Goal: Task Accomplishment & Management: Use online tool/utility

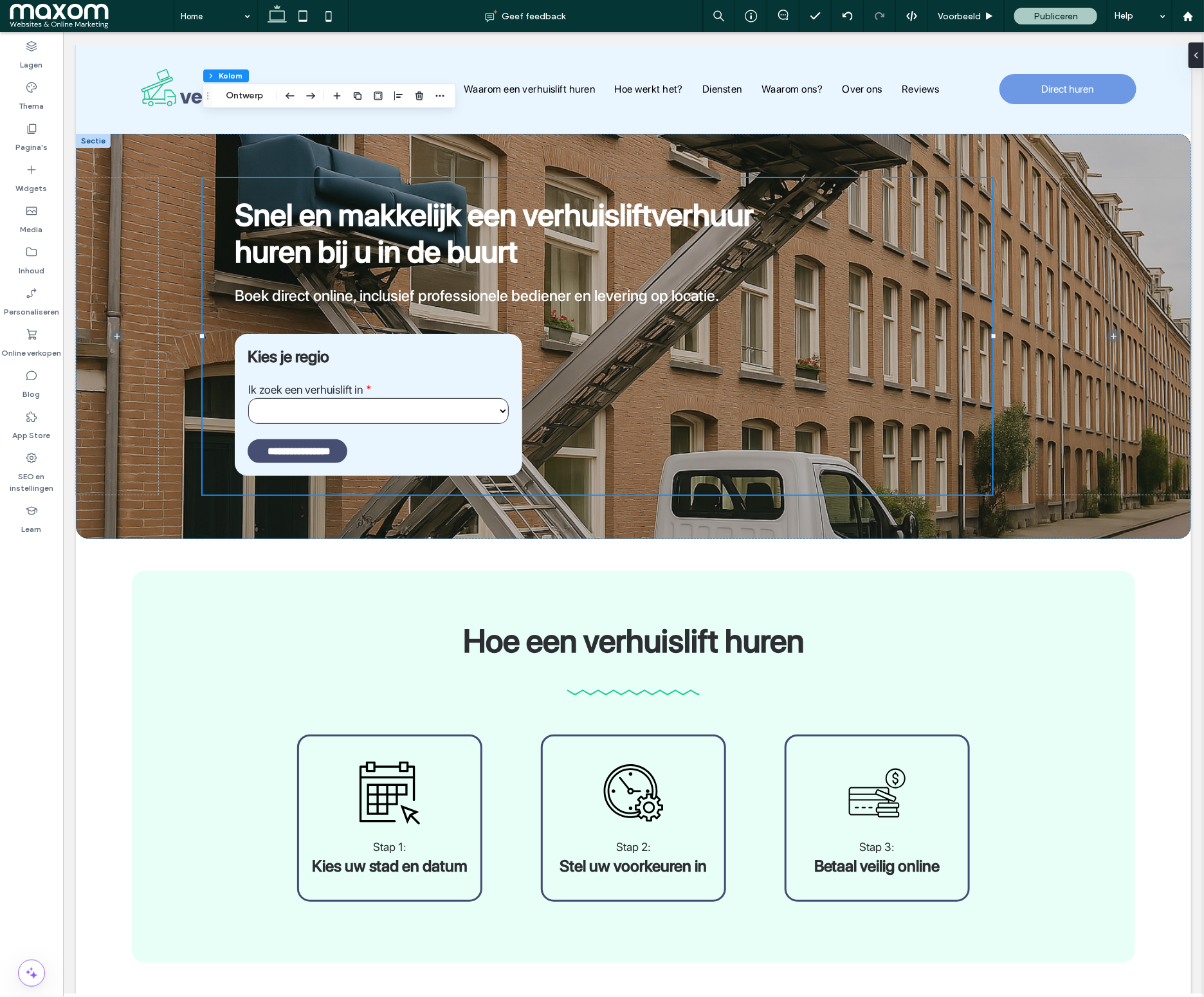
scroll to position [119, 0]
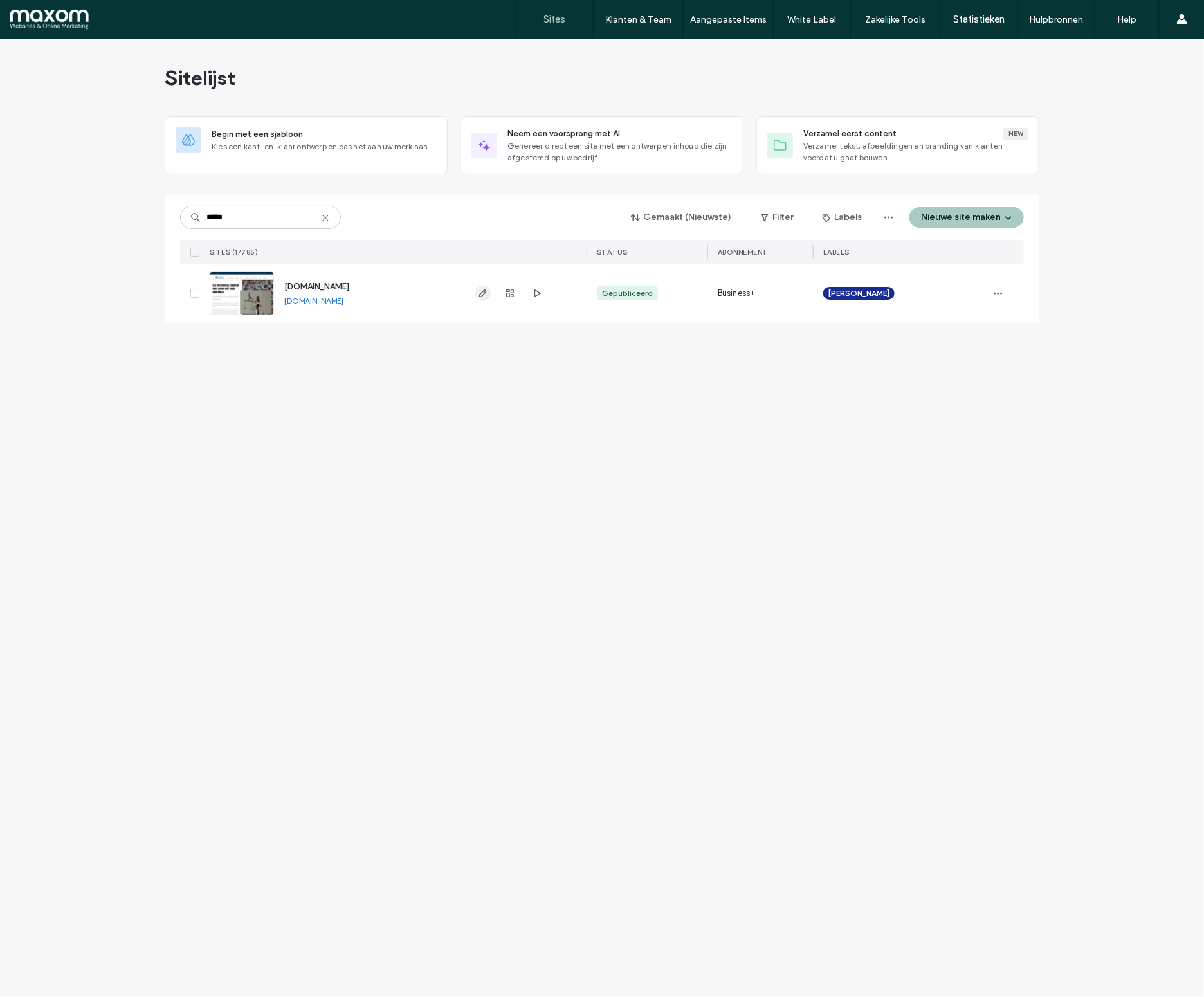
type input "*****"
click at [481, 290] on icon "button" at bounding box center [483, 293] width 10 height 10
type input "****"
click at [485, 290] on use "button" at bounding box center [483, 293] width 8 height 8
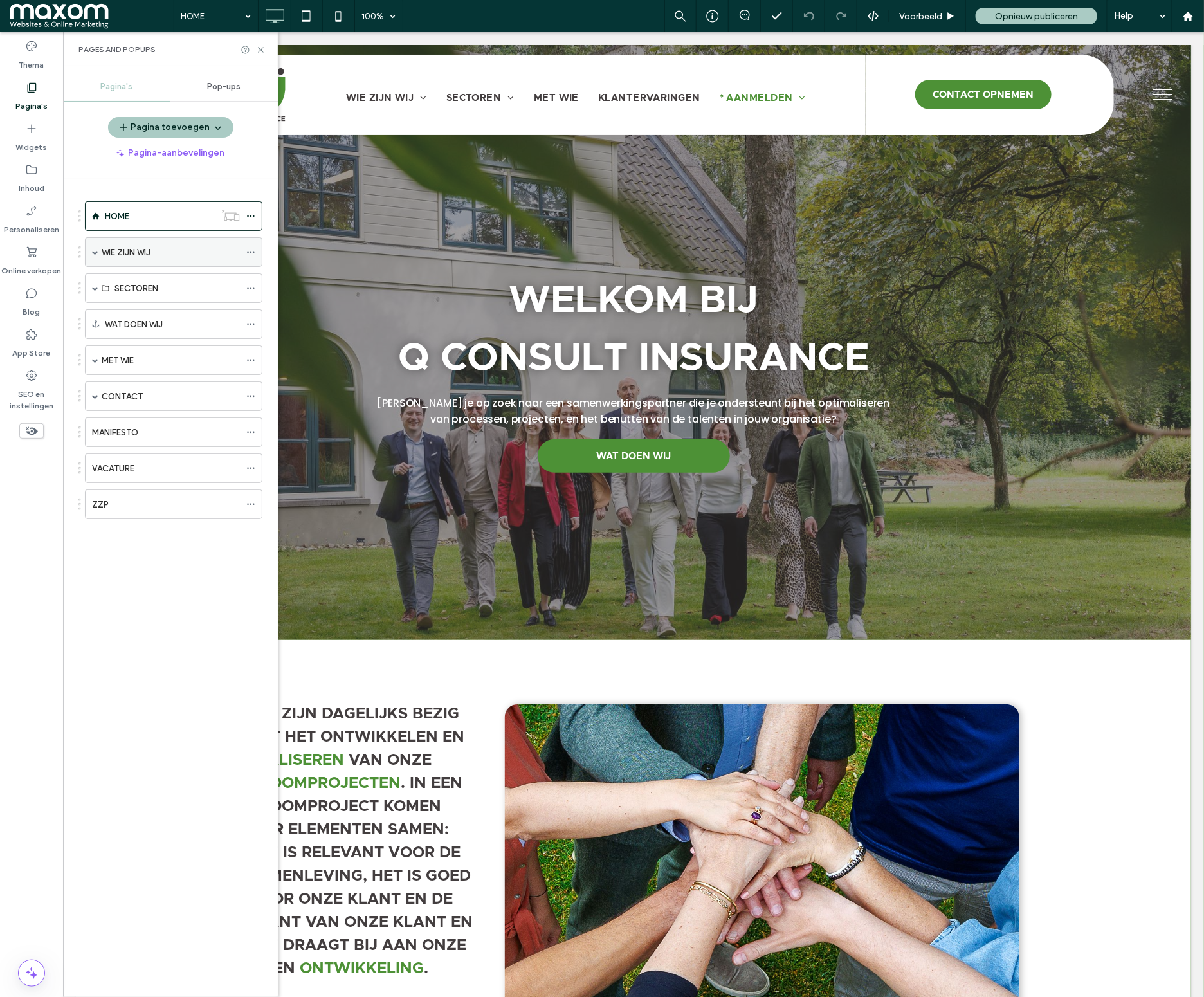
click at [95, 252] on span at bounding box center [95, 252] width 6 height 6
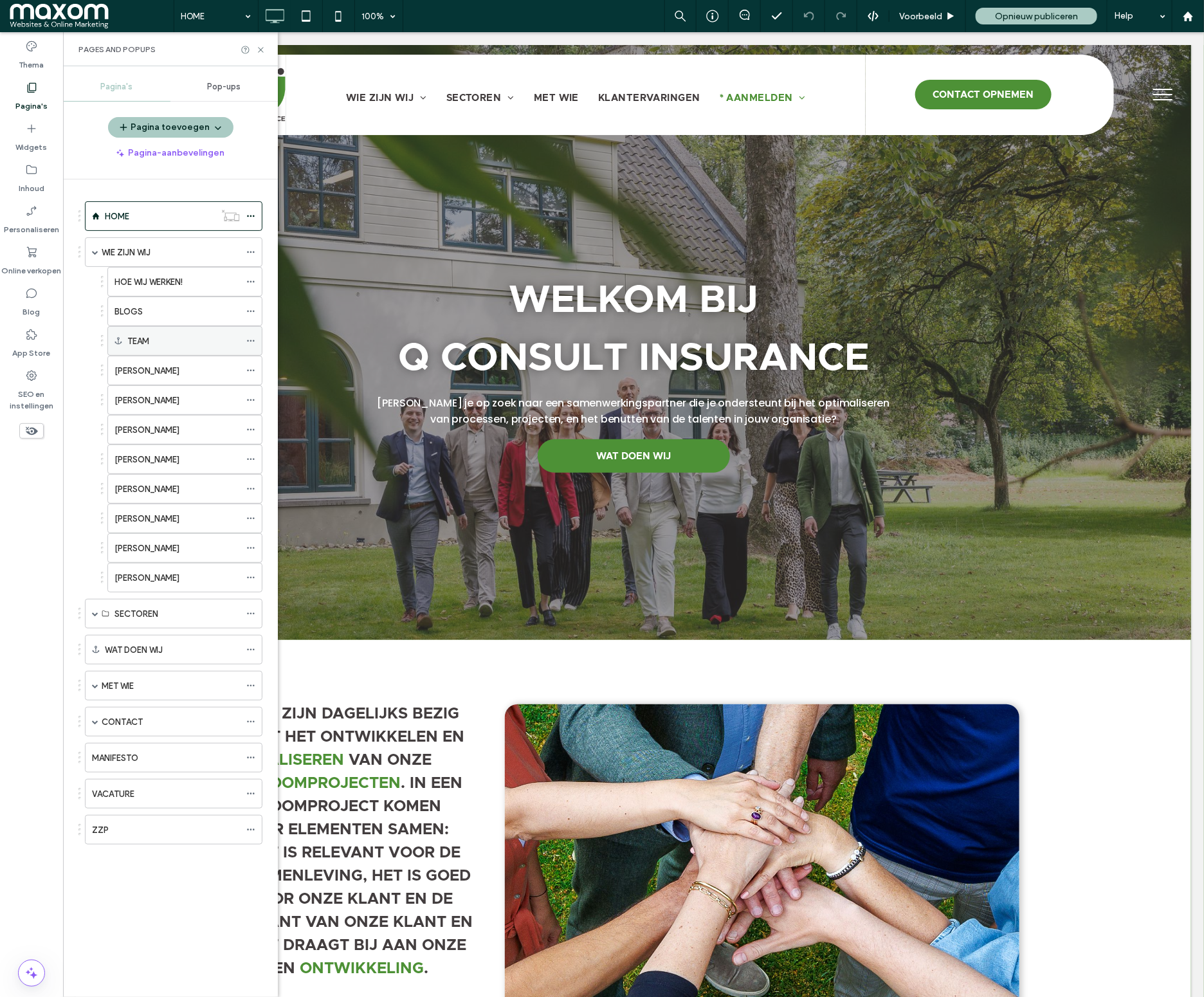
click at [185, 335] on div "TEAM" at bounding box center [184, 341] width 113 height 14
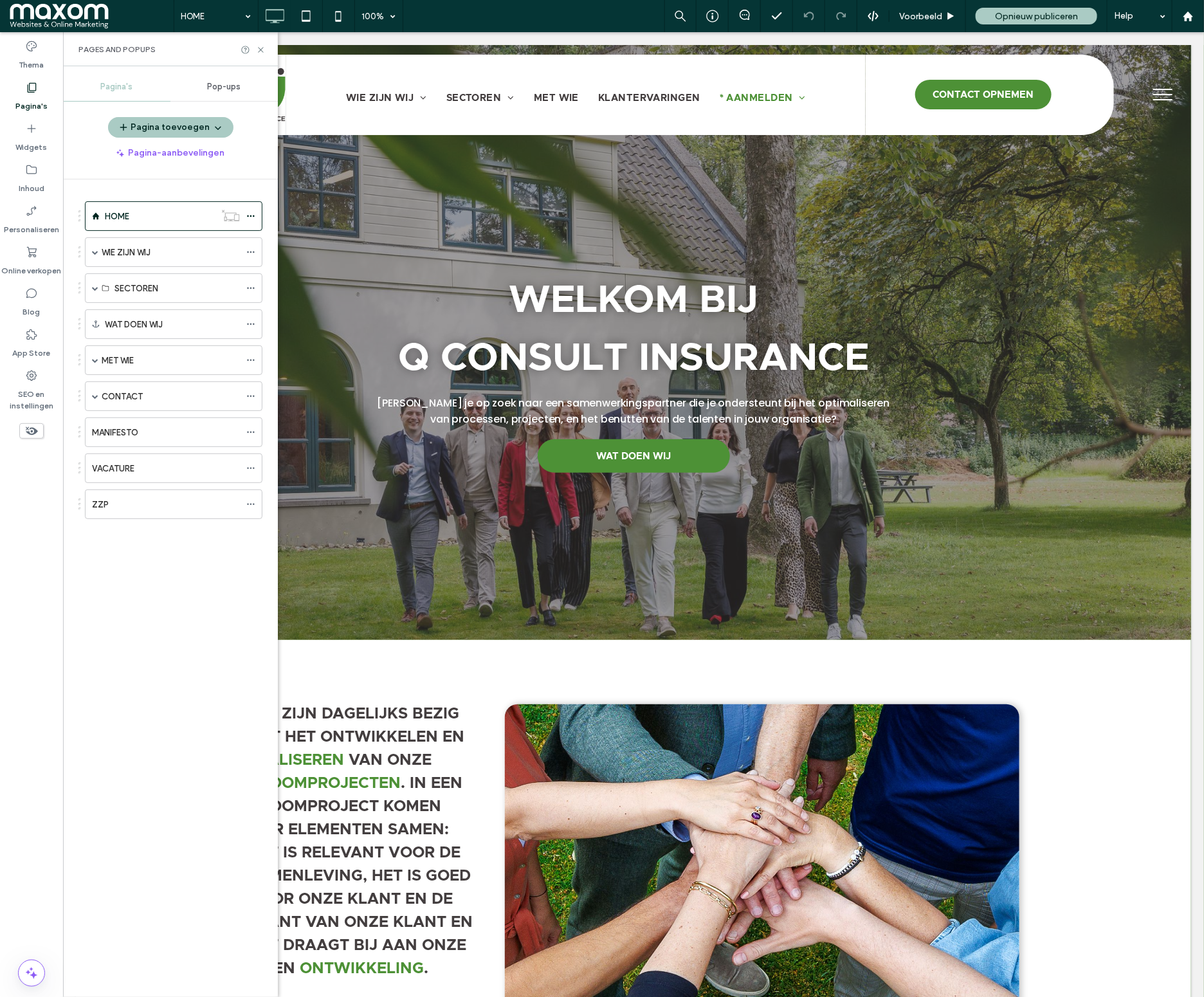
click at [260, 49] on div "HOME 100% Voorbeeld Opnieuw publiceren Help Siteopmerkingen Siteopmerkingen Nie…" at bounding box center [602, 498] width 1204 height 997
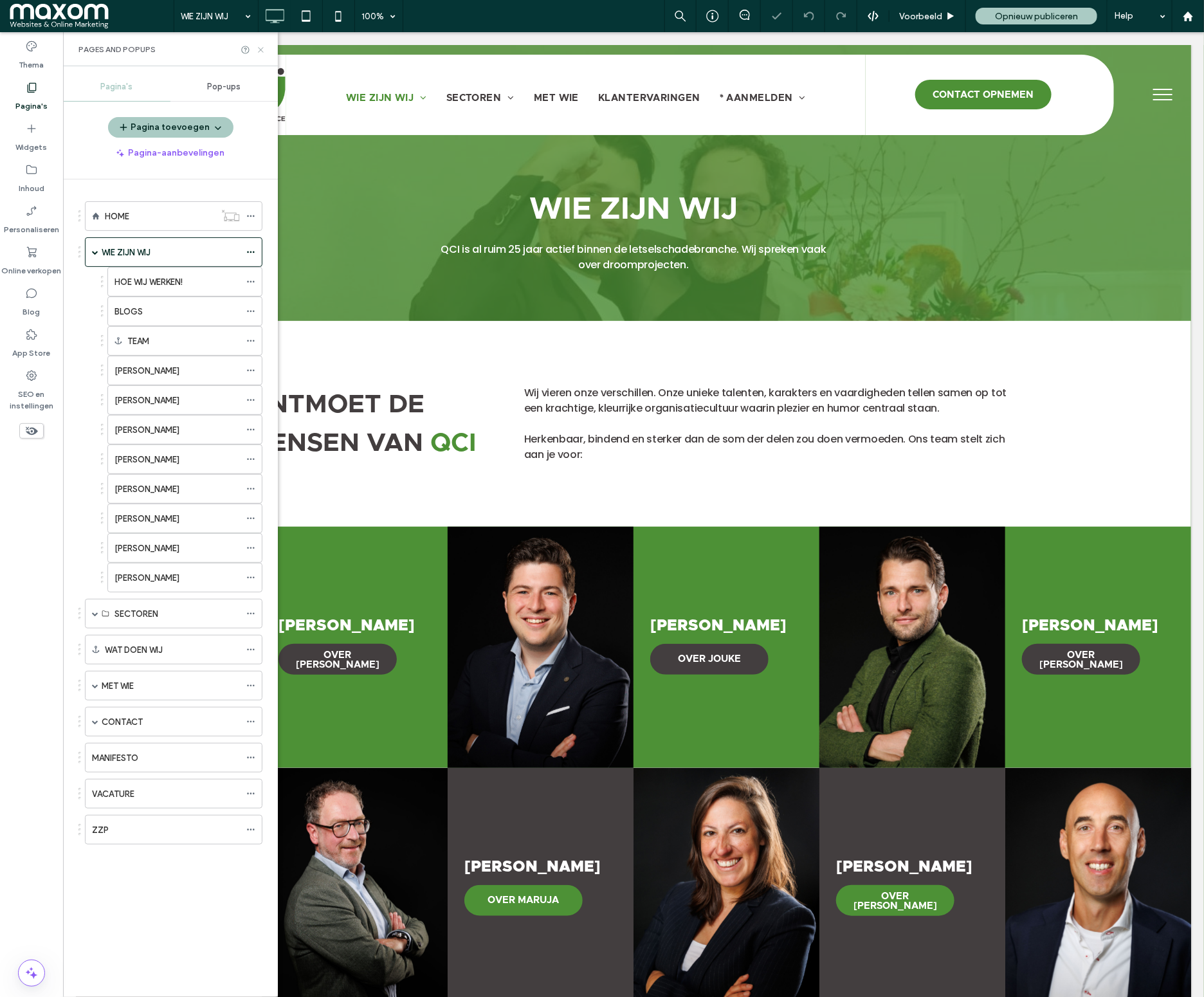
drag, startPoint x: 260, startPoint y: 49, endPoint x: 198, endPoint y: 17, distance: 69.8
click at [260, 49] on use at bounding box center [260, 50] width 5 height 5
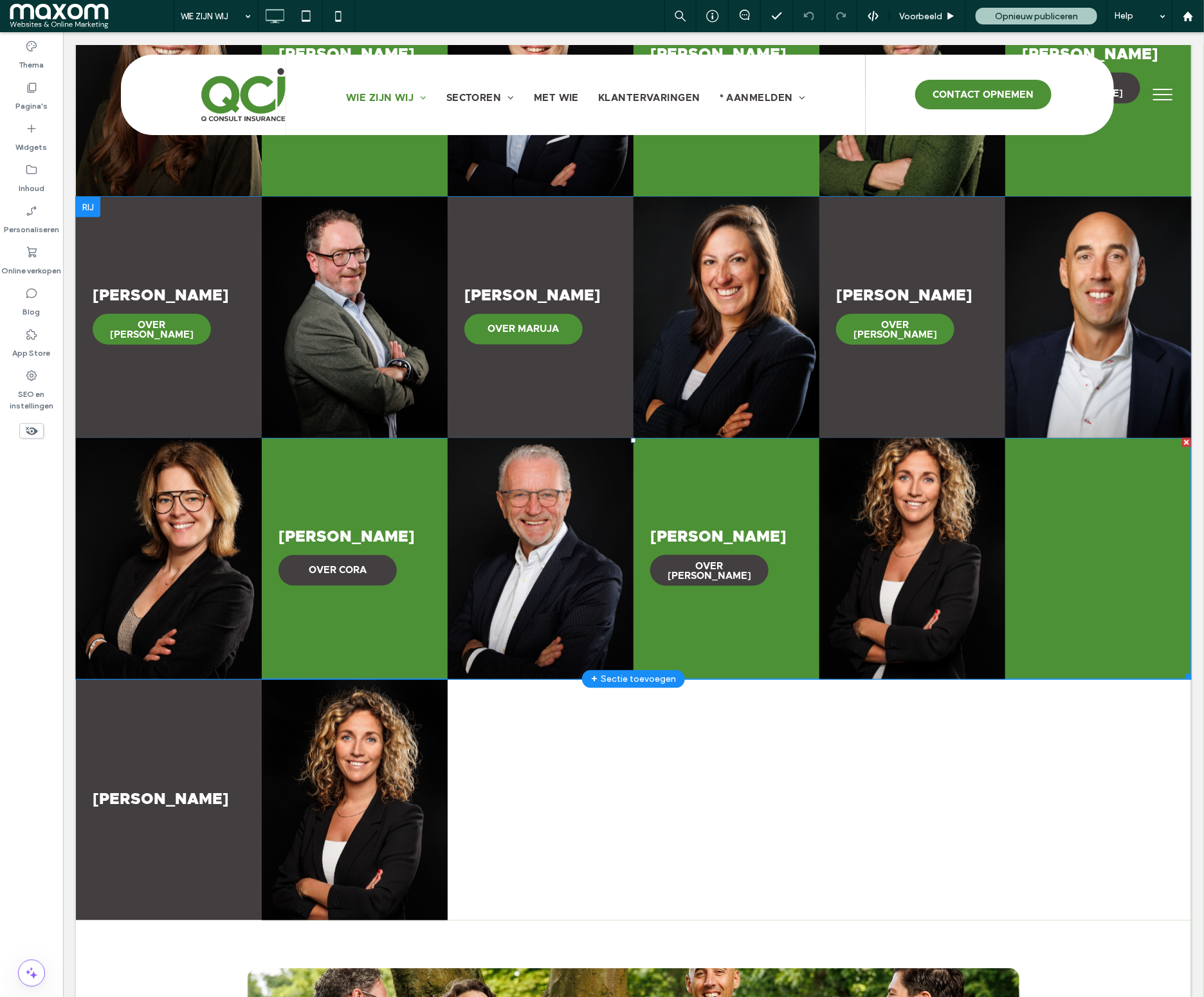
scroll to position [572, 0]
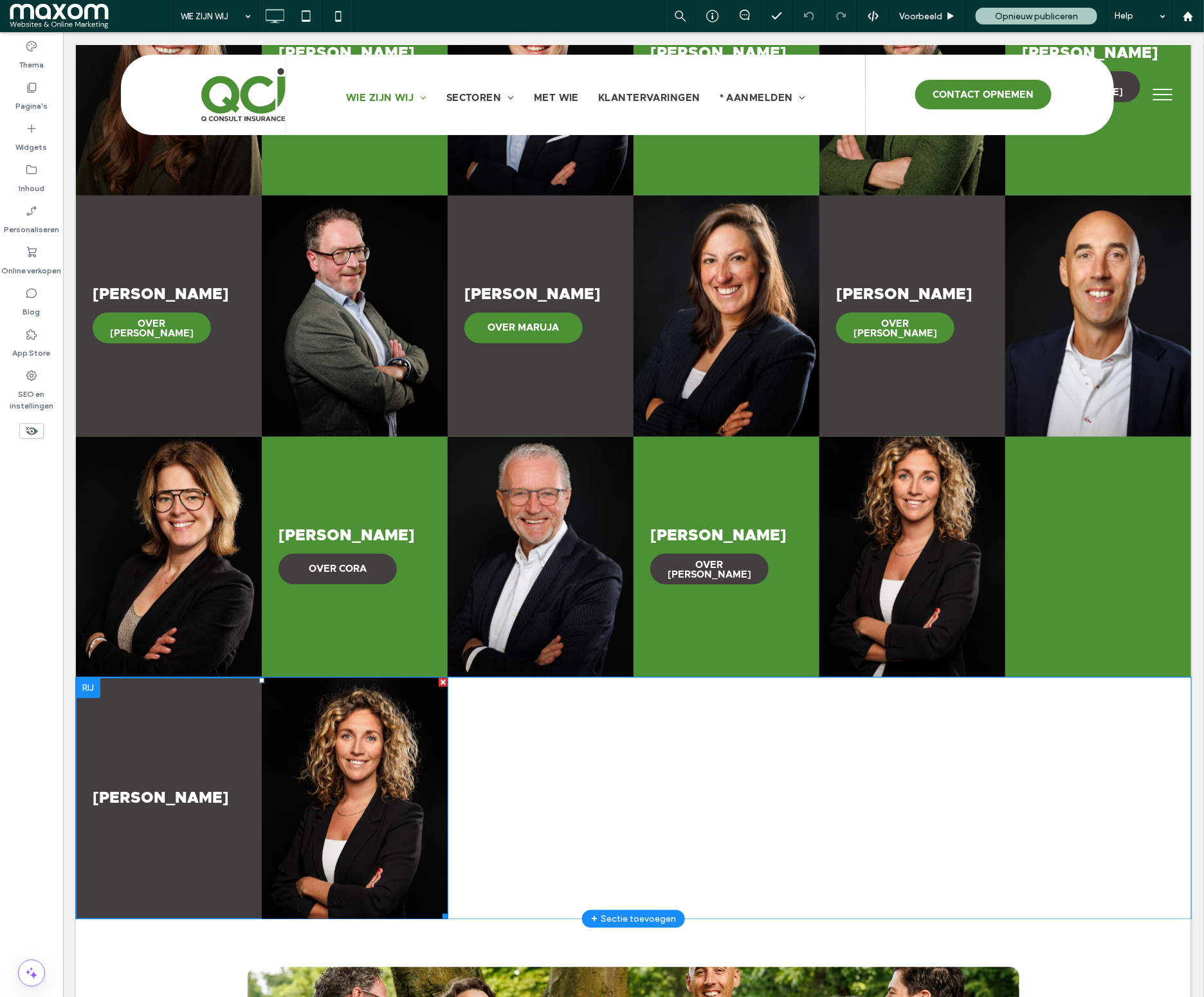
click at [128, 793] on link at bounding box center [168, 798] width 186 height 241
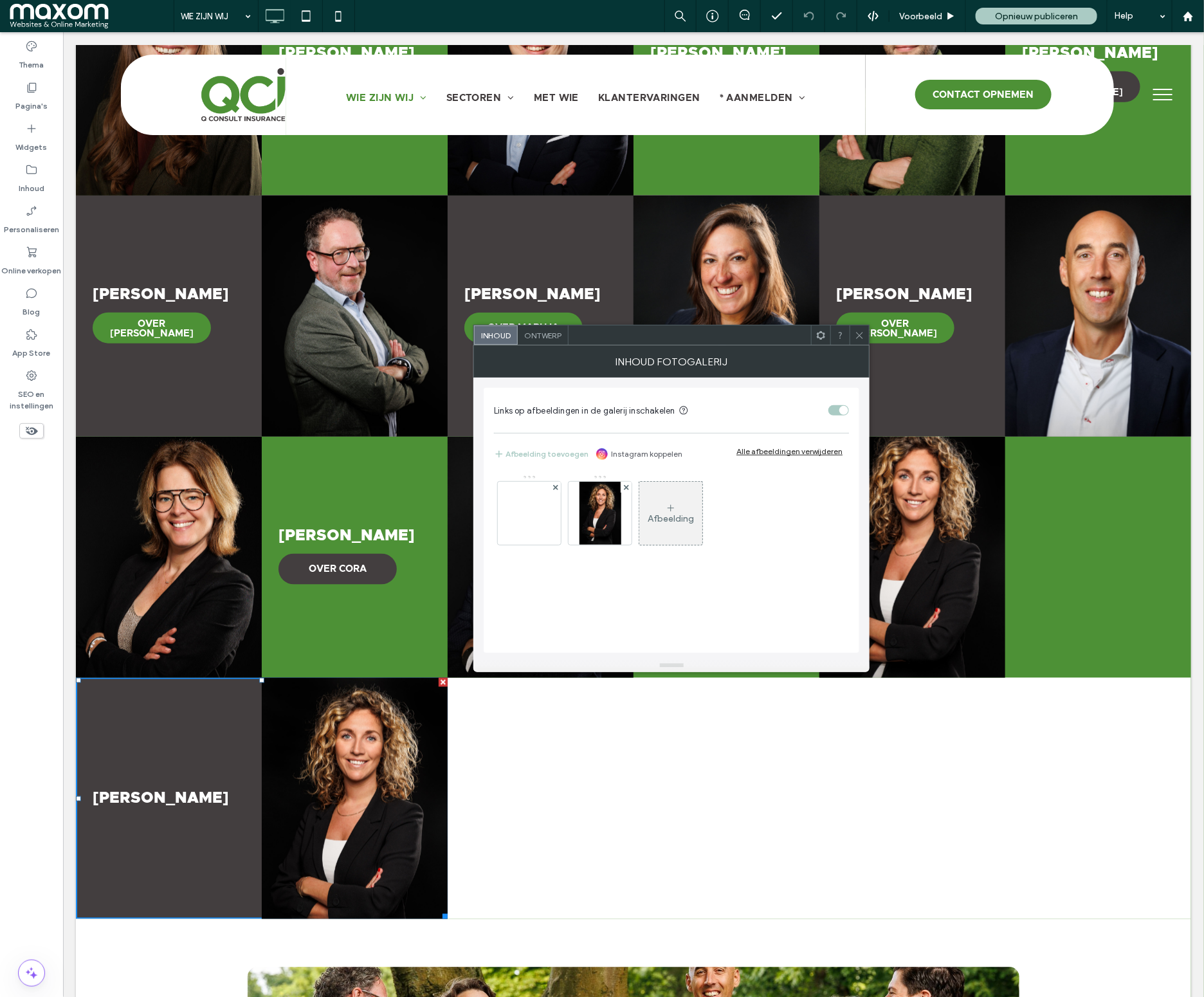
click at [860, 336] on use at bounding box center [860, 335] width 6 height 6
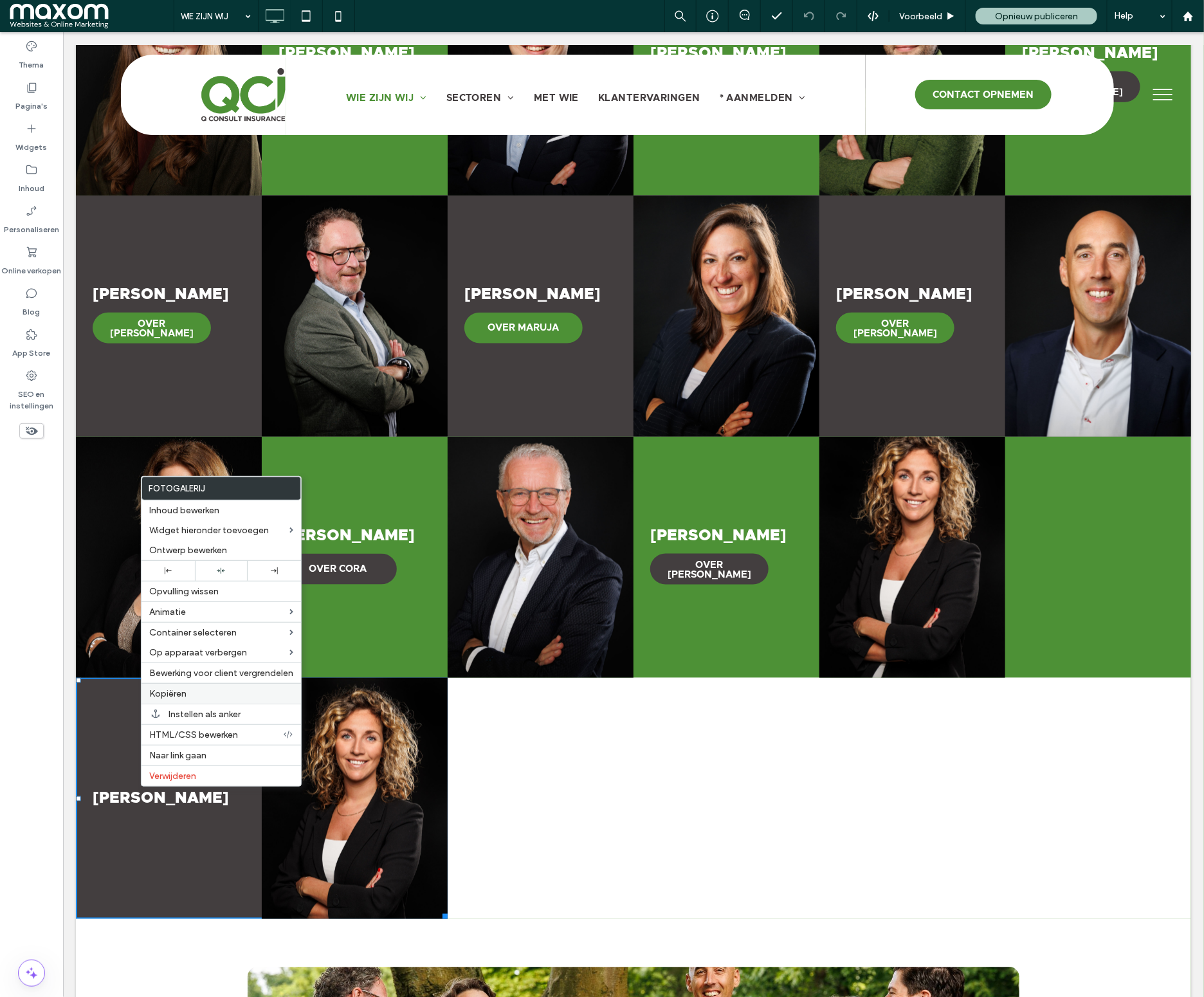
click at [179, 698] on span "Kopiëren" at bounding box center [168, 693] width 37 height 11
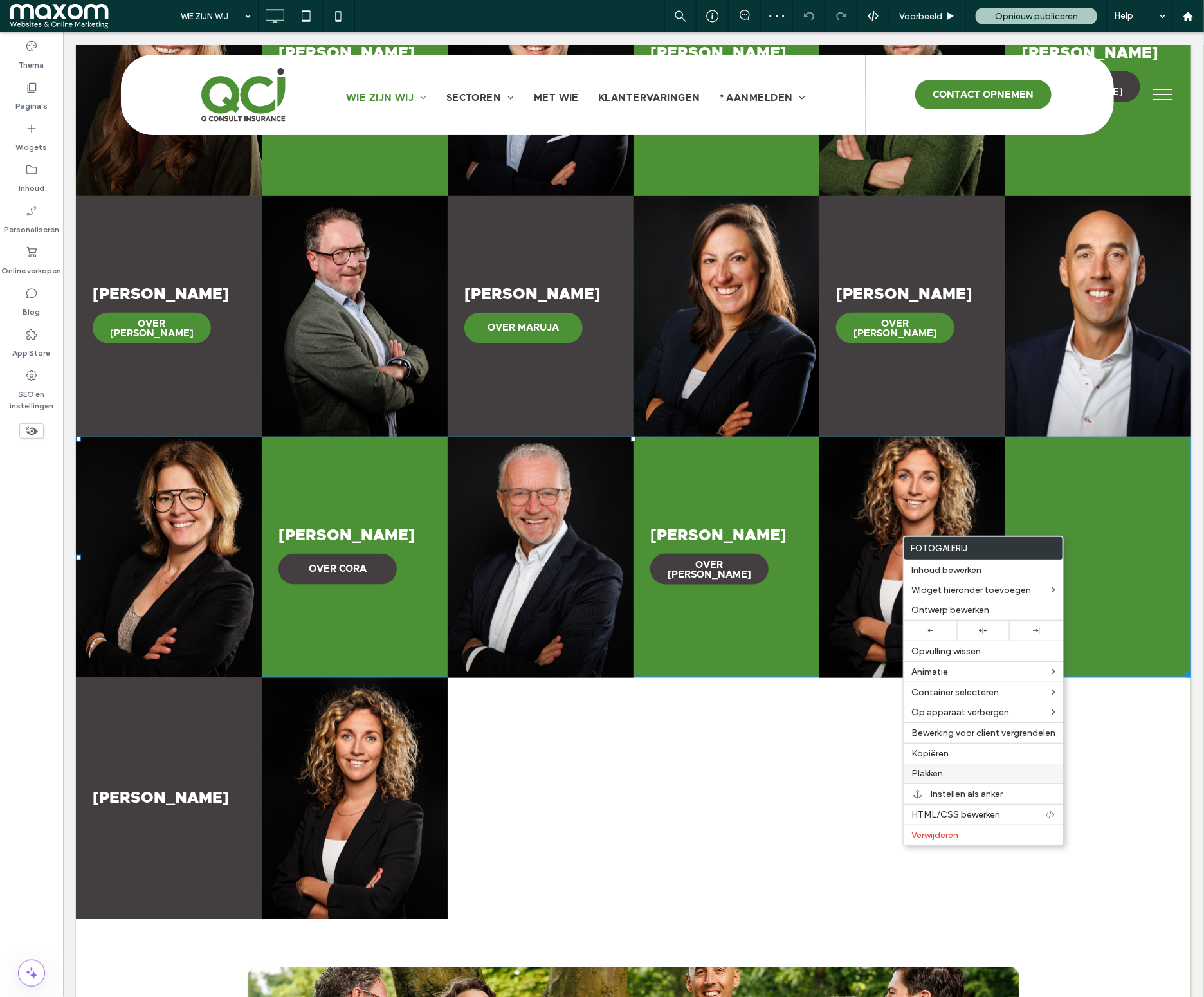
click at [946, 779] on label "Plakken" at bounding box center [984, 773] width 144 height 11
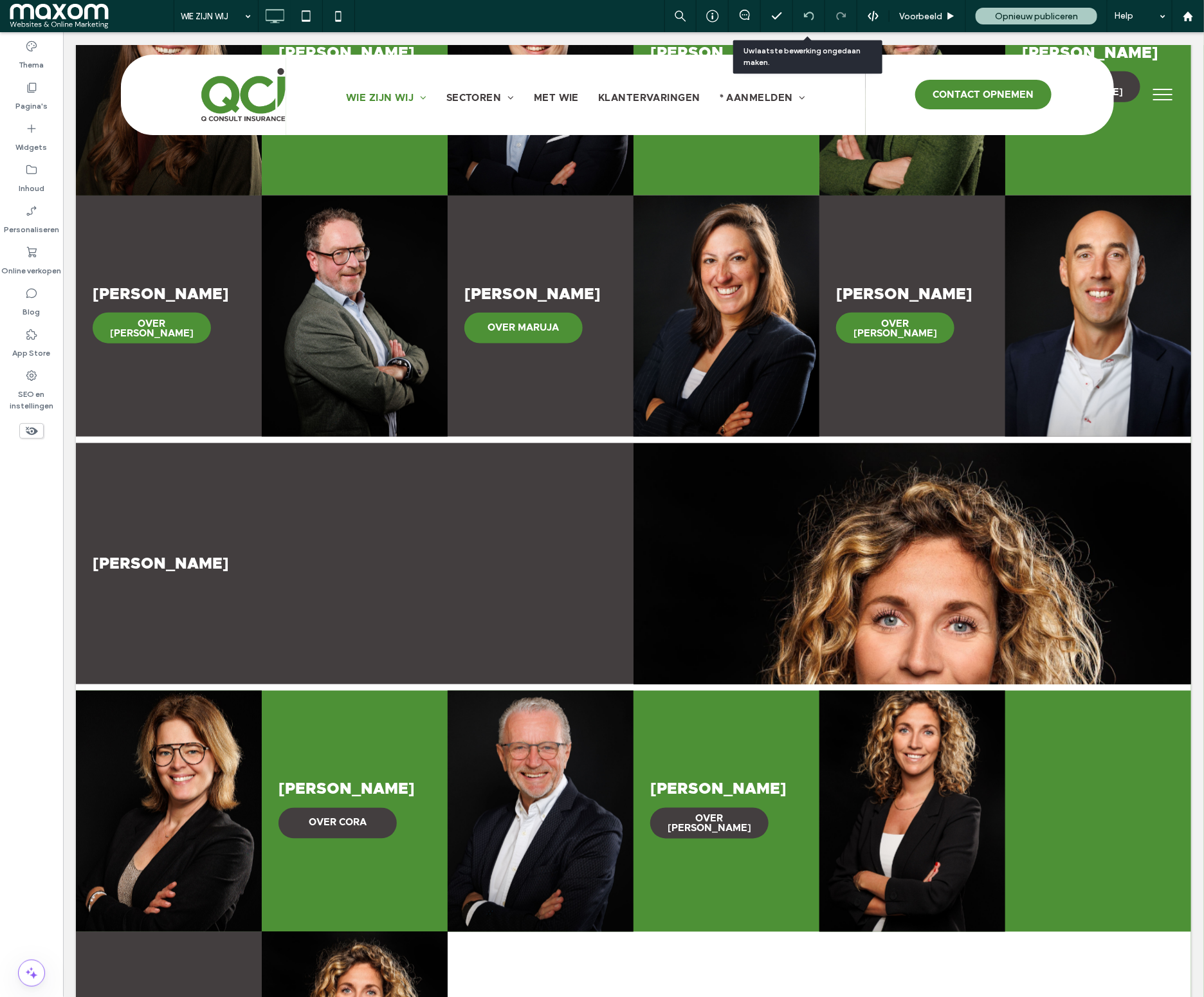
click at [809, 17] on icon at bounding box center [809, 16] width 10 height 10
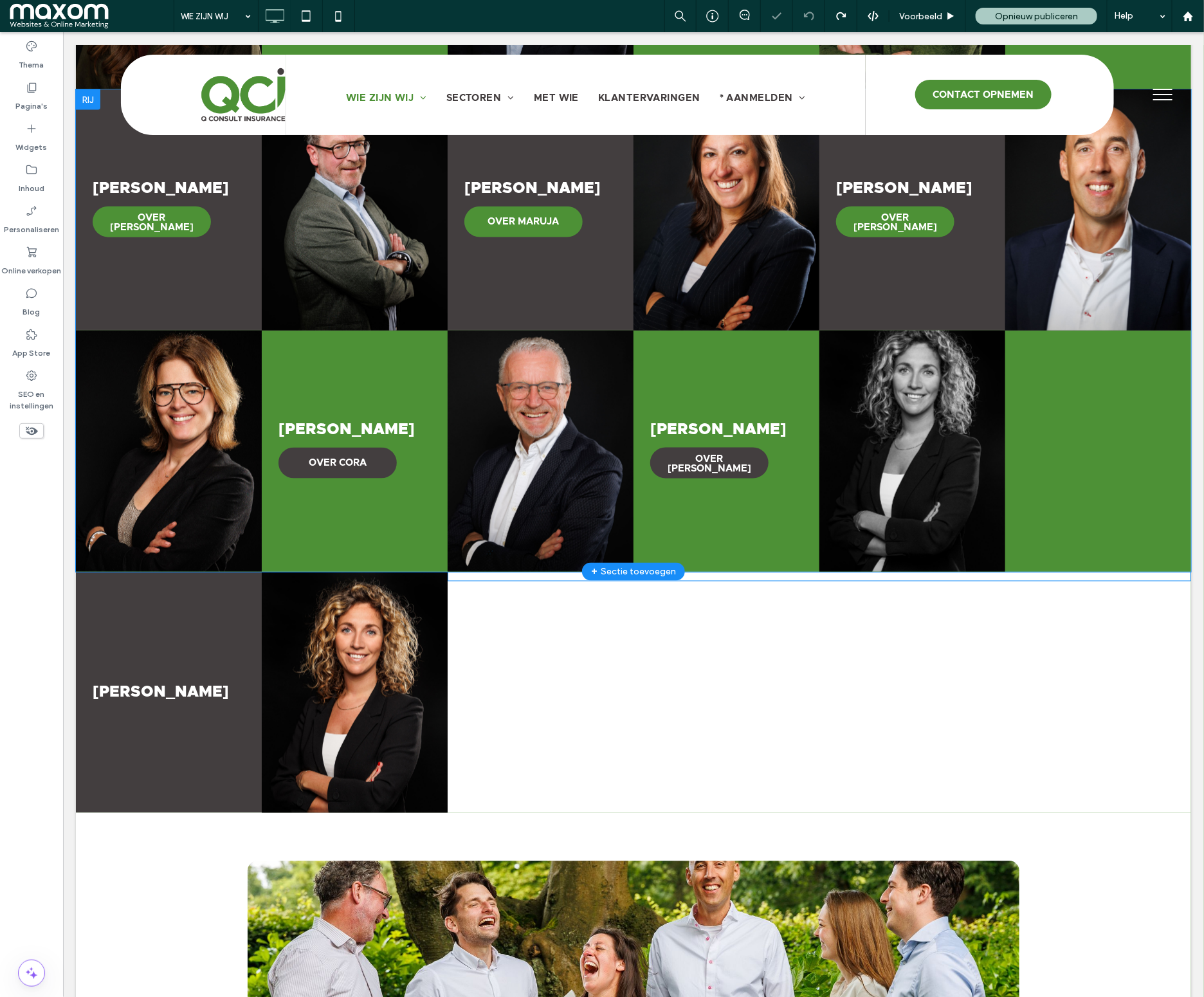
scroll to position [693, 0]
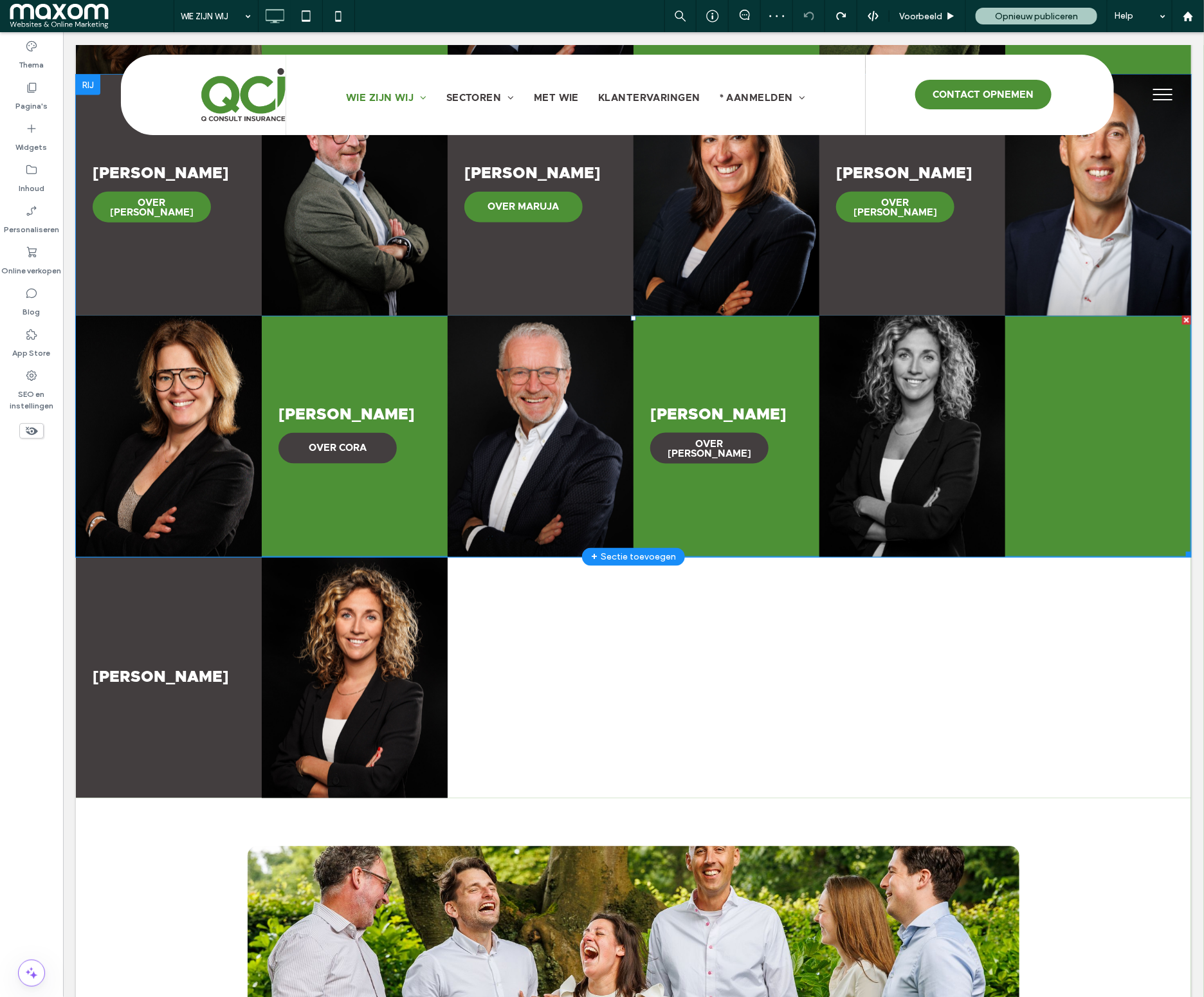
click at [847, 345] on link at bounding box center [911, 436] width 186 height 241
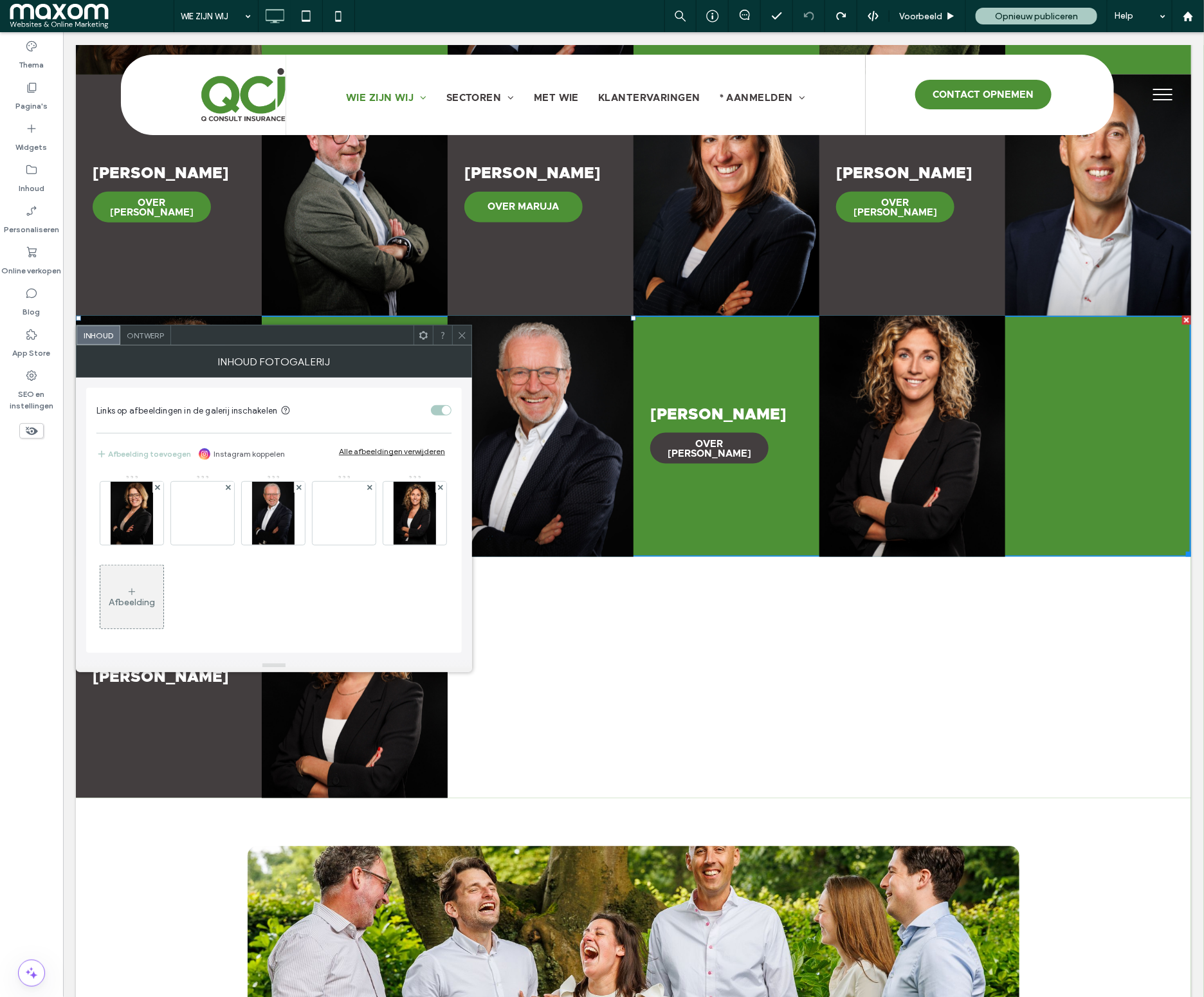
scroll to position [4, 0]
click at [463, 334] on icon at bounding box center [461, 335] width 10 height 10
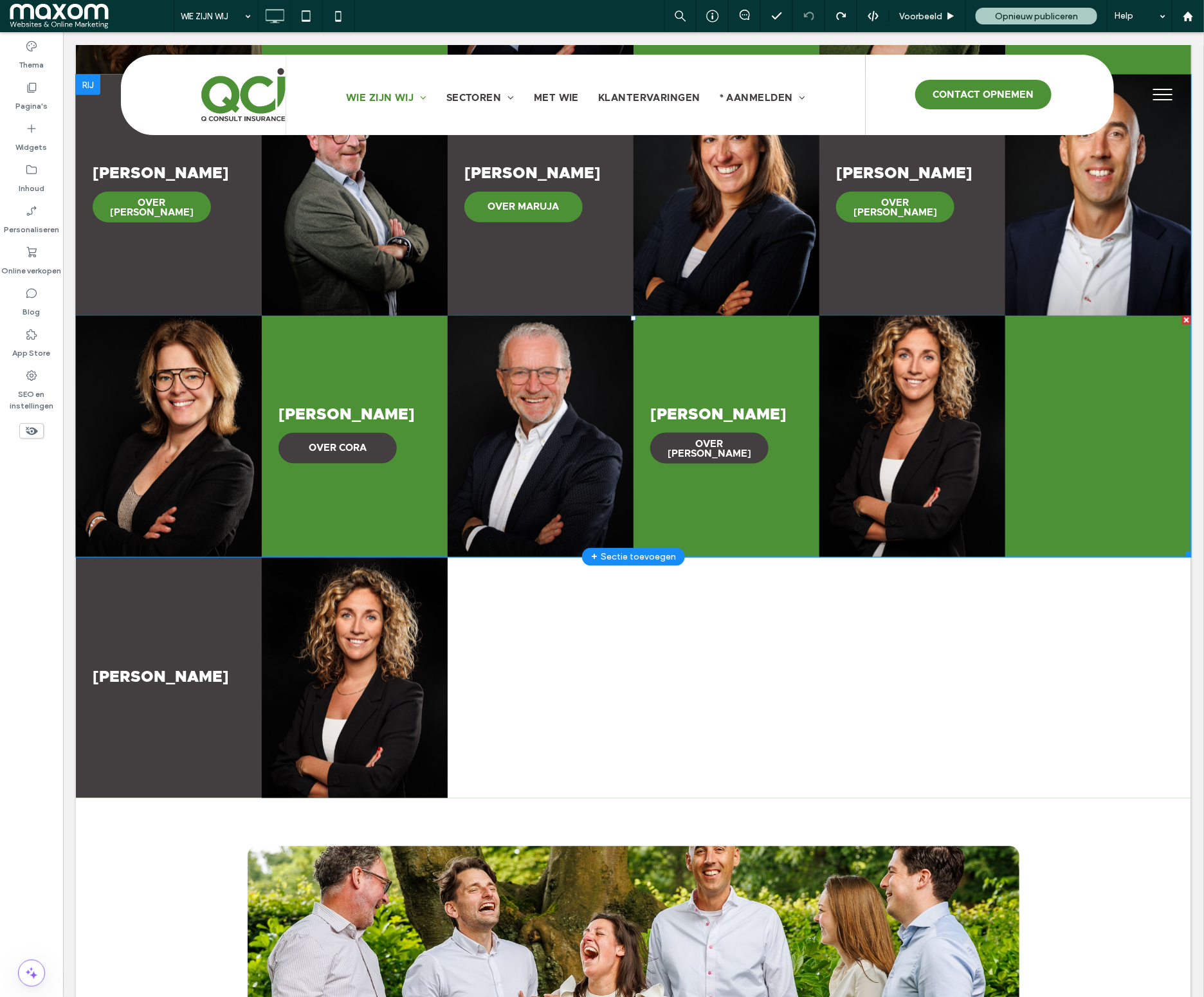
click at [712, 362] on link at bounding box center [726, 436] width 186 height 241
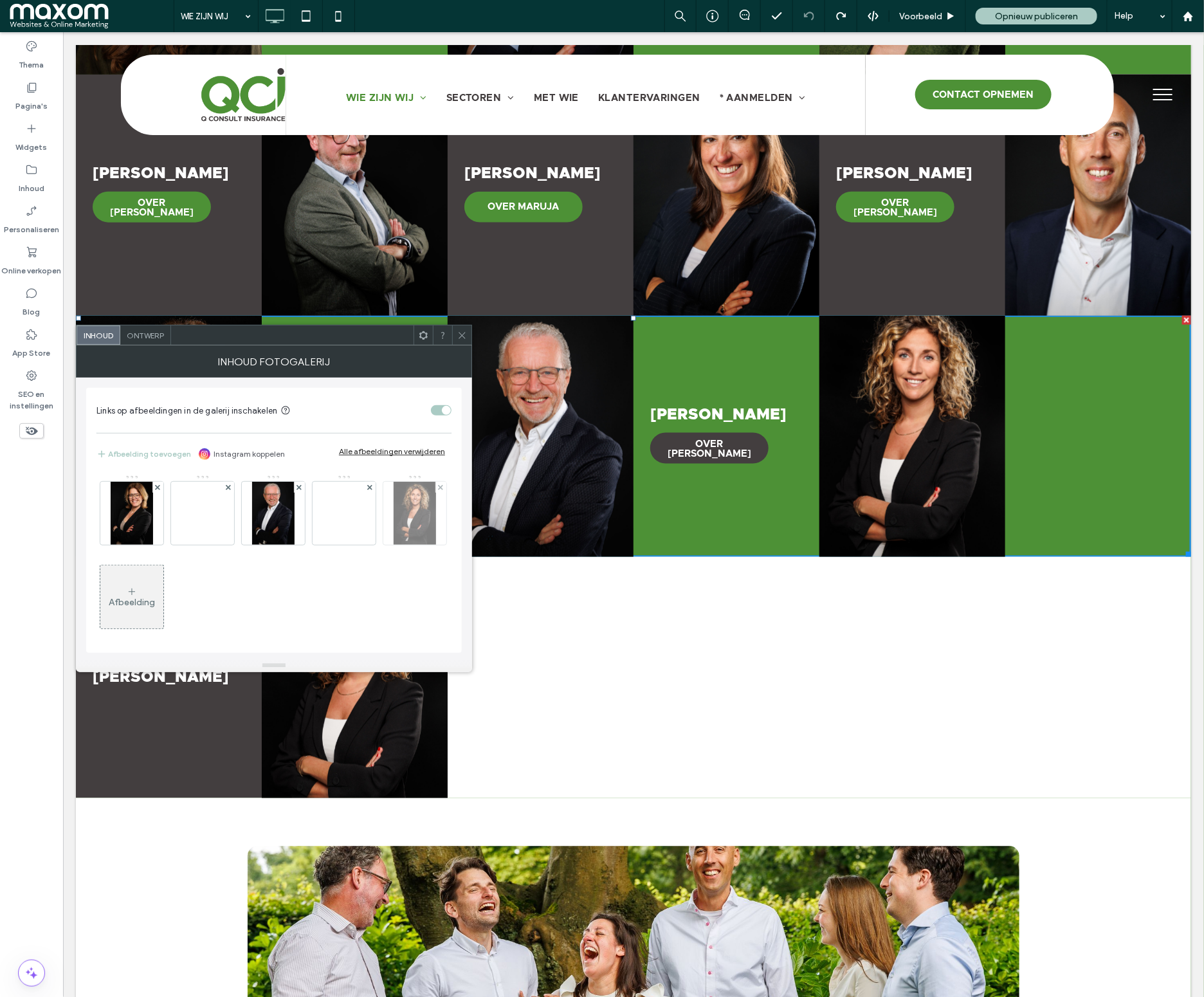
click at [394, 545] on img at bounding box center [414, 513] width 42 height 63
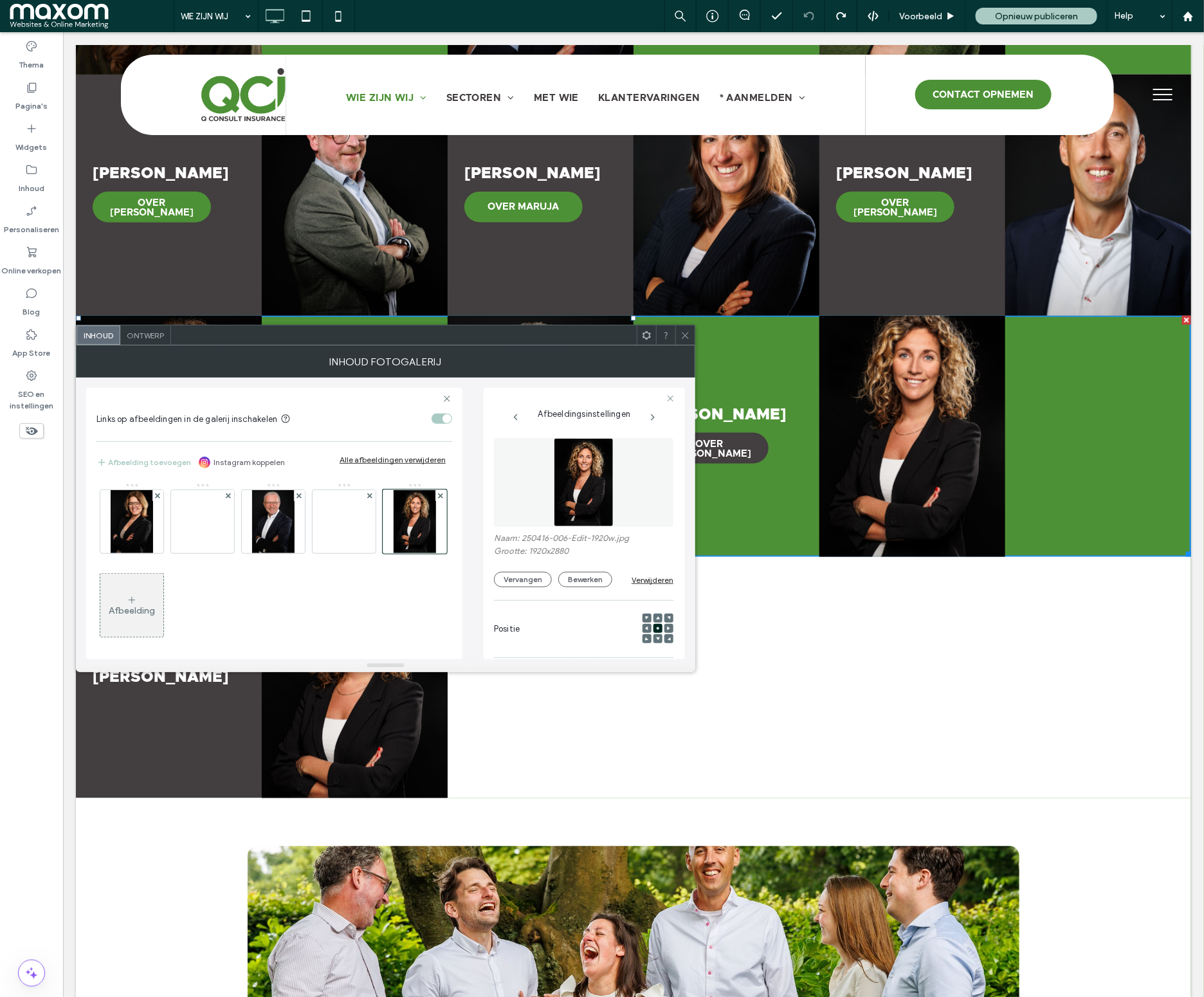
click at [683, 338] on icon at bounding box center [685, 335] width 10 height 10
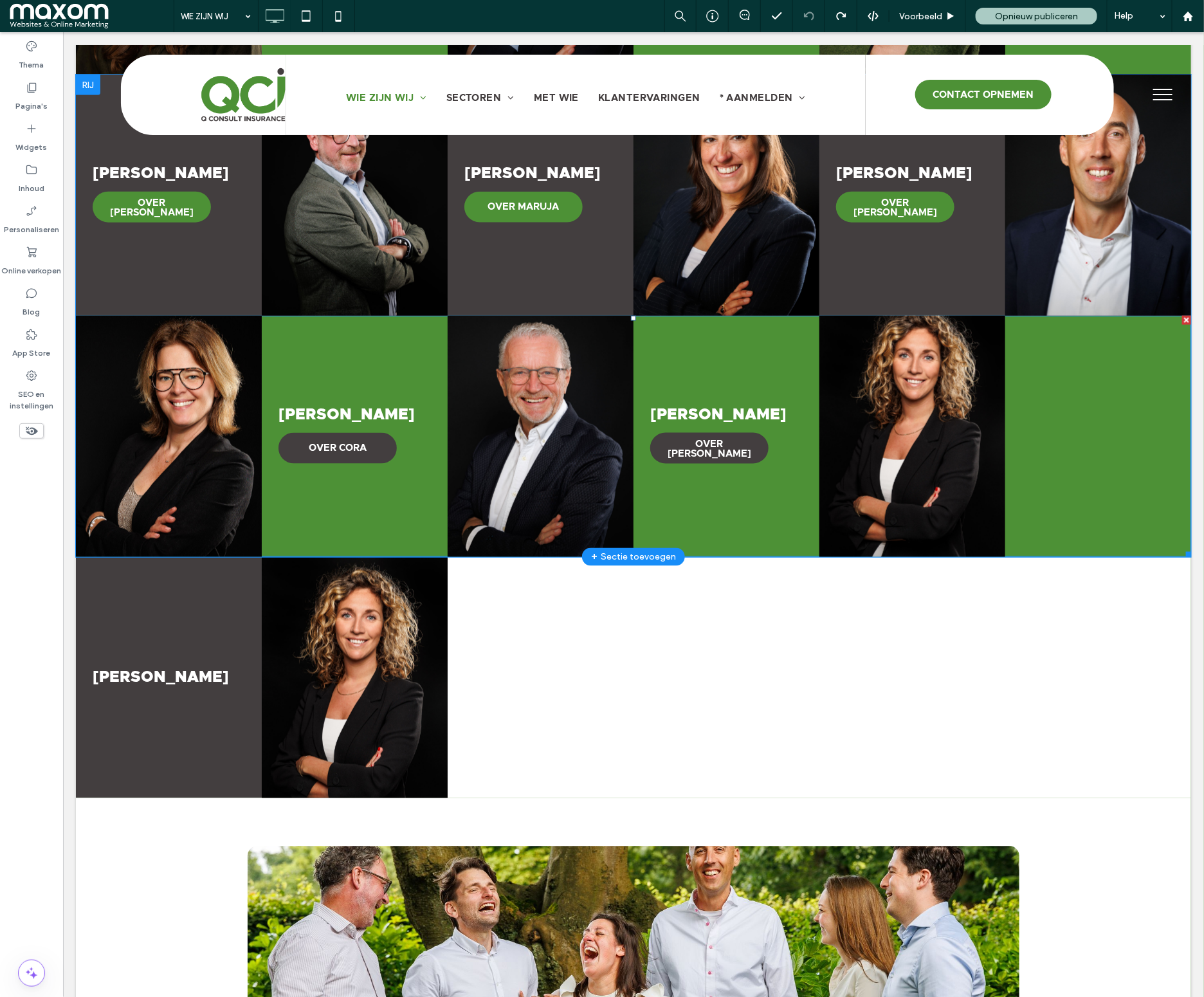
click at [696, 416] on link at bounding box center [726, 436] width 186 height 241
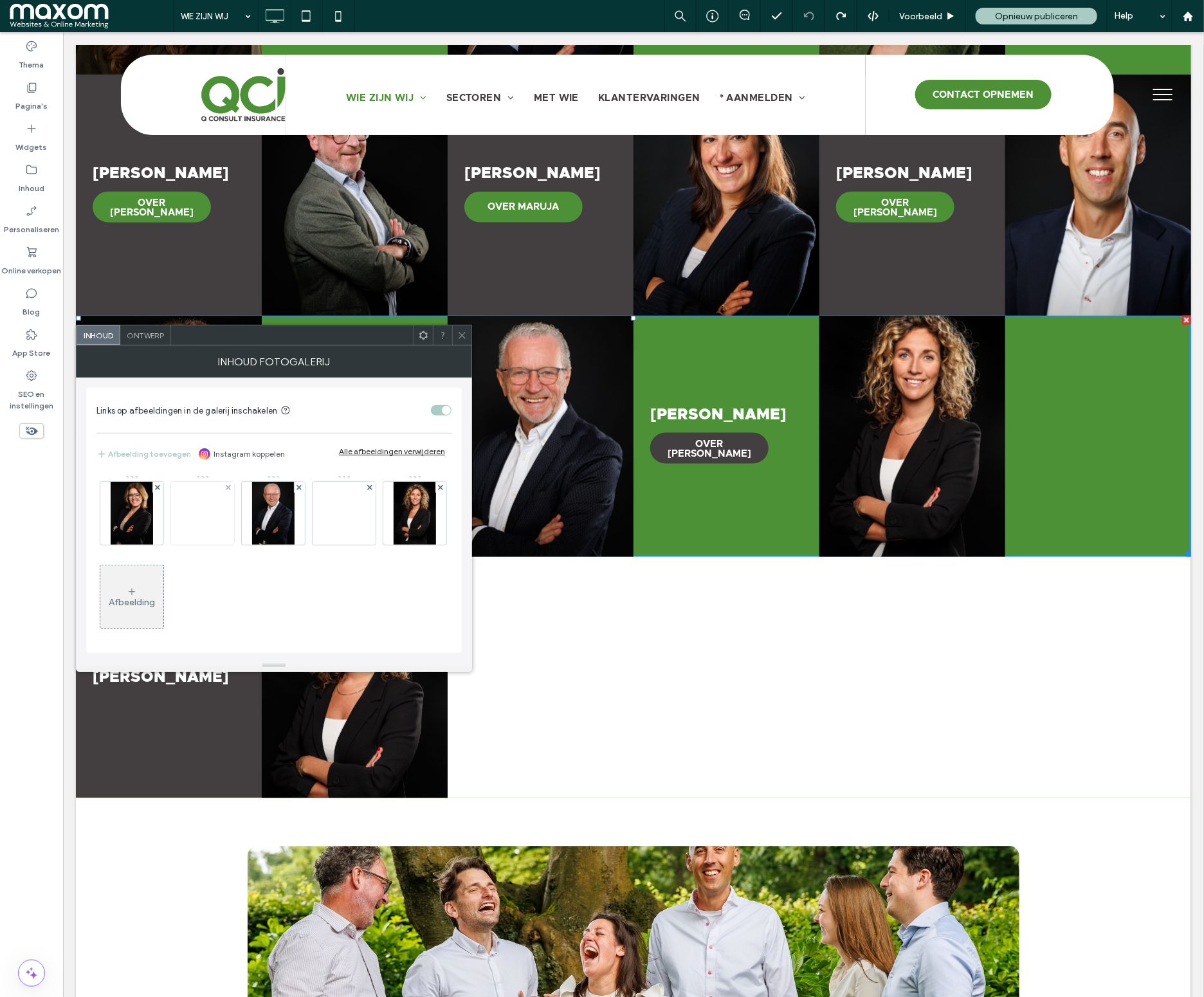
click at [208, 514] on img at bounding box center [202, 513] width 103 height 44
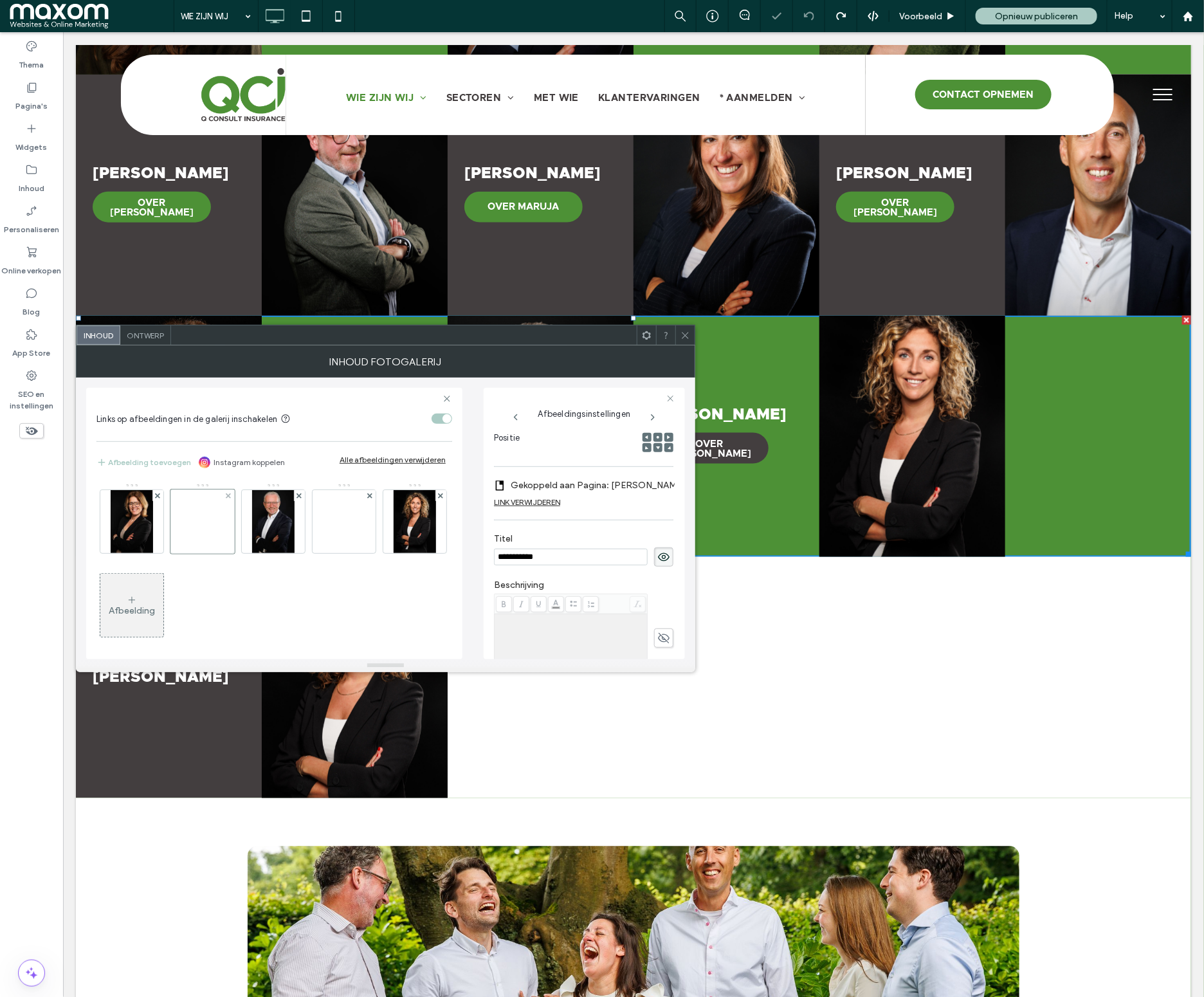
scroll to position [0, 0]
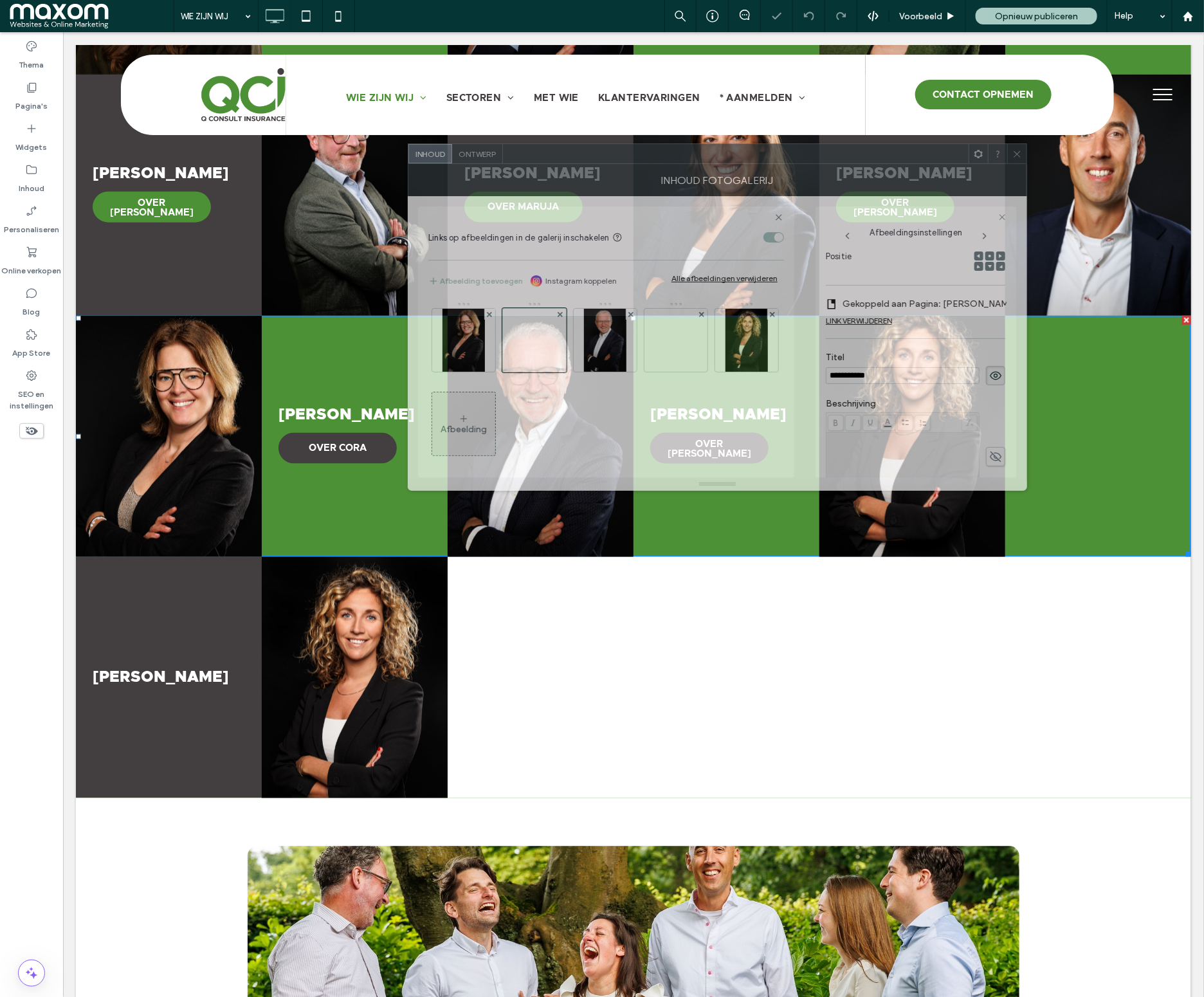
drag, startPoint x: 229, startPoint y: 334, endPoint x: 574, endPoint y: 144, distance: 393.9
click at [574, 144] on div at bounding box center [735, 154] width 465 height 19
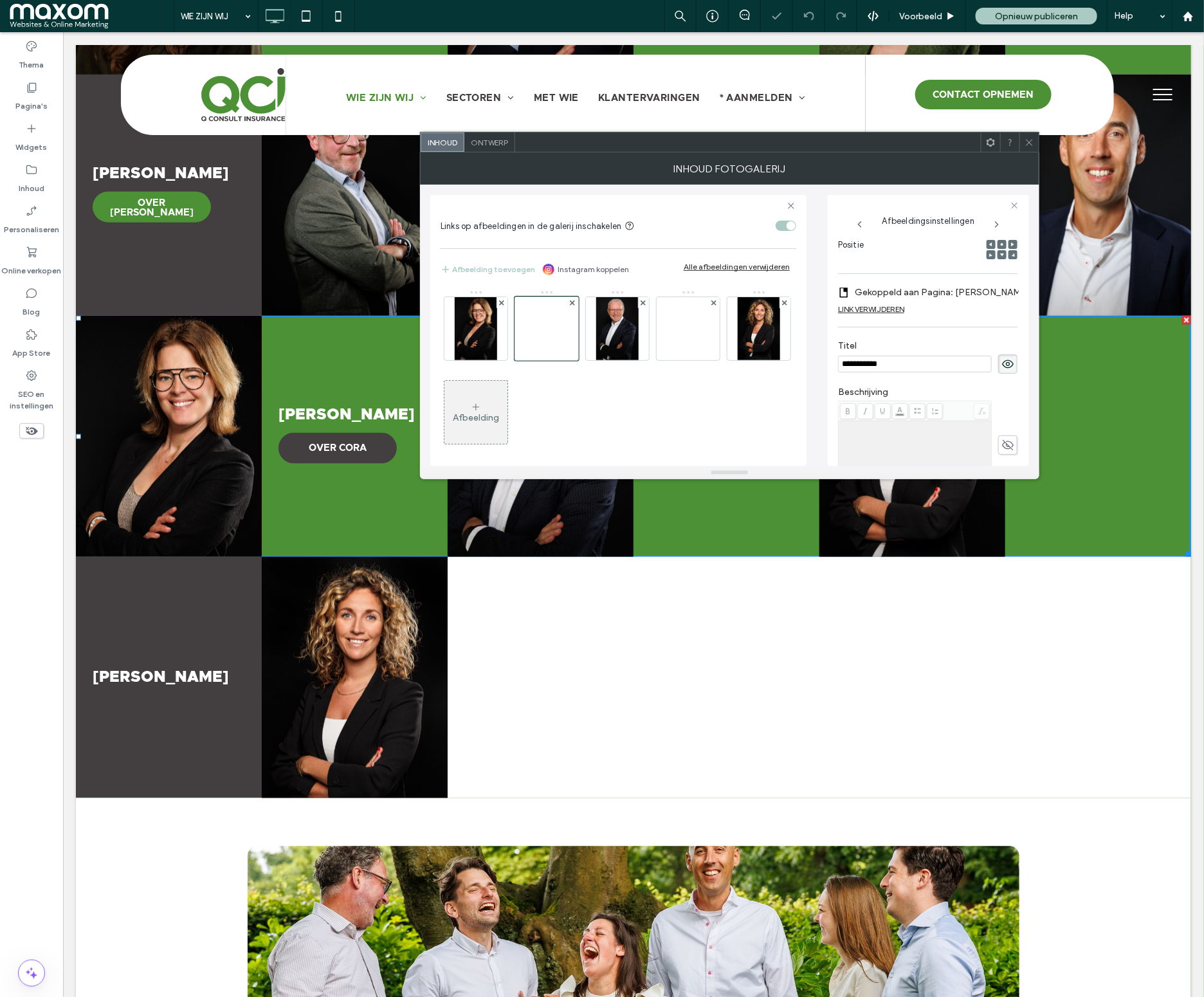
click at [507, 404] on div "Afbeelding" at bounding box center [476, 412] width 63 height 61
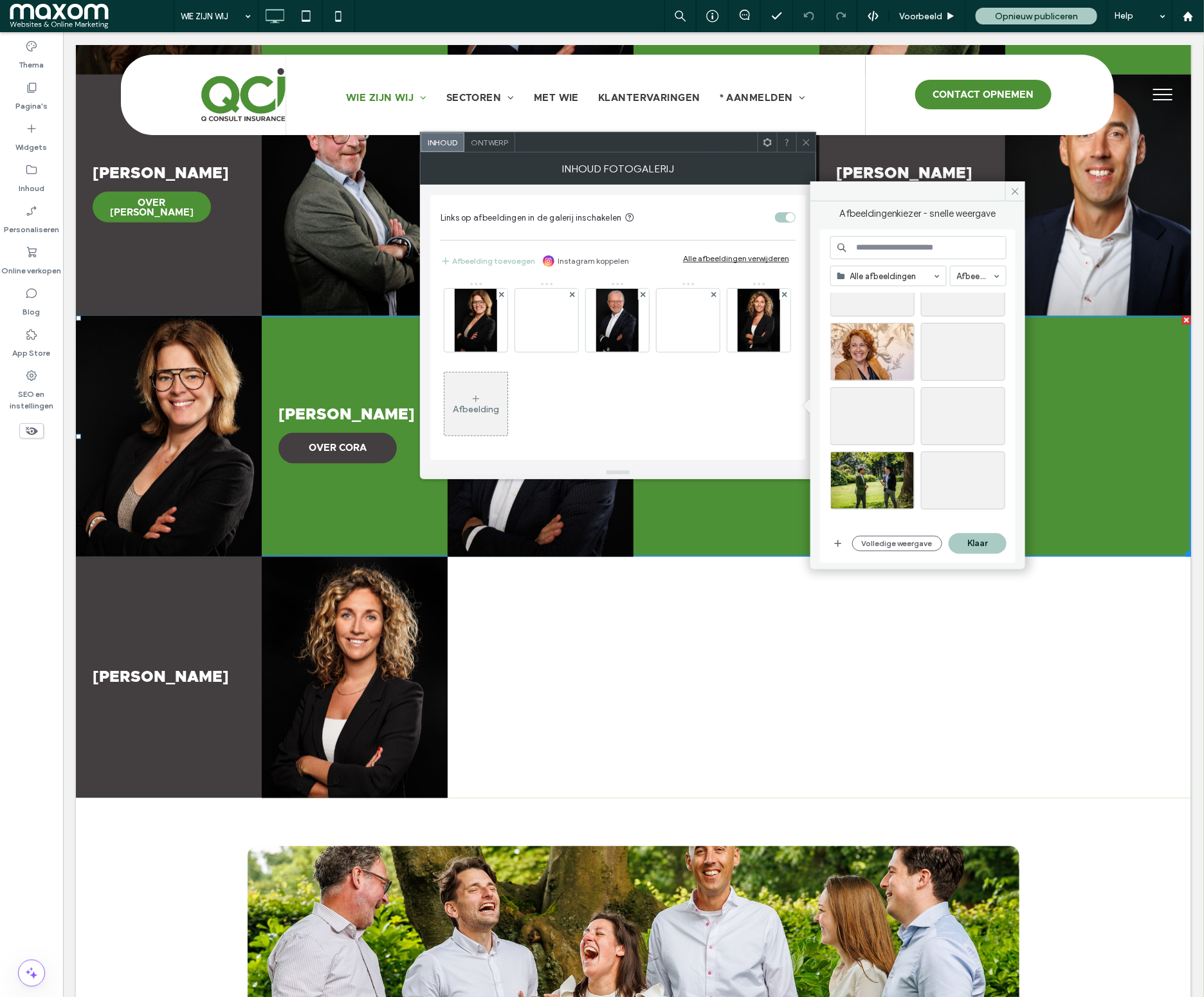
scroll to position [536, 0]
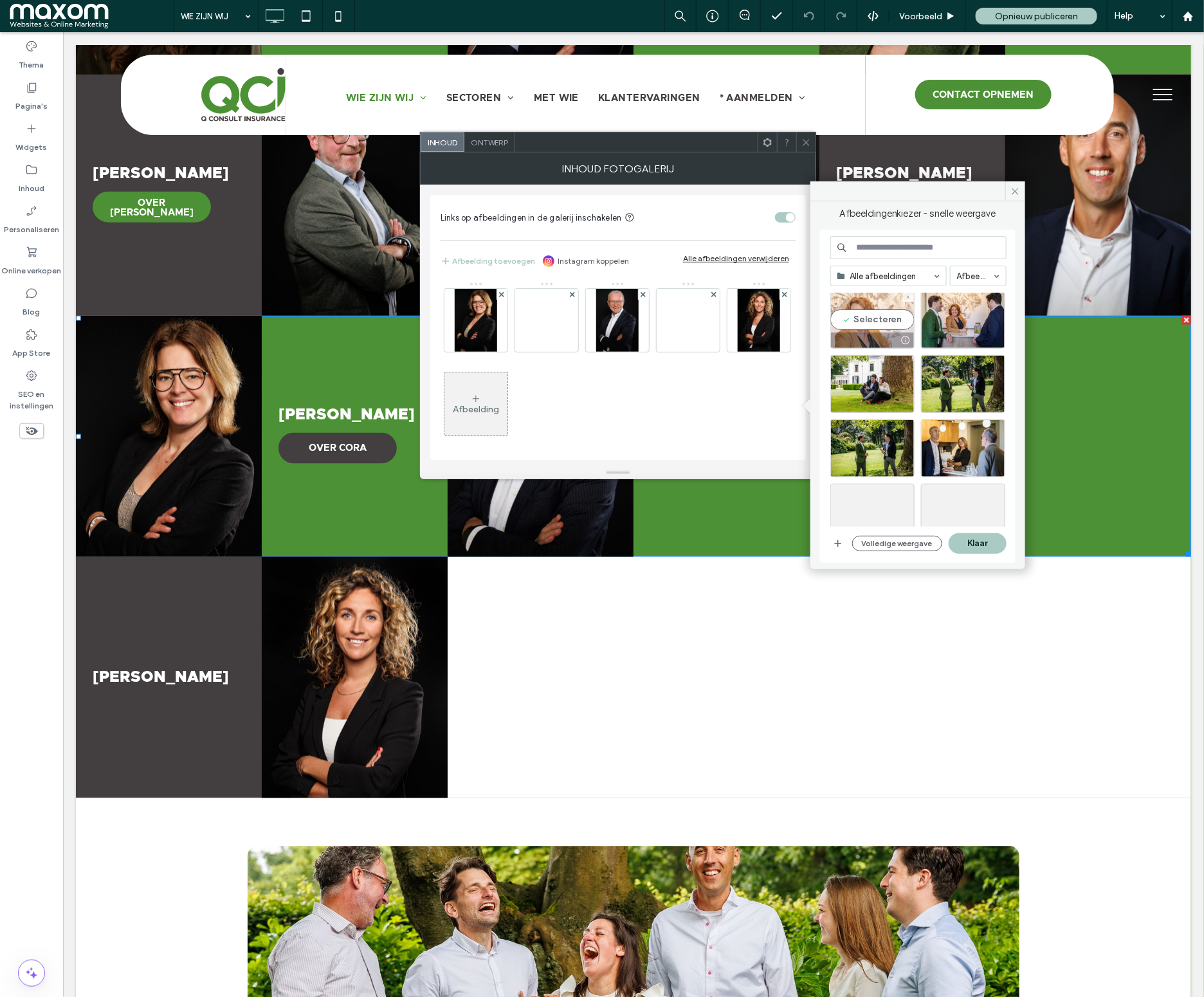
click at [883, 336] on div at bounding box center [872, 340] width 83 height 15
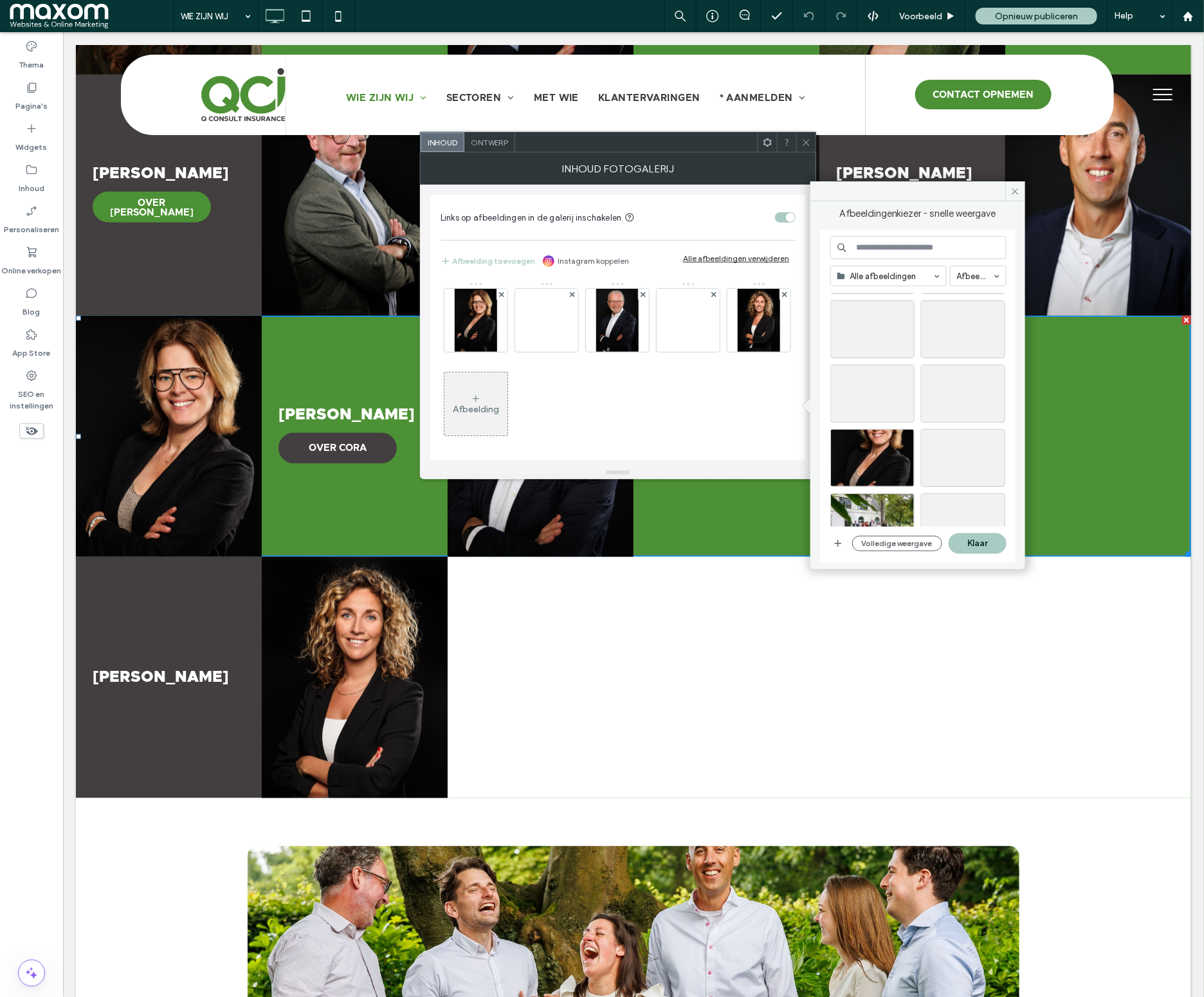
scroll to position [1429, 0]
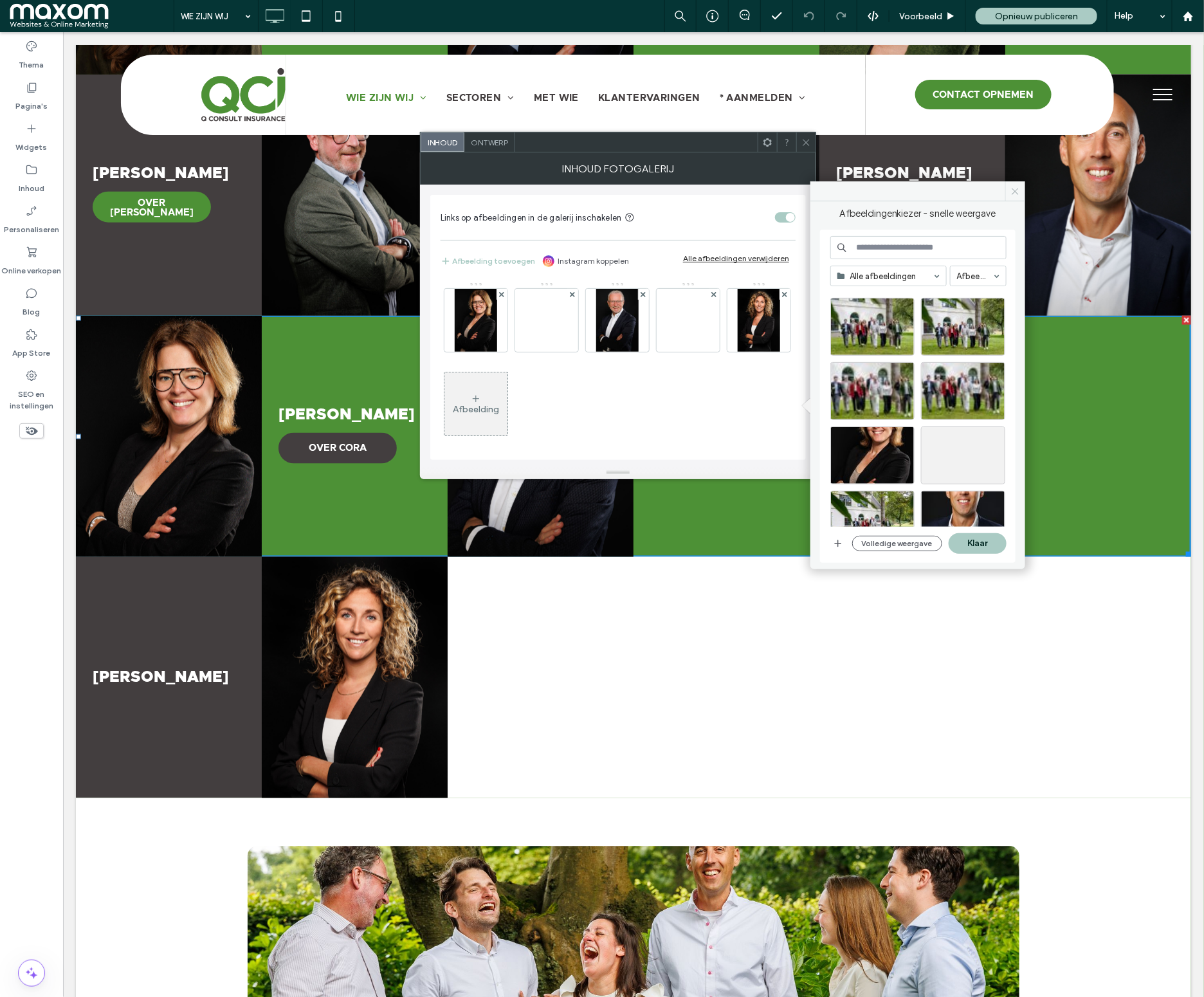
click at [1011, 190] on icon at bounding box center [1015, 191] width 10 height 10
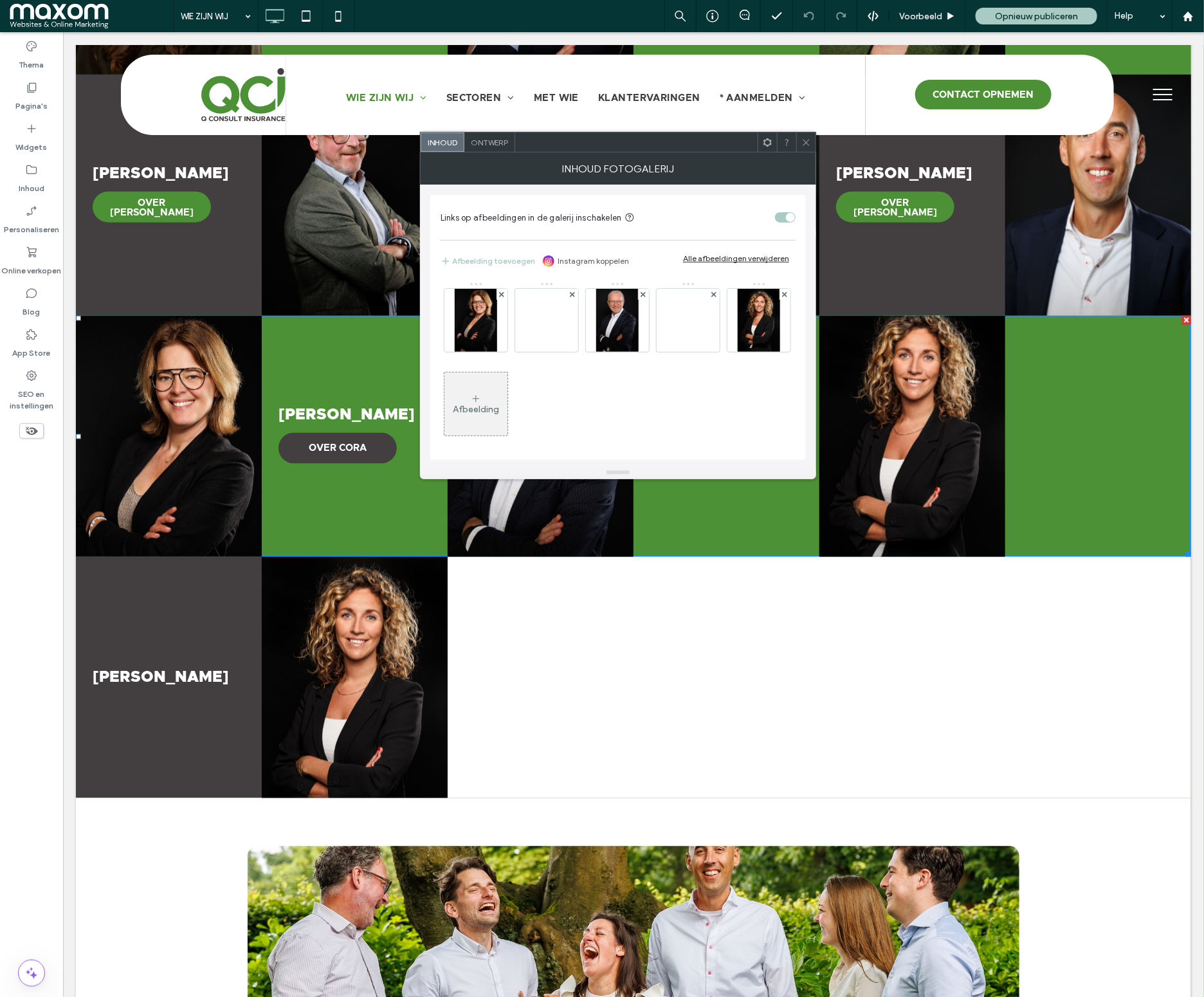
click at [807, 142] on icon at bounding box center [806, 142] width 10 height 10
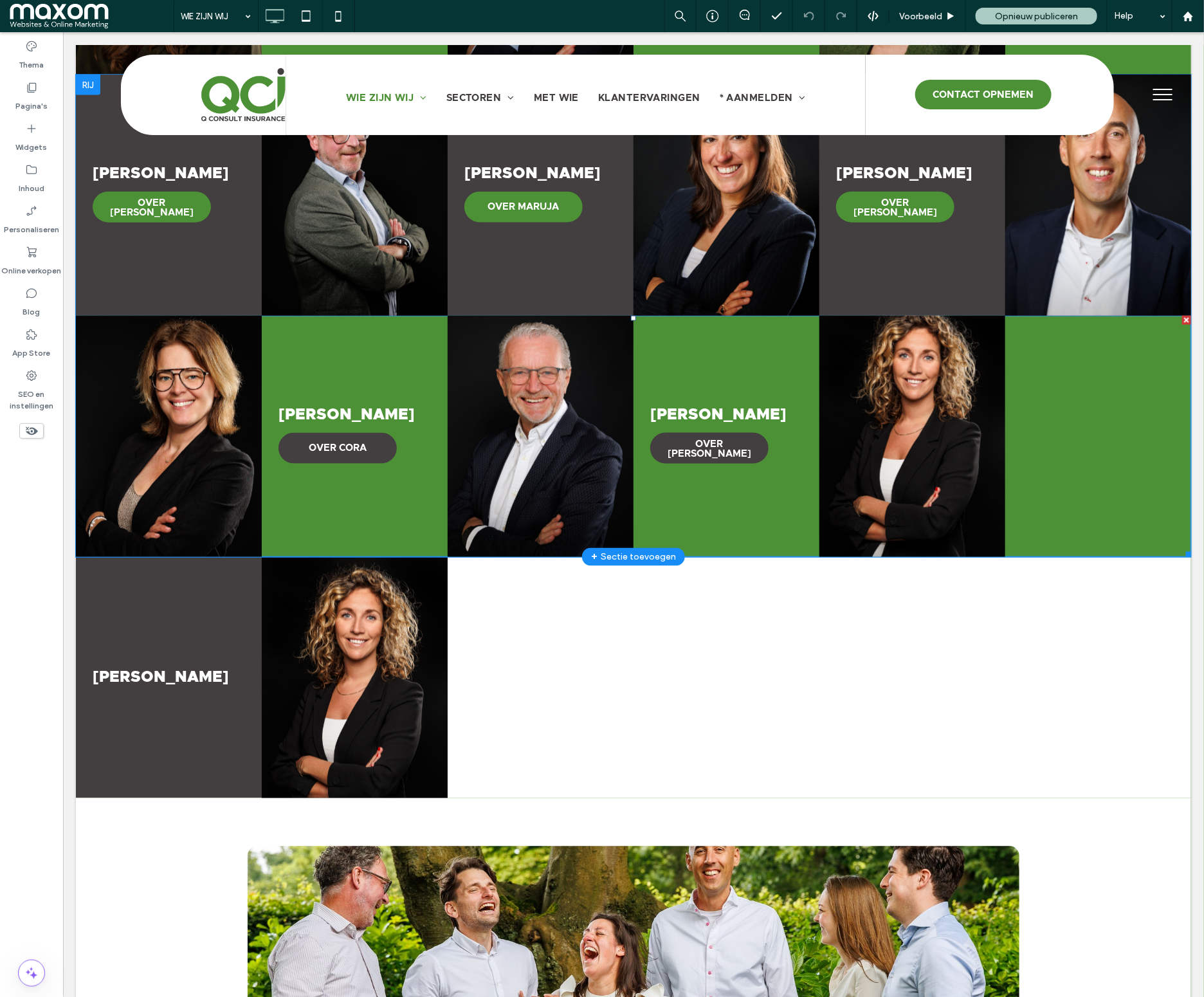
click at [1068, 430] on div at bounding box center [1098, 436] width 186 height 241
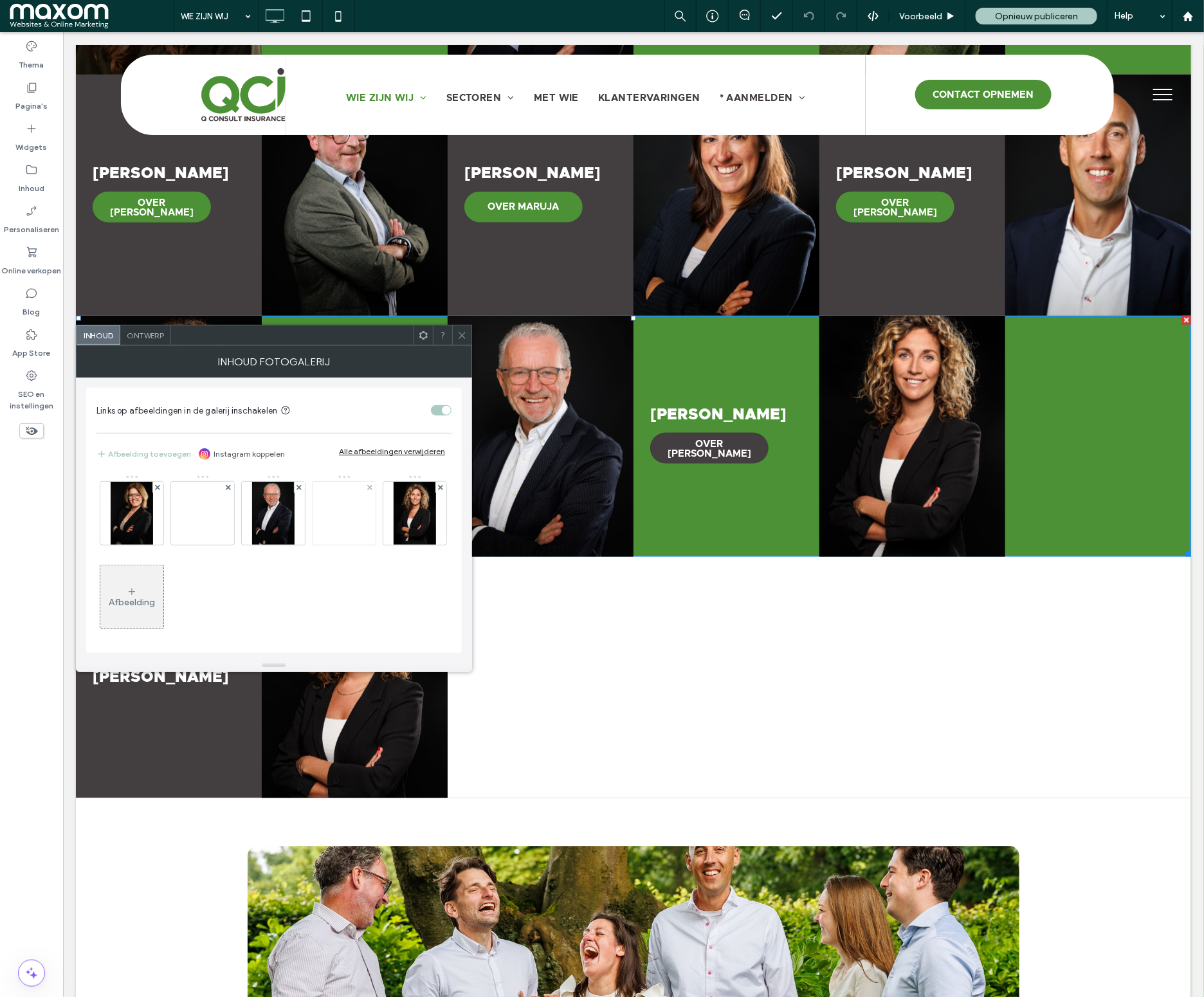
click at [339, 517] on img at bounding box center [344, 513] width 103 height 44
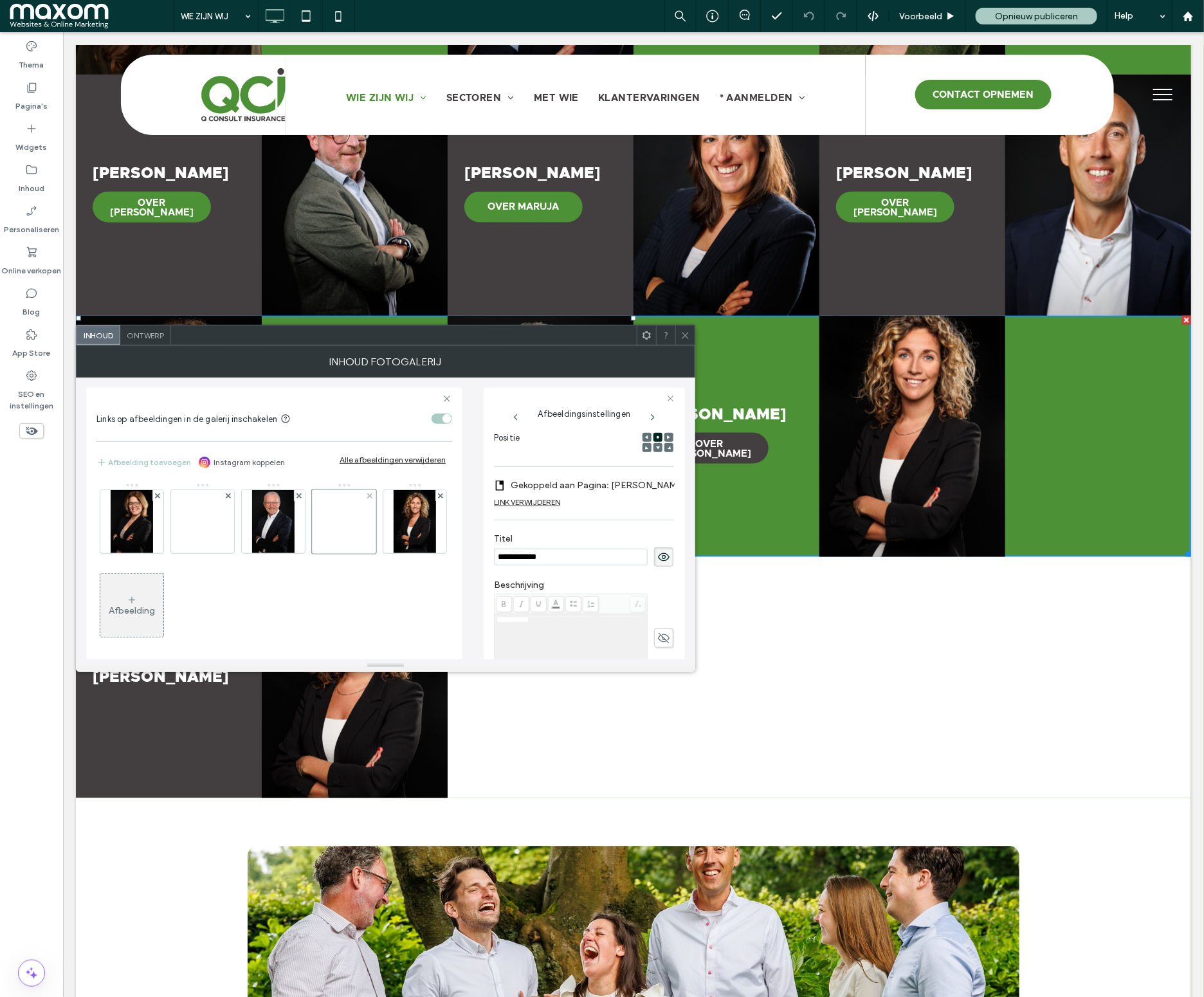
scroll to position [0, 0]
click at [344, 486] on div at bounding box center [344, 485] width 3 height 3
click at [344, 483] on div at bounding box center [344, 518] width 64 height 71
click at [329, 519] on div at bounding box center [344, 521] width 64 height 64
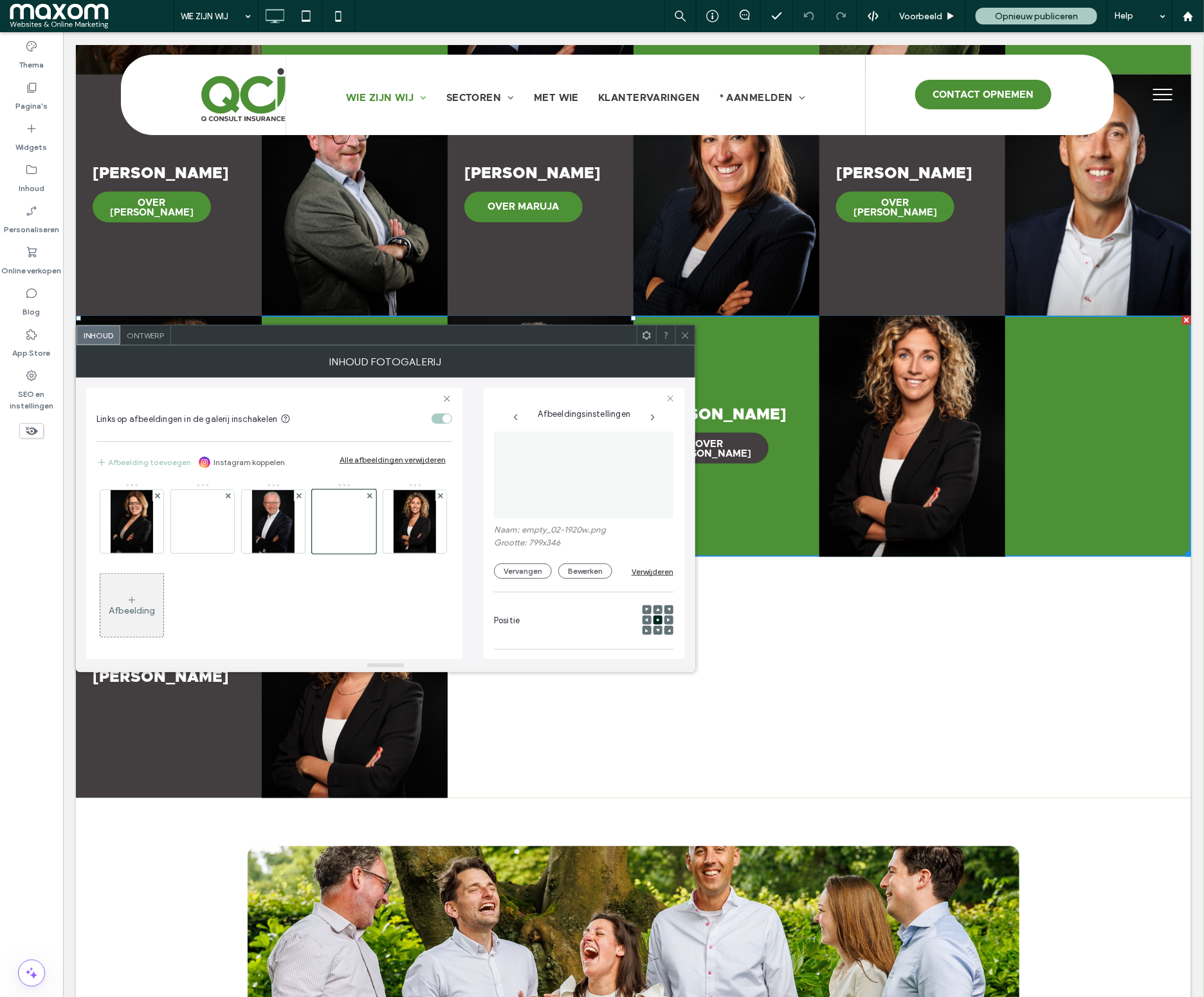
scroll to position [13, 0]
click at [155, 612] on div "Afbeelding" at bounding box center [132, 610] width 46 height 11
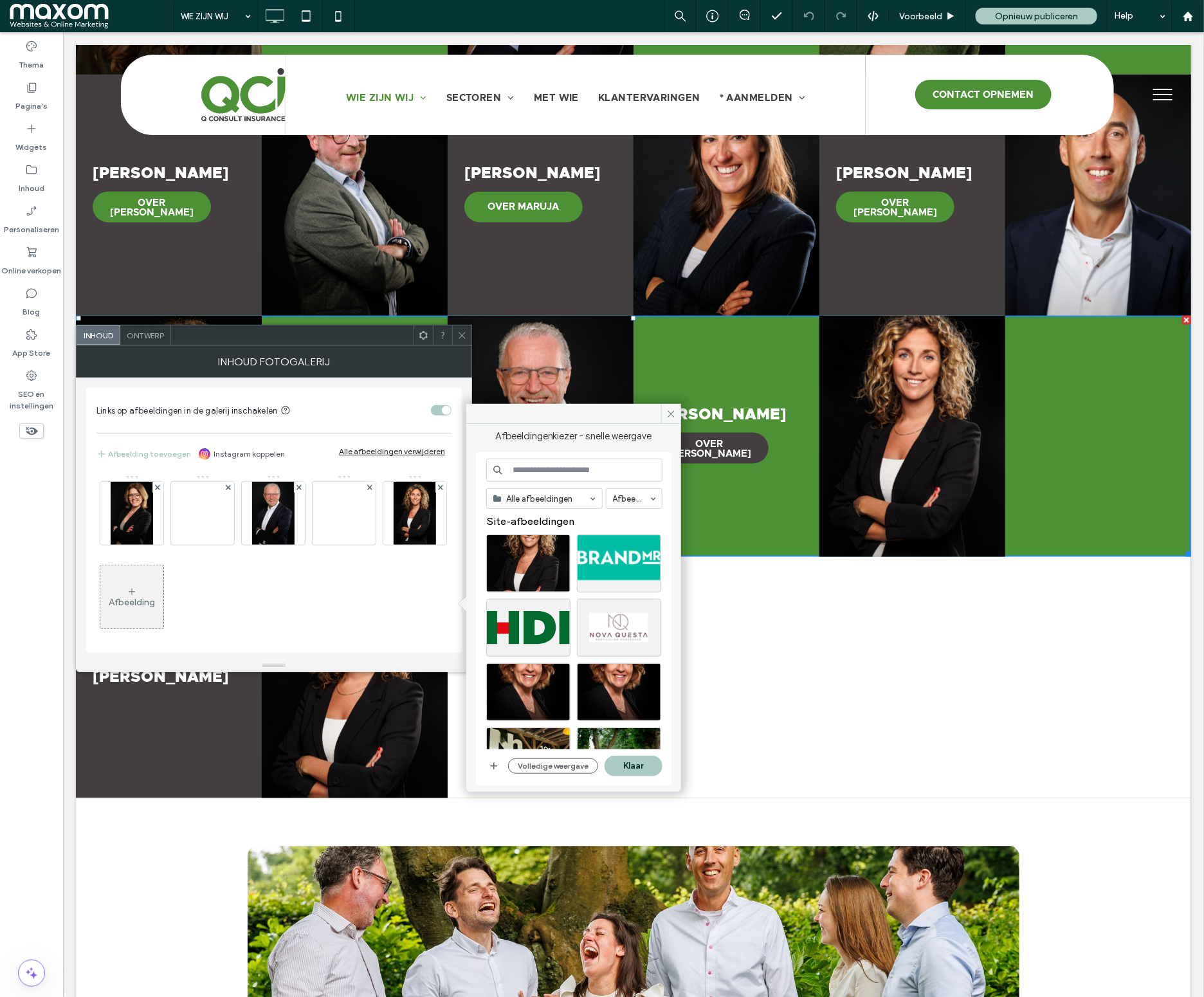
click at [544, 468] on input at bounding box center [574, 470] width 176 height 23
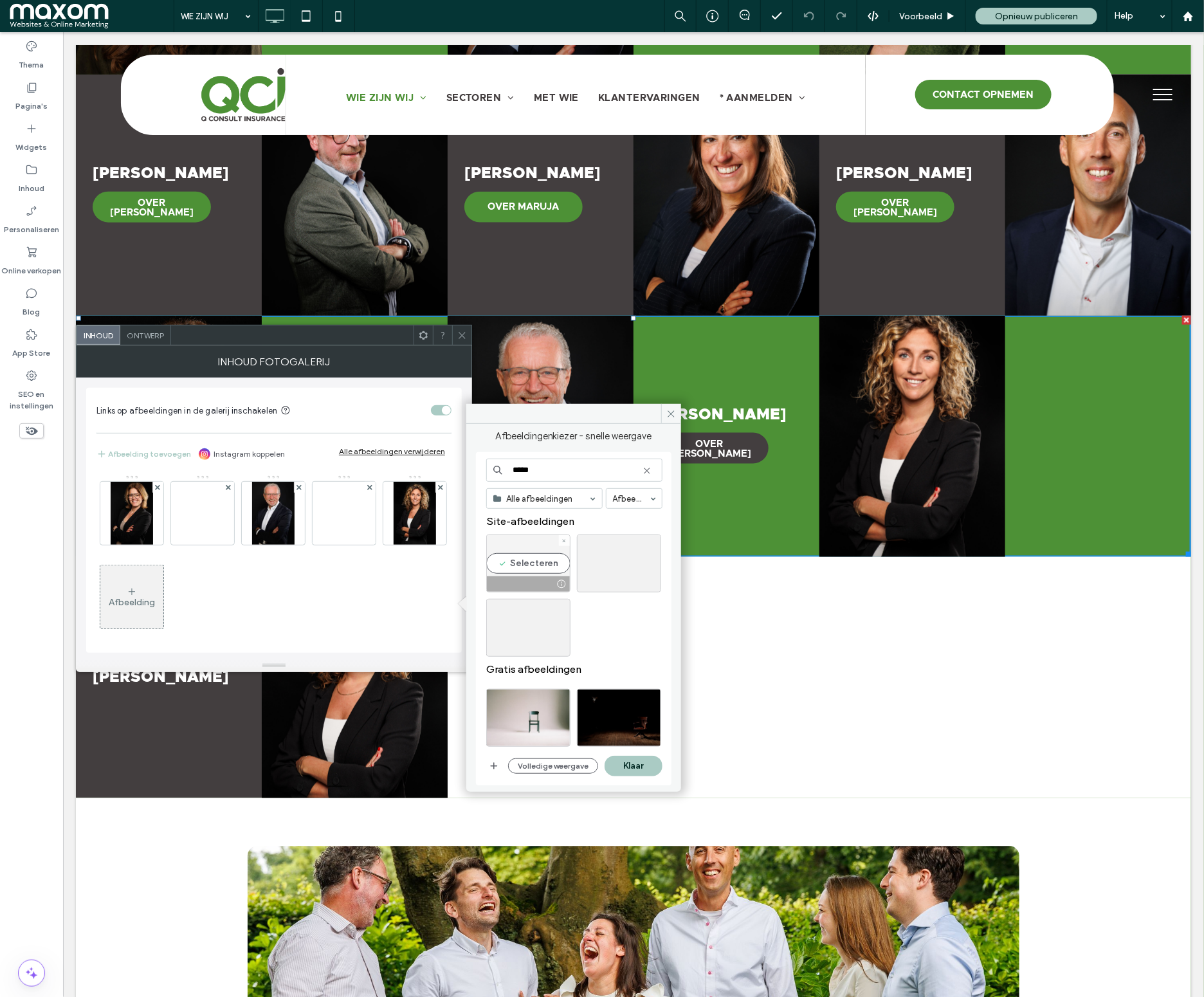
type input "*****"
click at [538, 566] on div "Selecteren" at bounding box center [528, 563] width 84 height 58
click at [633, 766] on button "Klaar" at bounding box center [634, 766] width 58 height 21
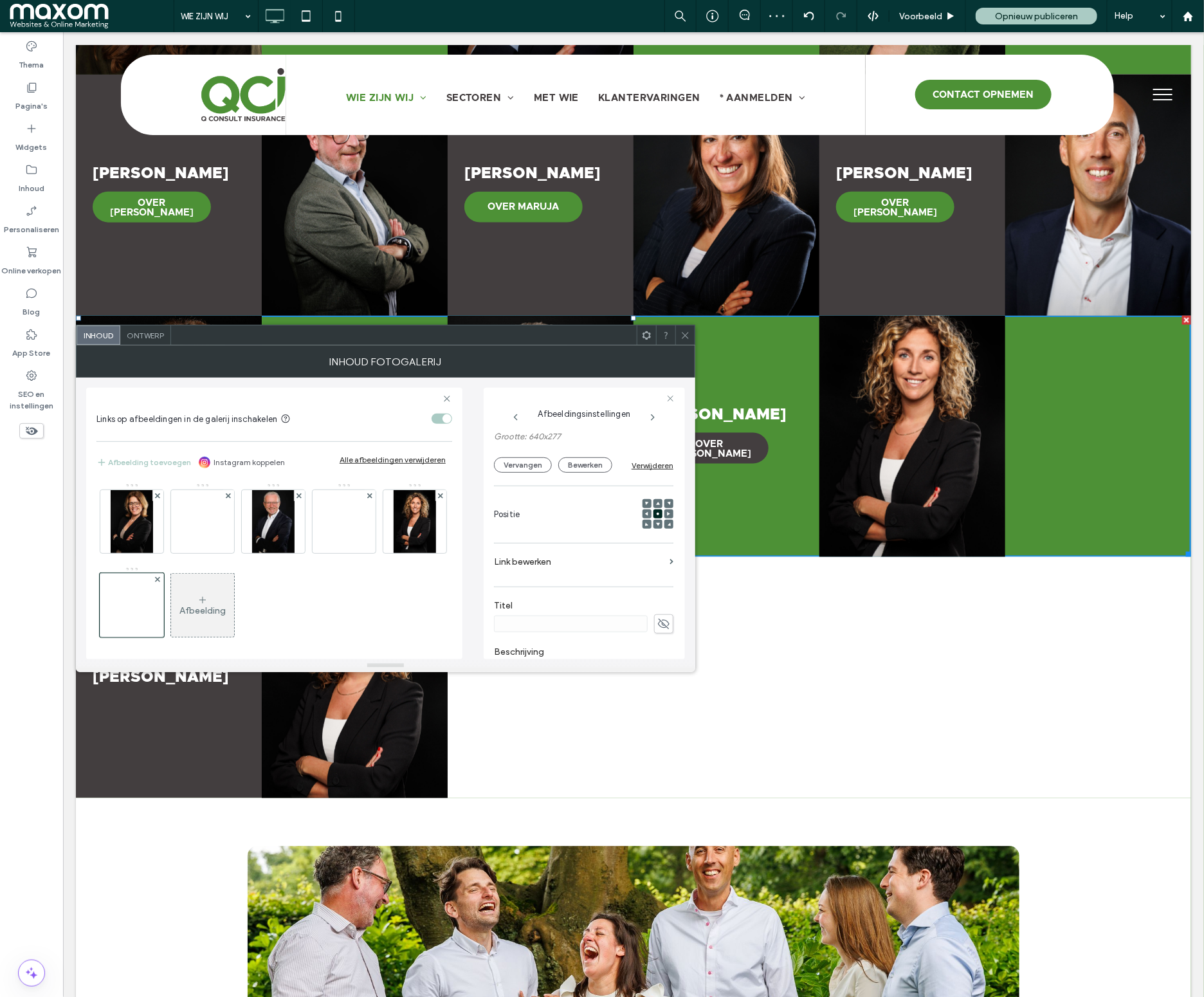
scroll to position [150, 0]
click at [658, 593] on use at bounding box center [664, 588] width 12 height 10
click at [546, 591] on input at bounding box center [570, 588] width 153 height 17
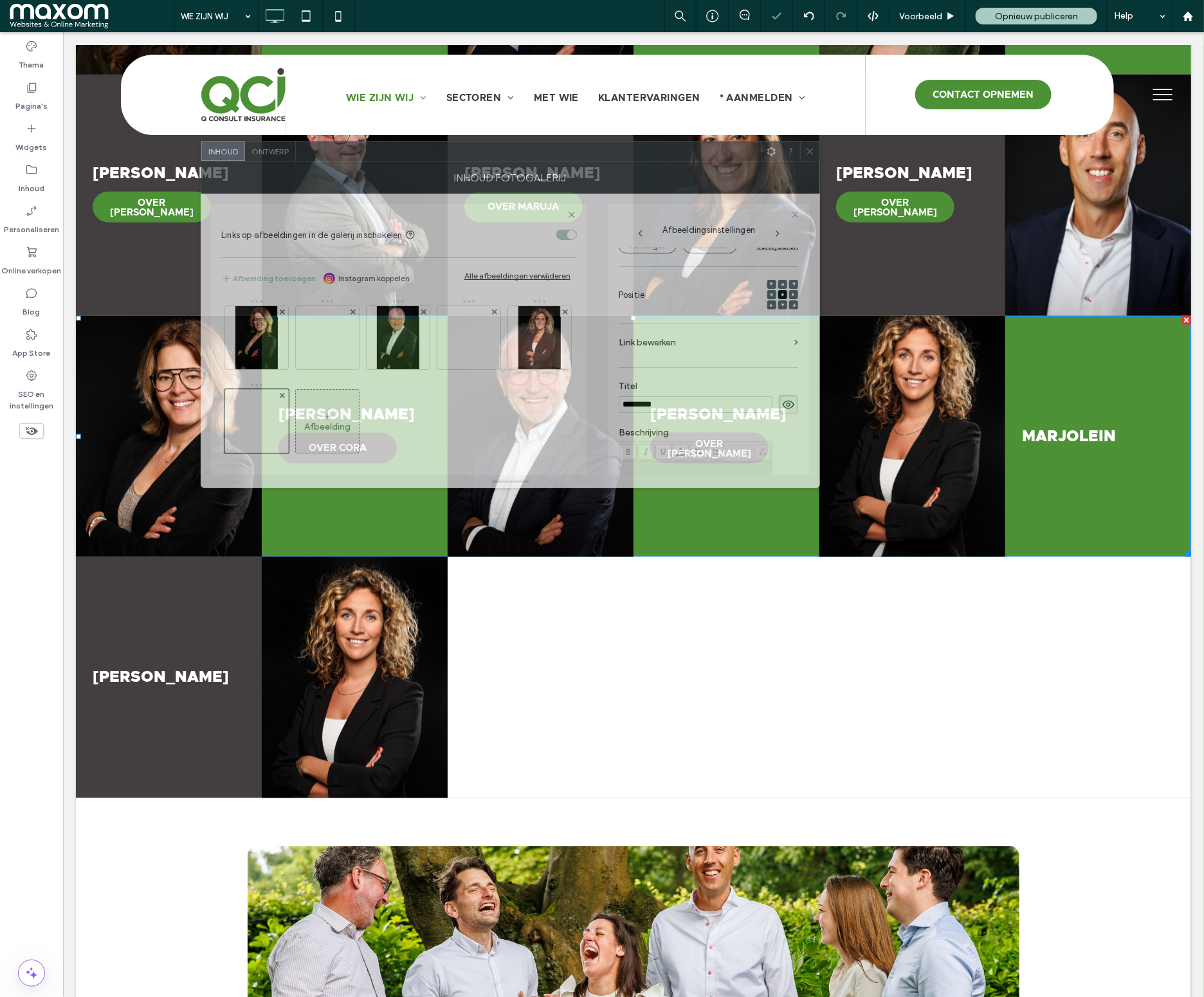
drag, startPoint x: 396, startPoint y: 333, endPoint x: 518, endPoint y: 324, distance: 122.3
click at [520, 150] on div at bounding box center [529, 151] width 465 height 19
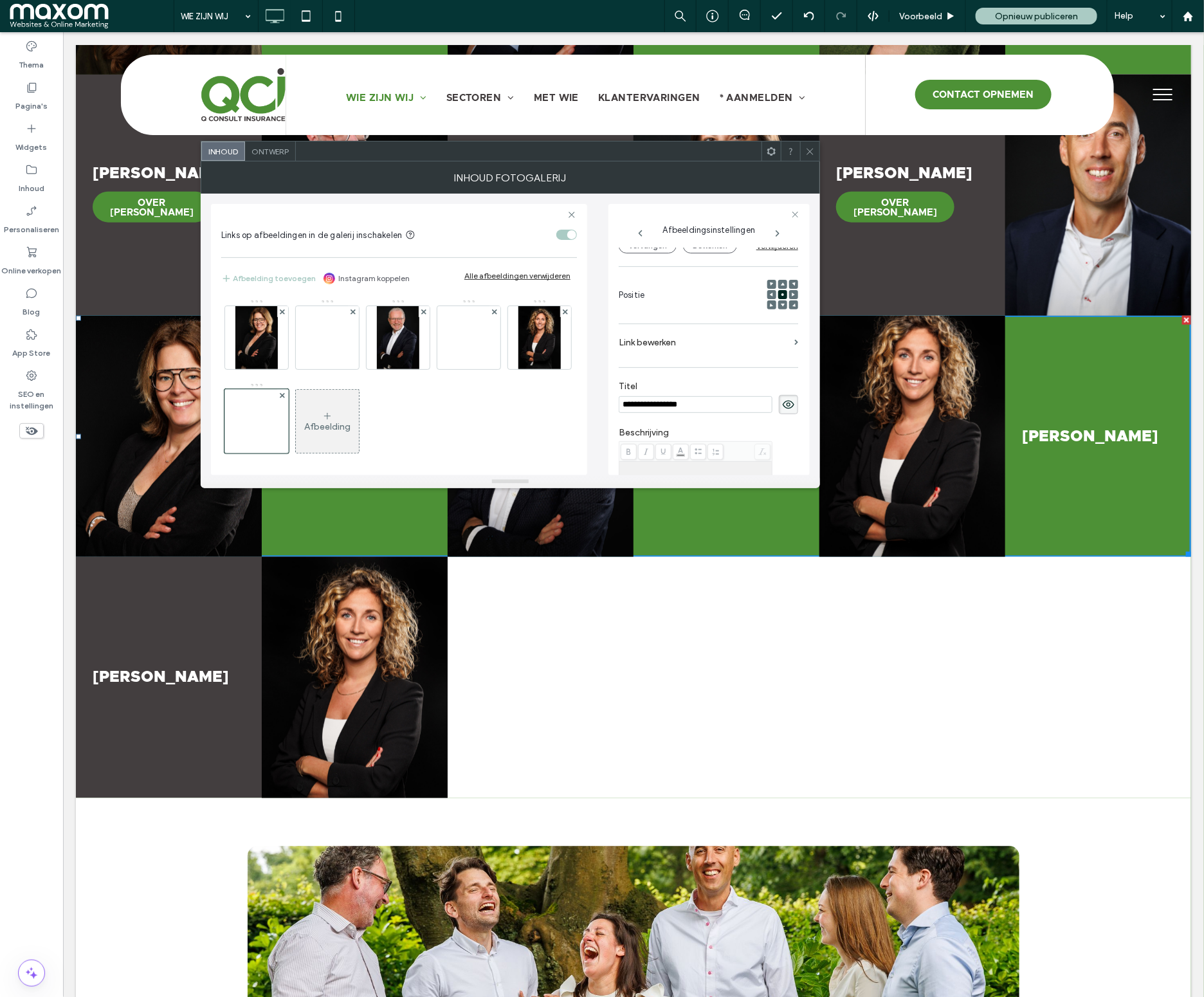
type input "**********"
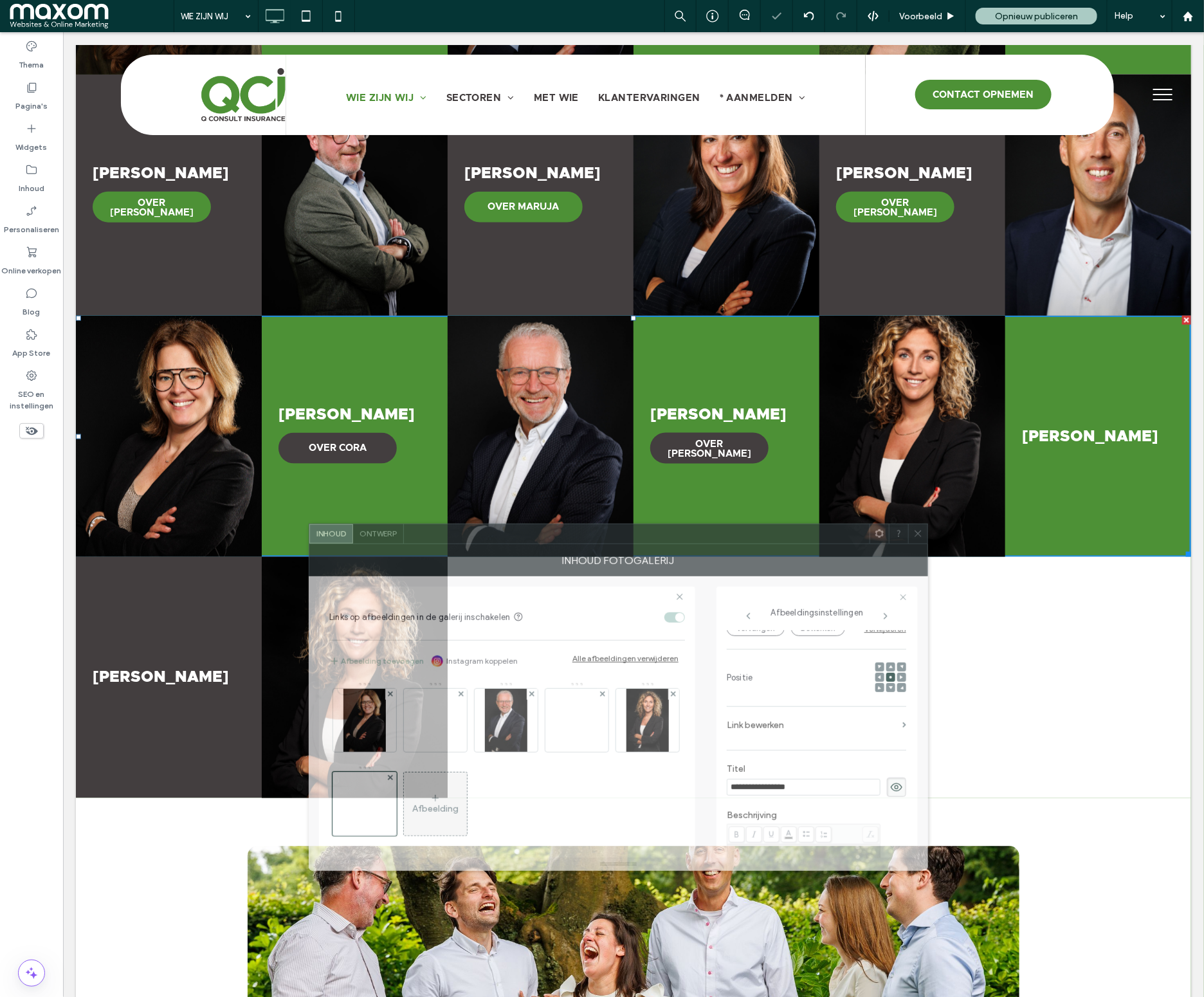
drag, startPoint x: 704, startPoint y: 158, endPoint x: 811, endPoint y: 541, distance: 397.7
click at [811, 541] on div at bounding box center [637, 534] width 465 height 19
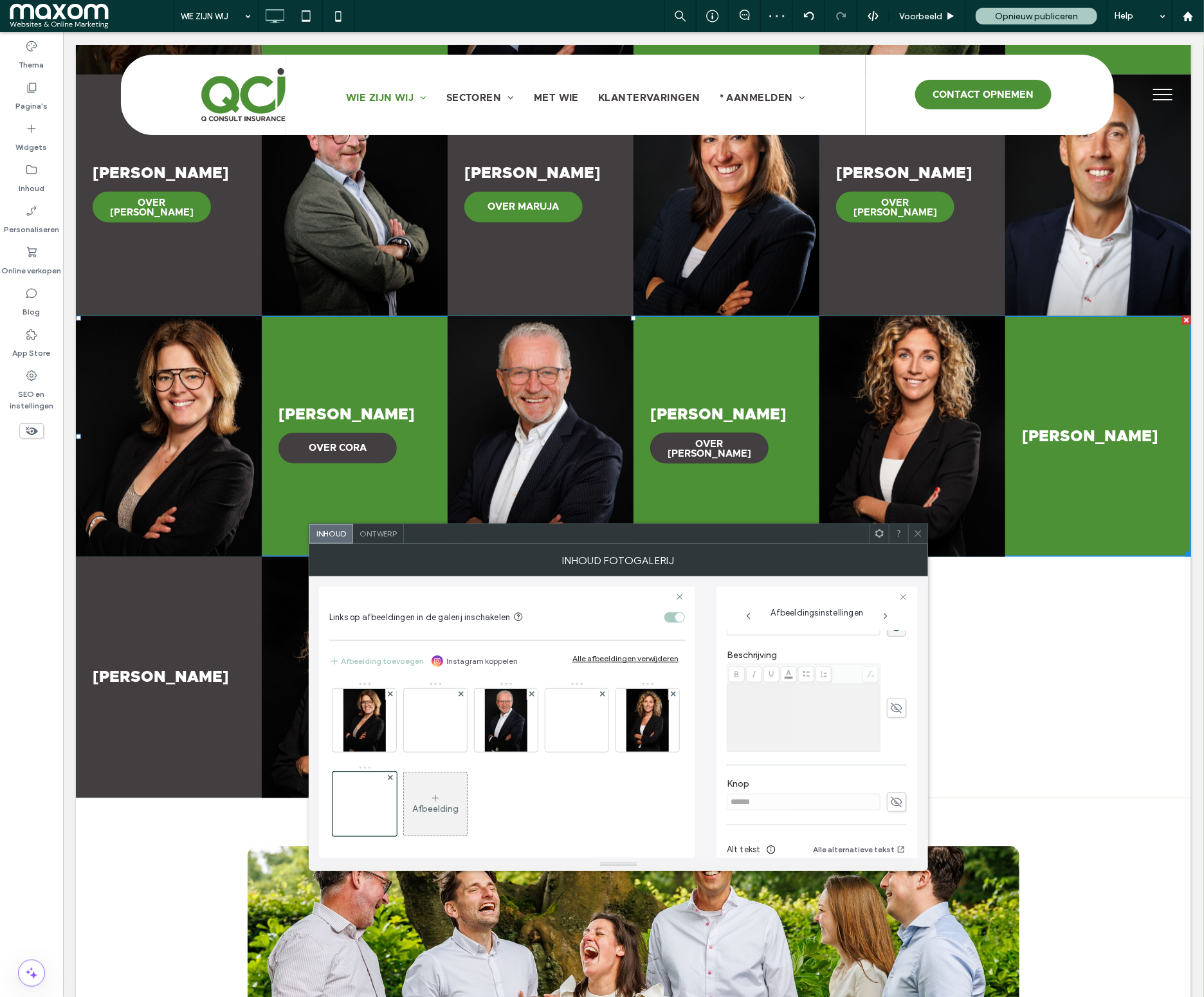
scroll to position [325, 0]
drag, startPoint x: 888, startPoint y: 791, endPoint x: 768, endPoint y: 802, distance: 120.5
click at [891, 791] on use at bounding box center [897, 787] width 12 height 10
click at [752, 793] on input "******" at bounding box center [804, 787] width 153 height 17
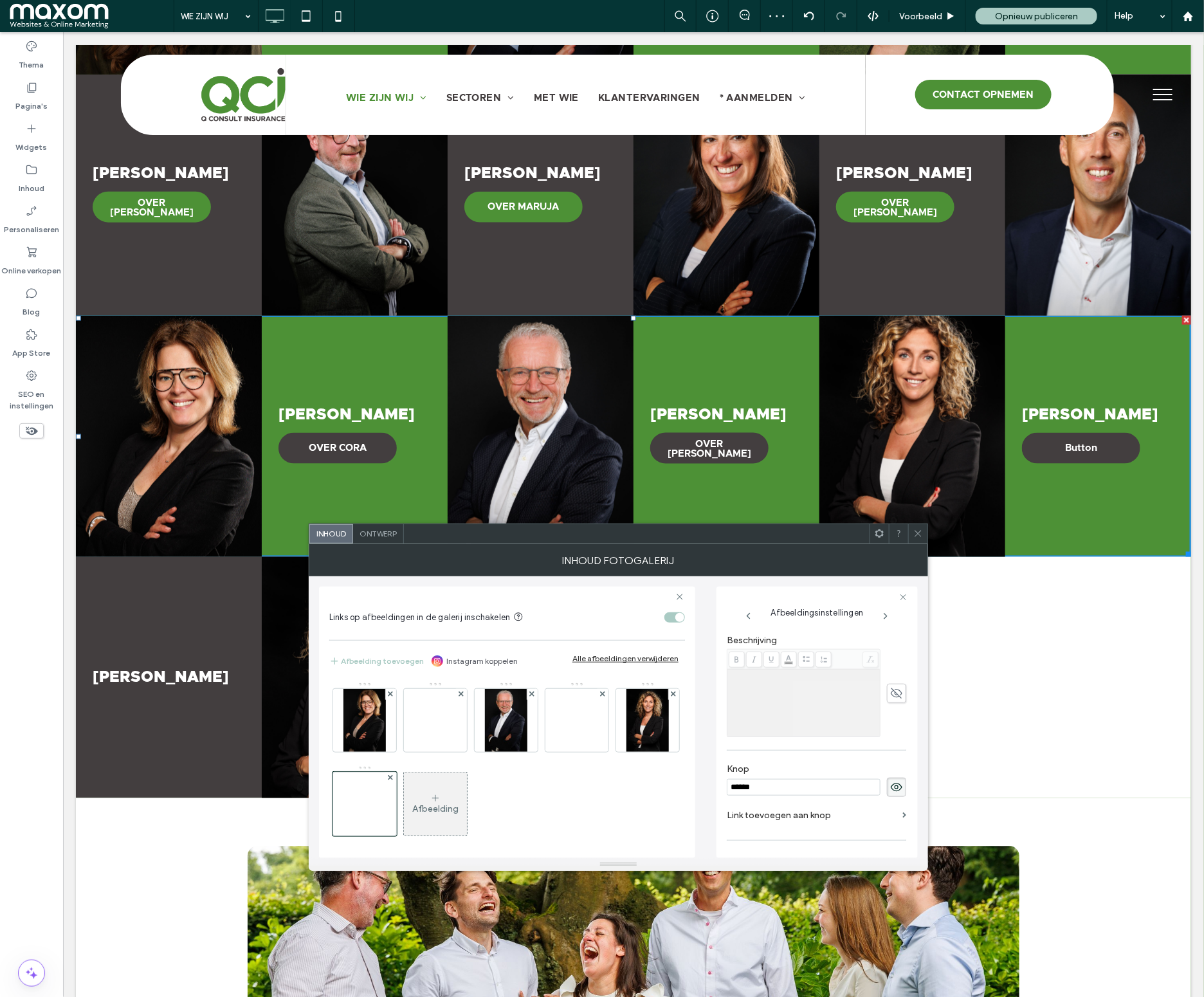
click at [752, 793] on input "******" at bounding box center [804, 787] width 153 height 17
click at [743, 791] on input "**********" at bounding box center [804, 787] width 153 height 17
click at [743, 791] on input "**********" at bounding box center [804, 787] width 153 height 17
type input "**********"
click at [923, 536] on div at bounding box center [918, 534] width 19 height 19
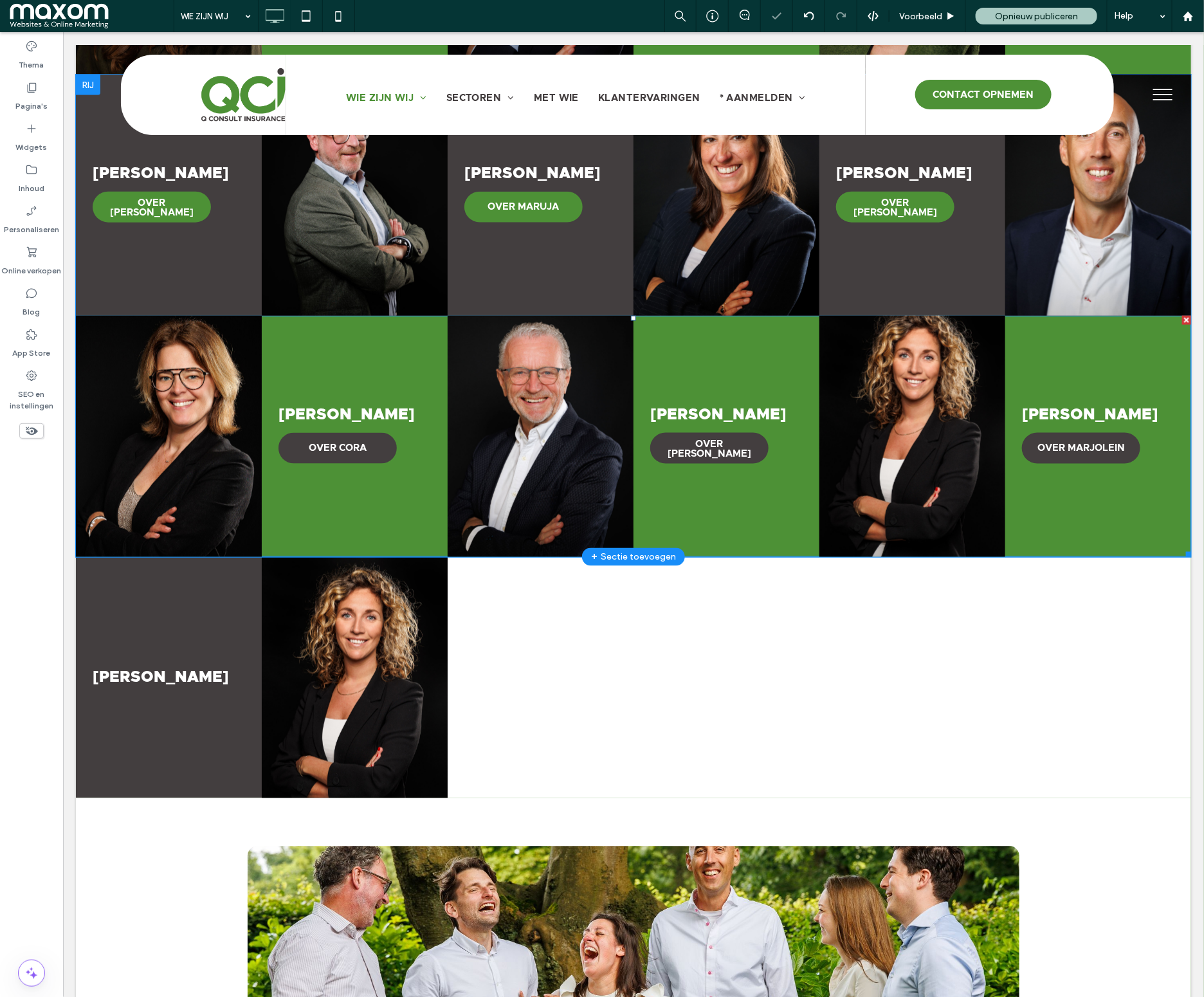
scroll to position [693, 0]
click at [1051, 450] on span "OVER MARJOLEIN" at bounding box center [1081, 448] width 113 height 23
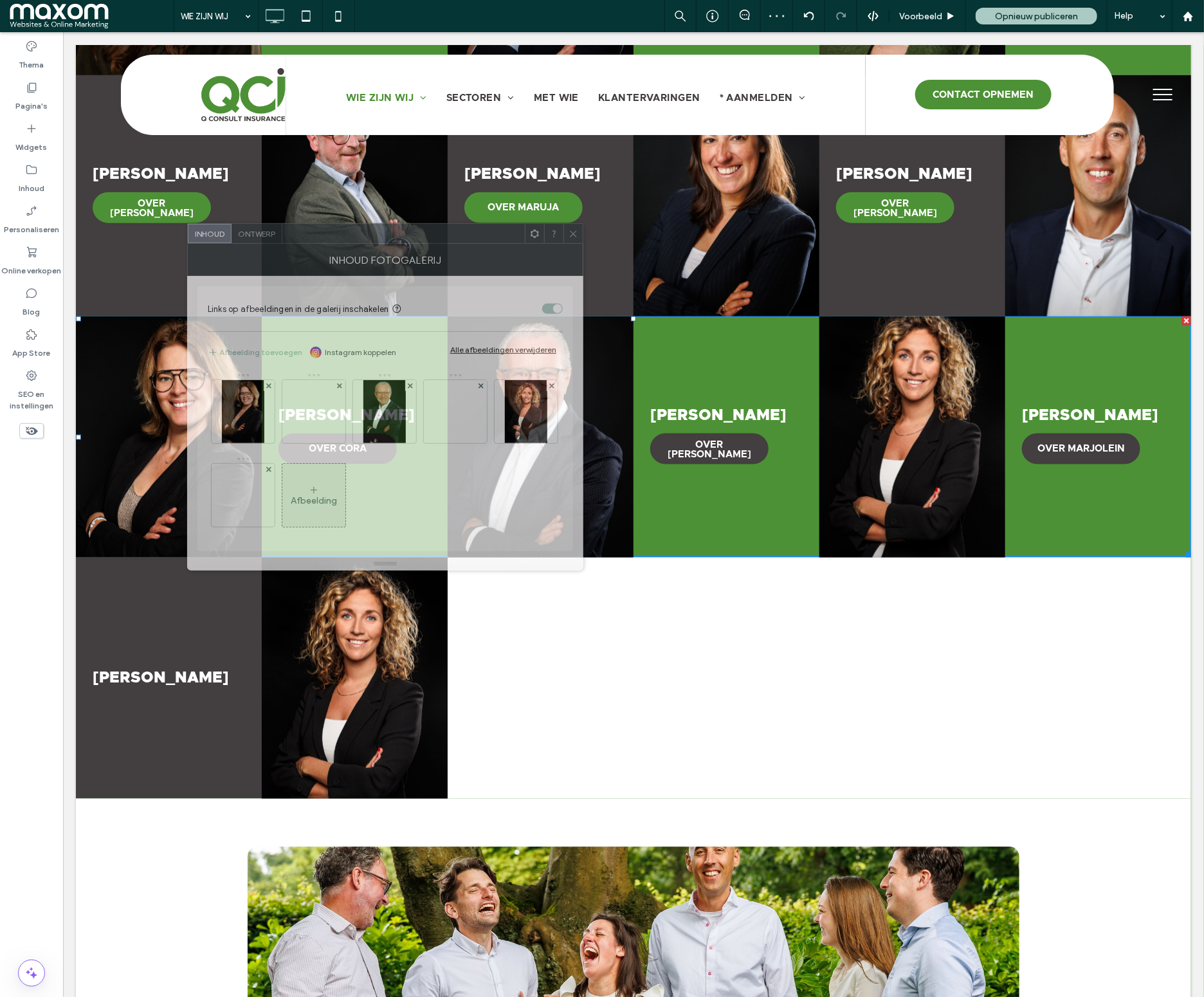
drag, startPoint x: 356, startPoint y: 329, endPoint x: 434, endPoint y: 286, distance: 89.1
click at [469, 224] on div at bounding box center [403, 233] width 242 height 19
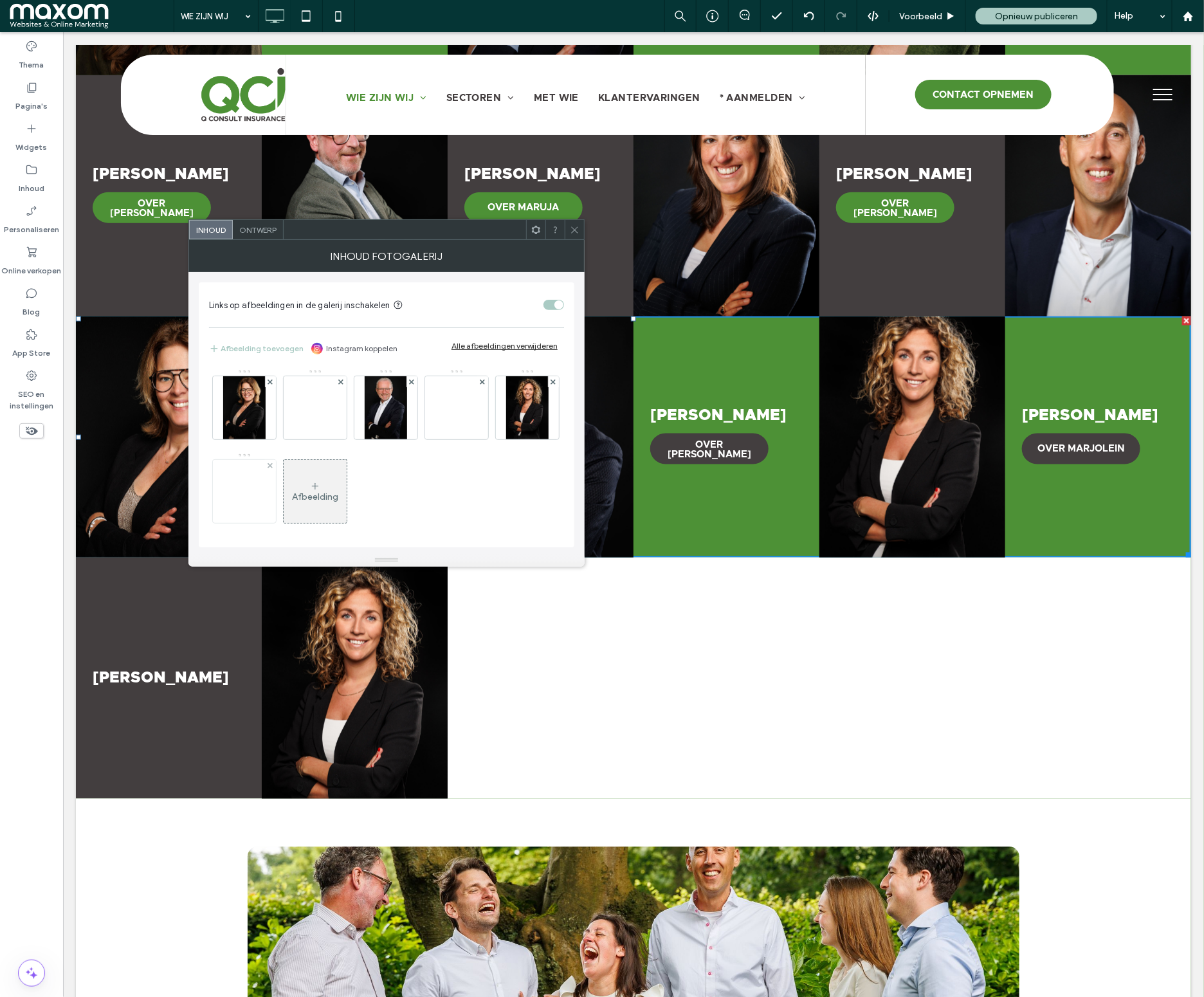
click at [314, 498] on img at bounding box center [244, 491] width 146 height 63
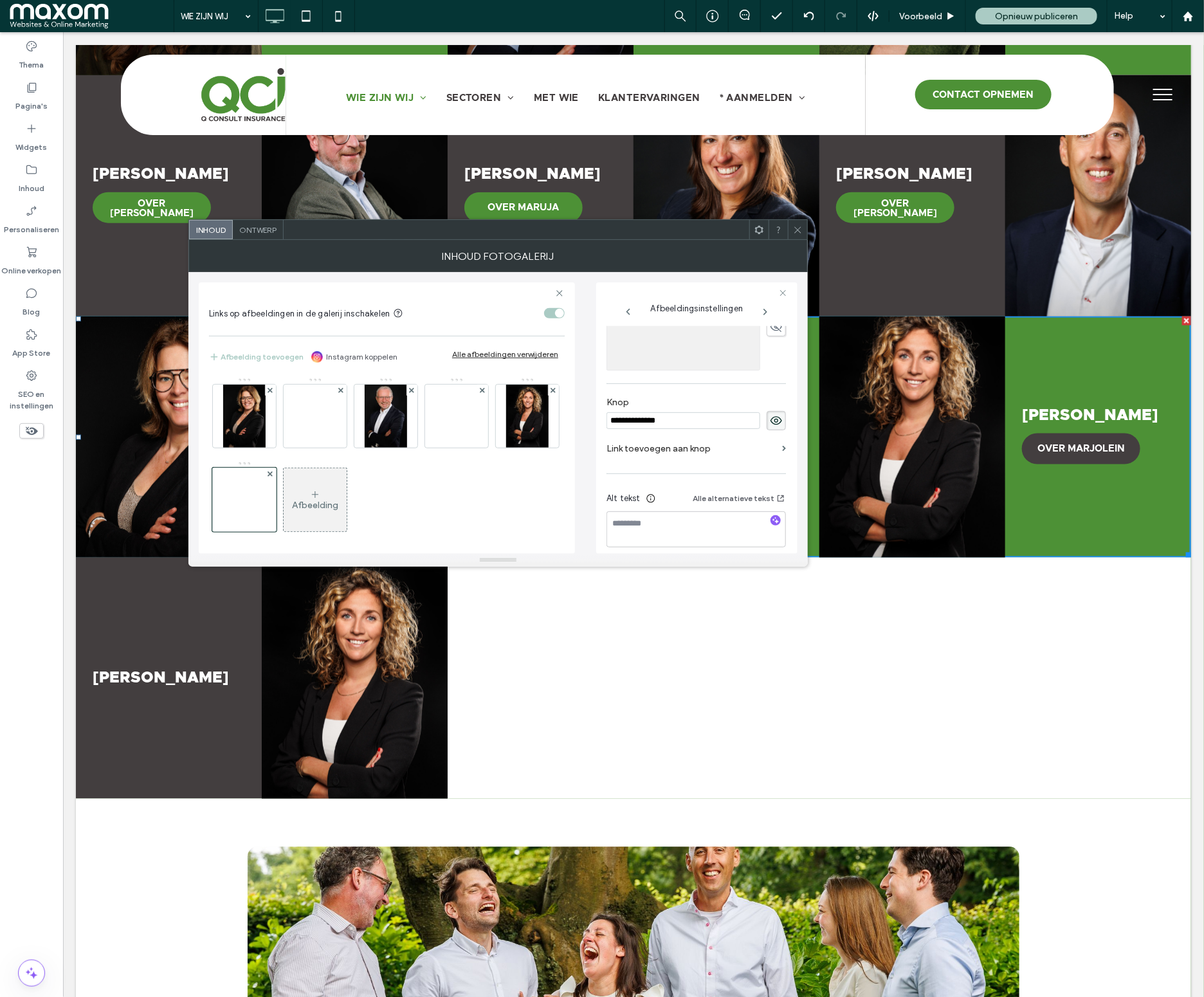
scroll to position [403, 0]
click at [695, 440] on label "Link toevoegen aan knop" at bounding box center [692, 438] width 170 height 24
click at [673, 439] on label "Link toevoegen aan knop" at bounding box center [692, 438] width 170 height 24
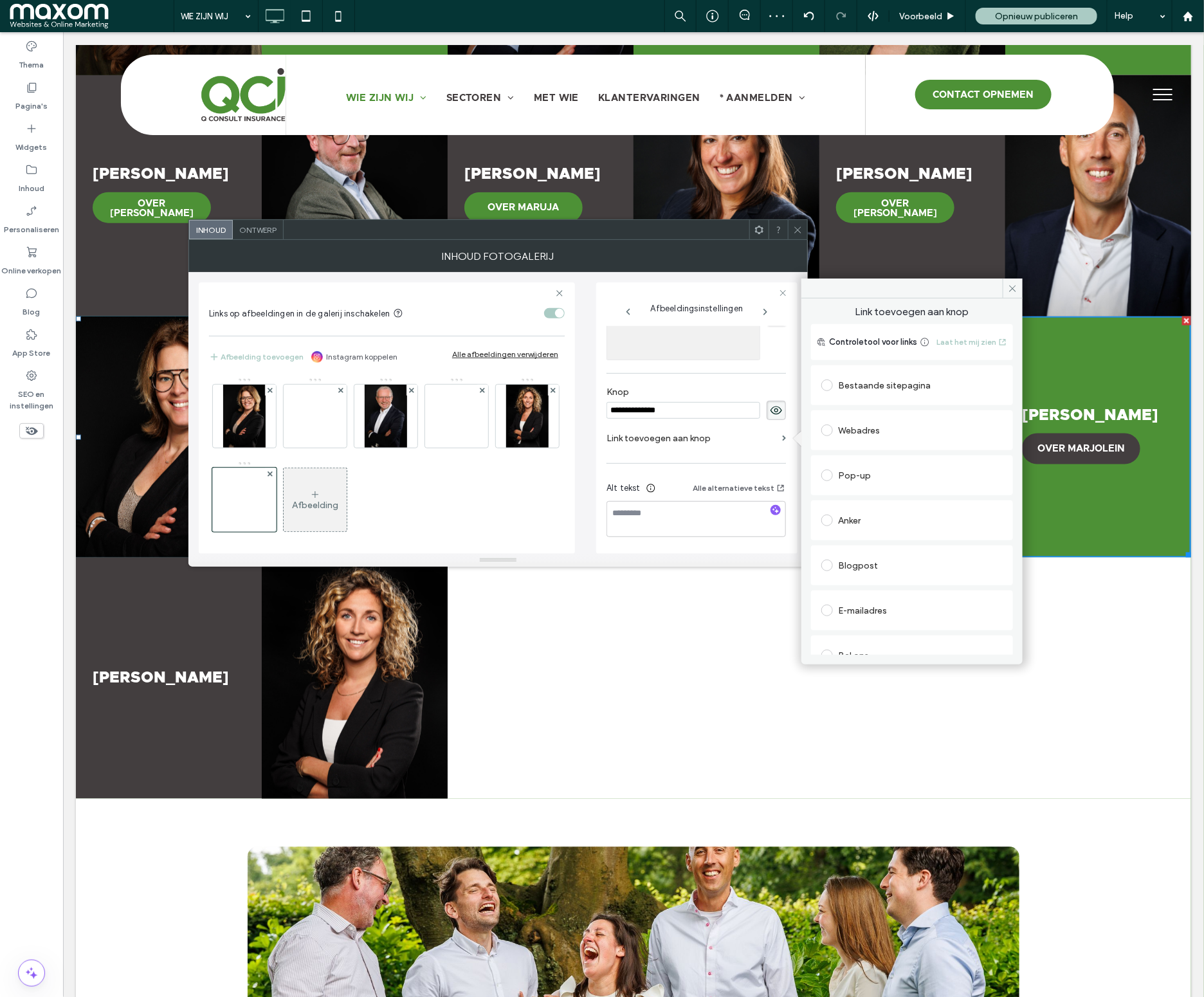
click at [898, 385] on div "Bestaande sitepagina" at bounding box center [911, 385] width 181 height 21
type input "***"
drag, startPoint x: 1013, startPoint y: 284, endPoint x: 764, endPoint y: 238, distance: 253.2
click at [1013, 284] on icon at bounding box center [1013, 288] width 10 height 10
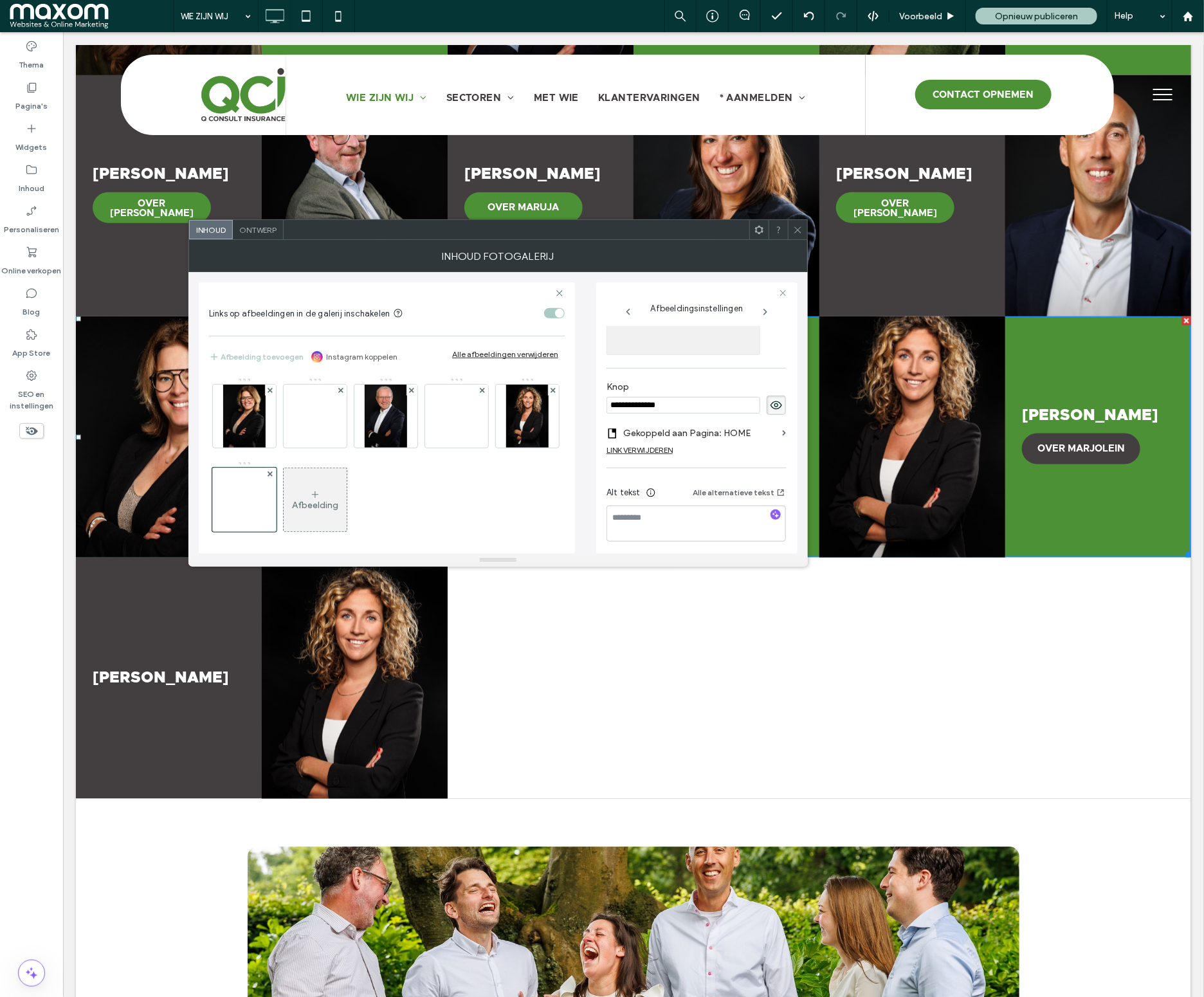
click at [797, 227] on icon at bounding box center [797, 229] width 10 height 10
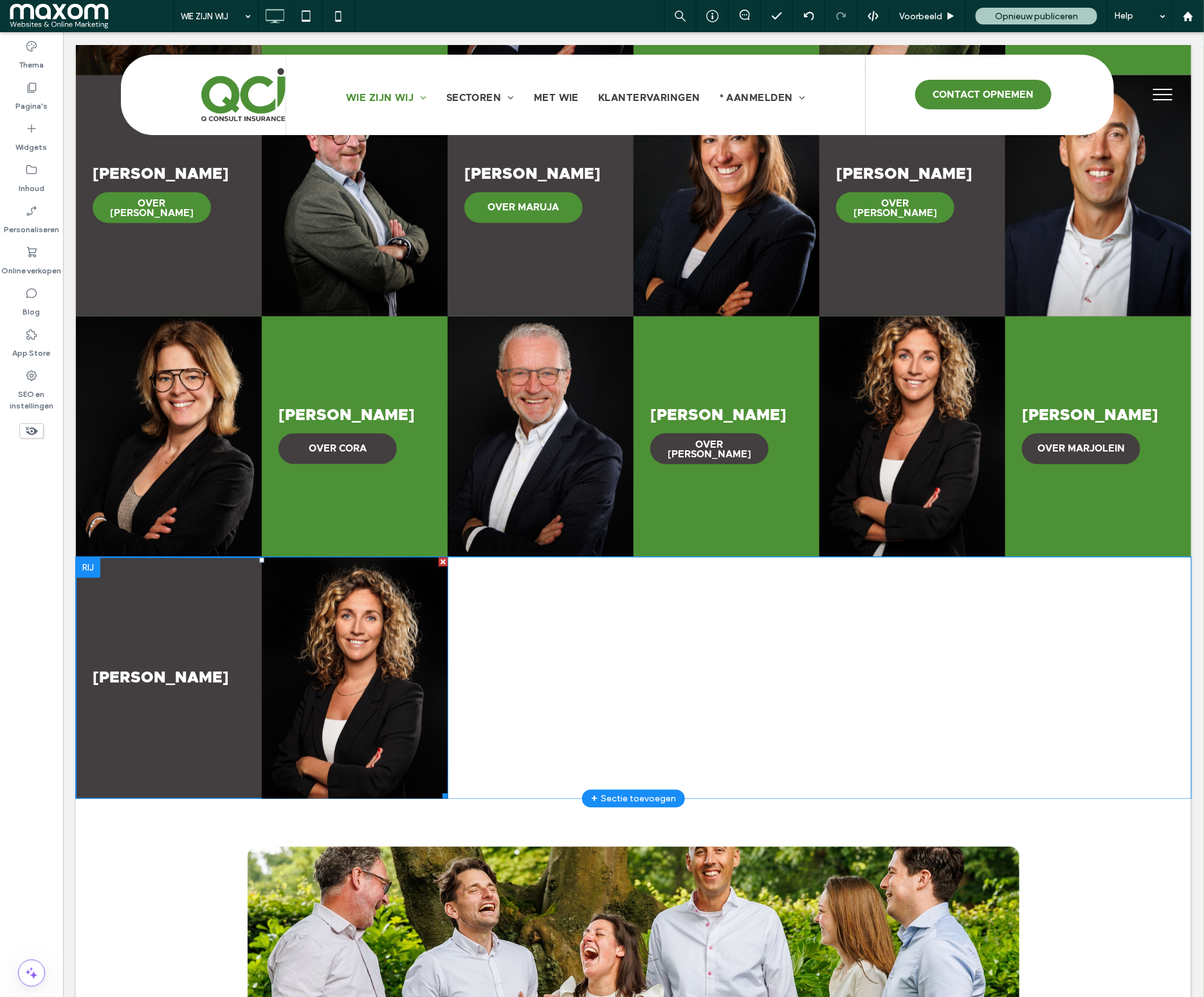
click at [224, 608] on link at bounding box center [168, 677] width 186 height 241
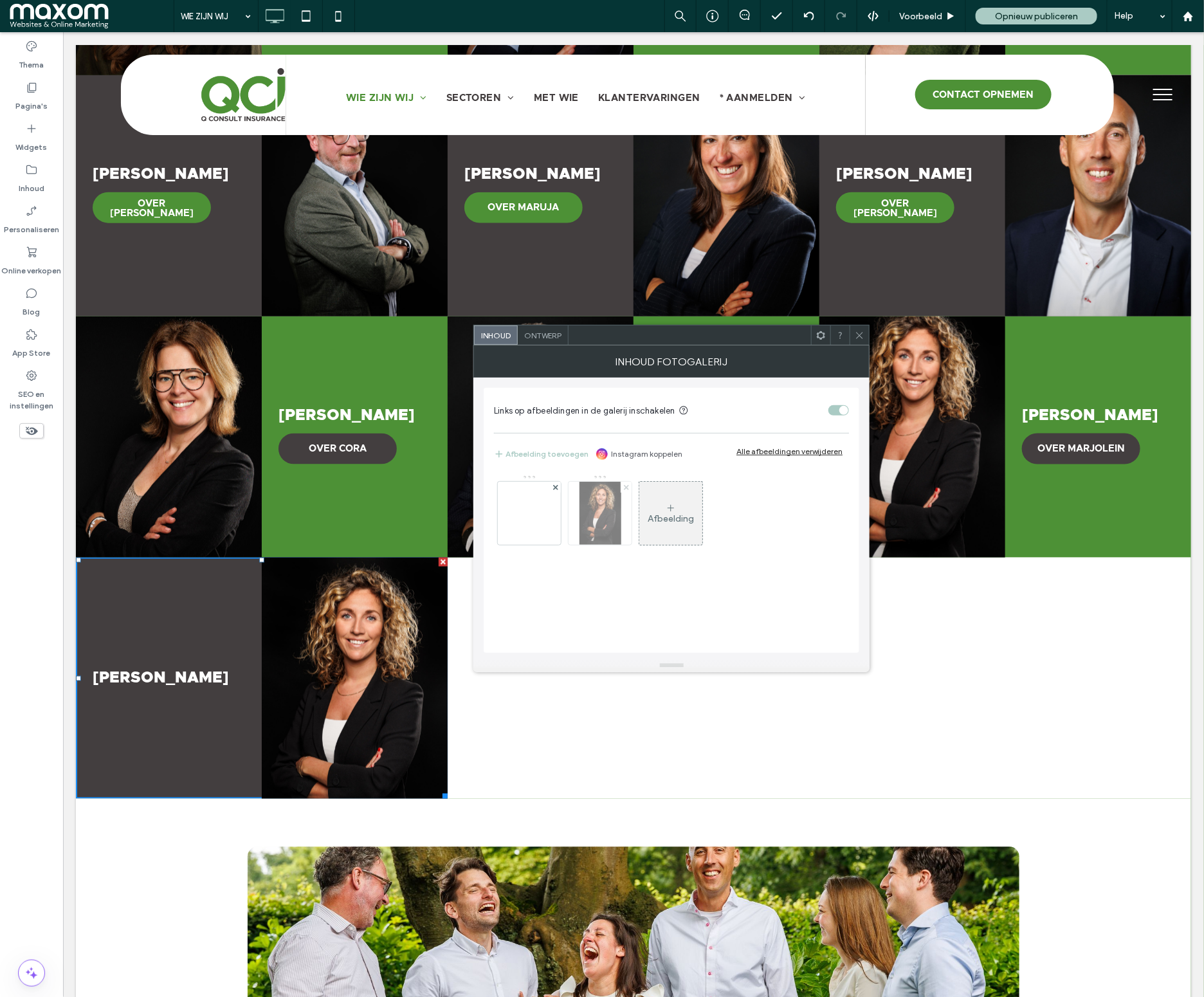
click at [627, 485] on icon at bounding box center [626, 487] width 5 height 5
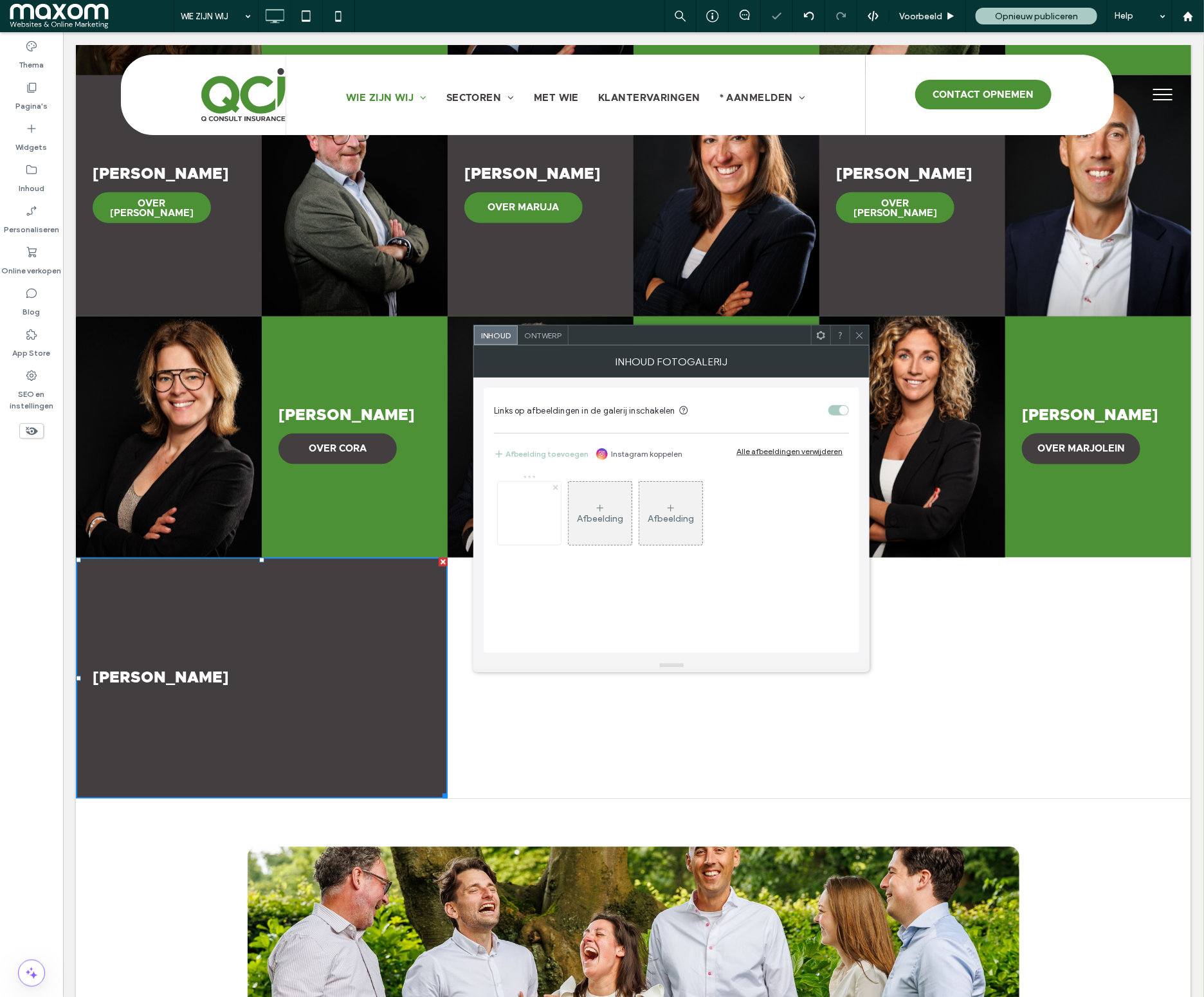
click at [558, 490] on div at bounding box center [555, 487] width 11 height 11
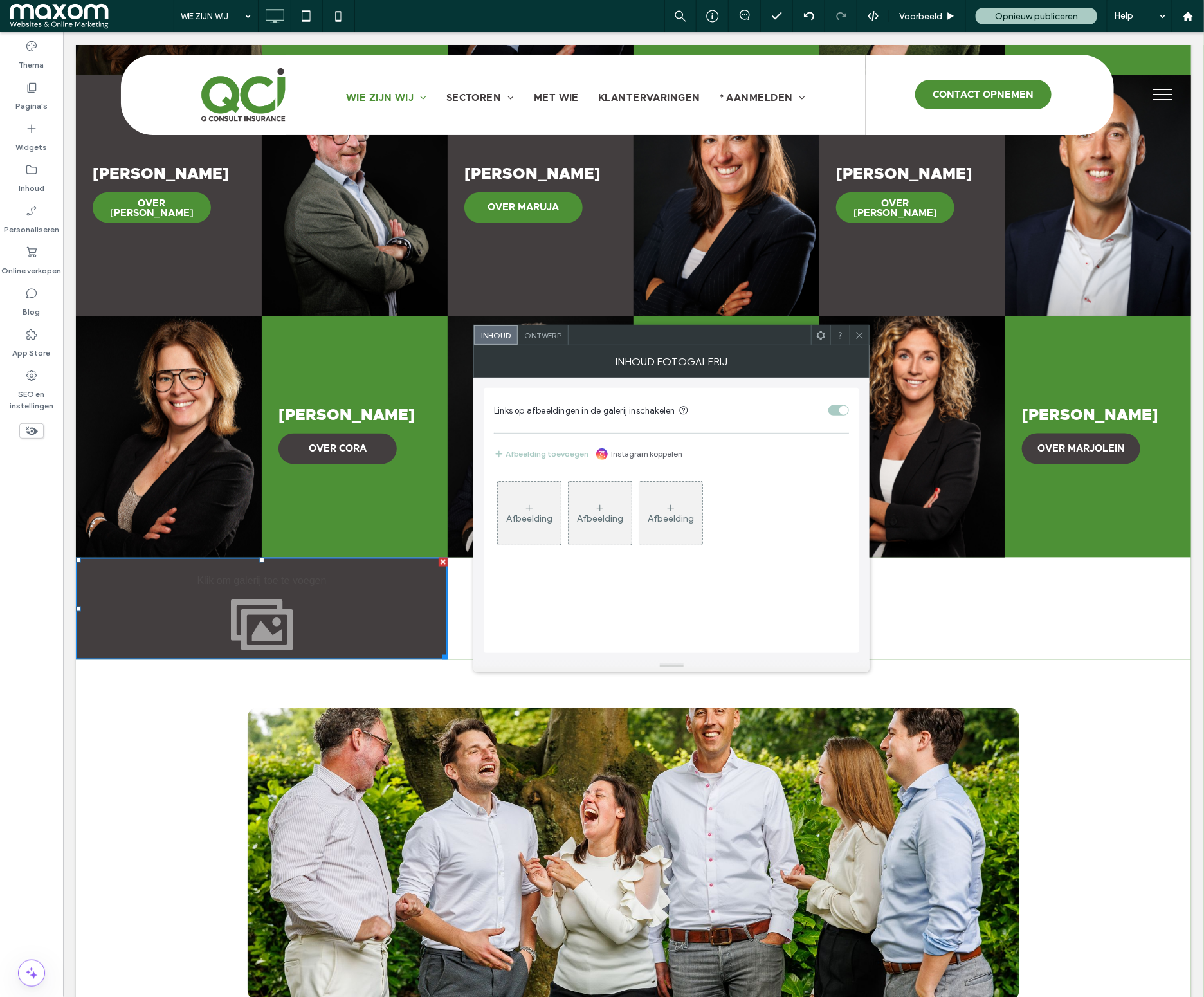
drag, startPoint x: 858, startPoint y: 338, endPoint x: 478, endPoint y: 498, distance: 412.3
click at [858, 338] on icon at bounding box center [859, 335] width 10 height 10
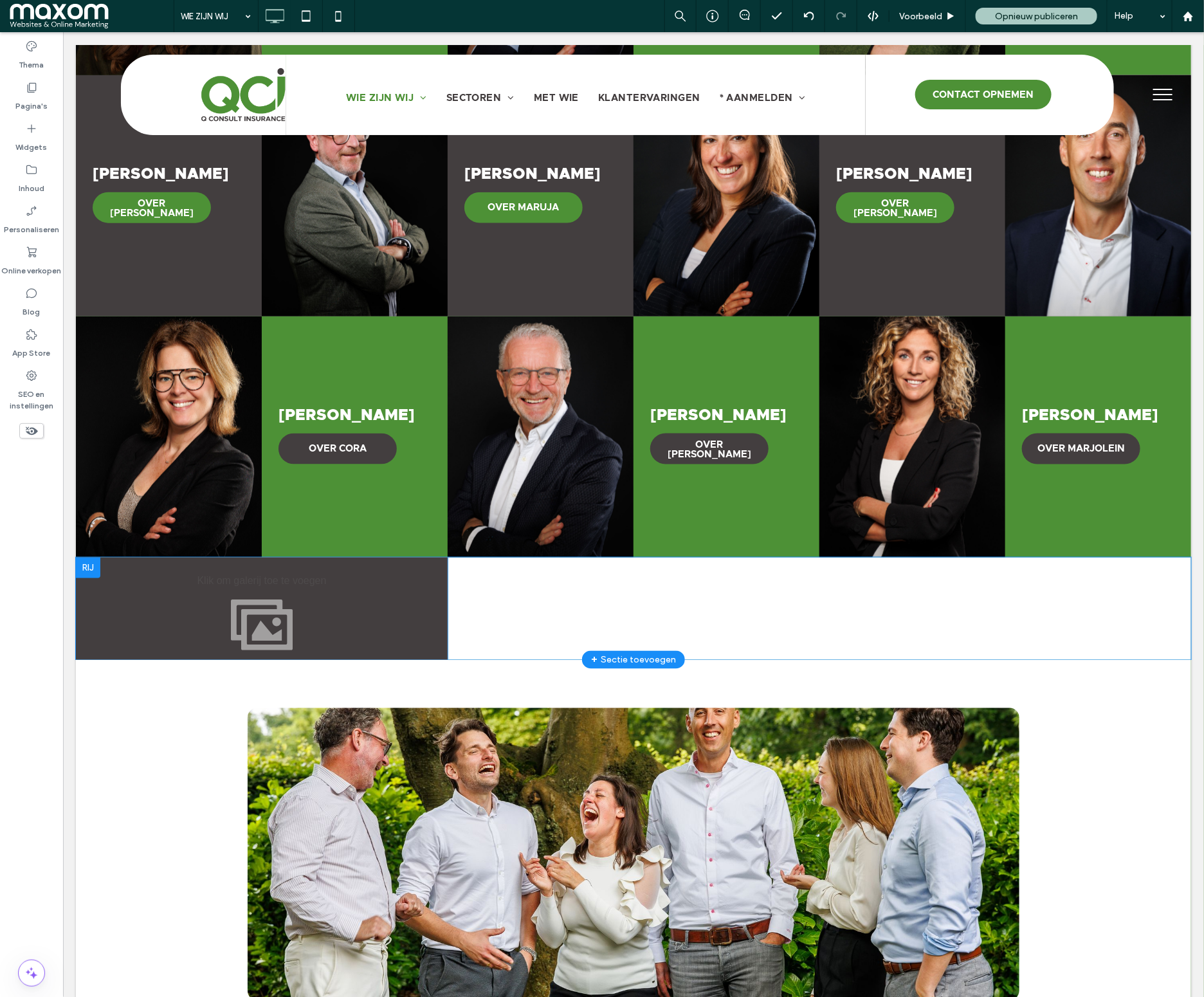
click at [90, 566] on div at bounding box center [88, 567] width 24 height 21
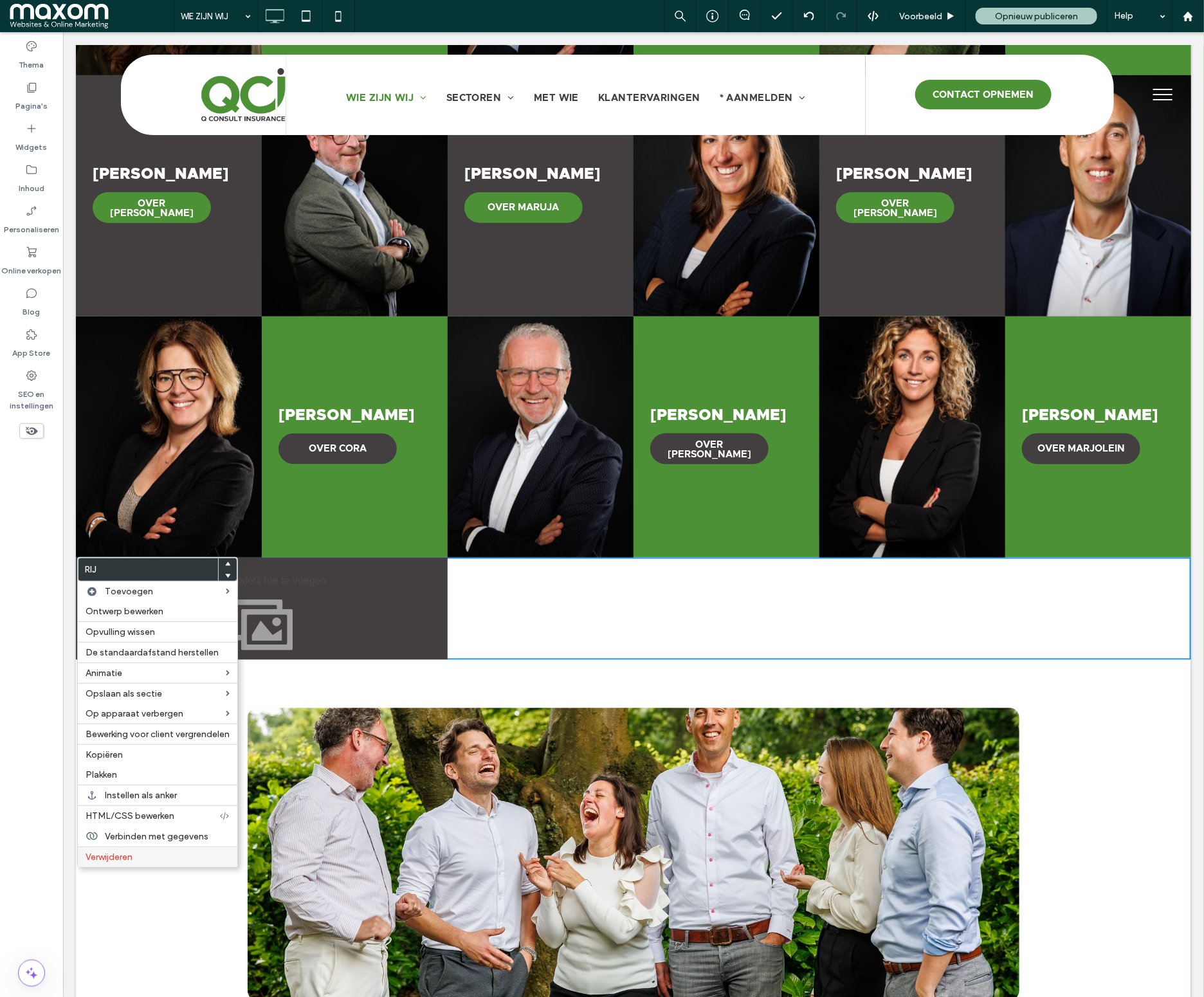
click at [150, 856] on div "Verwijderen" at bounding box center [157, 857] width 159 height 21
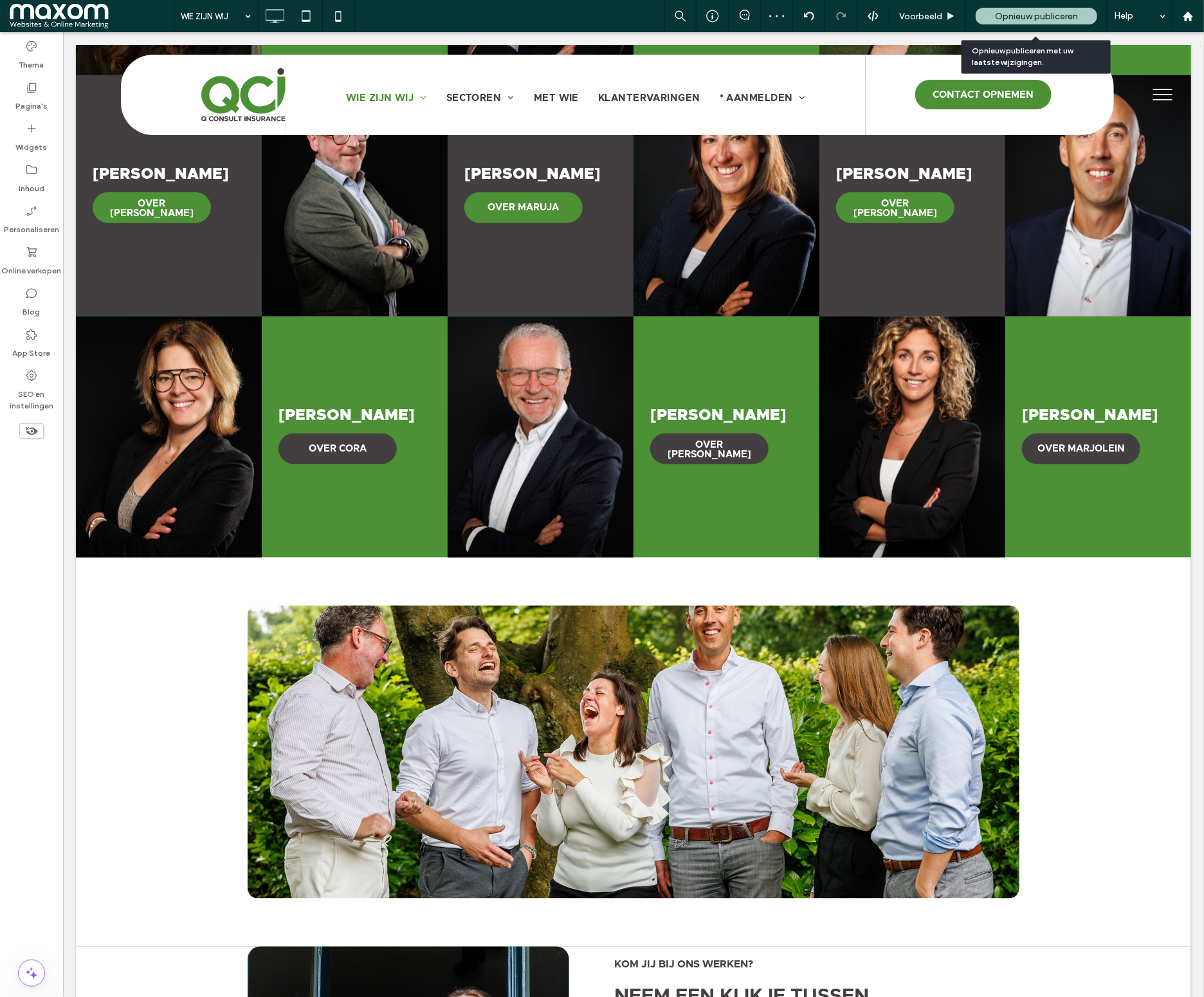
click at [1031, 17] on span "Opnieuw publiceren" at bounding box center [1036, 16] width 83 height 11
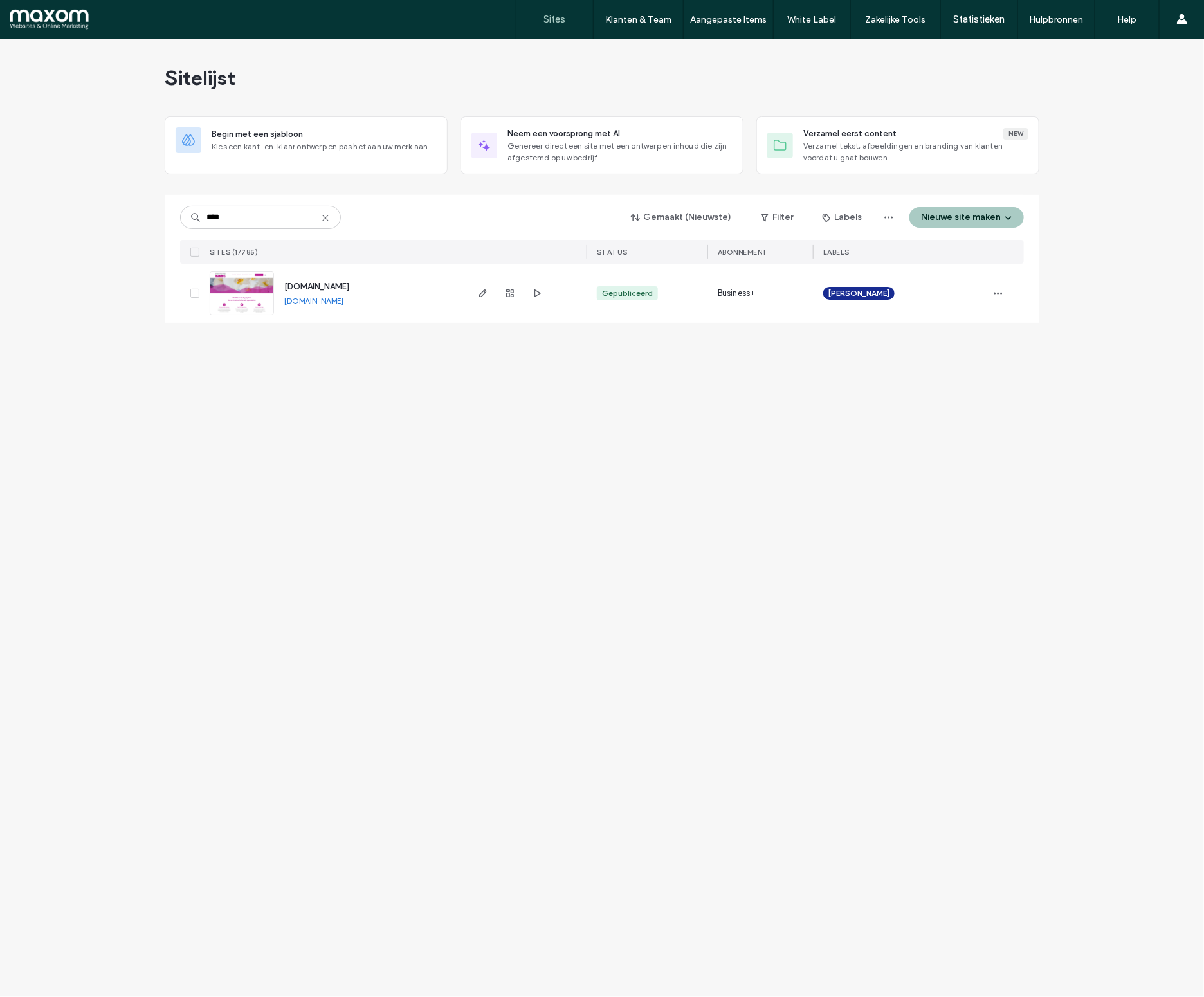
type input "****"
click at [473, 293] on div at bounding box center [525, 293] width 122 height 59
click at [485, 291] on use "button" at bounding box center [483, 293] width 8 height 8
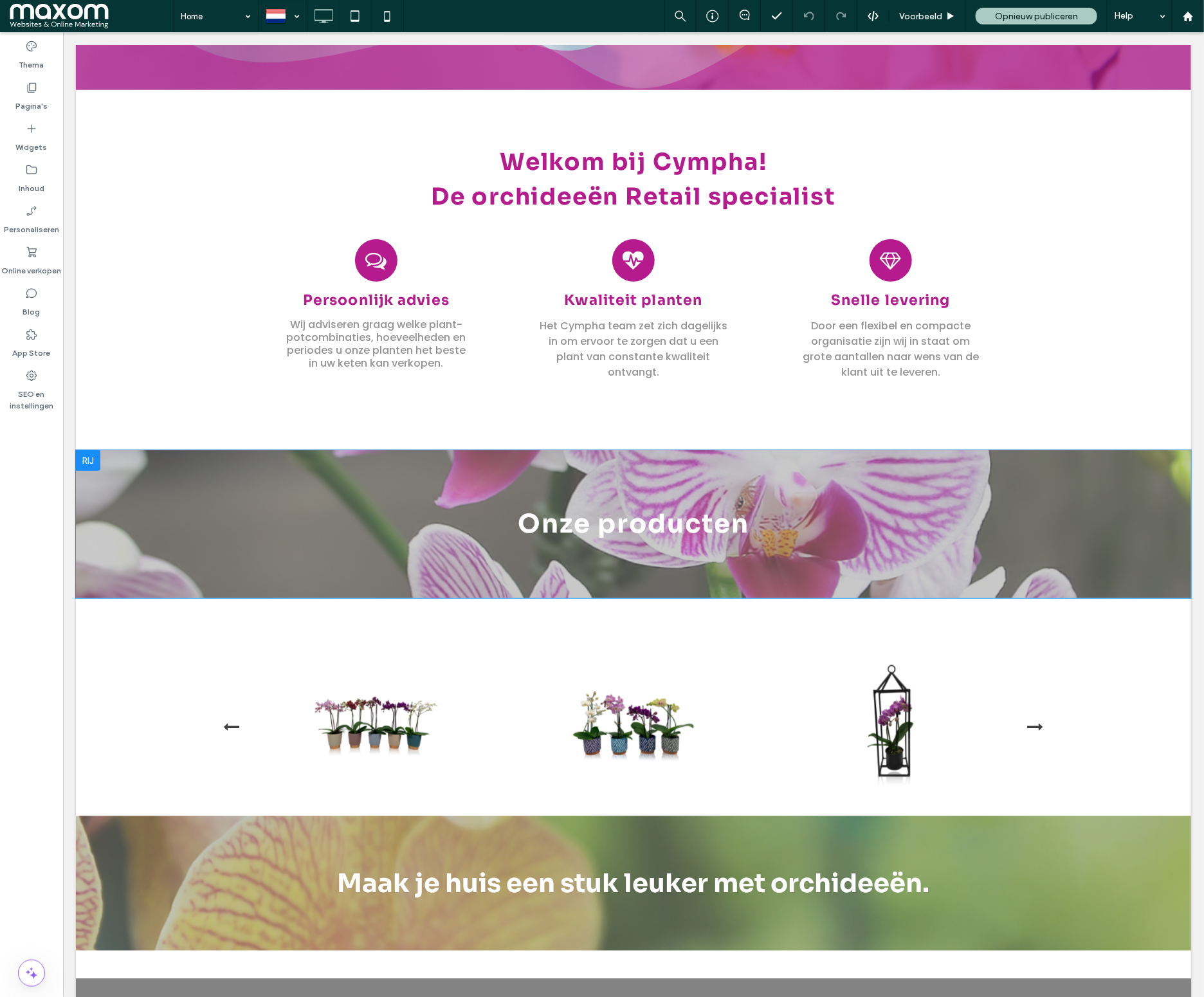
scroll to position [322, 0]
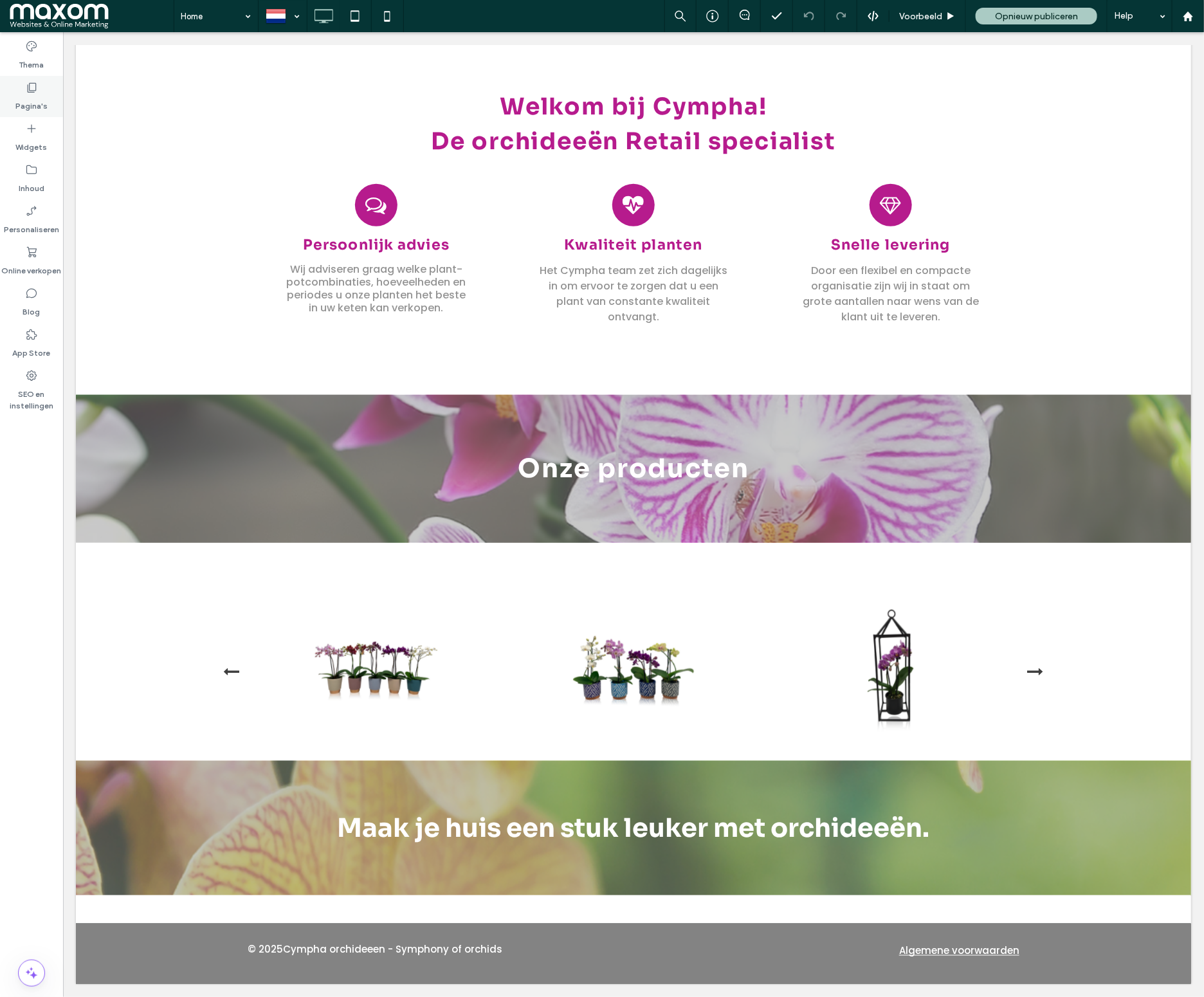
click at [35, 95] on label "Pagina's" at bounding box center [32, 103] width 32 height 18
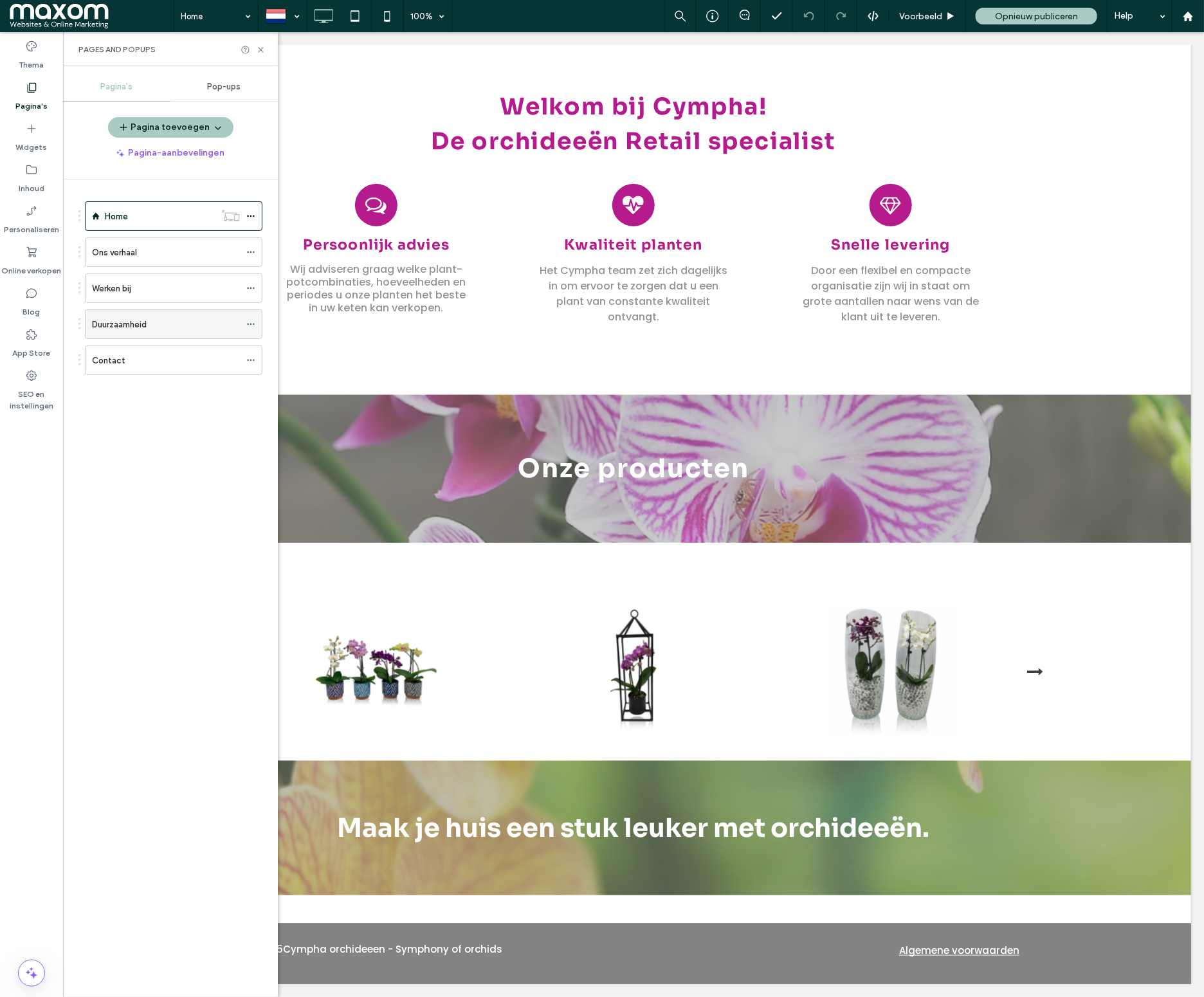
click at [142, 322] on label "Duurzaamheid" at bounding box center [119, 324] width 55 height 23
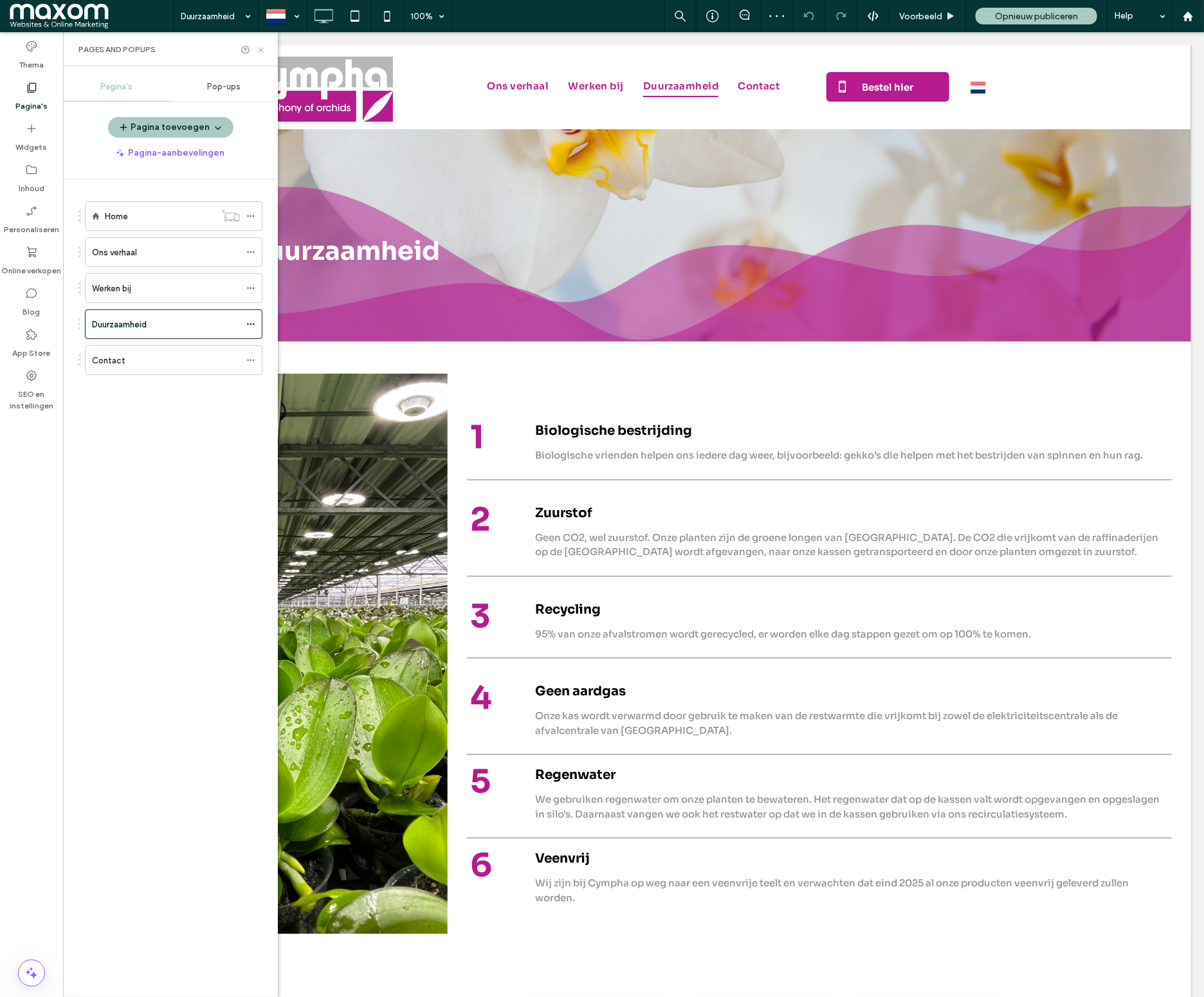
drag, startPoint x: 260, startPoint y: 52, endPoint x: 539, endPoint y: 384, distance: 433.7
click at [261, 52] on icon at bounding box center [260, 50] width 10 height 10
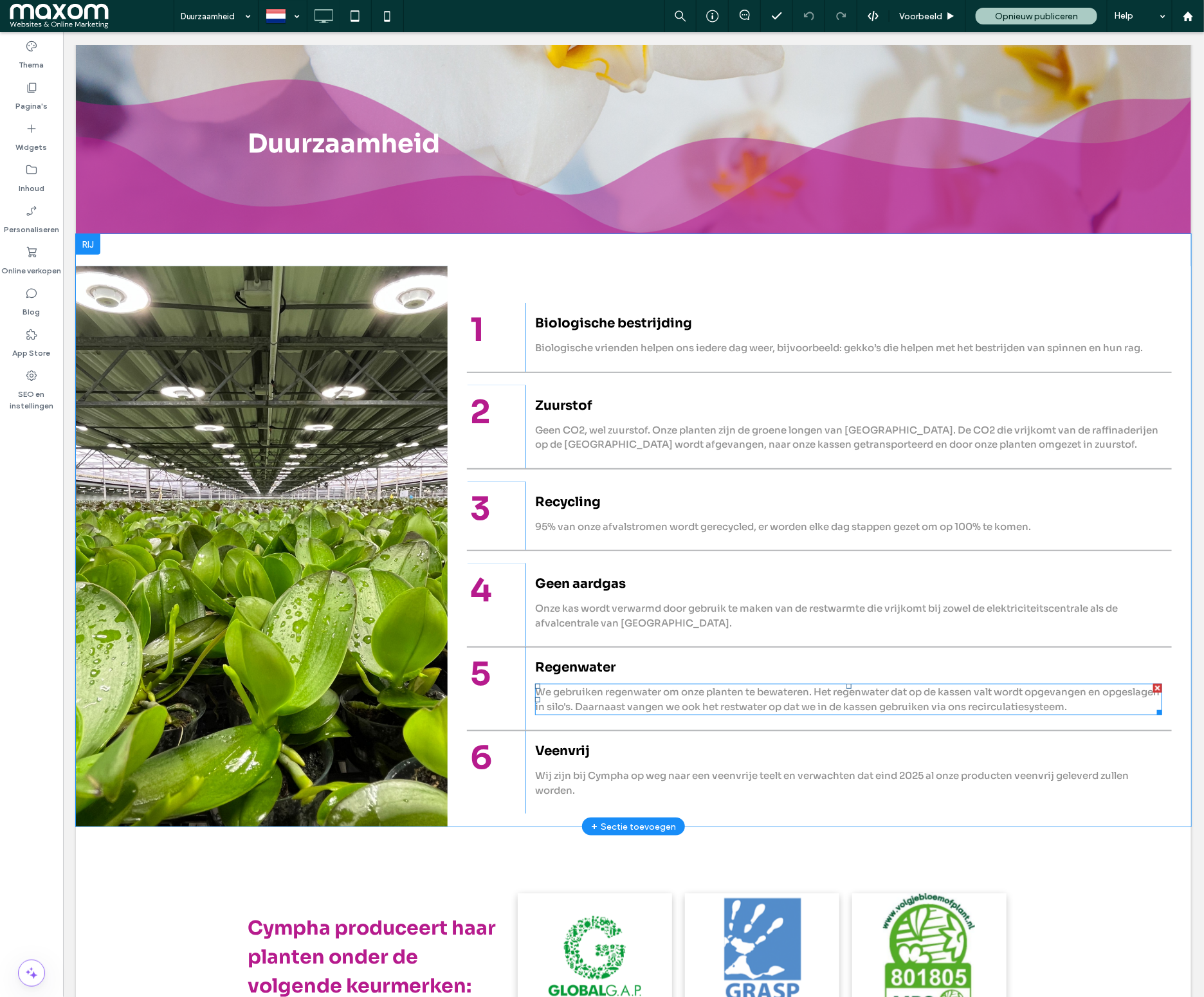
scroll to position [139, 0]
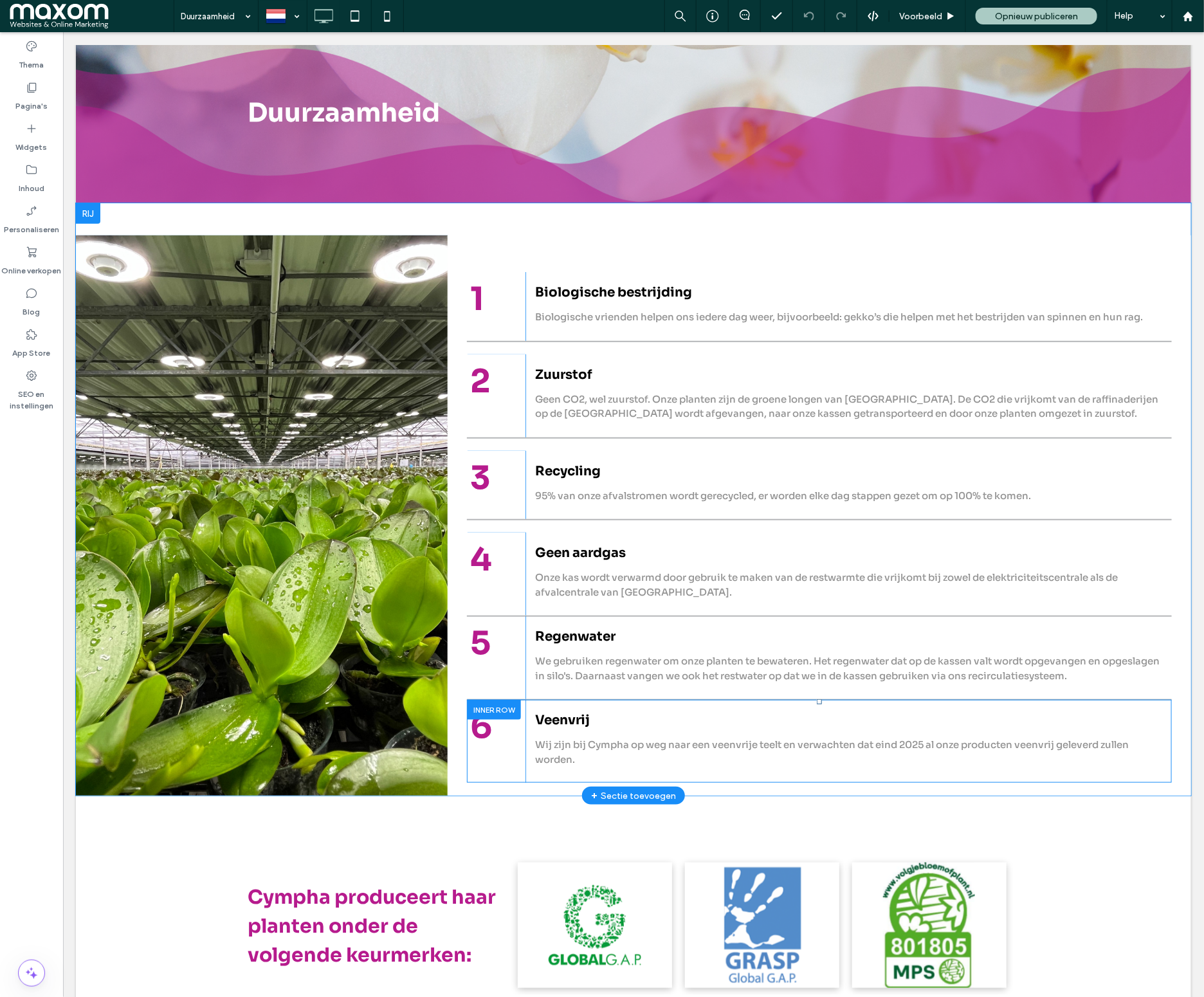
click at [510, 707] on div at bounding box center [493, 709] width 54 height 20
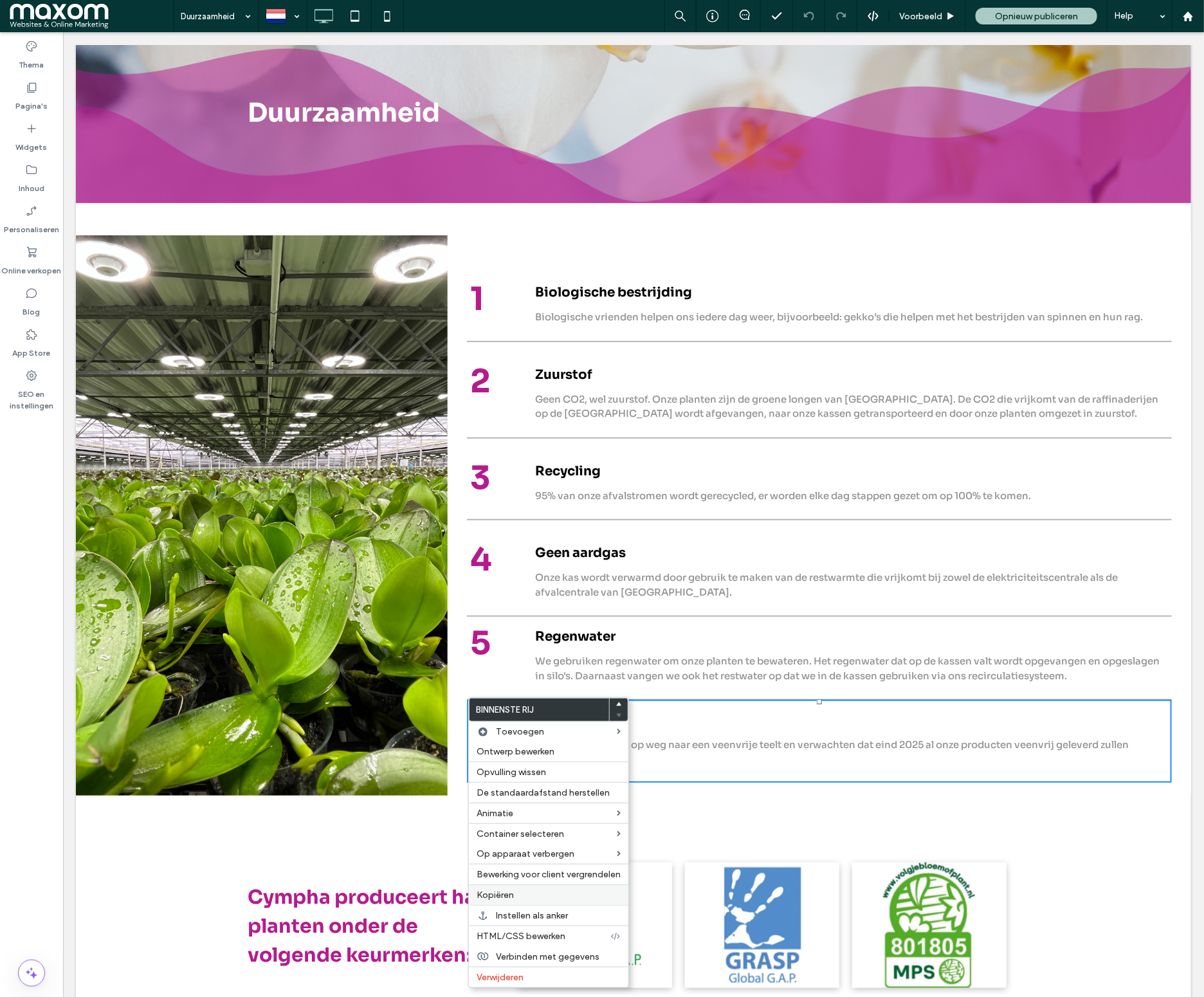
click at [515, 896] on label "Kopiëren" at bounding box center [549, 895] width 144 height 11
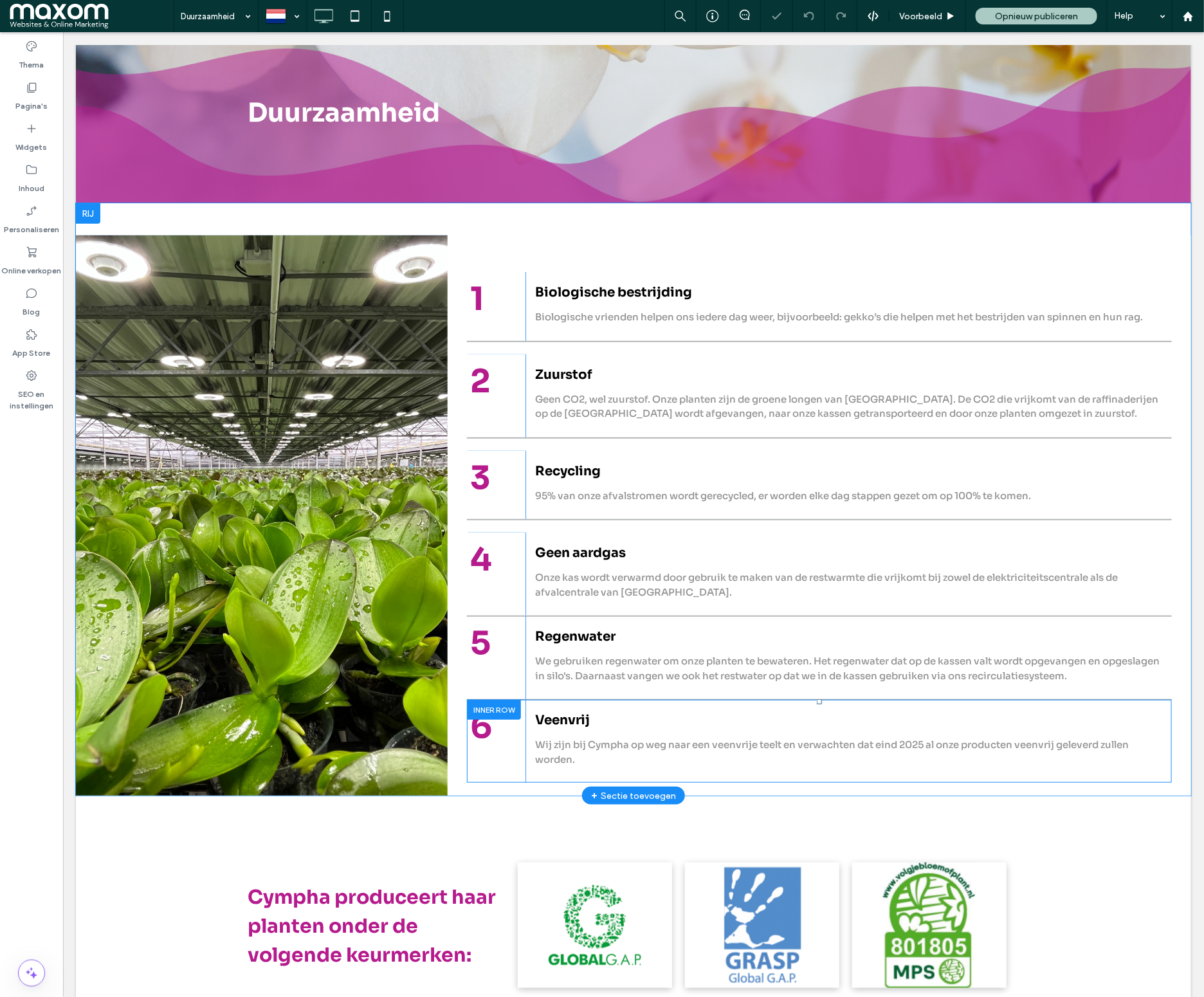
click at [498, 707] on div at bounding box center [493, 709] width 54 height 20
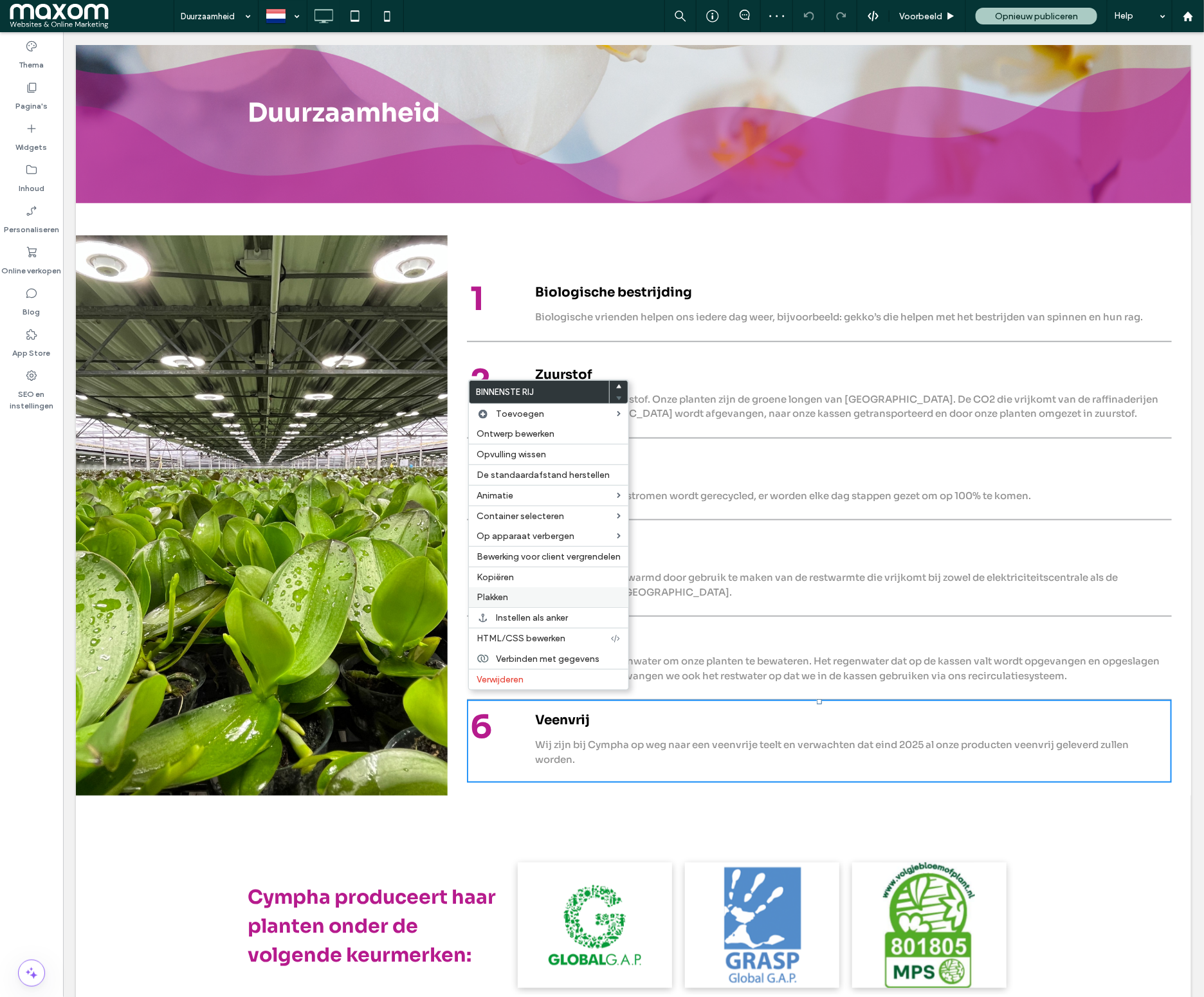
click at [507, 603] on span "Plakken" at bounding box center [492, 597] width 32 height 11
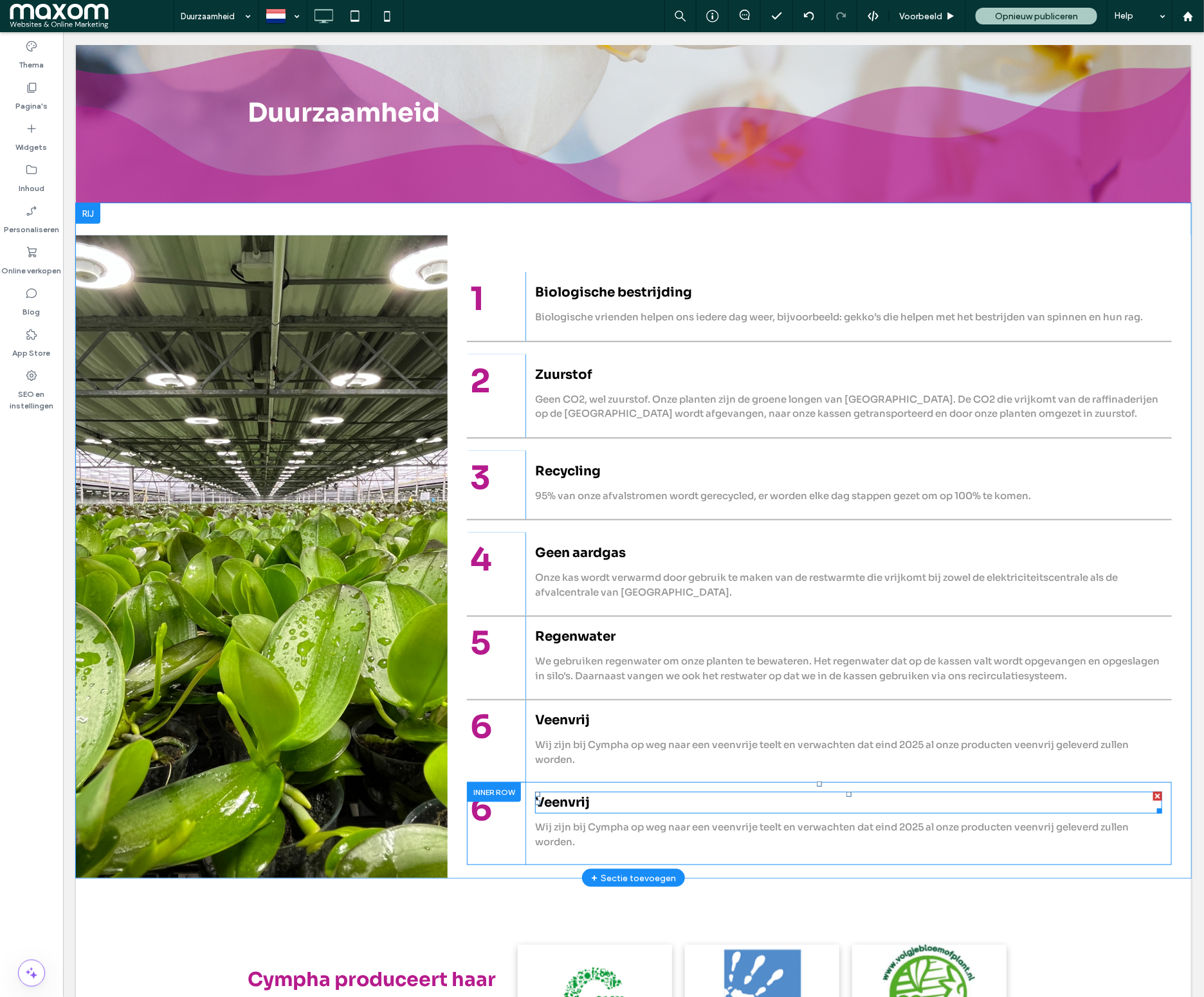
click at [567, 795] on span "Veenvrij" at bounding box center [561, 801] width 55 height 16
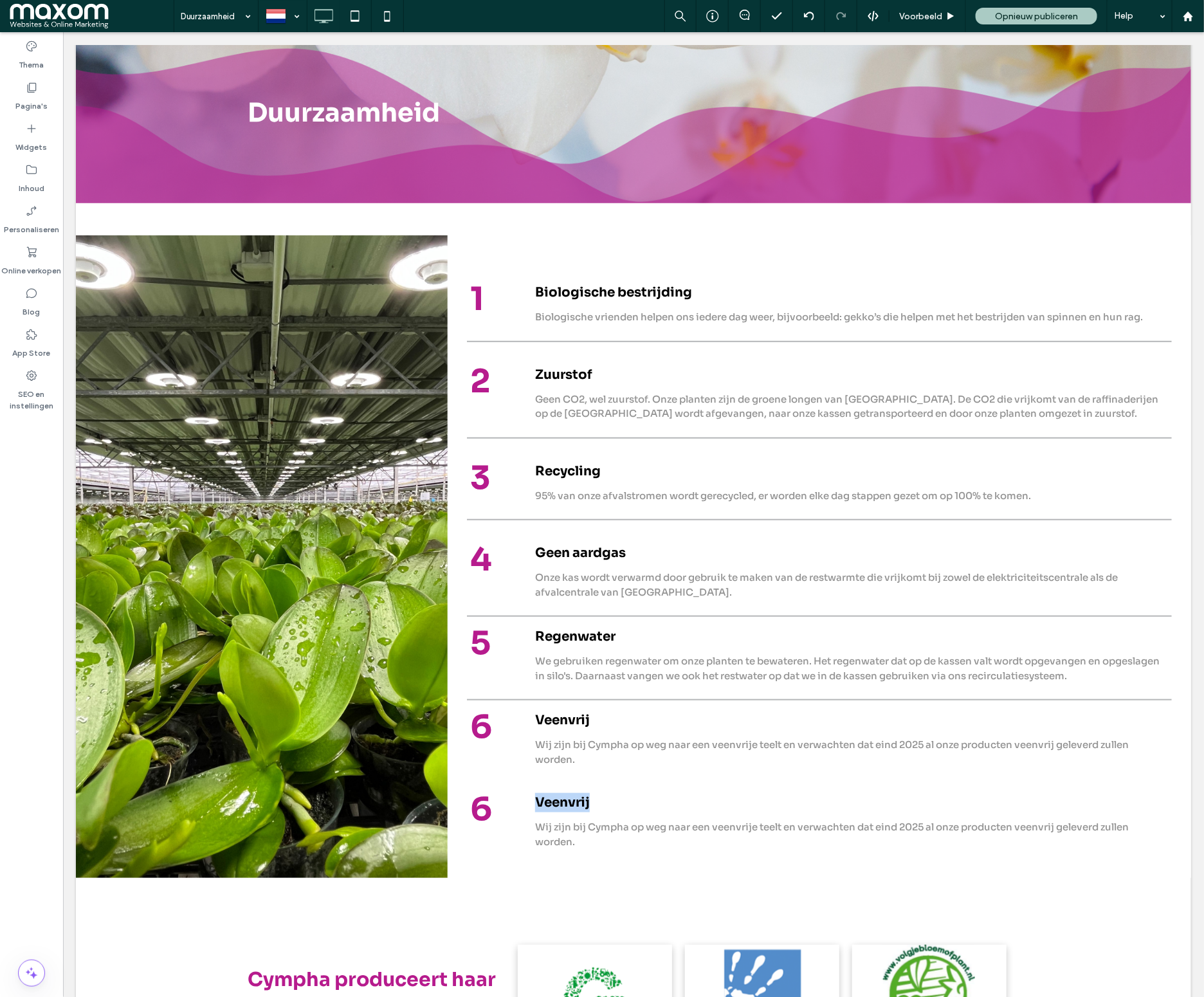
click at [567, 795] on span "Veenvrij" at bounding box center [561, 801] width 55 height 16
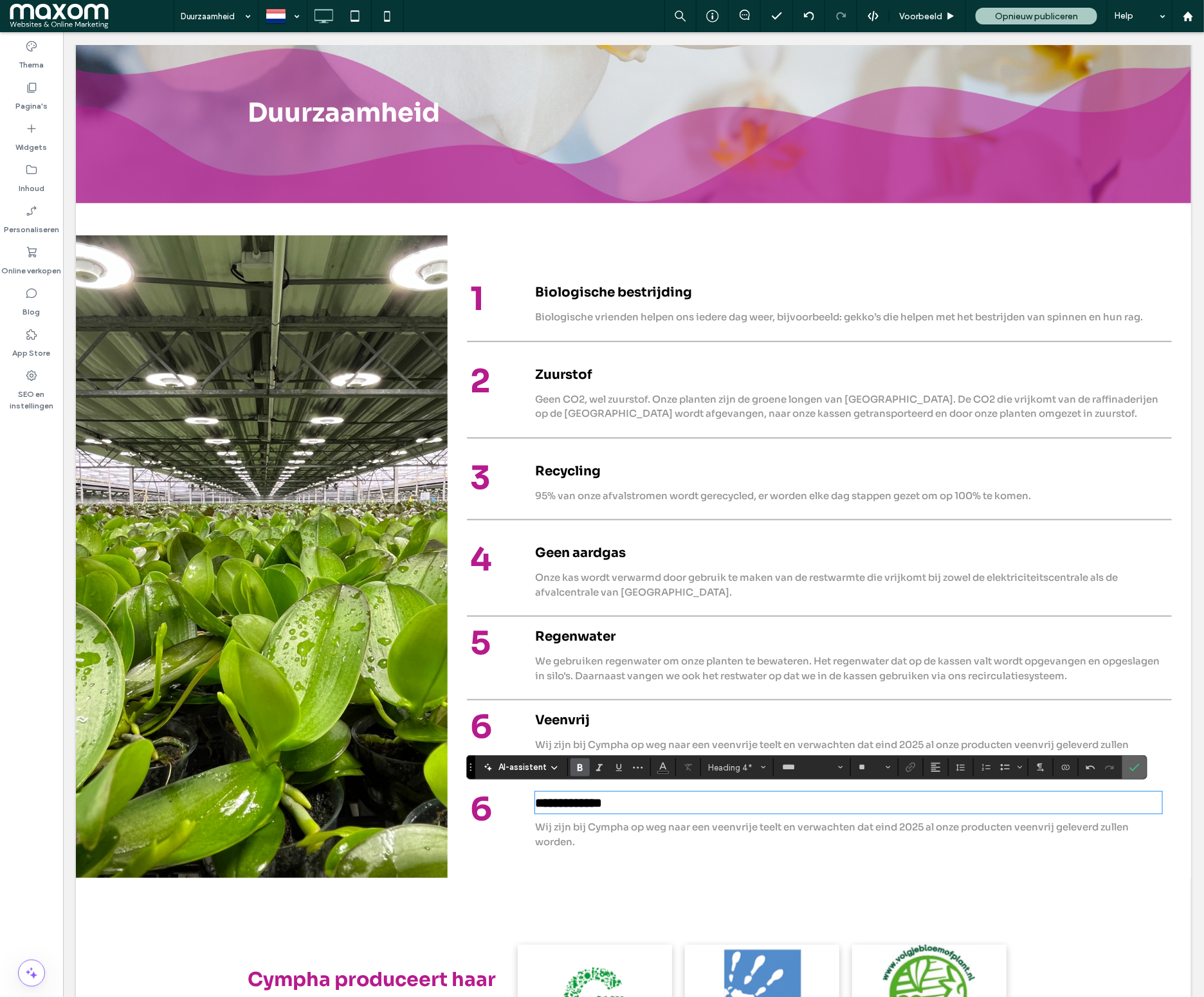
click at [1143, 770] on label "Bevestigen" at bounding box center [1134, 767] width 19 height 23
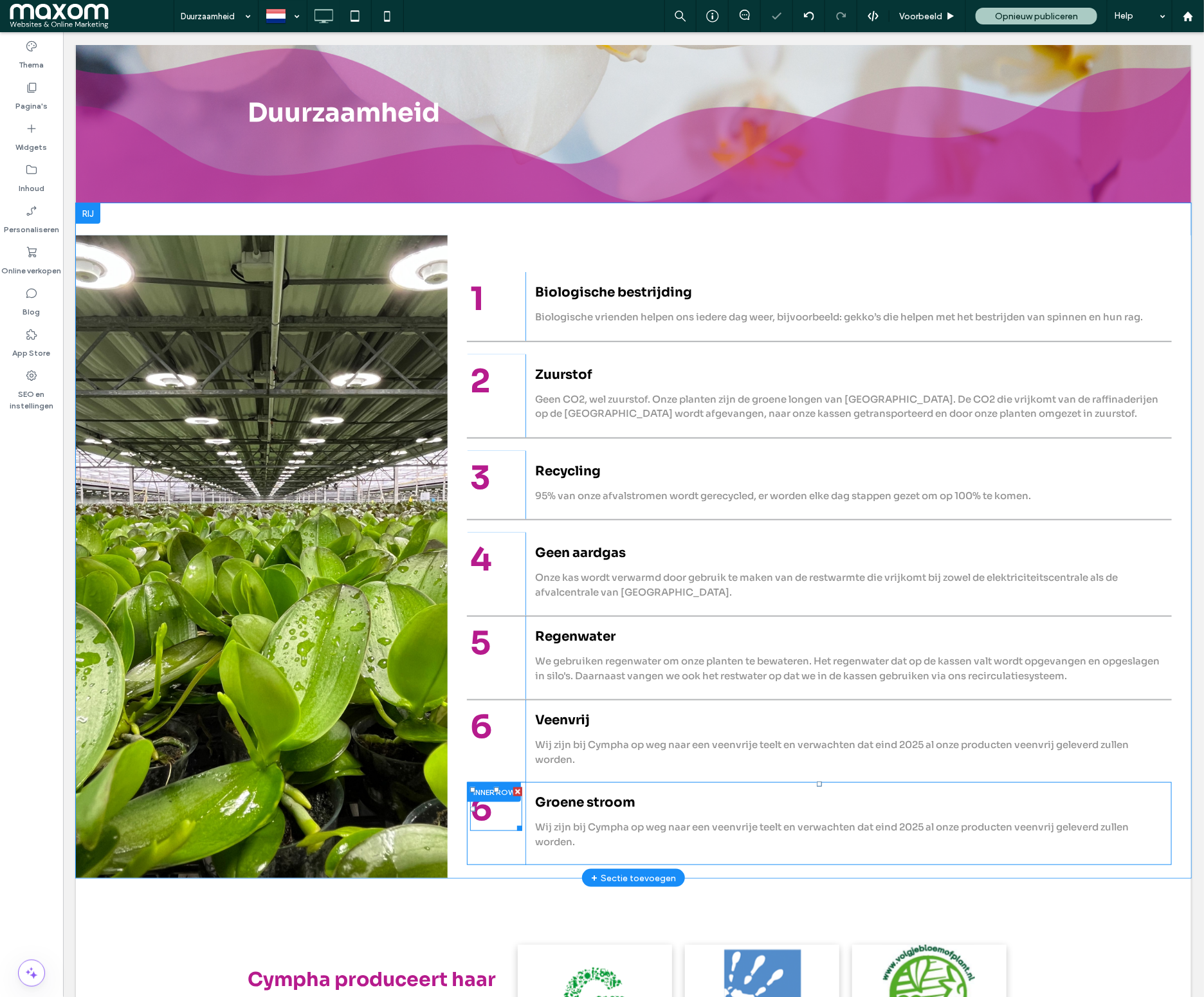
click at [478, 813] on span "6" at bounding box center [480, 808] width 22 height 41
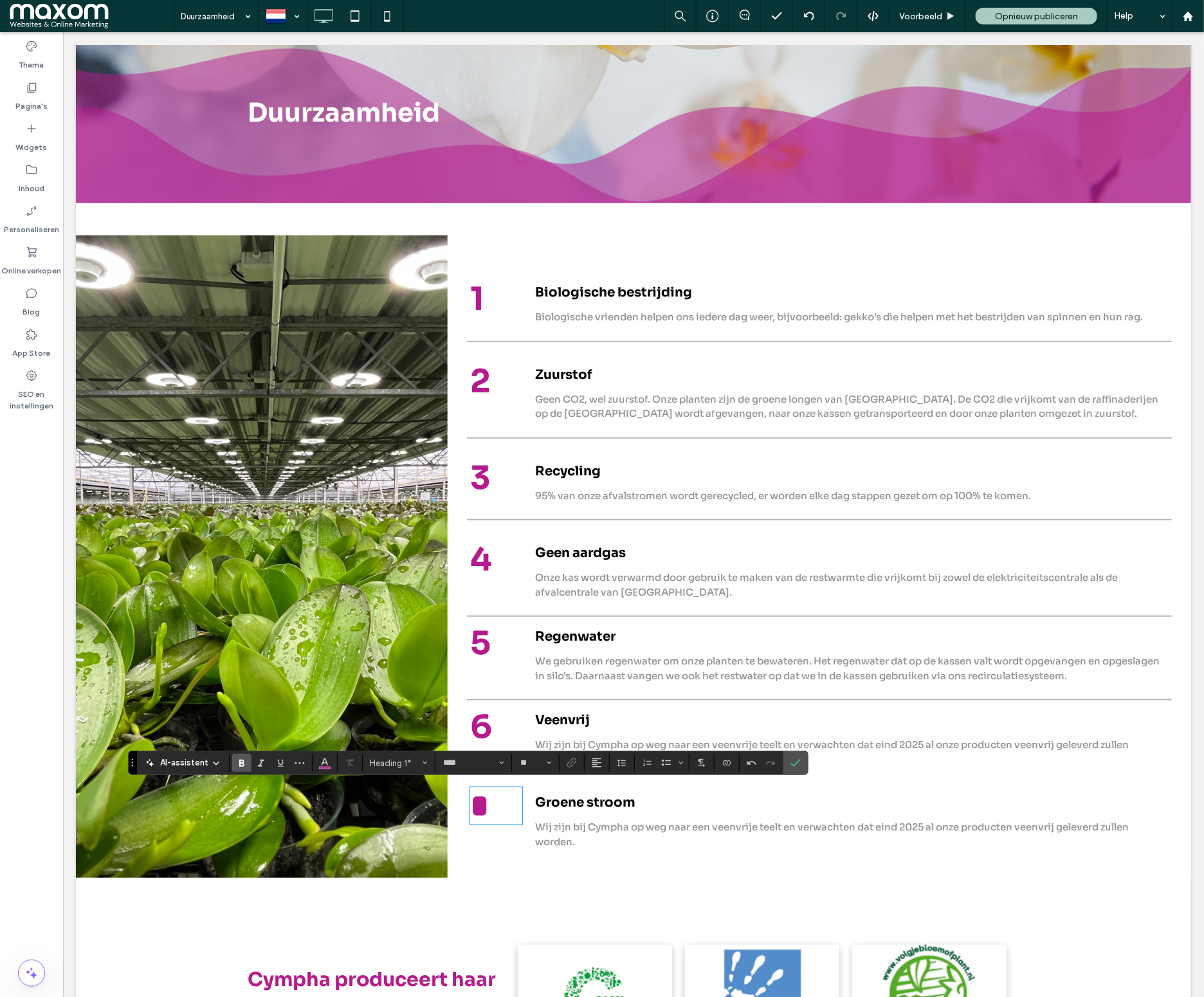
scroll to position [384, 0]
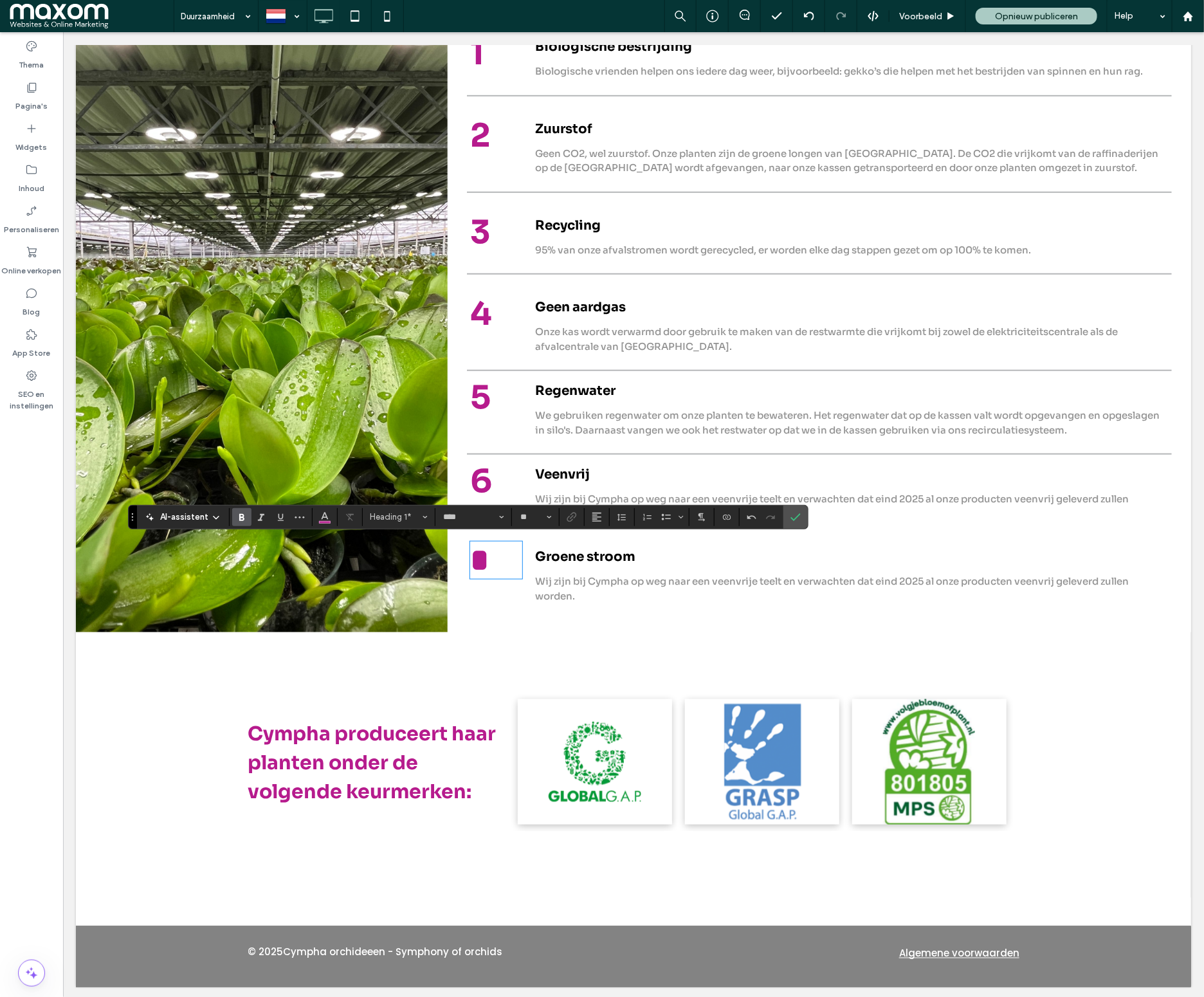
click at [630, 583] on span "Wij zijn bij Cympha op weg naar een veenvrije teelt en verwachten dat eind 2025…" at bounding box center [831, 588] width 594 height 27
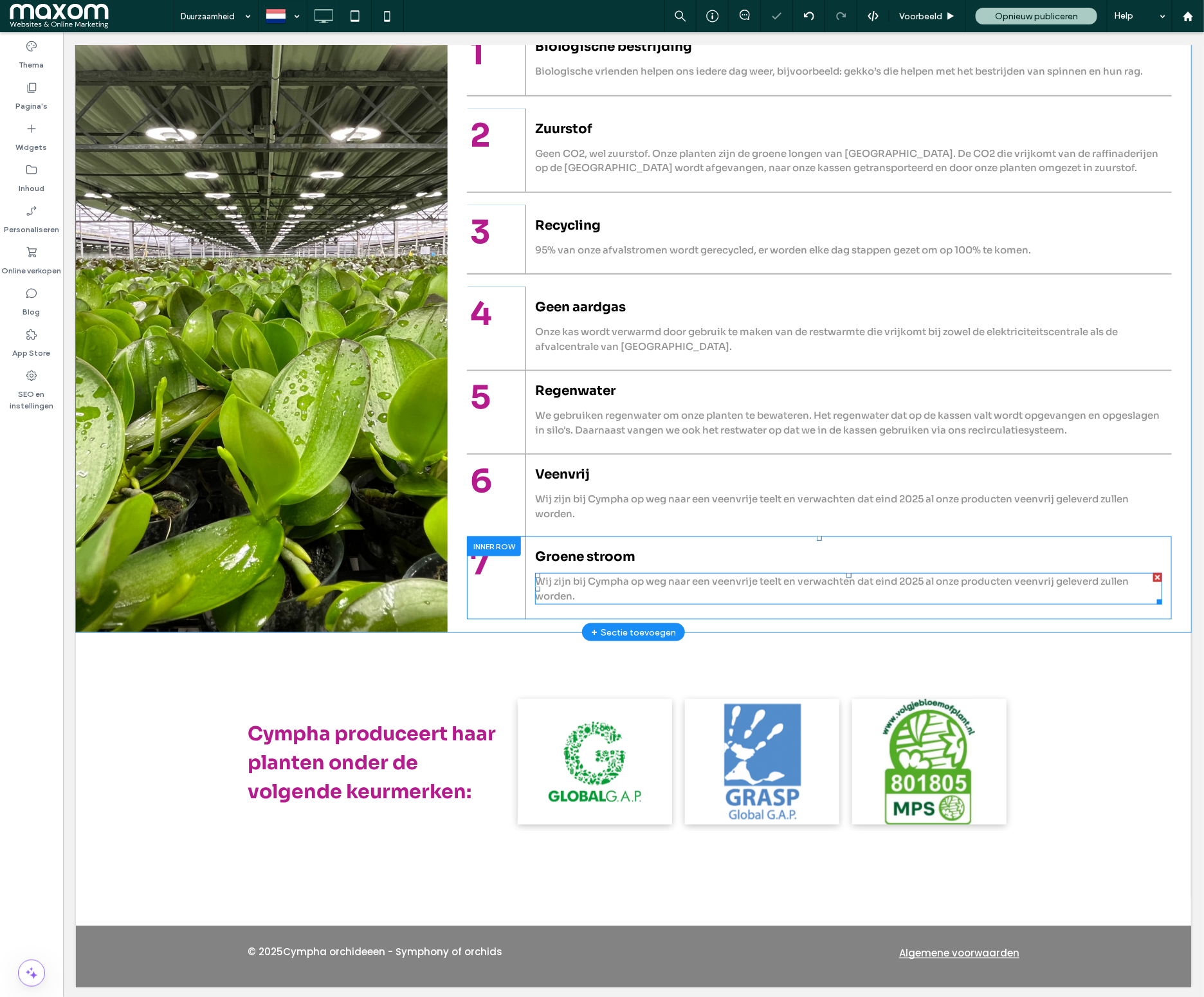
click at [630, 583] on span "Wij zijn bij Cympha op weg naar een veenvrije teelt en verwachten dat eind 2025…" at bounding box center [831, 588] width 594 height 27
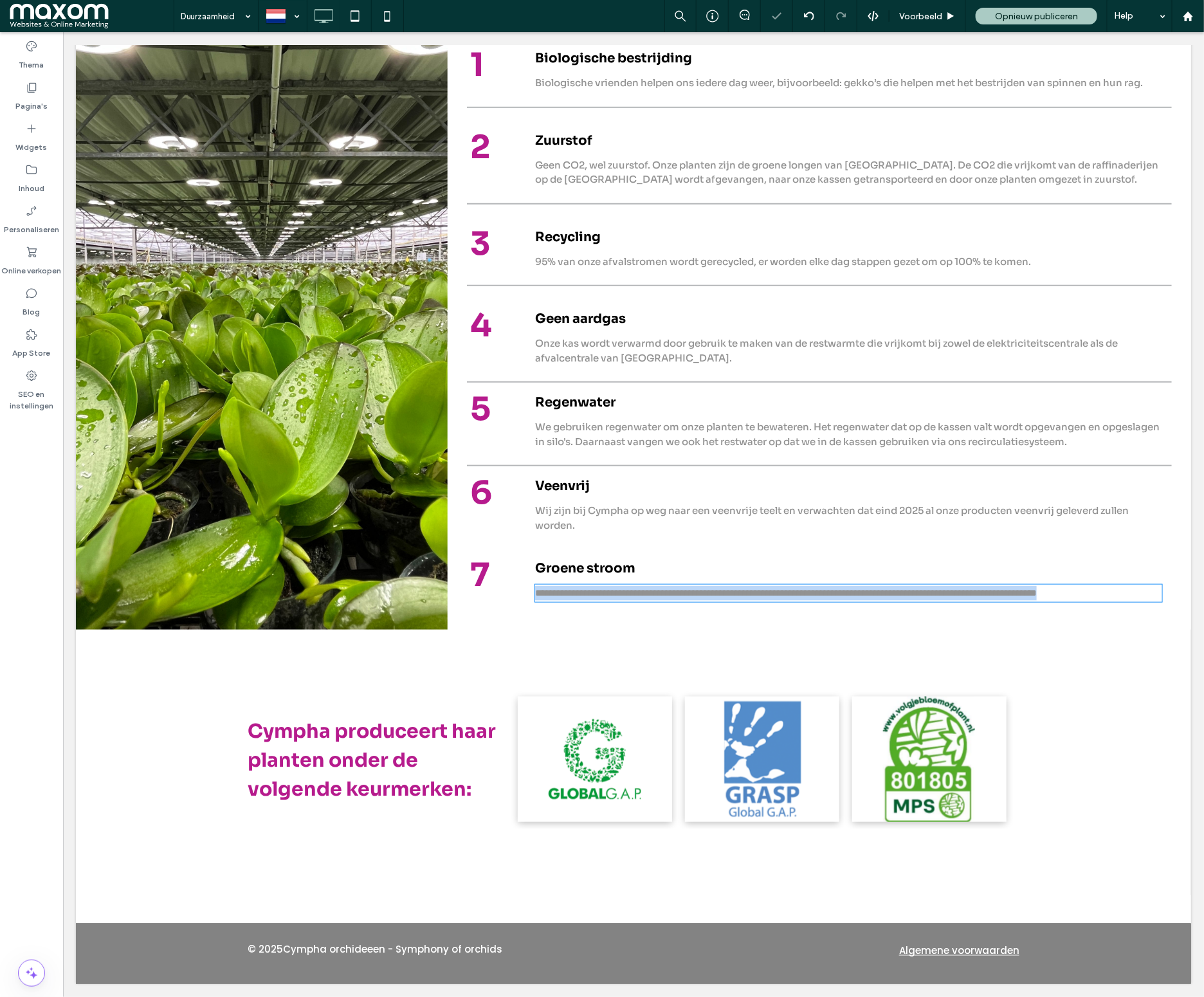
click at [630, 587] on span "**********" at bounding box center [785, 592] width 501 height 10
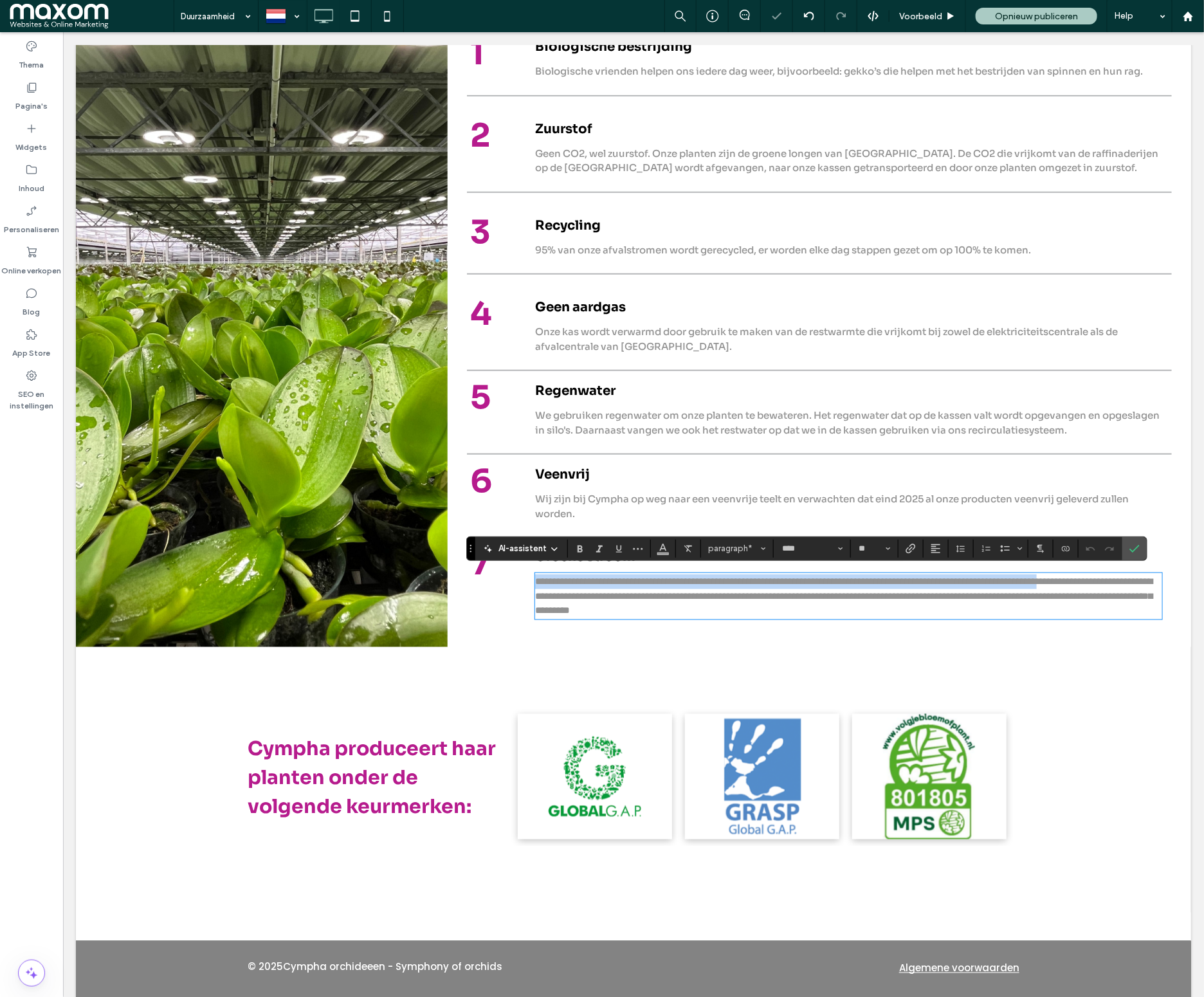
type input "**"
click at [1141, 550] on label "Bevestigen" at bounding box center [1134, 548] width 19 height 23
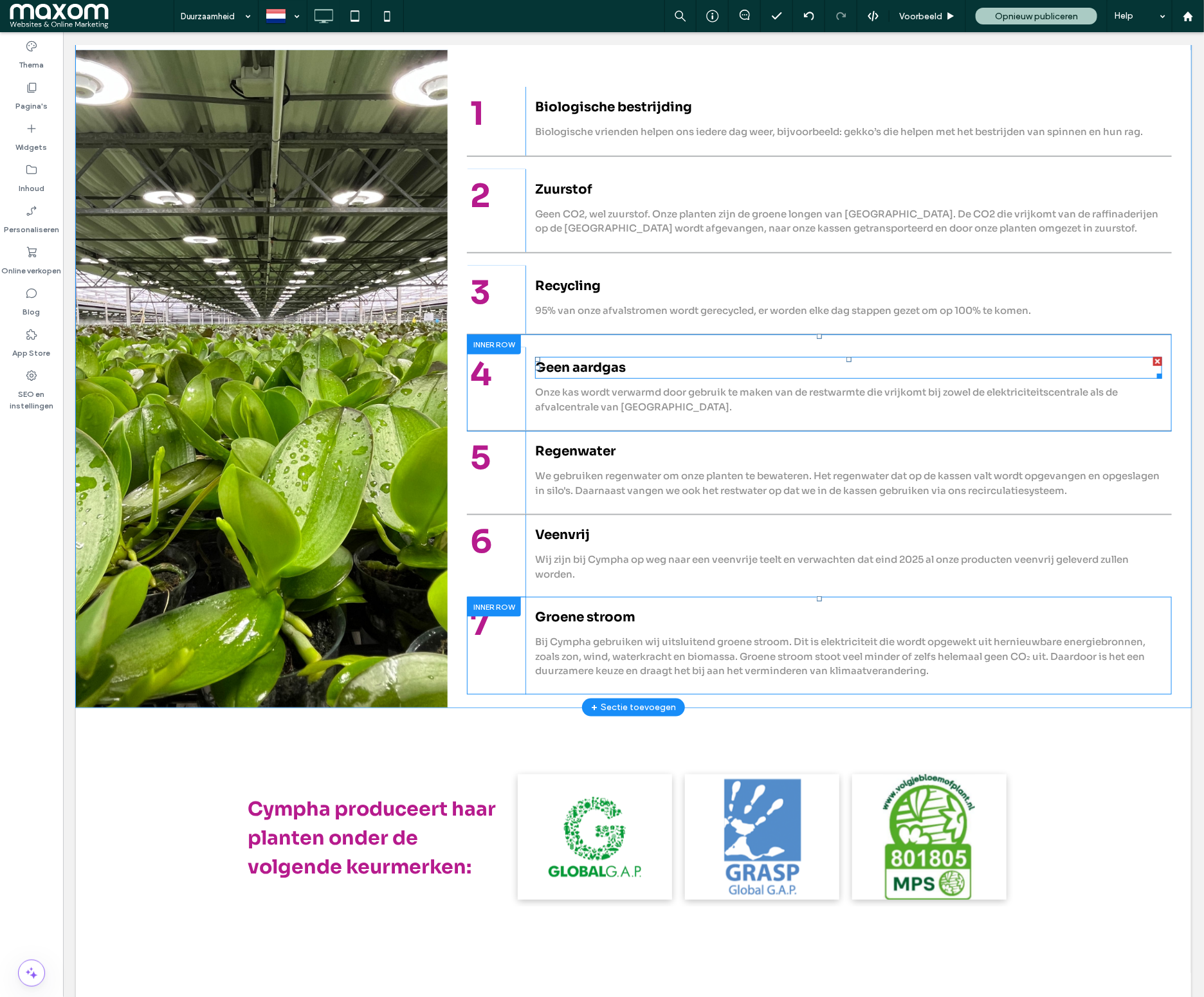
scroll to position [313, 0]
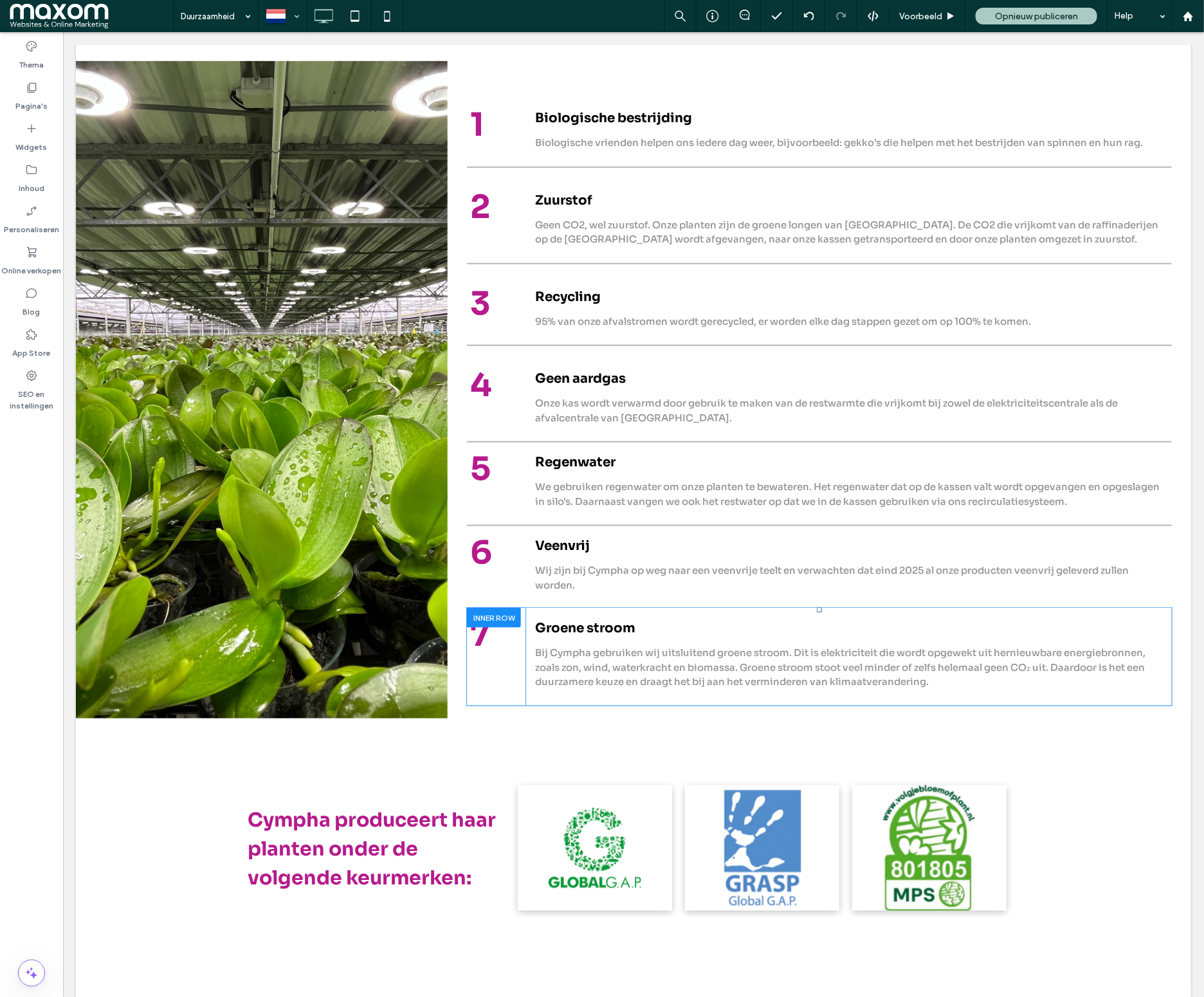
click at [298, 21] on div at bounding box center [282, 16] width 47 height 31
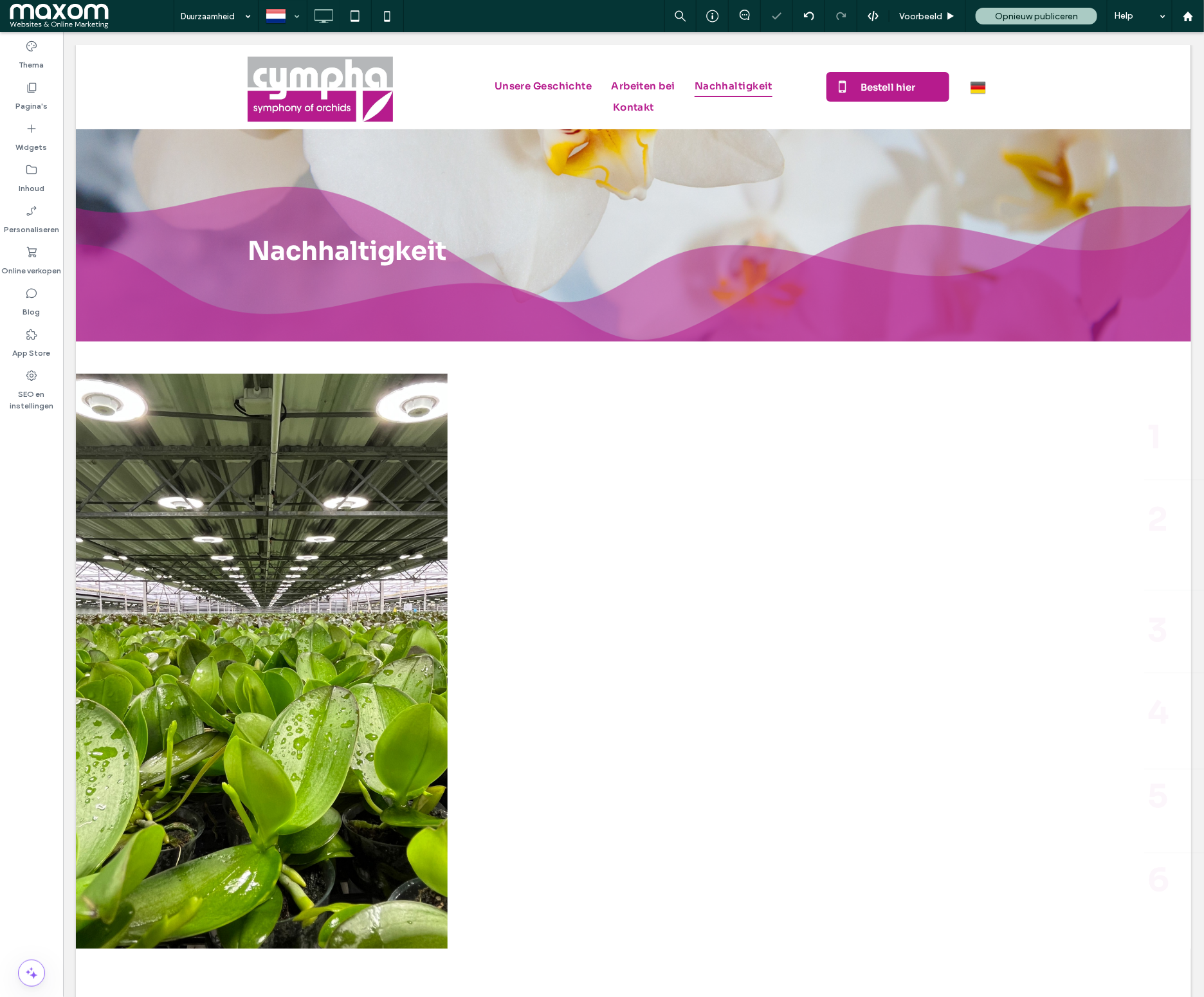
scroll to position [0, 0]
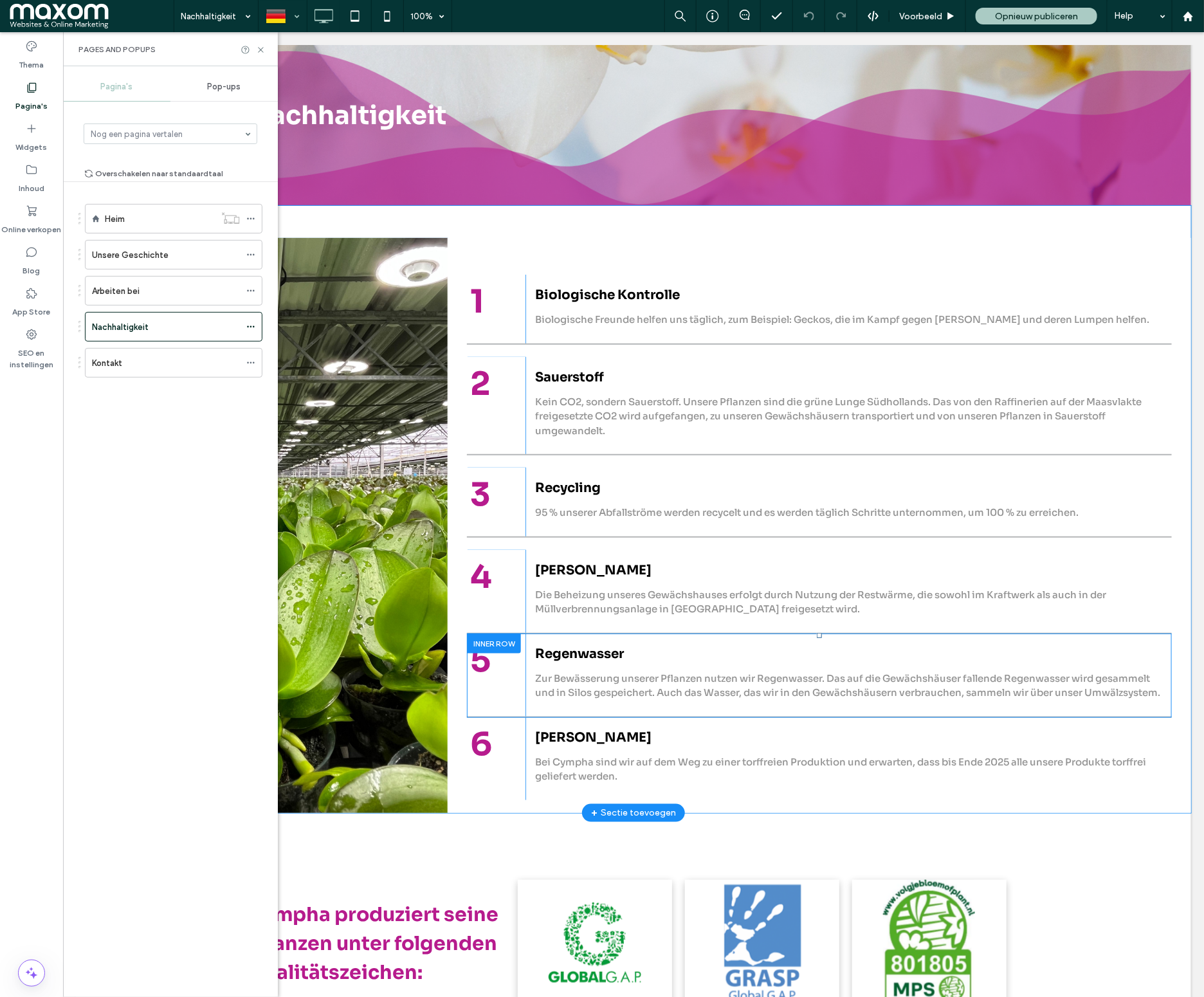
scroll to position [162, 0]
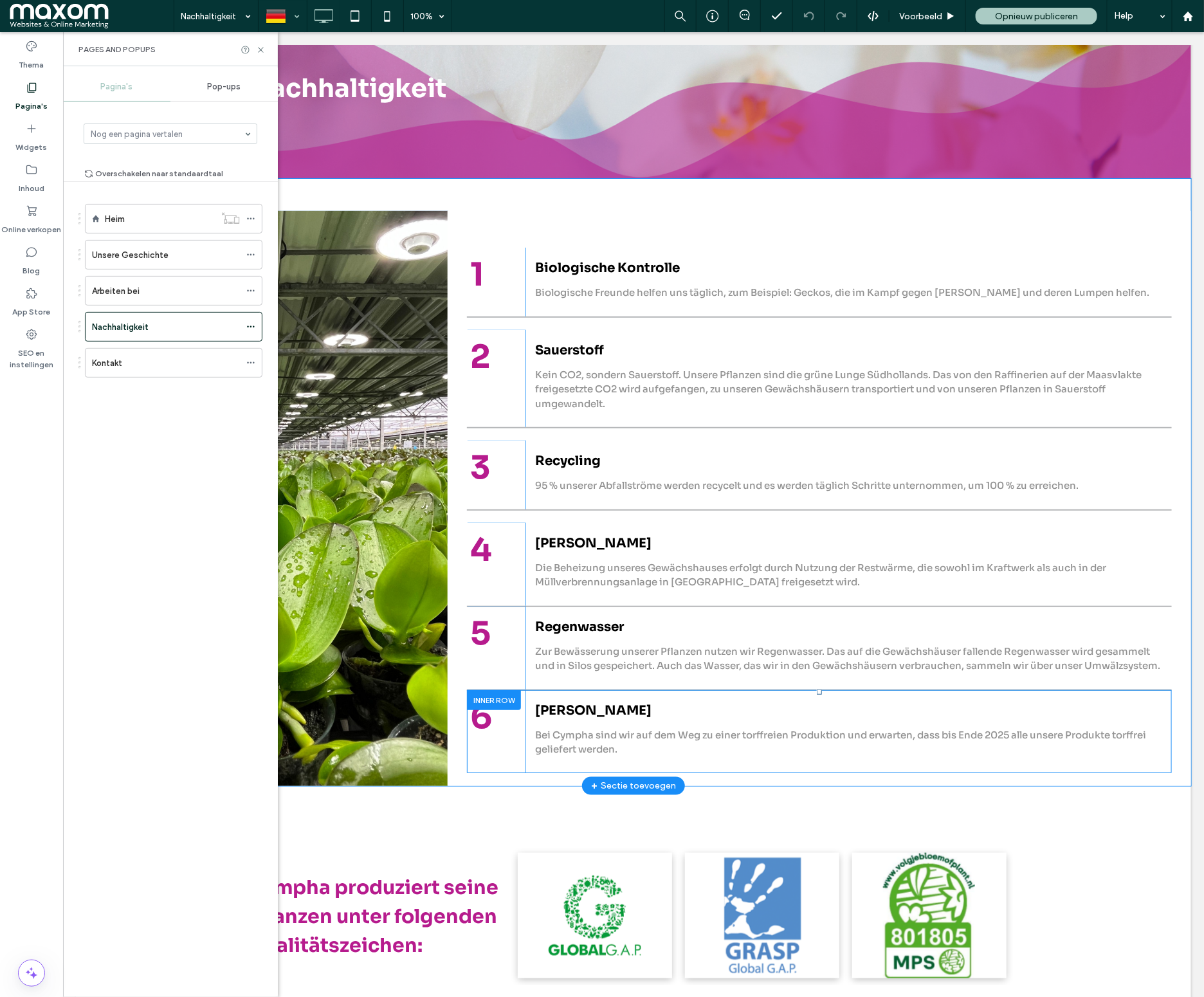
click at [483, 710] on div at bounding box center [493, 699] width 54 height 20
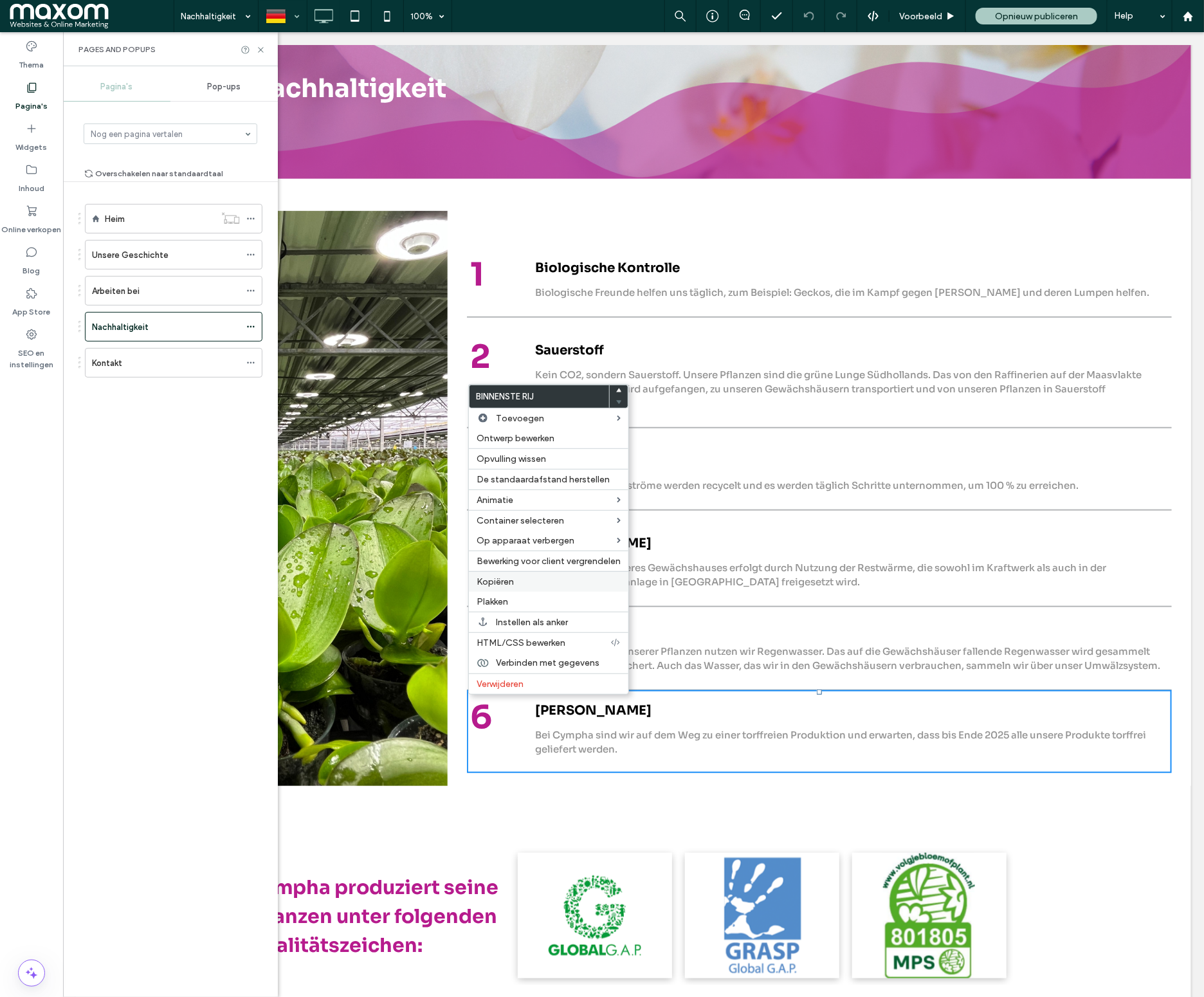
click at [512, 587] on span "Kopiëren" at bounding box center [495, 581] width 37 height 11
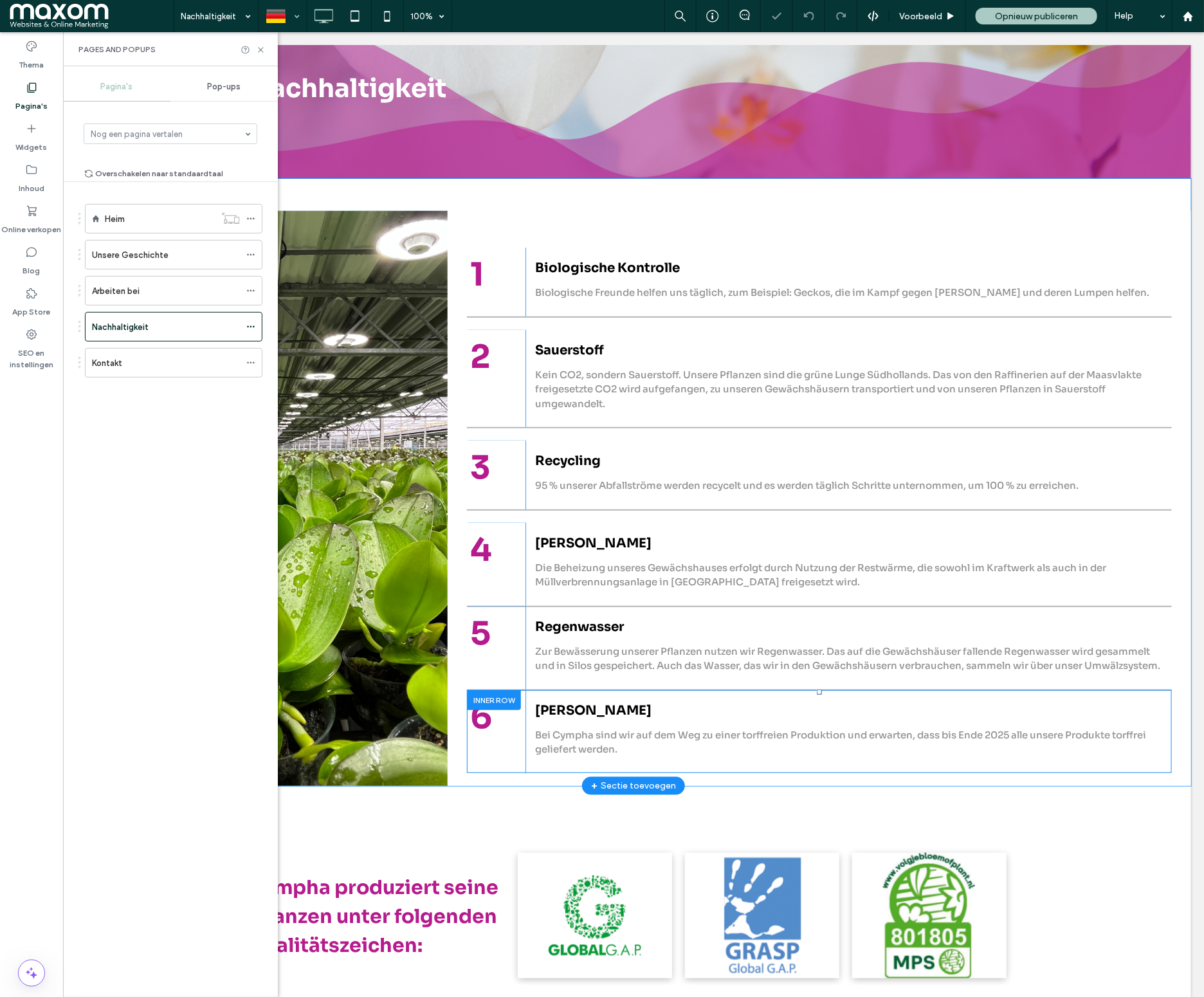
click at [488, 710] on div at bounding box center [493, 699] width 54 height 20
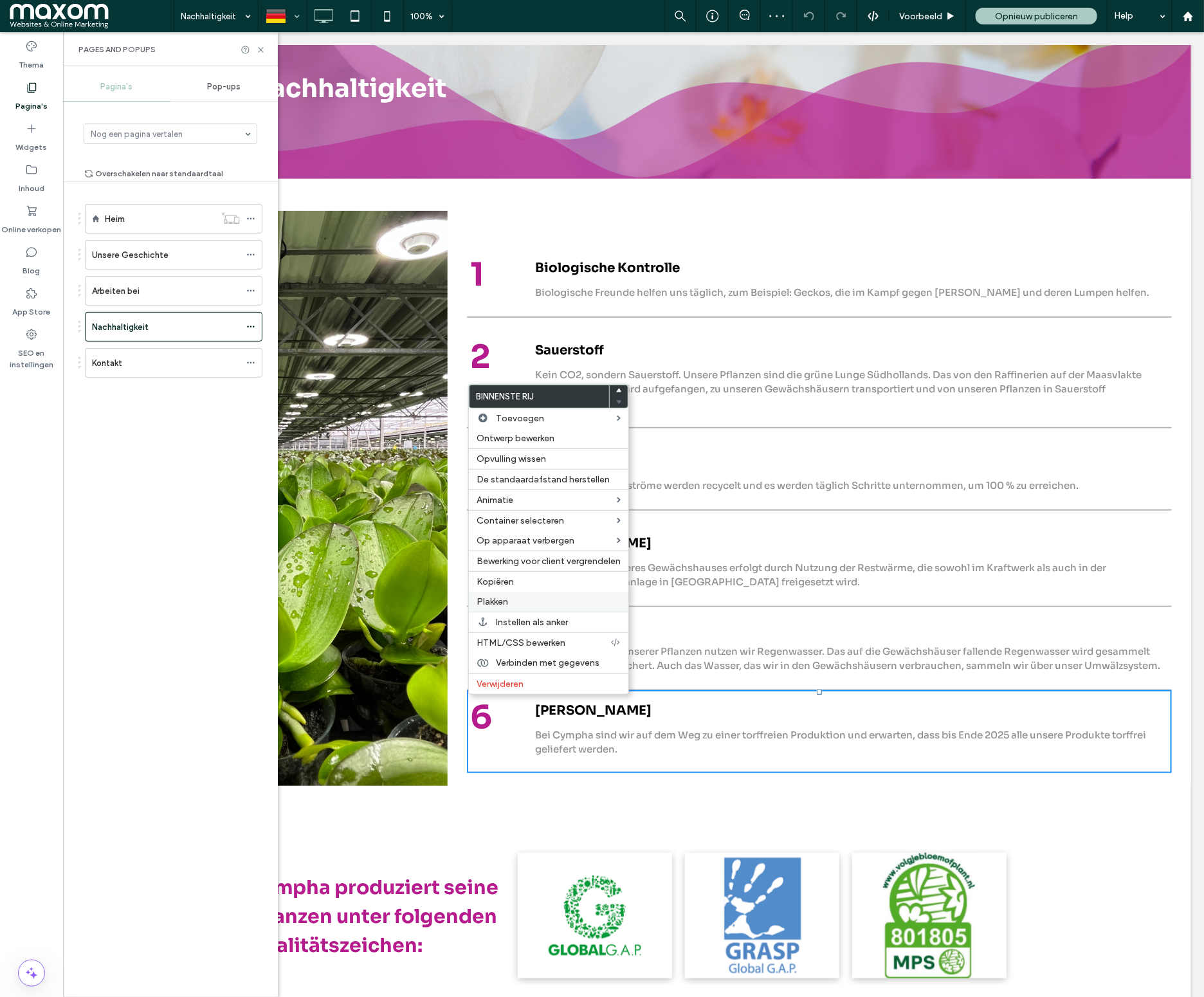
click at [497, 607] on span "Plakken" at bounding box center [492, 601] width 32 height 11
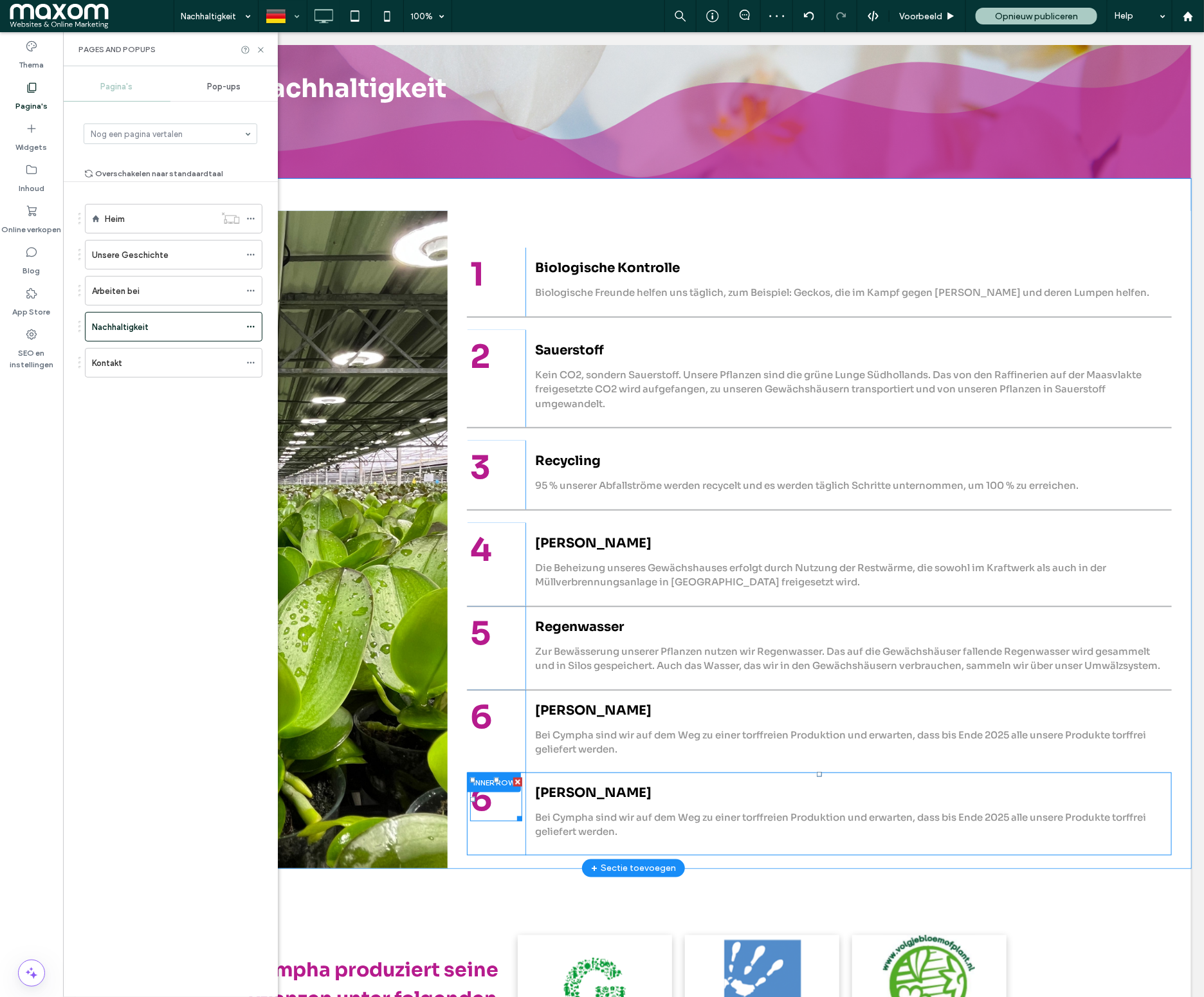
click at [488, 814] on span "6" at bounding box center [480, 799] width 22 height 41
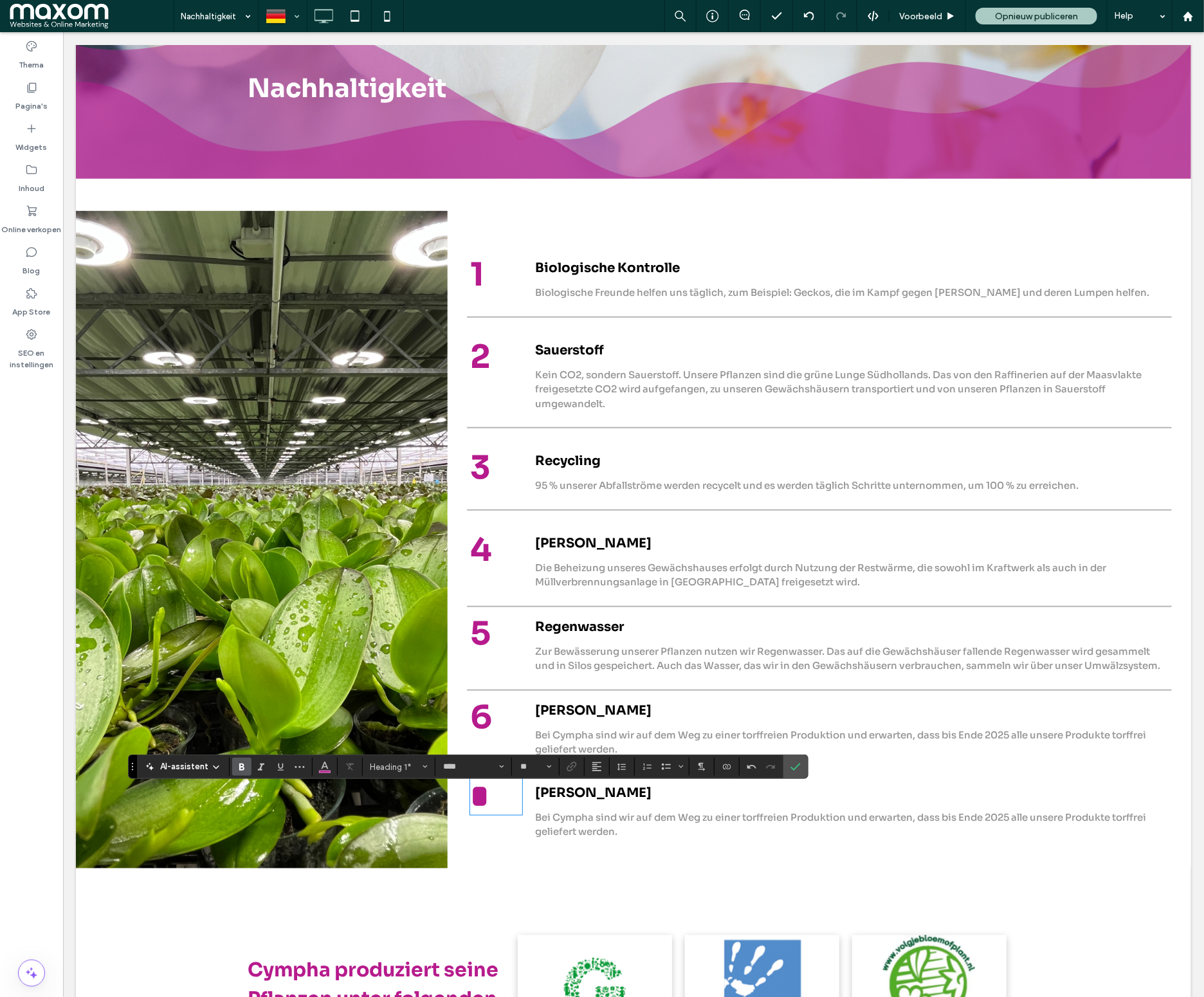
click at [573, 828] on span "Bei Cympha sind wir auf dem Weg zu einer torffreien Produktion und erwarten, da…" at bounding box center [840, 824] width 611 height 27
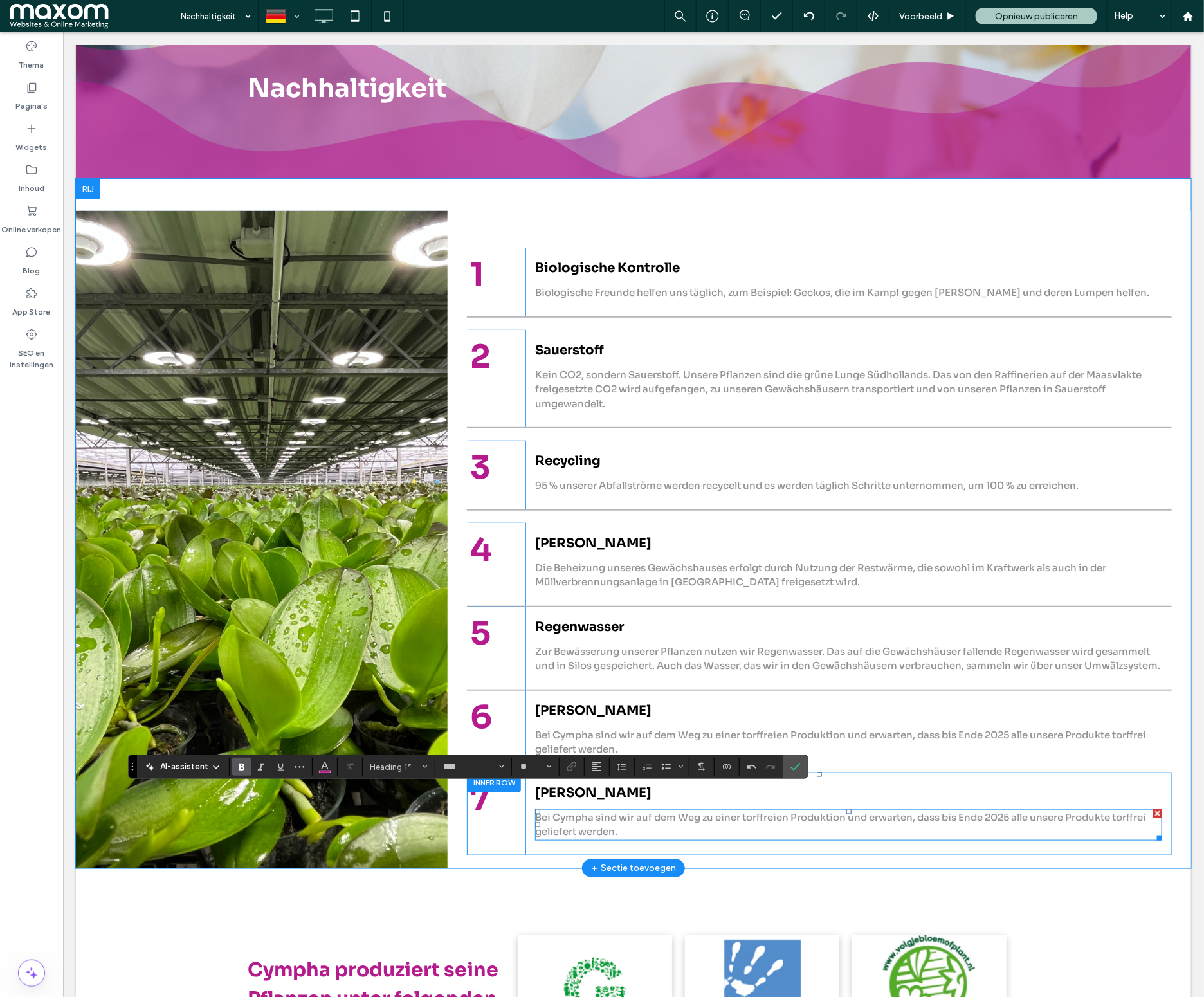
click at [573, 828] on span "Bei Cympha sind wir auf dem Weg zu einer torffreien Produktion und erwarten, da…" at bounding box center [840, 824] width 611 height 27
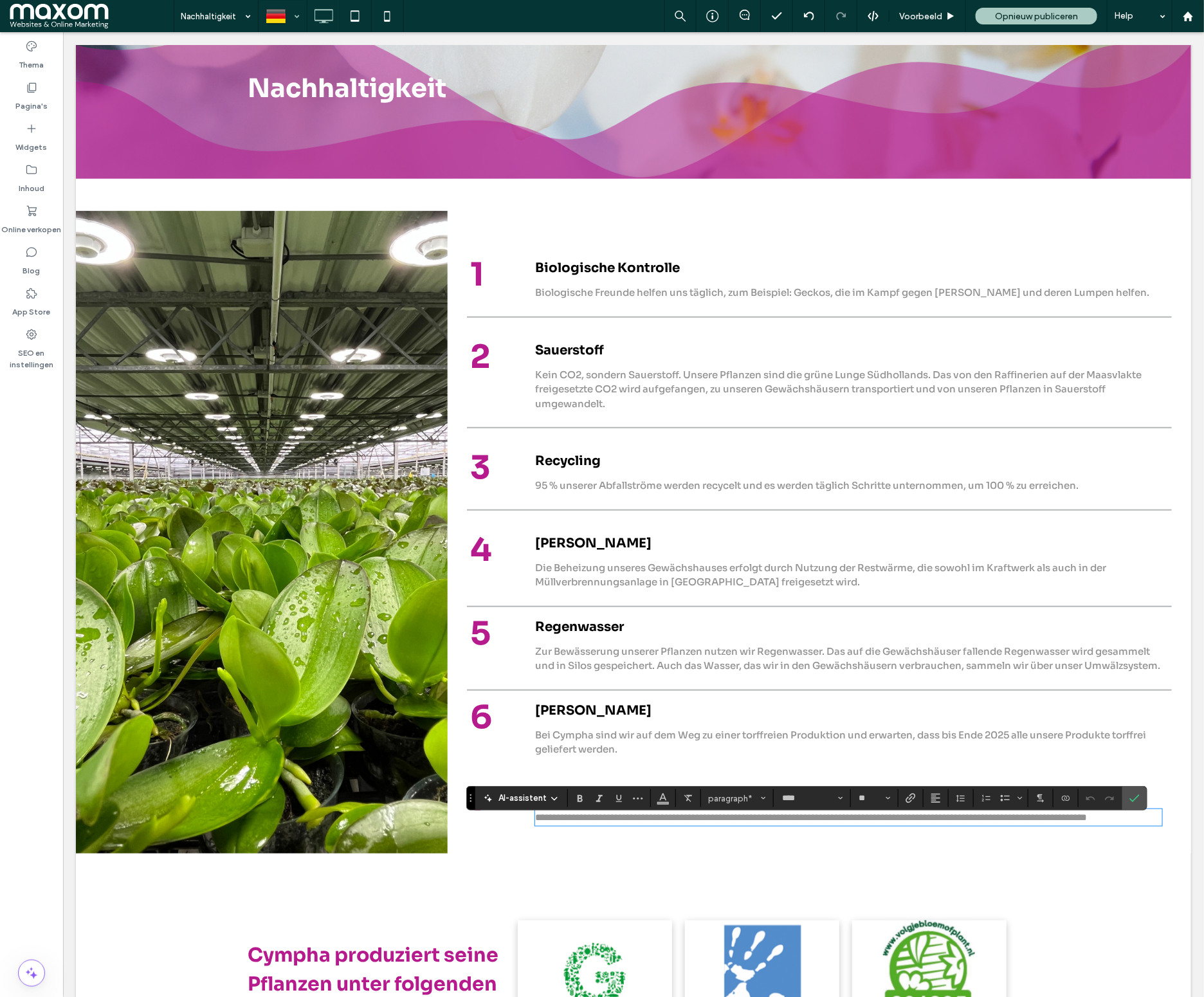
click at [597, 821] on span "**********" at bounding box center [810, 816] width 552 height 10
click at [599, 821] on span "**********" at bounding box center [810, 816] width 552 height 10
click at [606, 821] on span "**********" at bounding box center [810, 816] width 552 height 10
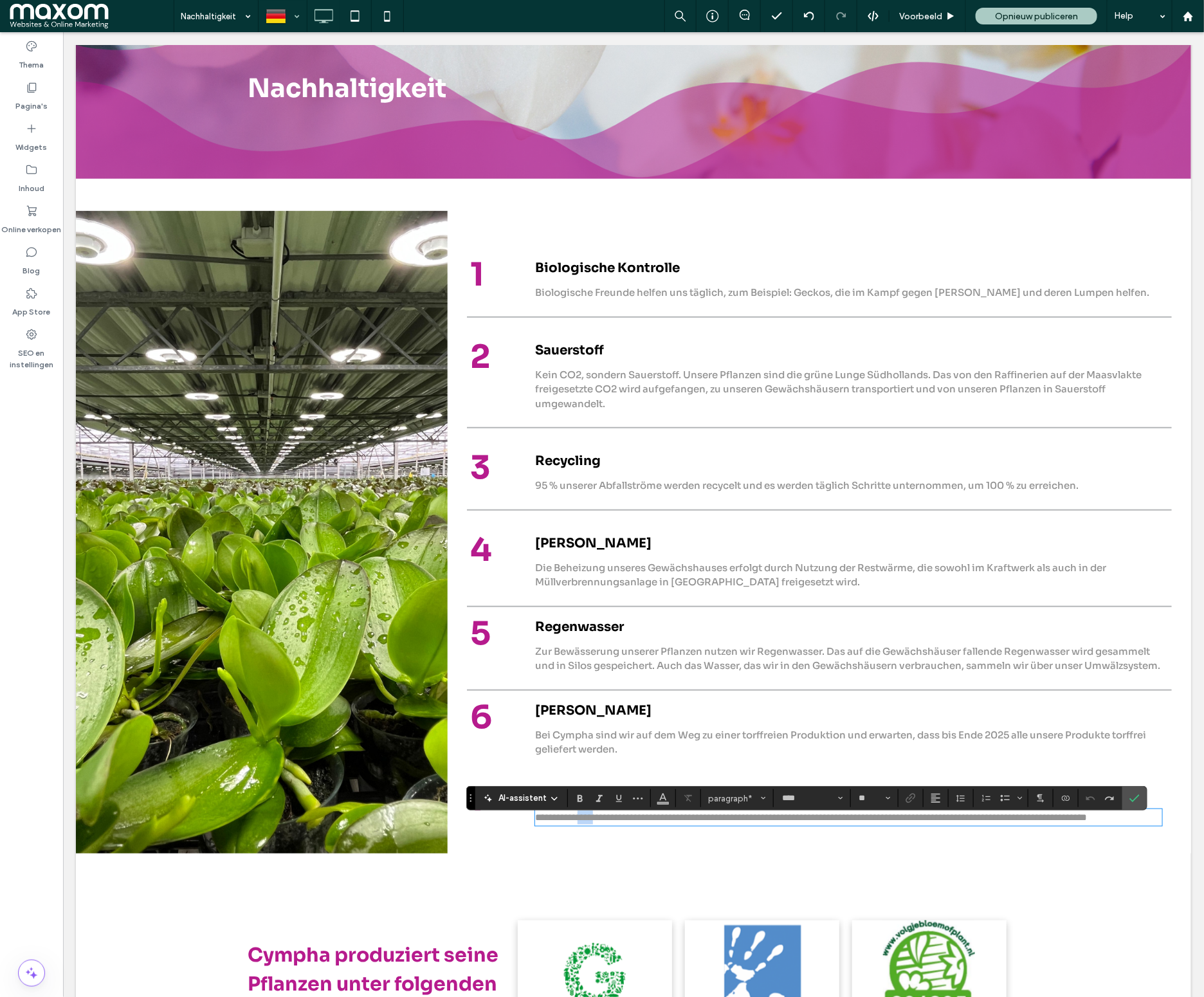
click at [606, 821] on span "**********" at bounding box center [810, 816] width 552 height 10
type input "**"
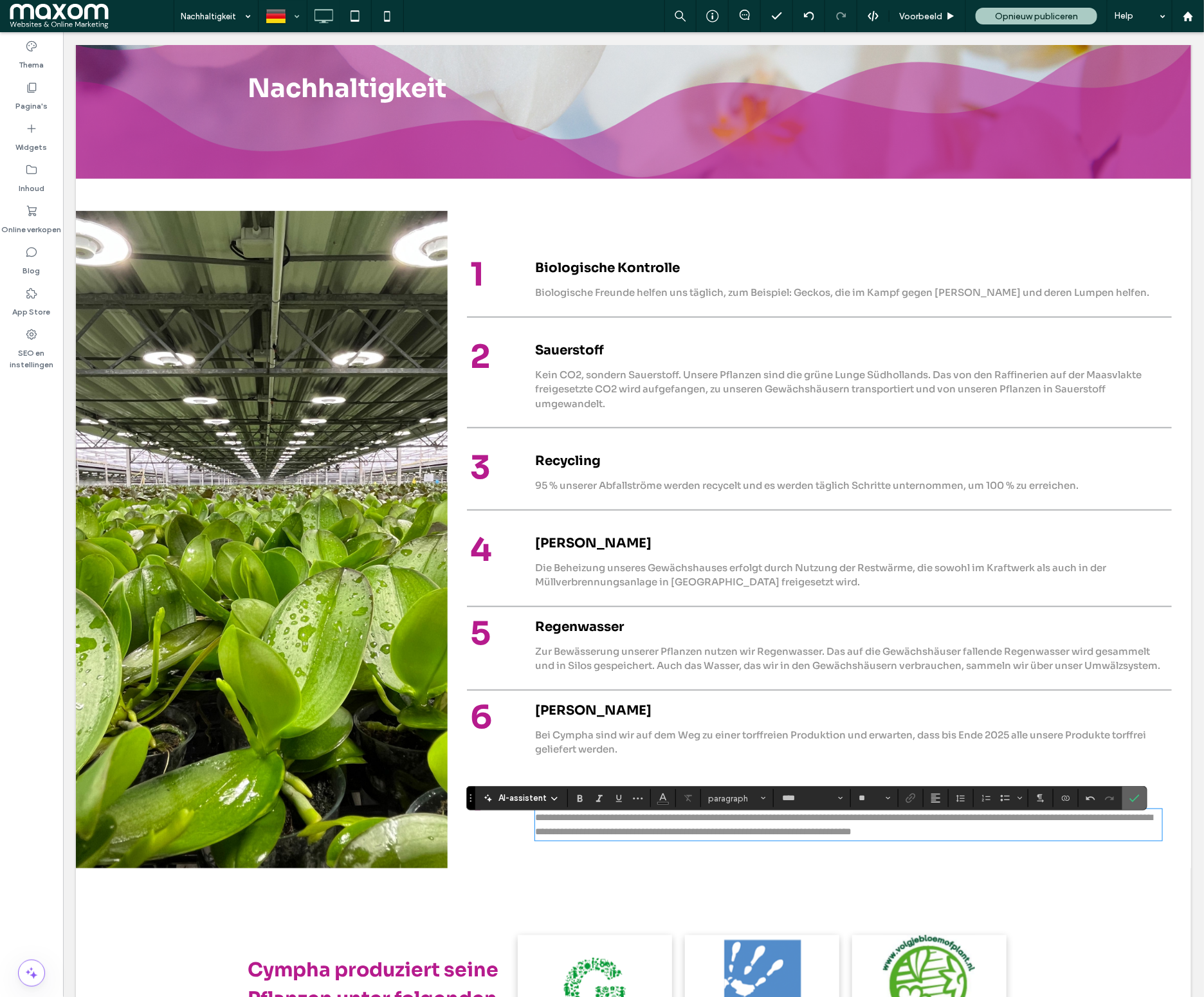
click at [1141, 802] on label "Bevestigen" at bounding box center [1134, 798] width 19 height 23
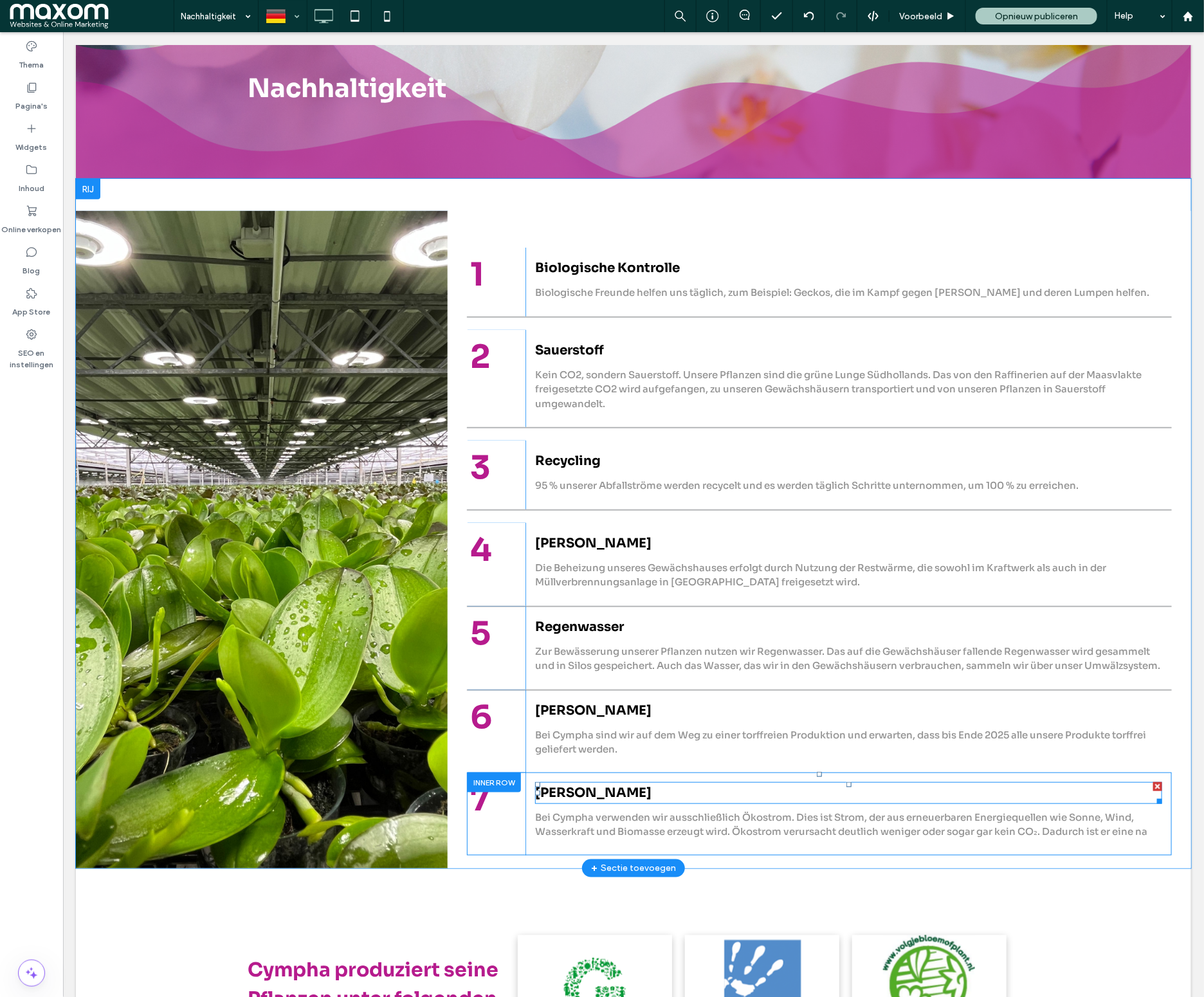
click at [565, 800] on span "Torffrei" at bounding box center [592, 791] width 117 height 16
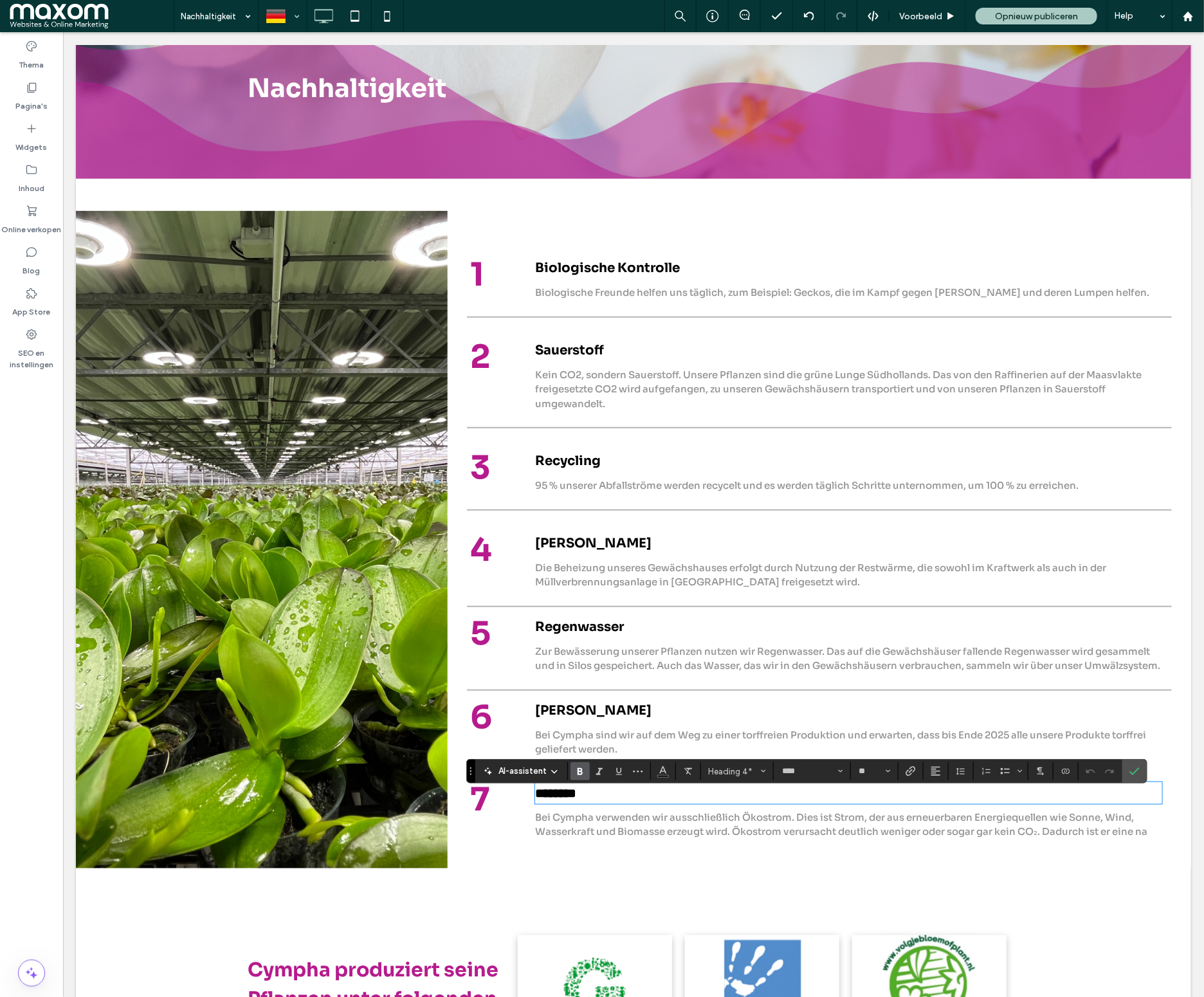
click at [565, 799] on strong "********" at bounding box center [555, 792] width 41 height 13
click at [589, 799] on strong "**********" at bounding box center [568, 792] width 67 height 13
type input "**"
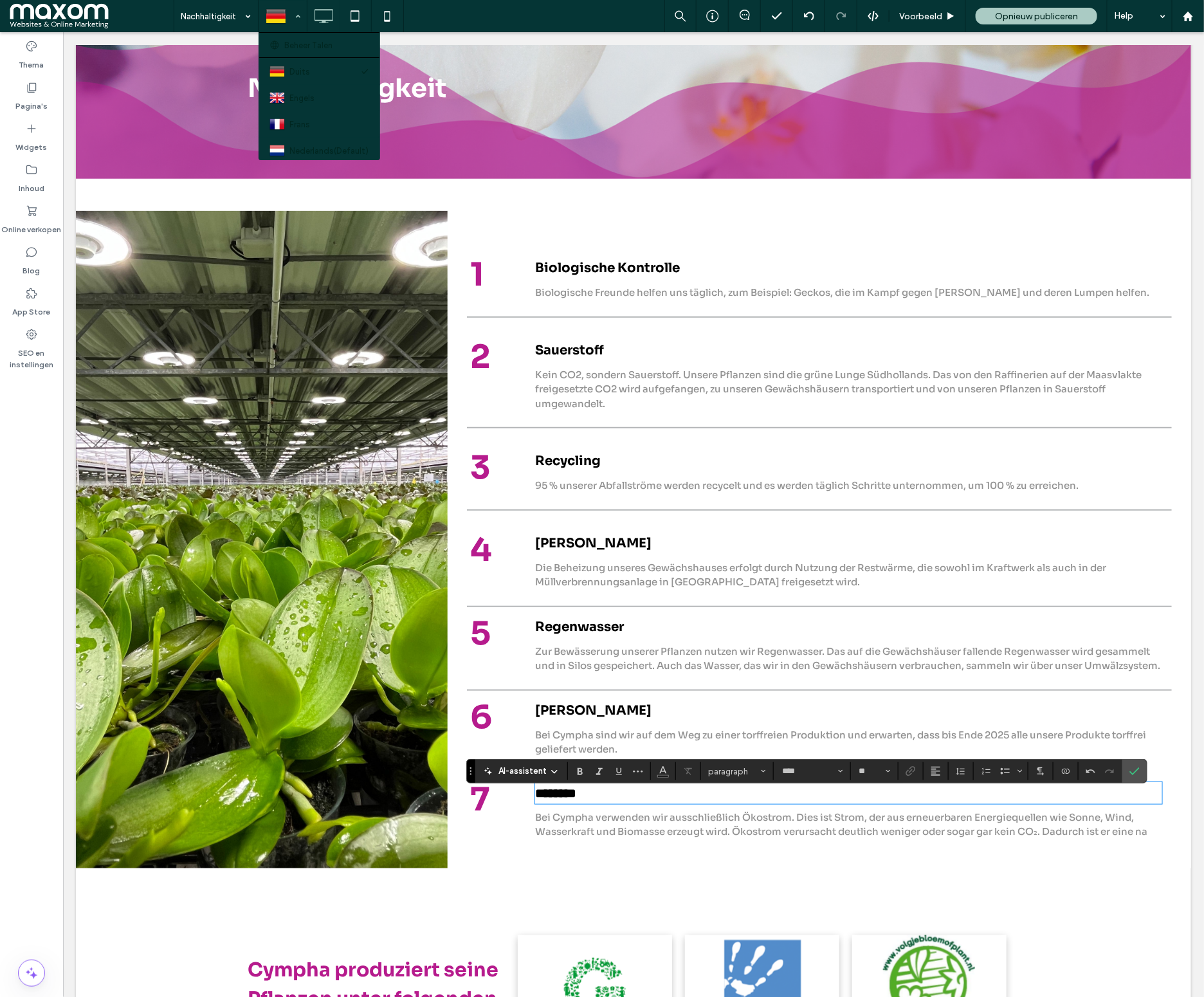
click at [293, 14] on div at bounding box center [282, 16] width 47 height 31
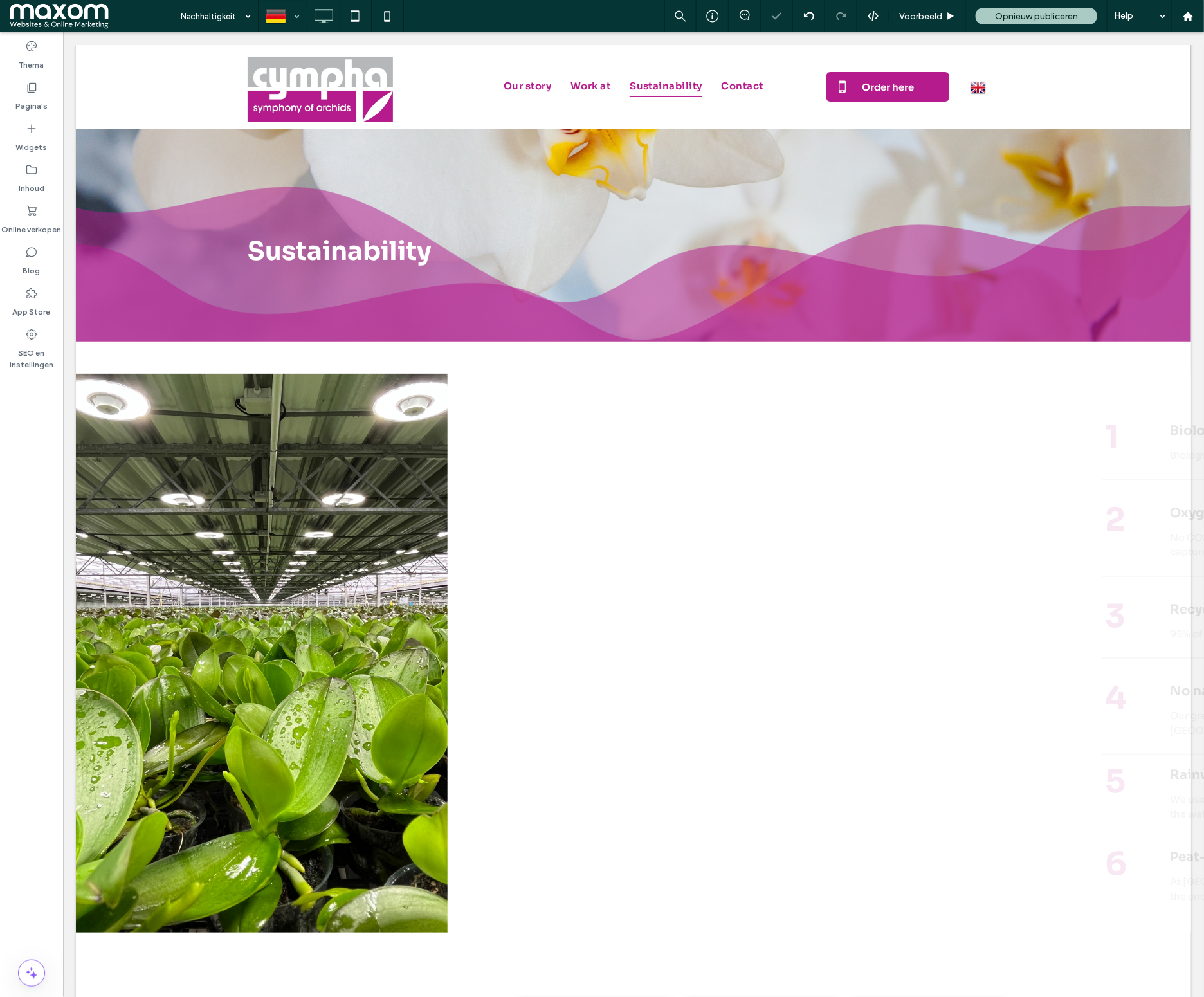
scroll to position [0, 0]
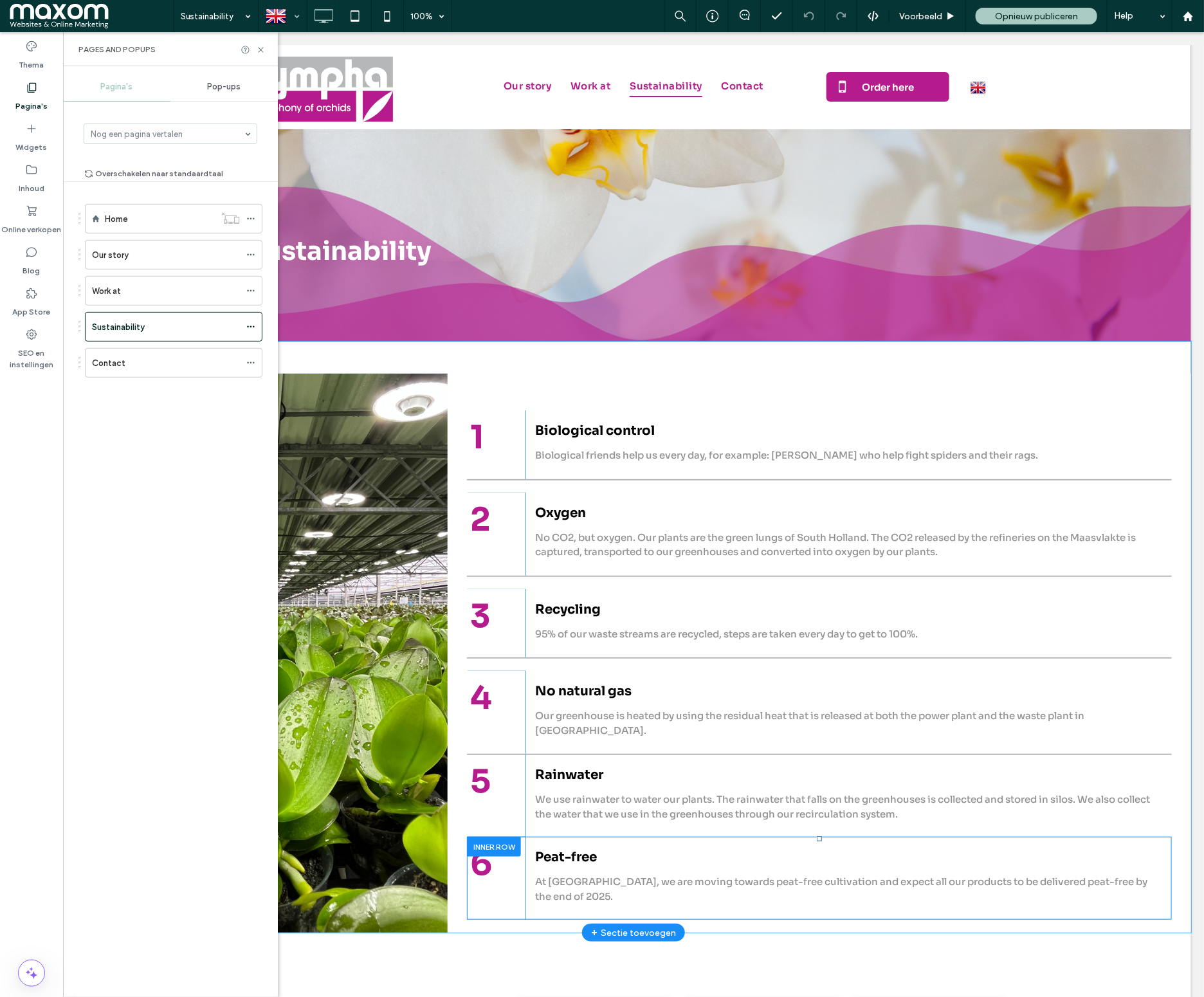
click at [492, 836] on div at bounding box center [493, 846] width 54 height 20
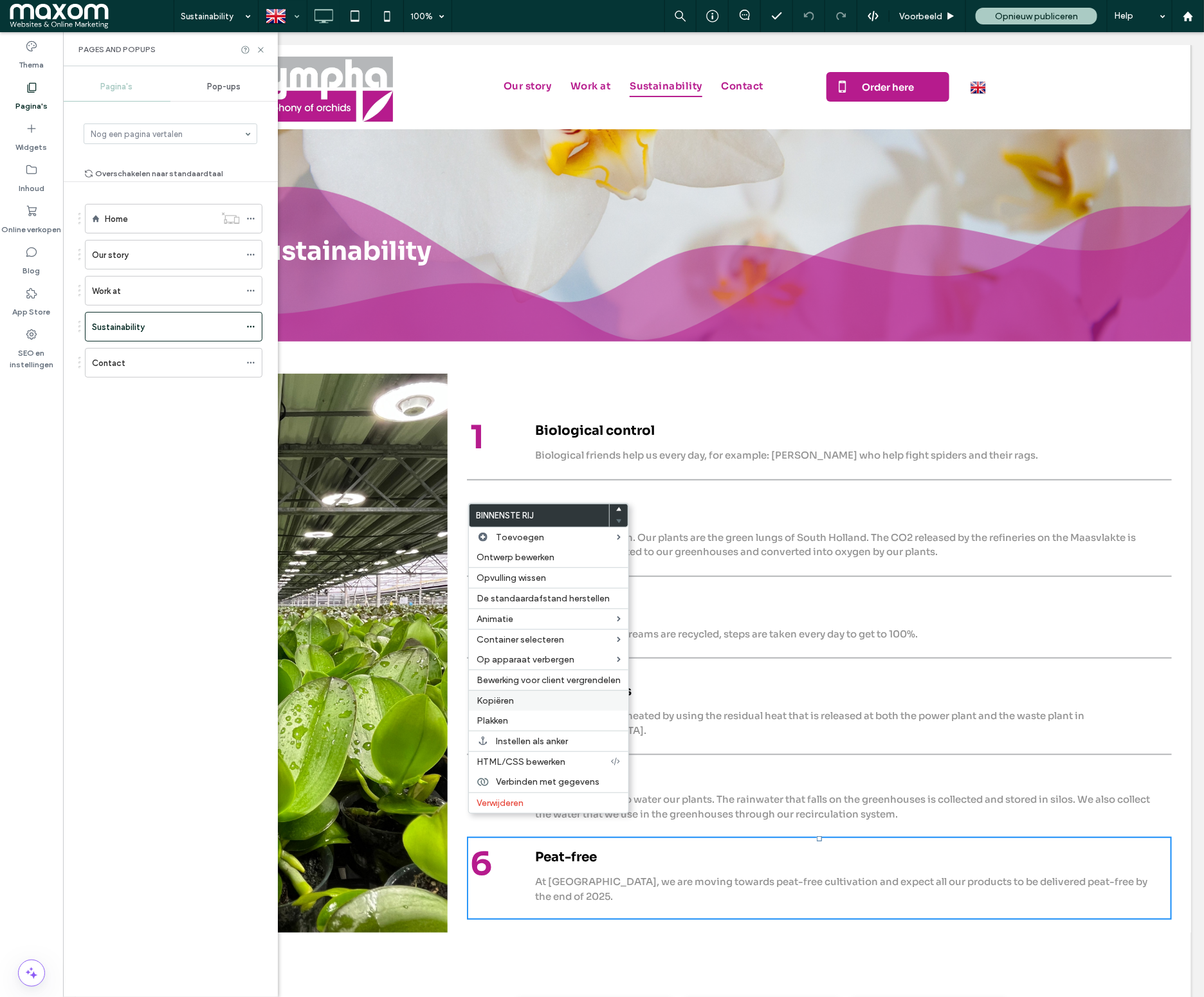
click at [510, 706] on span "Kopiëren" at bounding box center [495, 701] width 37 height 11
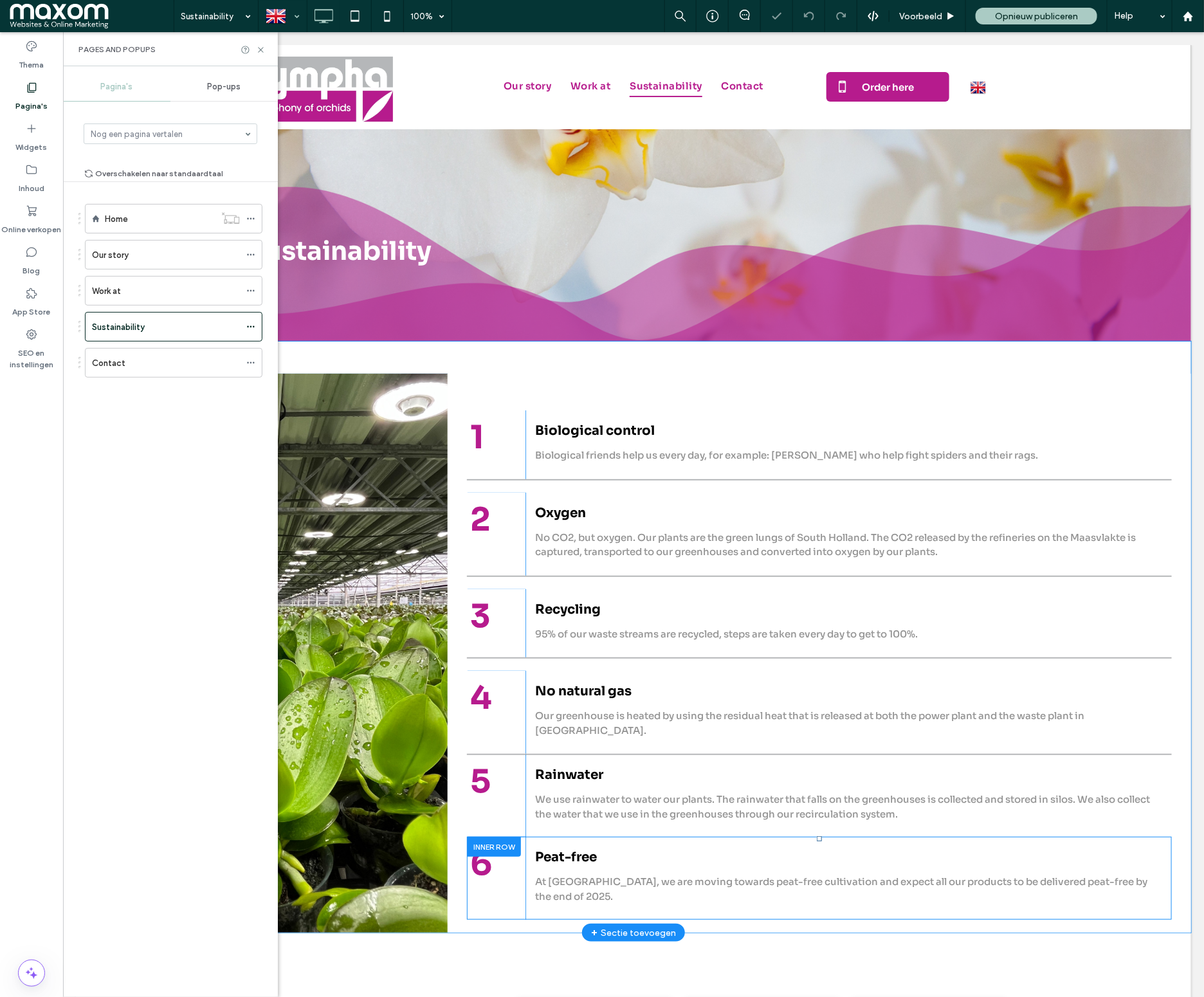
click at [501, 836] on div at bounding box center [493, 846] width 54 height 20
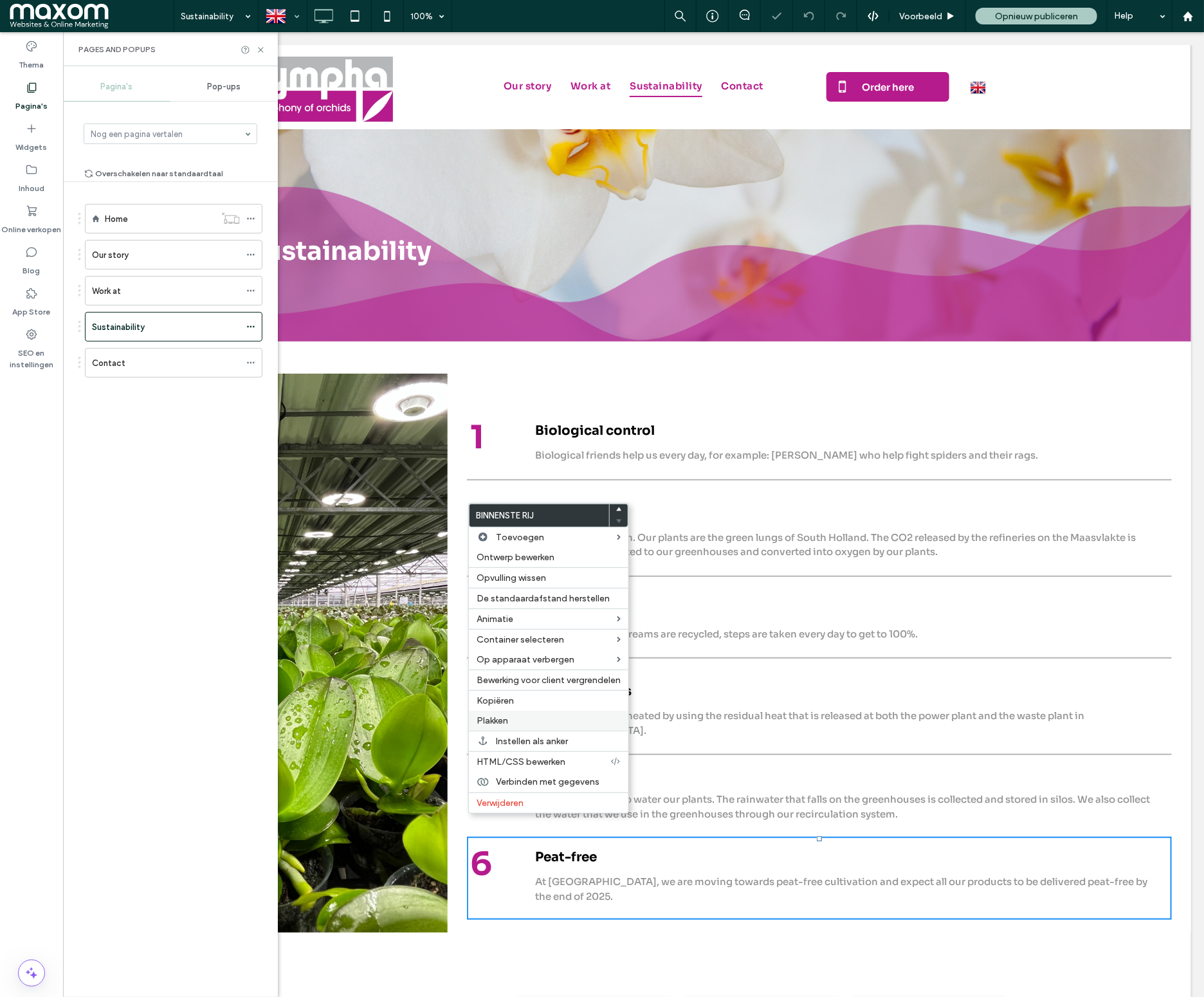
click at [522, 724] on label "Plakken" at bounding box center [549, 721] width 144 height 11
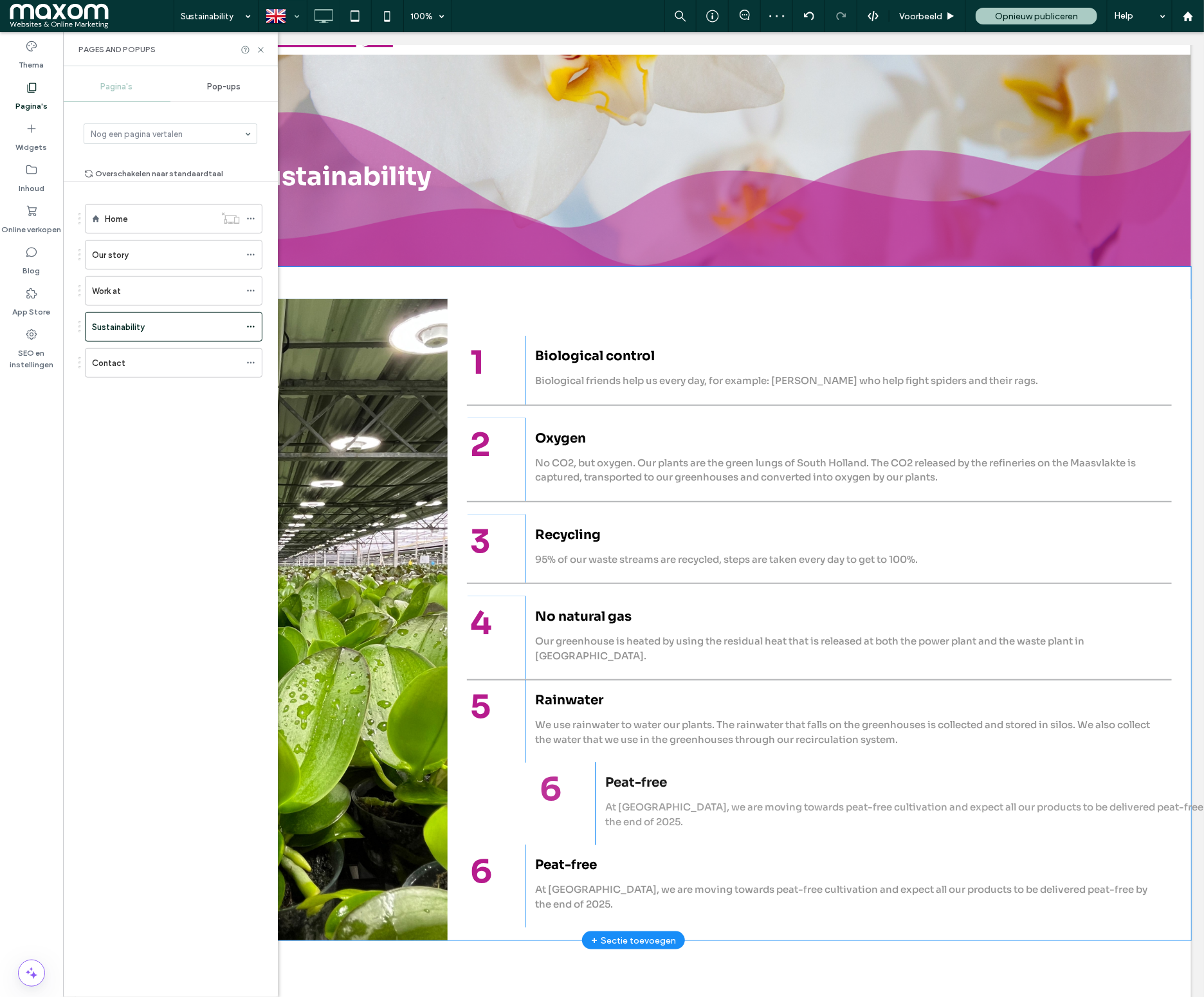
scroll to position [100, 0]
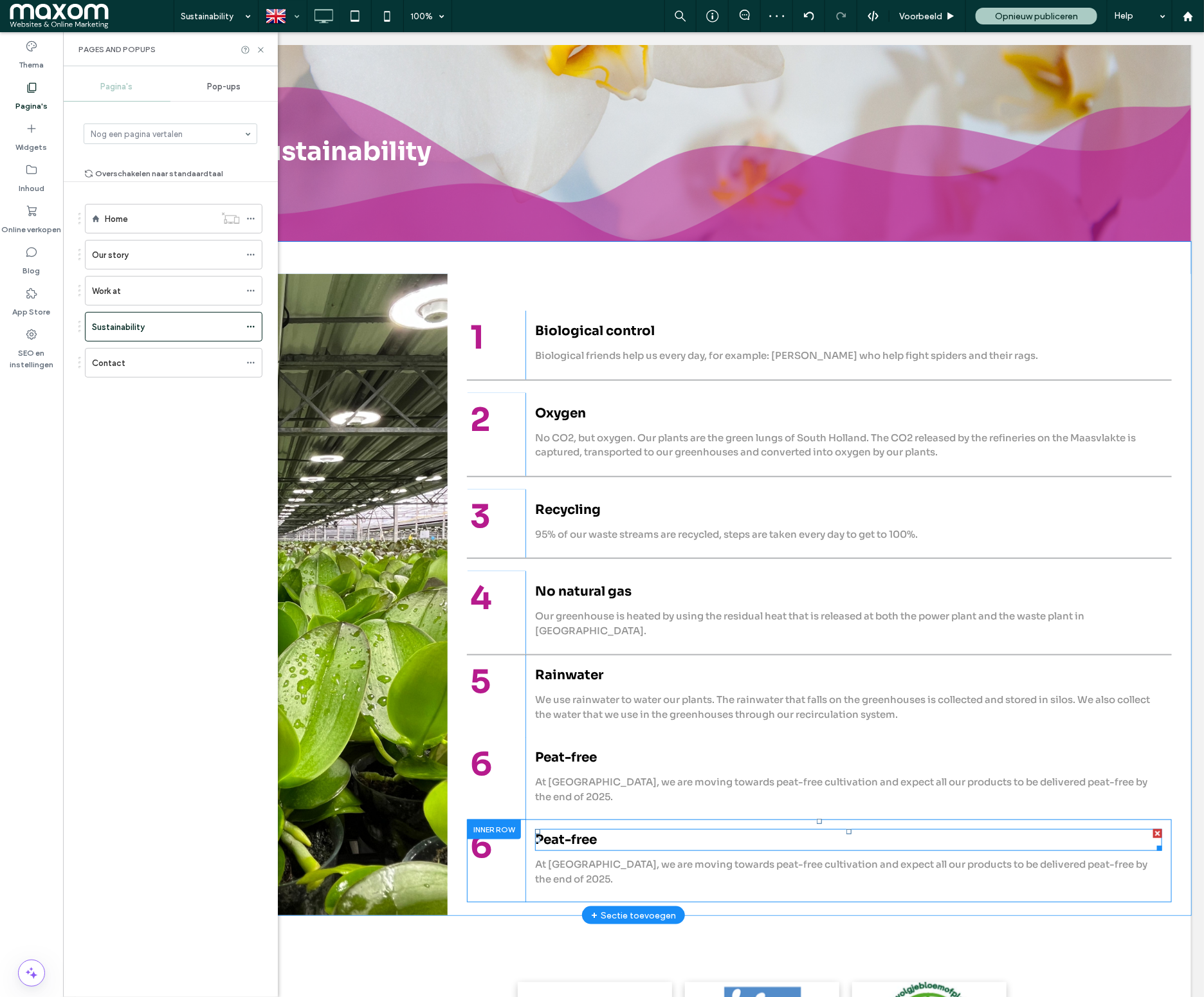
click at [571, 831] on span "Peat-free" at bounding box center [565, 838] width 62 height 16
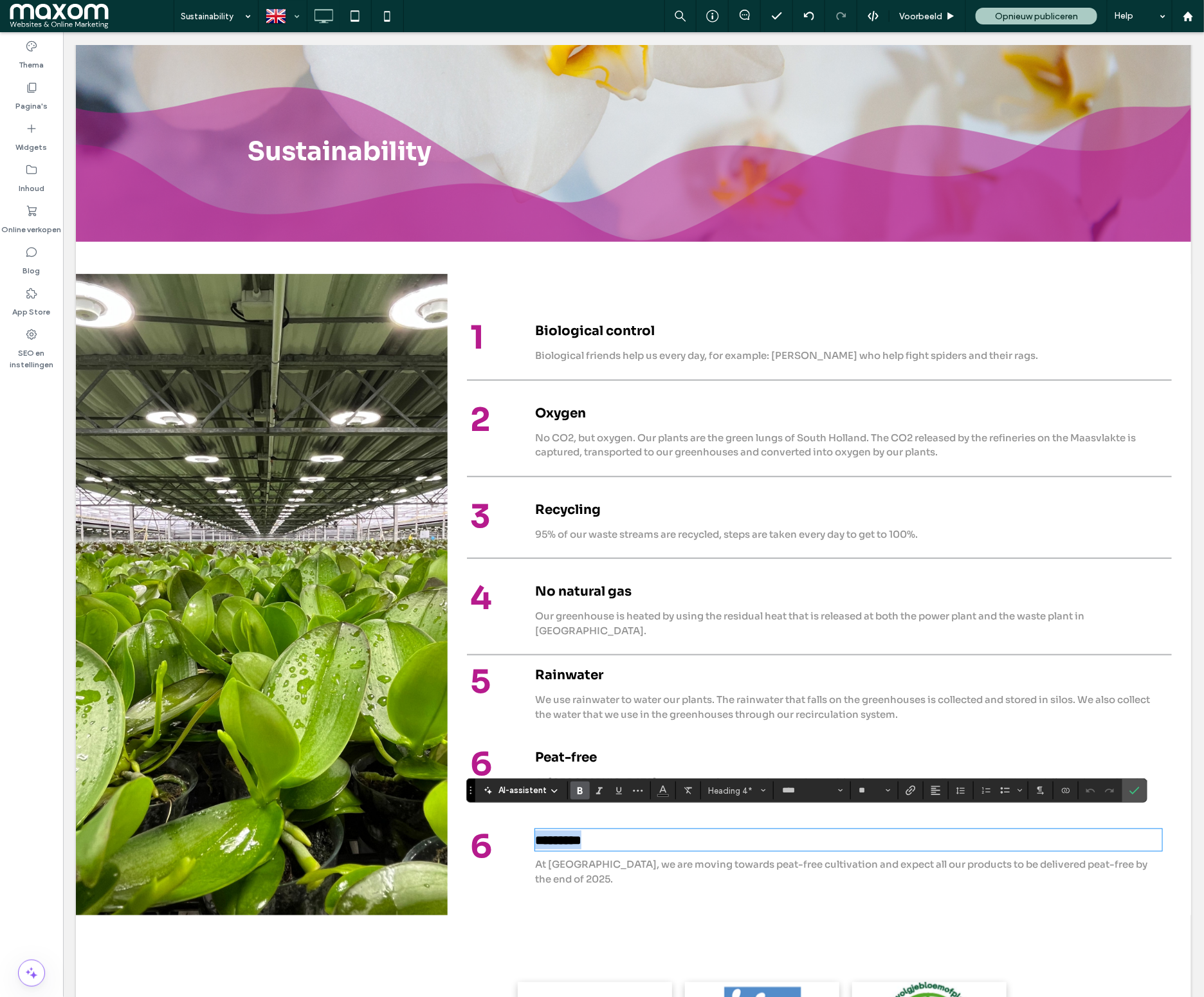
click at [571, 833] on strong "*********" at bounding box center [558, 839] width 46 height 13
click at [559, 857] on span "At Cympha, we are moving towards peat-free cultivation and expect all our produ…" at bounding box center [840, 871] width 612 height 27
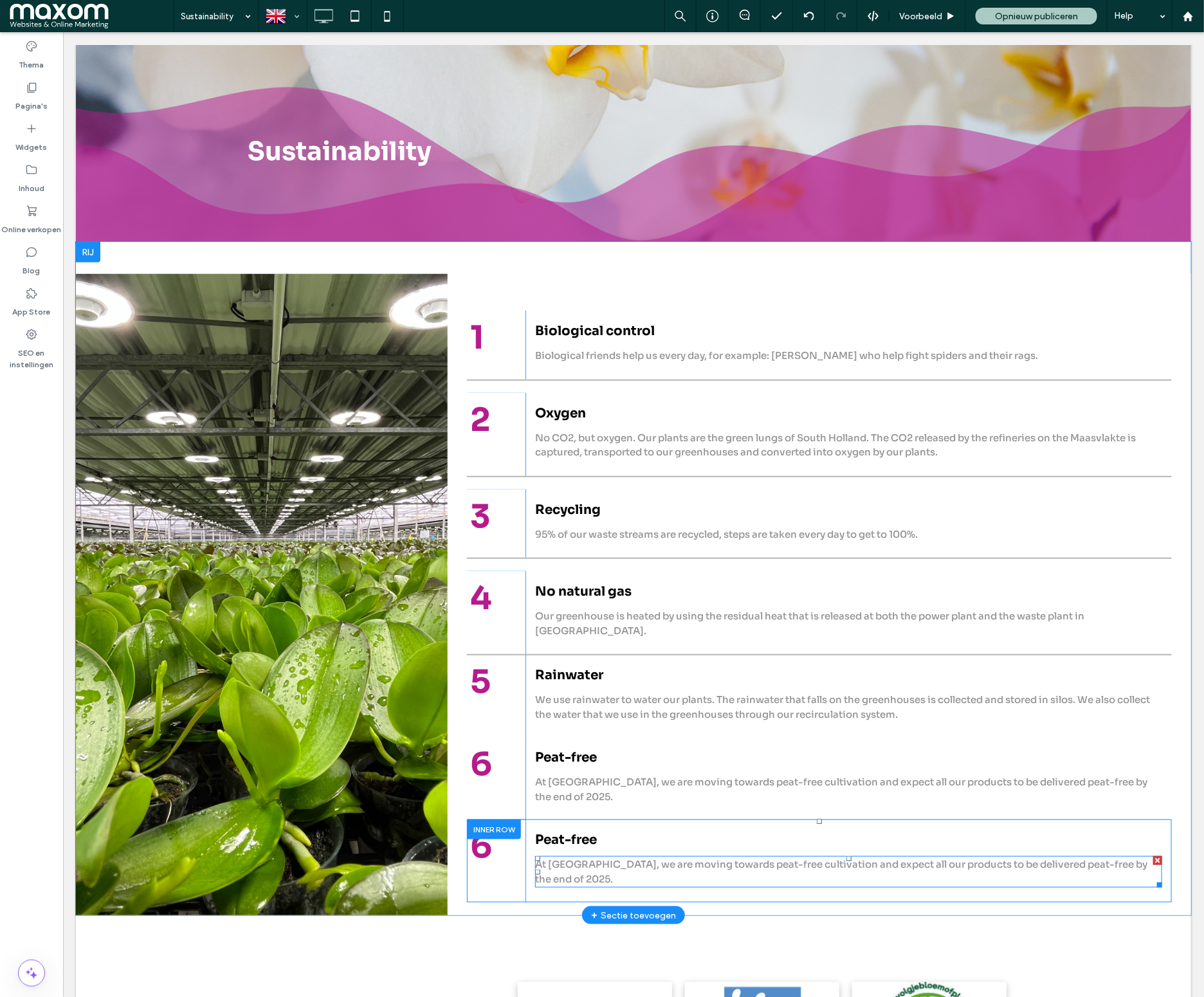
click at [559, 857] on span "At Cympha, we are moving towards peat-free cultivation and expect all our produ…" at bounding box center [840, 871] width 612 height 27
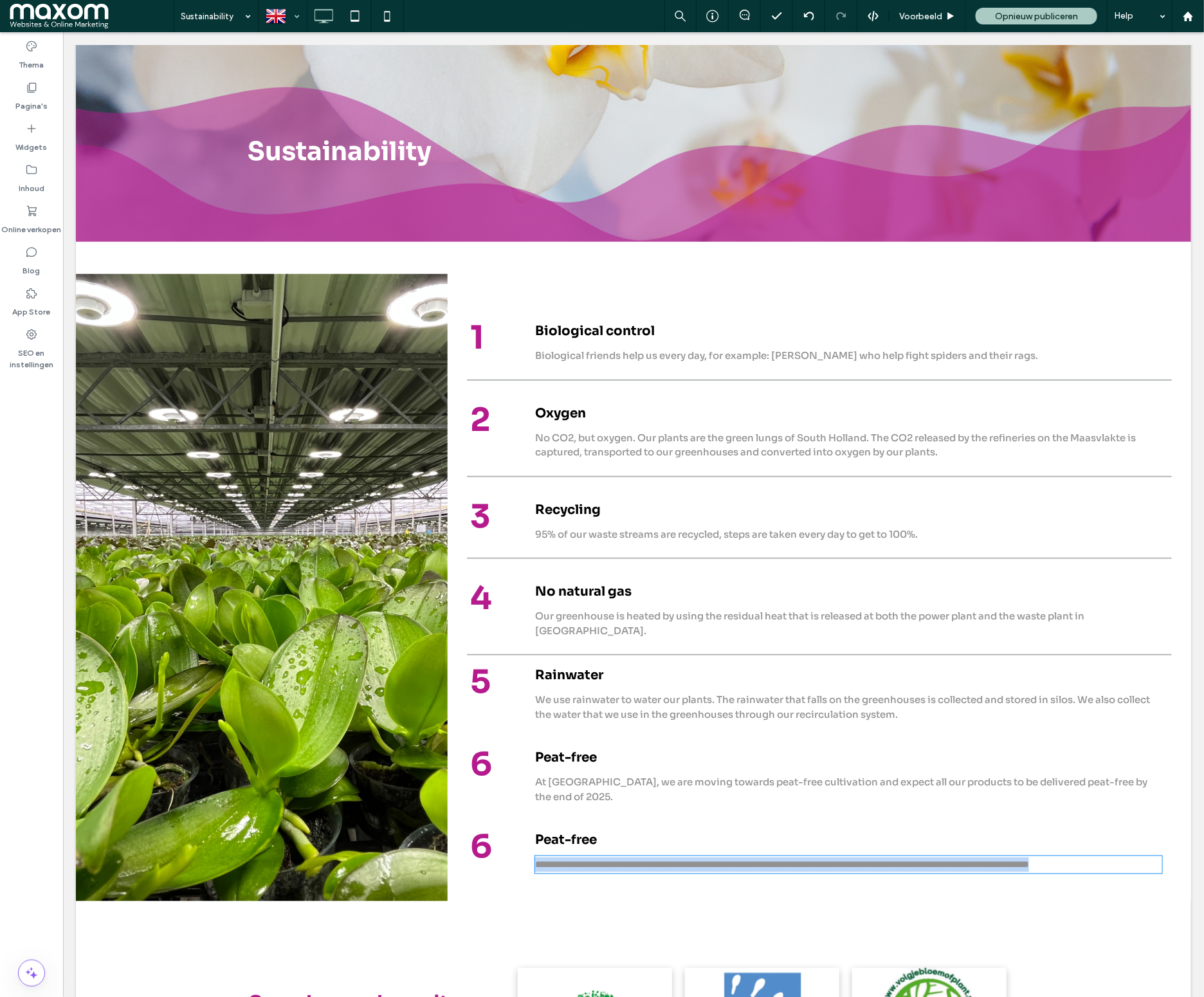
click at [559, 858] on span "**********" at bounding box center [781, 863] width 494 height 10
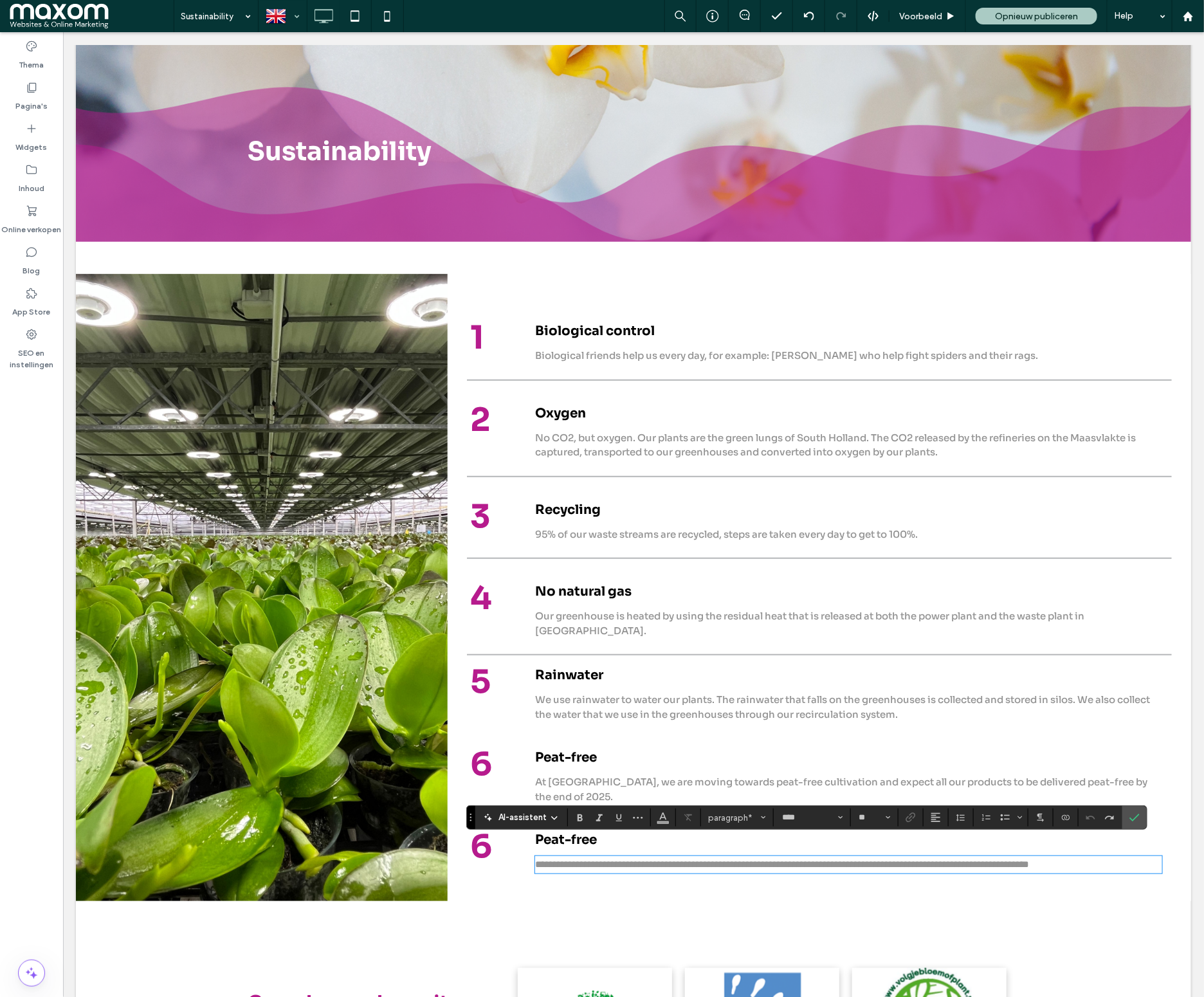
click at [563, 858] on span "**********" at bounding box center [781, 863] width 494 height 10
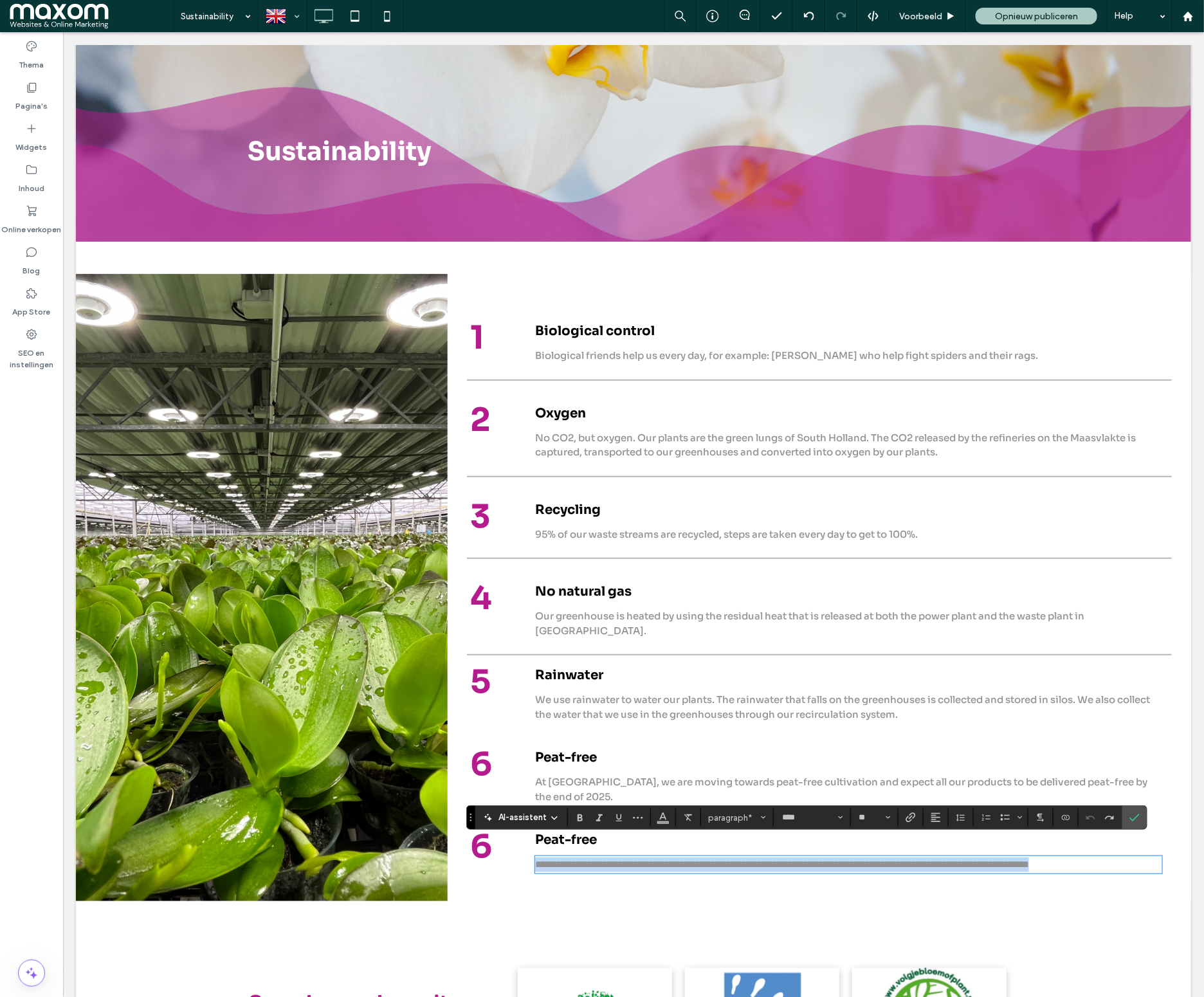
click at [563, 858] on span "**********" at bounding box center [781, 863] width 494 height 10
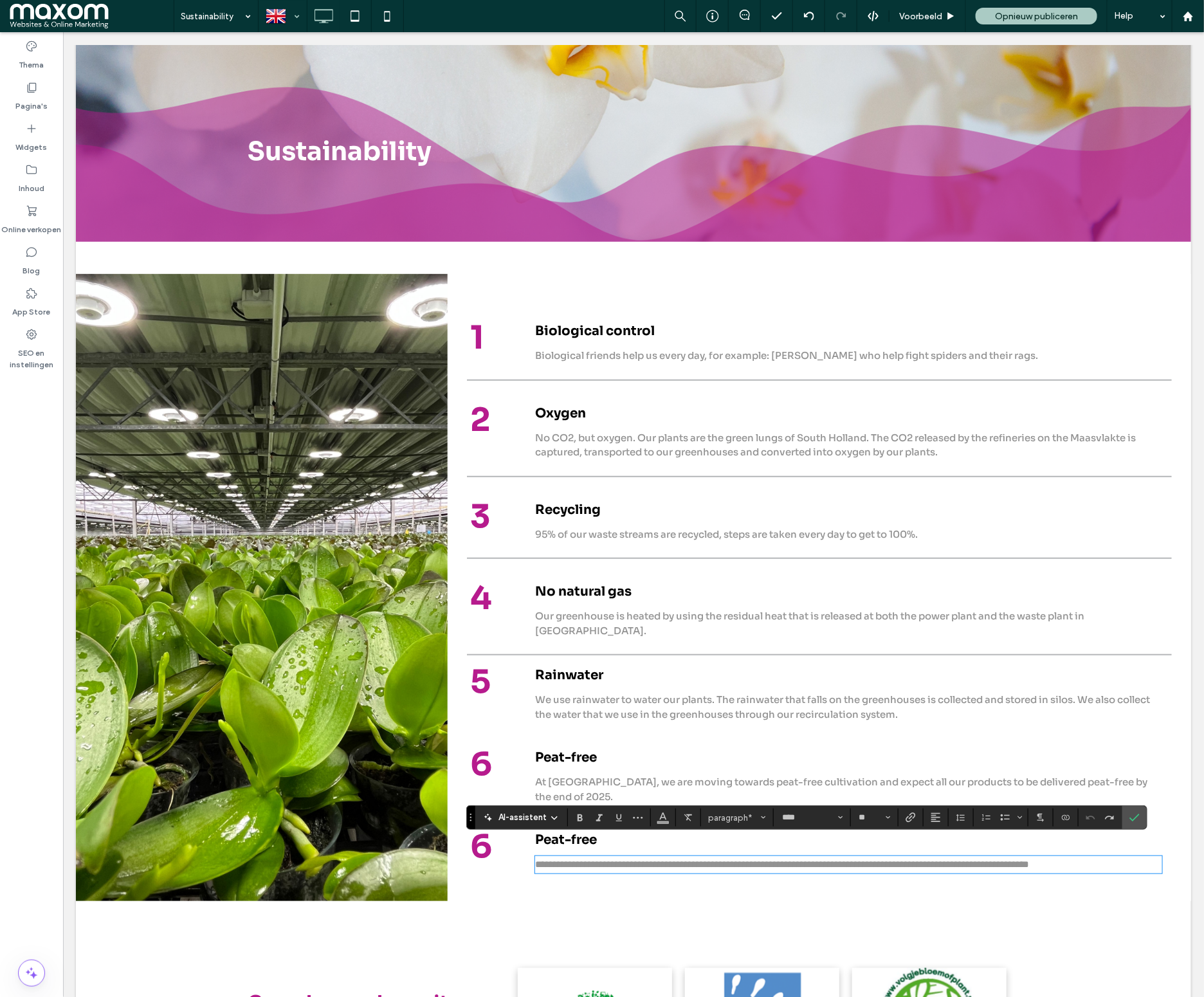
type input "**"
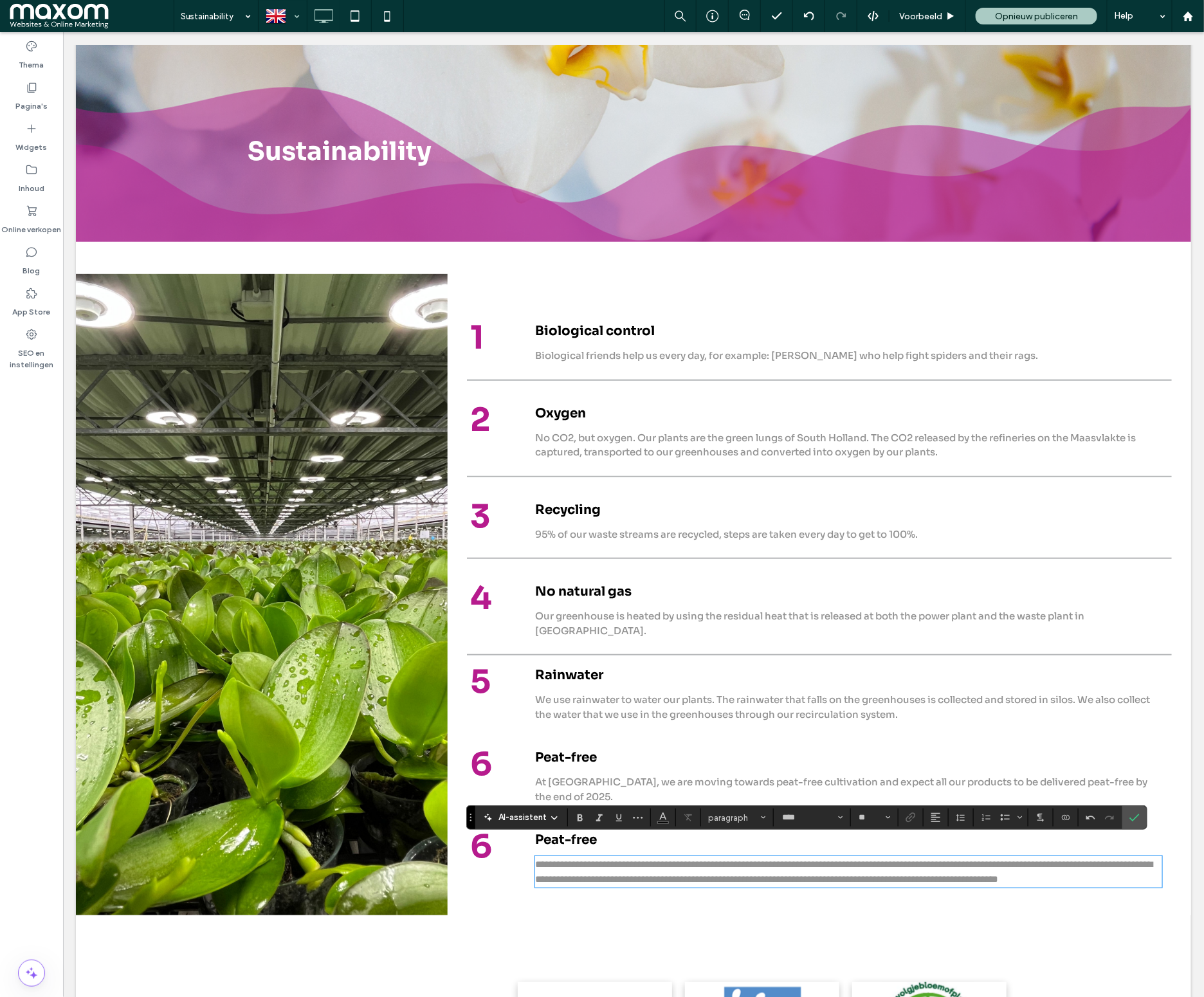
click at [743, 692] on p "We use rainwater to water our plants. The rainwater that falls on the greenhous…" at bounding box center [848, 706] width 627 height 29
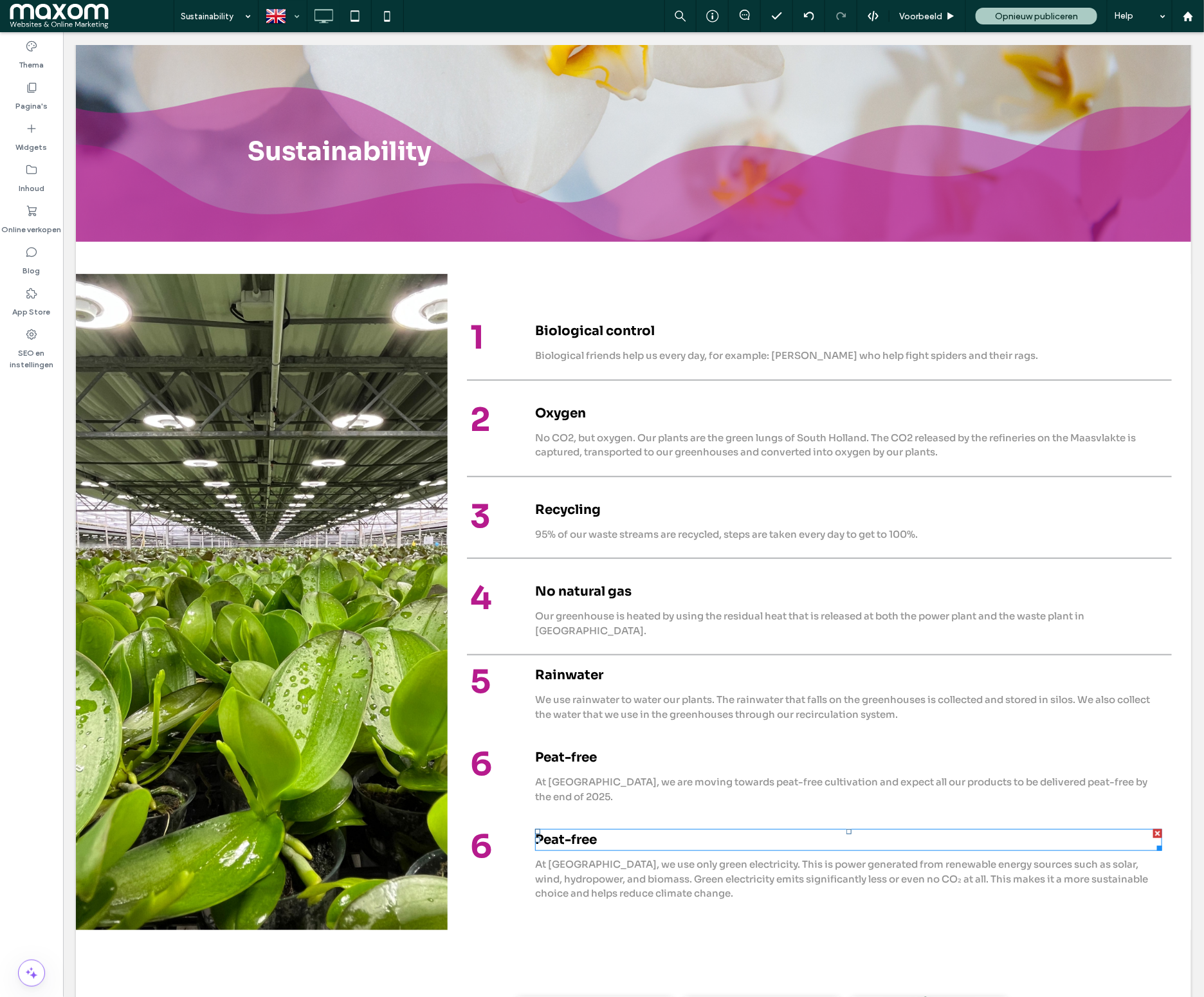
click at [565, 831] on strong "Peat-free" at bounding box center [565, 838] width 62 height 16
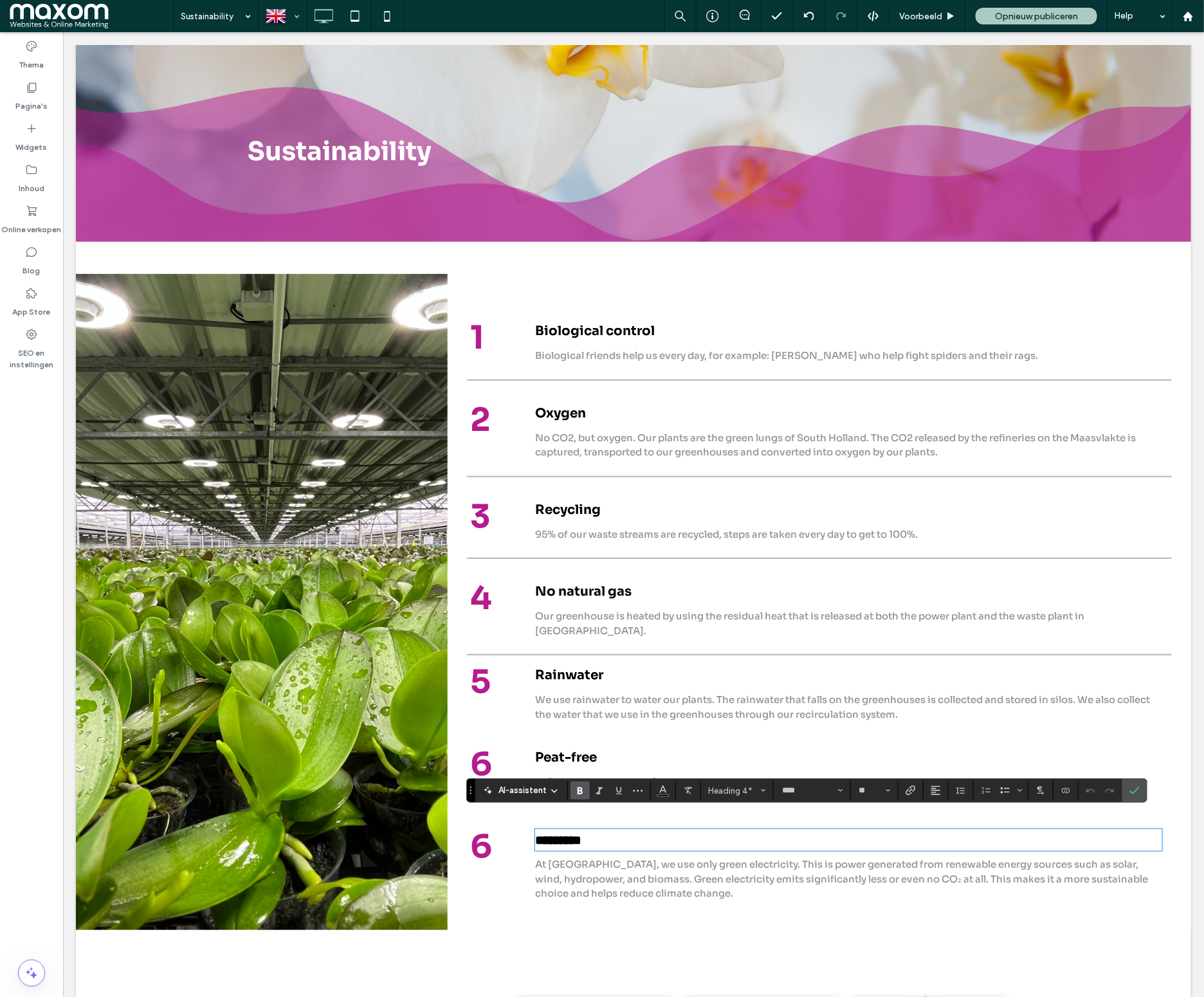
type input "**"
click at [297, 18] on div at bounding box center [282, 16] width 47 height 31
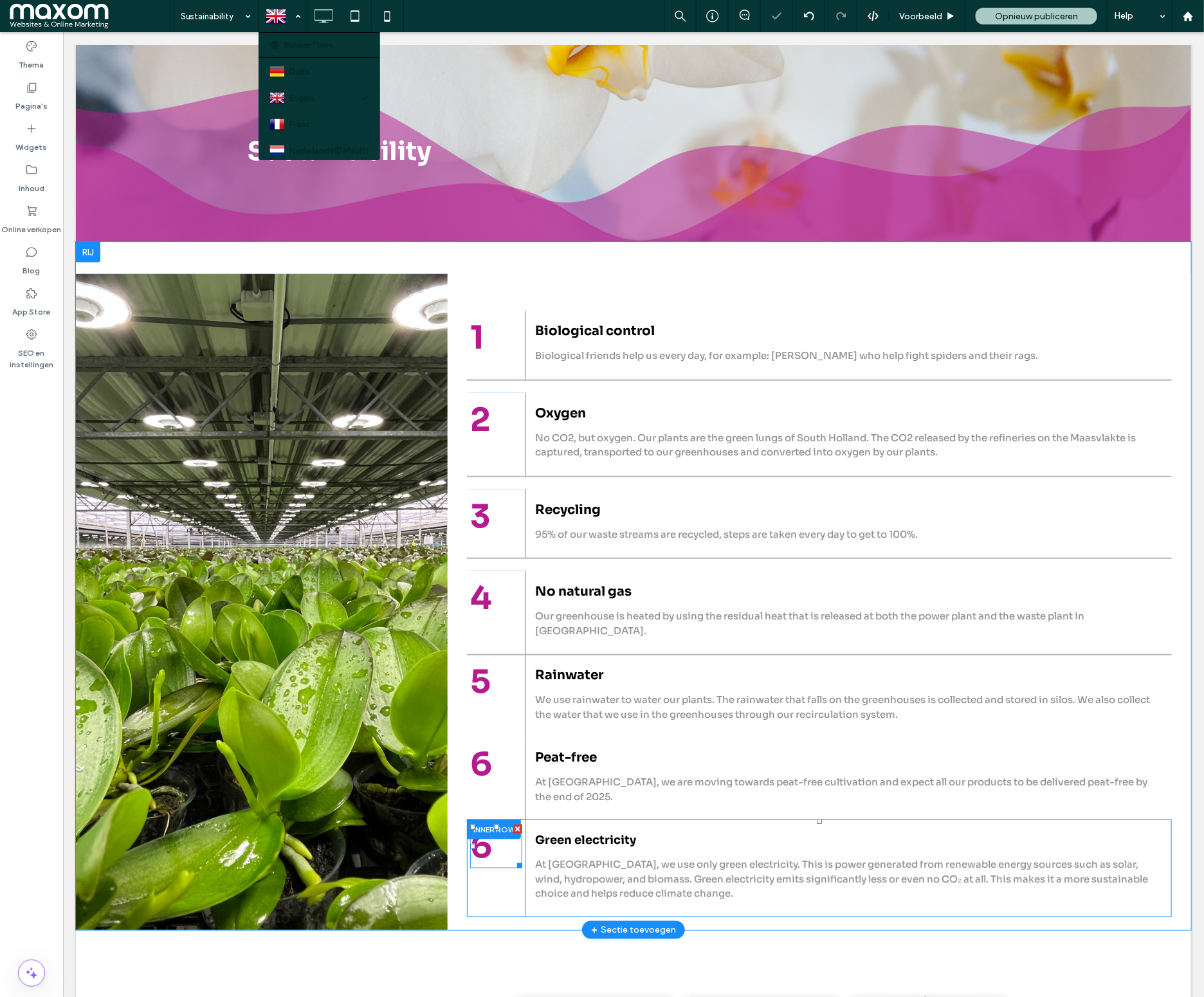
click at [479, 838] on span "6" at bounding box center [480, 846] width 22 height 41
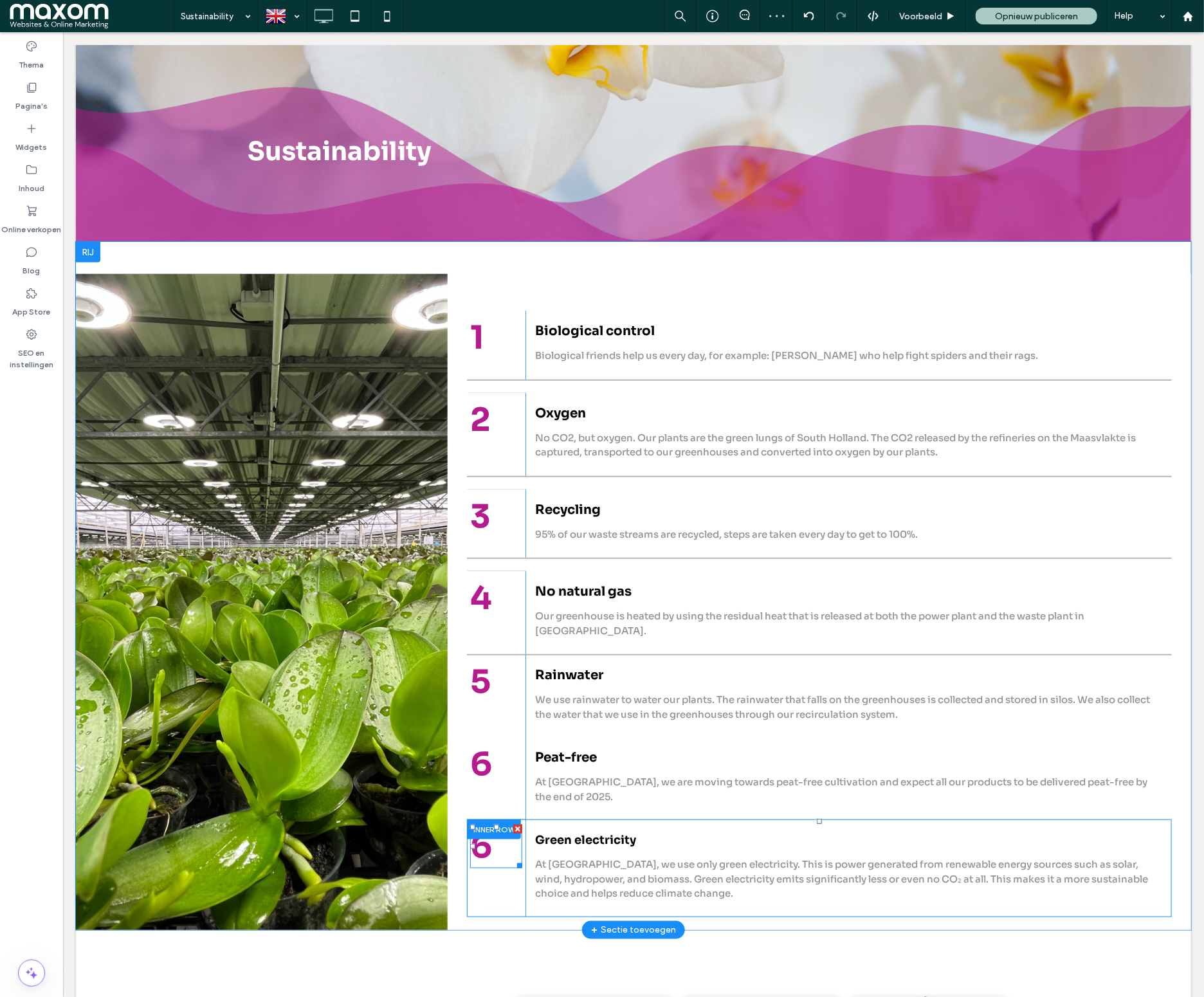
type input "****"
type input "**"
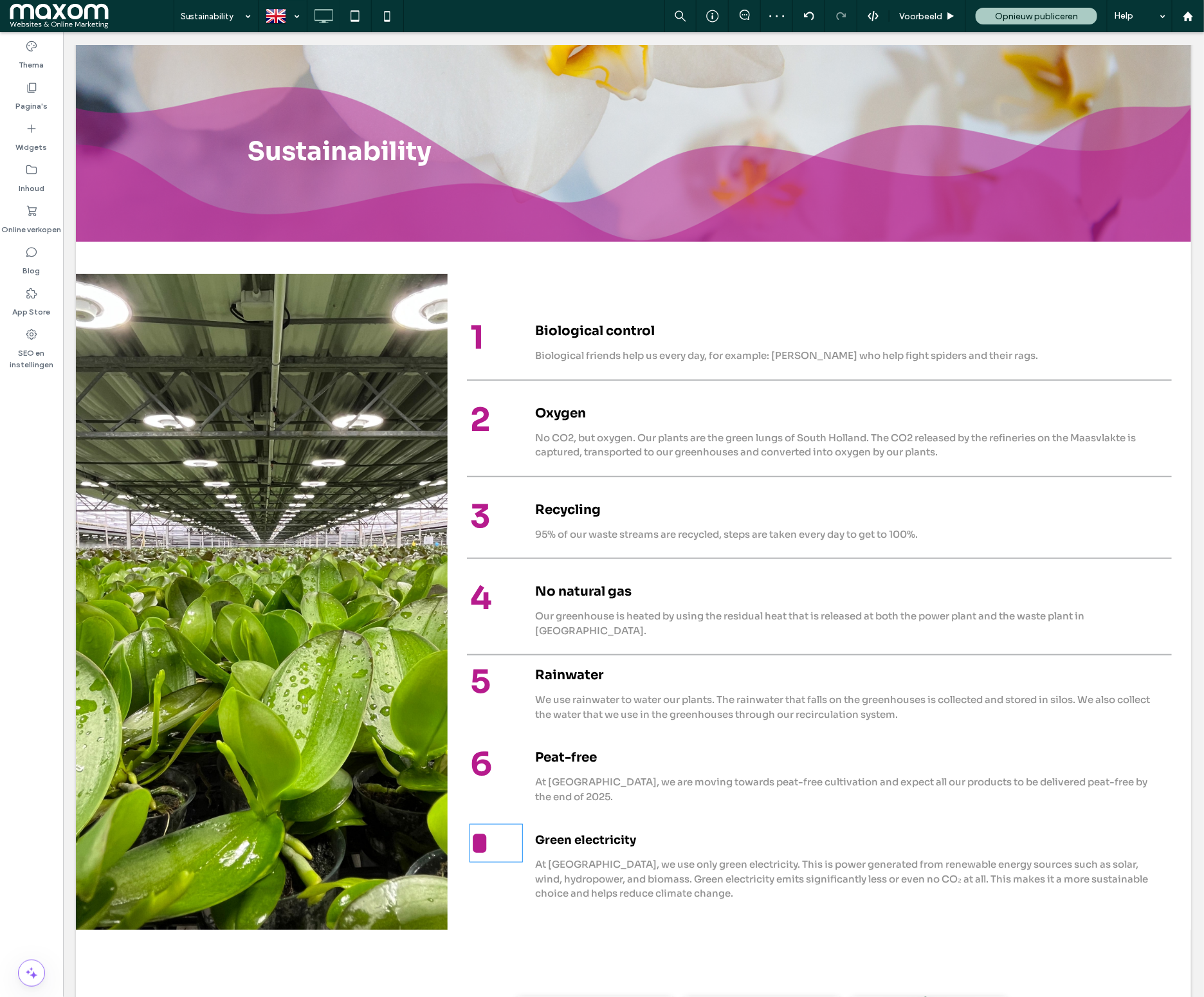
click at [479, 838] on strong "*" at bounding box center [478, 842] width 19 height 32
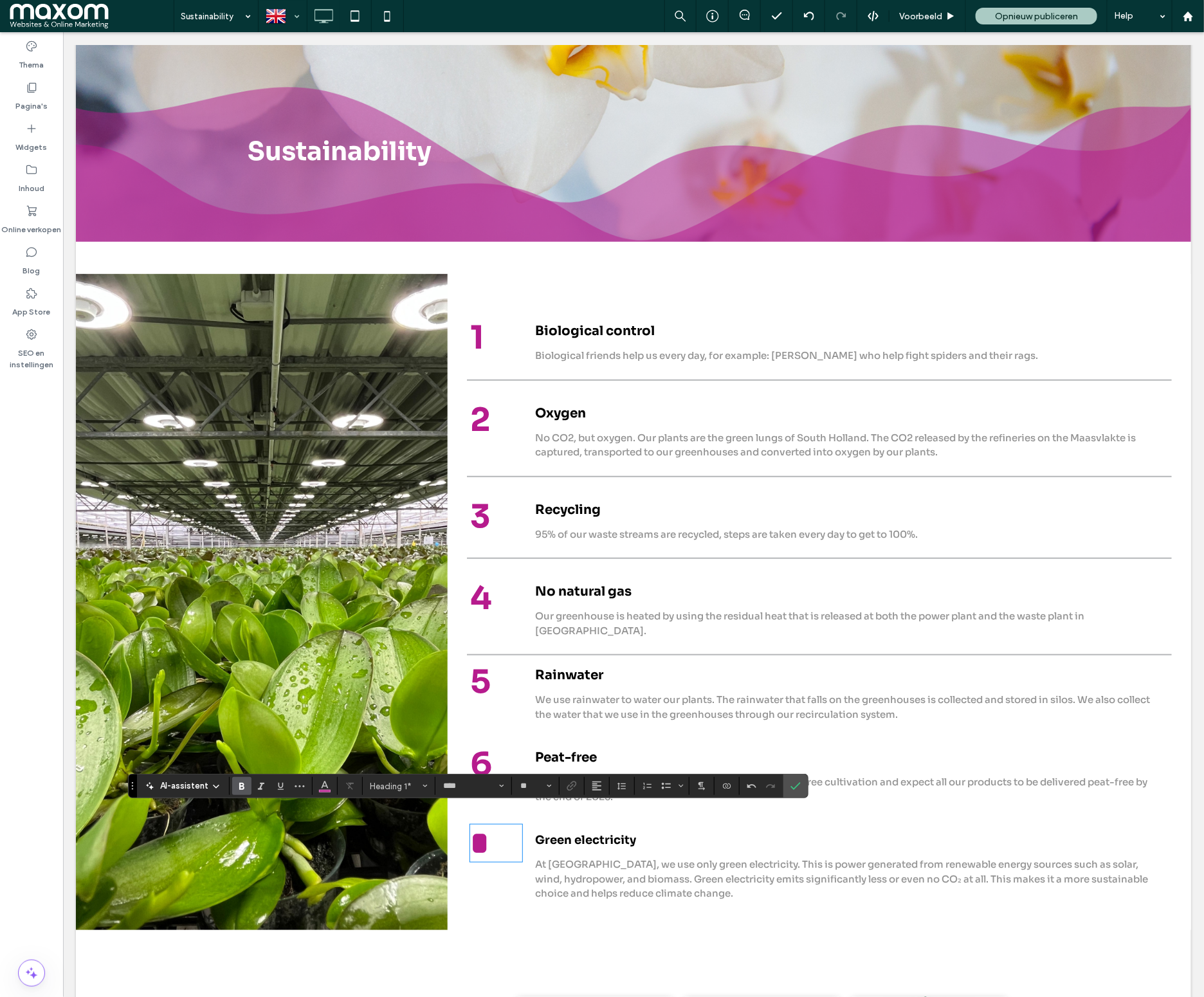
click at [287, 12] on div at bounding box center [282, 16] width 47 height 31
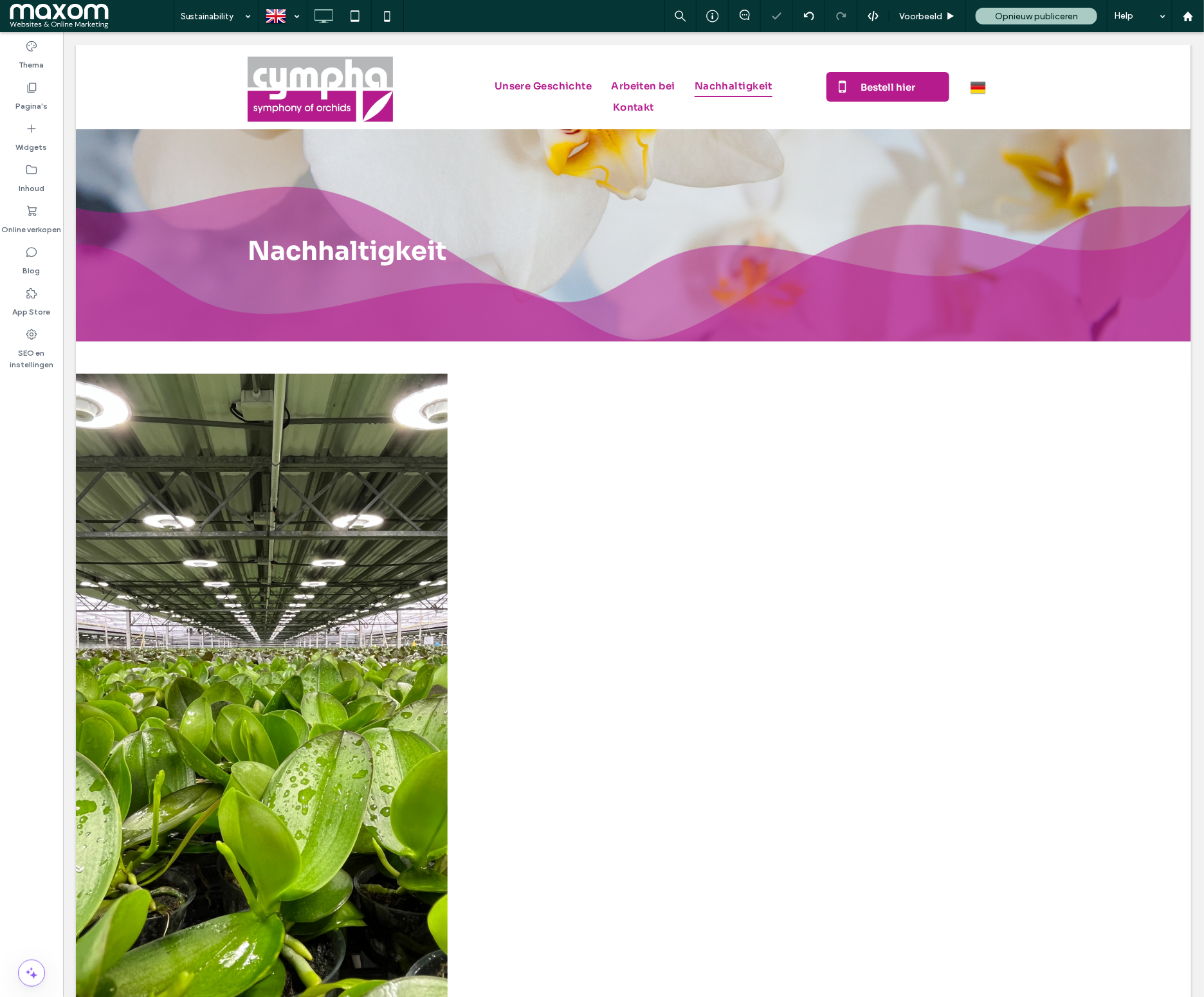
scroll to position [0, 0]
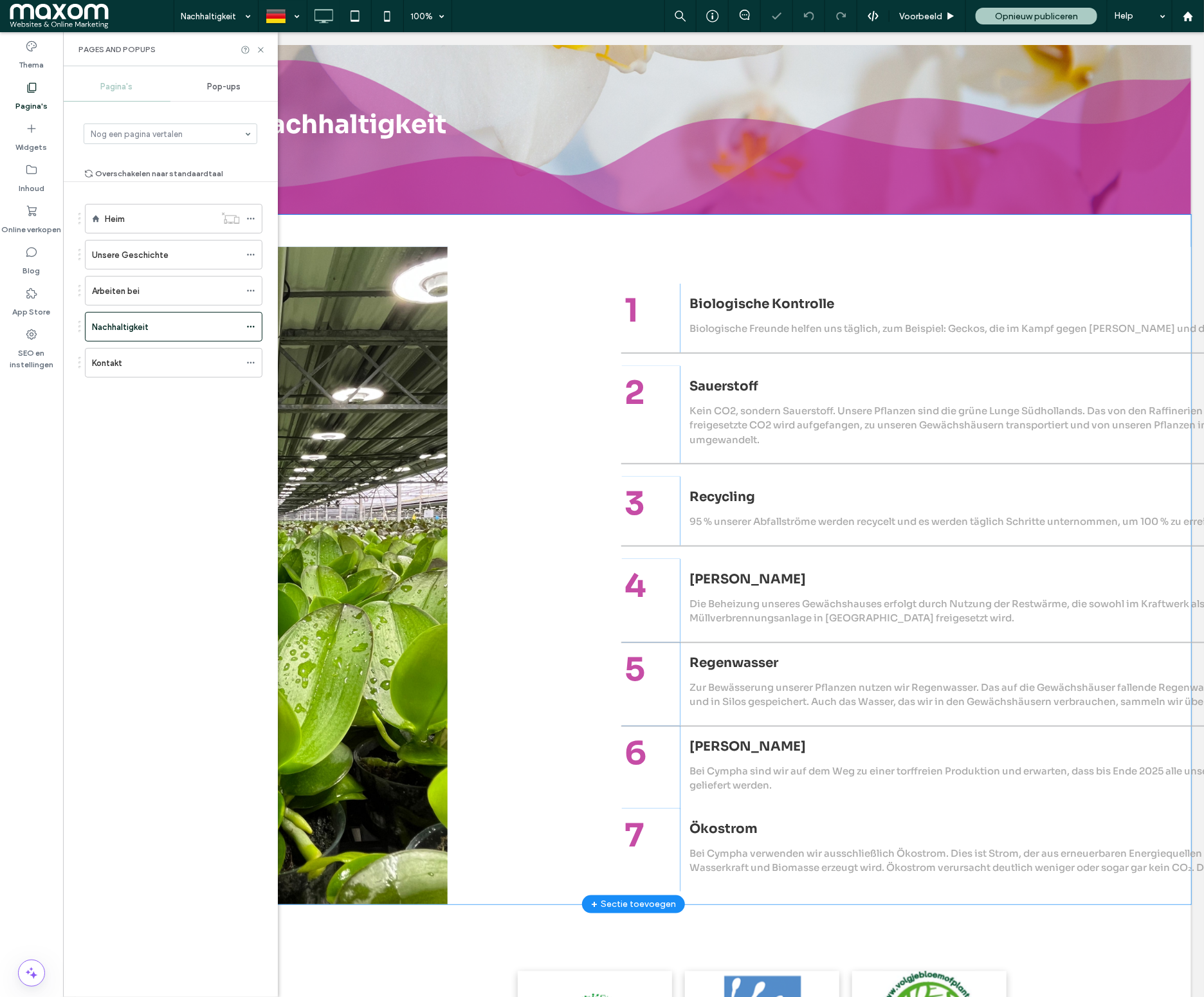
scroll to position [146, 0]
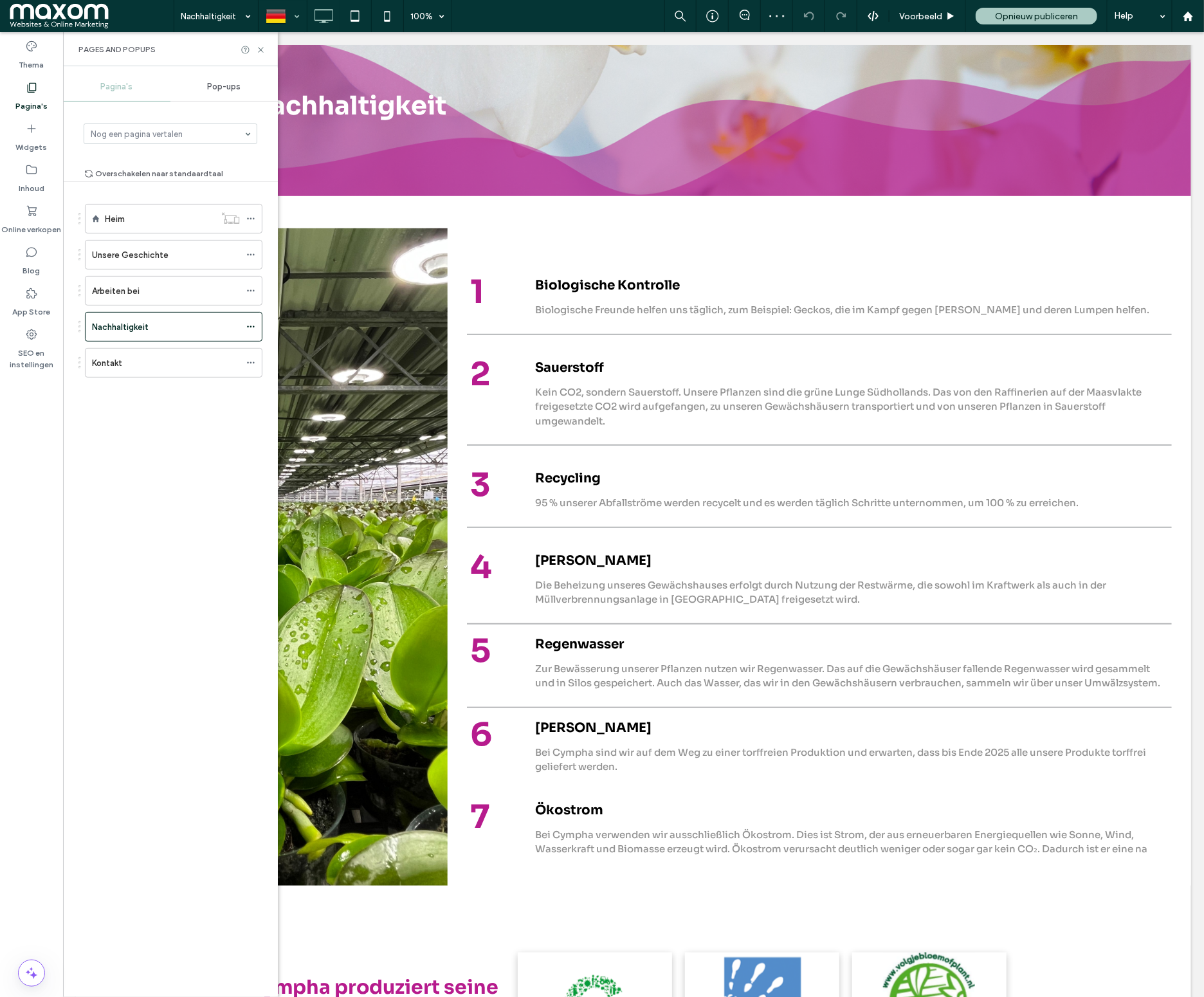
click at [300, 20] on div at bounding box center [282, 16] width 47 height 31
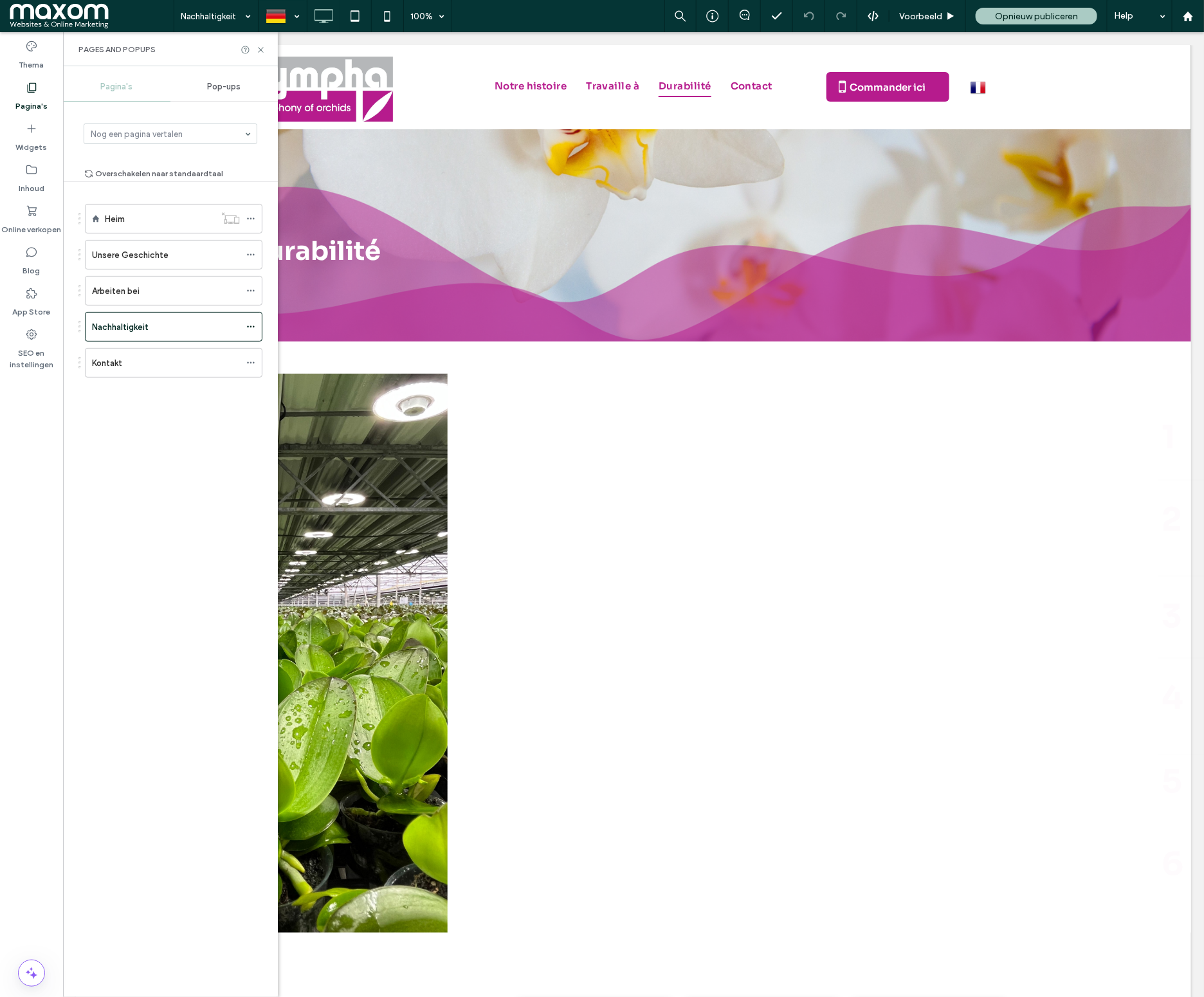
scroll to position [0, 0]
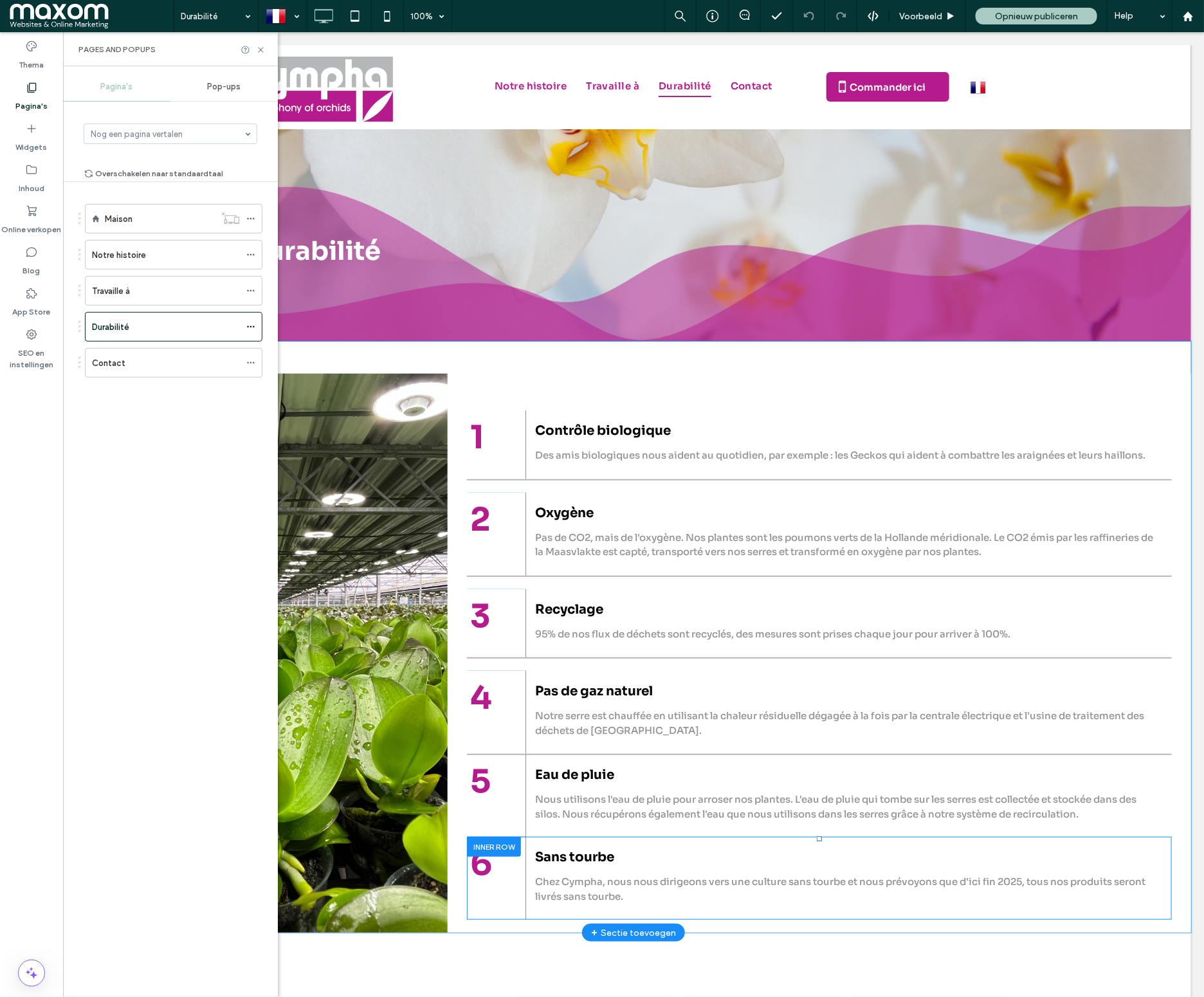
click at [493, 842] on div at bounding box center [493, 846] width 54 height 20
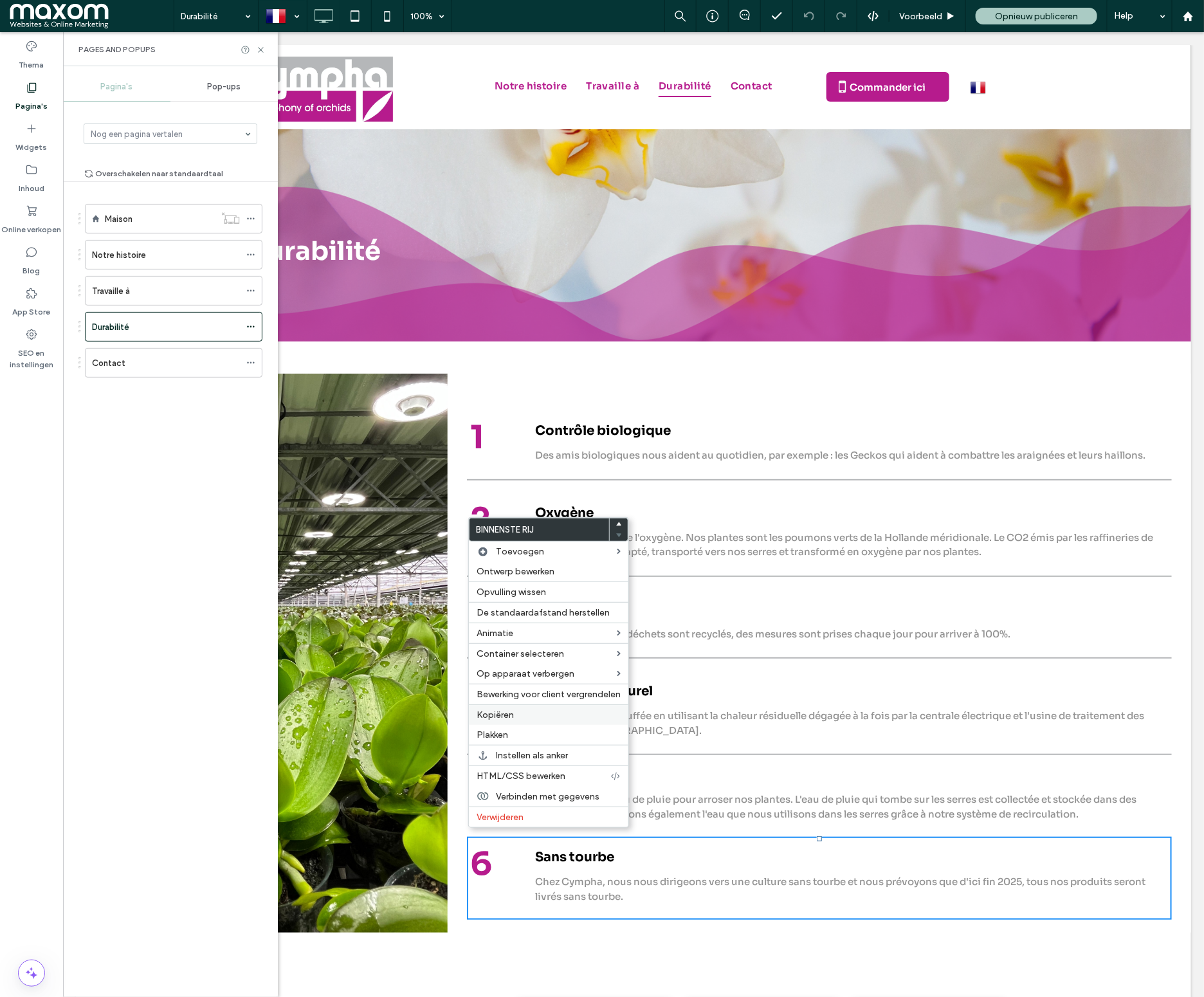
click at [513, 725] on div "Kopiëren" at bounding box center [548, 715] width 159 height 21
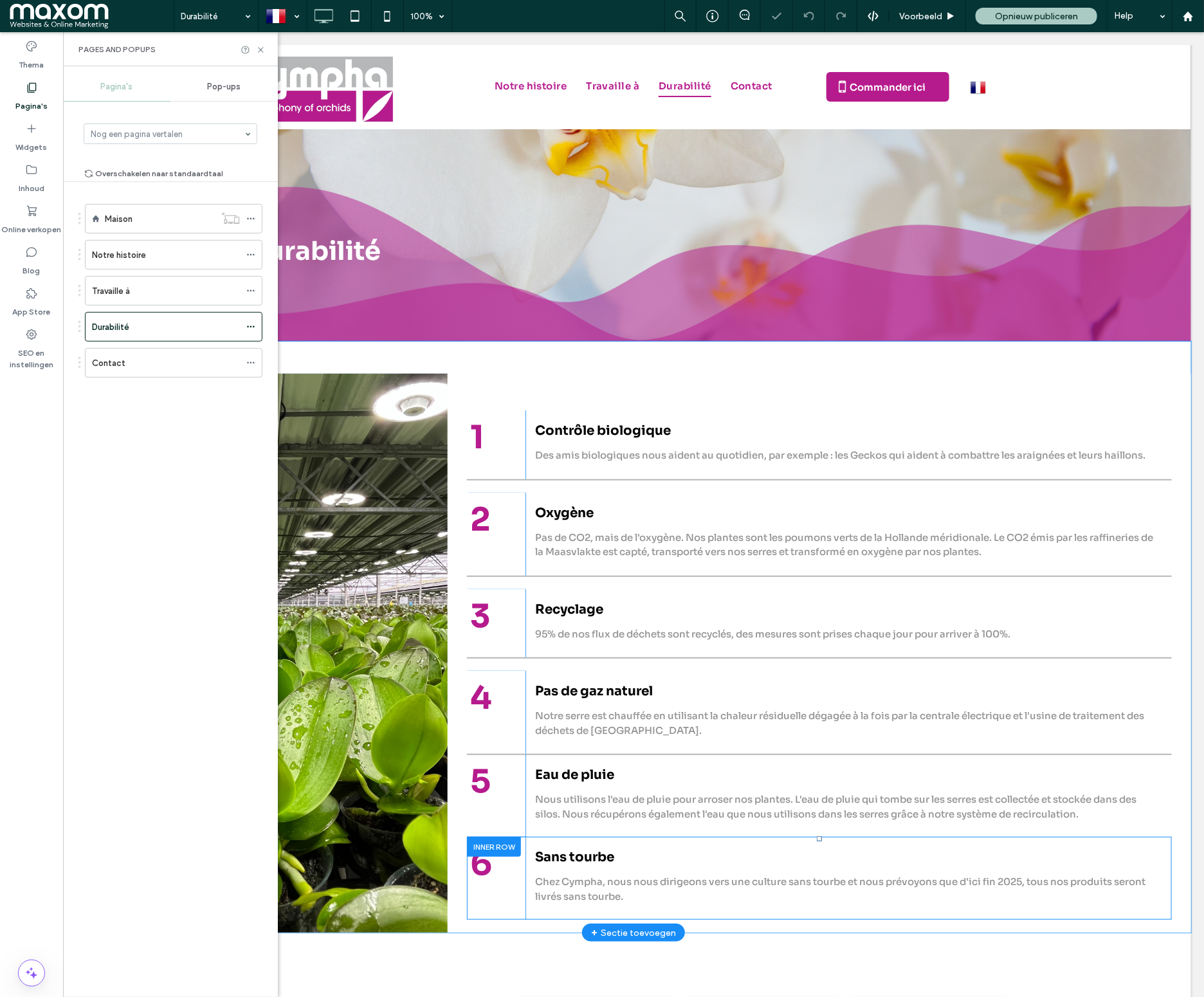
click at [496, 846] on div at bounding box center [493, 846] width 54 height 20
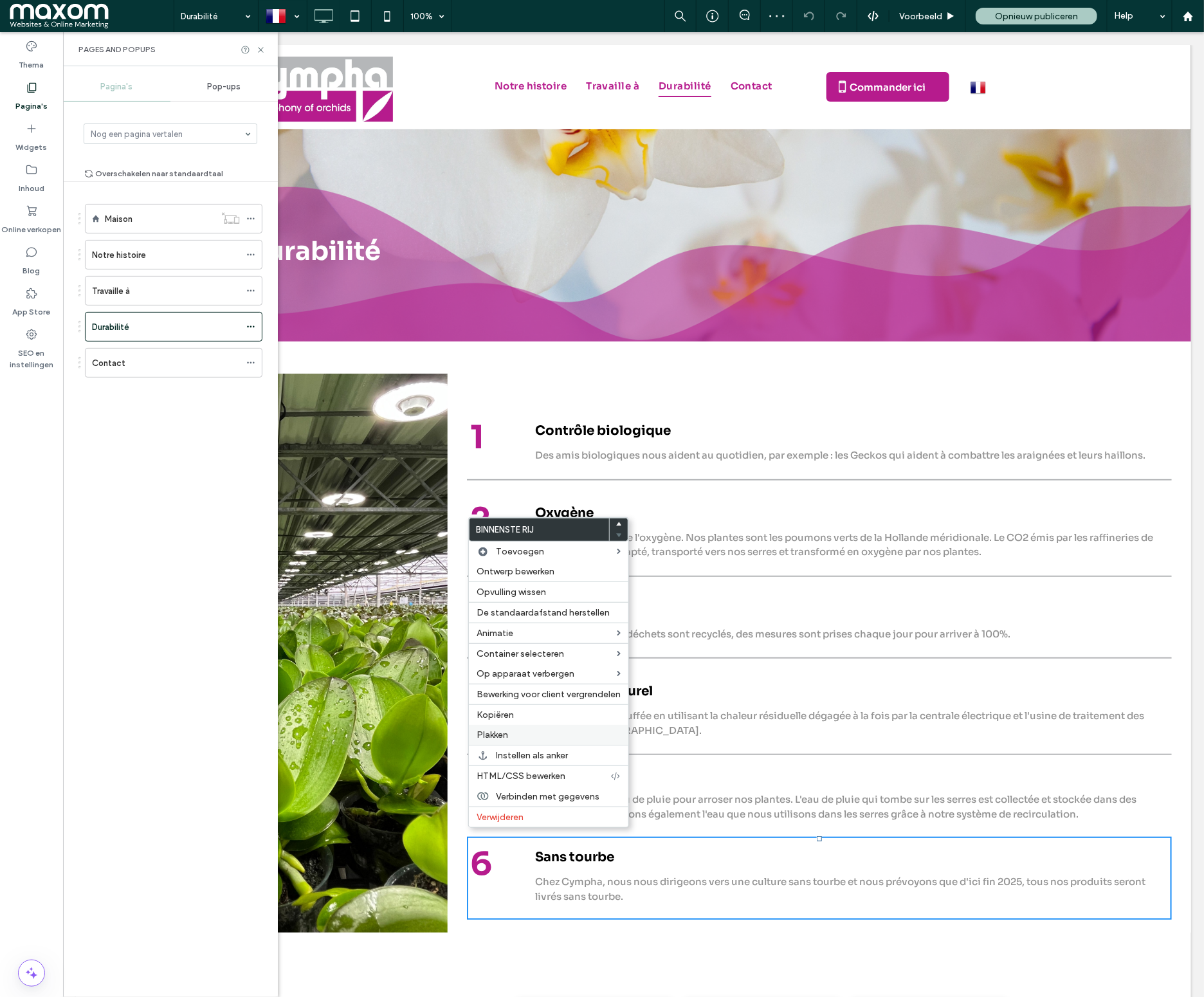
click at [513, 740] on label "Plakken" at bounding box center [549, 735] width 144 height 11
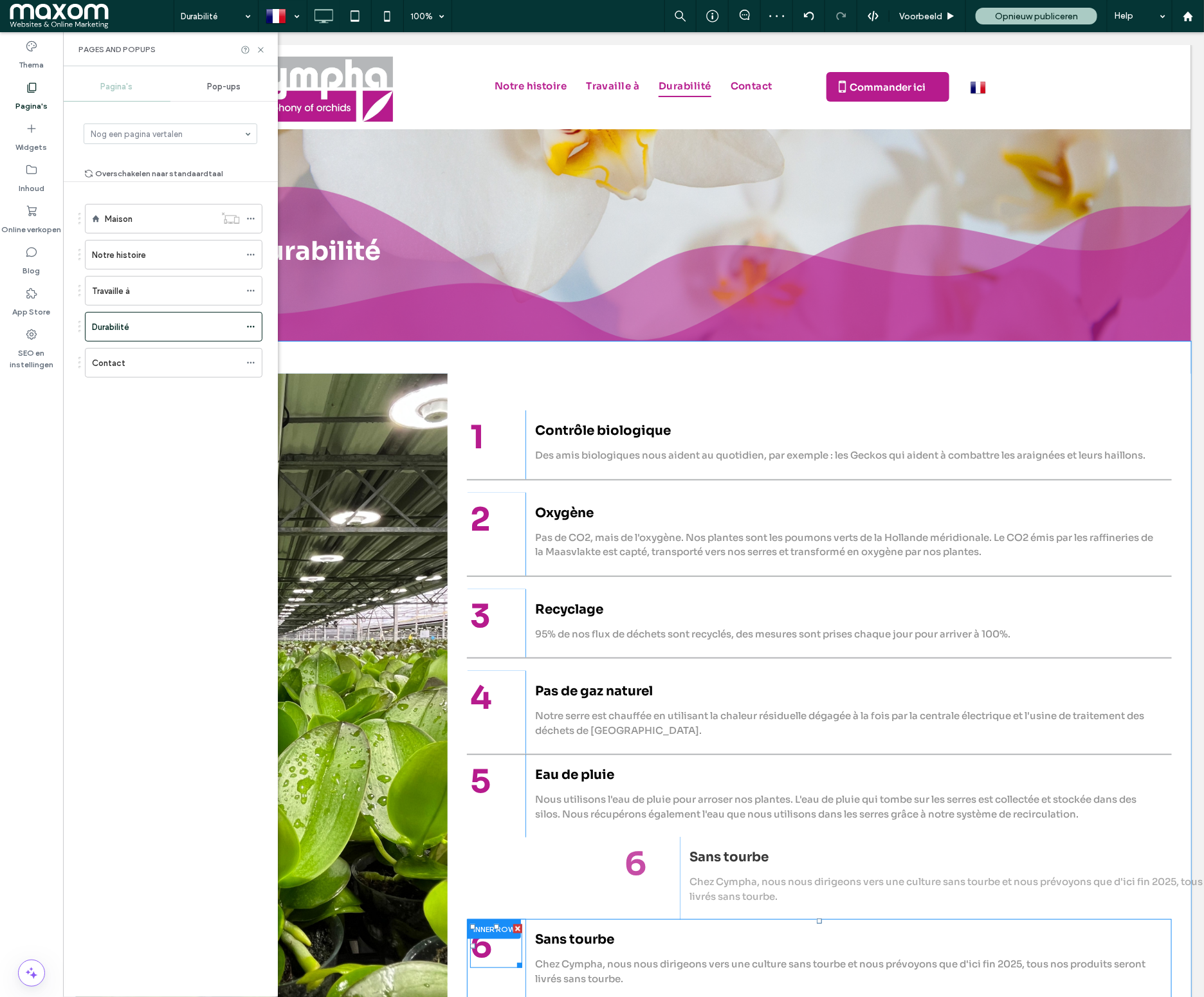
click at [482, 950] on span "6" at bounding box center [480, 945] width 22 height 41
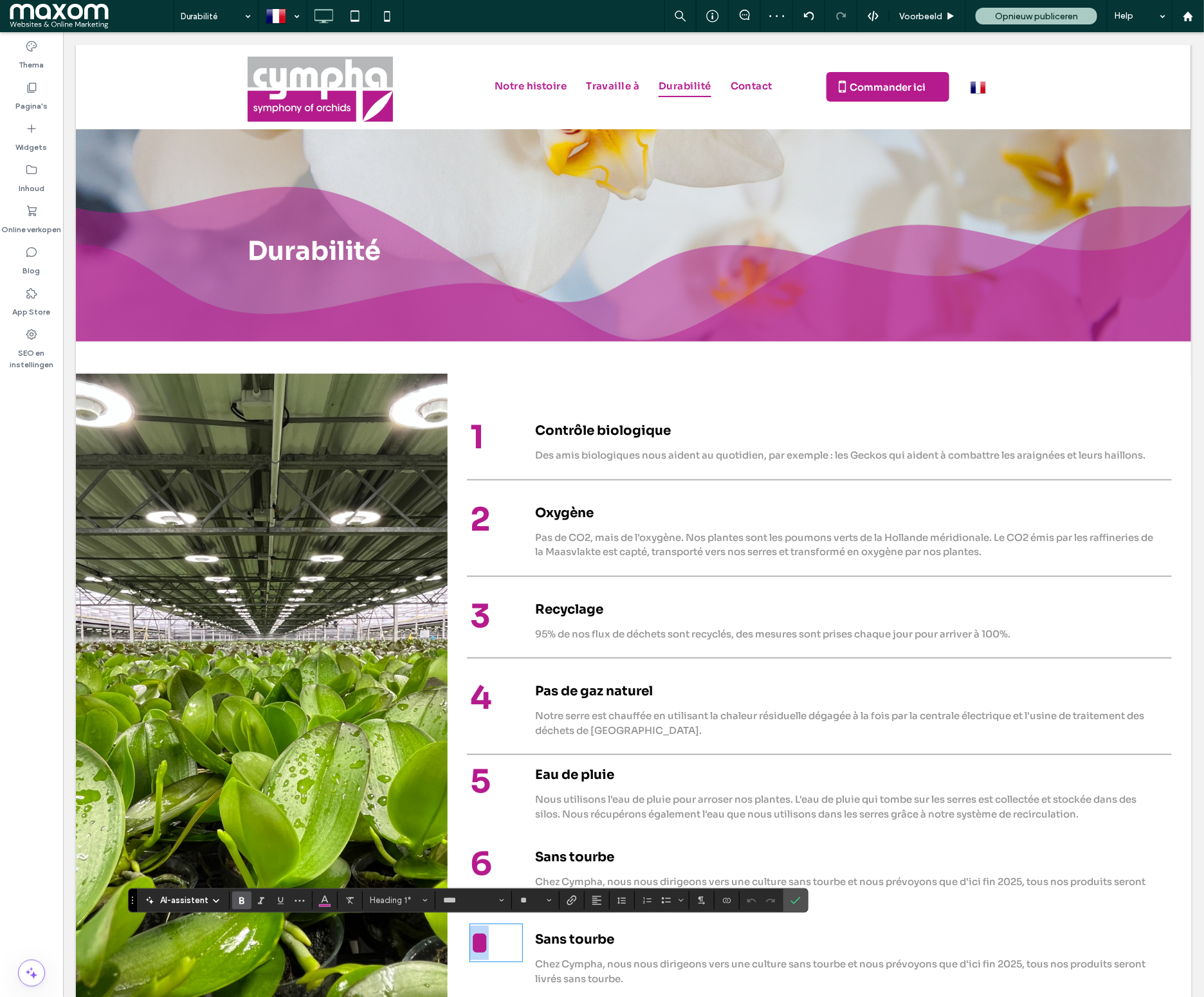
click at [482, 950] on strong "*" at bounding box center [478, 942] width 19 height 32
click at [554, 939] on span "Sans tourbe" at bounding box center [574, 938] width 79 height 16
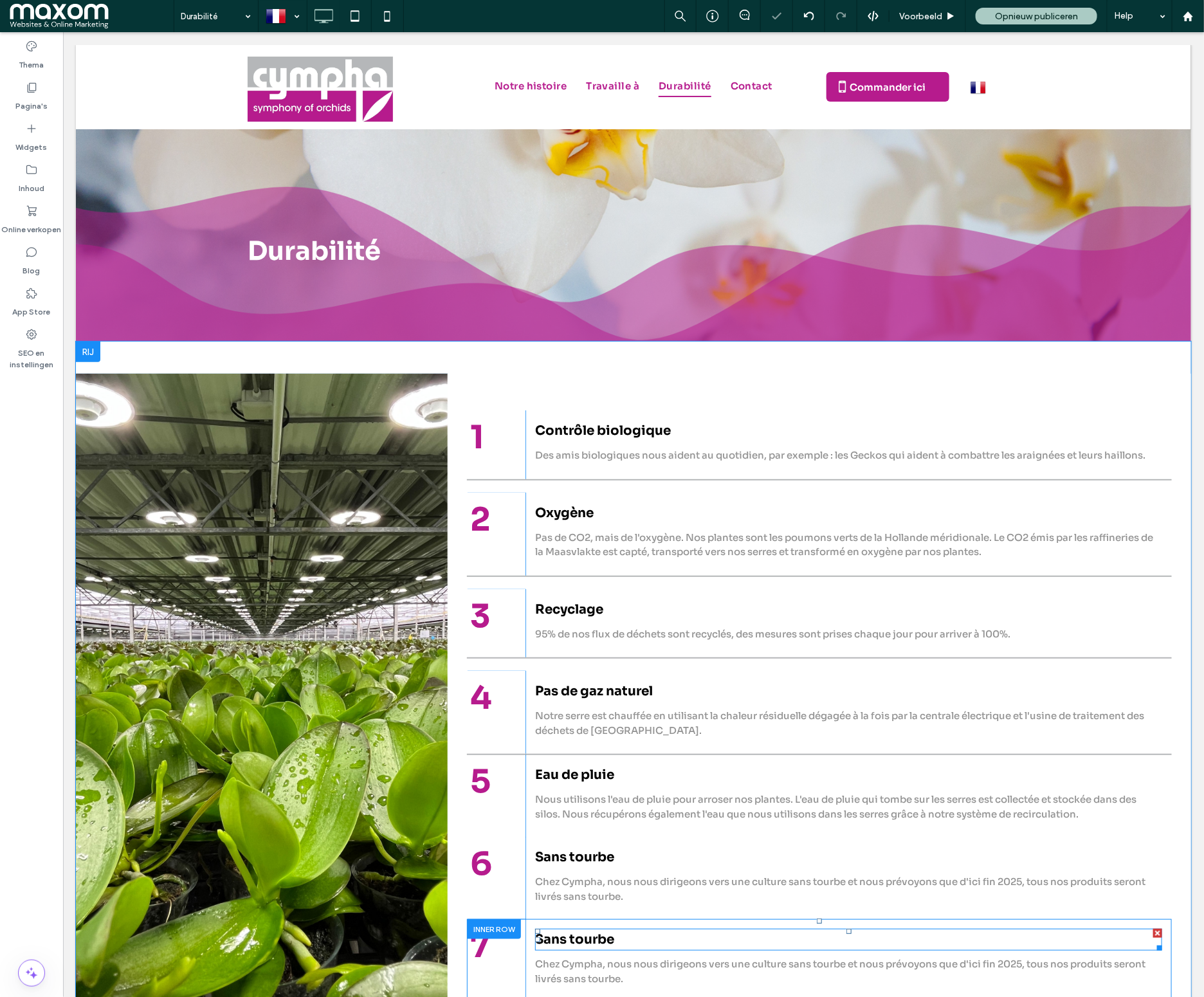
click at [554, 939] on span "Sans tourbe" at bounding box center [574, 938] width 79 height 16
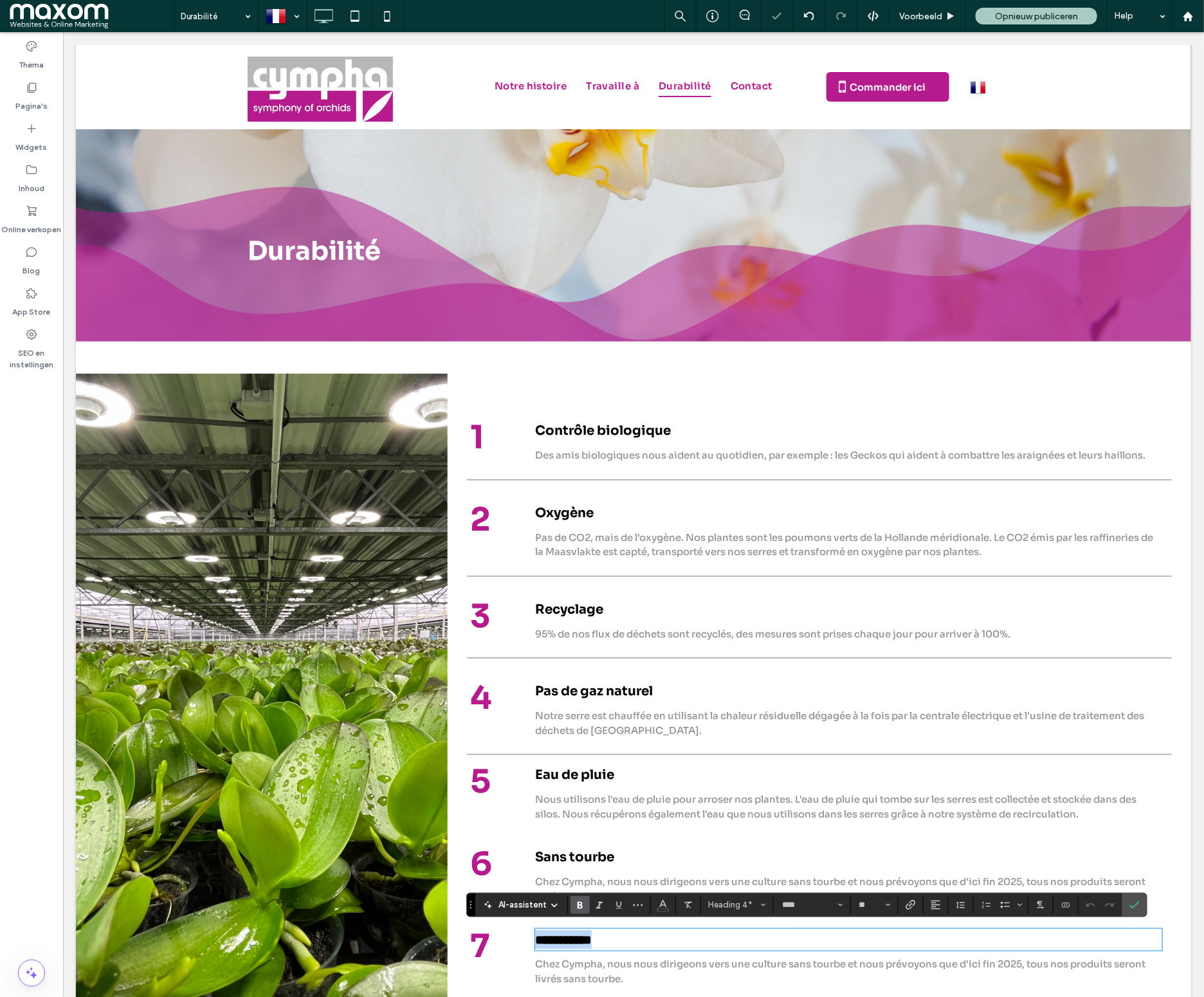
click at [554, 939] on strong "**********" at bounding box center [563, 939] width 57 height 13
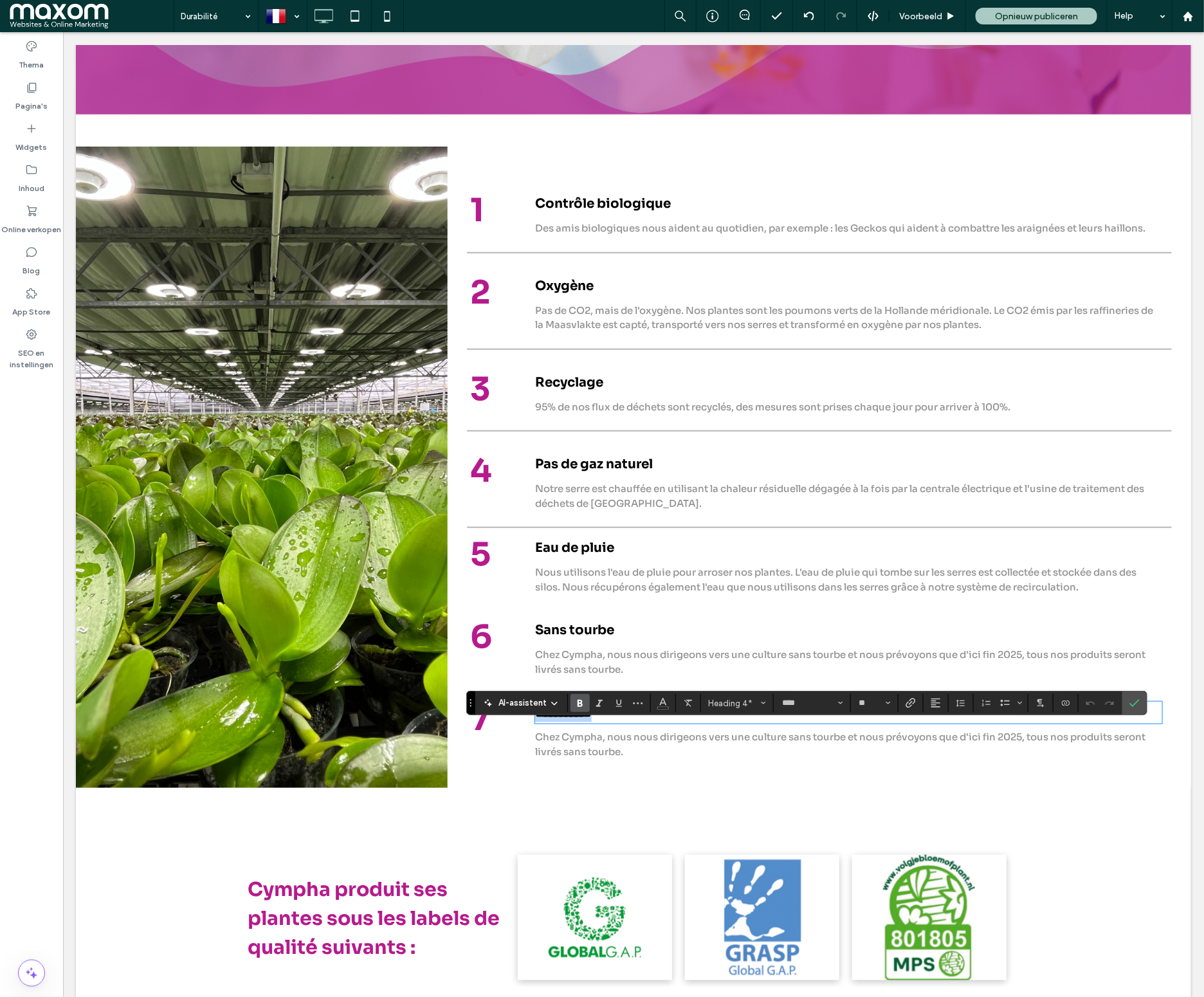
scroll to position [248, 0]
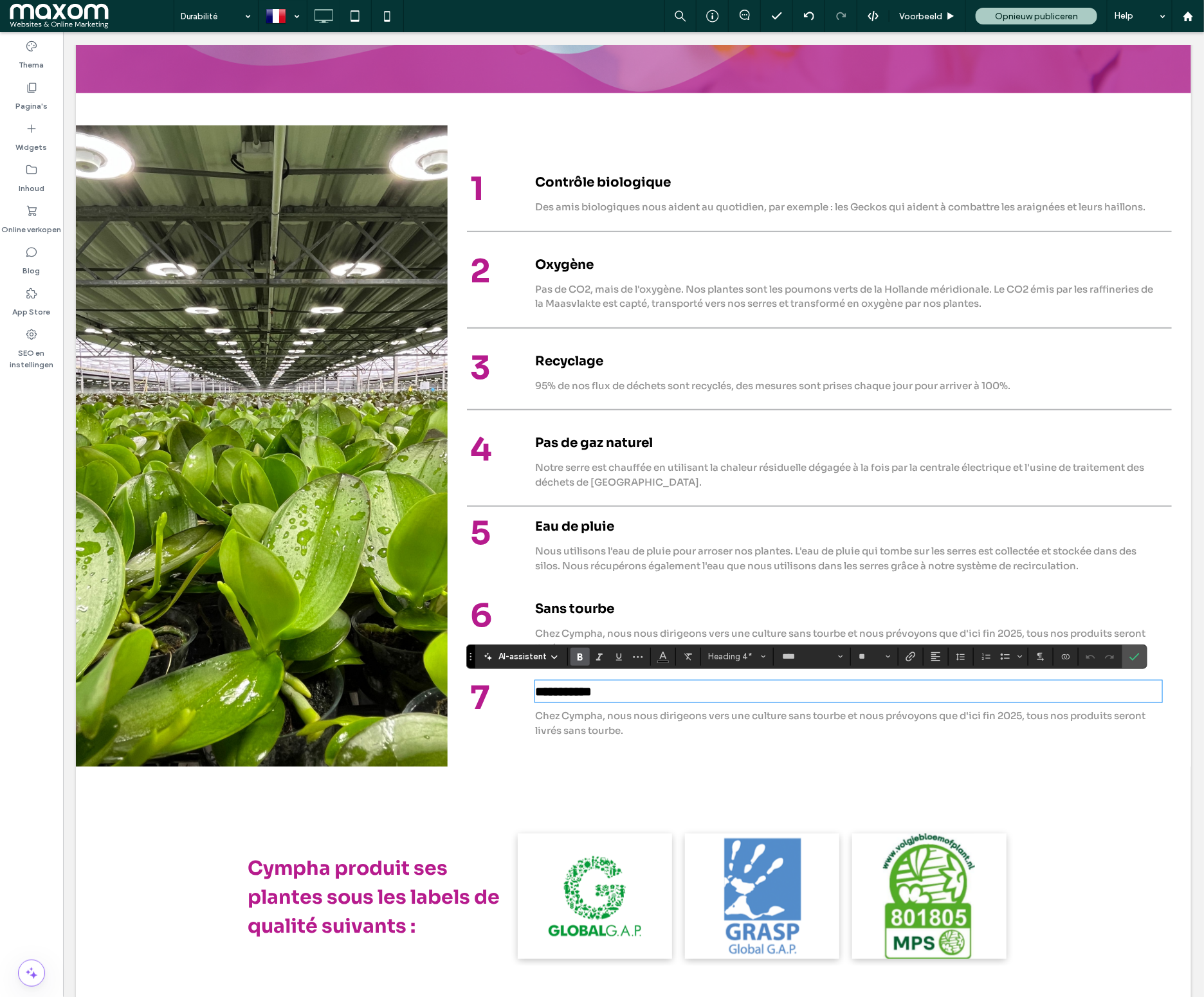
click at [585, 719] on span "Chez Cympha, nous nous dirigeons vers une culture sans tourbe et nous prévoyons…" at bounding box center [839, 722] width 610 height 27
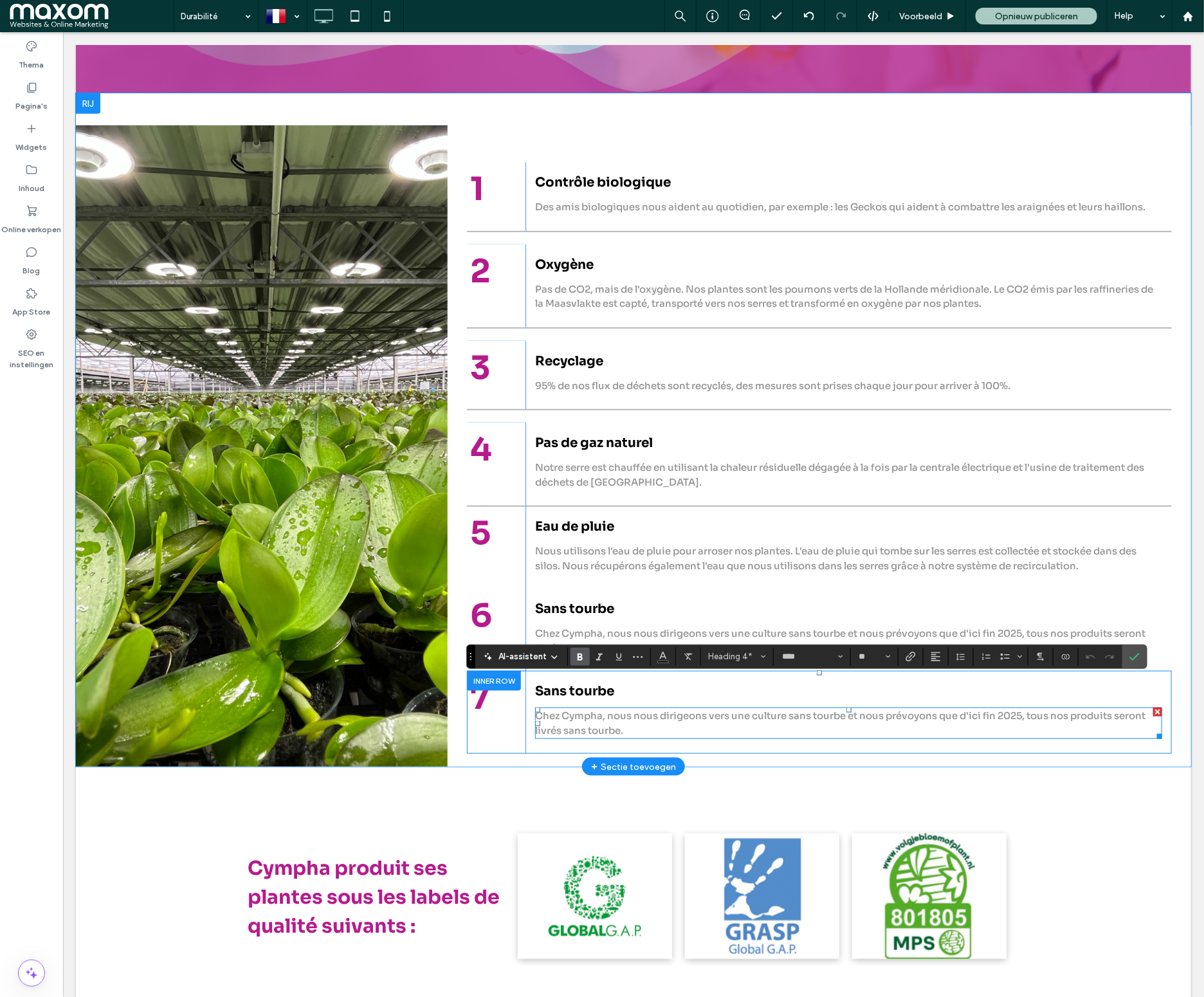
click at [585, 719] on span "Chez Cympha, nous nous dirigeons vers une culture sans tourbe et nous prévoyons…" at bounding box center [839, 722] width 610 height 27
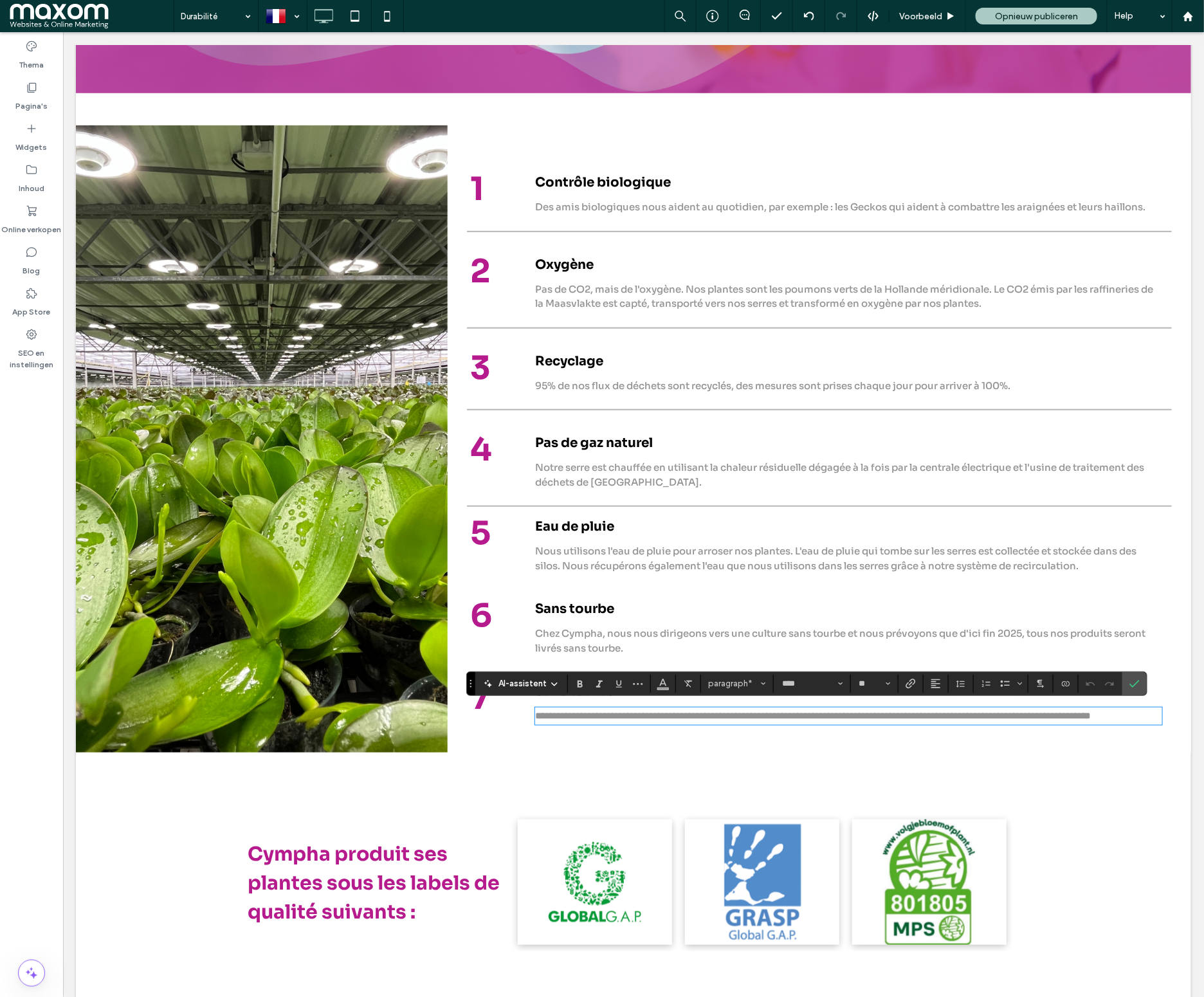
click at [587, 720] on span "**********" at bounding box center [812, 715] width 556 height 10
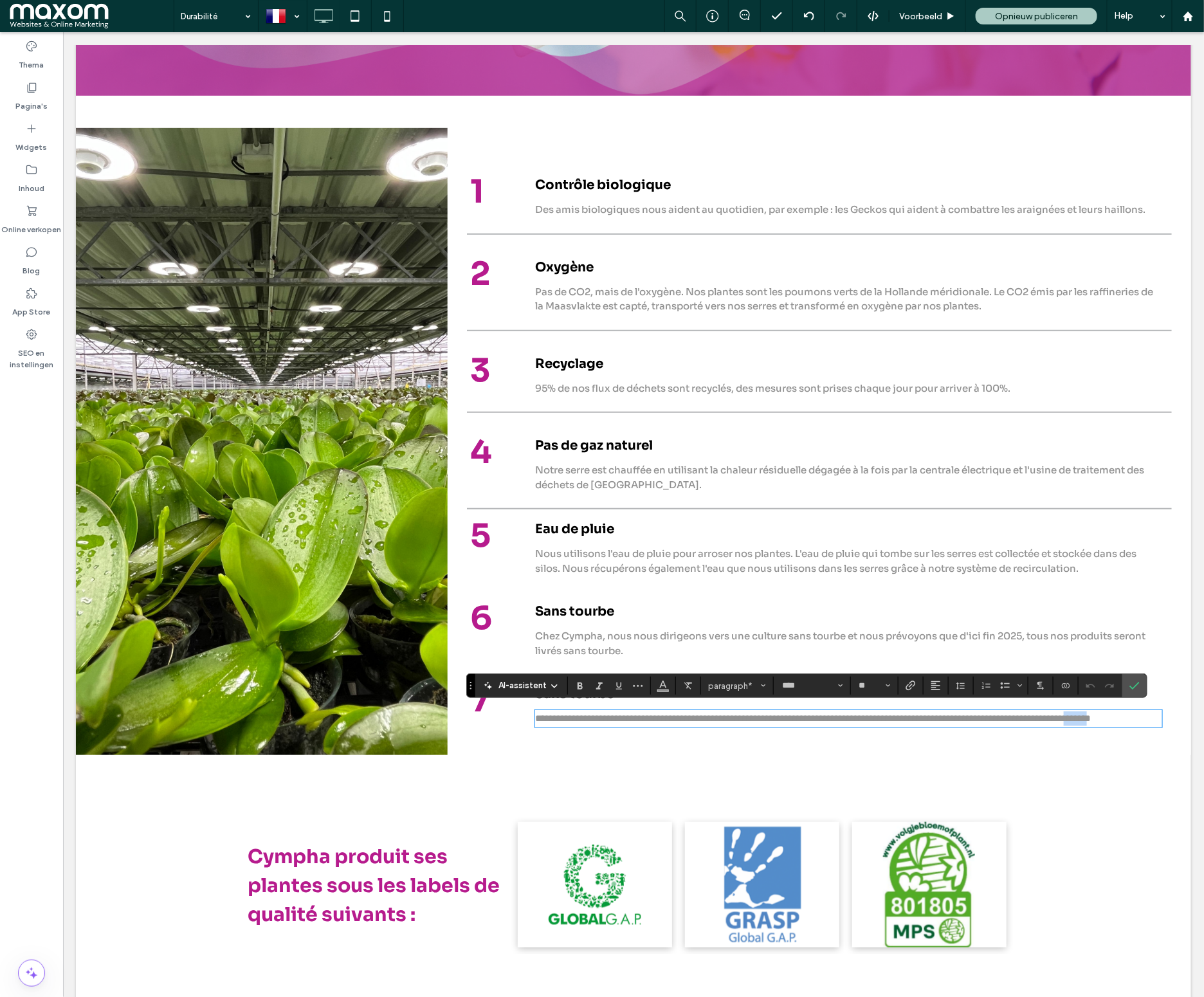
click at [587, 722] on span "**********" at bounding box center [812, 717] width 556 height 10
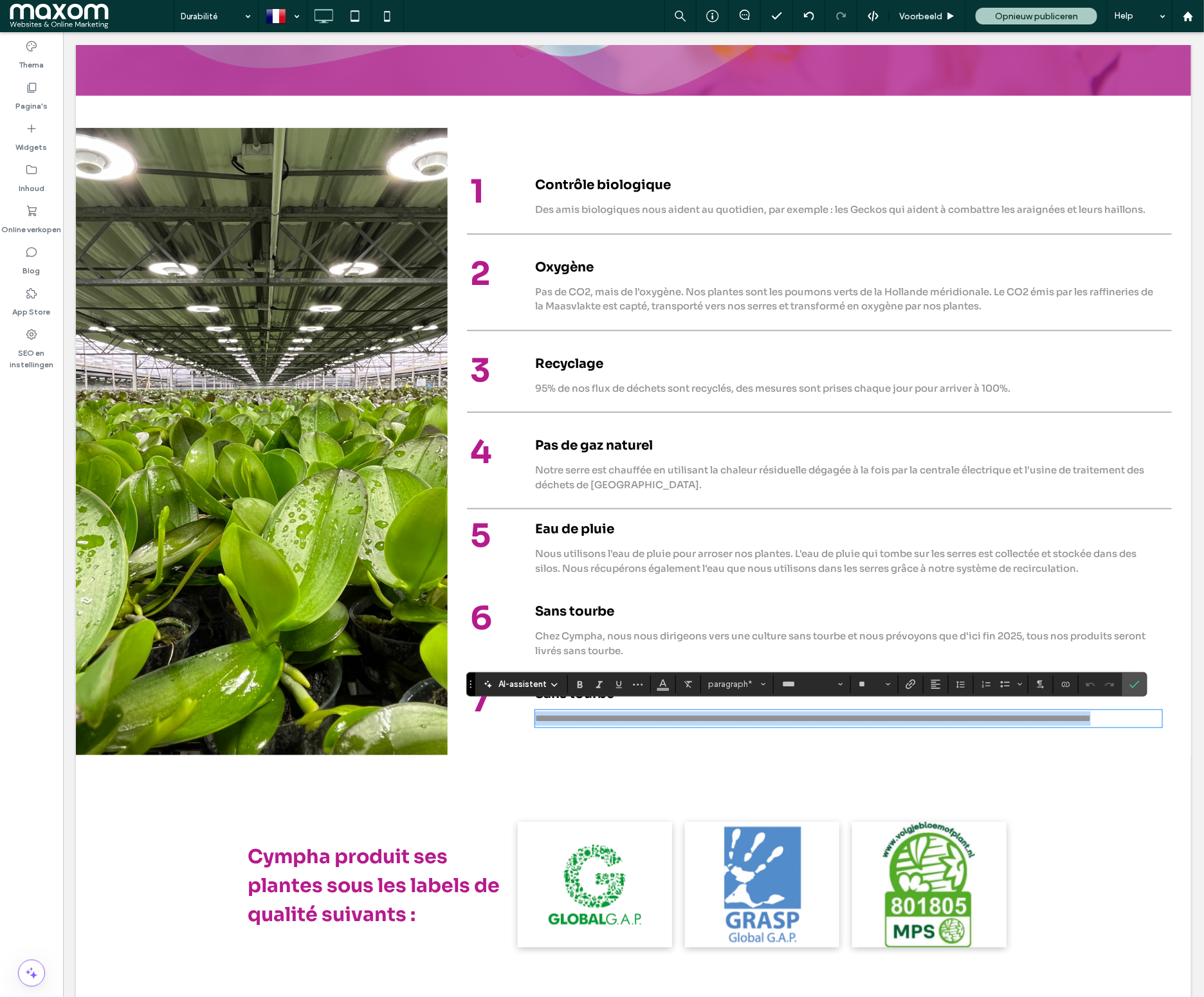
scroll to position [247, 0]
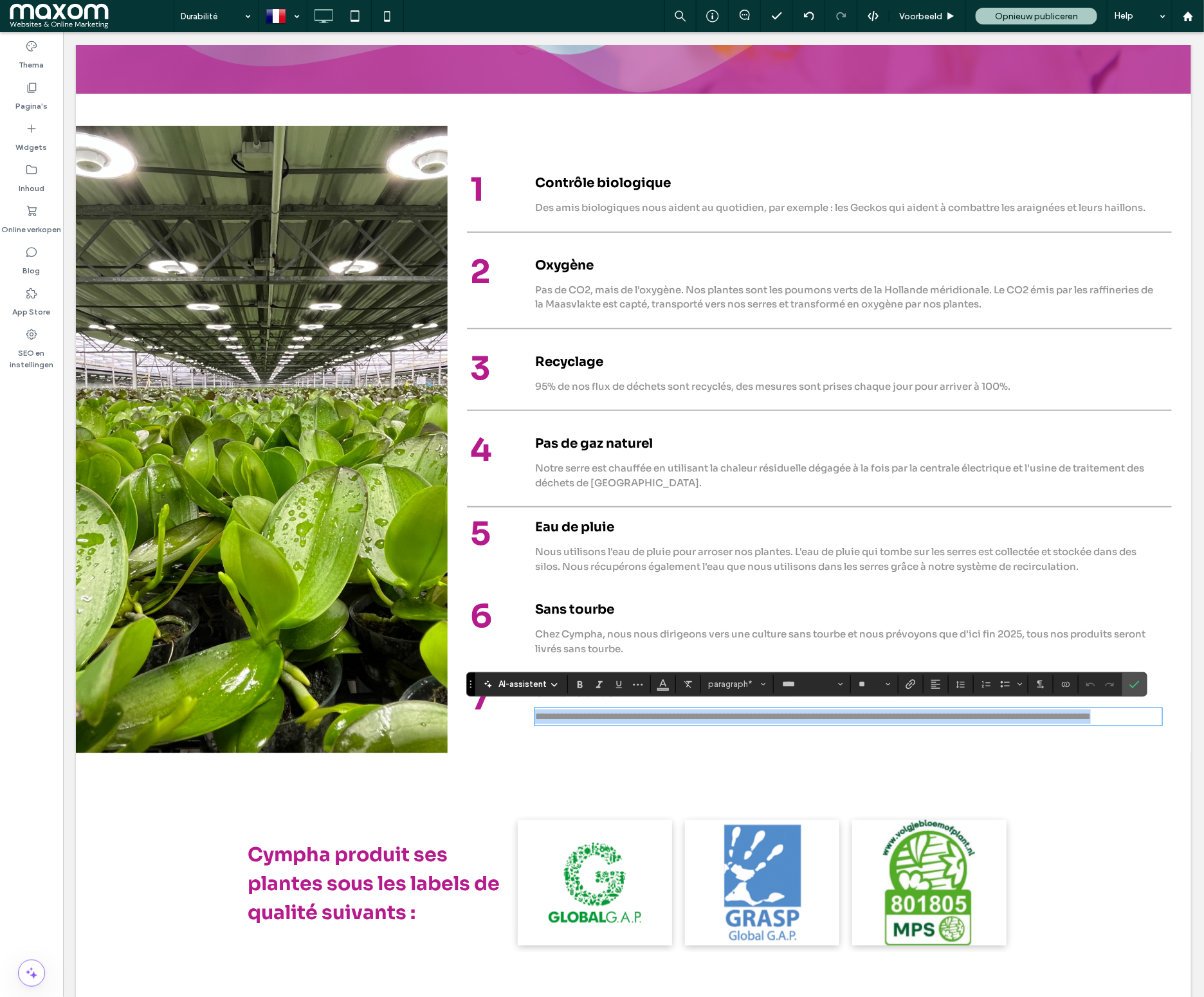
type input "**"
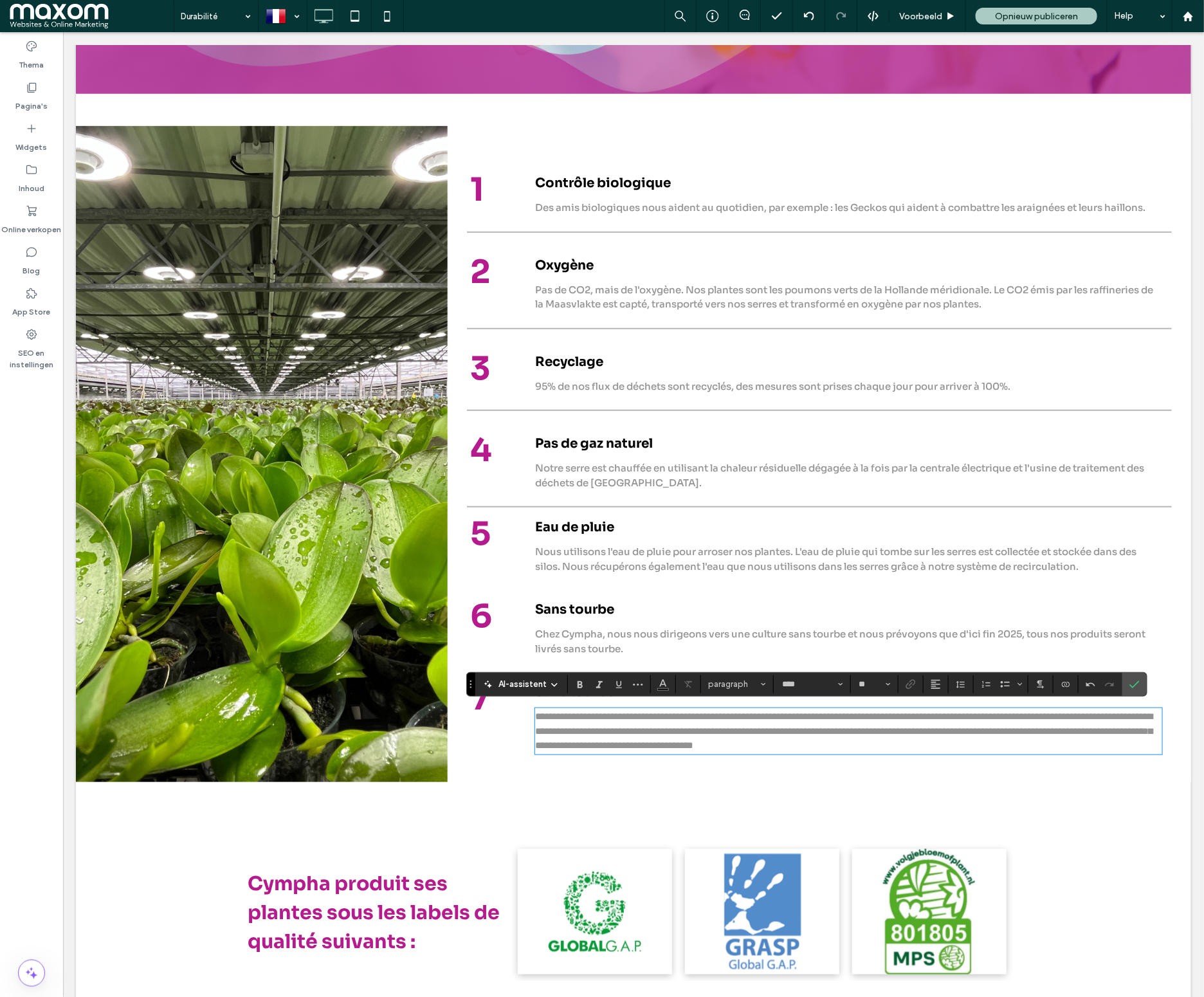
click at [926, 378] on div "95% de nos flux de déchets sont recyclés, des mesures sont prises chaque jour p…" at bounding box center [848, 386] width 627 height 17
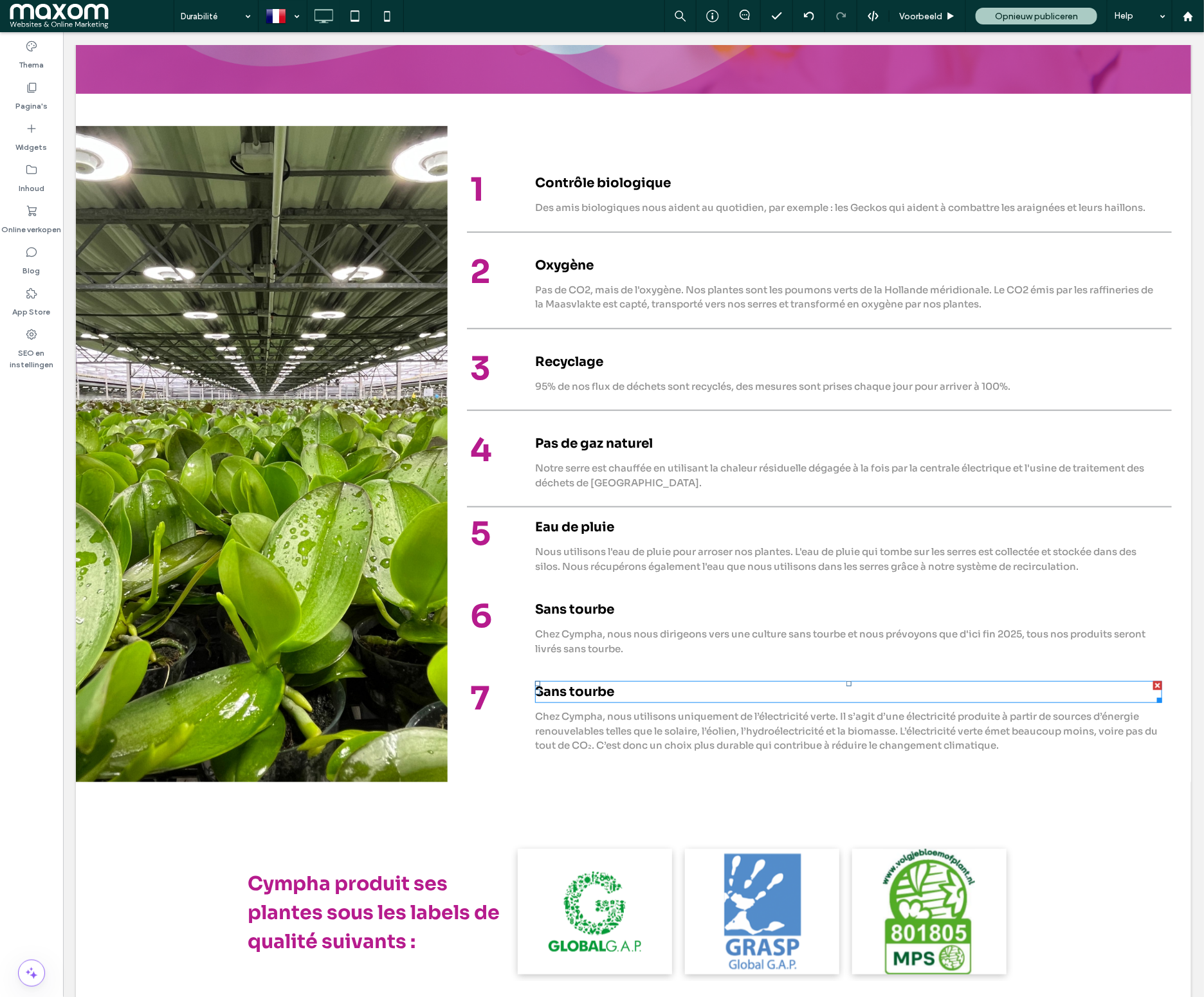
click at [606, 692] on strong "Sans tourbe" at bounding box center [574, 691] width 79 height 16
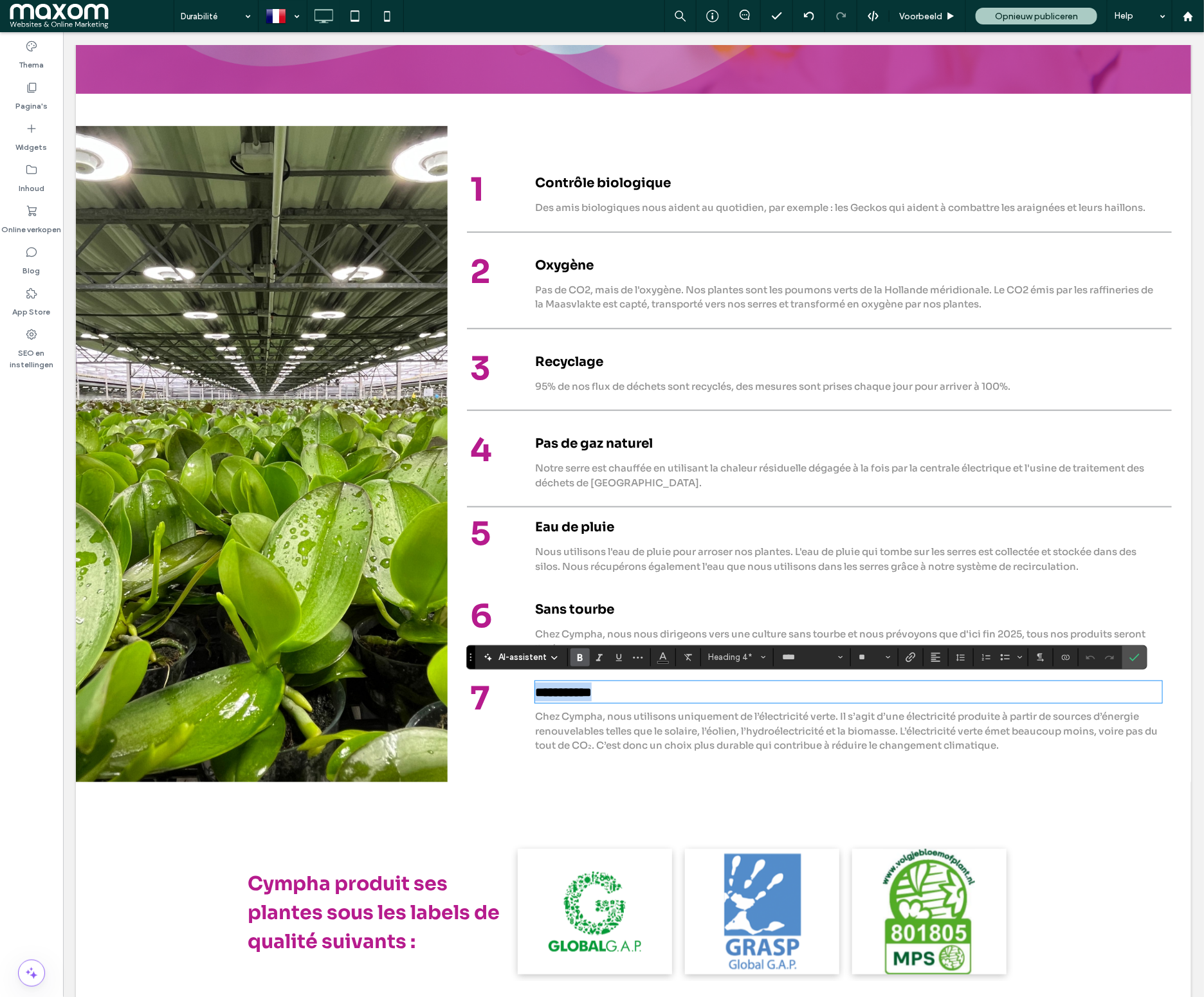
click at [591, 692] on strong "**********" at bounding box center [563, 692] width 57 height 13
type input "**"
click at [296, 16] on div at bounding box center [282, 16] width 47 height 31
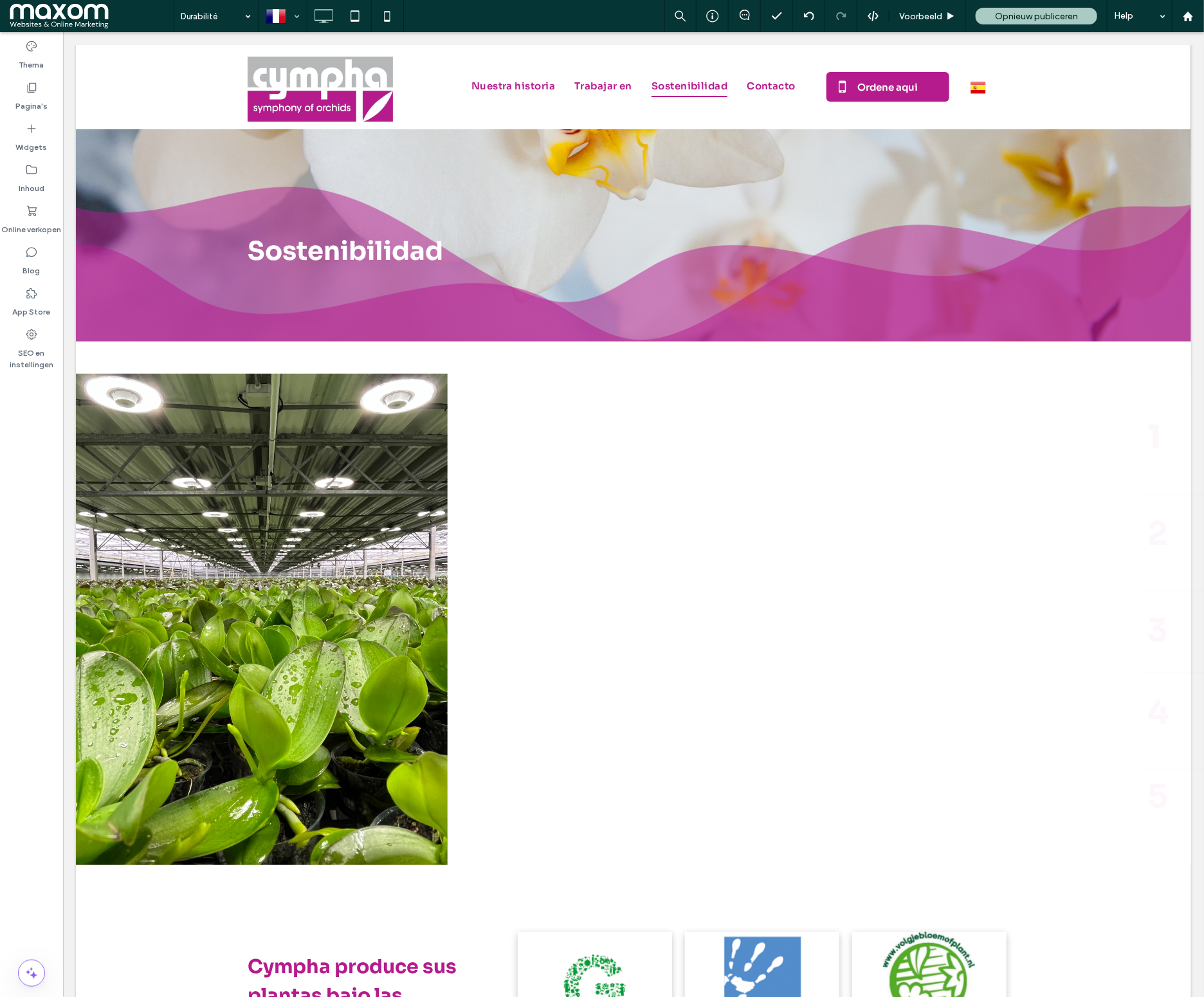
scroll to position [0, 0]
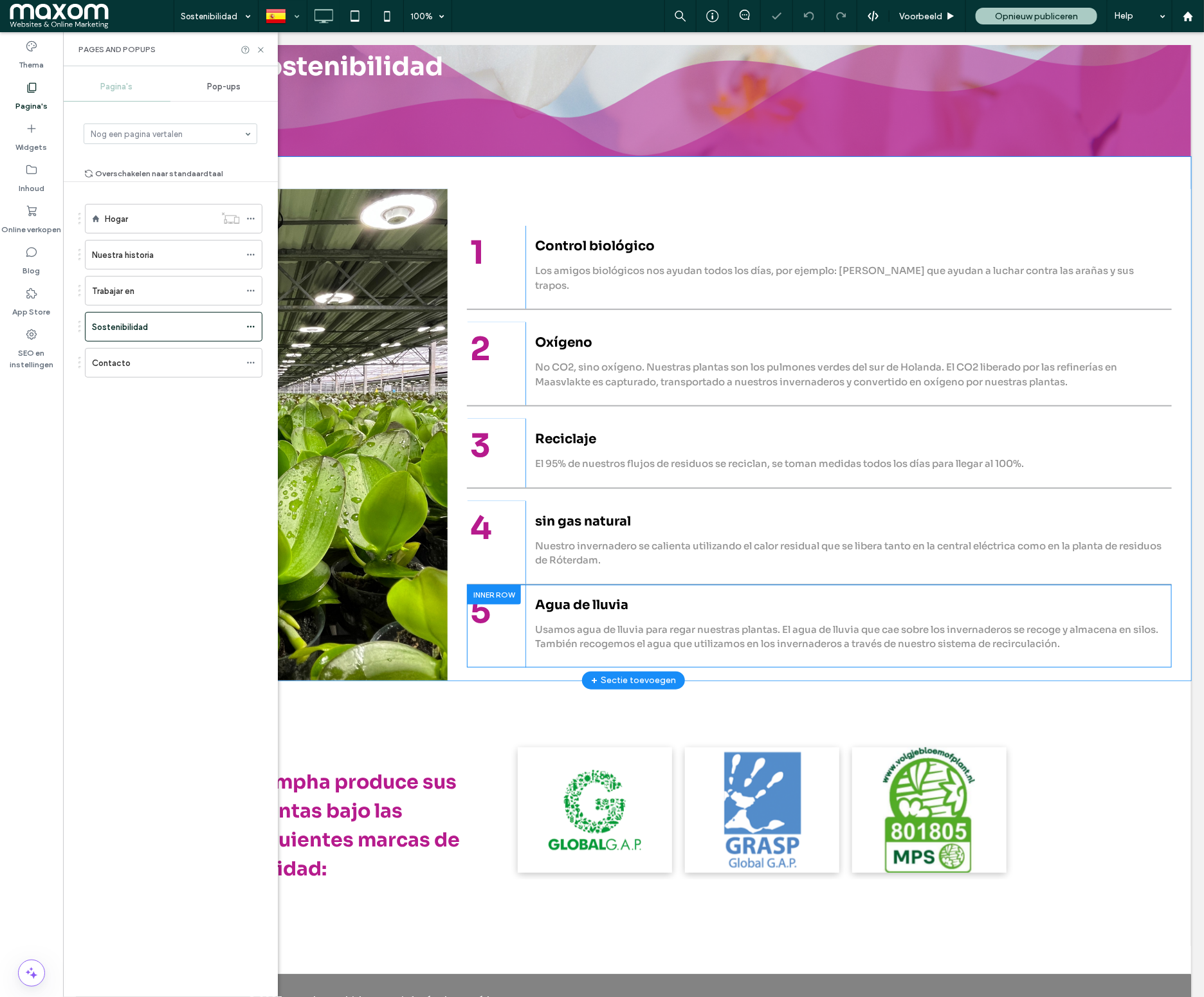
scroll to position [193, 0]
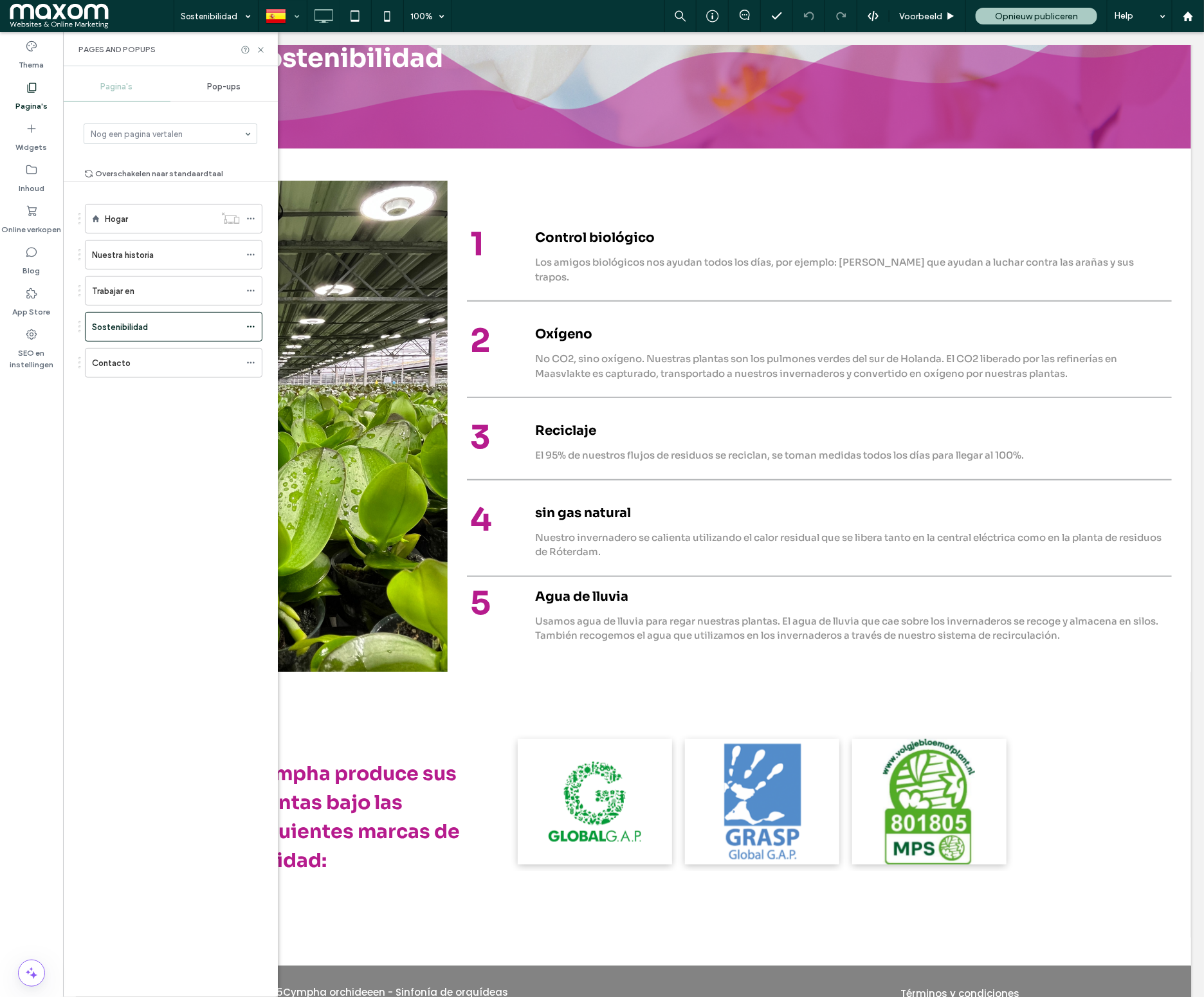
click at [298, 15] on div at bounding box center [282, 16] width 47 height 31
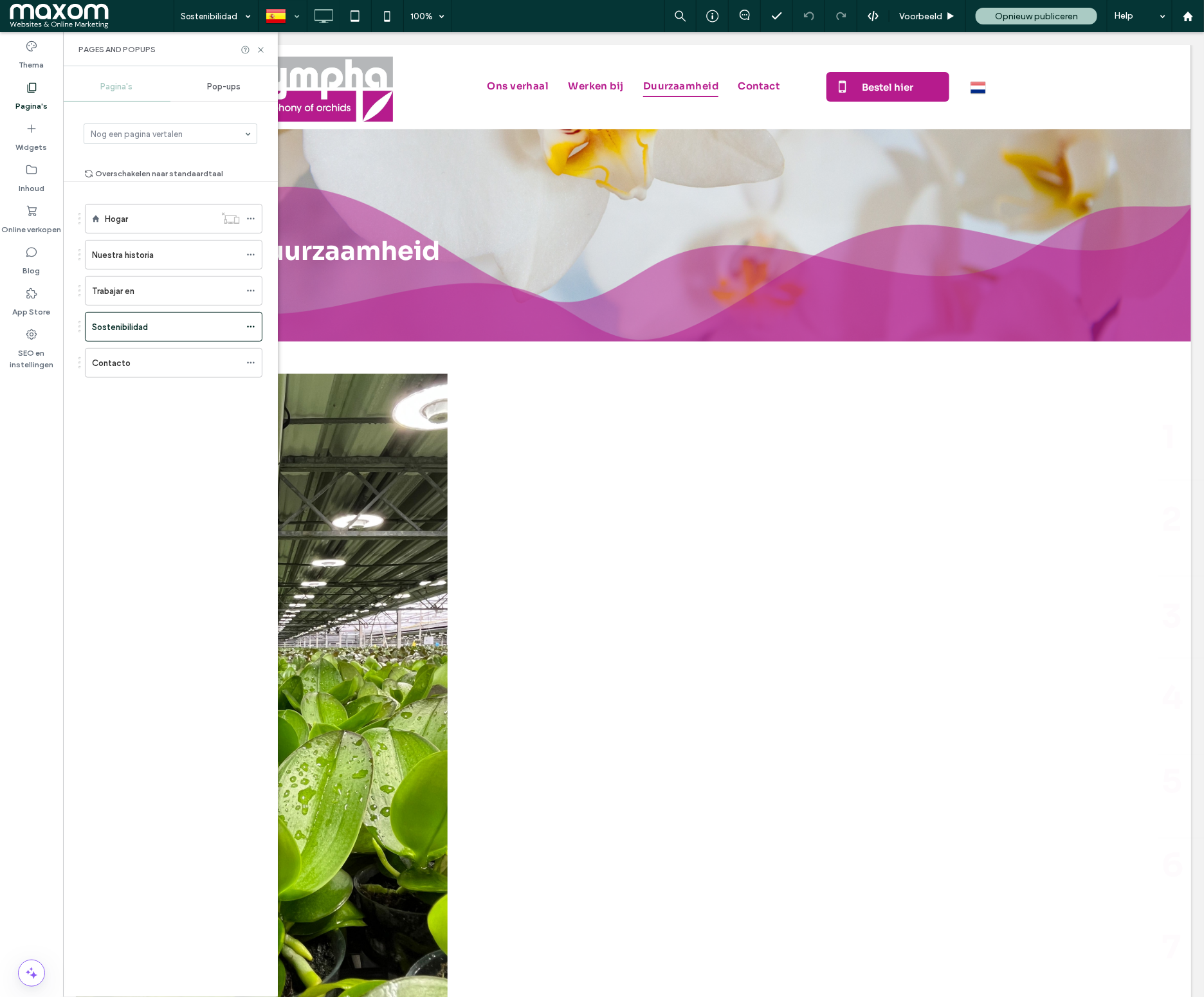
scroll to position [0, 0]
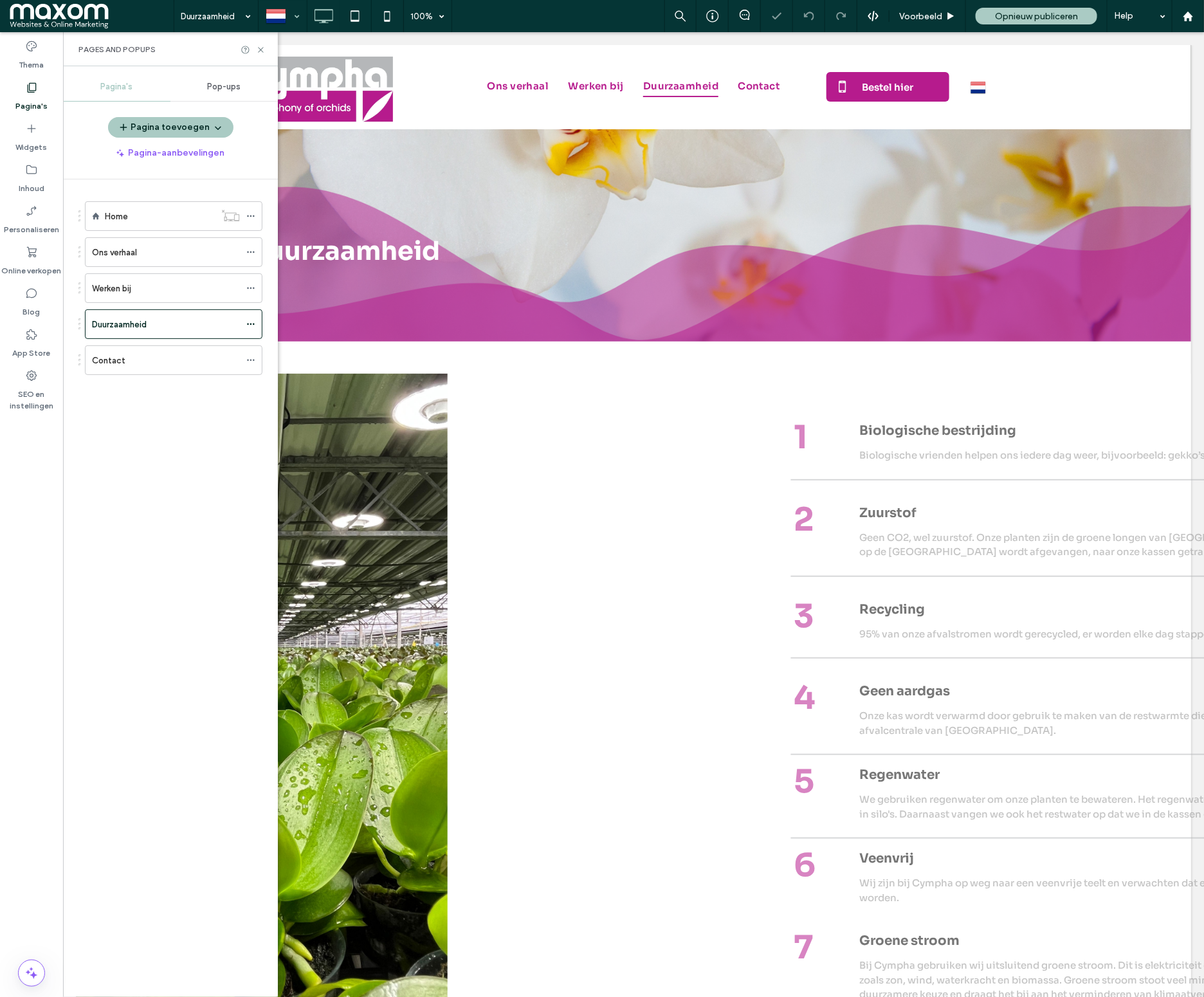
scroll to position [399, 0]
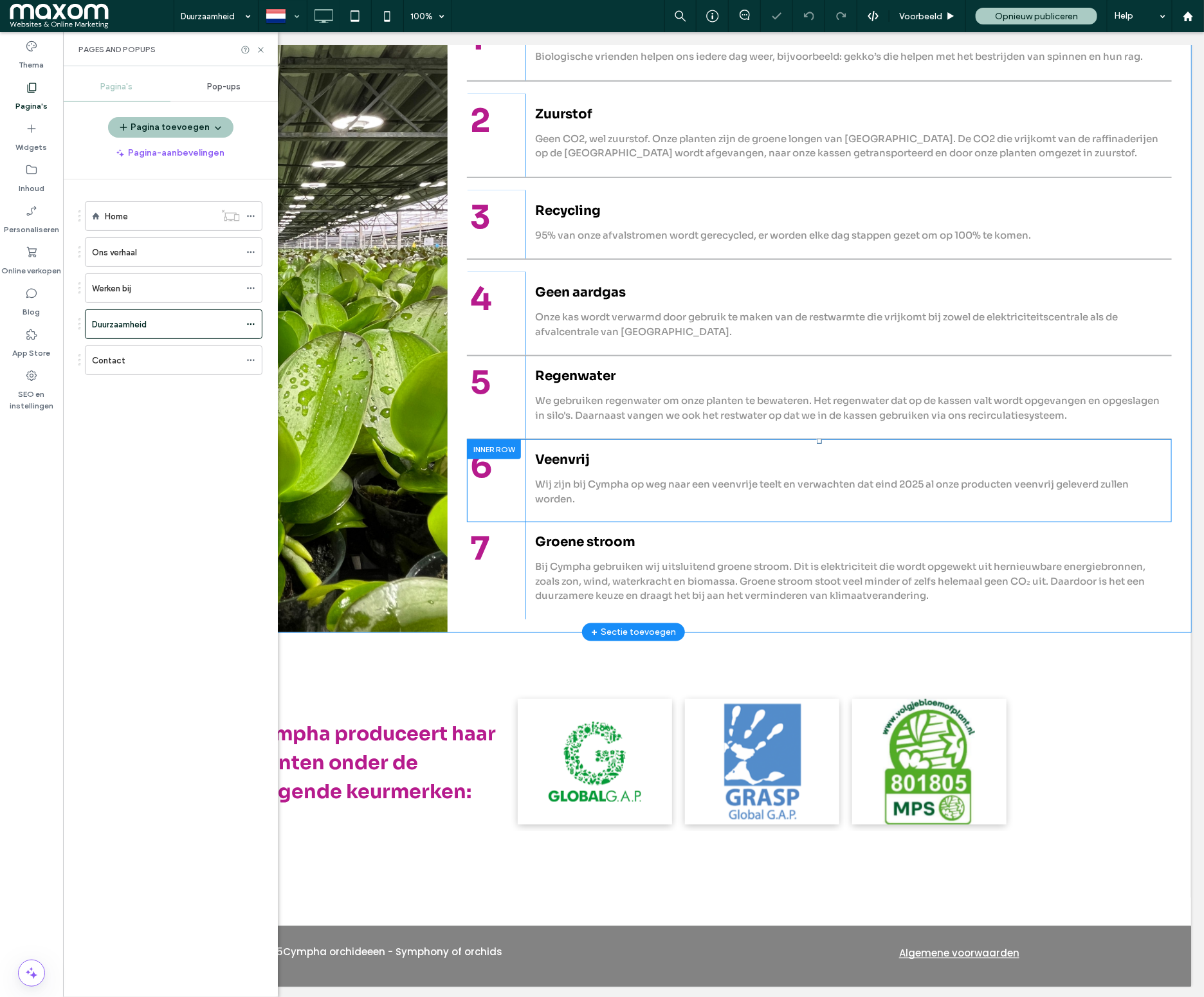
click at [504, 448] on div at bounding box center [493, 449] width 54 height 20
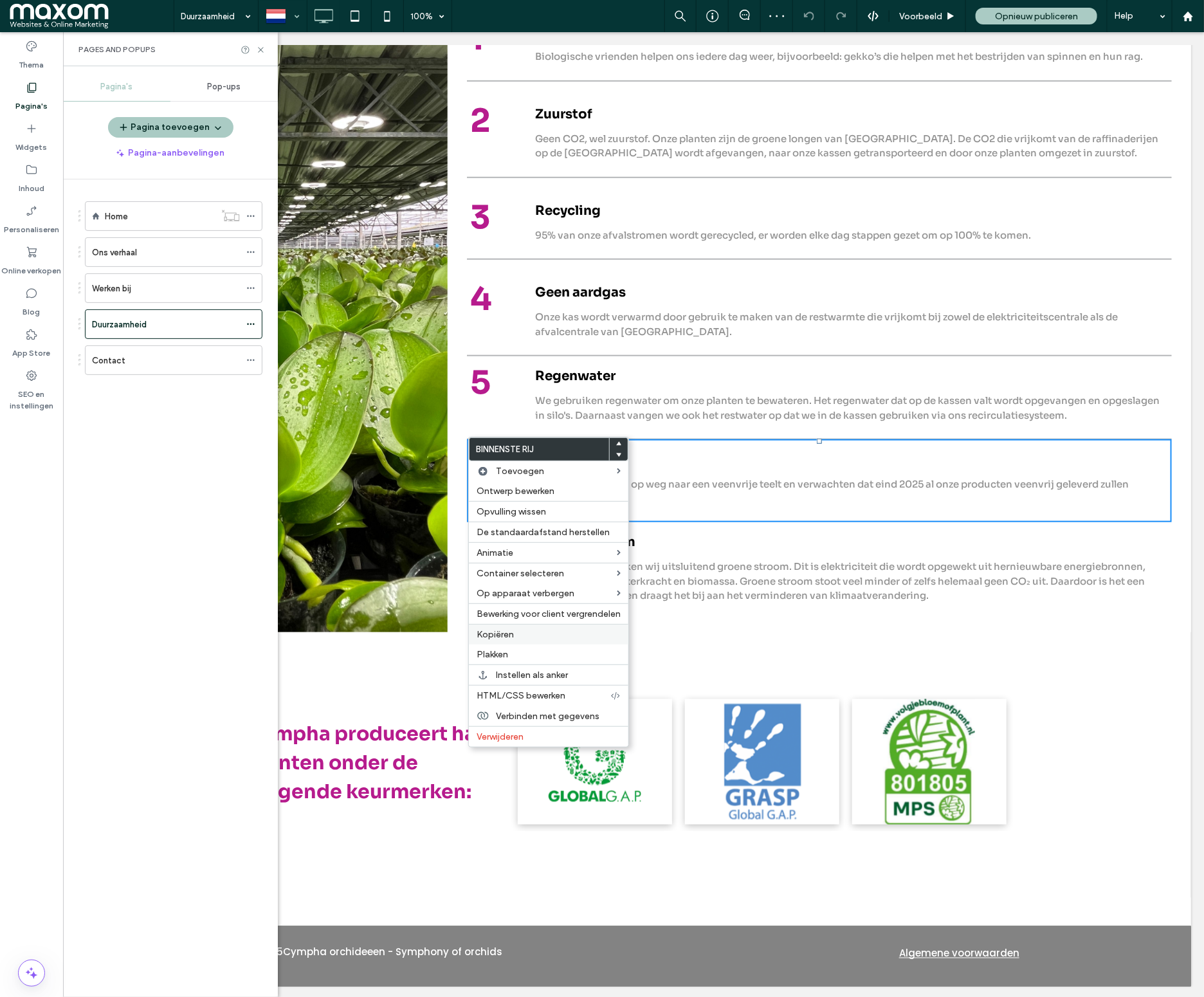
click at [521, 640] on label "Kopiëren" at bounding box center [549, 634] width 144 height 11
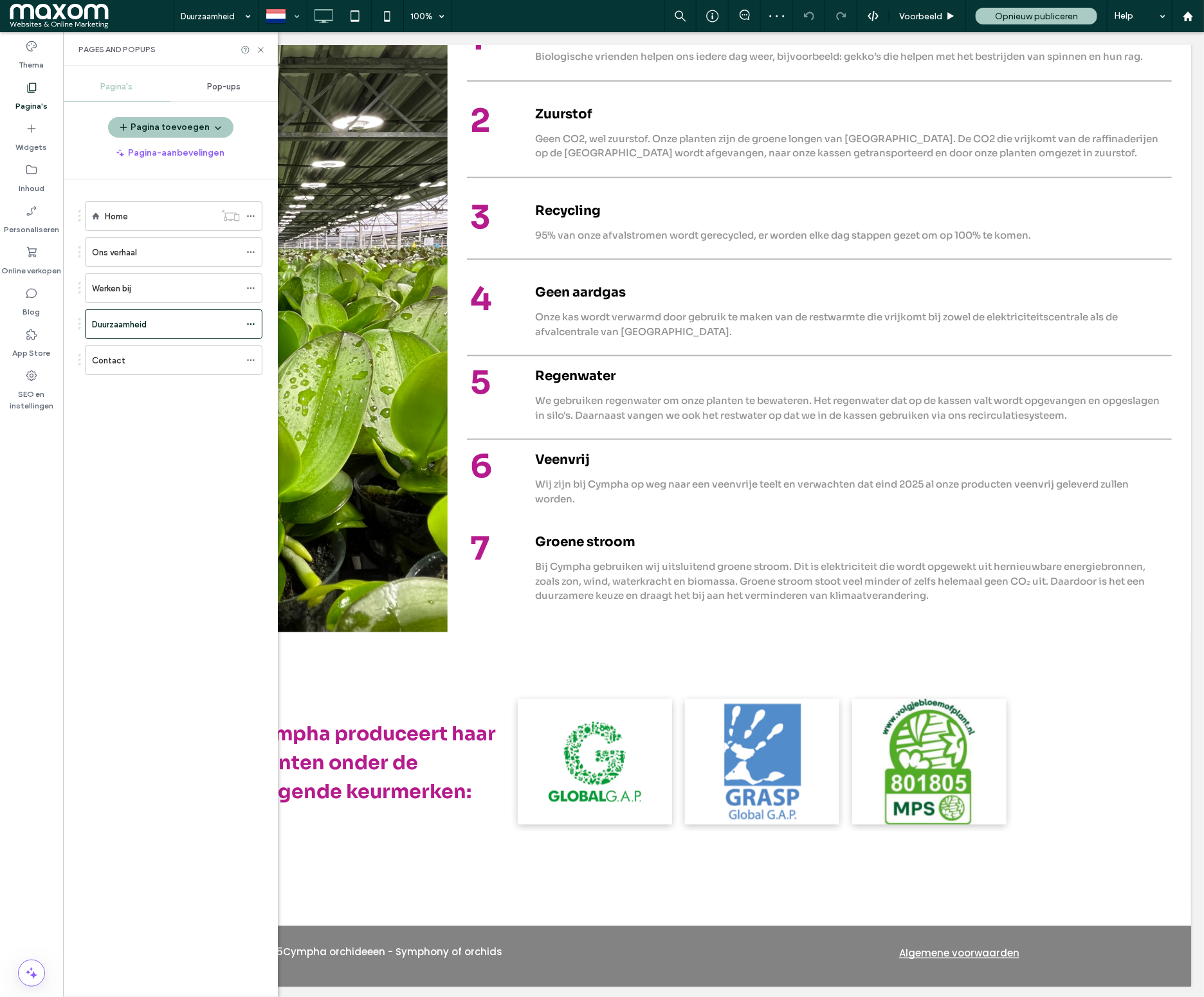
click at [296, 16] on div at bounding box center [282, 16] width 47 height 31
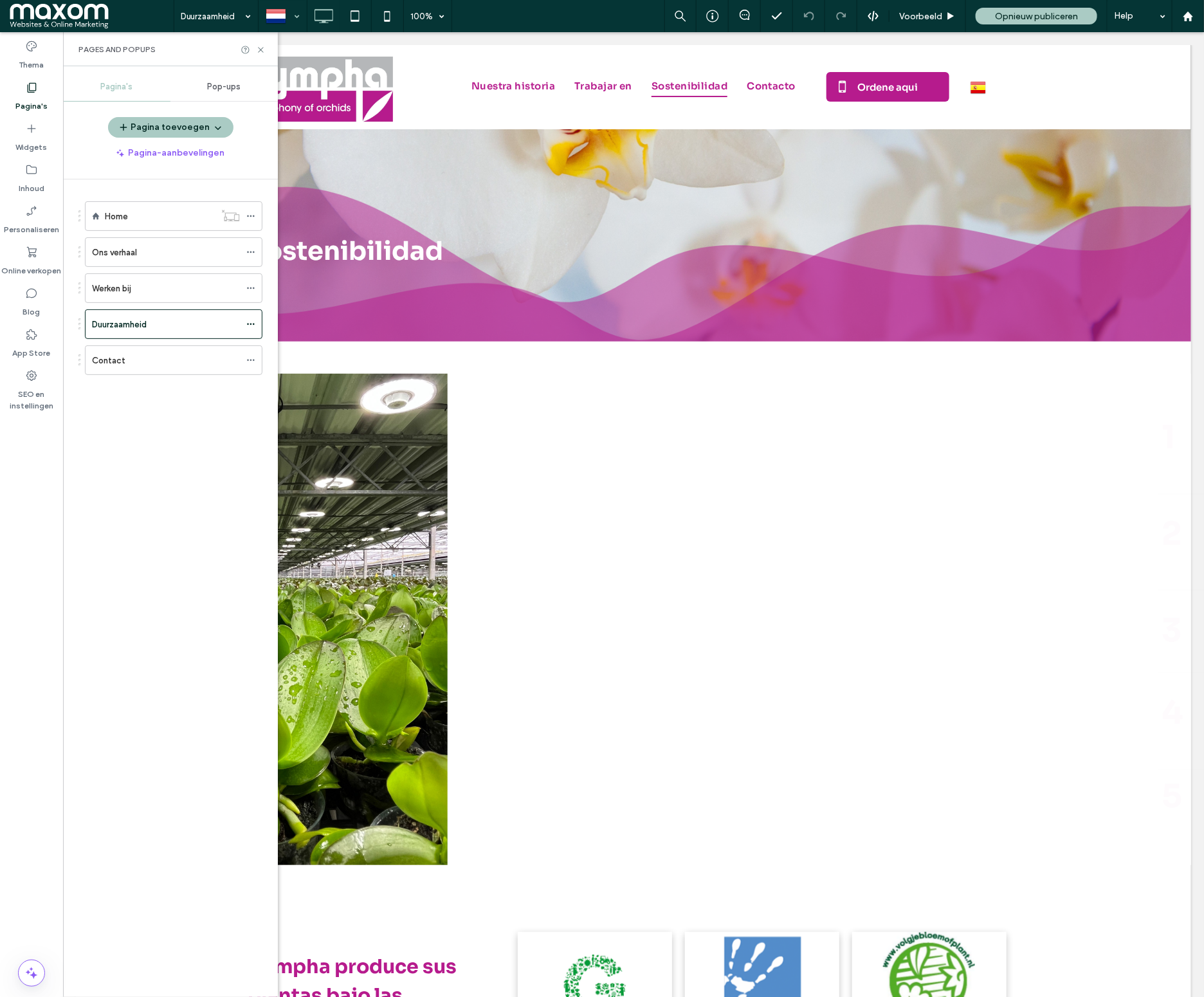
scroll to position [0, 0]
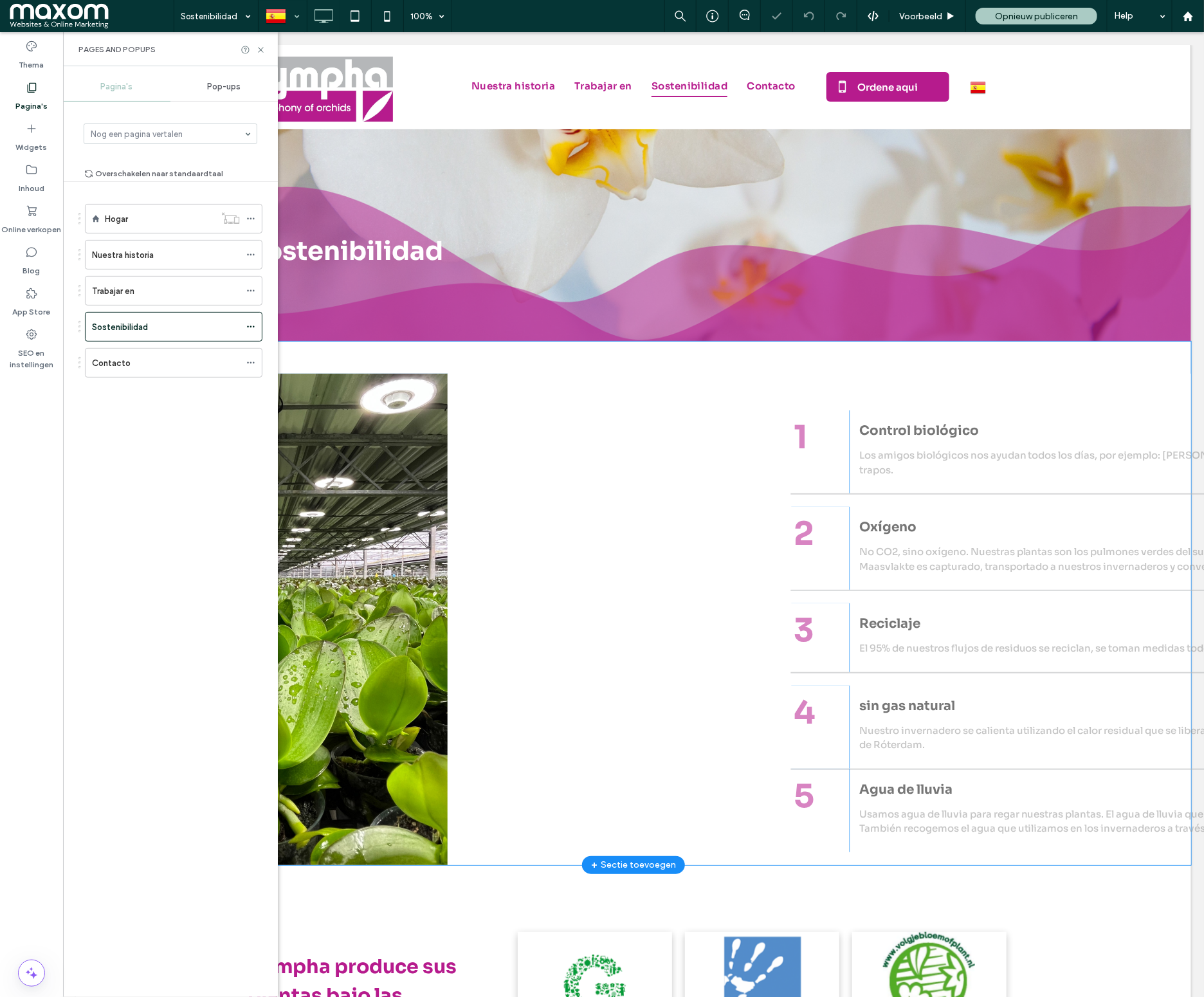
scroll to position [218, 0]
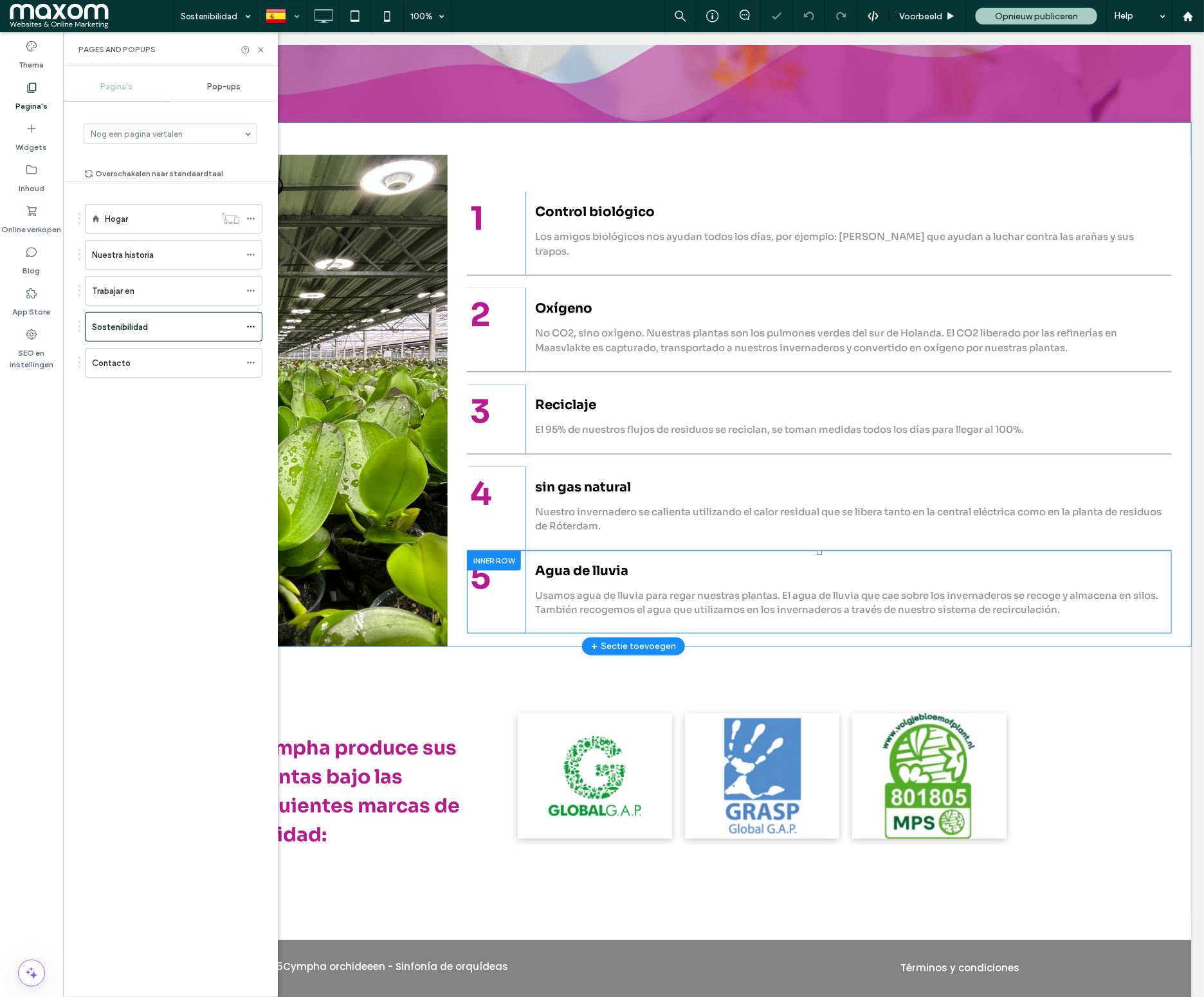
click at [501, 550] on div at bounding box center [493, 559] width 54 height 20
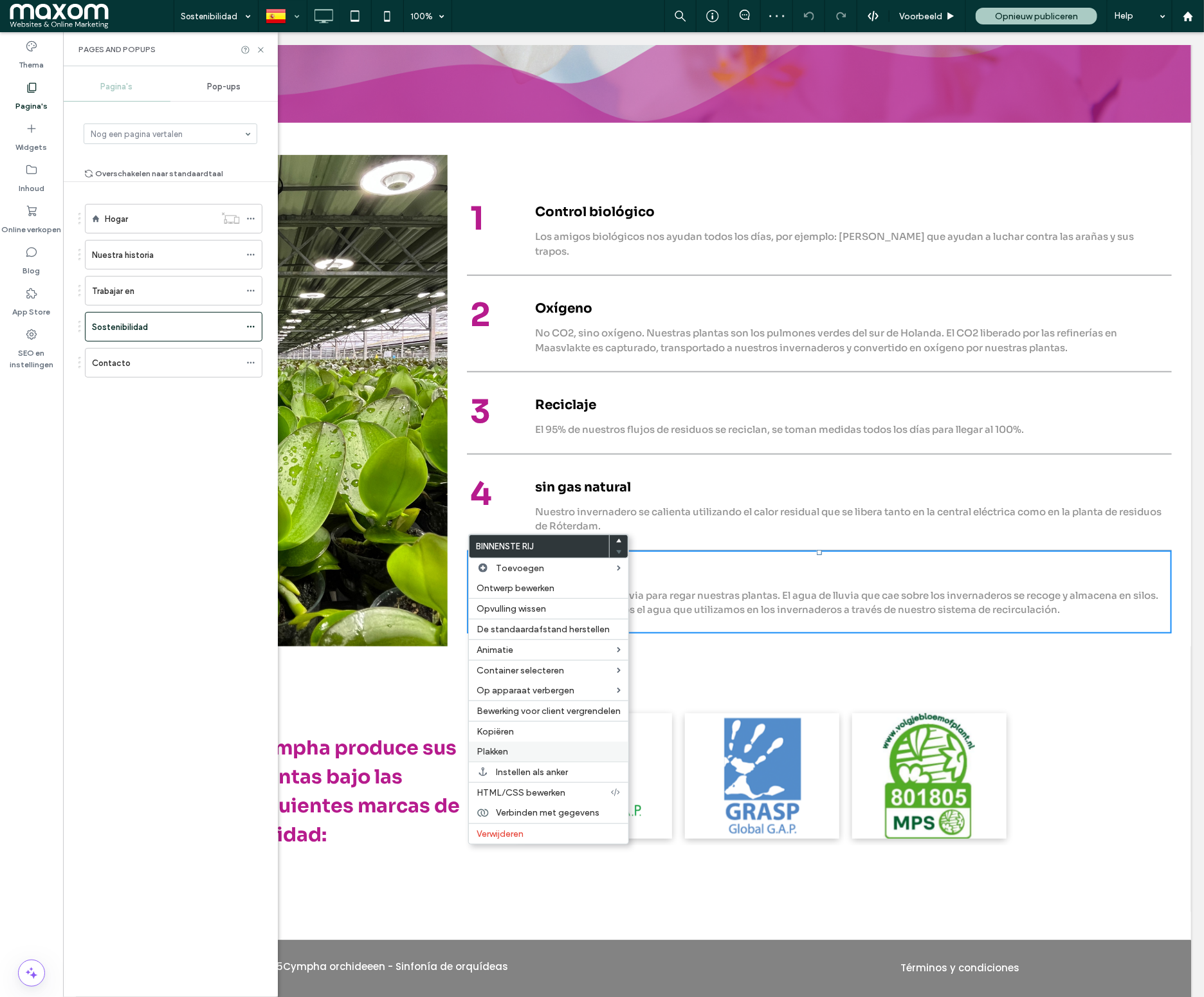
click at [513, 755] on label "Plakken" at bounding box center [549, 751] width 144 height 11
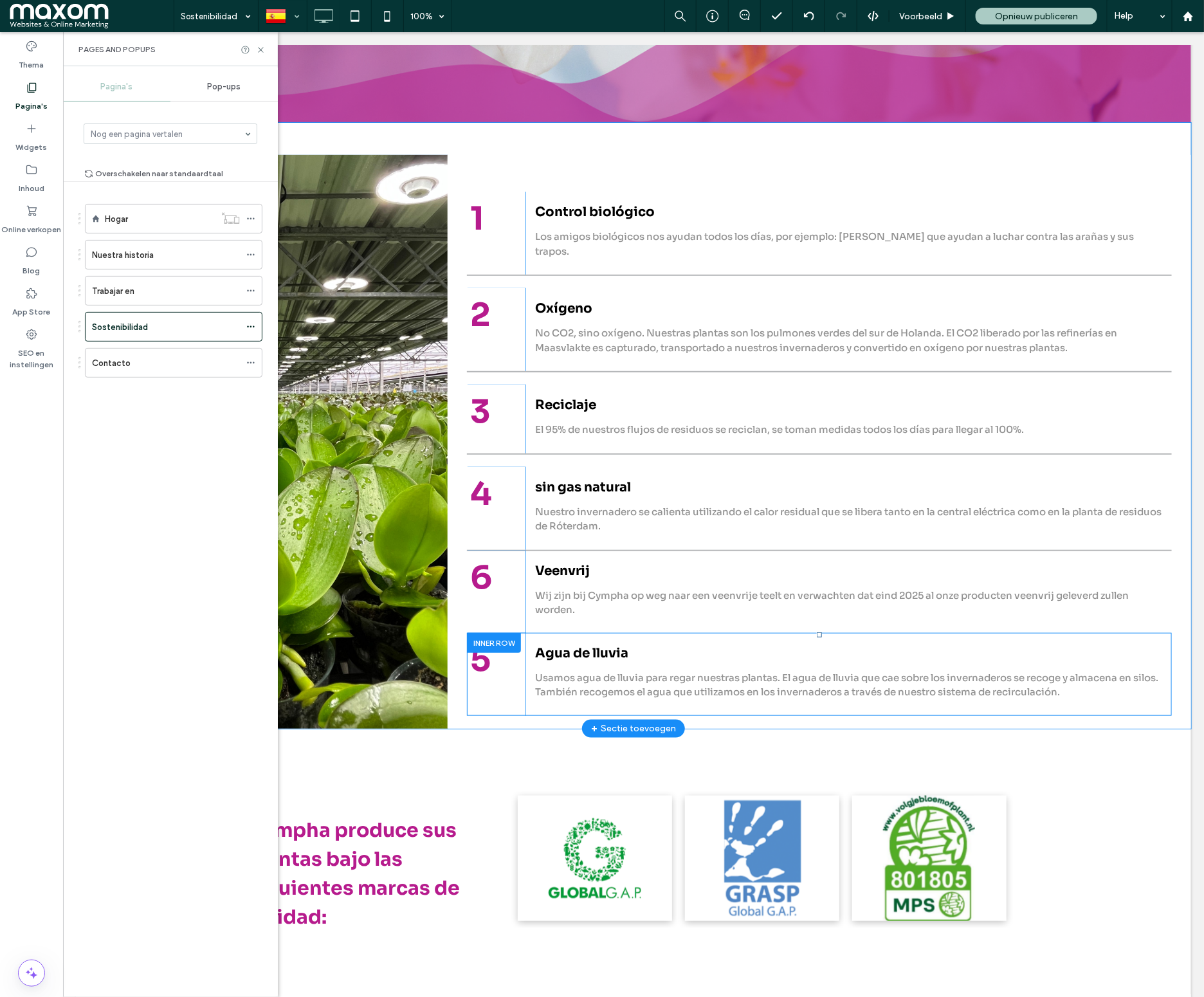
drag, startPoint x: 494, startPoint y: 540, endPoint x: 487, endPoint y: 679, distance: 139.2
click at [488, 674] on div "1 Click To Paste Control biológico Los amigos biológicos nos ayudan todos los d…" at bounding box center [819, 441] width 744 height 574
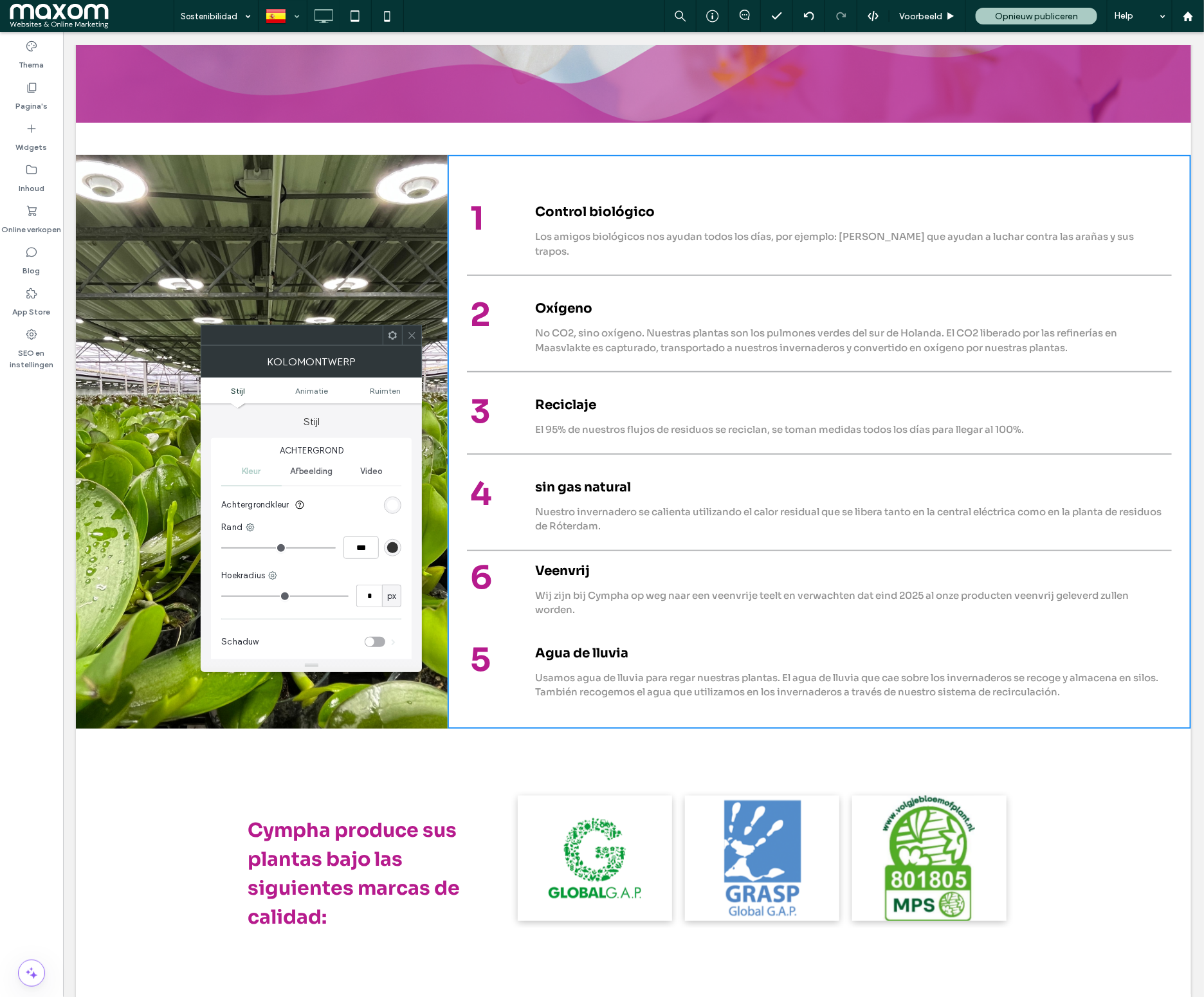
drag, startPoint x: 410, startPoint y: 338, endPoint x: 398, endPoint y: 487, distance: 149.5
click at [410, 338] on icon at bounding box center [412, 335] width 10 height 10
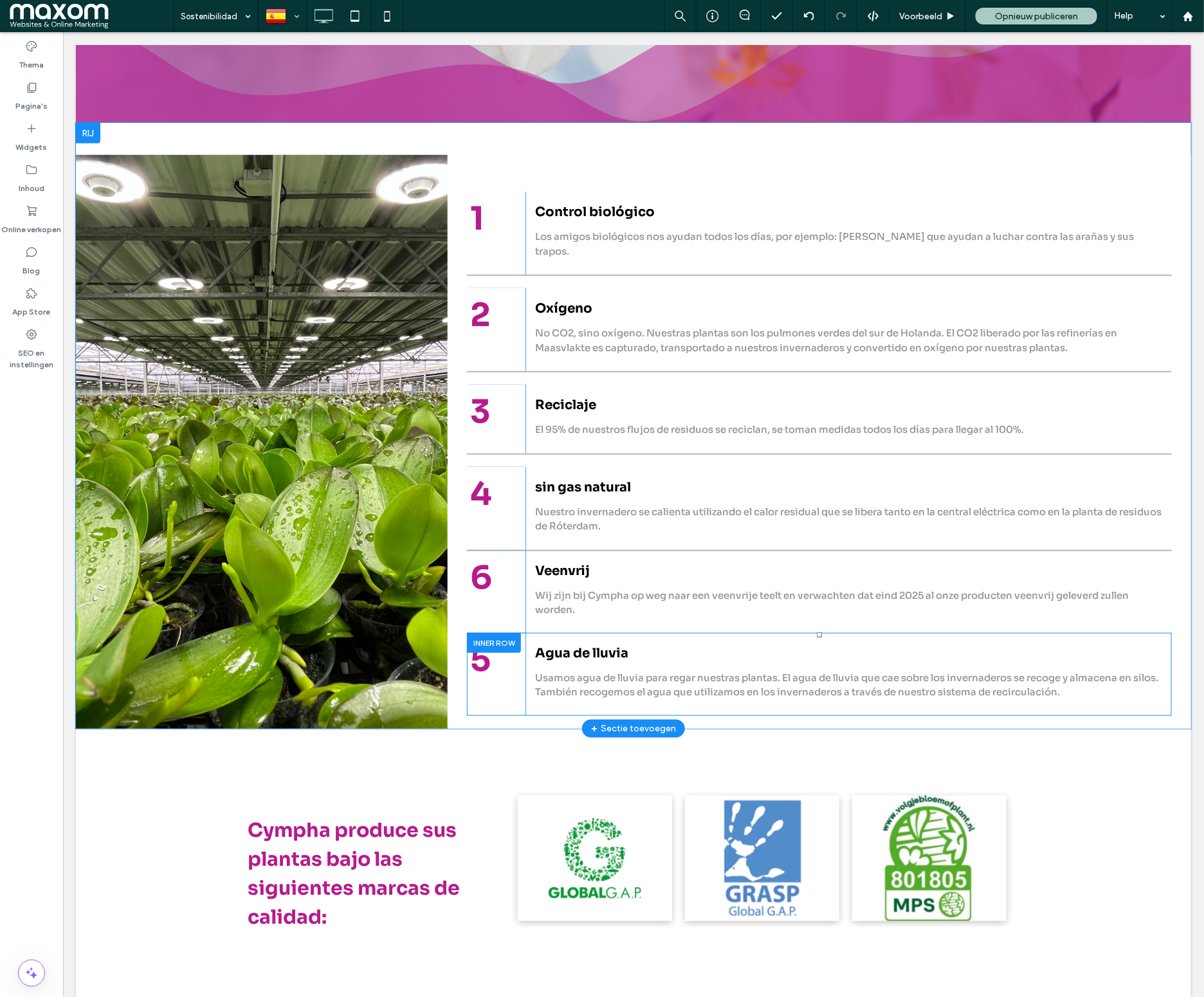
click at [480, 632] on div at bounding box center [493, 642] width 54 height 20
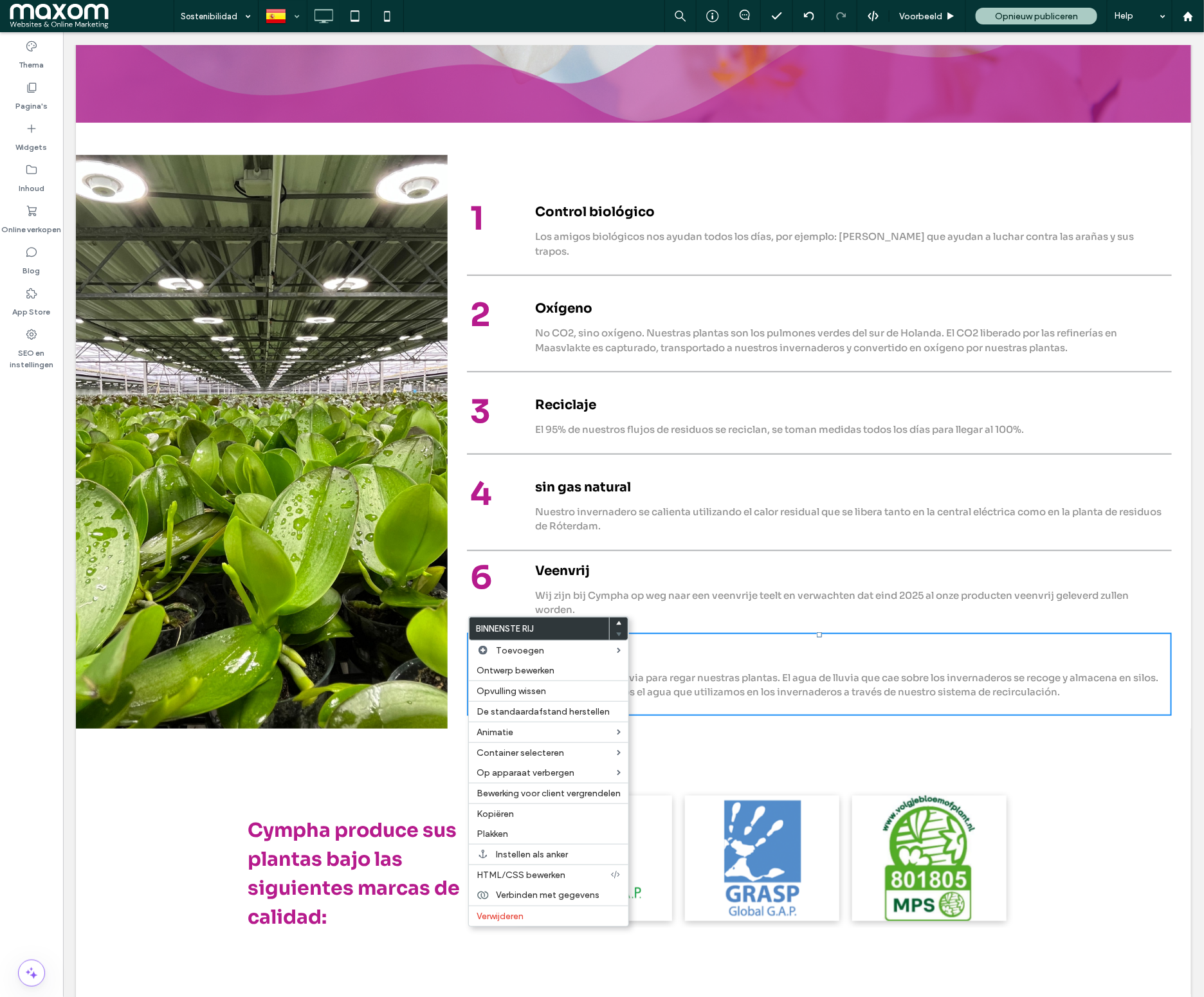
click at [619, 624] on use at bounding box center [619, 623] width 6 height 4
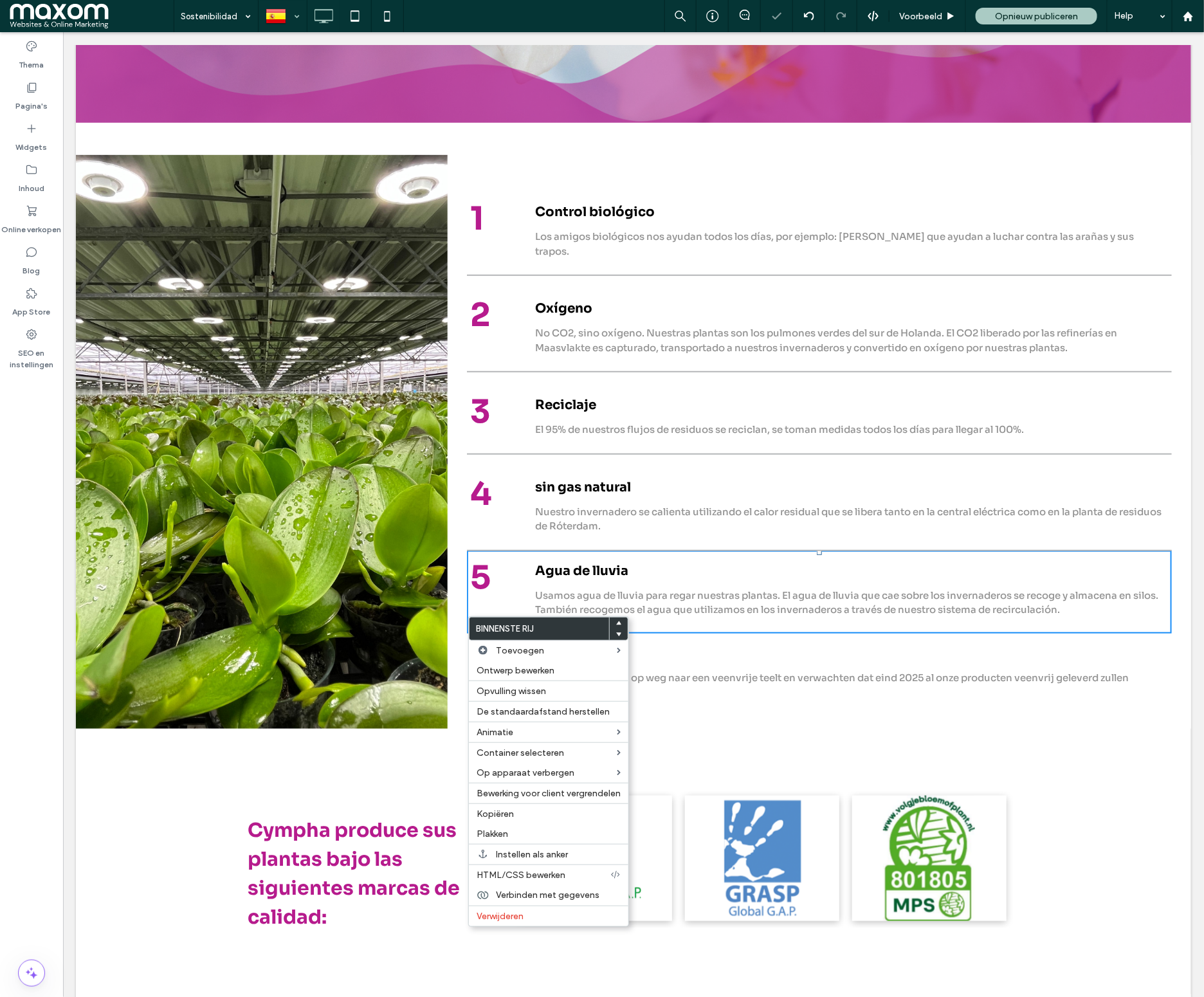
click at [733, 504] on p "Nuestro invernadero se calienta utilizando el calor residual que se libera tant…" at bounding box center [848, 518] width 627 height 29
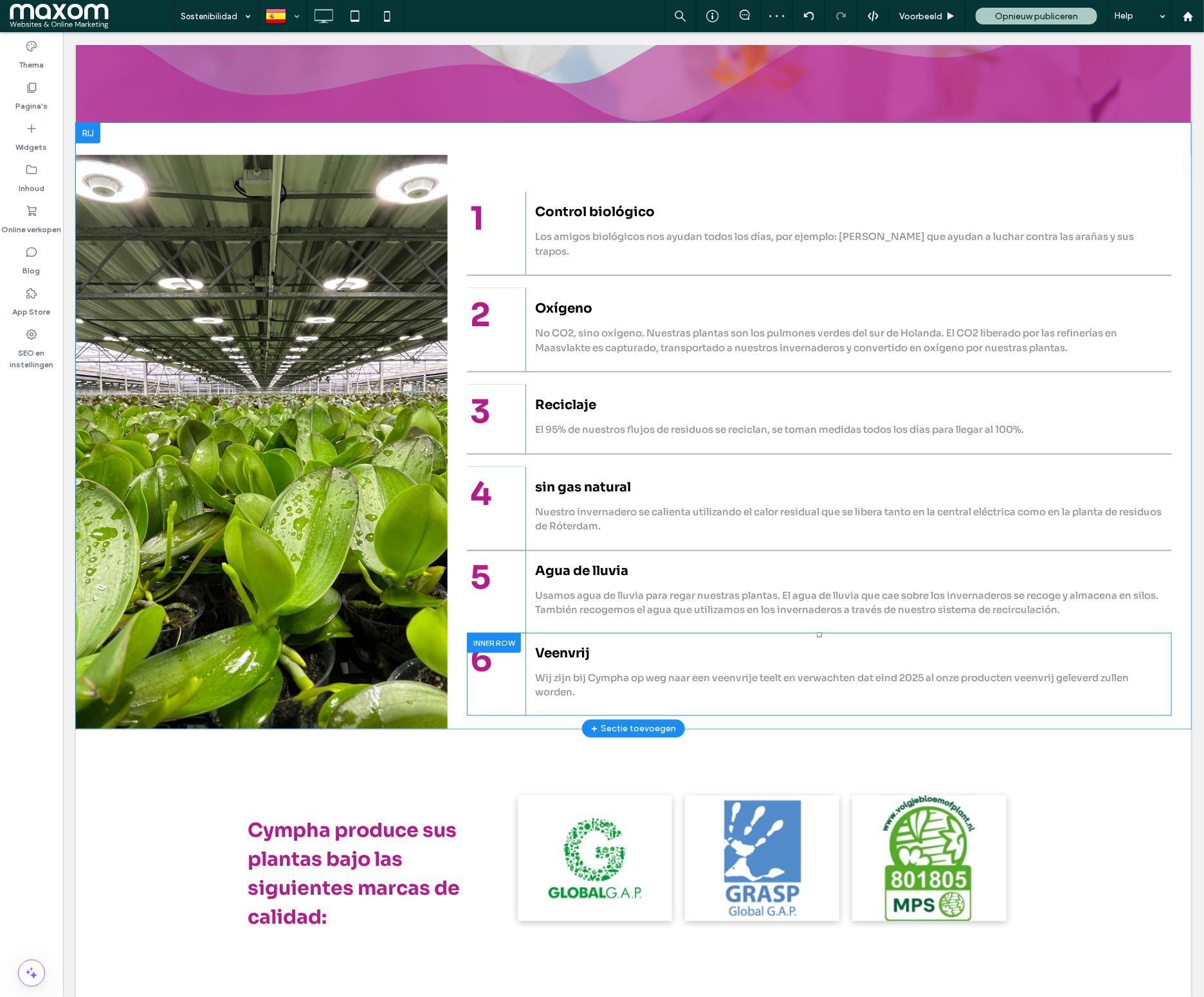
click at [483, 632] on div at bounding box center [493, 642] width 54 height 20
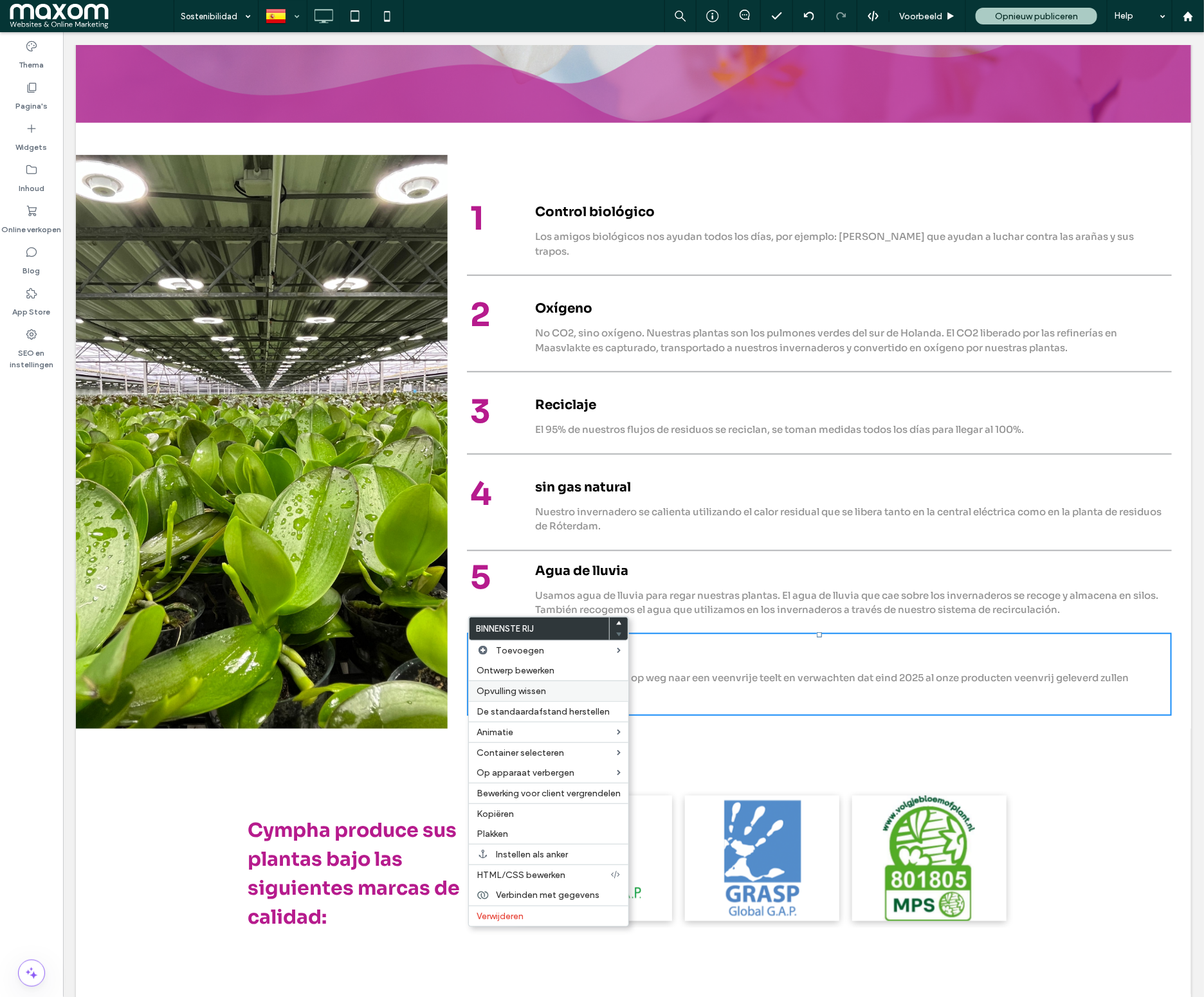
drag, startPoint x: 496, startPoint y: 819, endPoint x: 498, endPoint y: 689, distance: 130.0
click at [496, 819] on span "Kopiëren" at bounding box center [495, 813] width 37 height 11
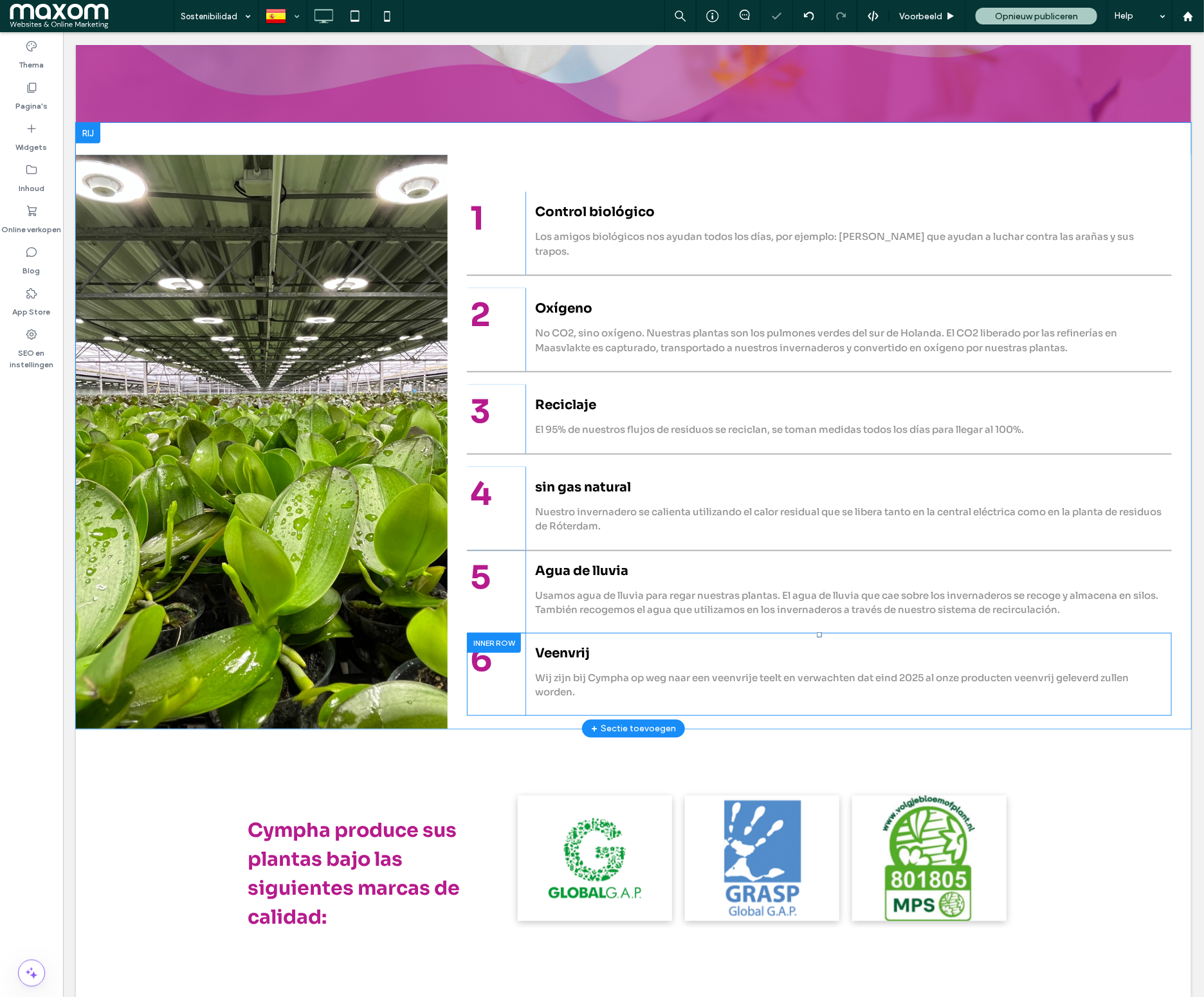
click at [491, 632] on div at bounding box center [493, 642] width 54 height 20
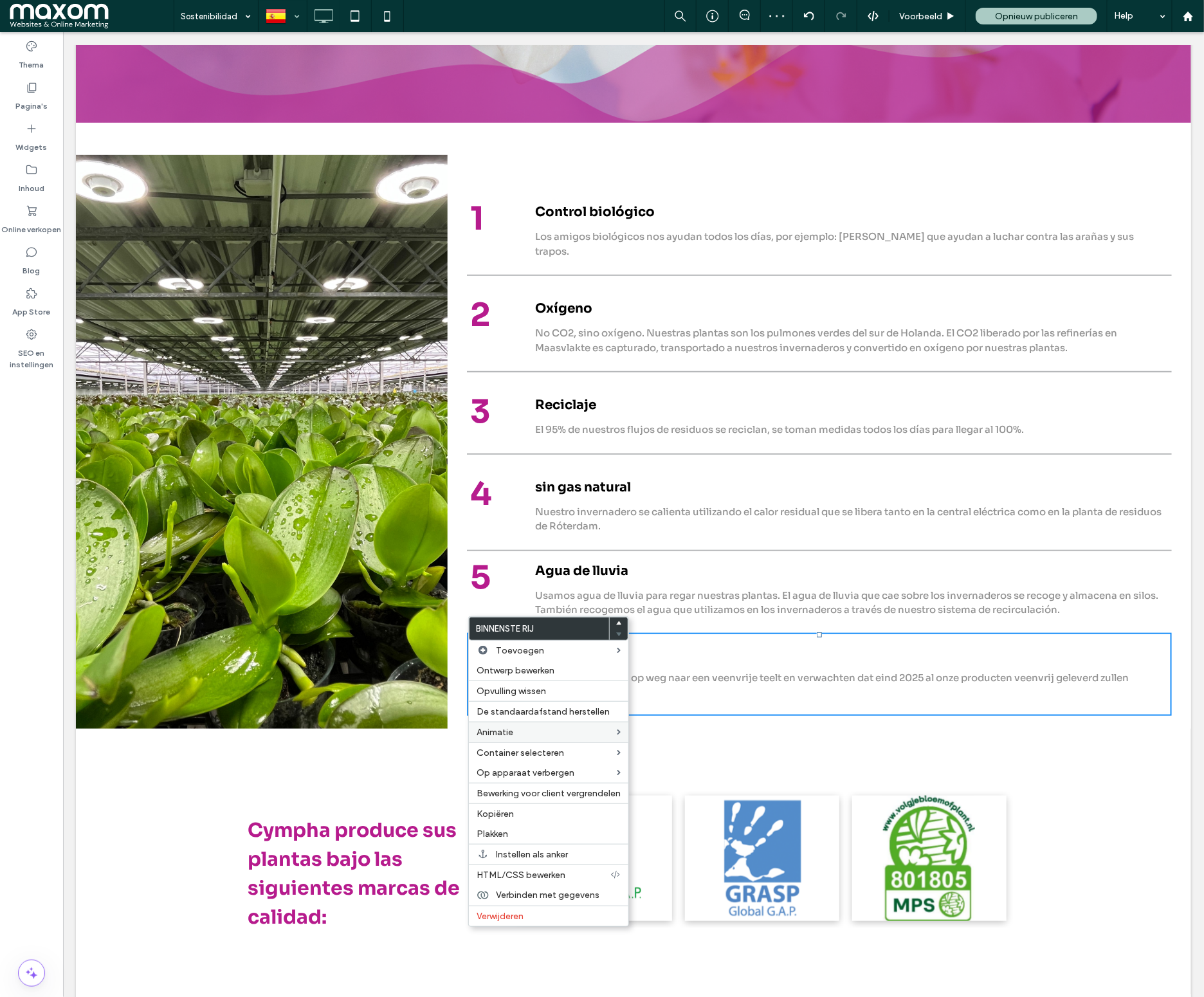
drag, startPoint x: 494, startPoint y: 840, endPoint x: 536, endPoint y: 732, distance: 115.9
click at [494, 839] on span "Plakken" at bounding box center [492, 833] width 32 height 11
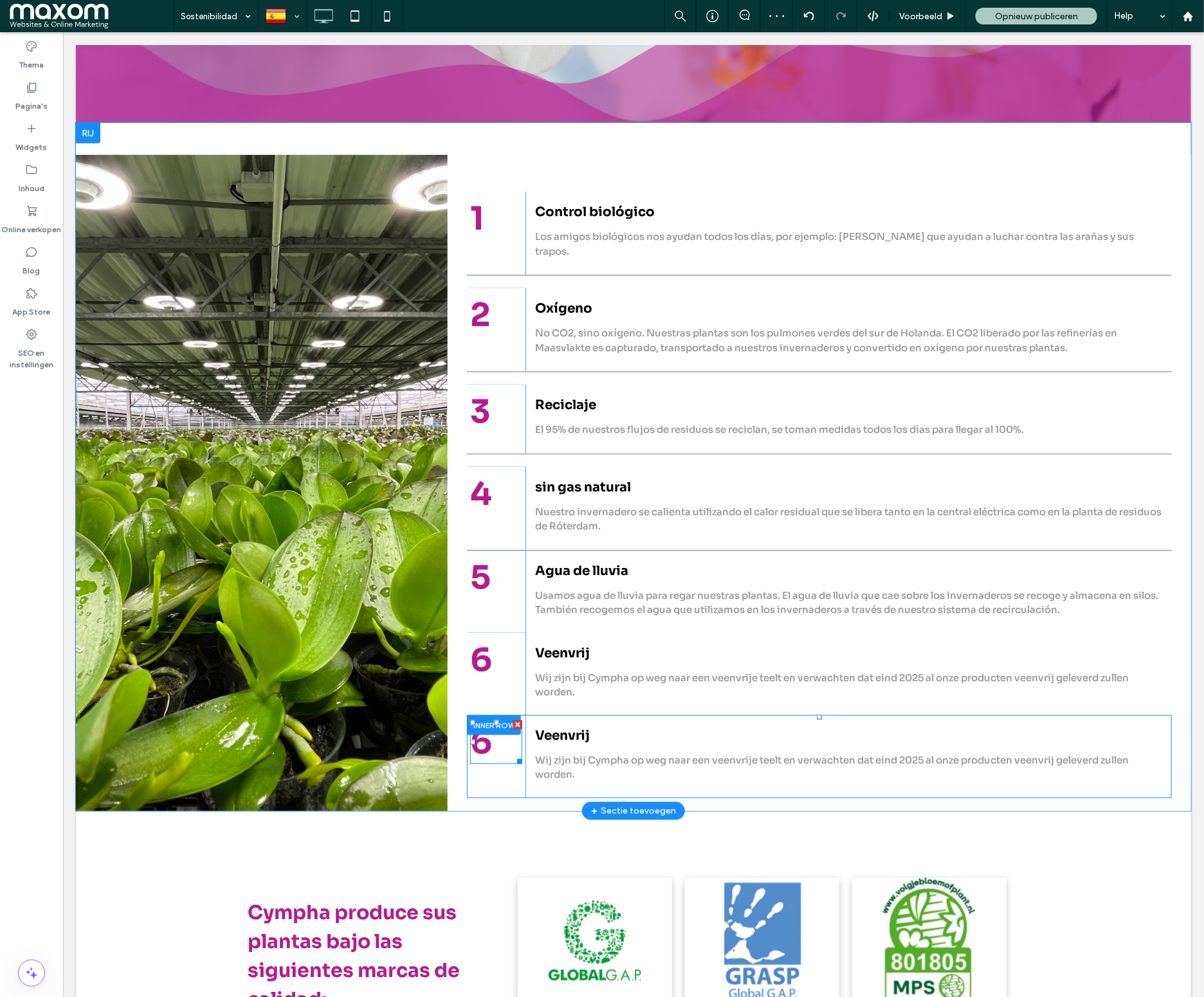
click at [481, 735] on span "6" at bounding box center [480, 742] width 22 height 41
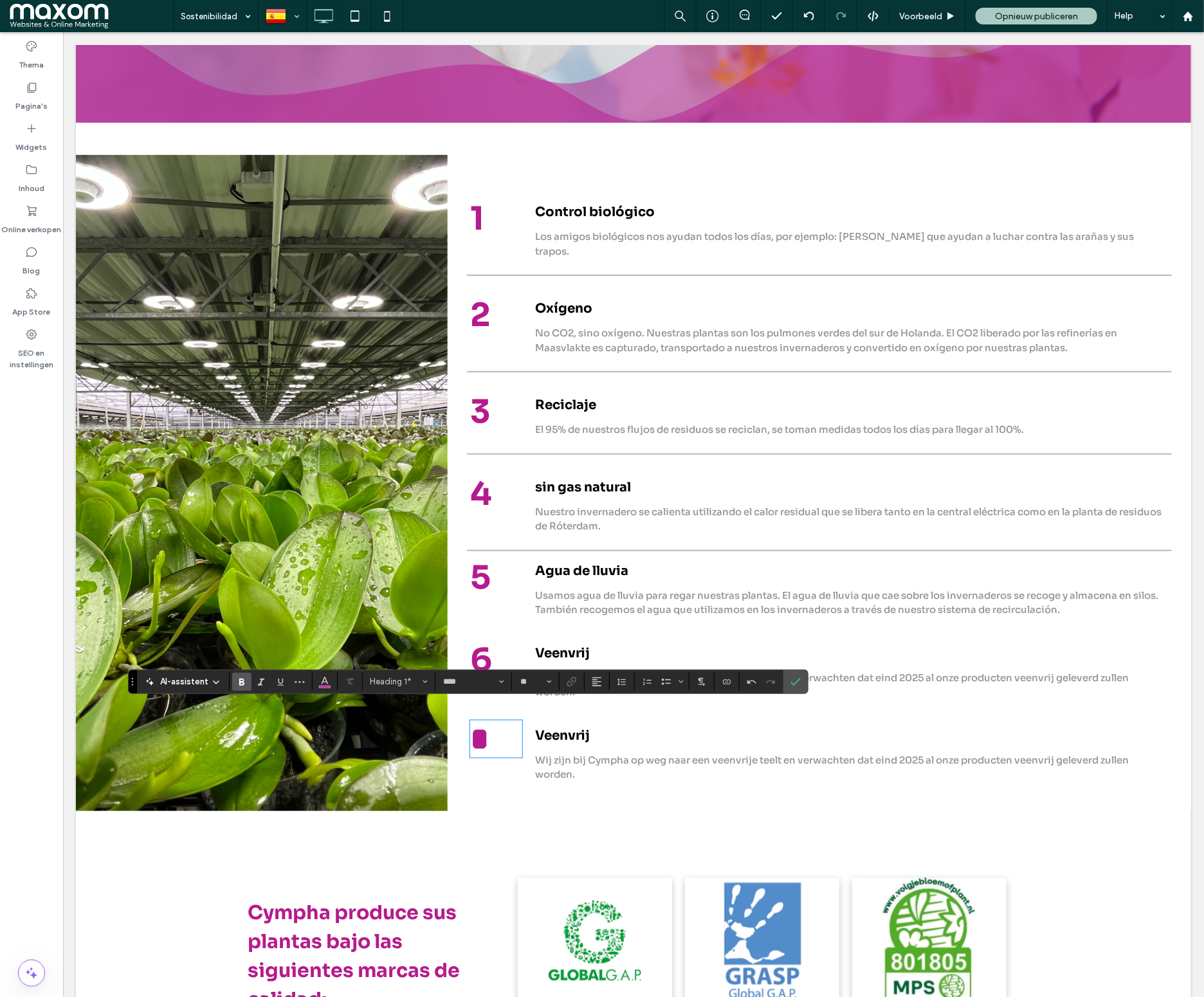
click at [563, 727] on span "Veenvrij" at bounding box center [561, 735] width 55 height 16
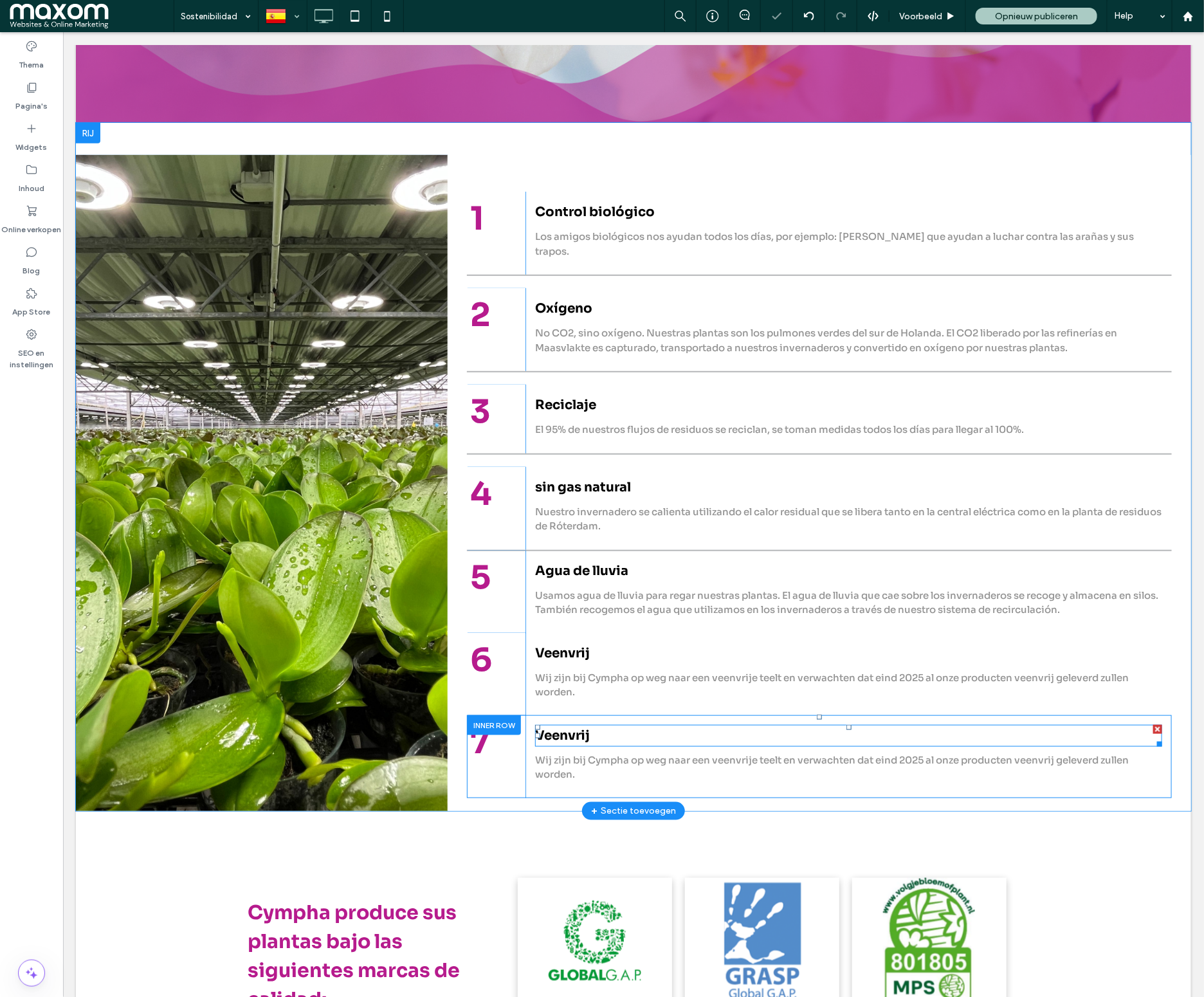
click at [563, 727] on span "Veenvrij" at bounding box center [561, 735] width 55 height 16
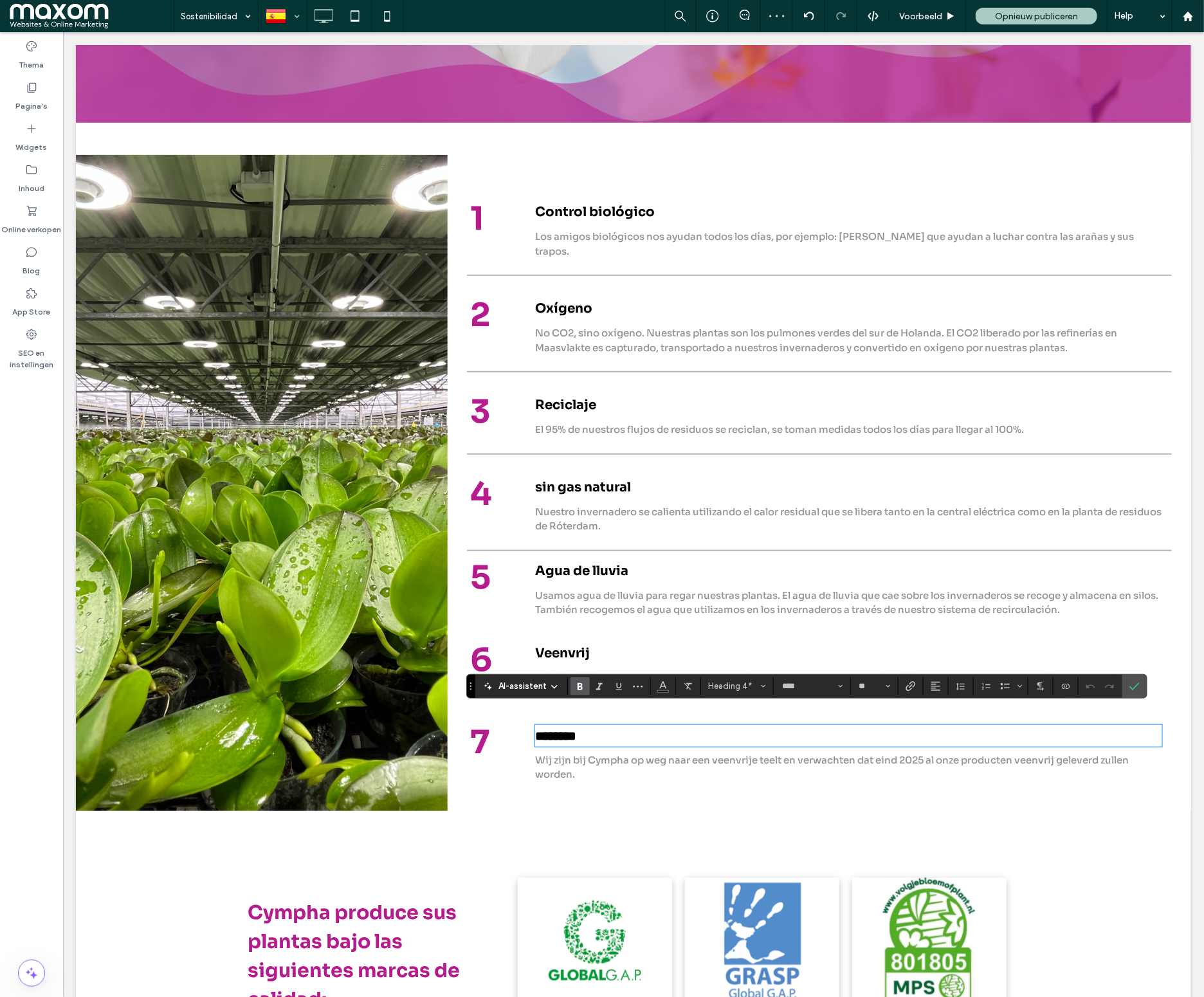
click at [610, 671] on span "Wij zijn bij Cympha op weg naar een veenvrije teelt en verwachten dat eind 2025…" at bounding box center [831, 684] width 594 height 27
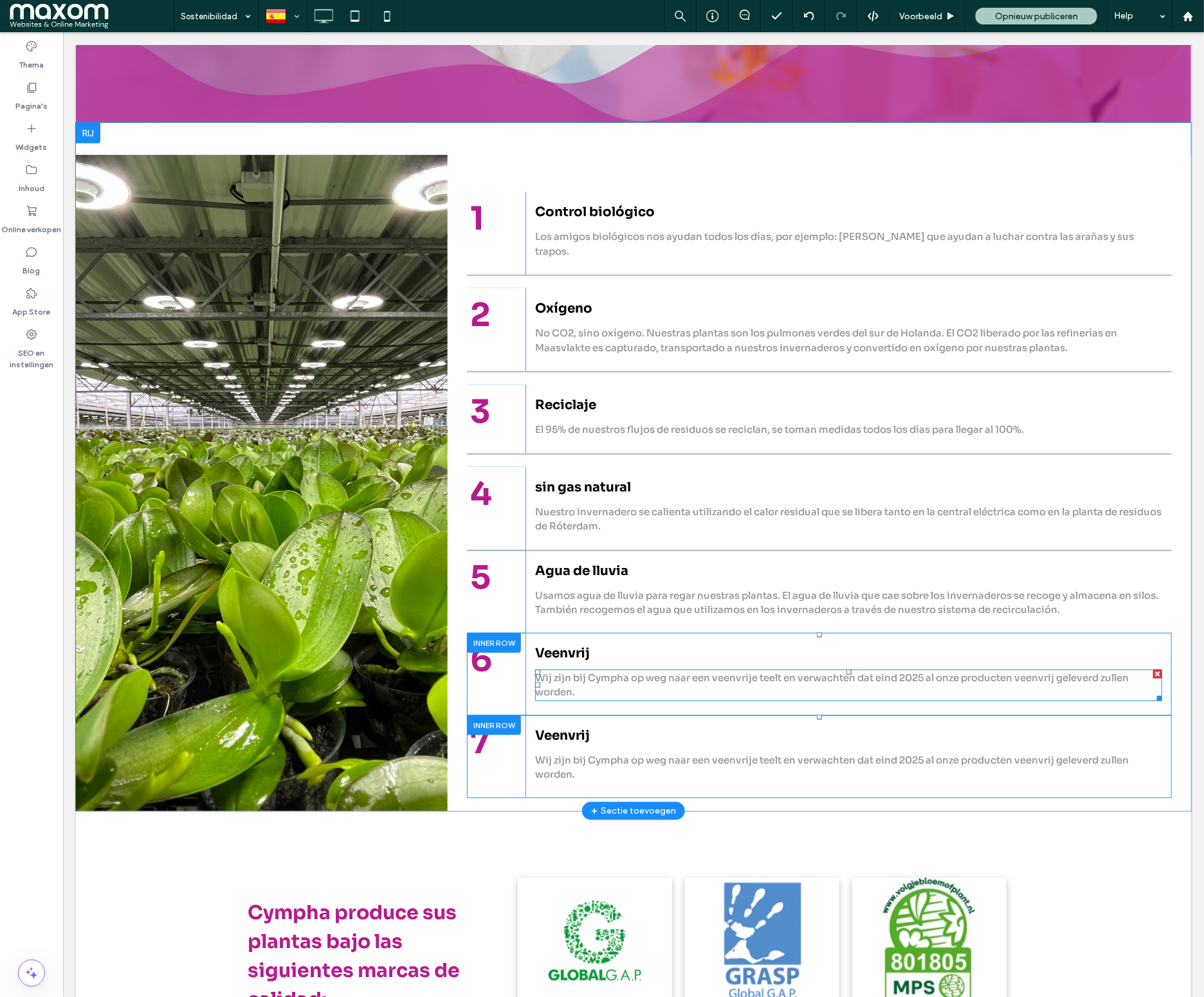
click at [602, 671] on span "Wij zijn bij Cympha op weg naar een veenvrije teelt en verwachten dat eind 2025…" at bounding box center [831, 684] width 594 height 27
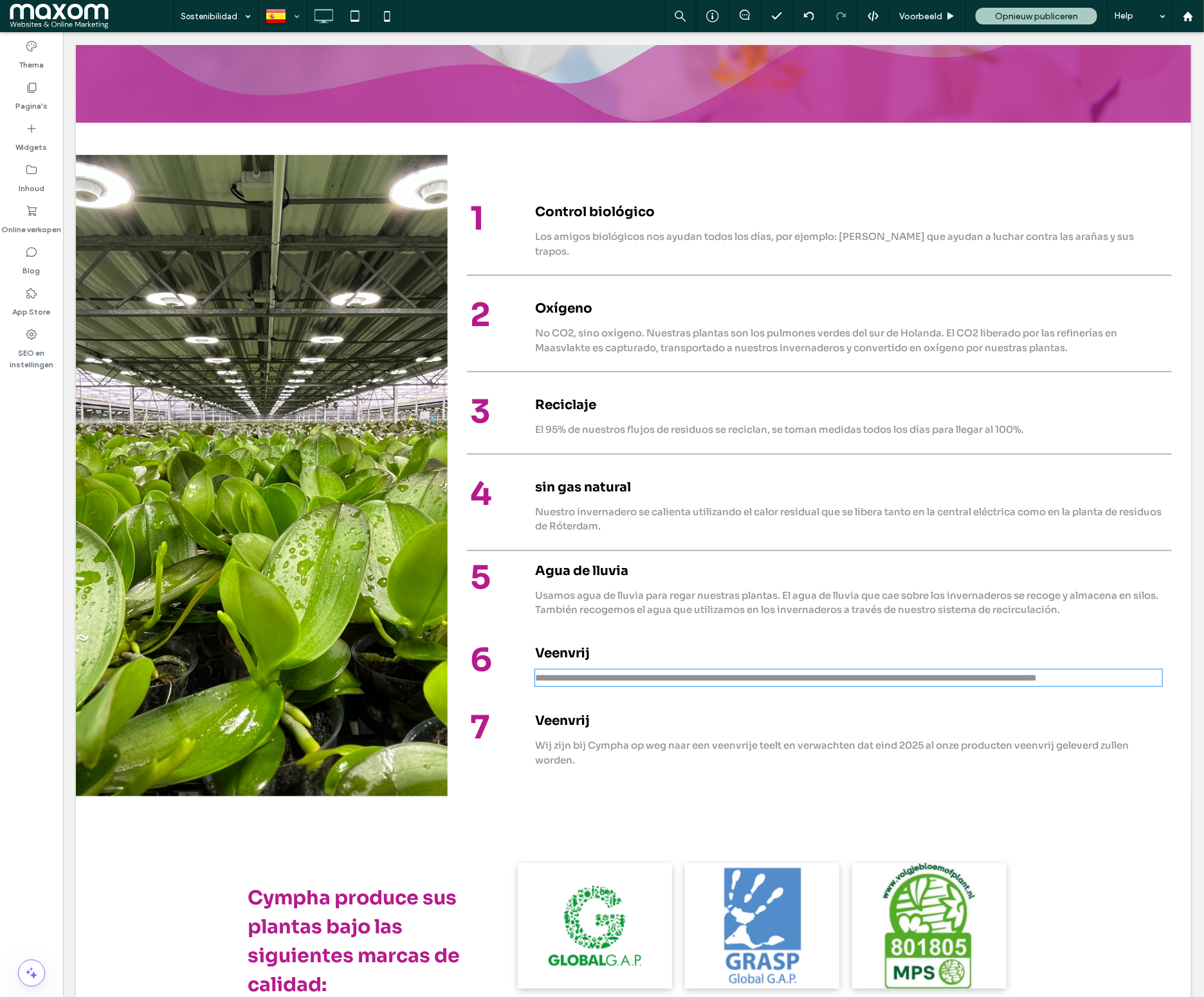
type input "****"
type input "**"
click at [602, 672] on span "**********" at bounding box center [785, 677] width 501 height 10
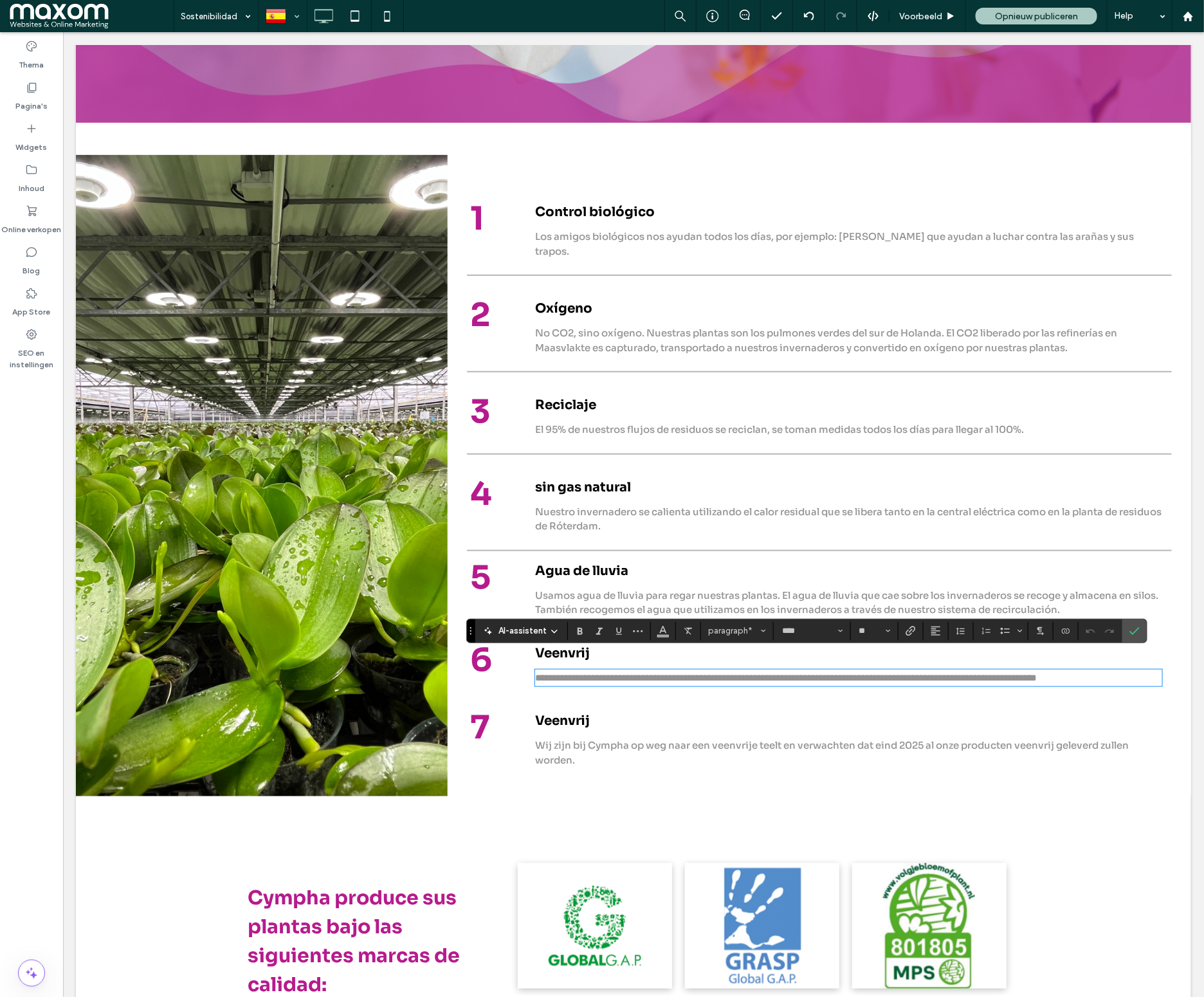
click at [586, 745] on span "Wij zijn bij Cympha op weg naar een veenvrije teelt en verwachten dat eind 2025…" at bounding box center [831, 752] width 594 height 27
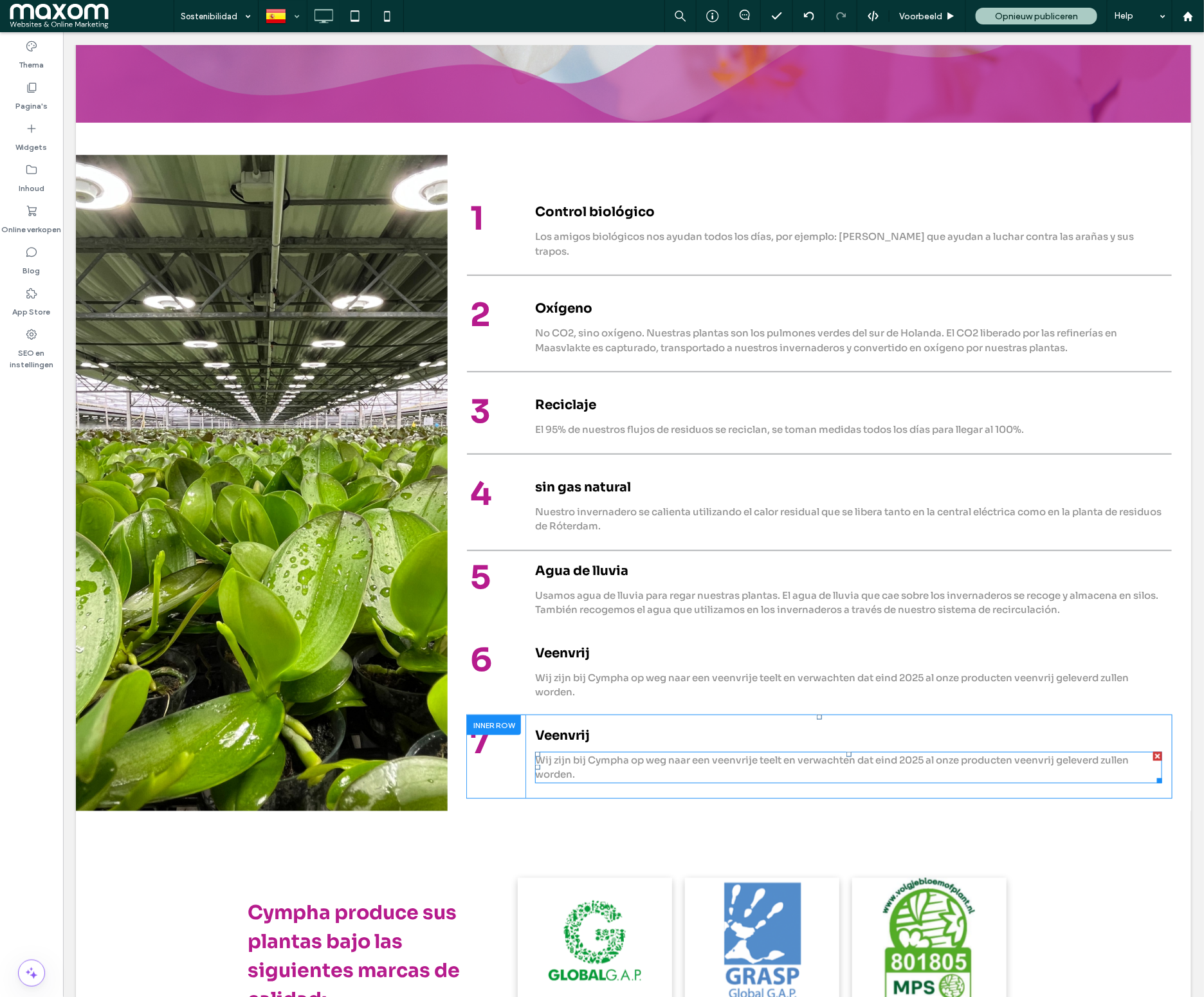
click at [558, 763] on p "Wij zijn bij Cympha op weg naar een veenvrije teelt en verwachten dat eind 2025…" at bounding box center [848, 767] width 627 height 29
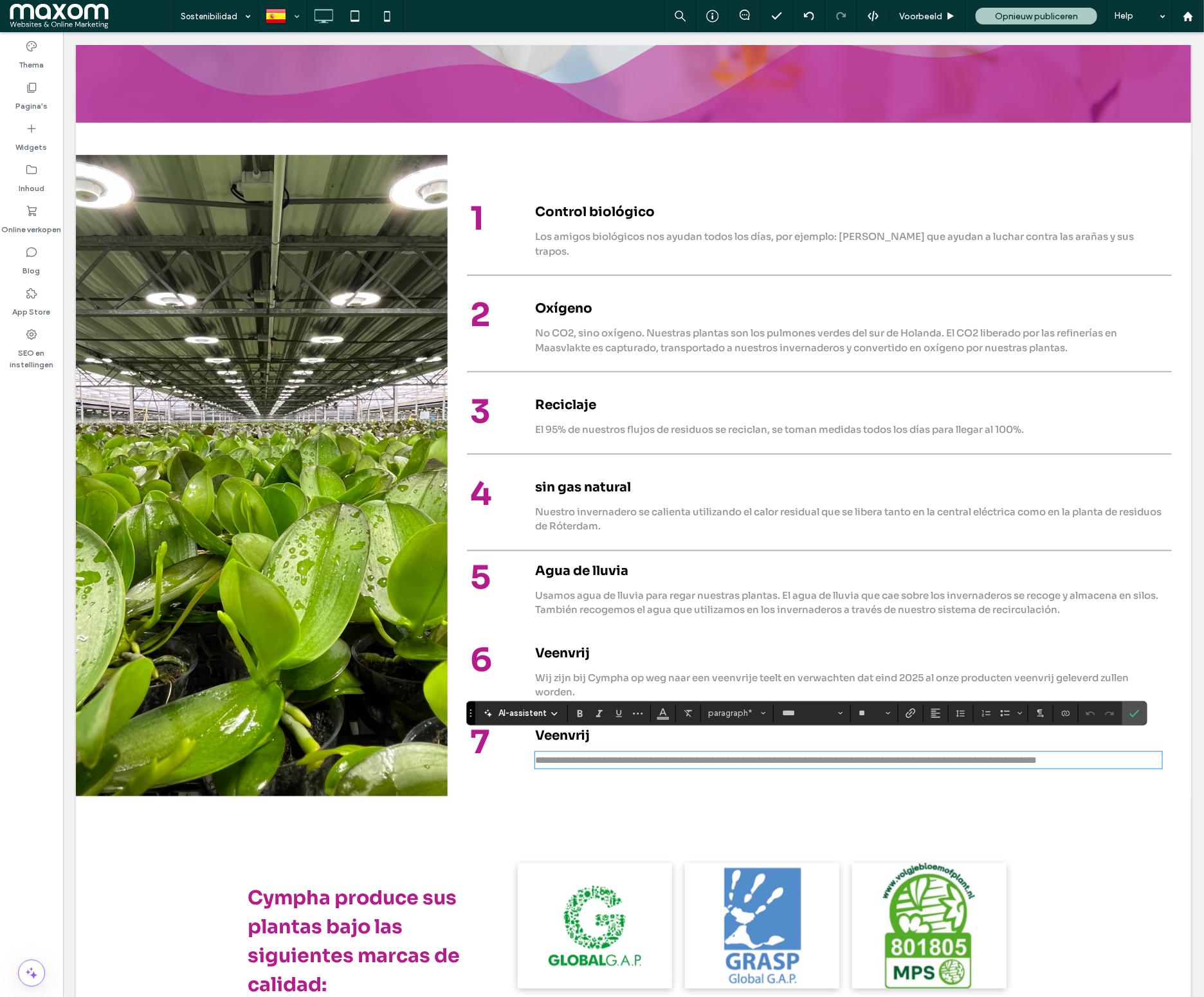
type input "**"
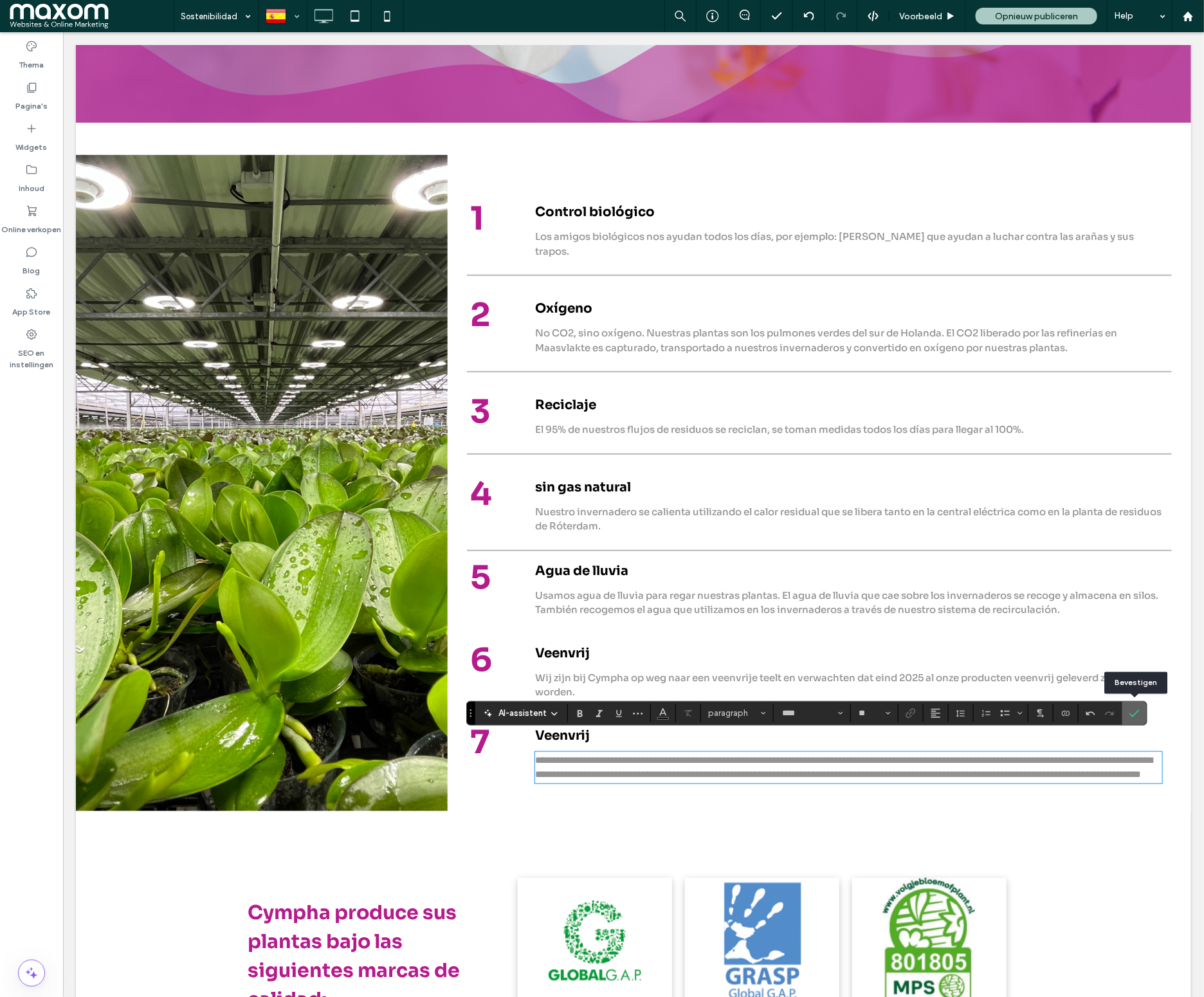
click at [1140, 718] on icon "Bevestigen" at bounding box center [1134, 713] width 10 height 10
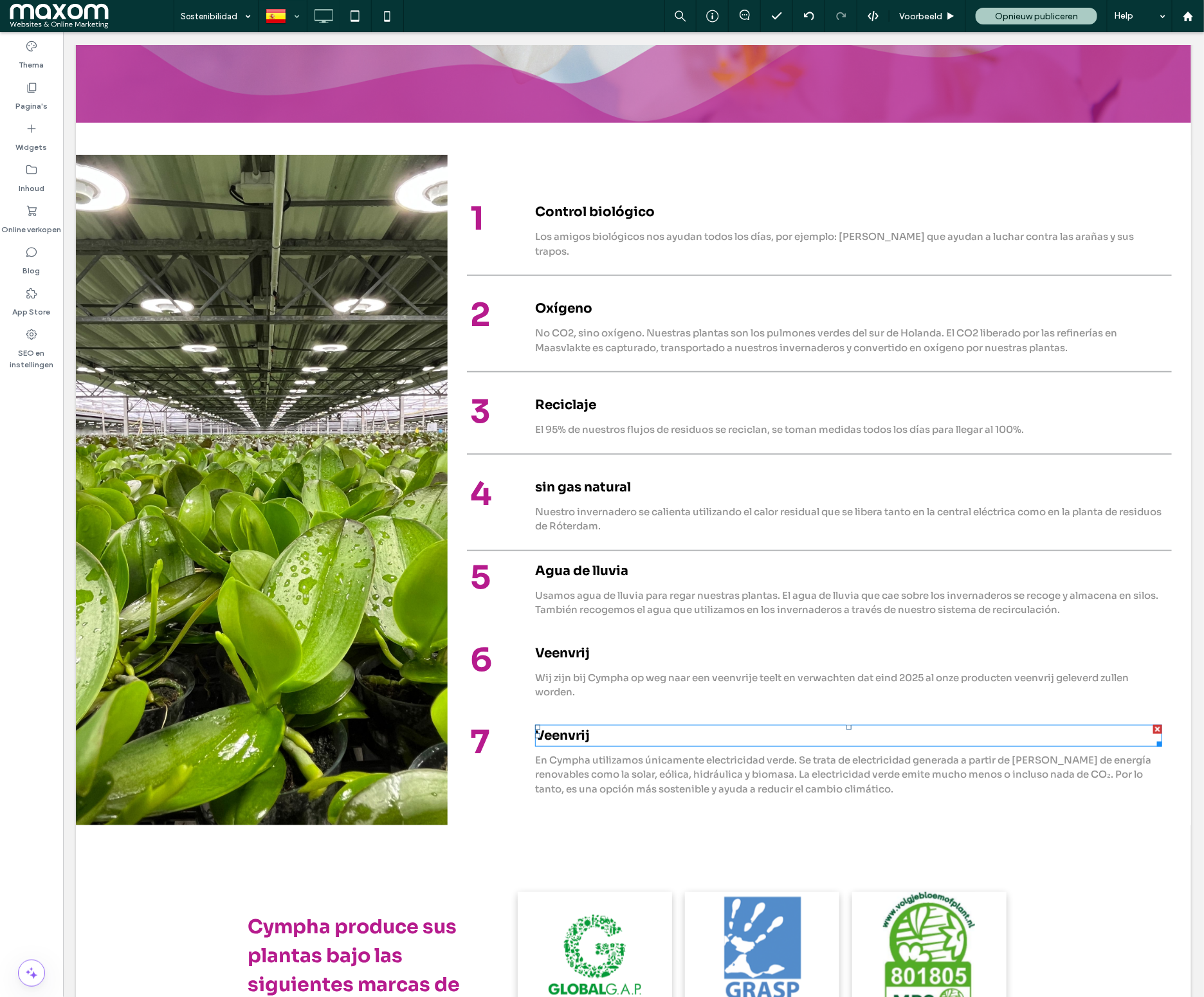
click at [595, 726] on h4 "Veenvrij" at bounding box center [848, 735] width 627 height 19
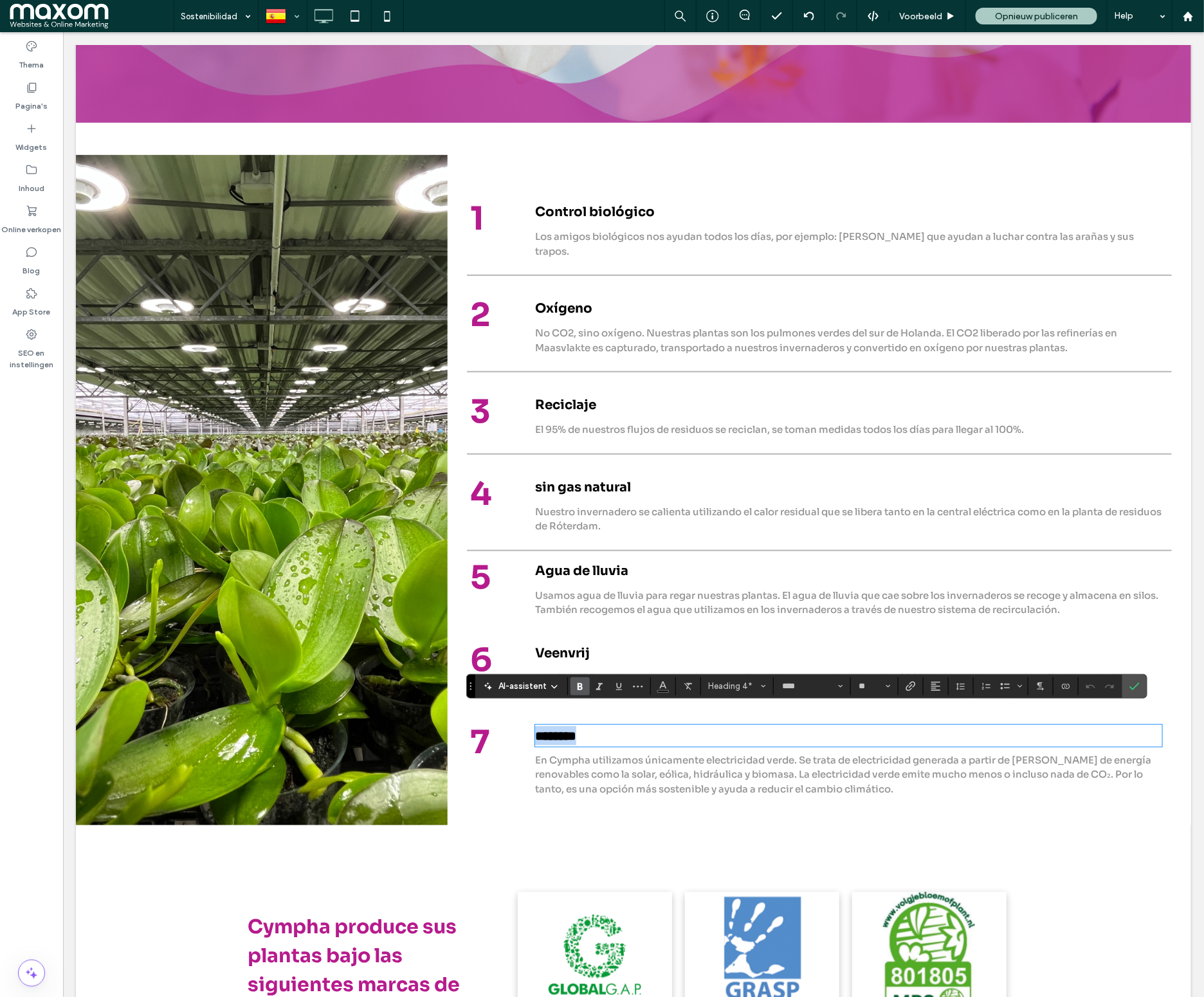
click at [596, 726] on h4 "********" at bounding box center [848, 735] width 627 height 19
type input "**"
click at [1136, 686] on use "Bevestigen" at bounding box center [1134, 686] width 10 height 8
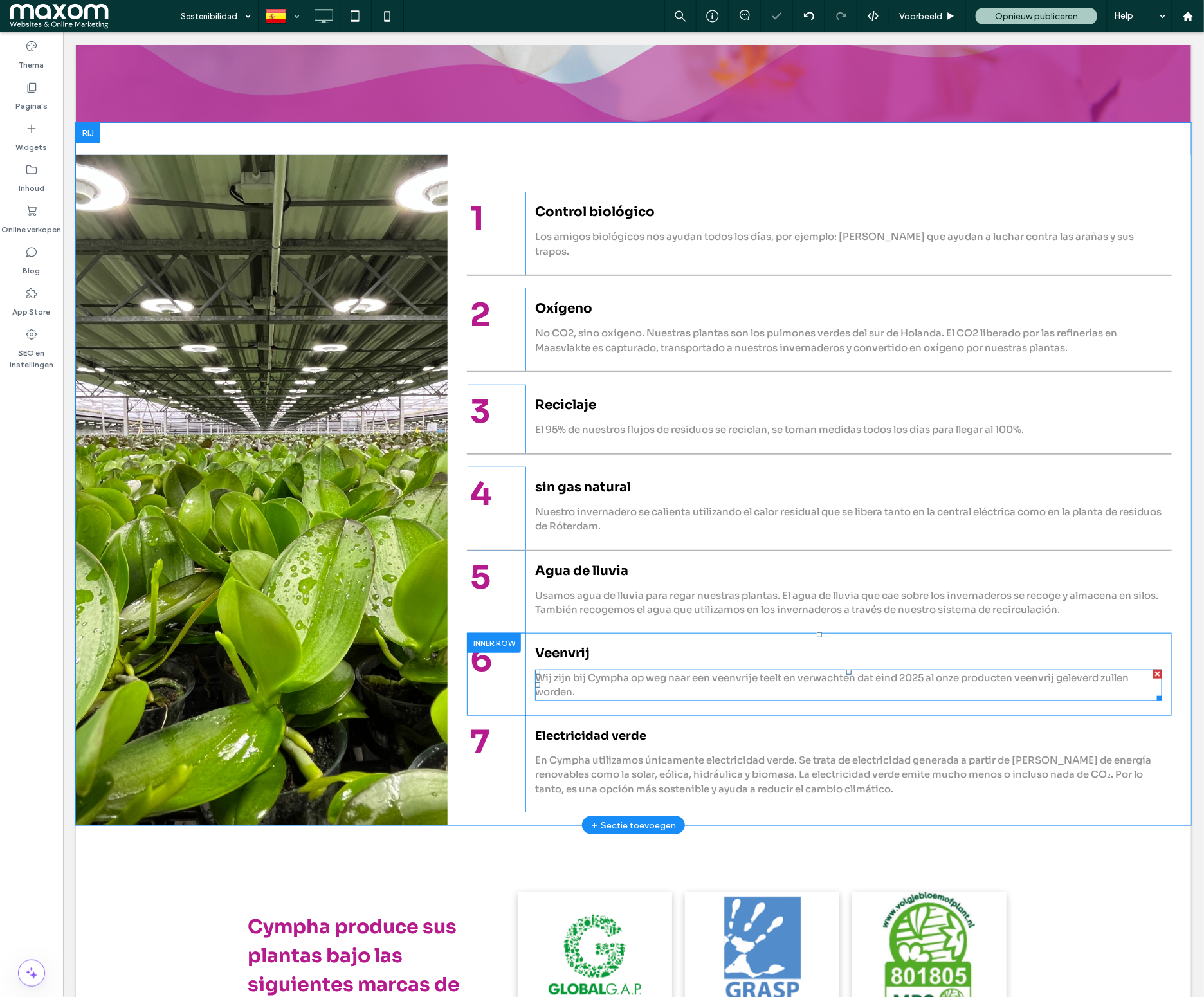
click at [848, 670] on p "Wij zijn bij Cympha op weg naar een veenvrije teelt en verwachten dat eind 2025…" at bounding box center [848, 684] width 627 height 29
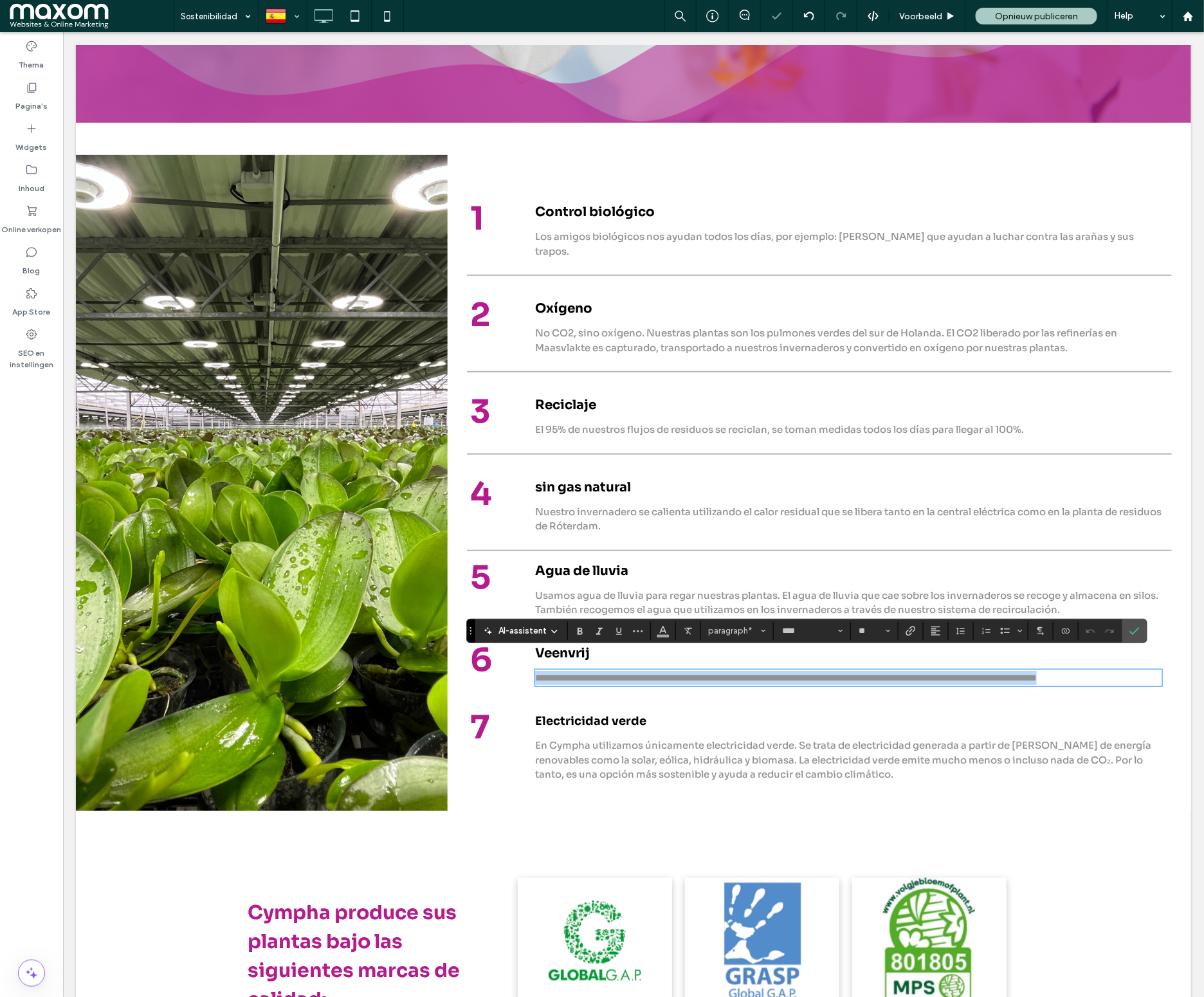
copy span "**********"
click at [592, 672] on span "**********" at bounding box center [785, 677] width 501 height 10
click at [597, 670] on p "**********" at bounding box center [848, 677] width 627 height 15
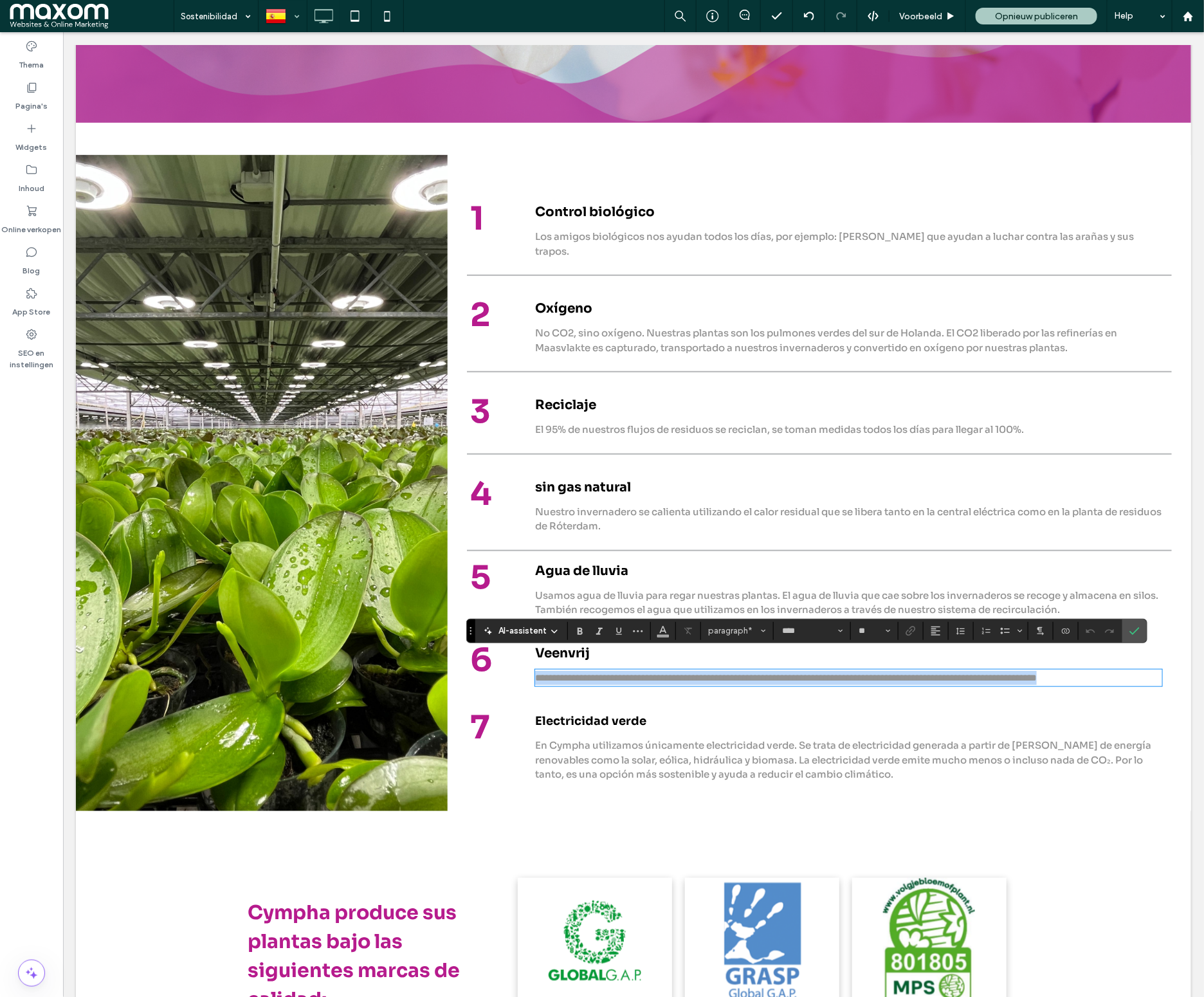
click at [597, 670] on p "**********" at bounding box center [848, 677] width 627 height 15
type input "**"
click at [1139, 636] on span "Bevestigen" at bounding box center [1134, 631] width 10 height 22
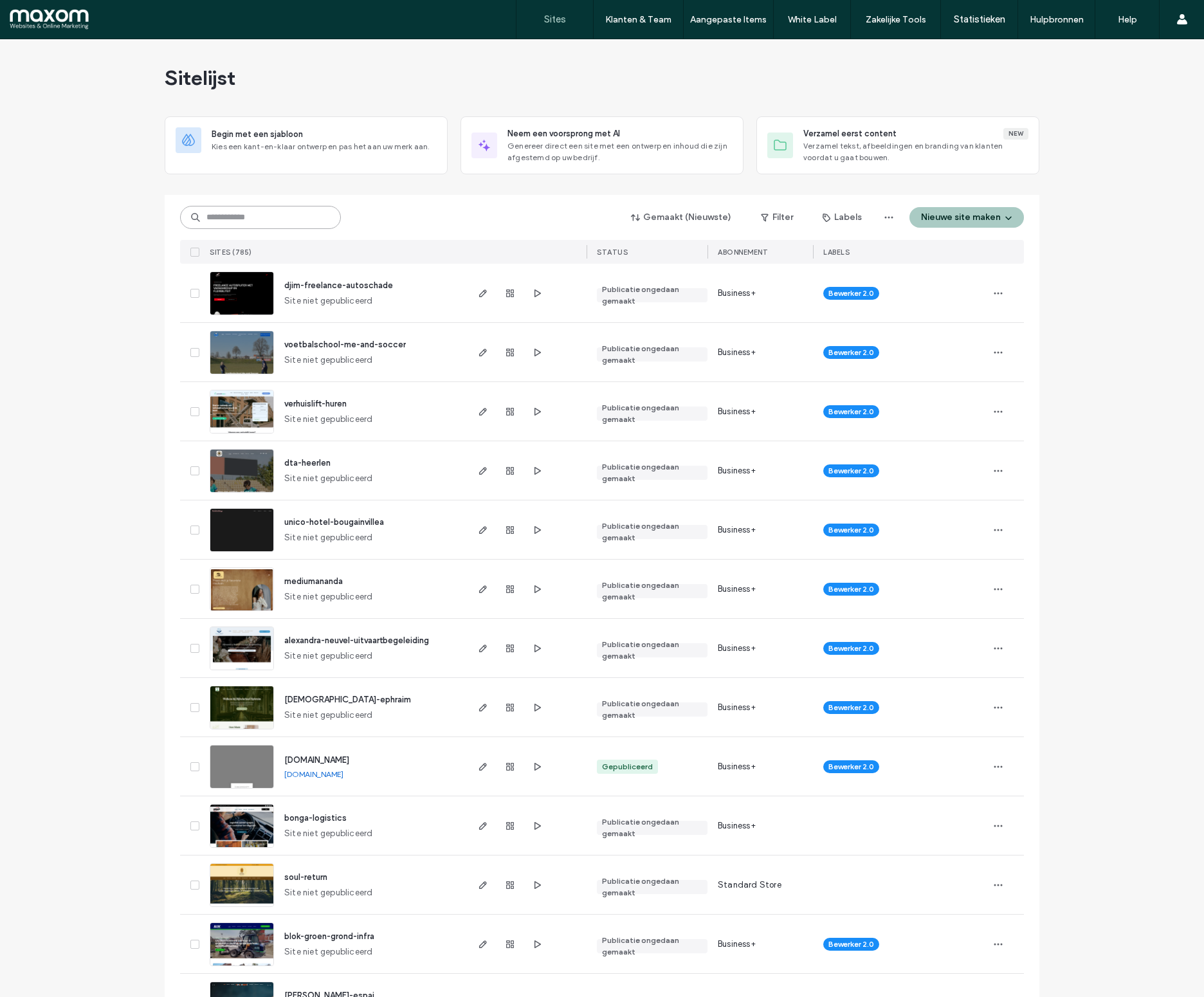
click at [271, 216] on input at bounding box center [260, 217] width 160 height 23
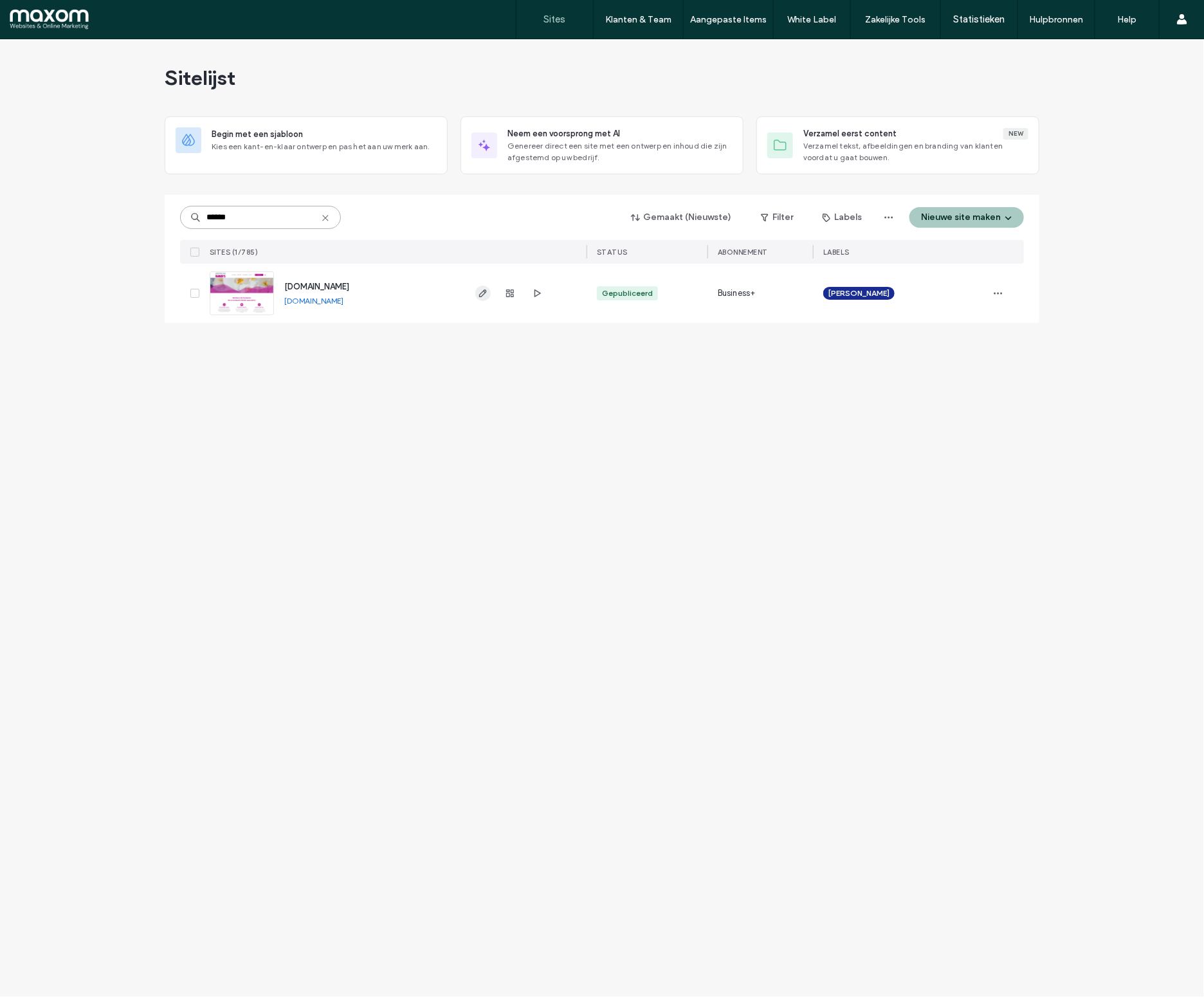
type input "******"
click at [489, 298] on span "button" at bounding box center [483, 293] width 15 height 15
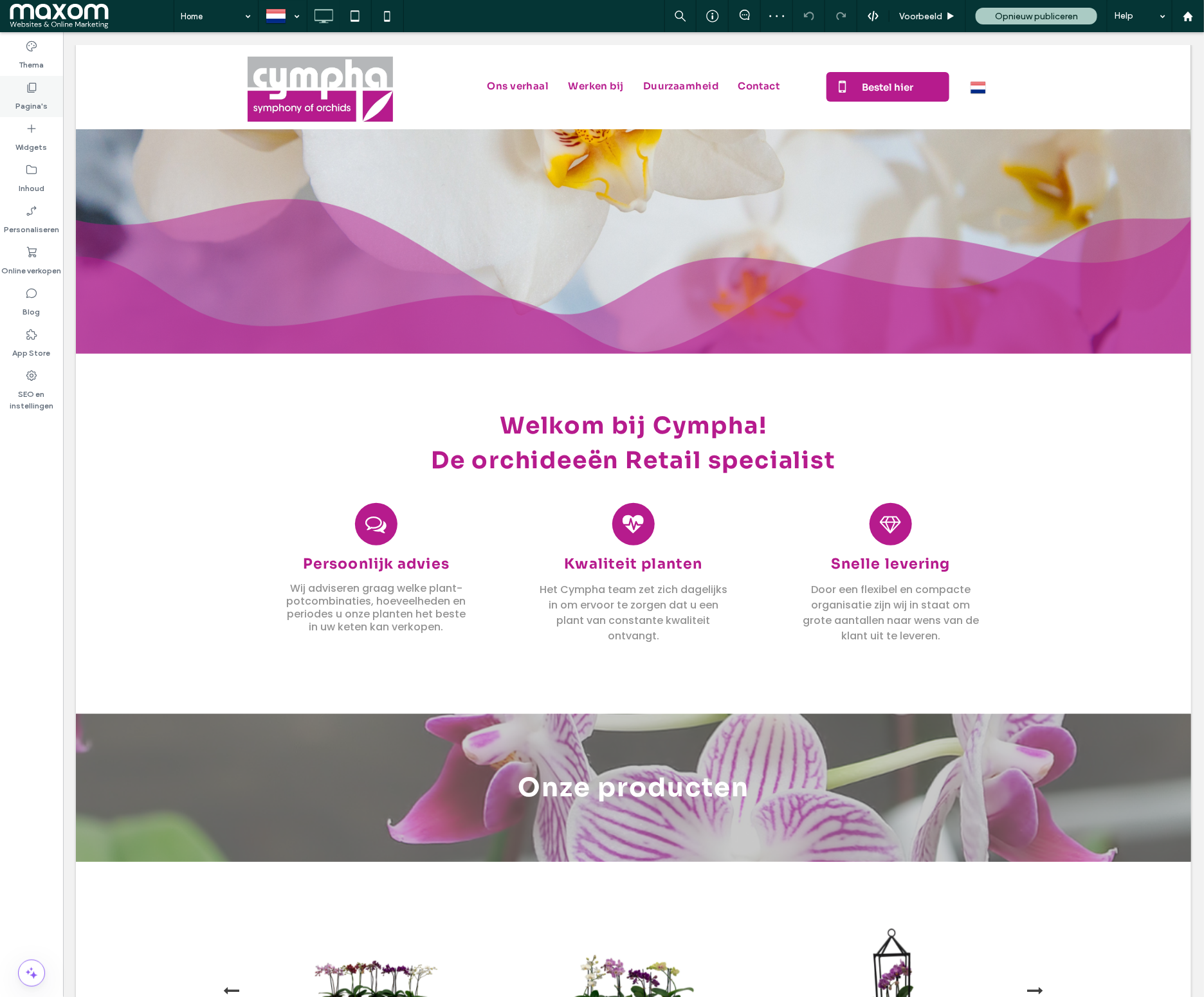
click at [42, 108] on label "Pagina's" at bounding box center [32, 103] width 32 height 18
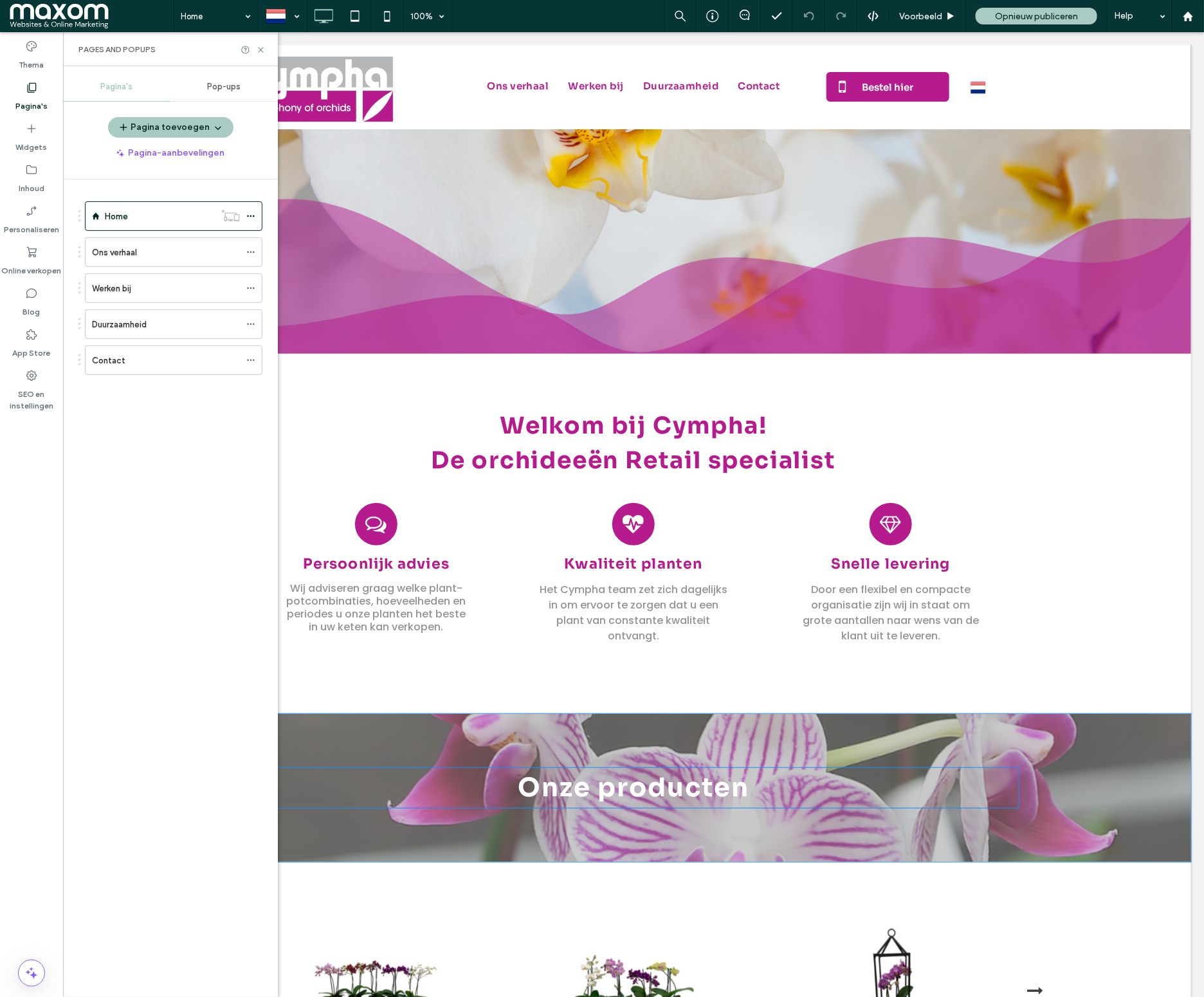
scroll to position [322, 0]
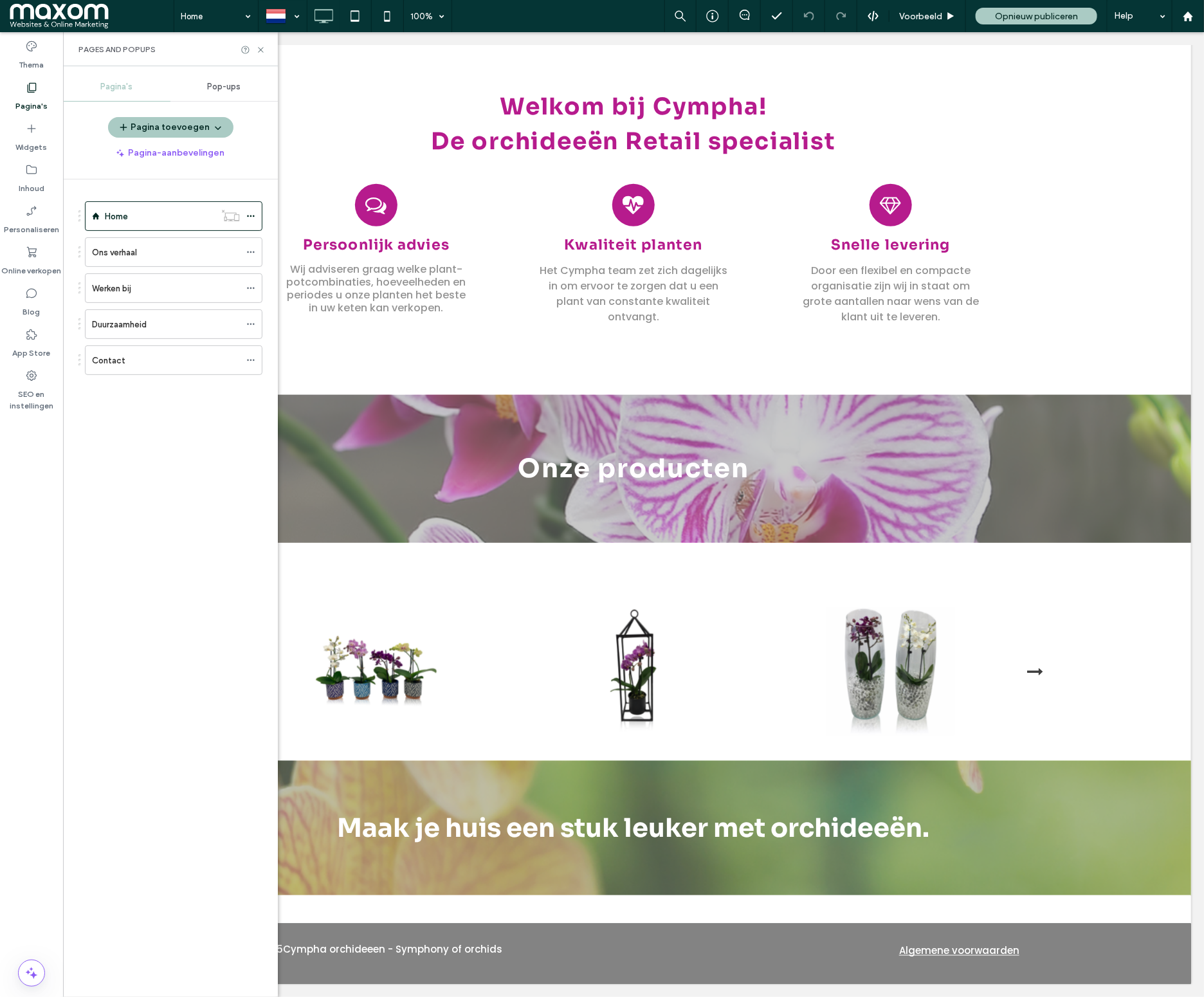
click at [165, 286] on div "Werken bij" at bounding box center [166, 288] width 148 height 14
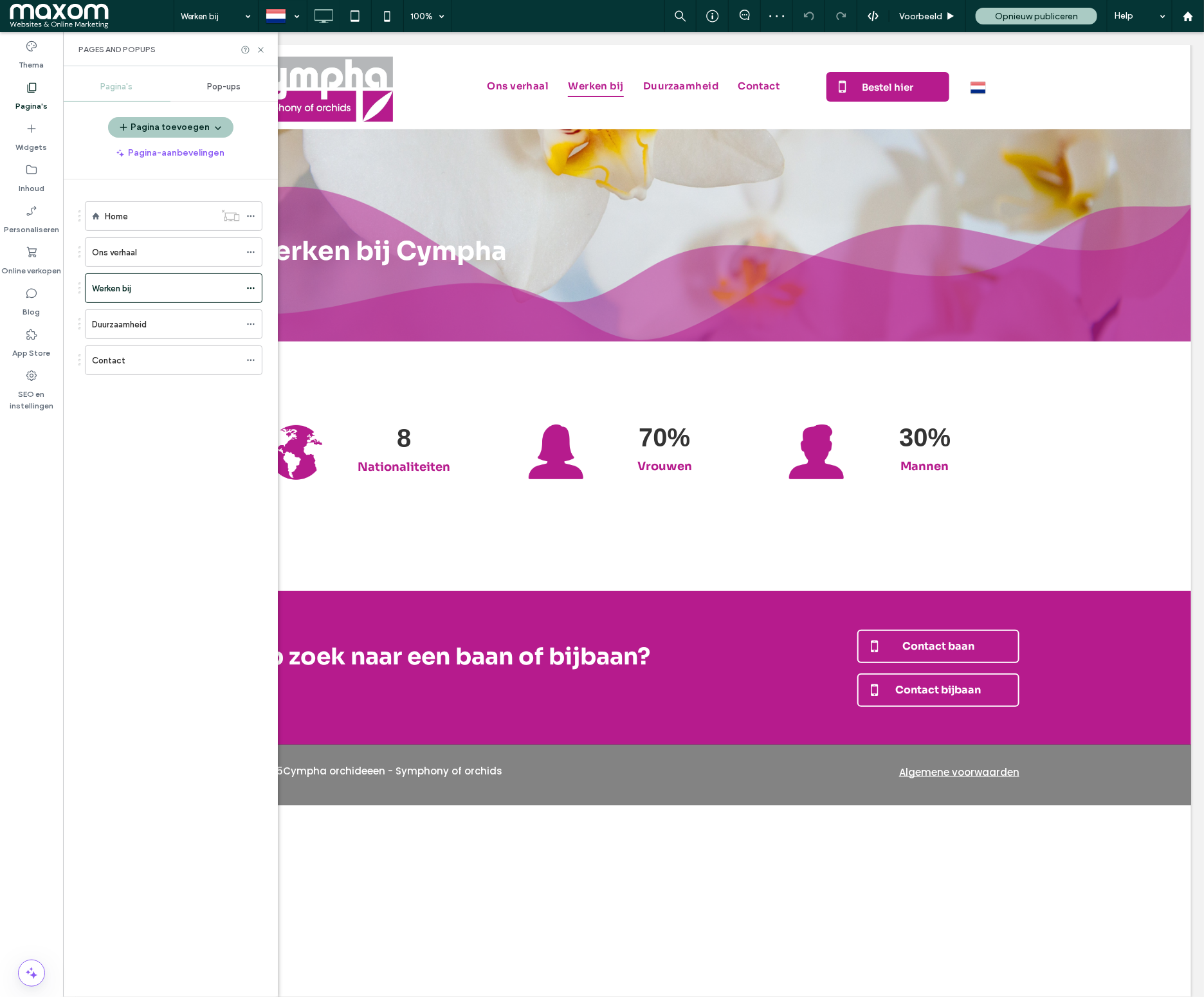
click at [141, 331] on label "Duurzaamheid" at bounding box center [119, 324] width 55 height 23
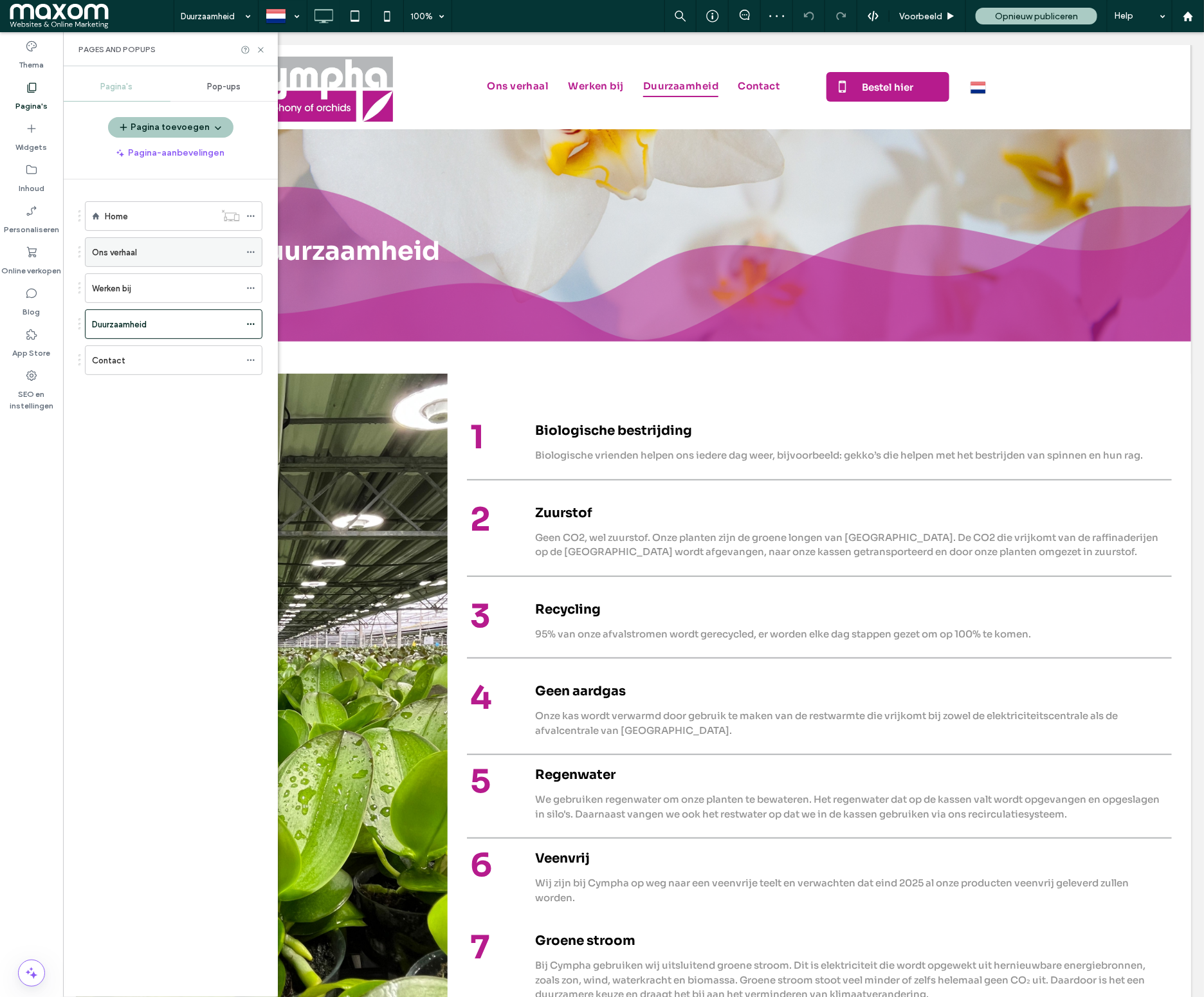
click at [128, 247] on label "Ons verhaal" at bounding box center [115, 252] width 45 height 23
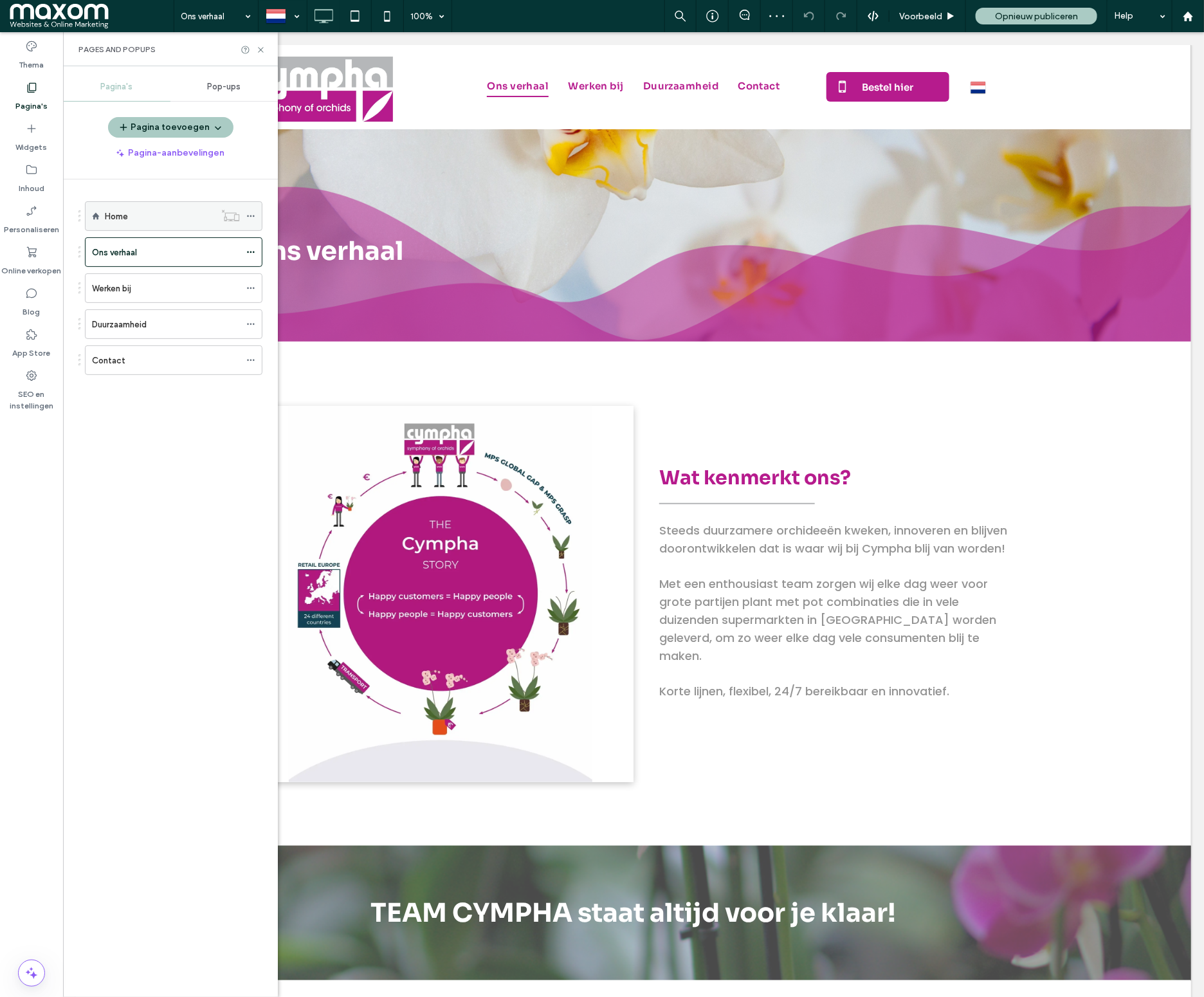
click at [141, 215] on div "Home" at bounding box center [160, 216] width 110 height 14
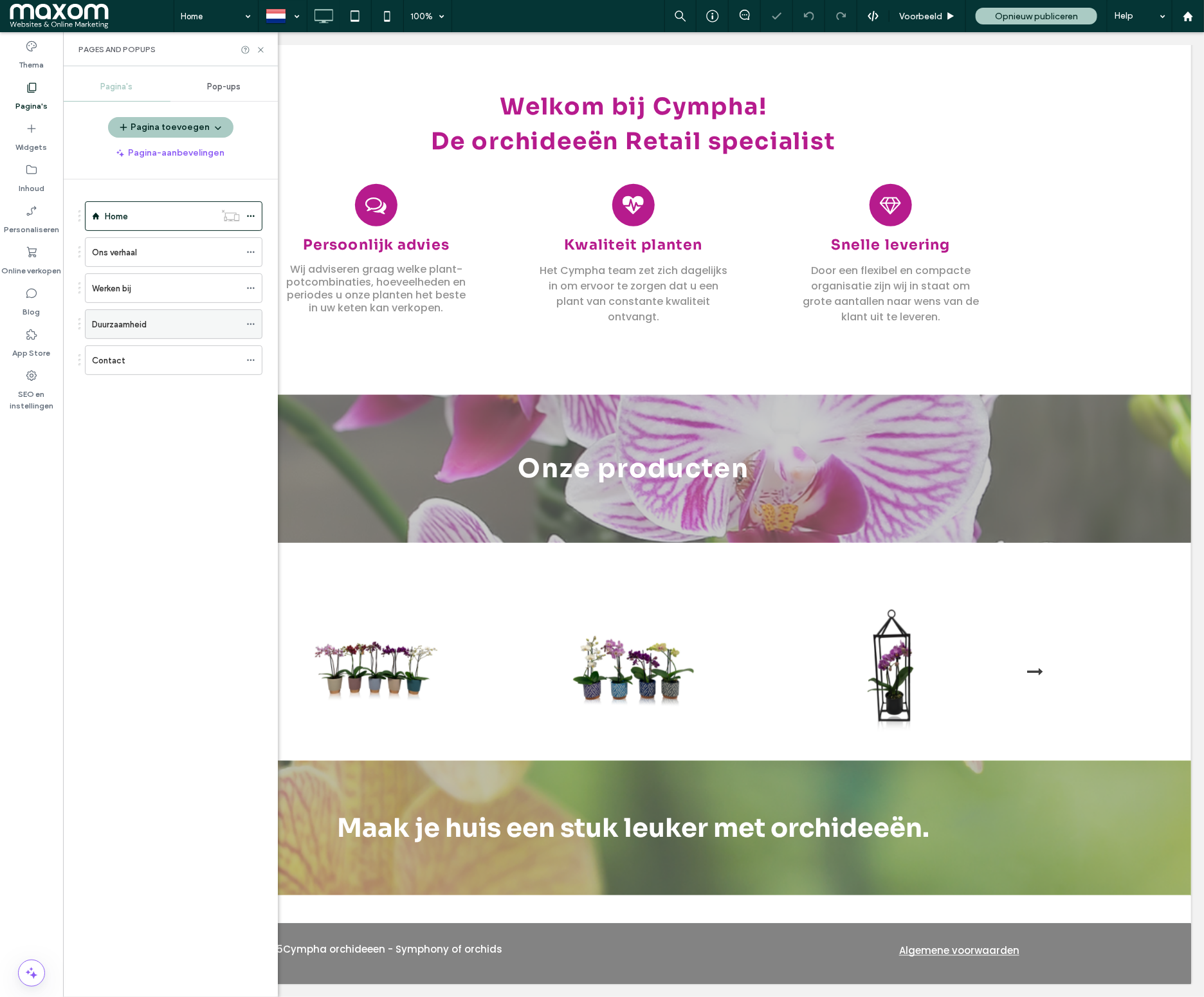
scroll to position [322, 0]
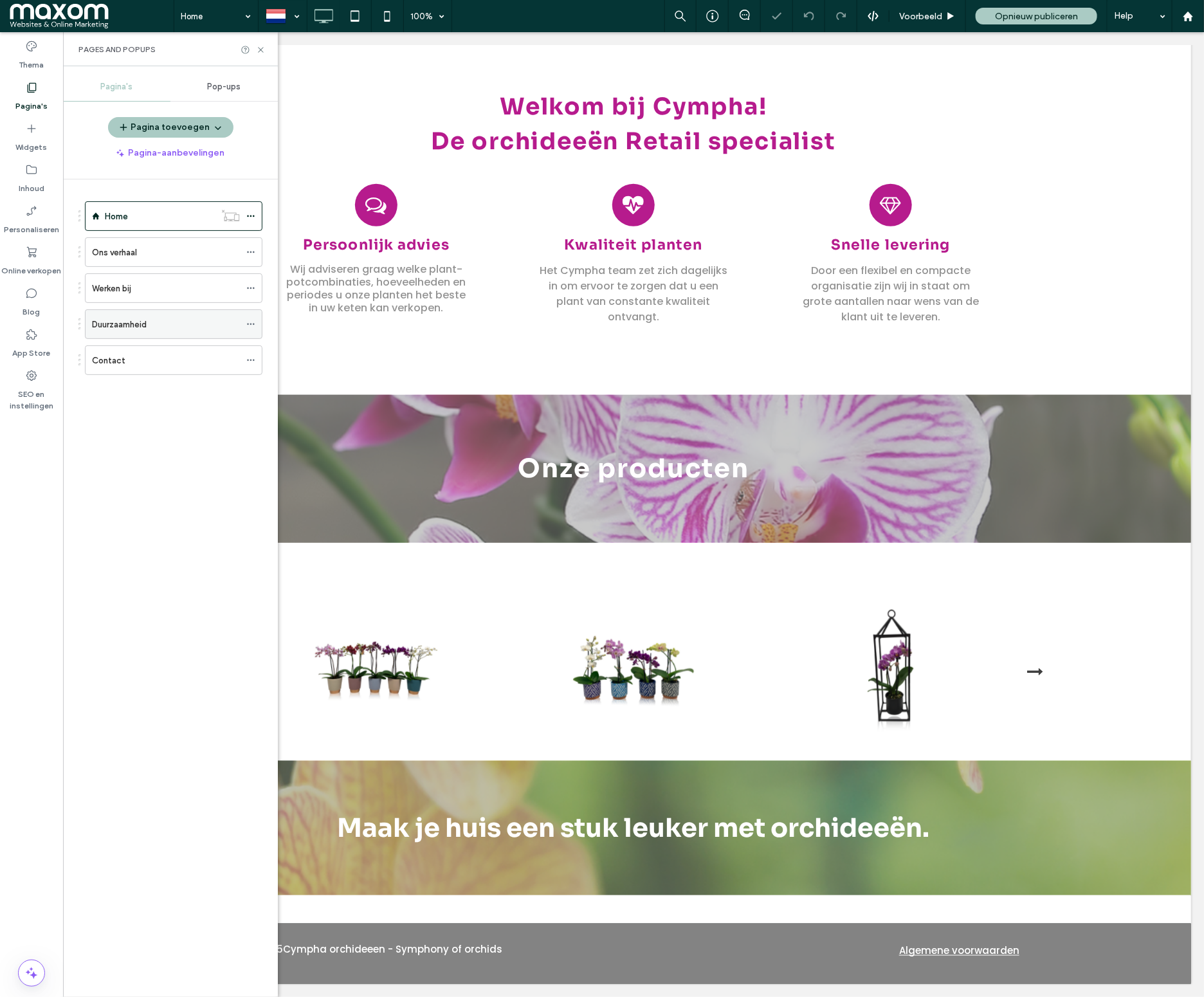
click at [159, 319] on div "Duurzaamheid" at bounding box center [166, 324] width 148 height 14
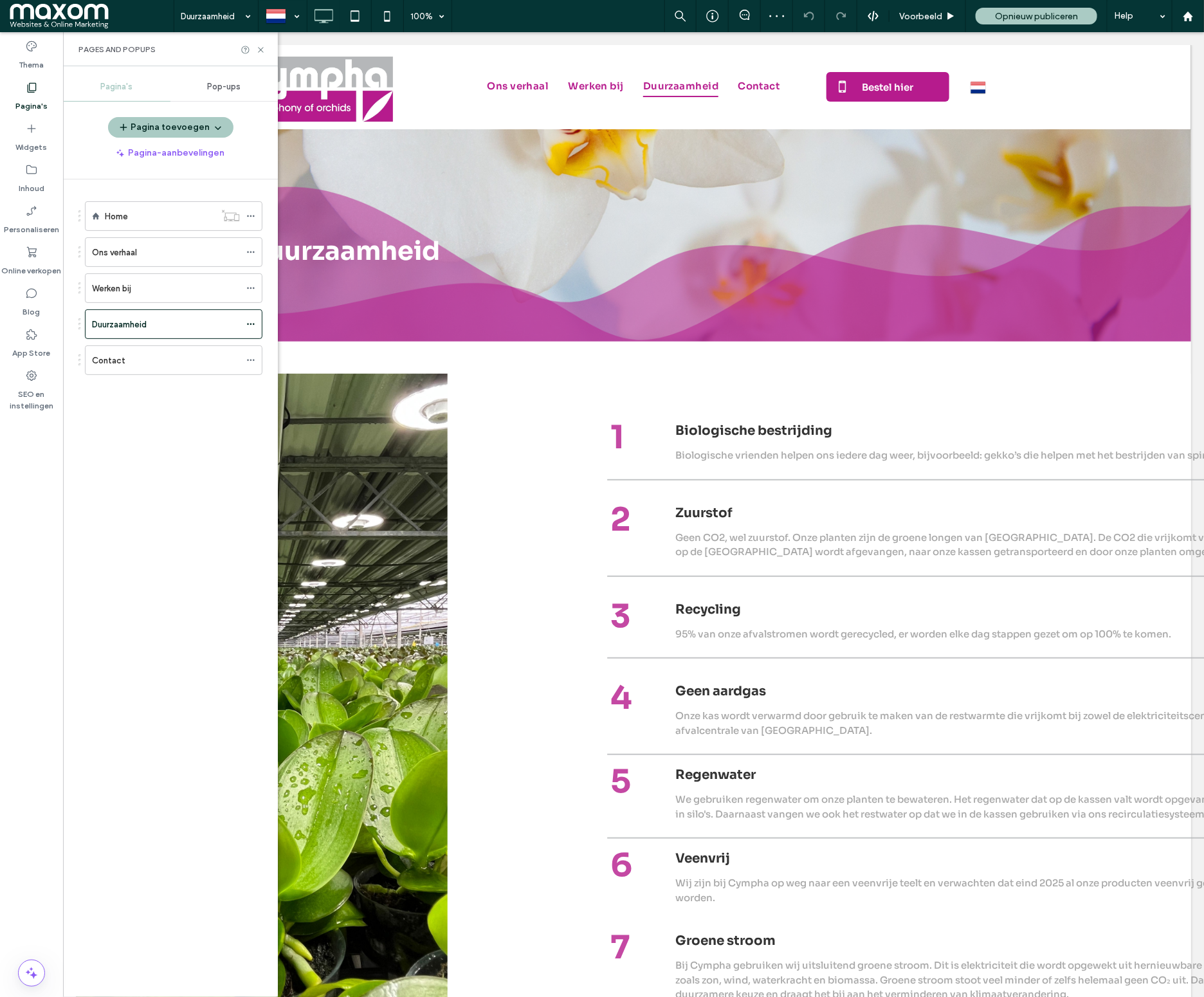
click at [169, 257] on div "Ons verhaal" at bounding box center [166, 252] width 148 height 14
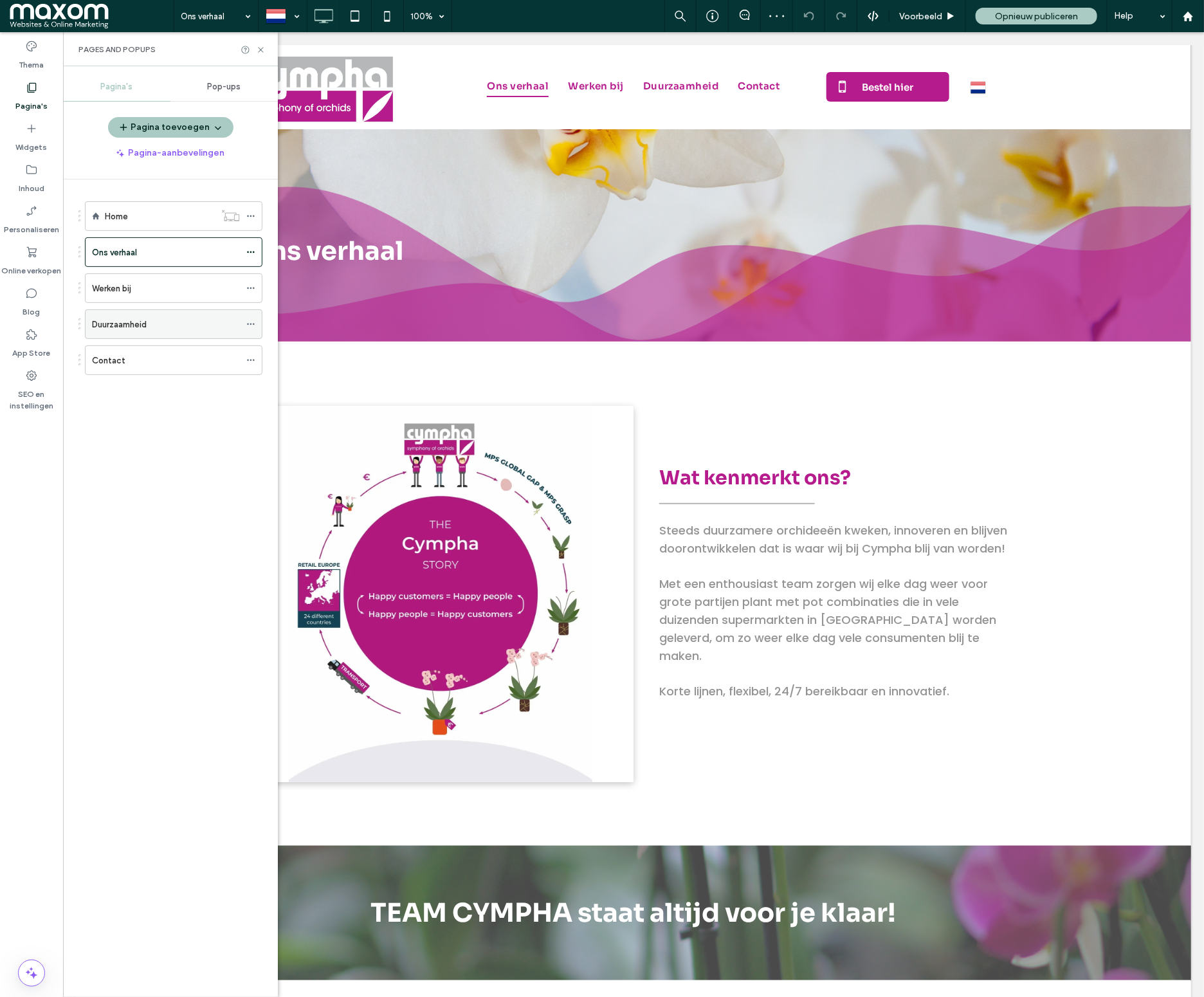
click at [142, 320] on label "Duurzaamheid" at bounding box center [119, 324] width 55 height 23
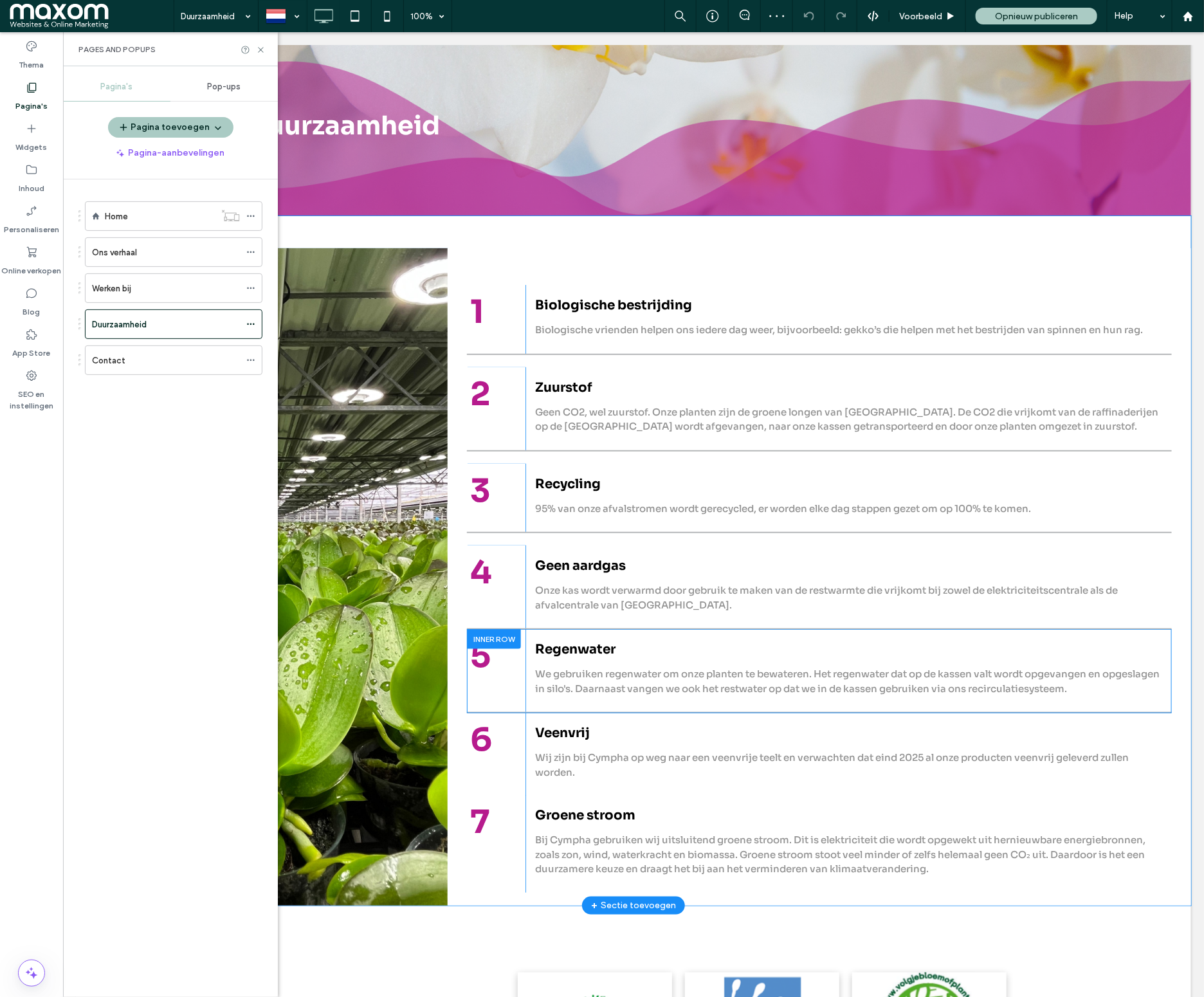
scroll to position [152, 0]
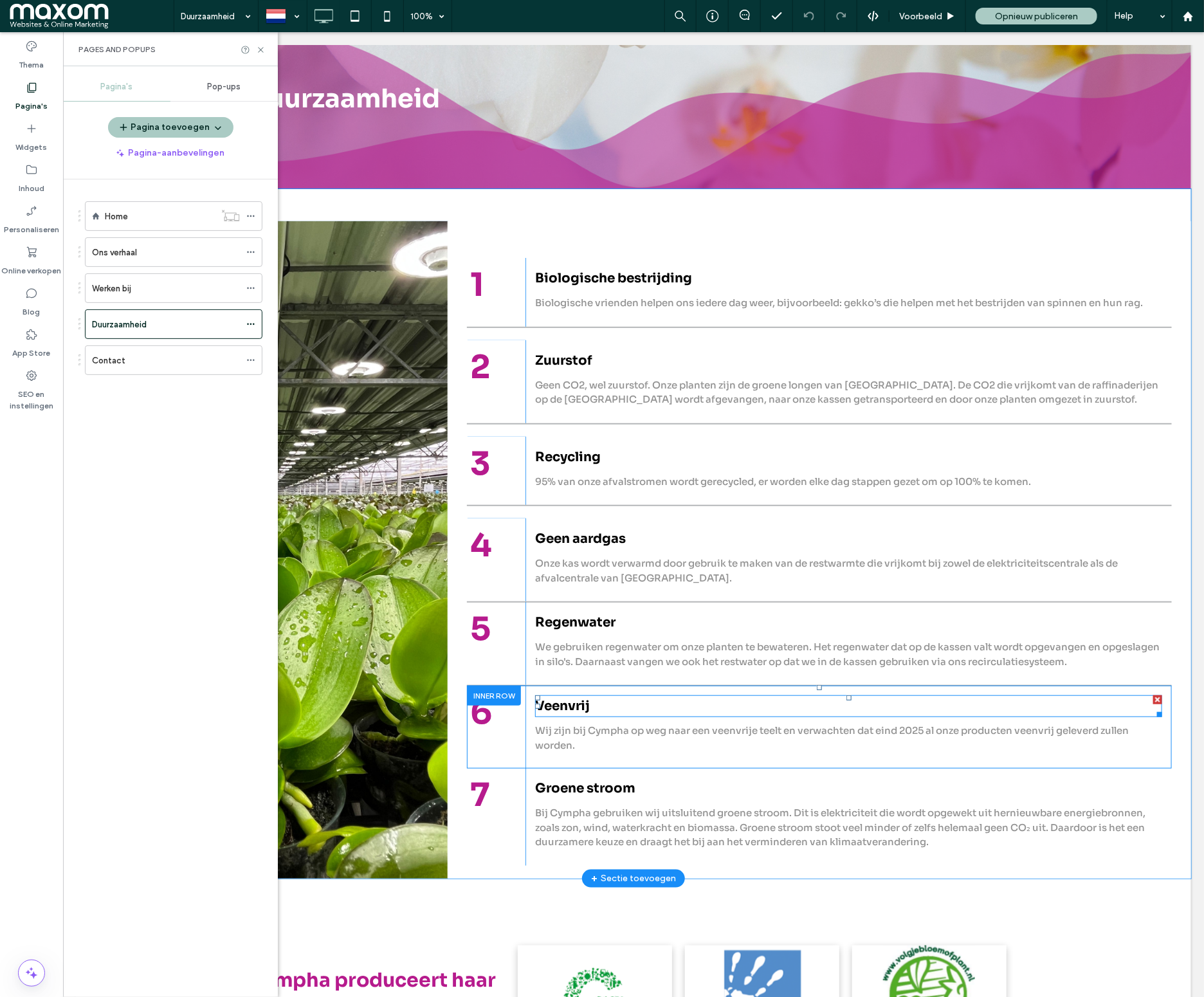
click at [580, 705] on span "Veenvrij" at bounding box center [561, 705] width 55 height 16
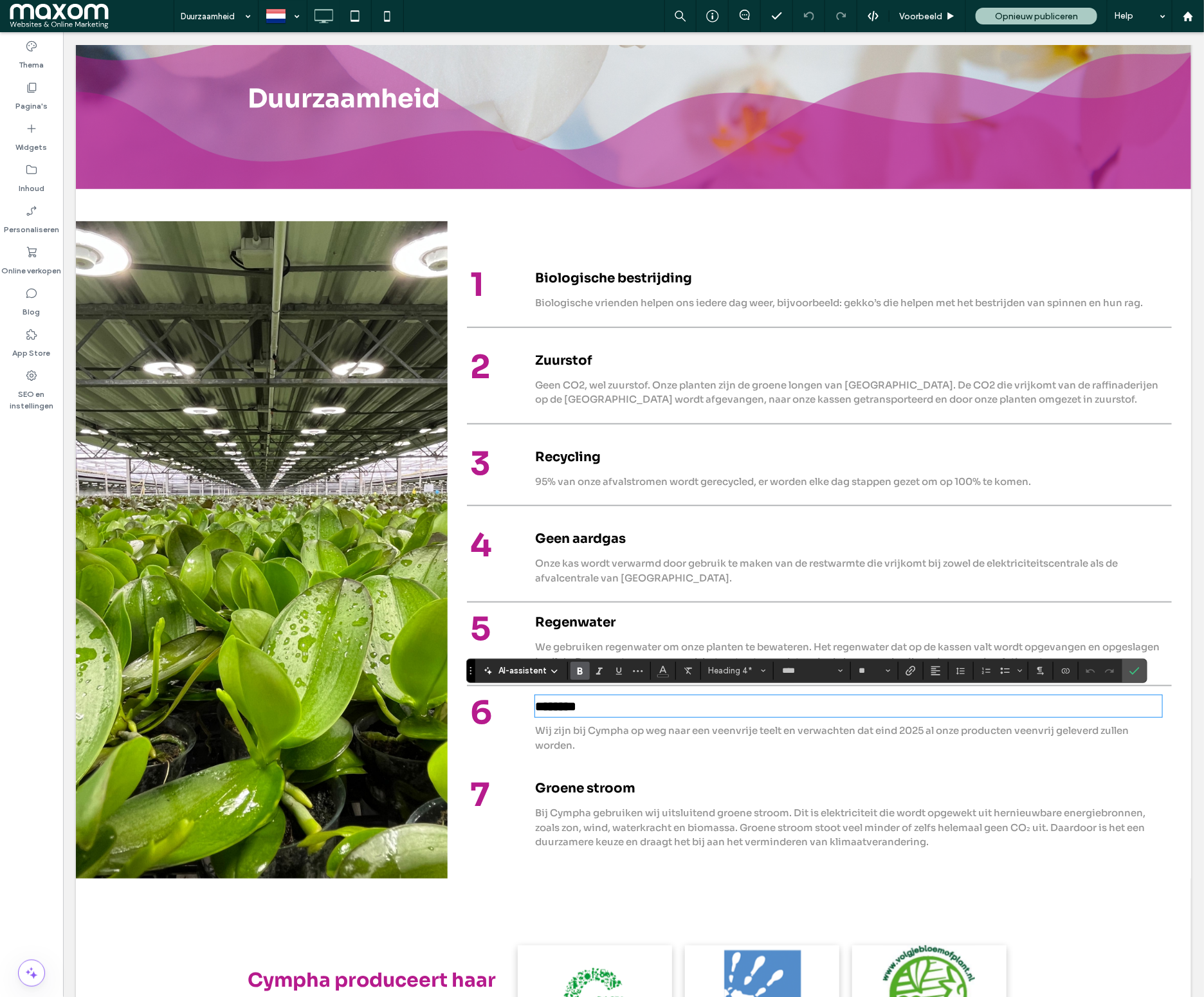
type input "**"
drag, startPoint x: 1134, startPoint y: 673, endPoint x: 1071, endPoint y: 641, distance: 70.7
click at [1134, 673] on use "Bevestigen" at bounding box center [1134, 671] width 10 height 8
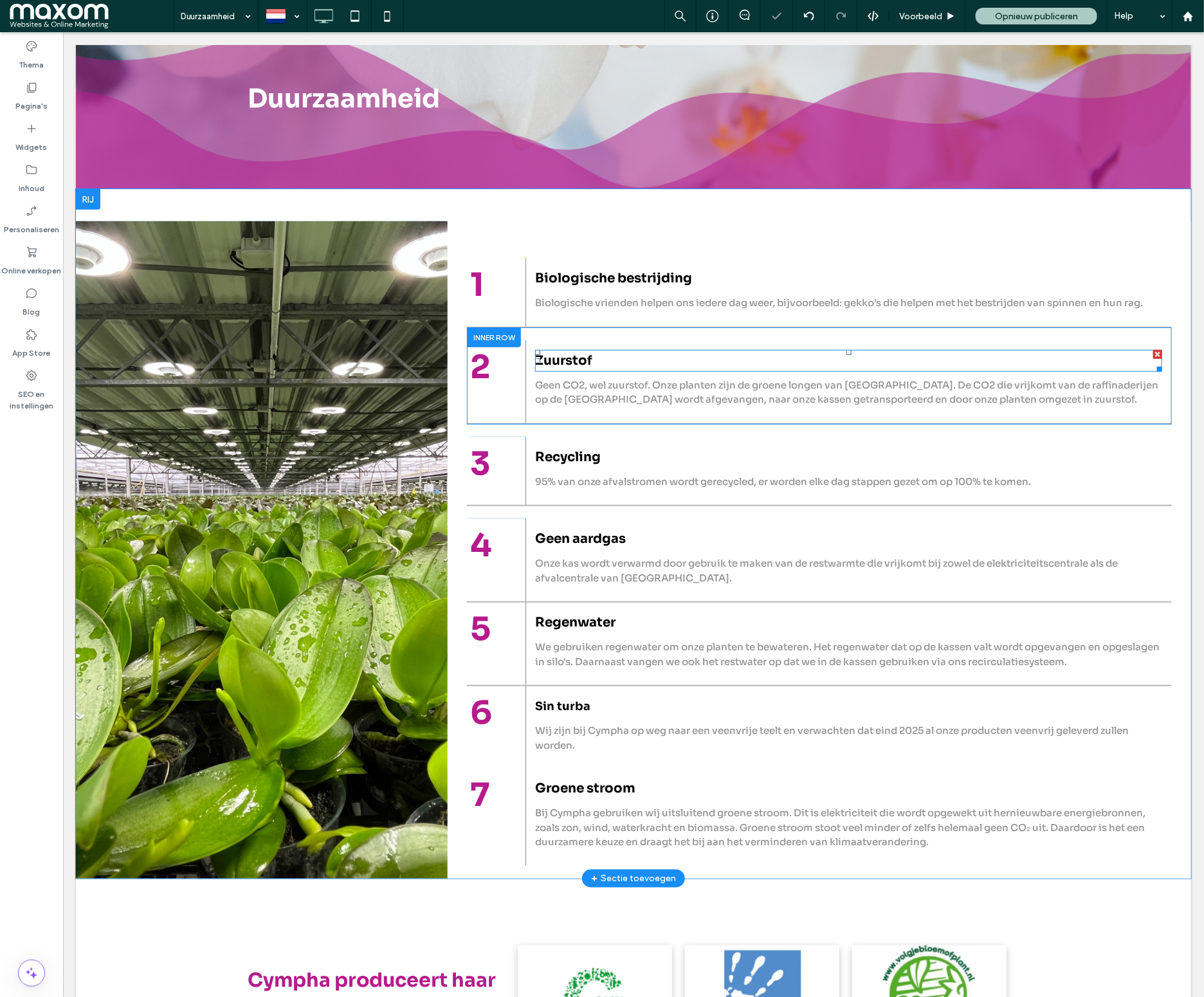
scroll to position [159, 0]
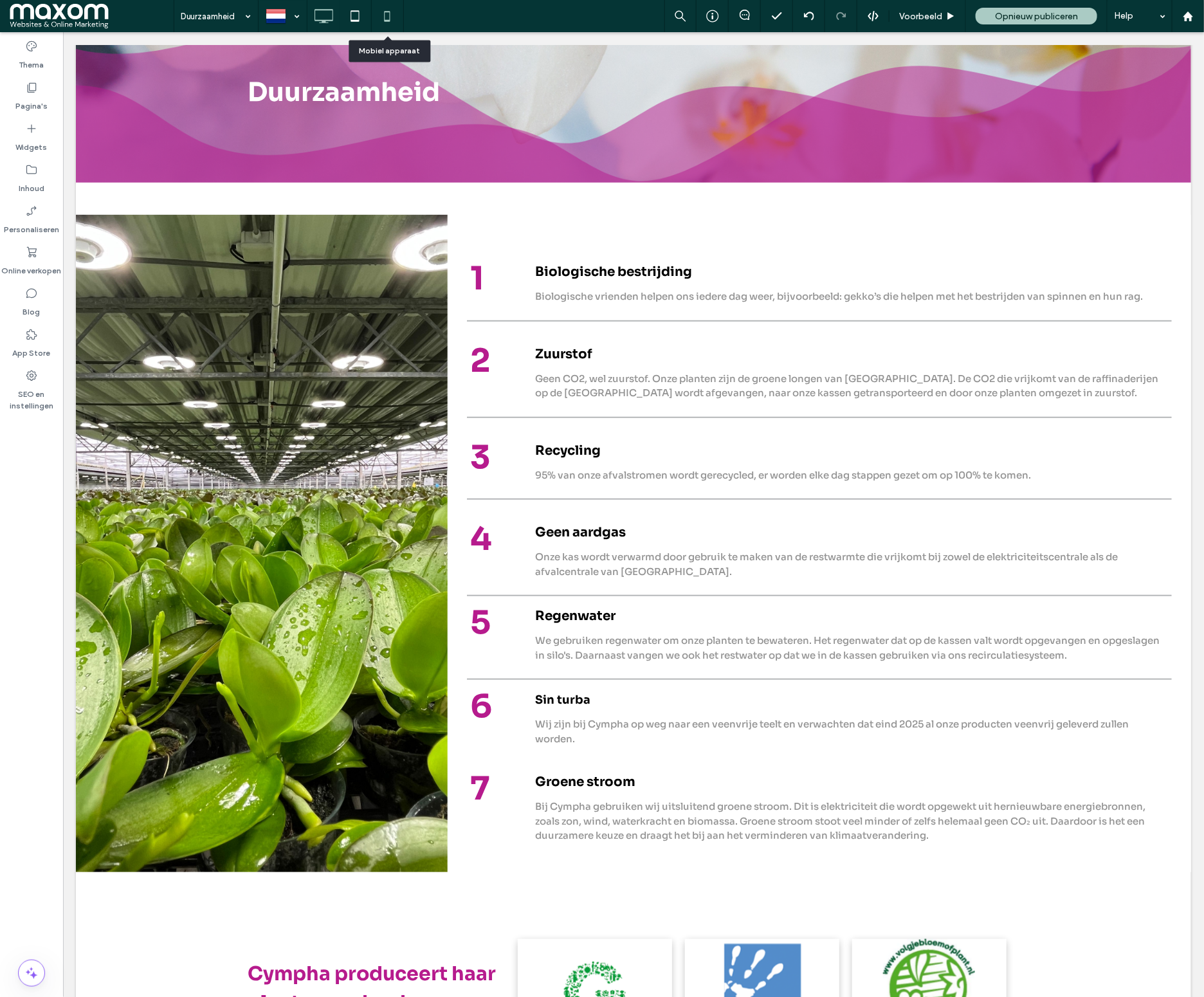
click at [391, 13] on icon at bounding box center [387, 16] width 26 height 26
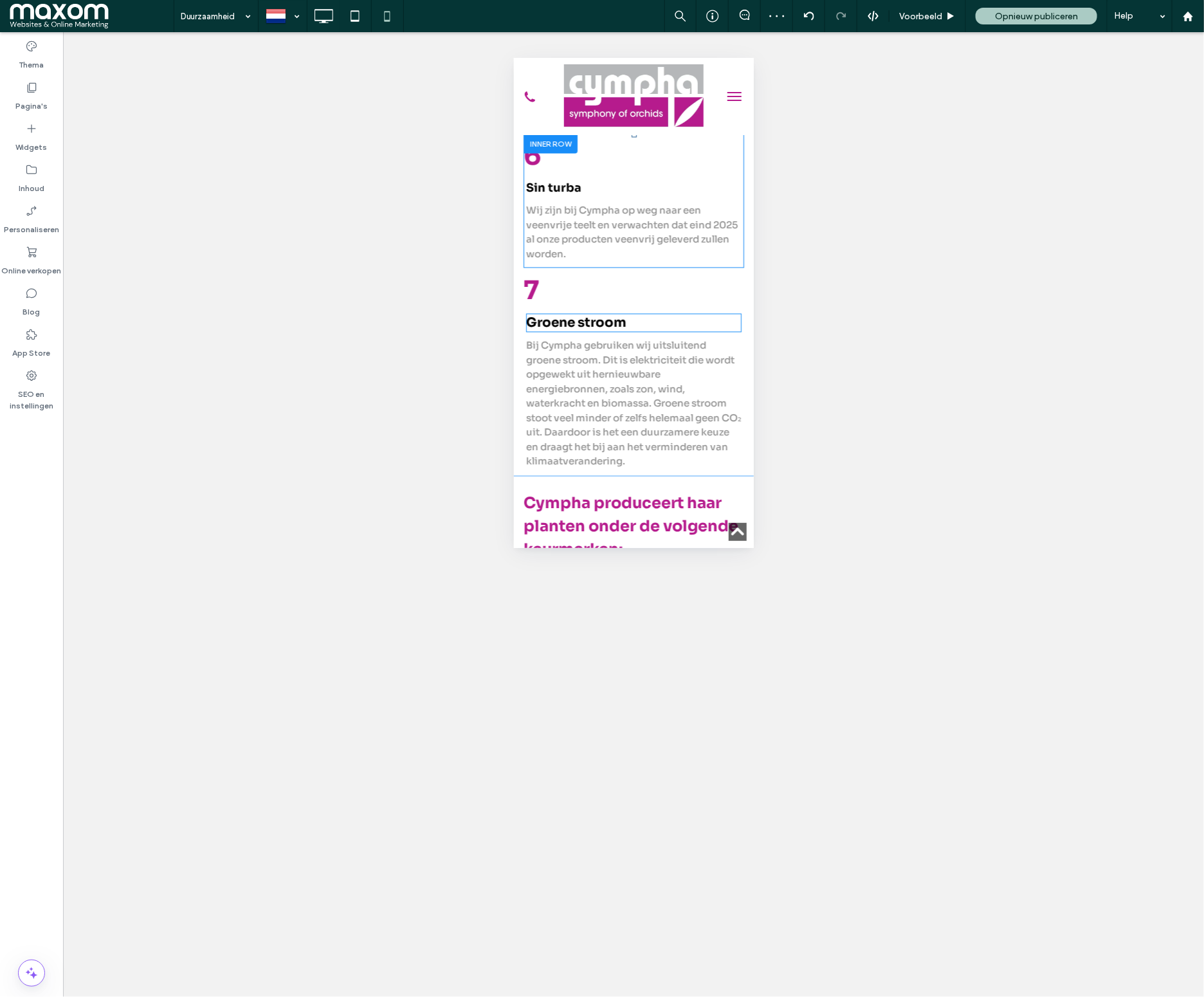
scroll to position [1092, 0]
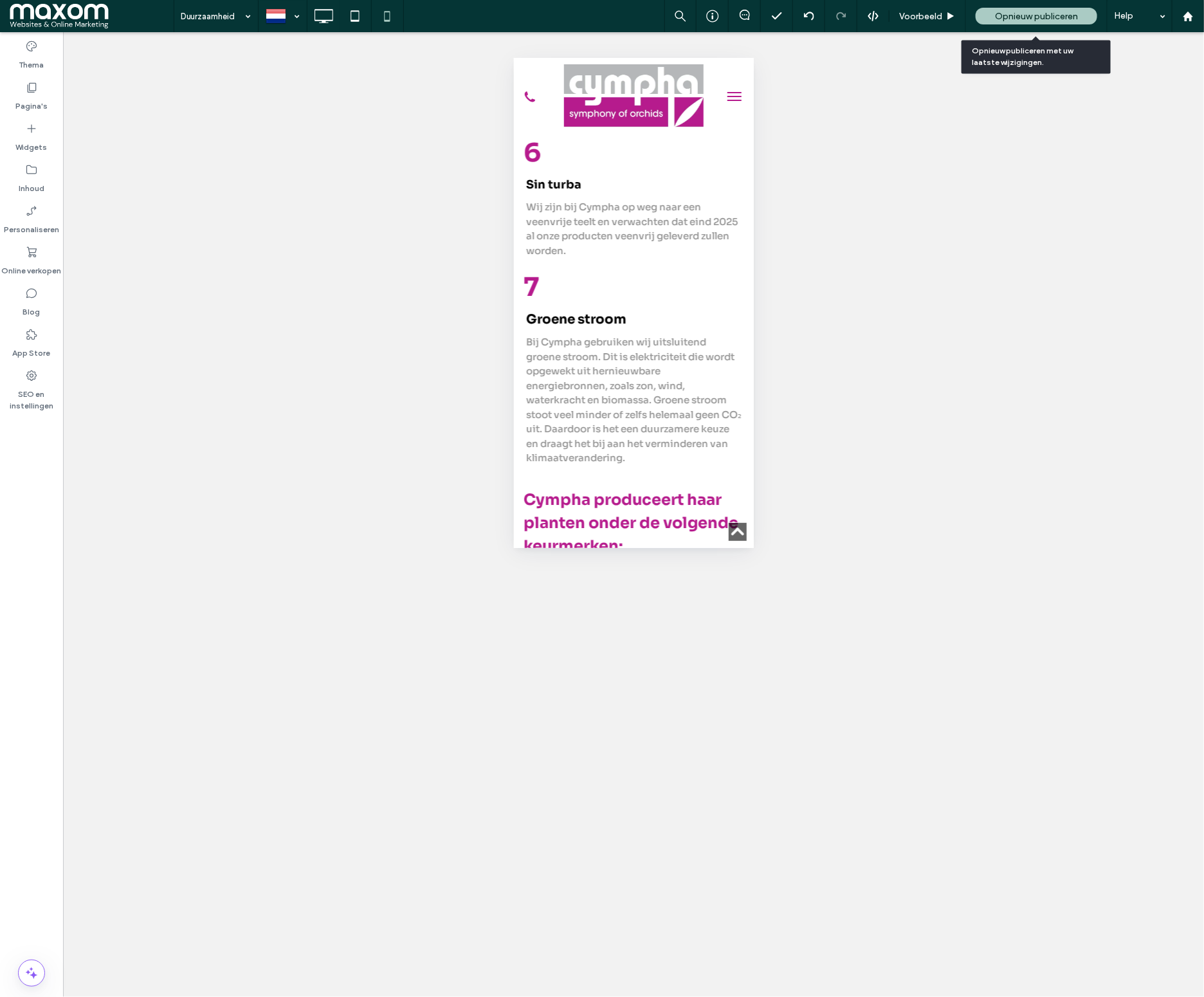
click at [1025, 22] on div "Opnieuw publiceren" at bounding box center [1036, 16] width 122 height 17
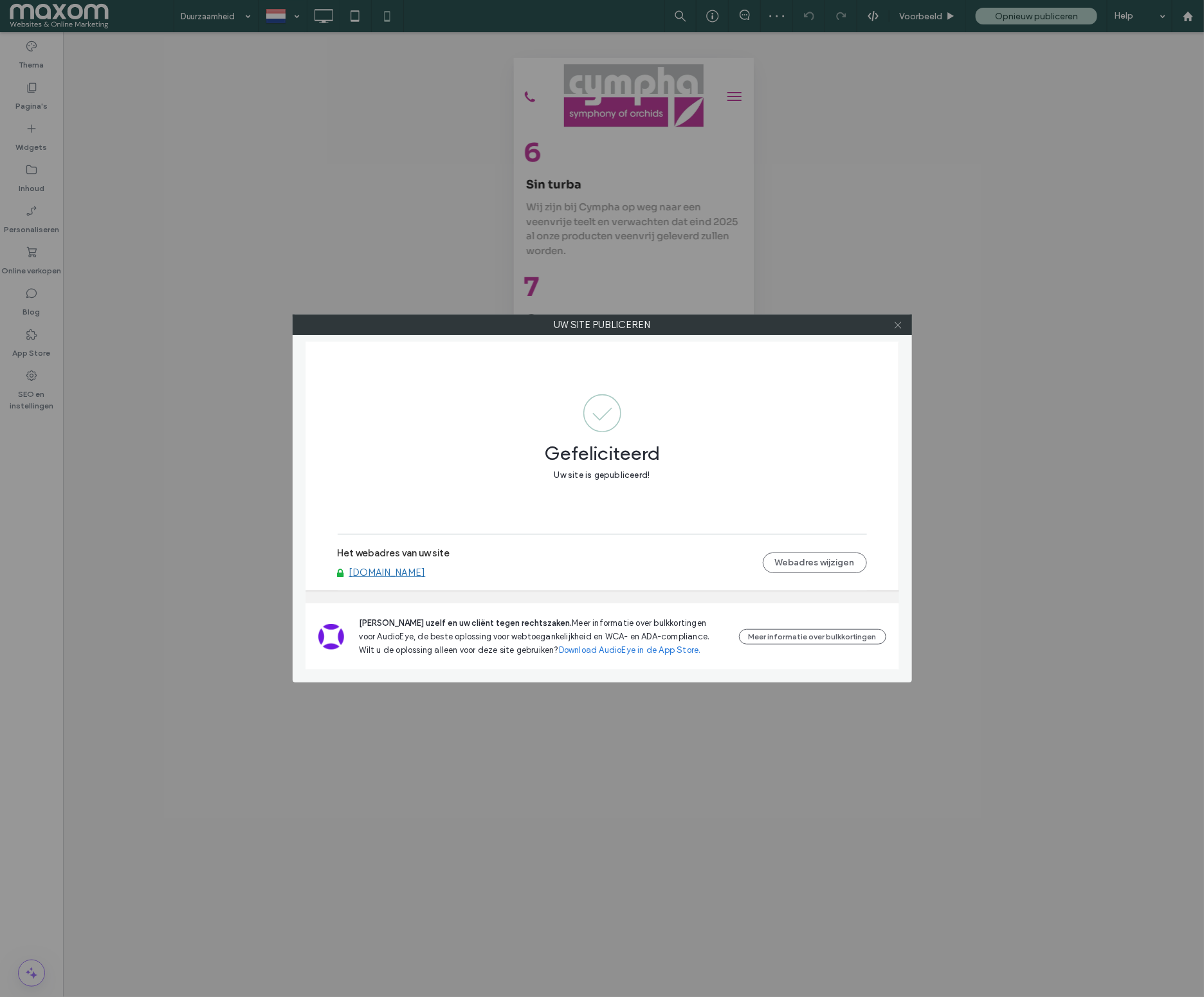
click at [899, 325] on icon at bounding box center [898, 325] width 10 height 10
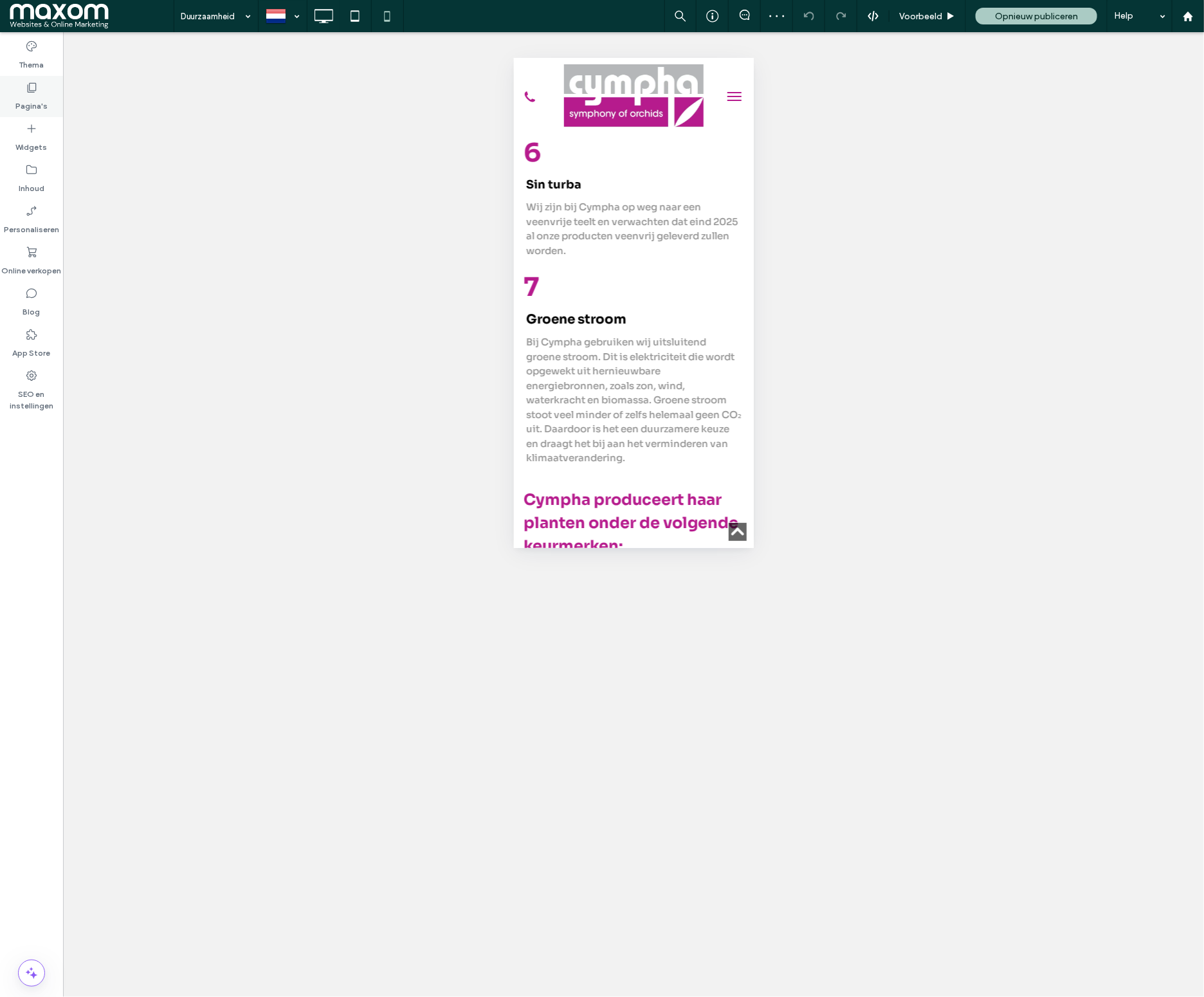
click at [34, 90] on icon at bounding box center [32, 88] width 13 height 13
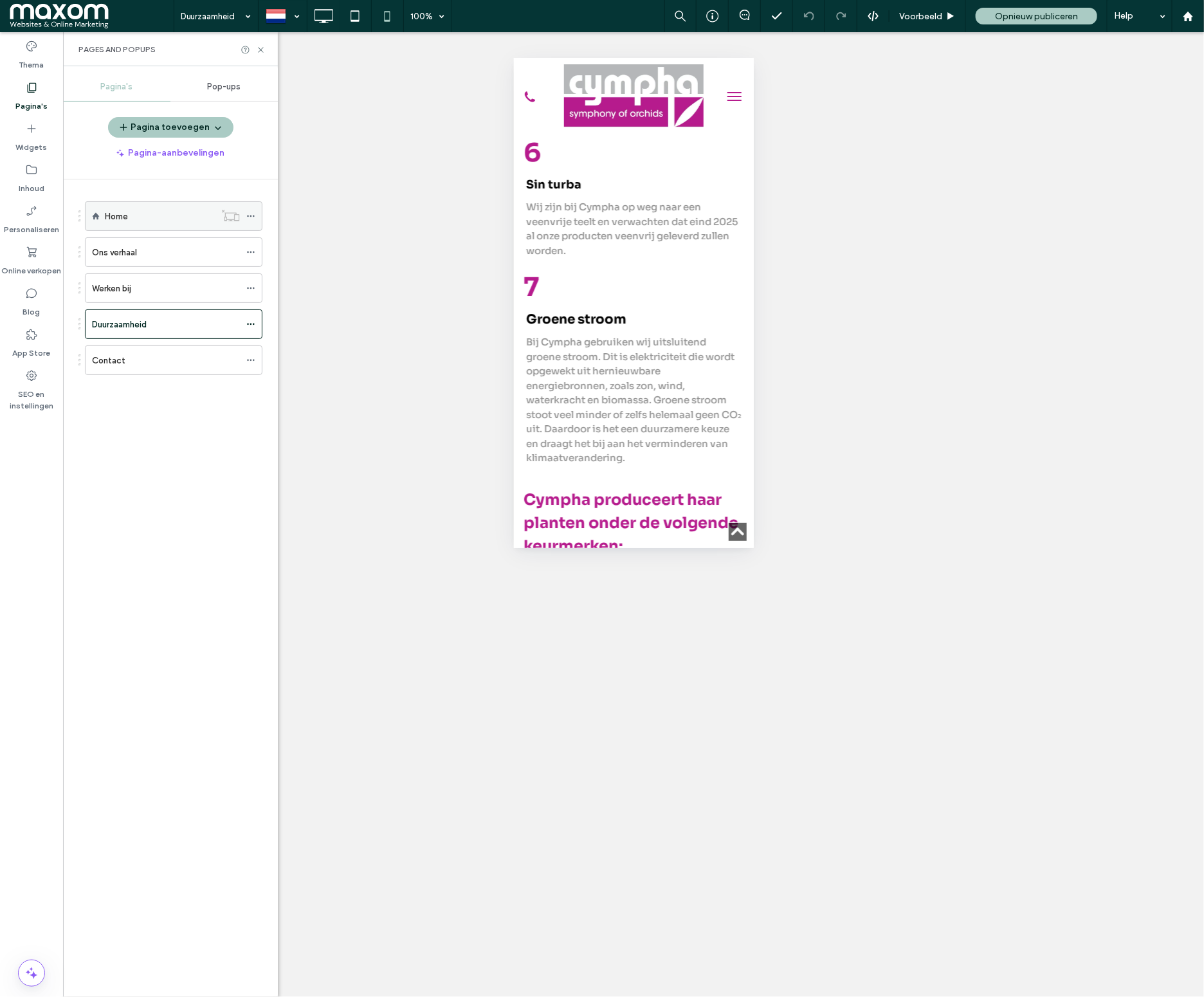
click at [131, 211] on div "Home" at bounding box center [160, 216] width 110 height 14
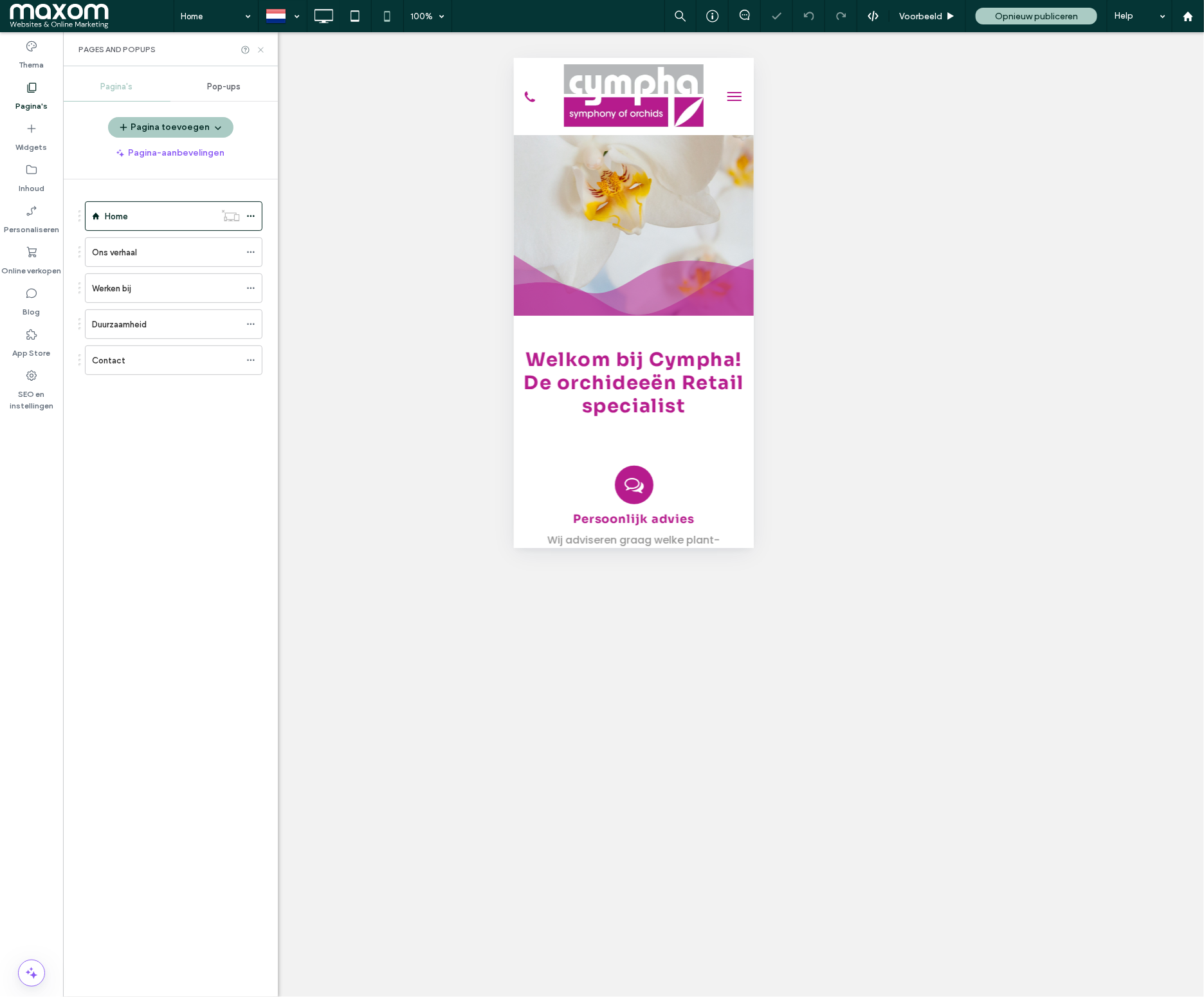
click at [258, 47] on use at bounding box center [260, 50] width 5 height 5
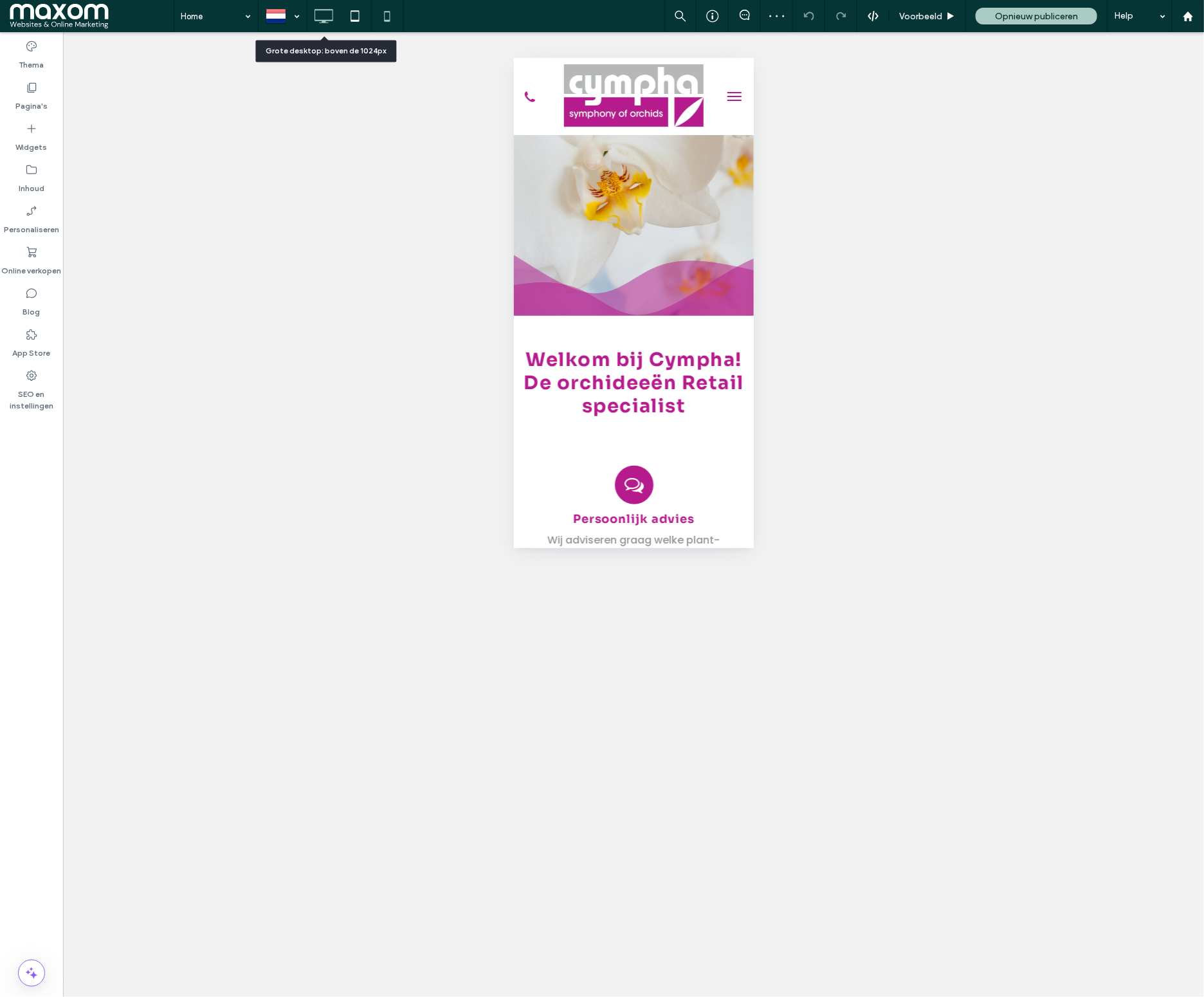
click at [324, 18] on icon at bounding box center [324, 16] width 26 height 26
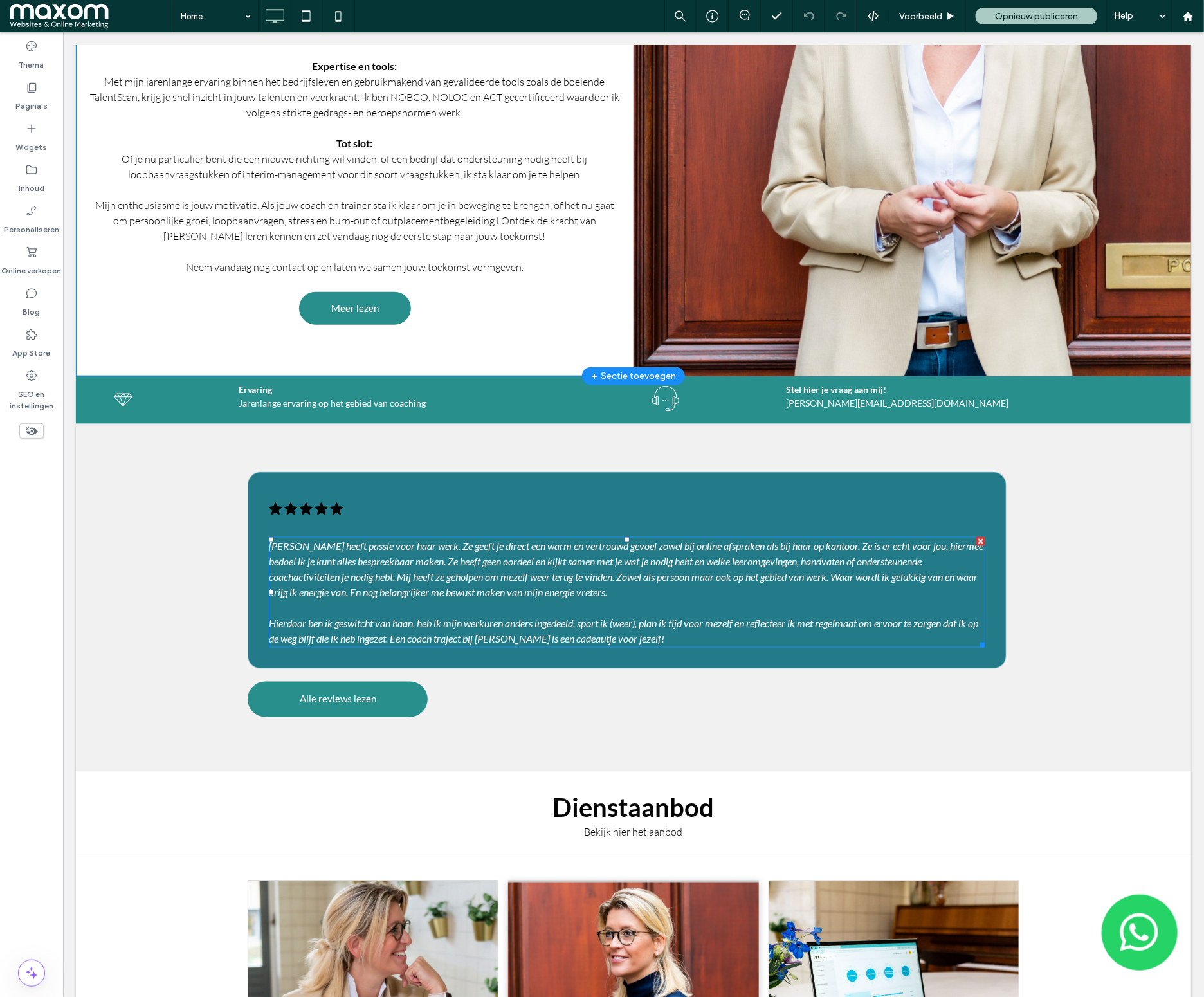
scroll to position [399, 0]
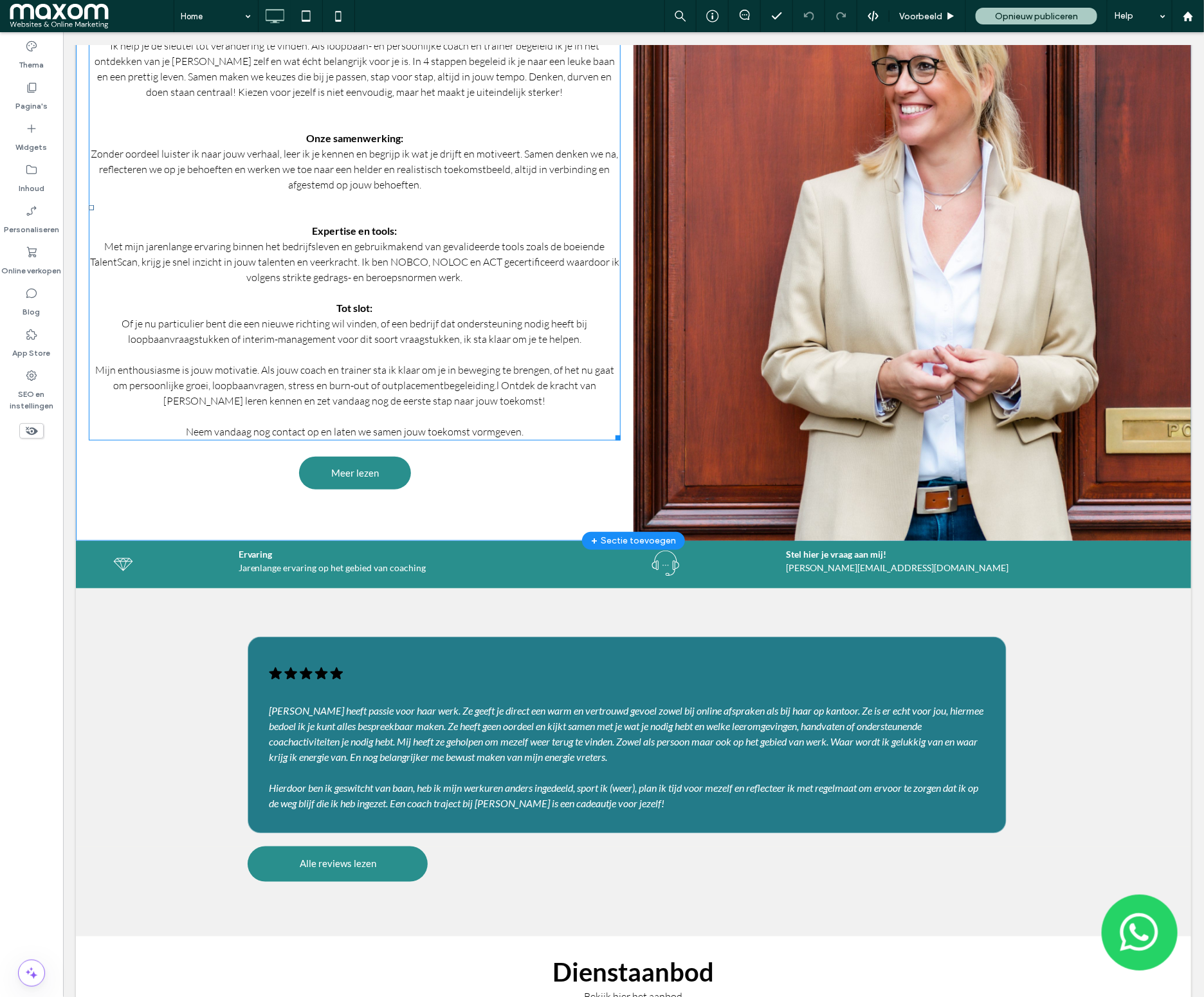
click at [335, 396] on span "Mijn enthousiasme is jouw motivatie. Als jouw coach en trainer sta ik klaar om …" at bounding box center [354, 385] width 519 height 44
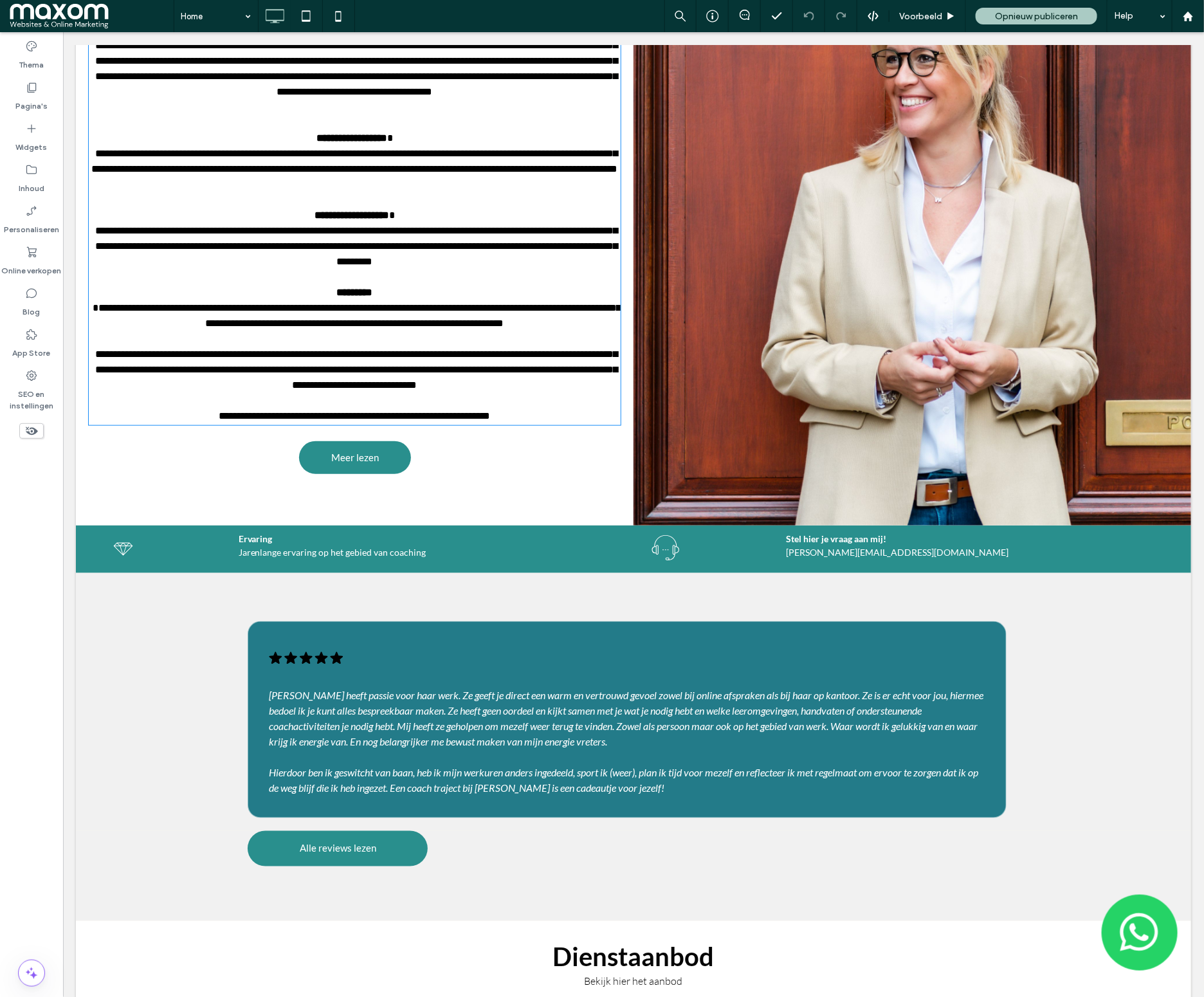
scroll to position [91, 0]
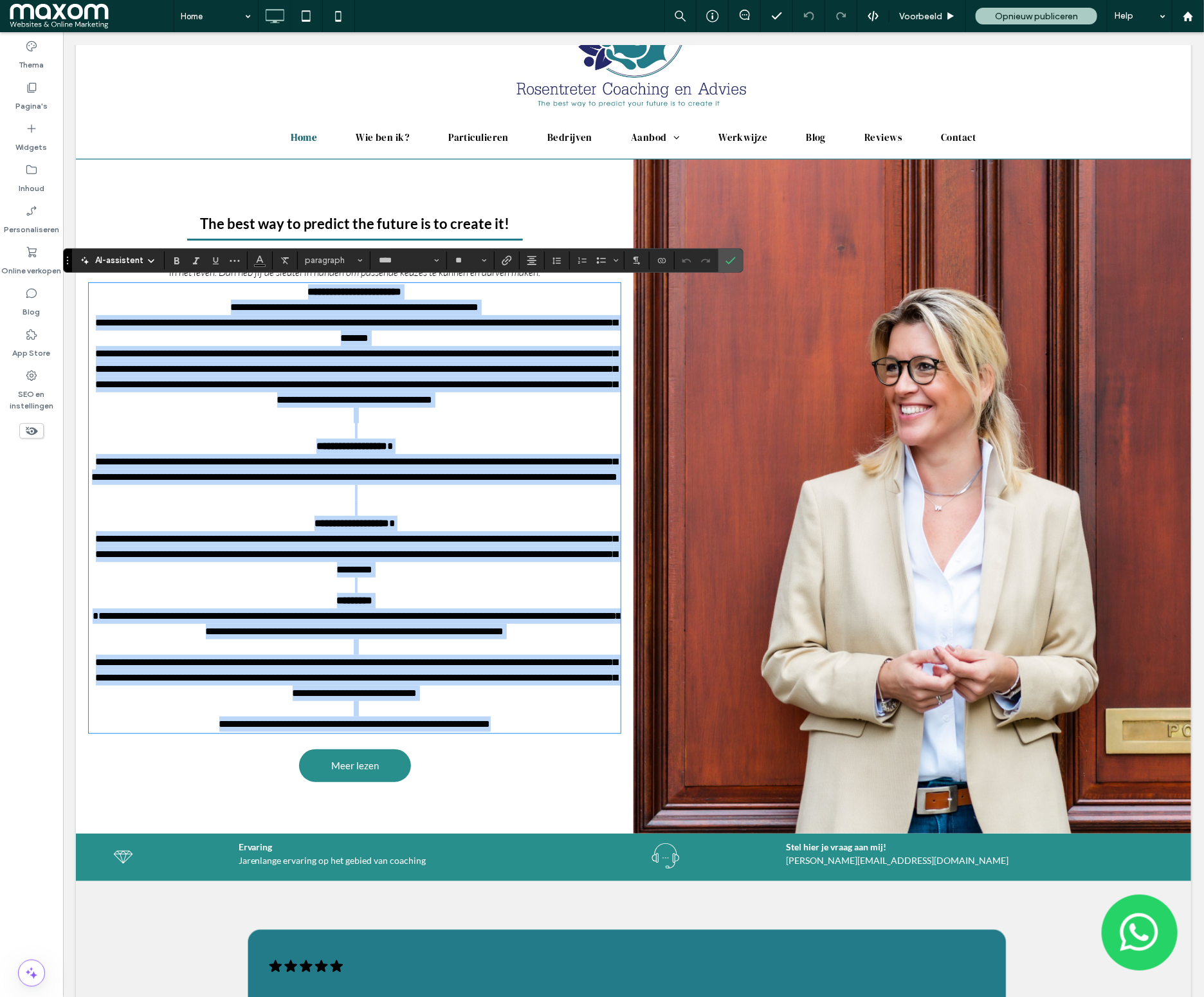
click at [335, 396] on span "**********" at bounding box center [356, 376] width 522 height 56
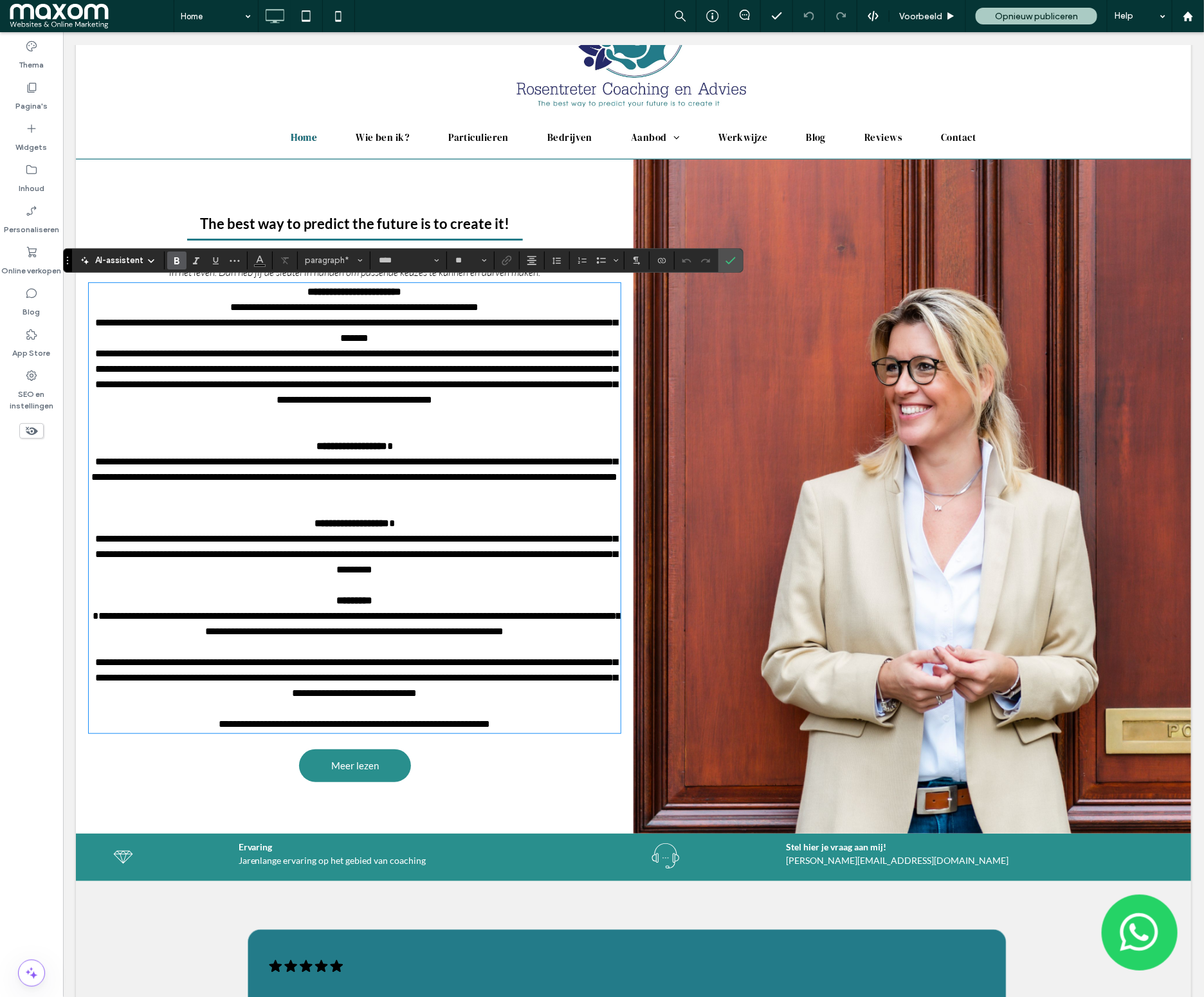
click at [233, 293] on p "**********" at bounding box center [354, 291] width 532 height 15
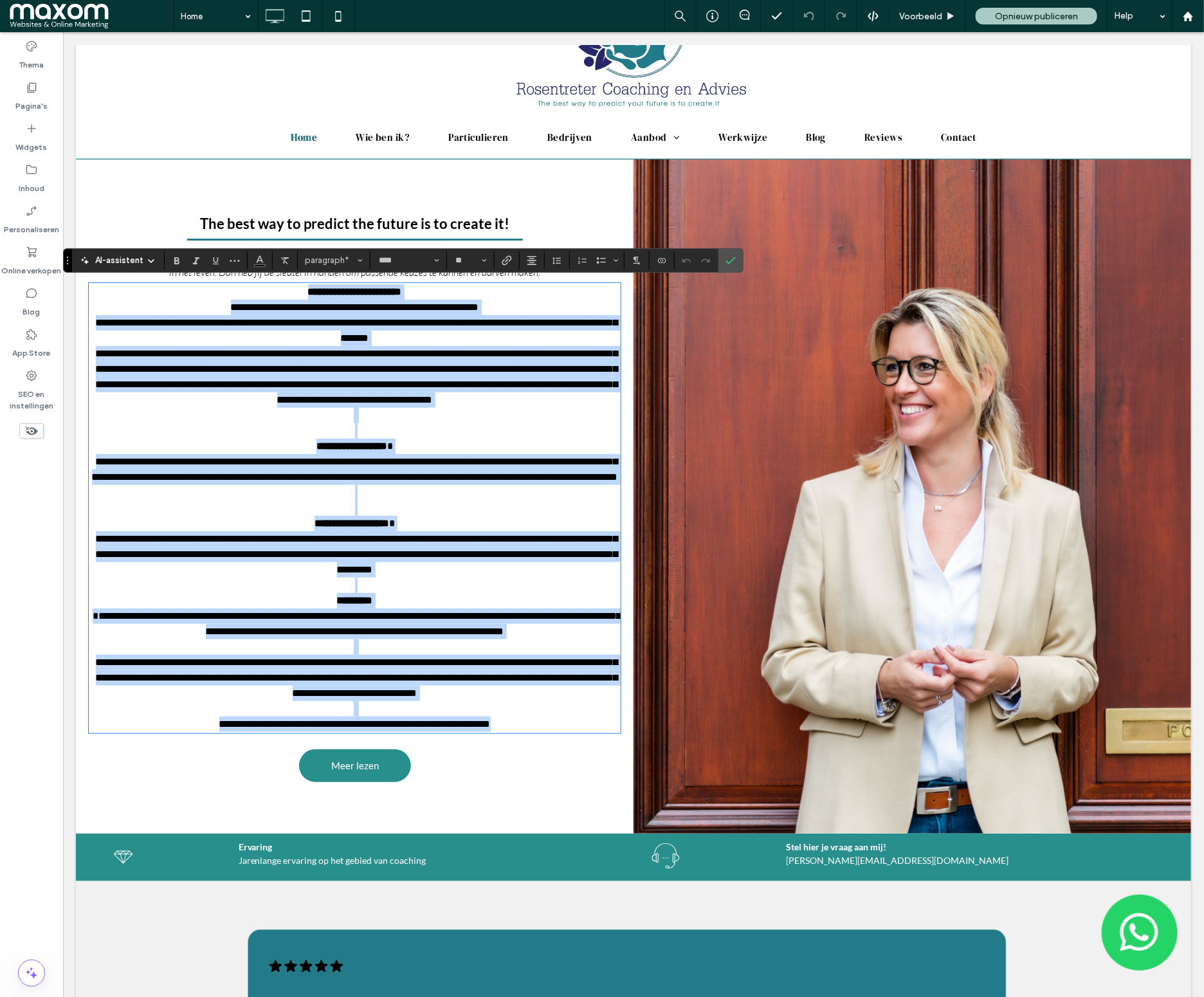
drag, startPoint x: 230, startPoint y: 293, endPoint x: 571, endPoint y: 753, distance: 572.6
click at [572, 748] on div "**********" at bounding box center [354, 496] width 558 height 674
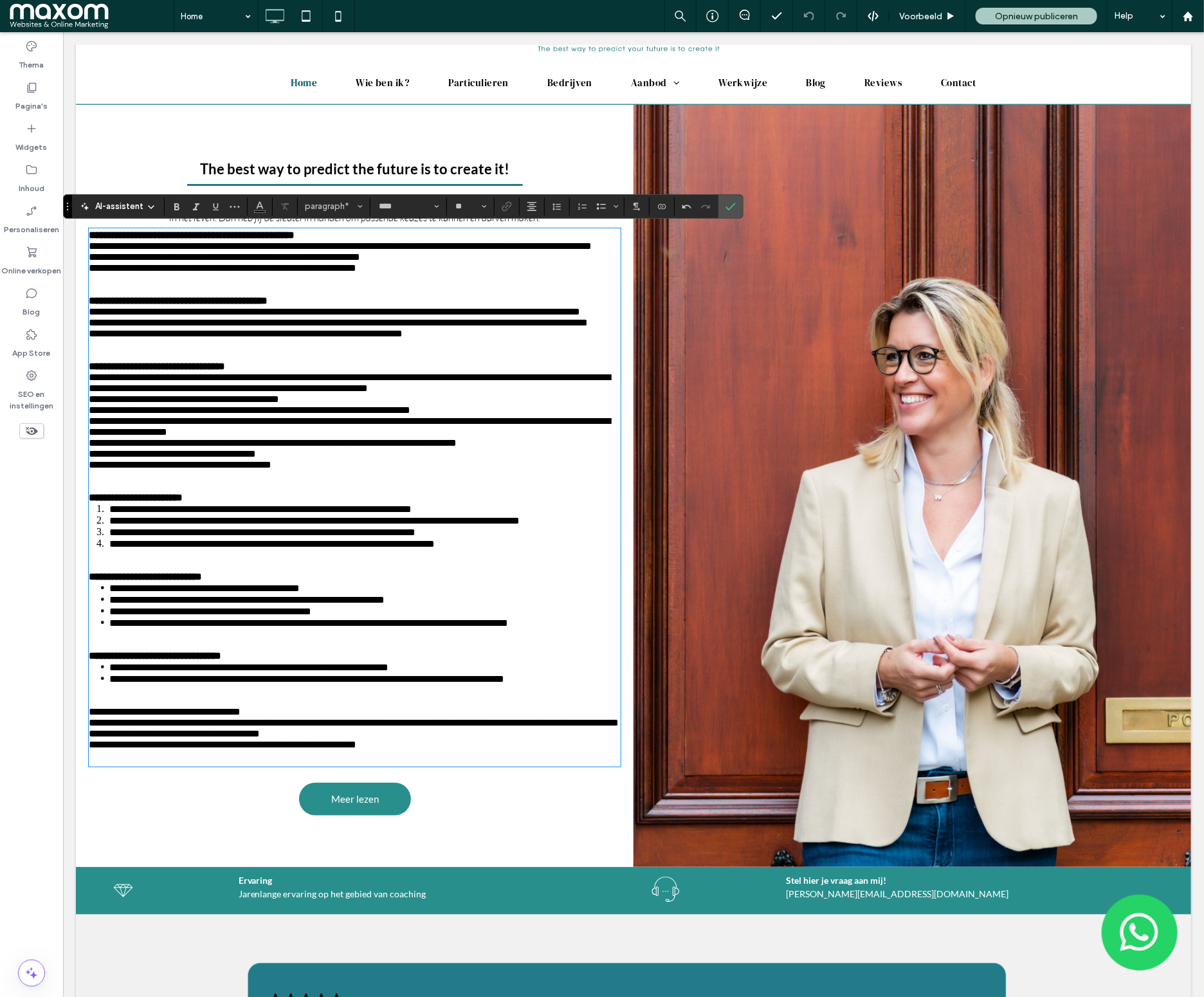
scroll to position [145, 0]
click at [733, 209] on icon "Bevestigen" at bounding box center [731, 206] width 10 height 10
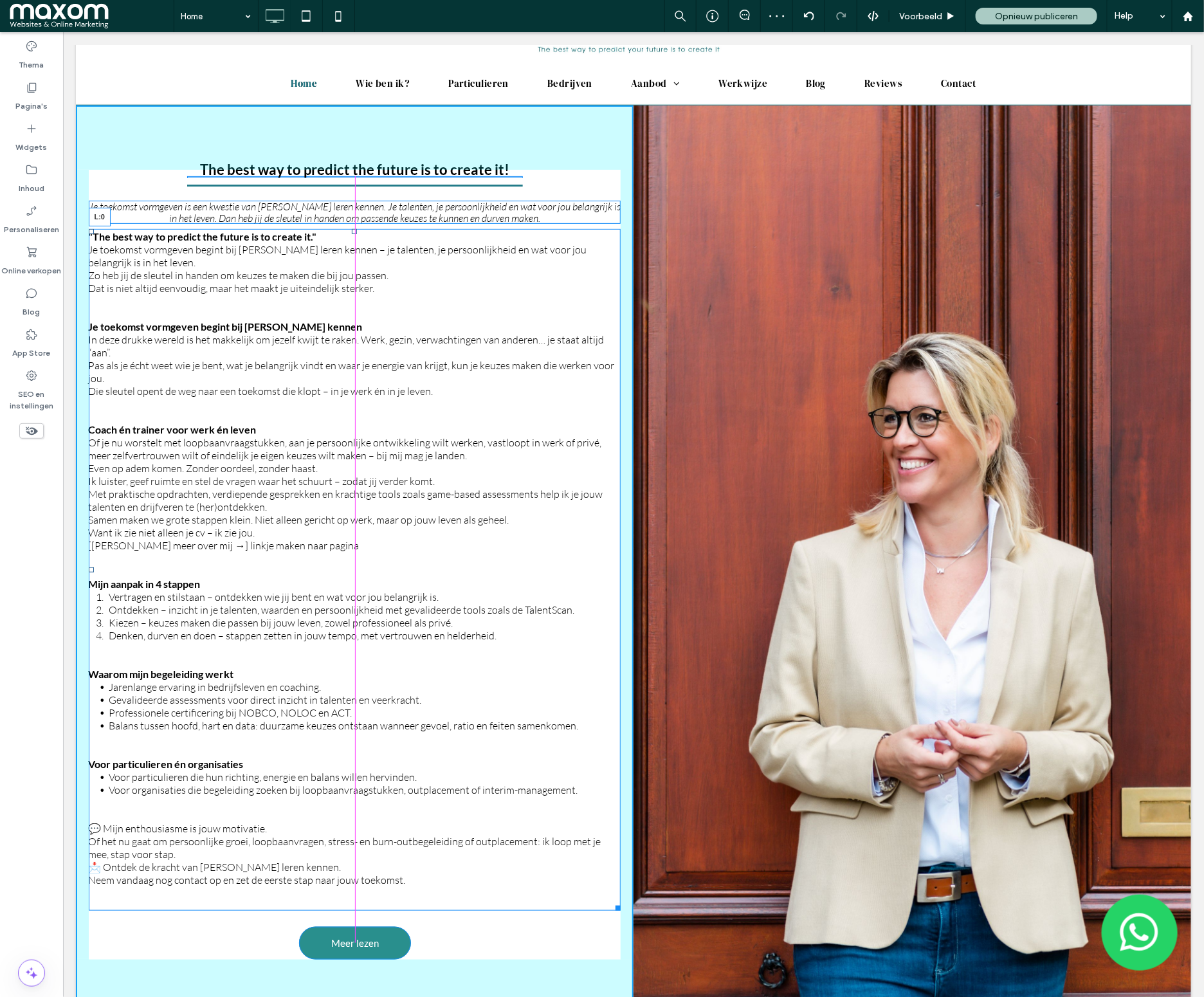
drag, startPoint x: 90, startPoint y: 566, endPoint x: 390, endPoint y: 623, distance: 305.4
click at [119, 566] on div ""The best way to predict the future is to create it." Je toekomst vormgeven beg…" at bounding box center [354, 569] width 532 height 682
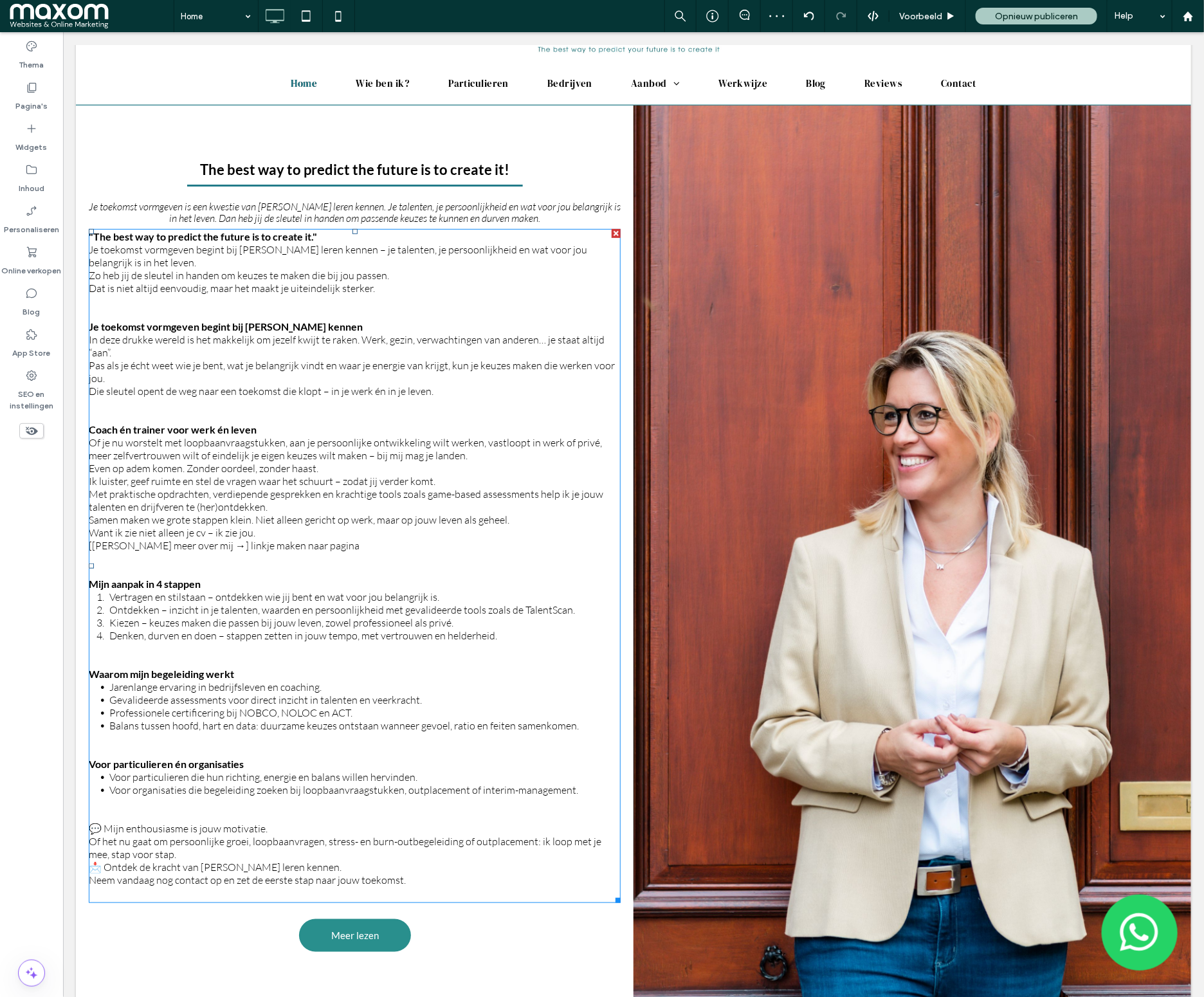
click at [126, 893] on p at bounding box center [354, 893] width 532 height 15
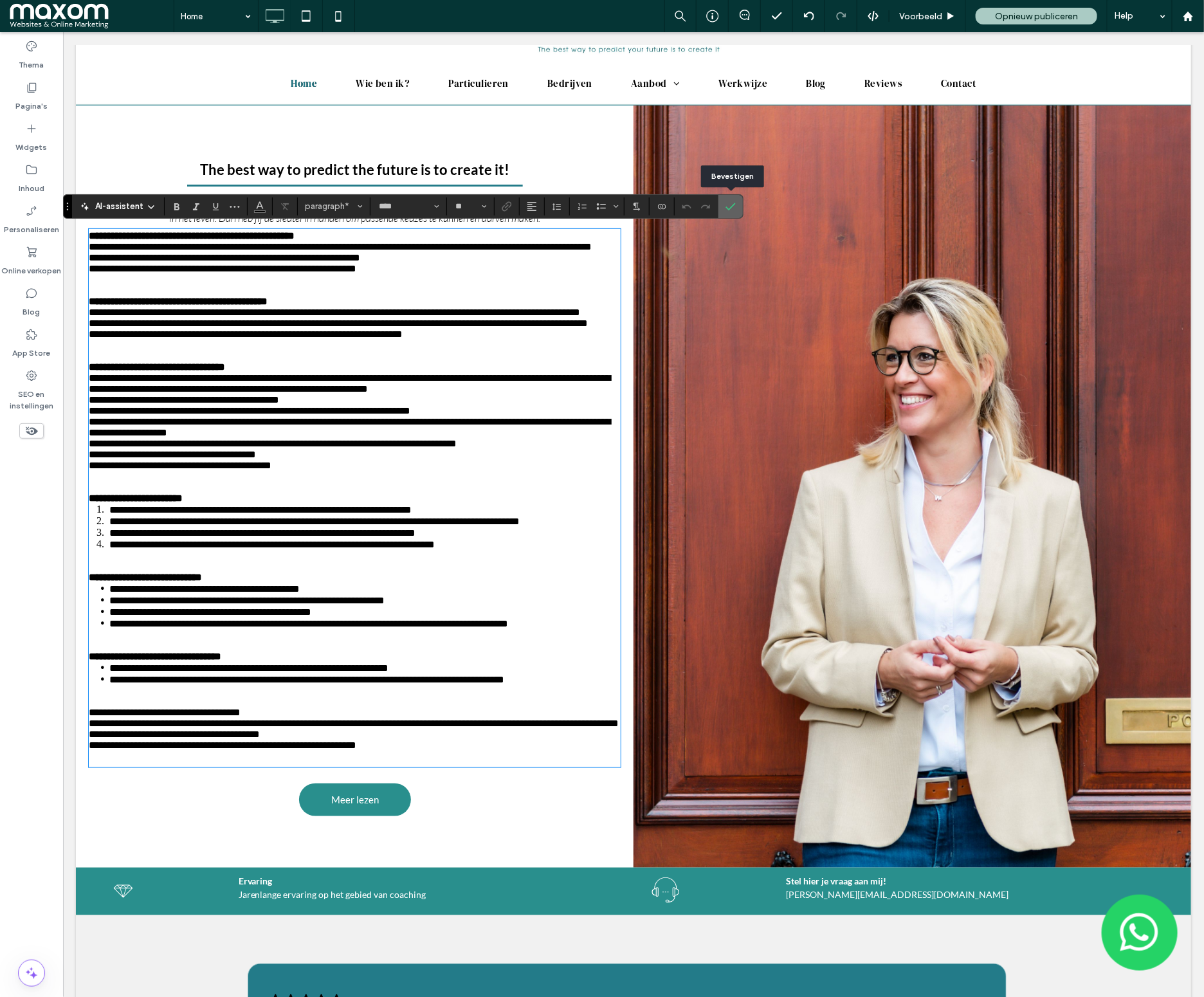
click at [732, 206] on icon "Bevestigen" at bounding box center [731, 206] width 10 height 10
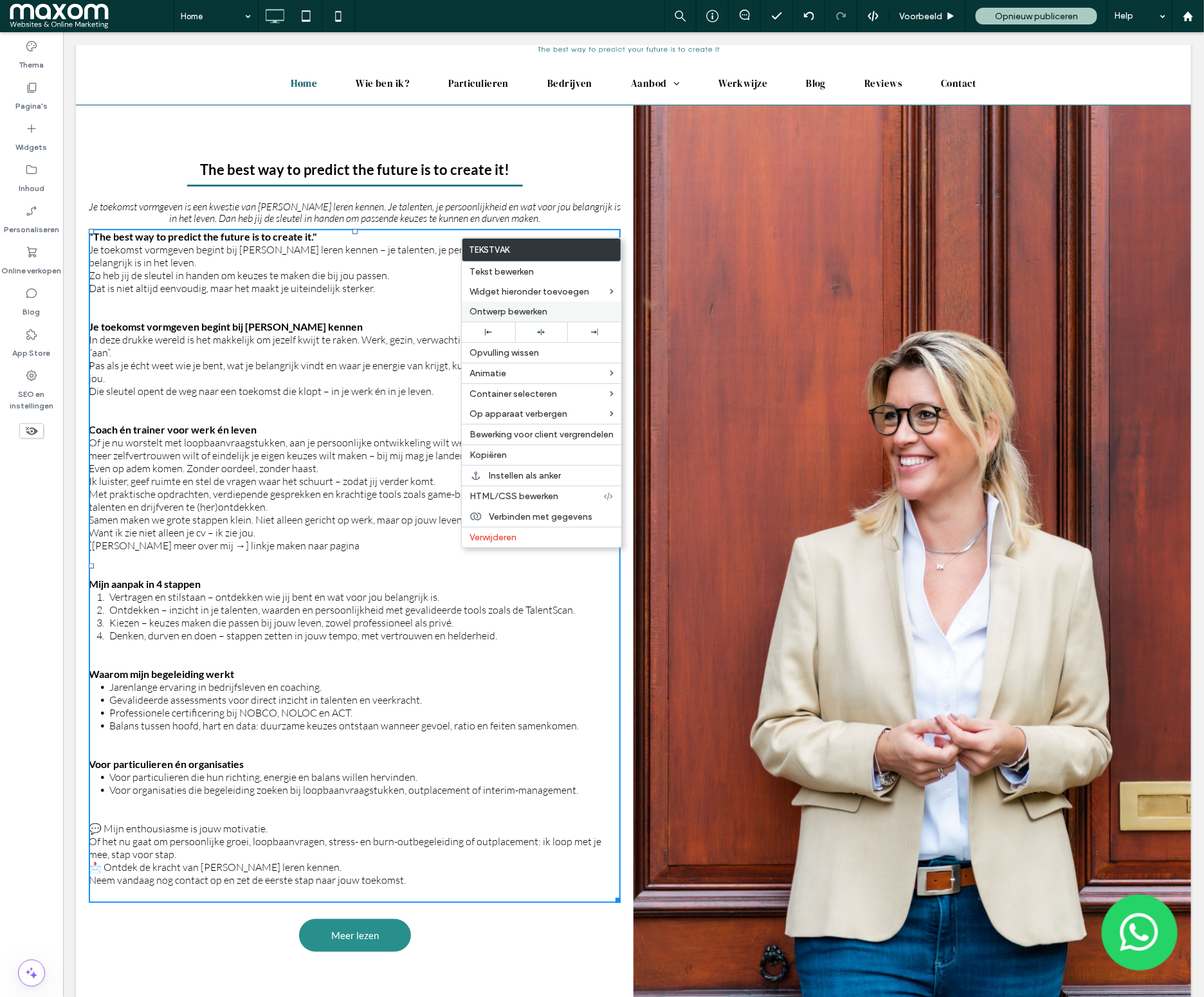
click at [501, 317] on span "Ontwerp bewerken" at bounding box center [508, 311] width 78 height 11
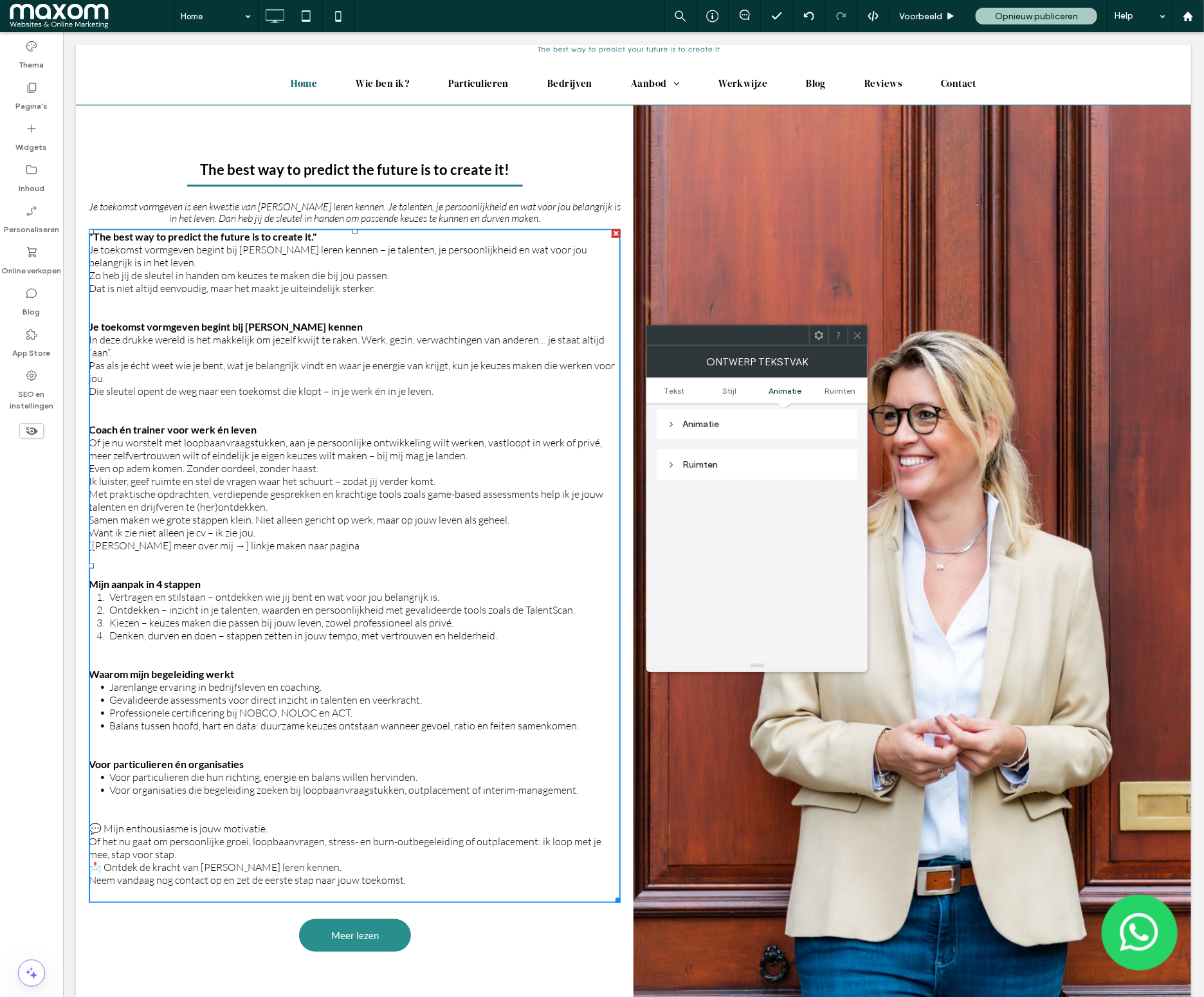
scroll to position [333, 0]
click at [710, 465] on div "Ruimten" at bounding box center [757, 463] width 180 height 11
click at [693, 589] on label "0px" at bounding box center [697, 589] width 14 height 10
type input "*"
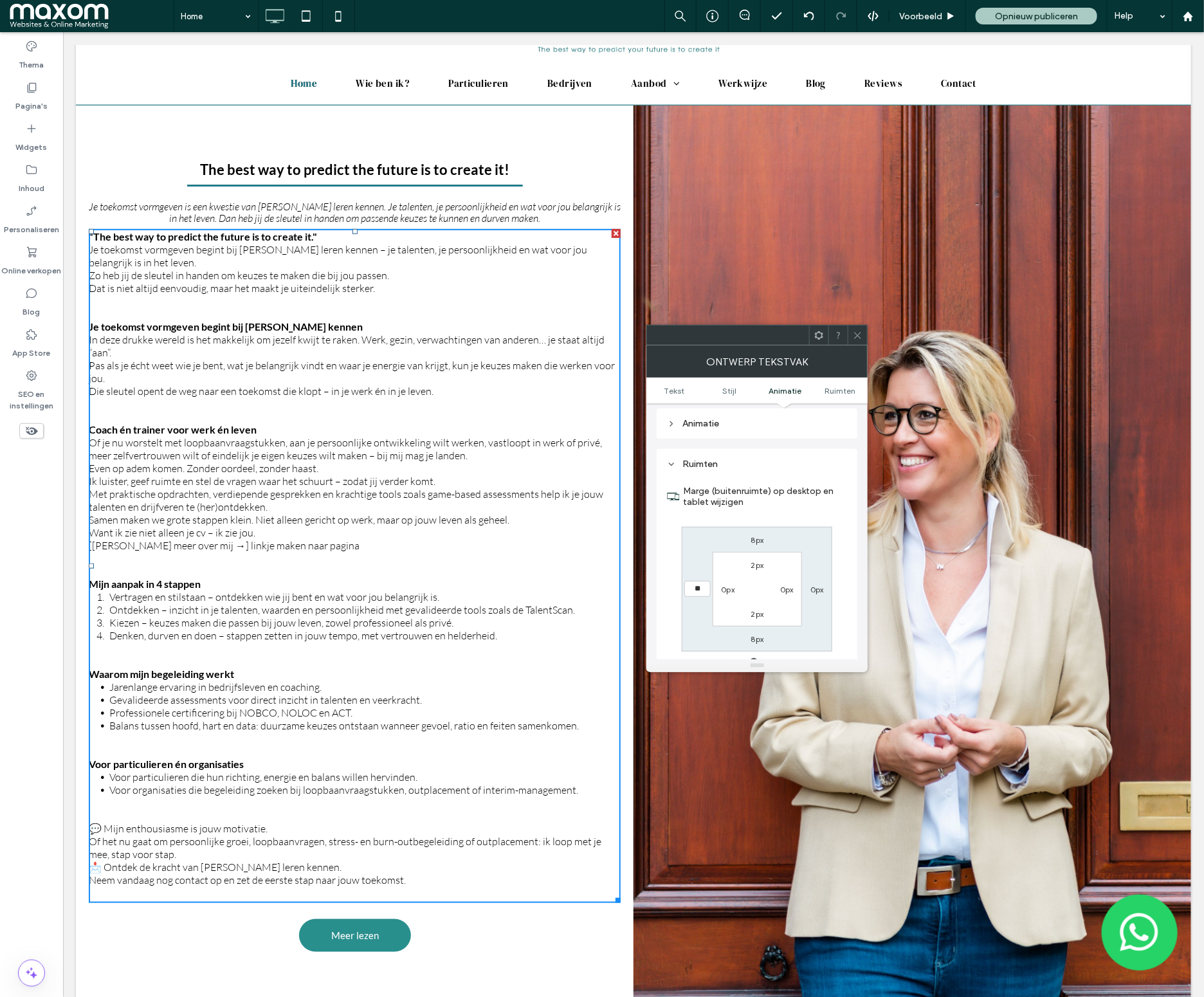
type input "**"
type input "****"
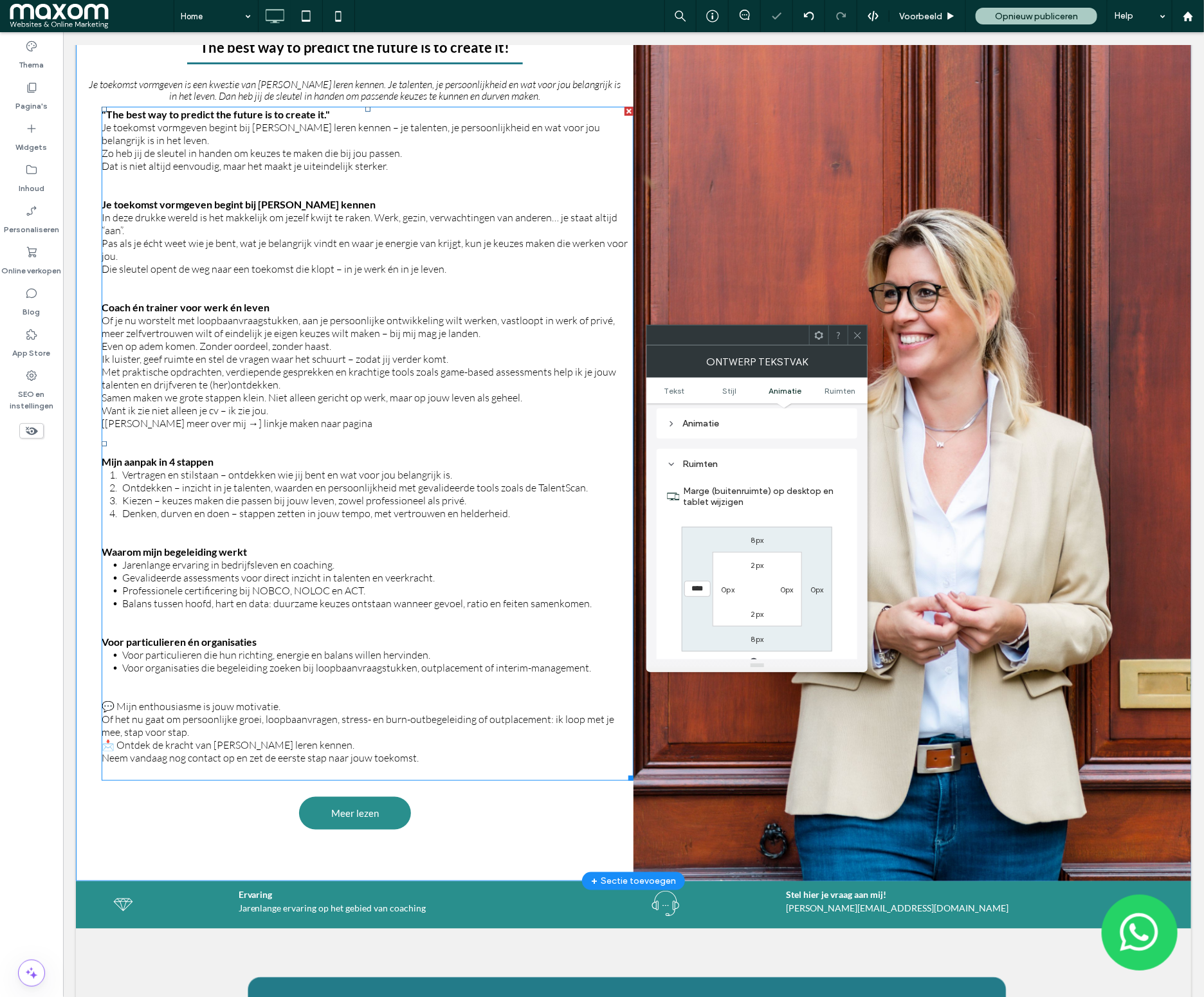
scroll to position [304, 0]
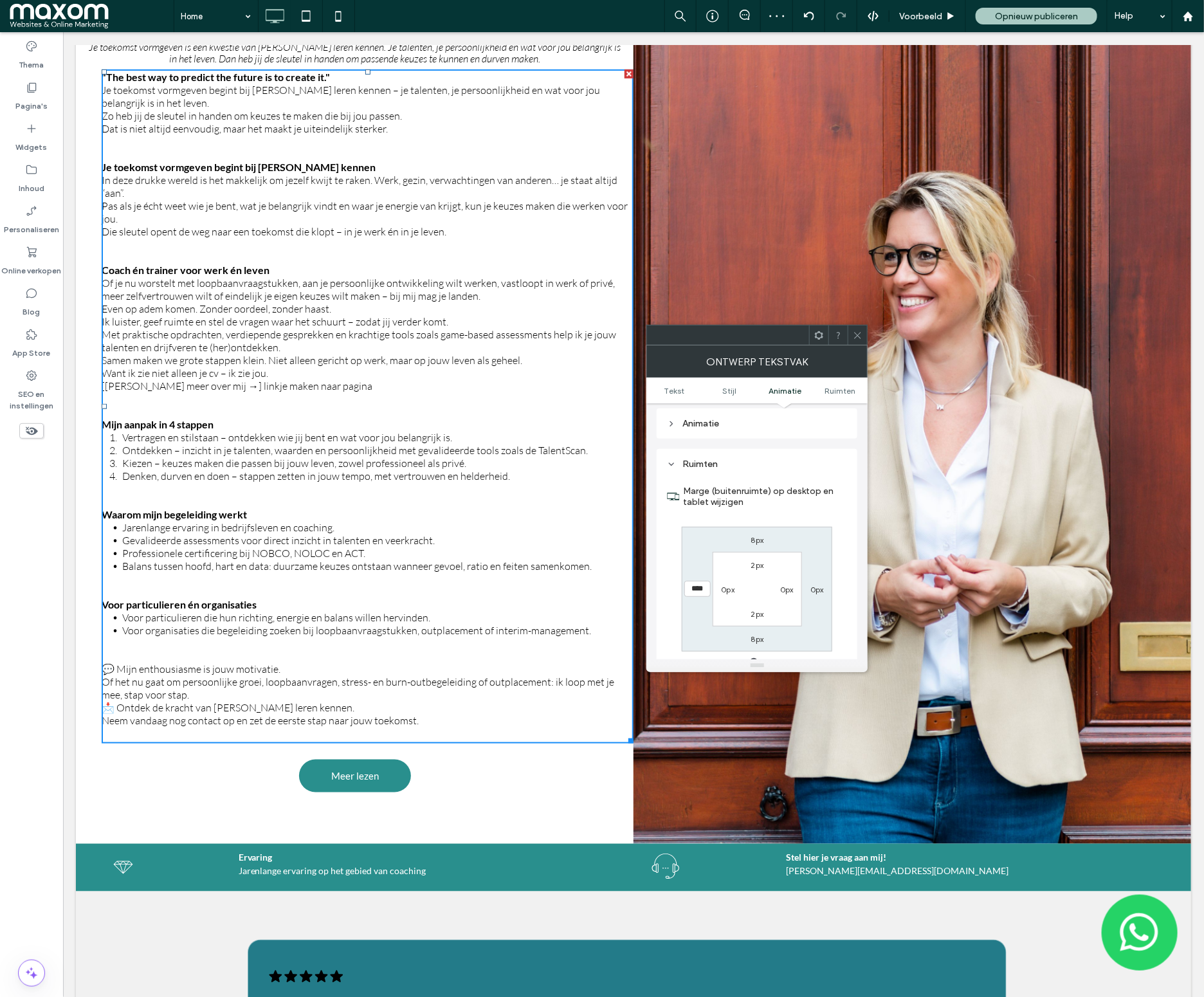
click at [862, 340] on icon at bounding box center [857, 335] width 10 height 10
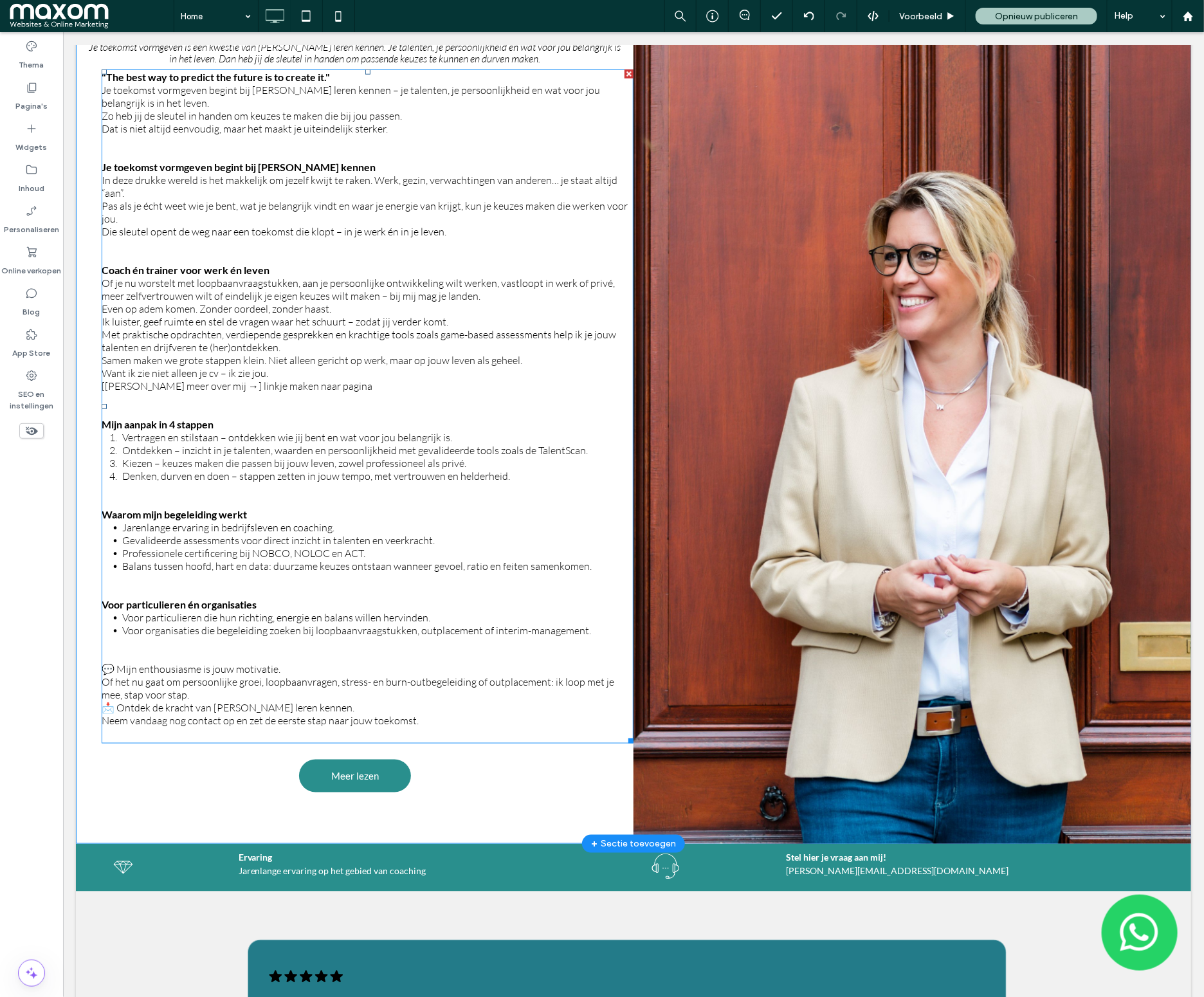
click at [606, 350] on p "Ik luister, geef ruimte en stel de vragen waar het schuurt – zodat jij verder k…" at bounding box center [367, 334] width 532 height 39
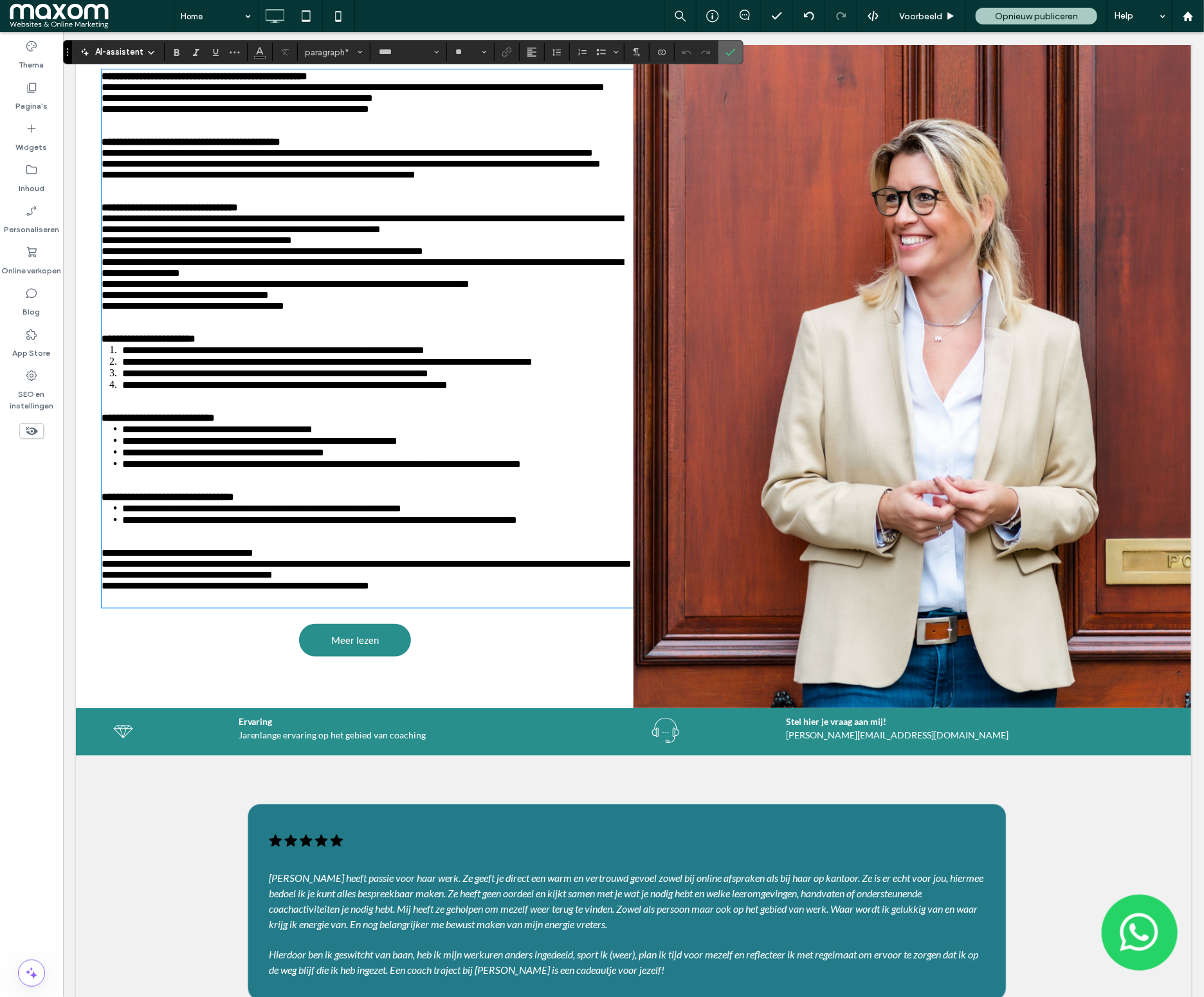
drag, startPoint x: 732, startPoint y: 59, endPoint x: 169, endPoint y: 146, distance: 569.7
click at [732, 59] on span "Bevestigen" at bounding box center [728, 52] width 6 height 23
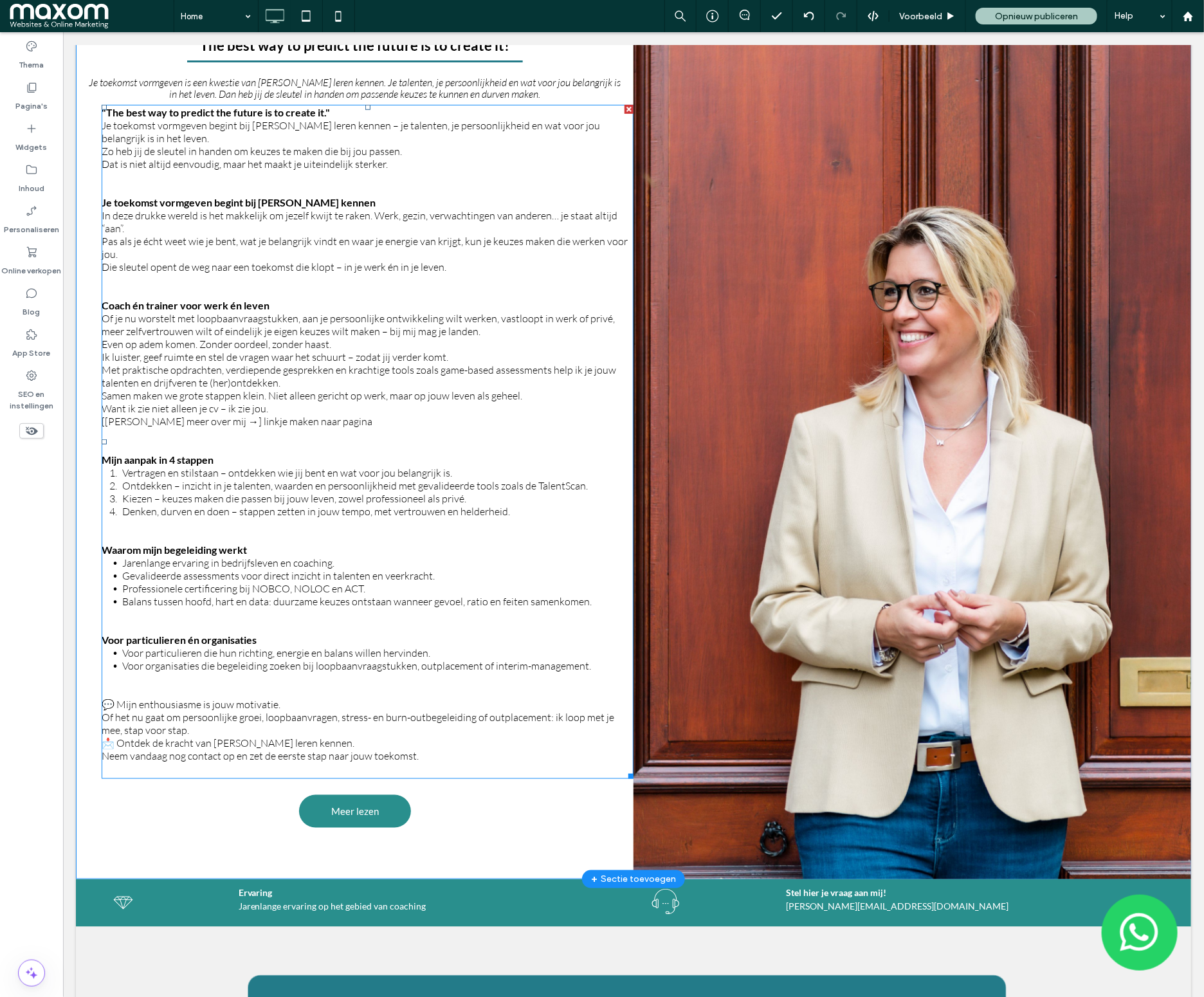
scroll to position [262, 0]
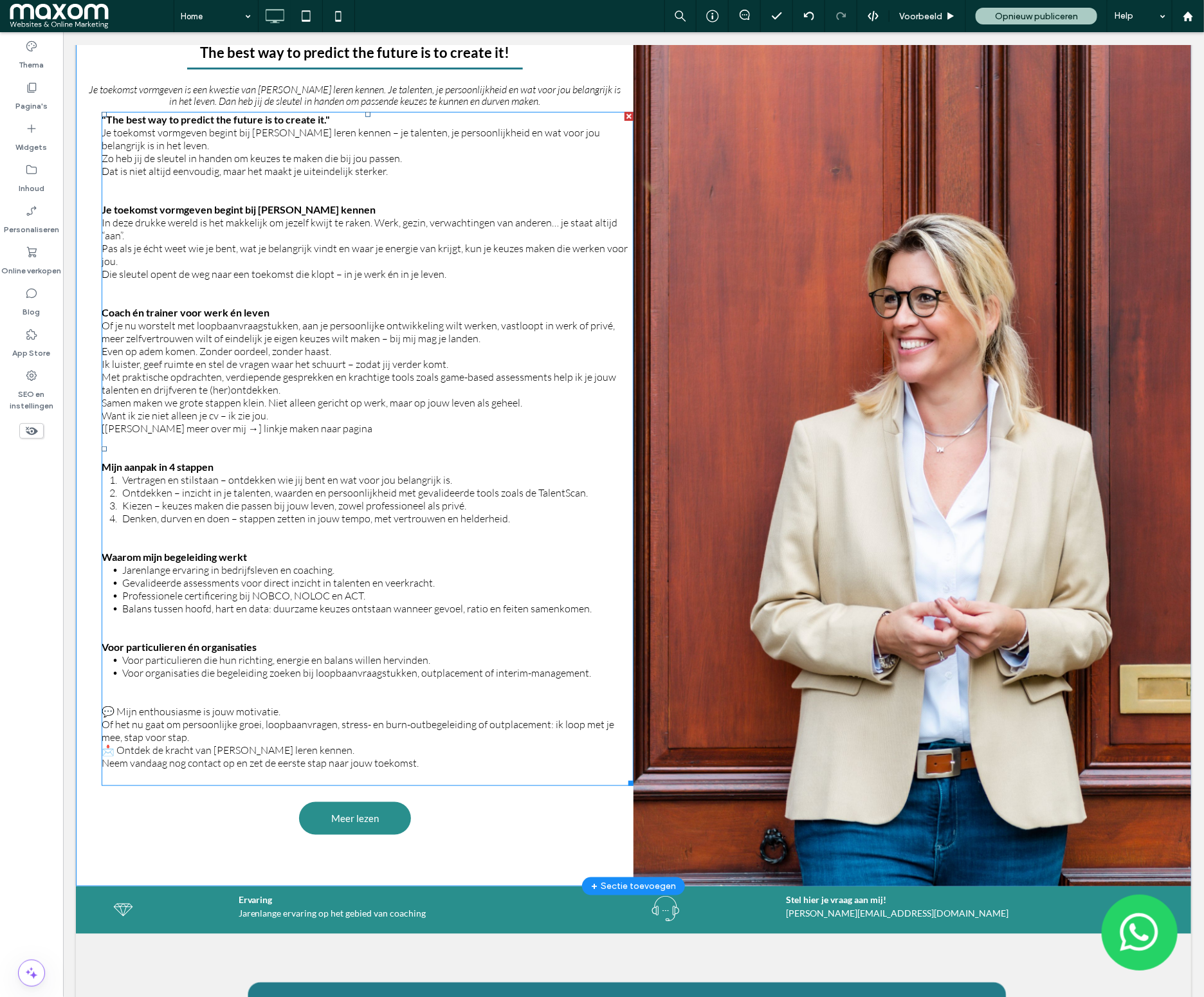
click at [221, 115] on span ""The best way to predict the future is to create it."" at bounding box center [215, 119] width 228 height 12
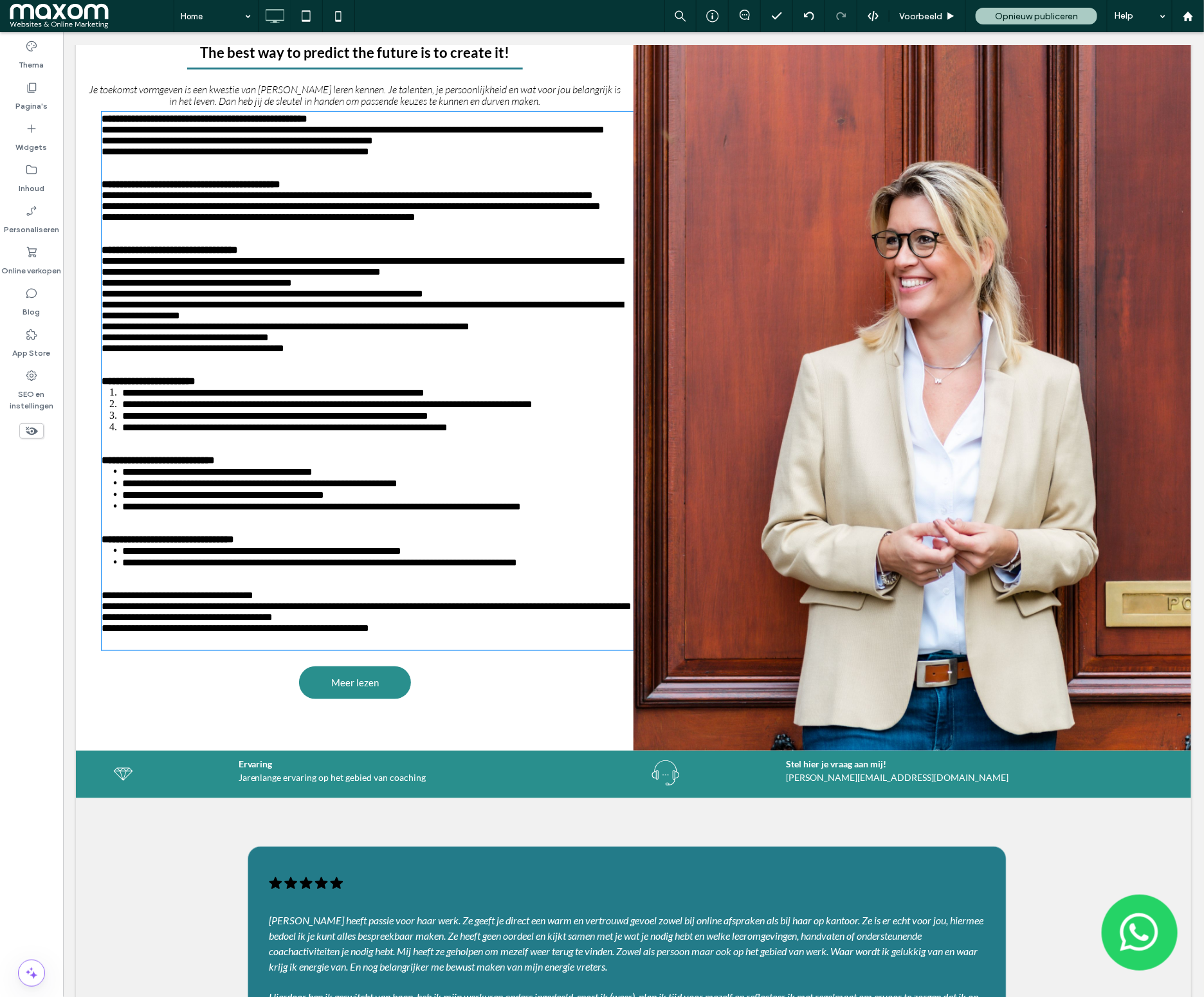
type input "****"
type input "**"
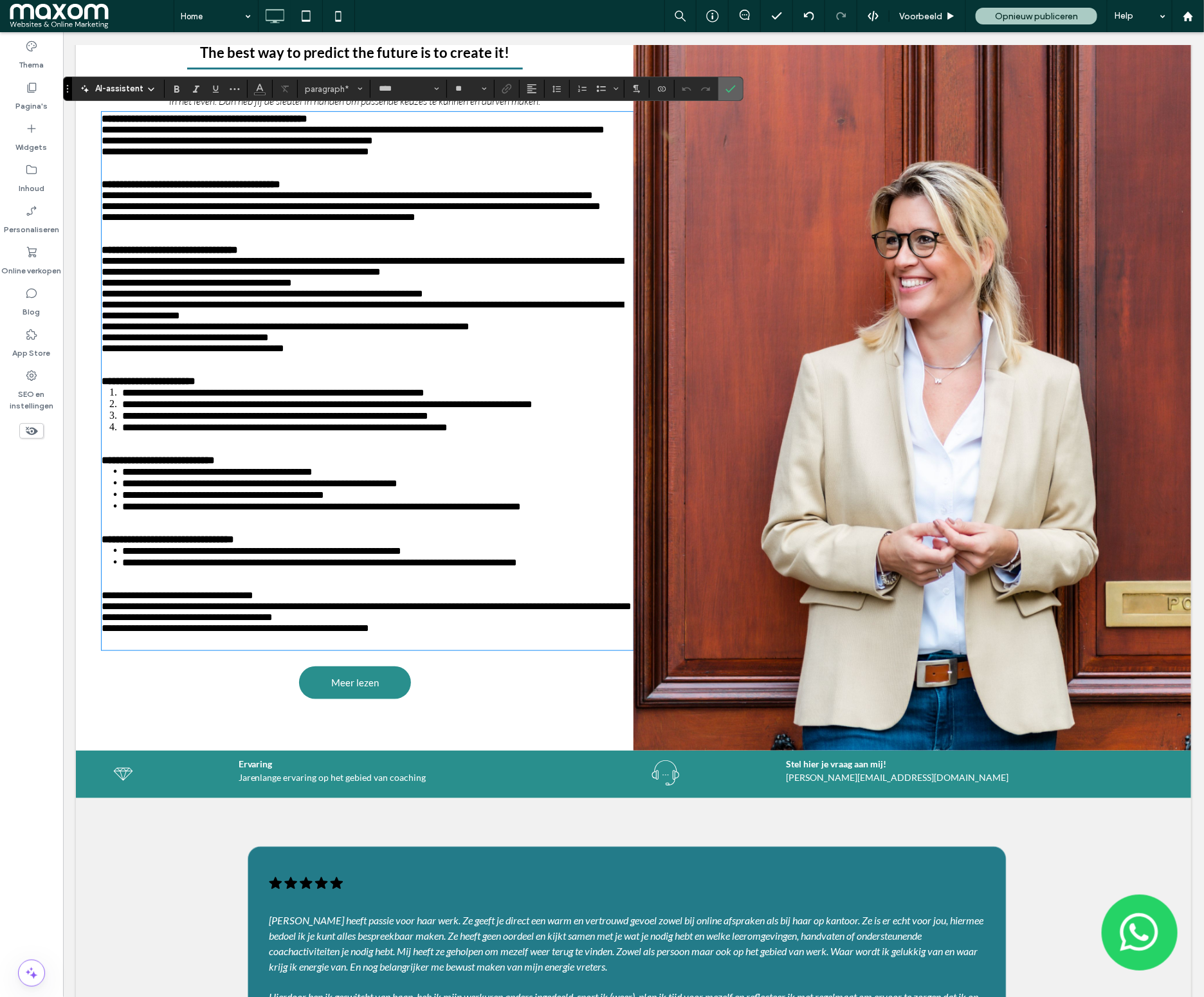
click at [735, 95] on span "Bevestigen" at bounding box center [731, 89] width 10 height 22
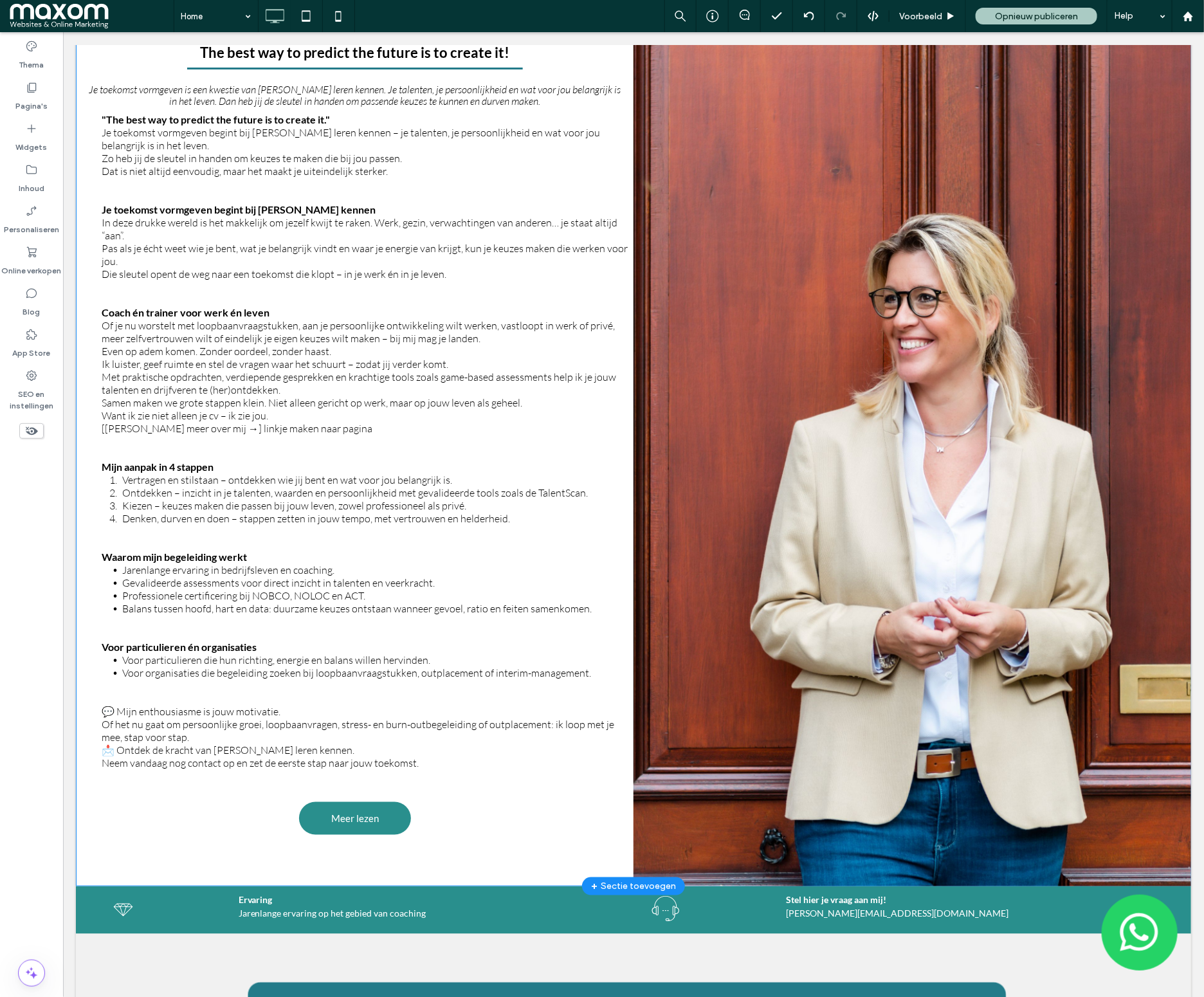
click at [93, 171] on div "The best way to predict the future is to create it! The best way to predict the…" at bounding box center [354, 436] width 558 height 898
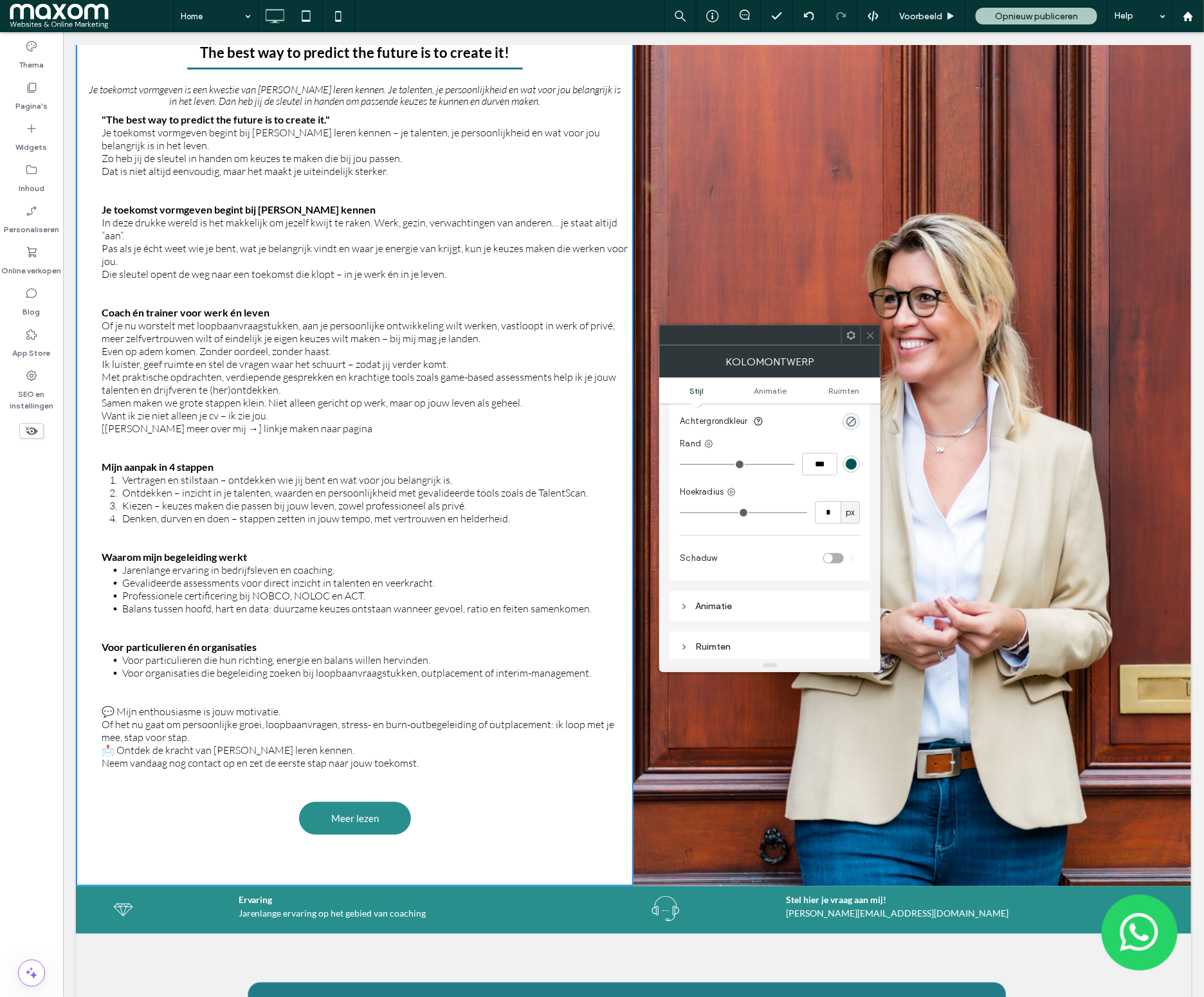
scroll to position [93, 0]
click at [730, 635] on div "Ruimten" at bounding box center [770, 637] width 180 height 11
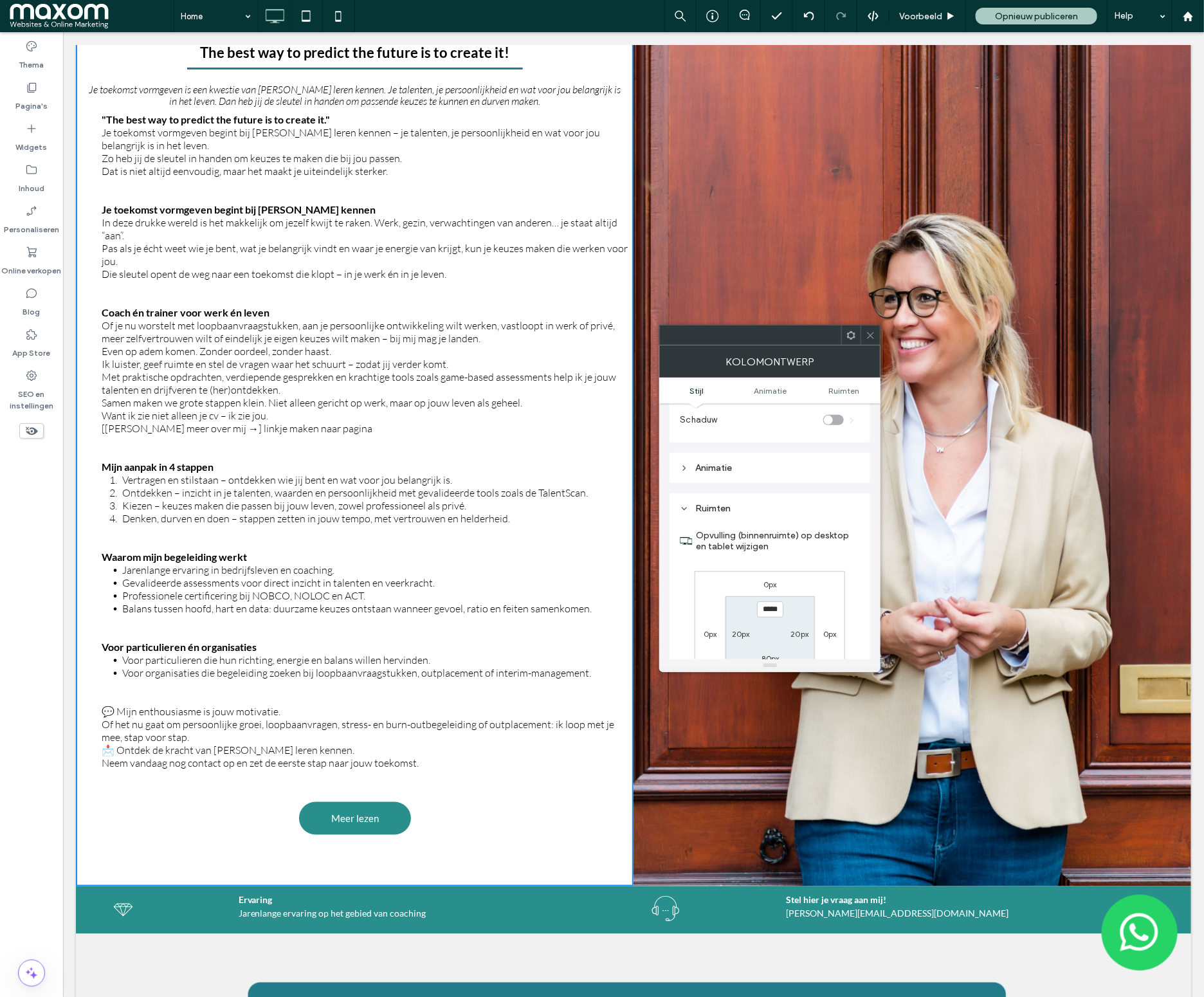
click at [787, 635] on div "20px" at bounding box center [799, 634] width 30 height 13
click at [797, 636] on label "20px" at bounding box center [799, 634] width 18 height 10
type input "**"
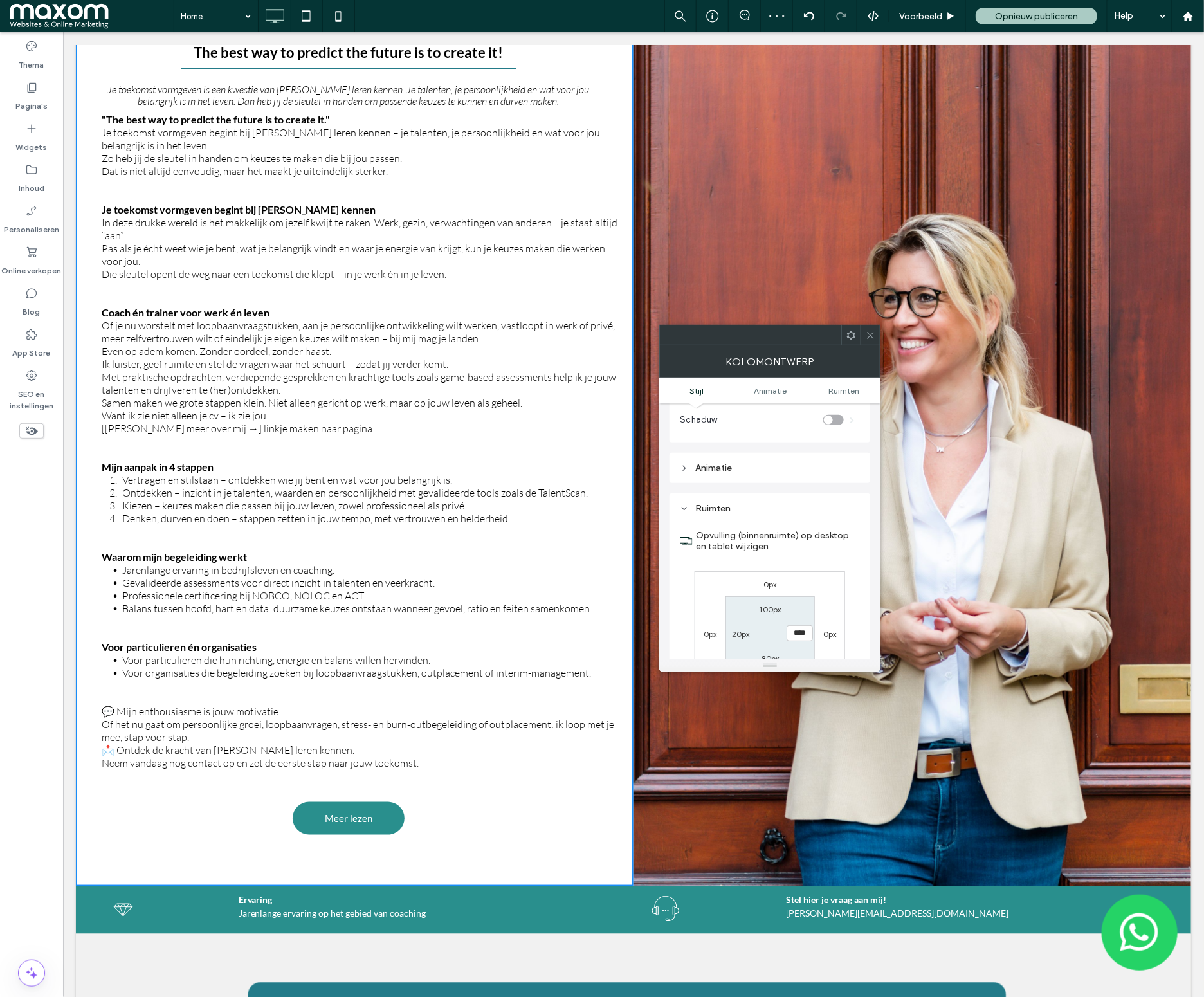
click at [799, 635] on input "****" at bounding box center [799, 633] width 26 height 16
click at [799, 635] on input "****" at bounding box center [799, 633] width 26 height 16
type input "**"
type input "****"
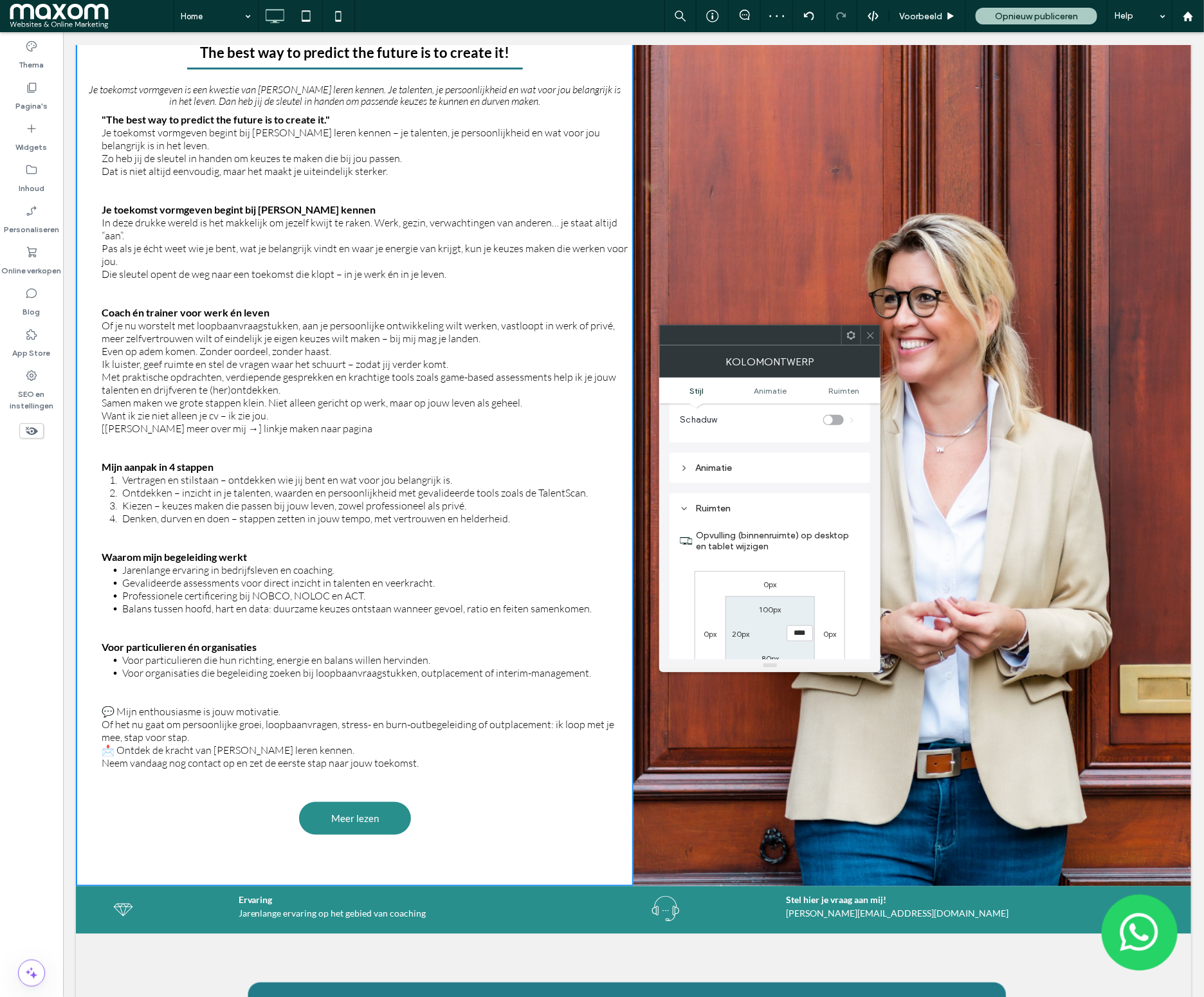
click at [826, 635] on label "0px" at bounding box center [830, 634] width 14 height 10
type input "*"
type input "**"
type input "****"
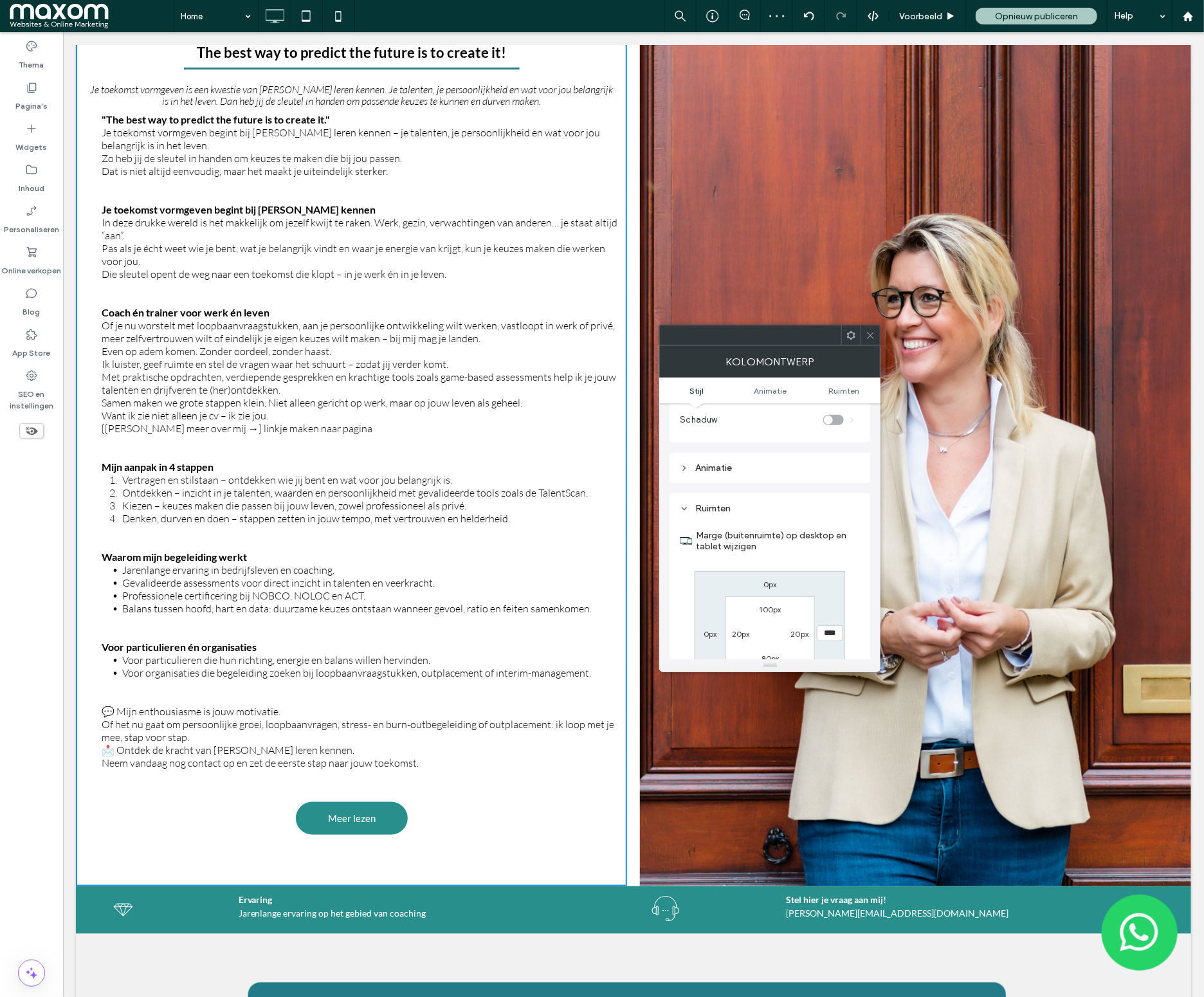
click at [871, 336] on div at bounding box center [870, 335] width 19 height 19
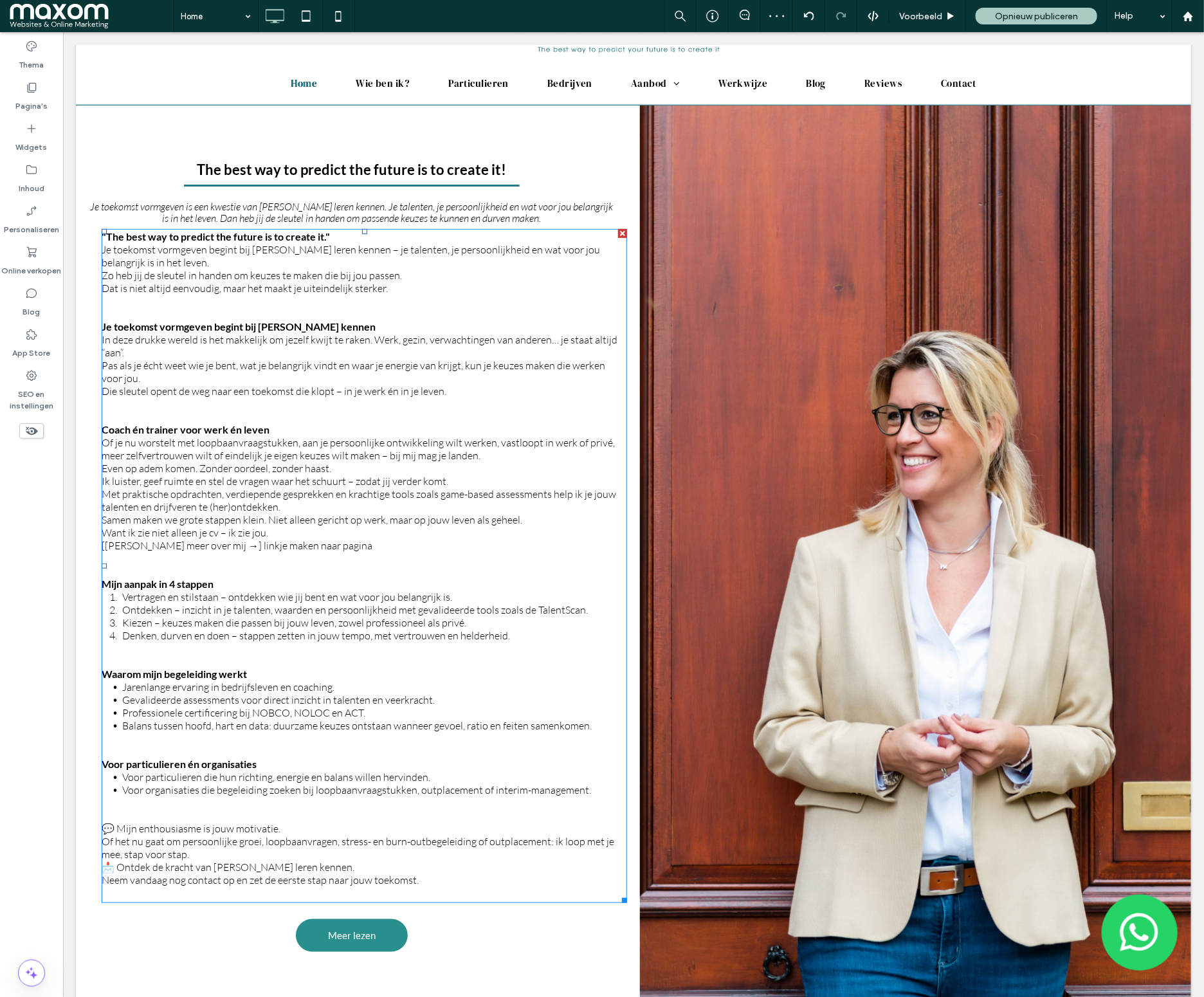
scroll to position [139, 0]
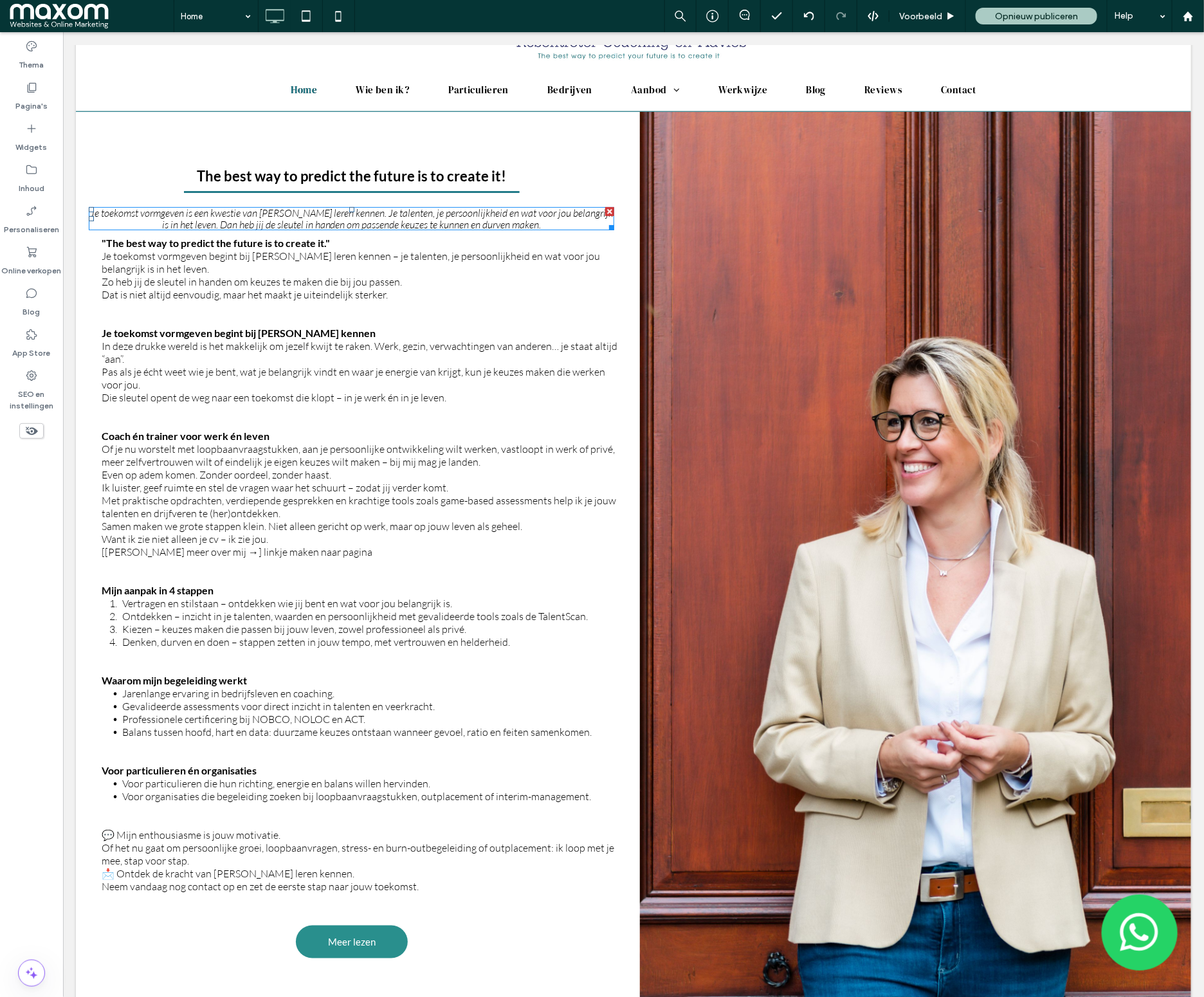
click at [341, 217] on span "Je toekomst vormgeven is een kwestie van jezelf leren kennen. Je talenten, je p…" at bounding box center [351, 218] width 523 height 24
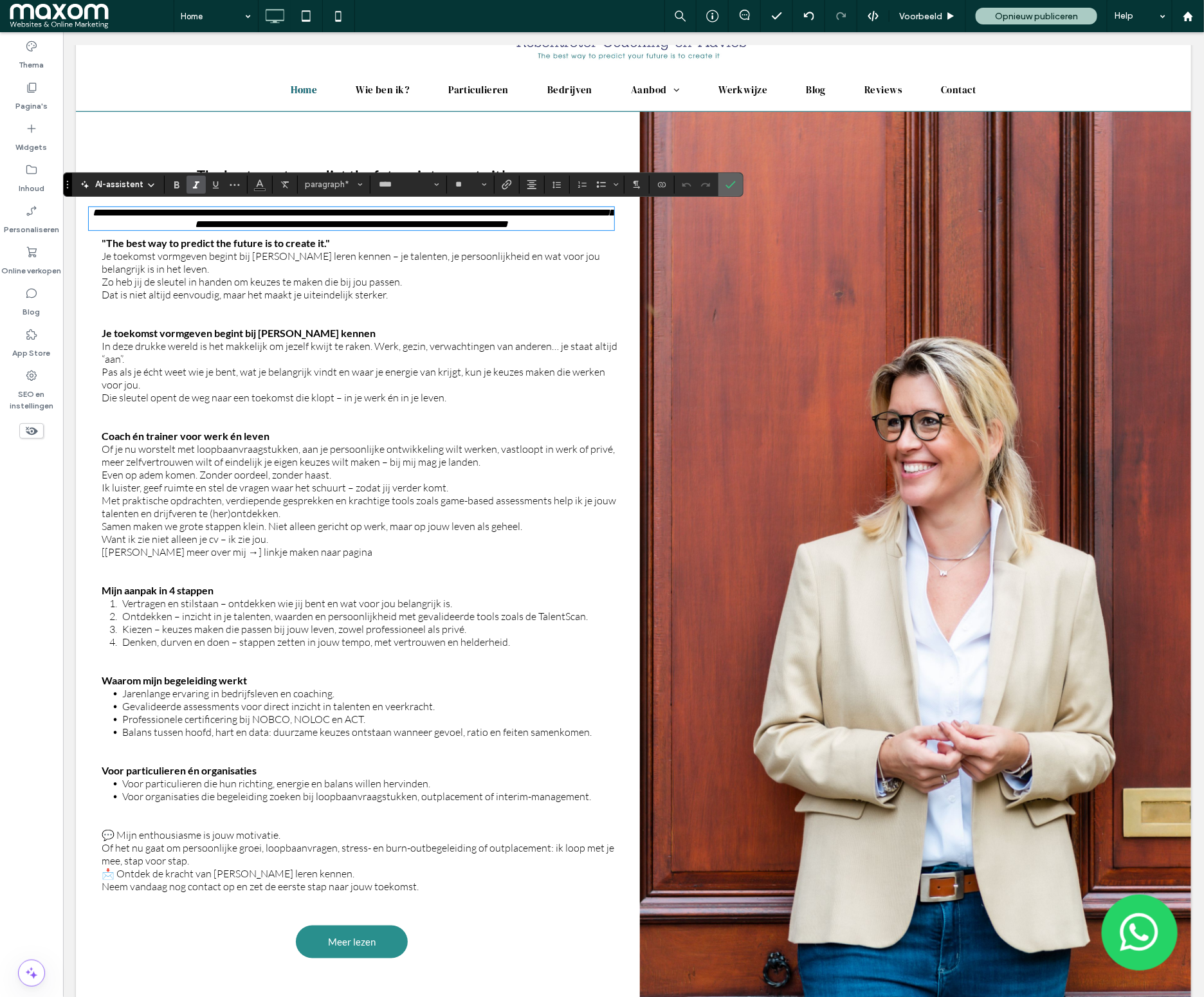
click at [741, 188] on label "Bevestigen" at bounding box center [731, 184] width 19 height 23
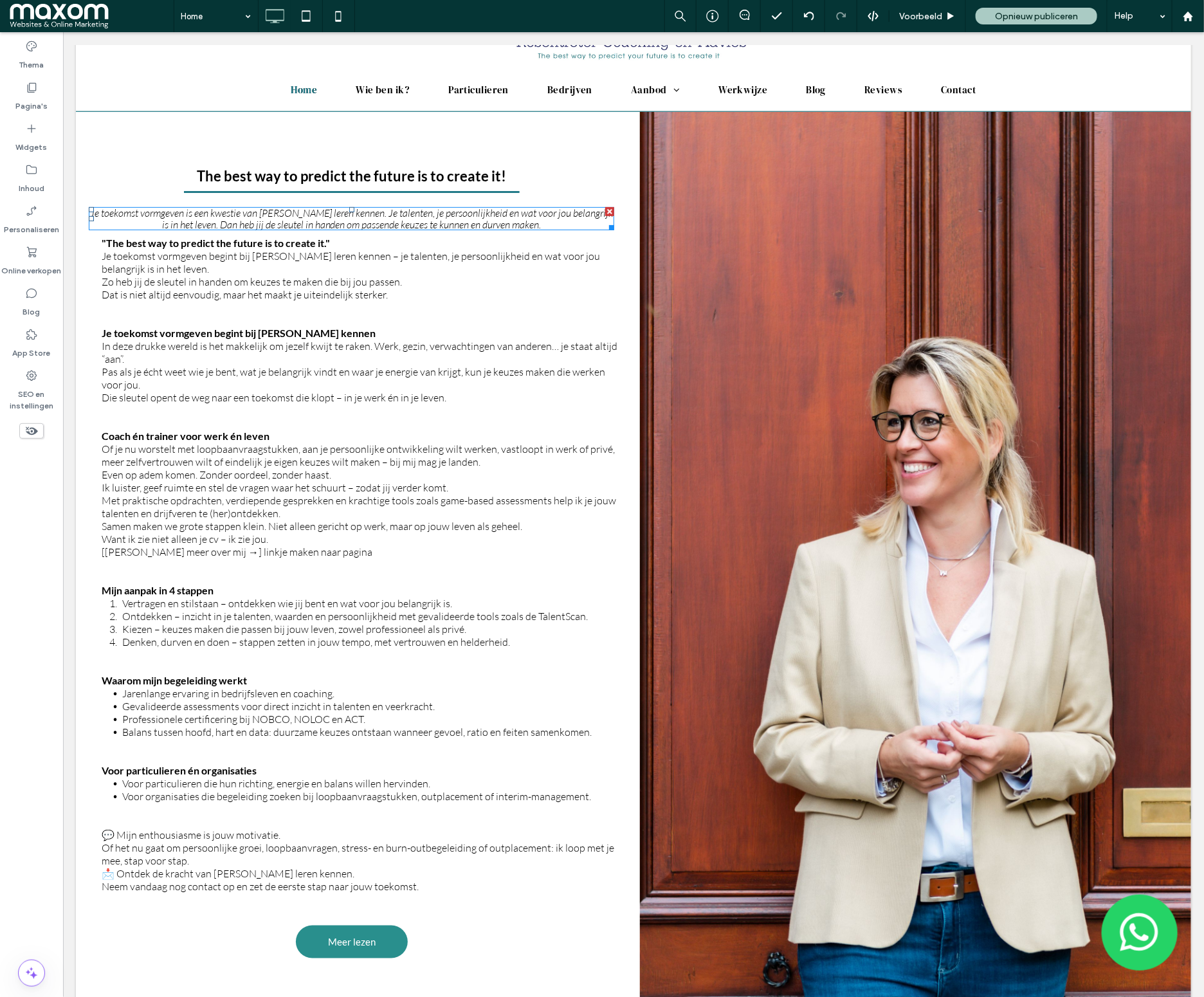
click at [606, 209] on div at bounding box center [609, 211] width 9 height 9
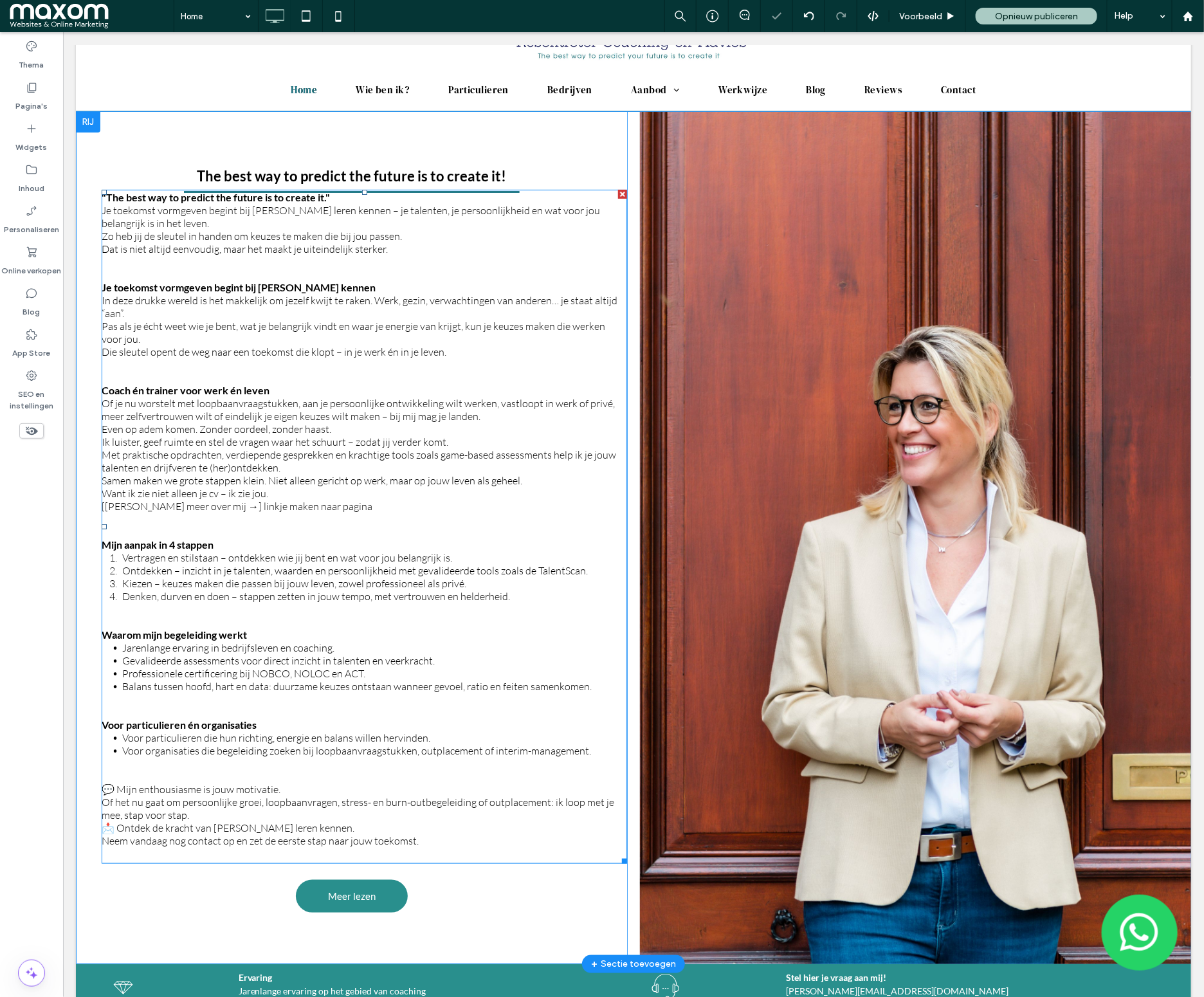
click at [267, 200] on span ""The best way to predict the future is to create it."" at bounding box center [215, 196] width 228 height 12
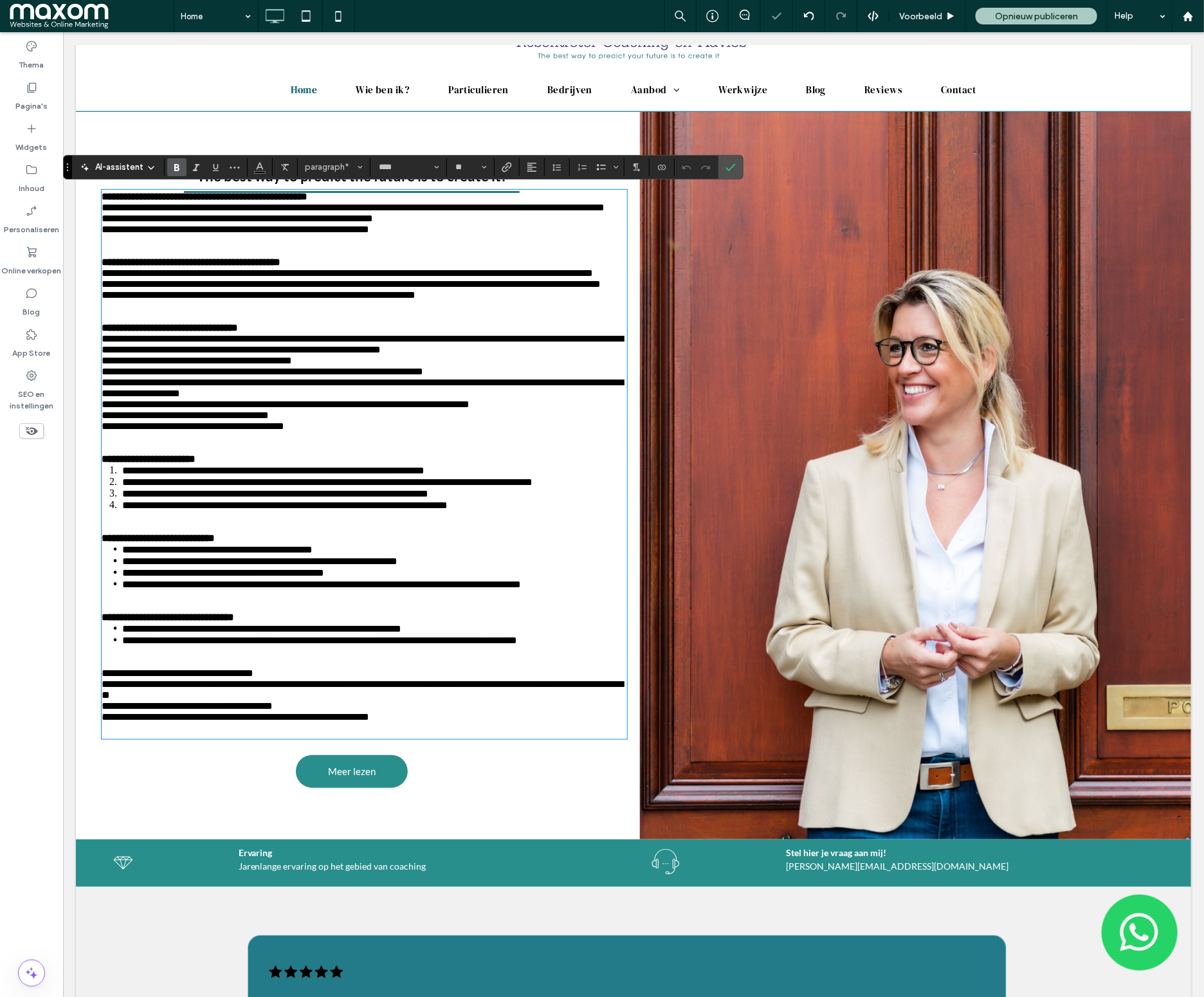
click at [267, 200] on span "**********" at bounding box center [204, 195] width 206 height 10
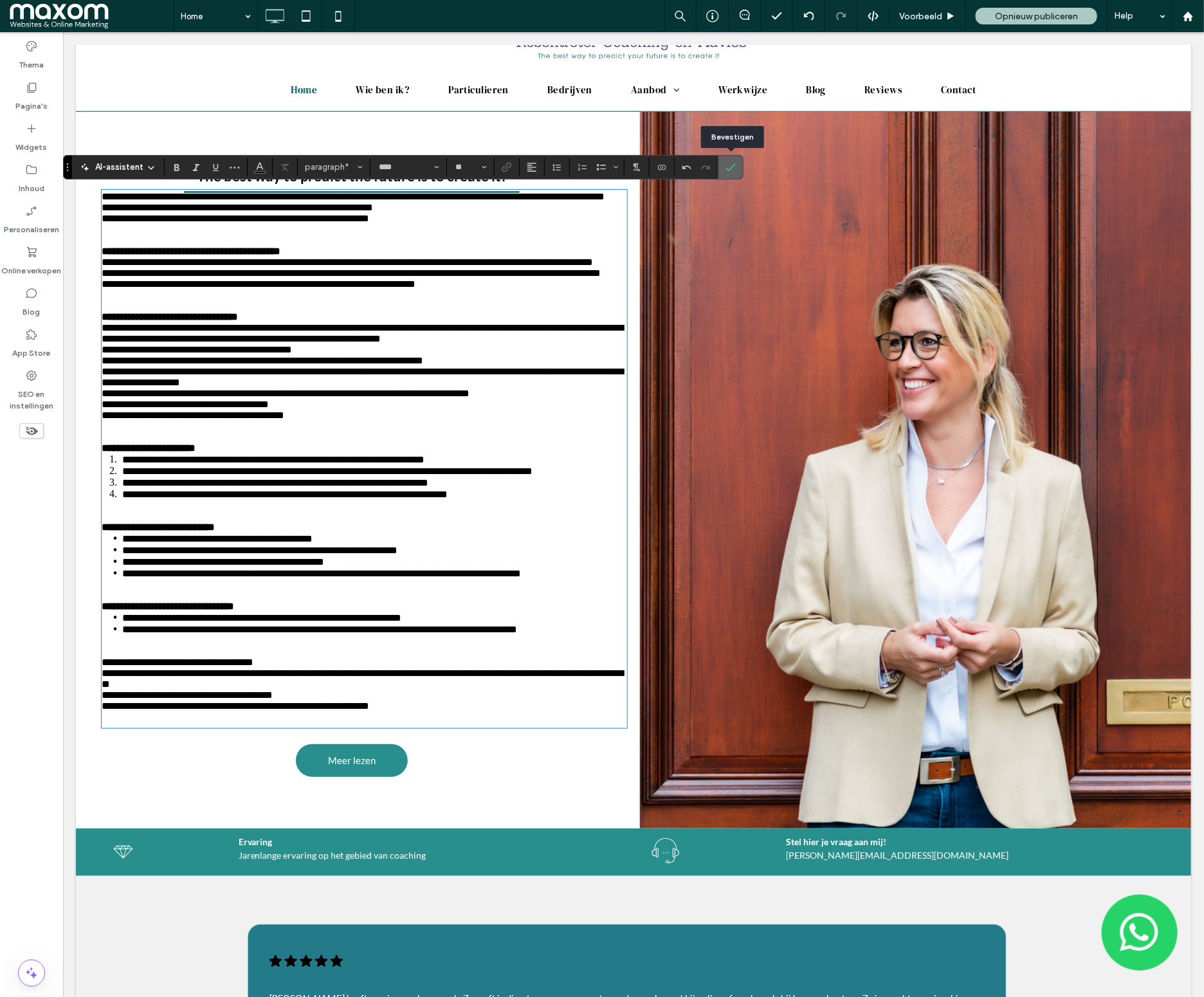
drag, startPoint x: 733, startPoint y: 172, endPoint x: 301, endPoint y: 164, distance: 432.1
click at [733, 172] on span "Bevestigen" at bounding box center [731, 167] width 10 height 22
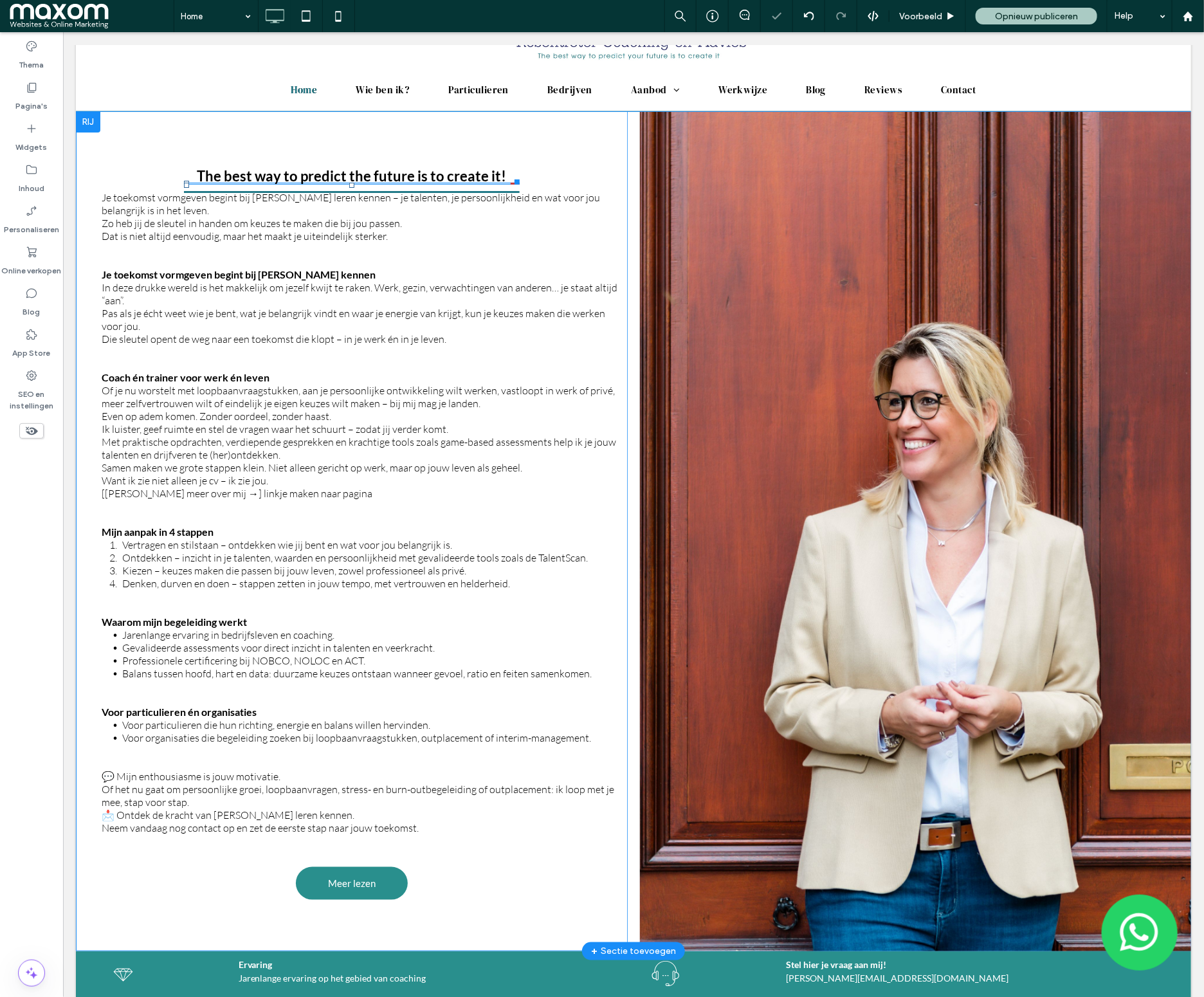
click at [361, 177] on h3 "The best way to predict the future is to create it!" at bounding box center [351, 175] width 309 height 17
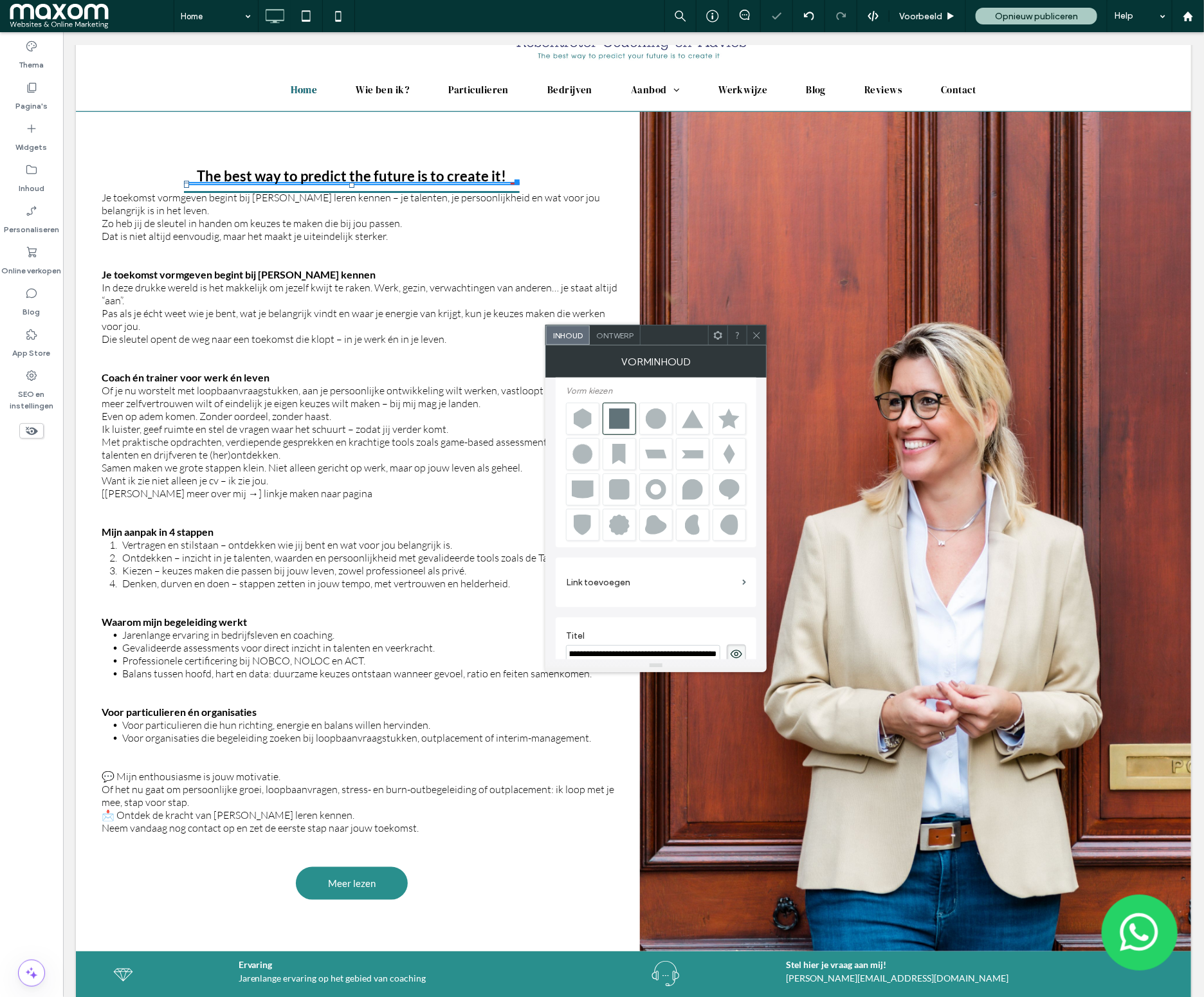
scroll to position [0, 0]
click at [361, 177] on h3 "The best way to predict the future is to create it!" at bounding box center [351, 175] width 309 height 17
click at [373, 174] on h3 "The best way to predict the future is to create it!" at bounding box center [351, 175] width 309 height 17
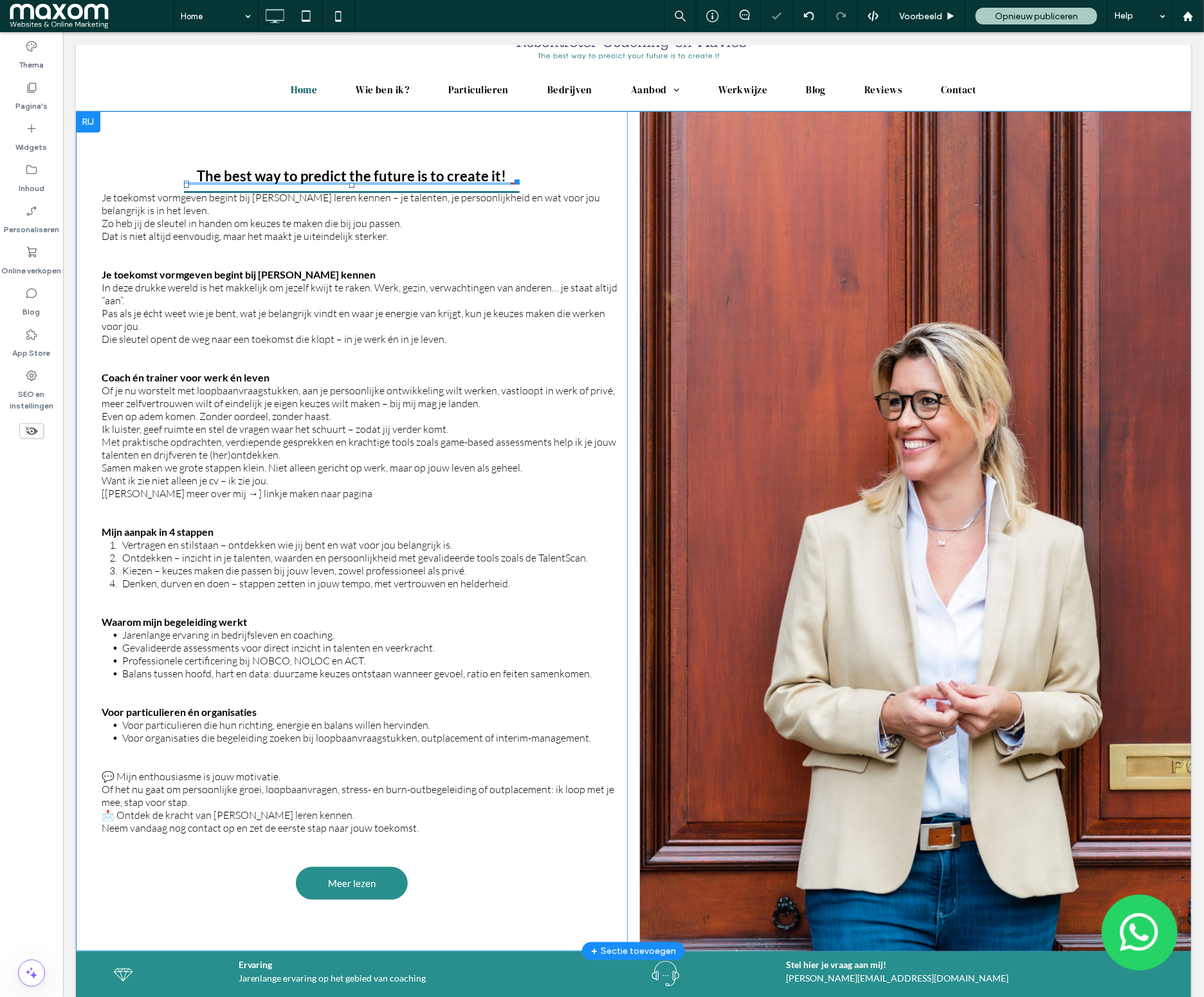
click at [373, 174] on h3 "The best way to predict the future is to create it!" at bounding box center [351, 175] width 309 height 17
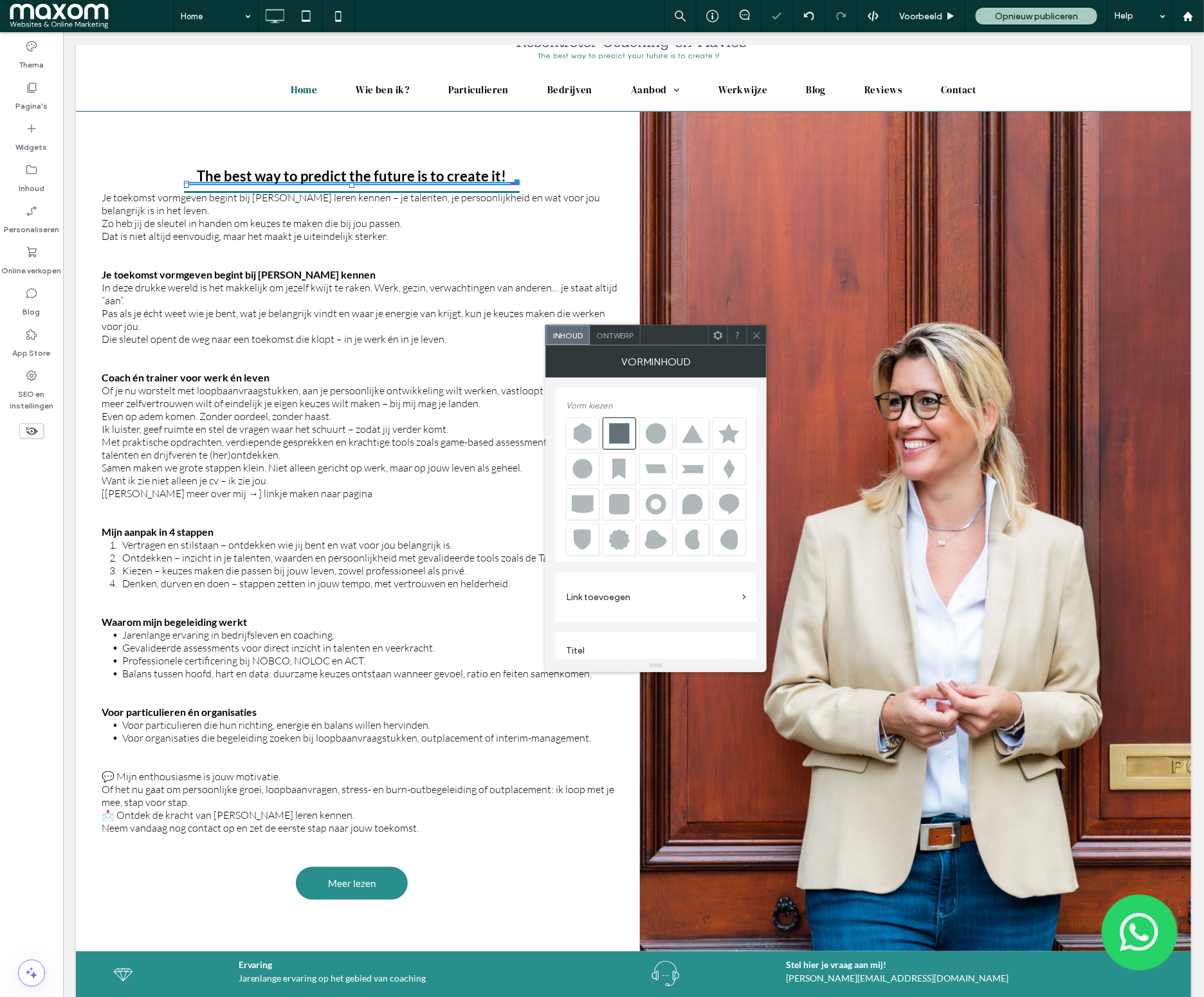
scroll to position [0, 36]
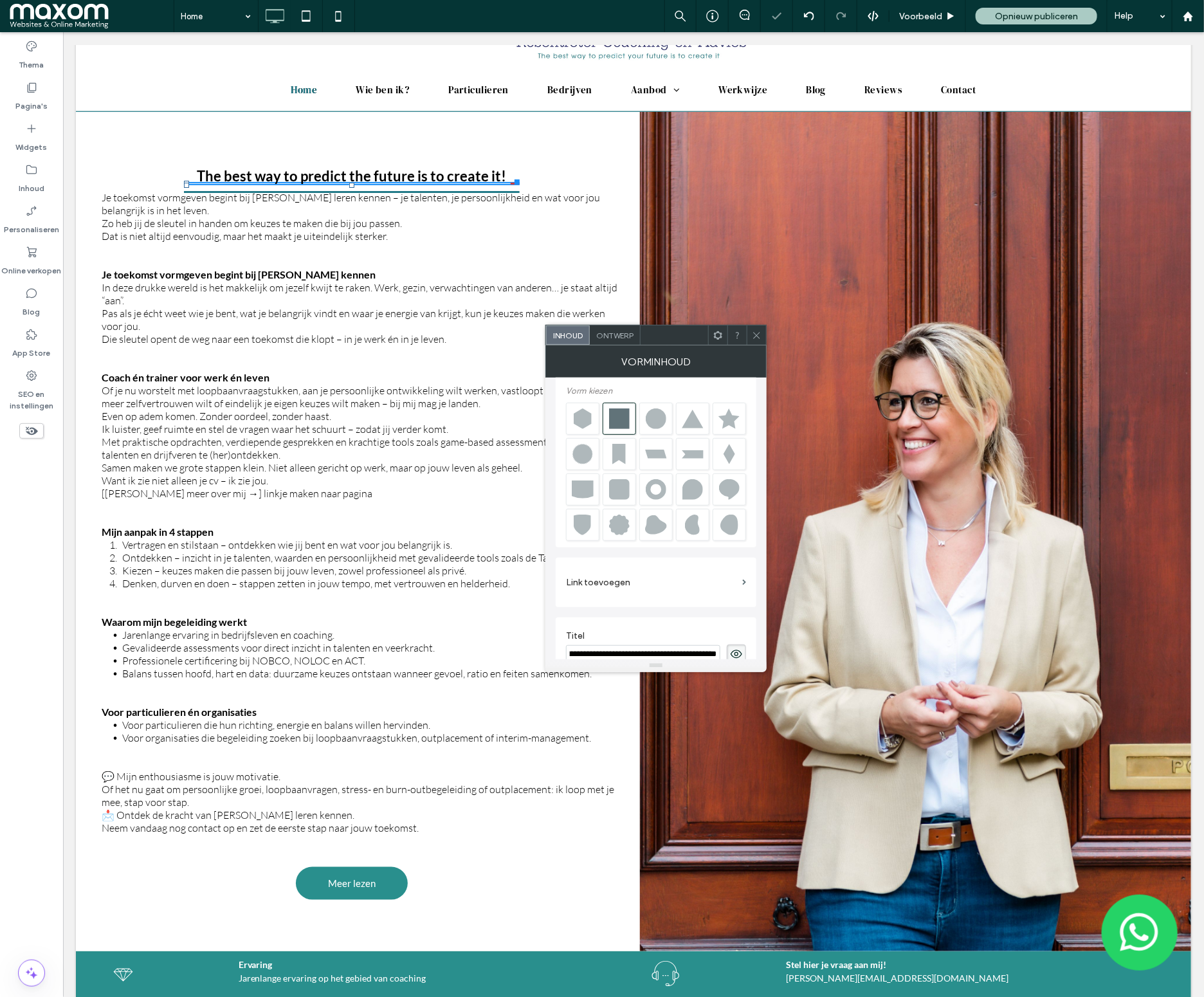
click at [375, 171] on h3 "The best way to predict the future is to create it!" at bounding box center [351, 175] width 309 height 17
click at [375, 171] on h3 "The best way to predict the future is to create it!" at bounding box center [351, 175] width 309 height 17
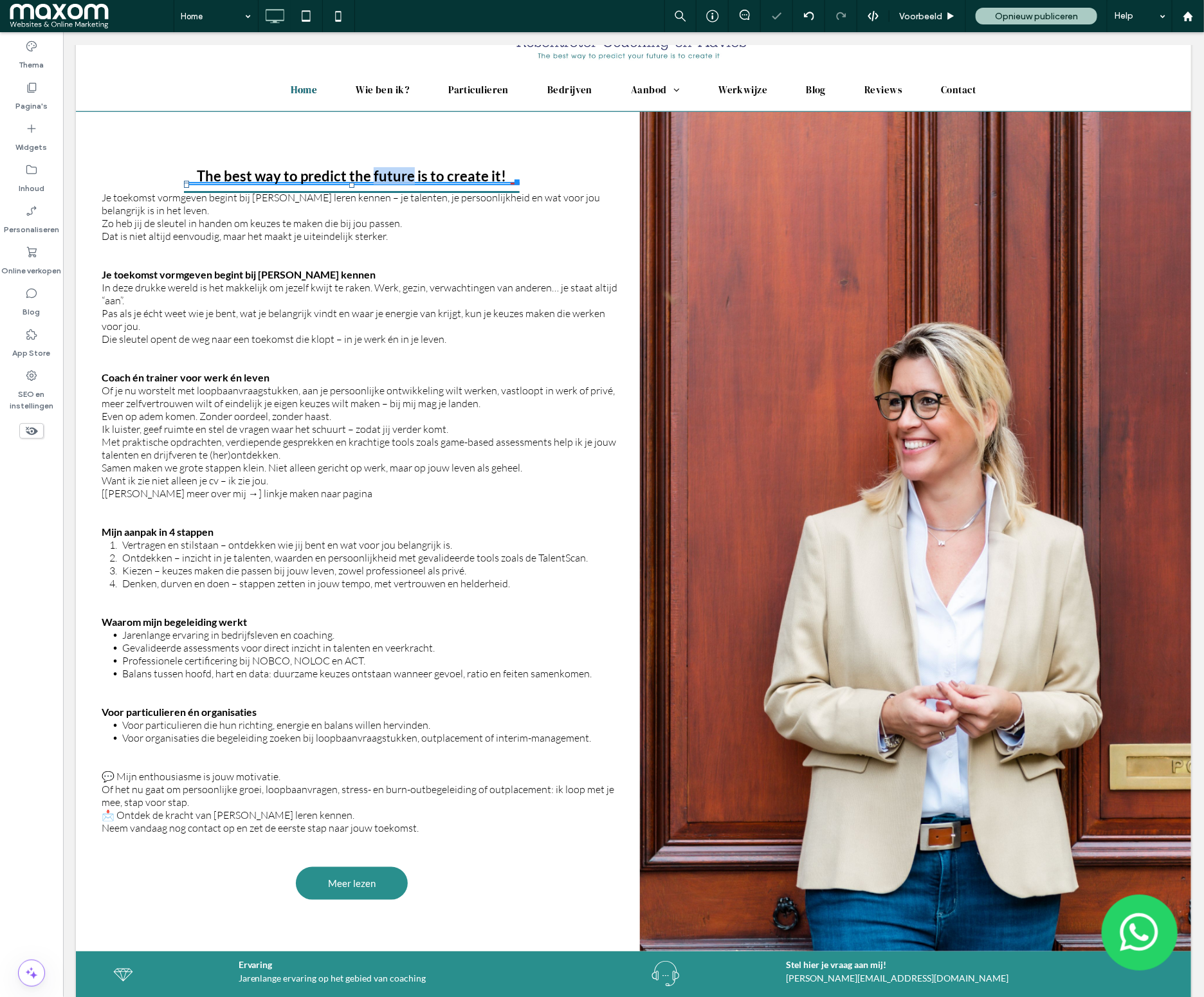
click at [375, 171] on h3 "The best way to predict the future is to create it!" at bounding box center [351, 175] width 309 height 17
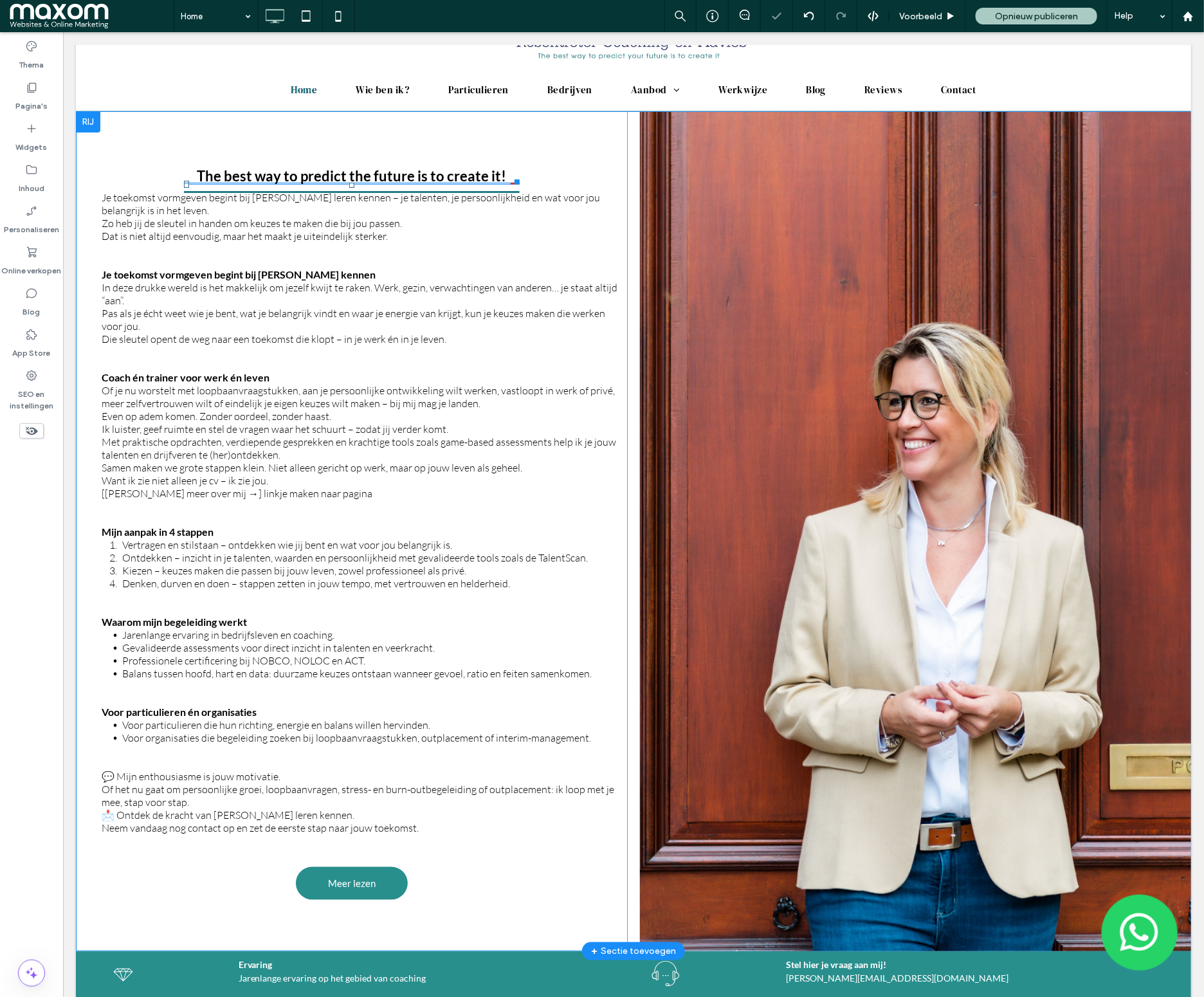
click at [375, 171] on h3 "The best way to predict the future is to create it!" at bounding box center [351, 175] width 309 height 17
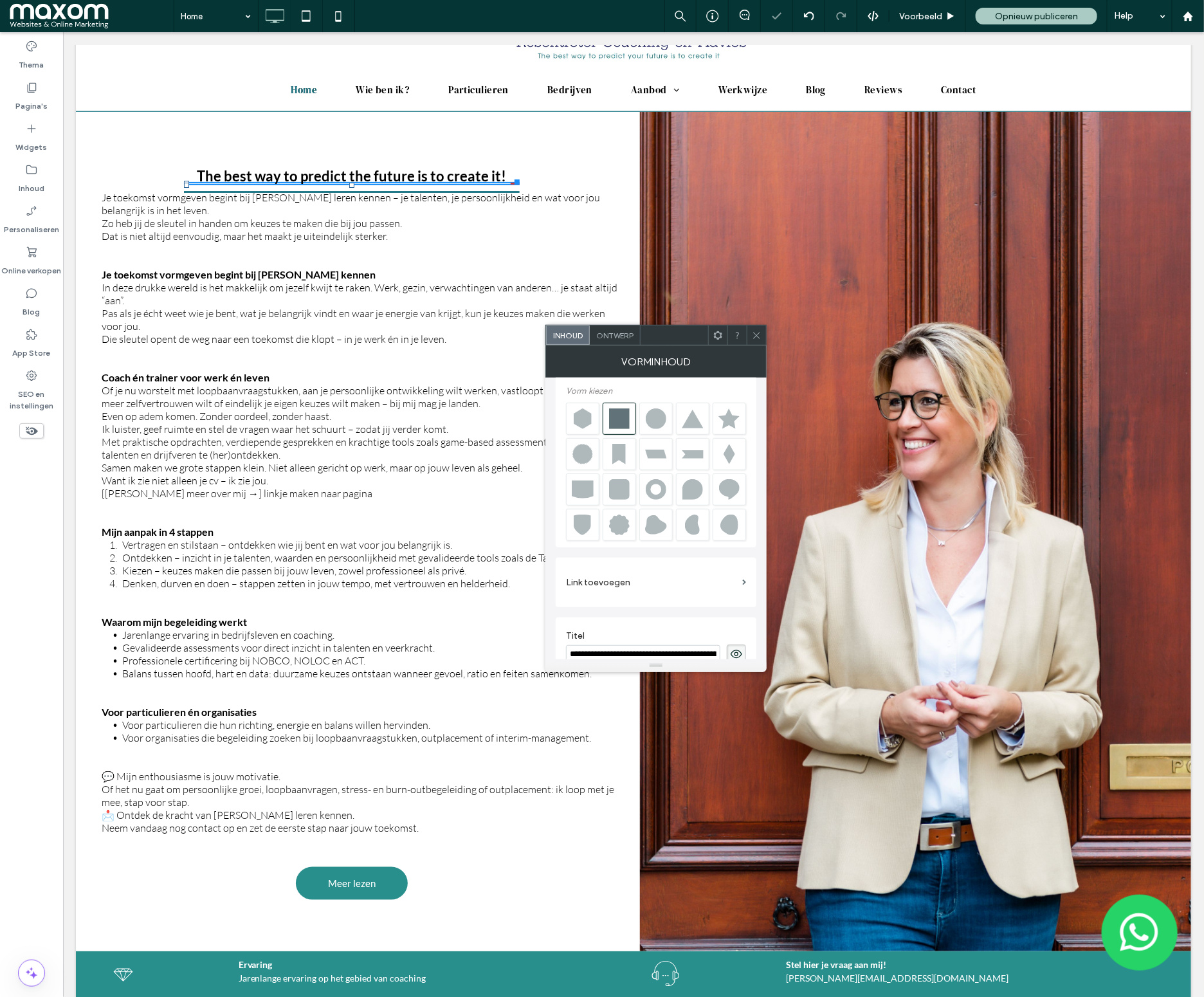
click at [388, 168] on h3 "The best way to predict the future is to create it!" at bounding box center [351, 175] width 309 height 17
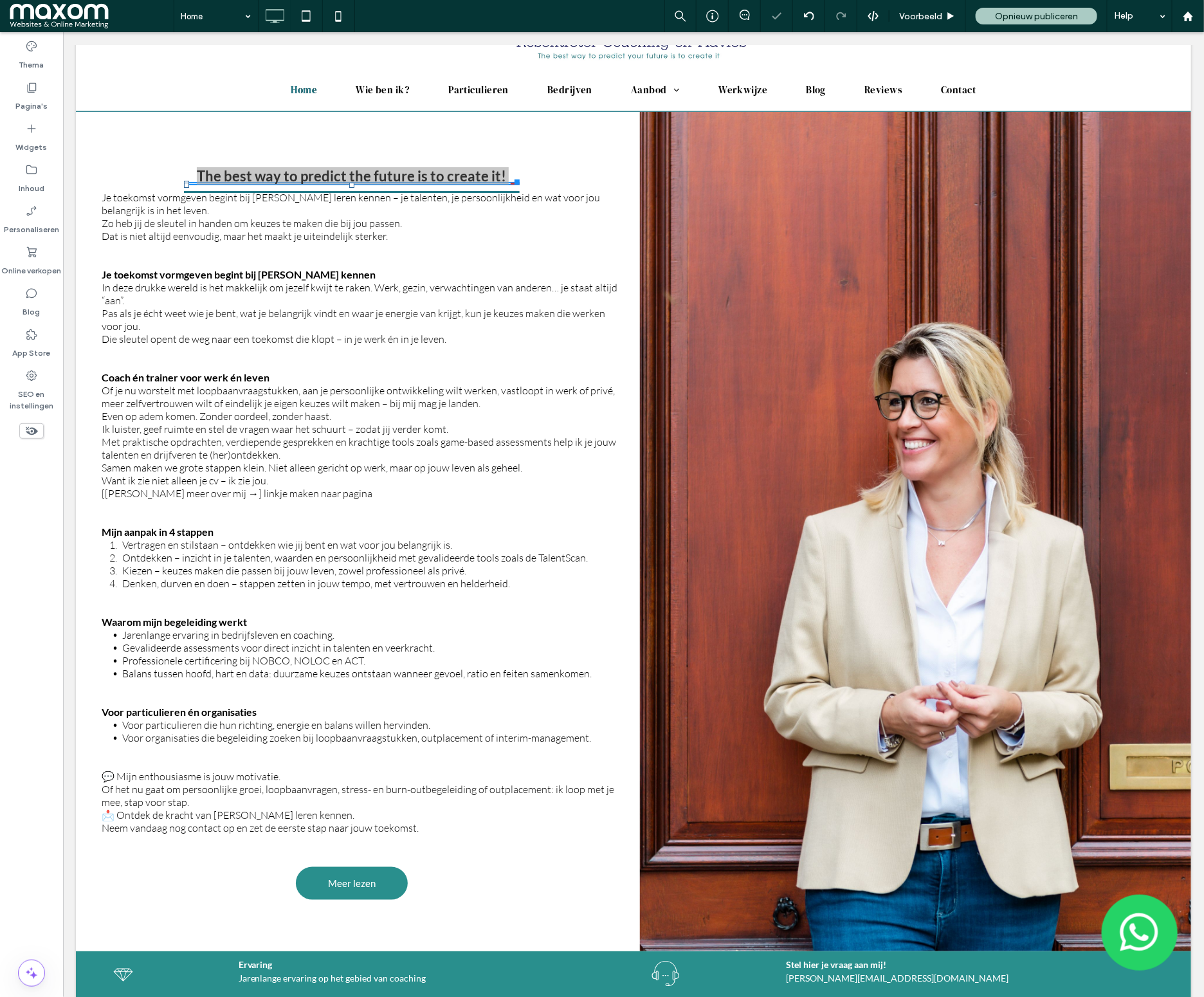
scroll to position [0, 36]
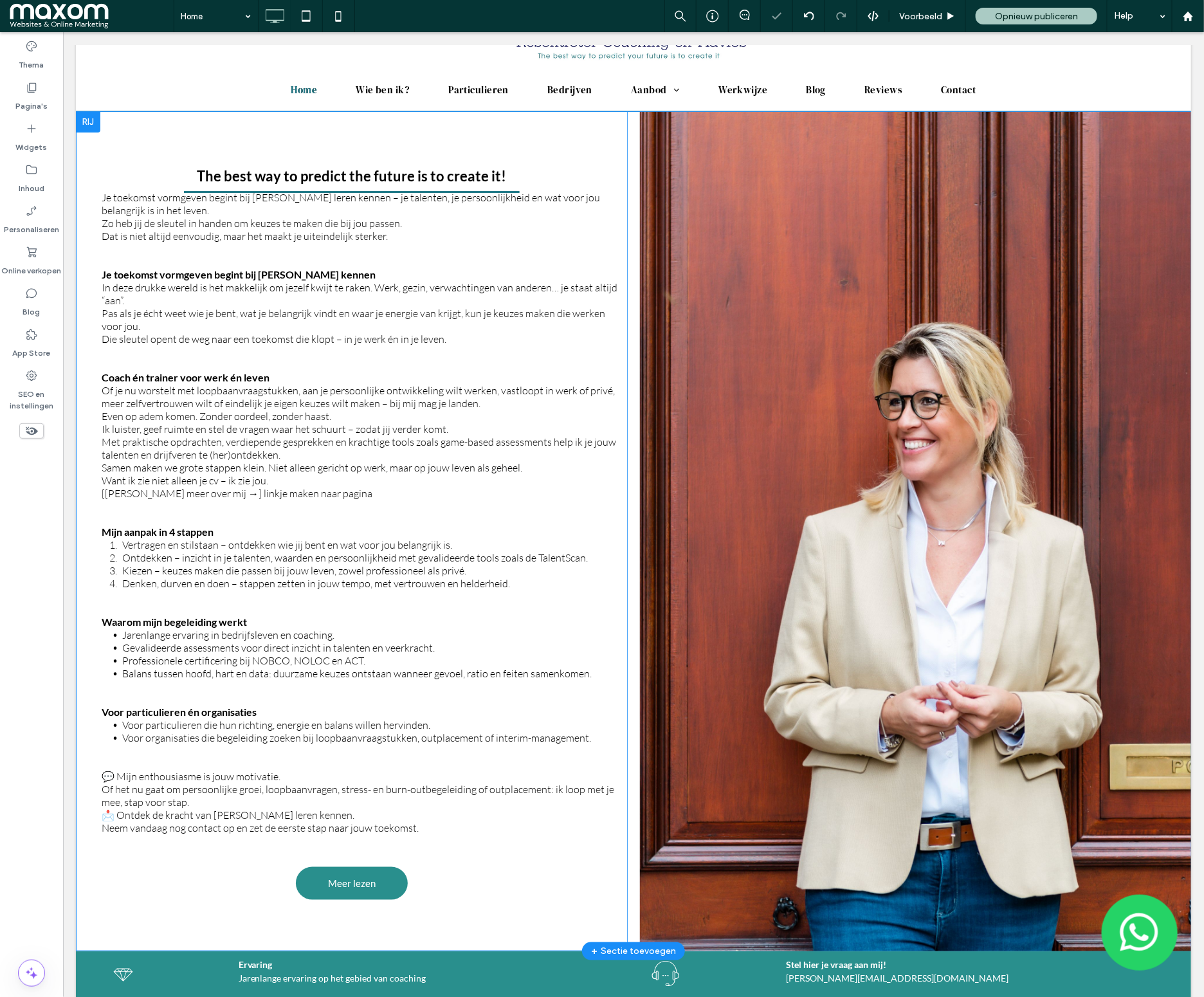
click at [527, 151] on div "The best way to predict the future is to create it! The best way to predict the…" at bounding box center [351, 531] width 551 height 839
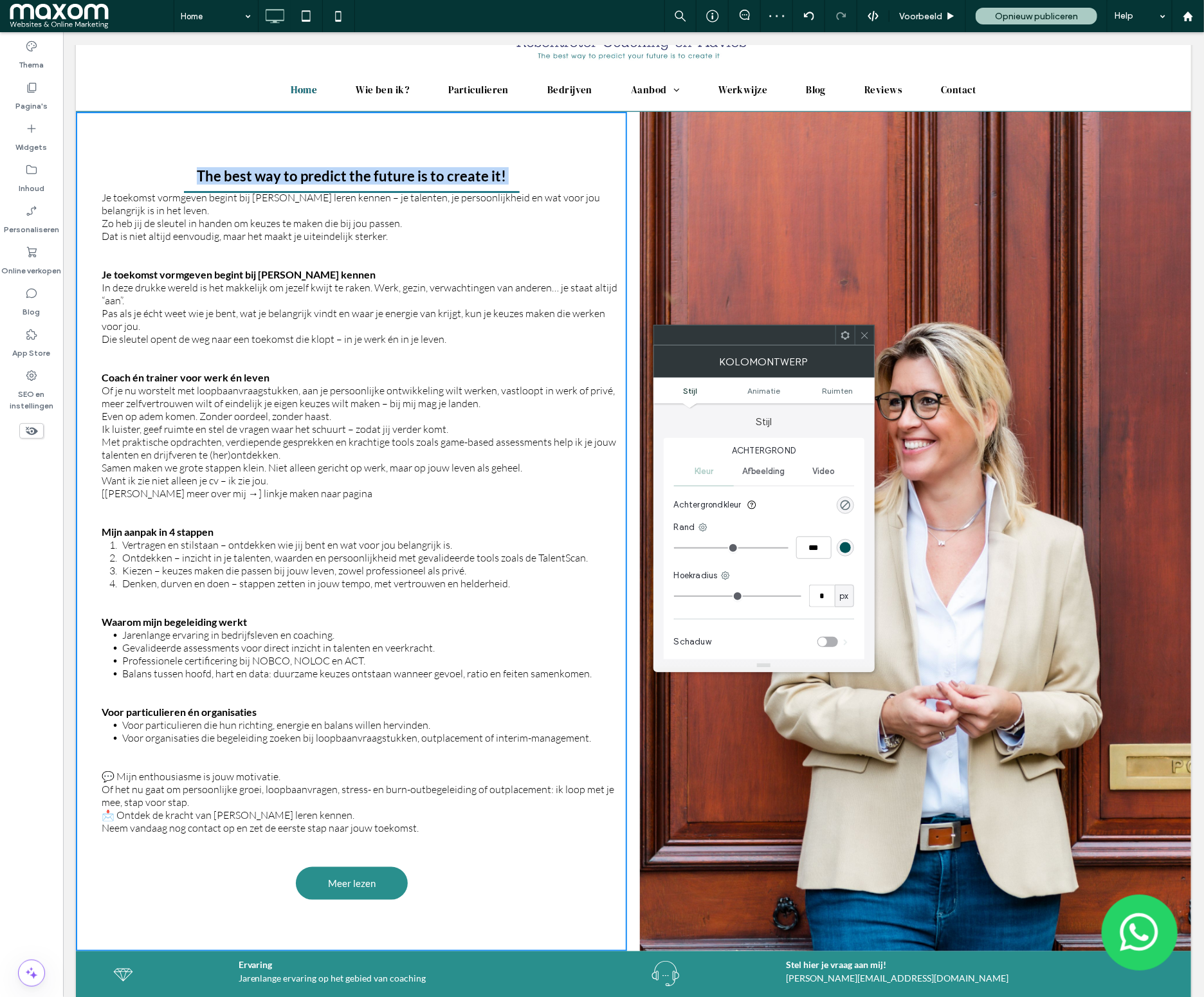
click at [488, 177] on h3 "The best way to predict the future is to create it!" at bounding box center [351, 175] width 309 height 17
click at [385, 219] on span "Zo heb jij de sleutel in handen om keuzes te maken die bij jou passen. Dat is n…" at bounding box center [251, 229] width 300 height 26
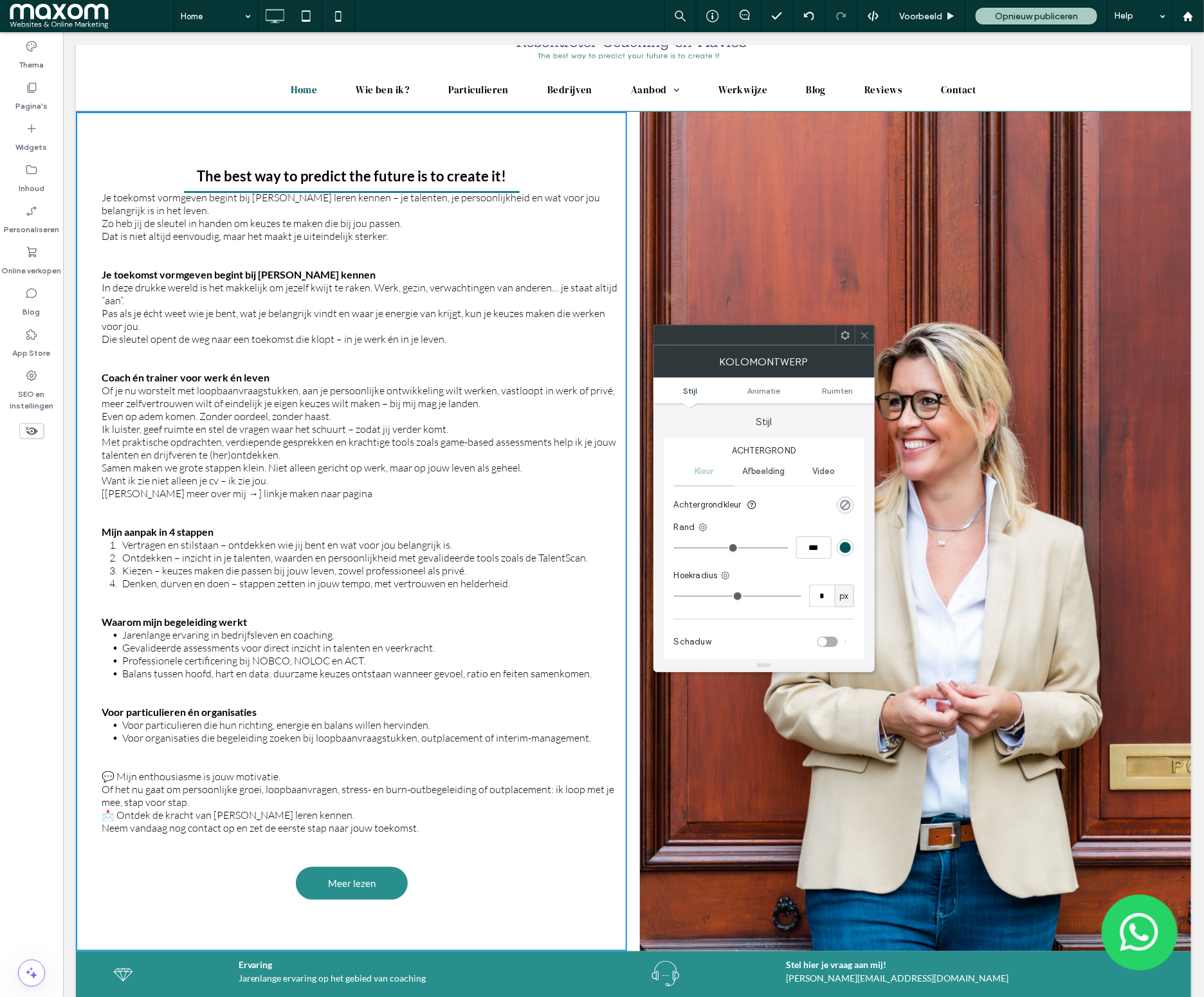
click at [489, 139] on div "The best way to predict the future is to create it! The best way to predict the…" at bounding box center [351, 531] width 551 height 839
click at [493, 190] on span "Je toekomst vormgeven begint bij jezelf leren kennen – je talenten, je persoonl…" at bounding box center [350, 203] width 498 height 26
click at [228, 313] on span "Pas als je écht weet wie je bent, wat je belangrijk vindt en waar je energie va…" at bounding box center [353, 325] width 503 height 39
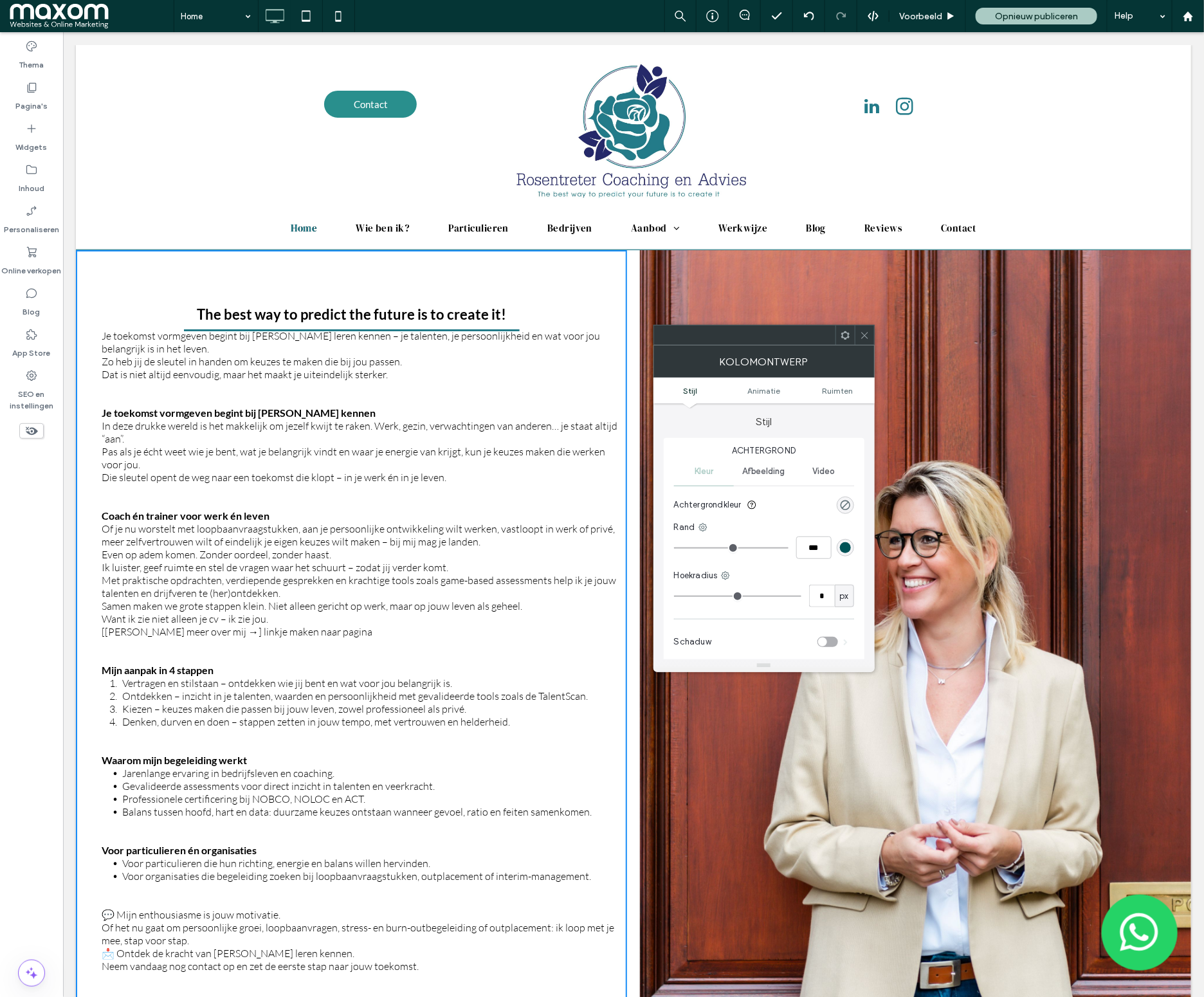
scroll to position [1, 0]
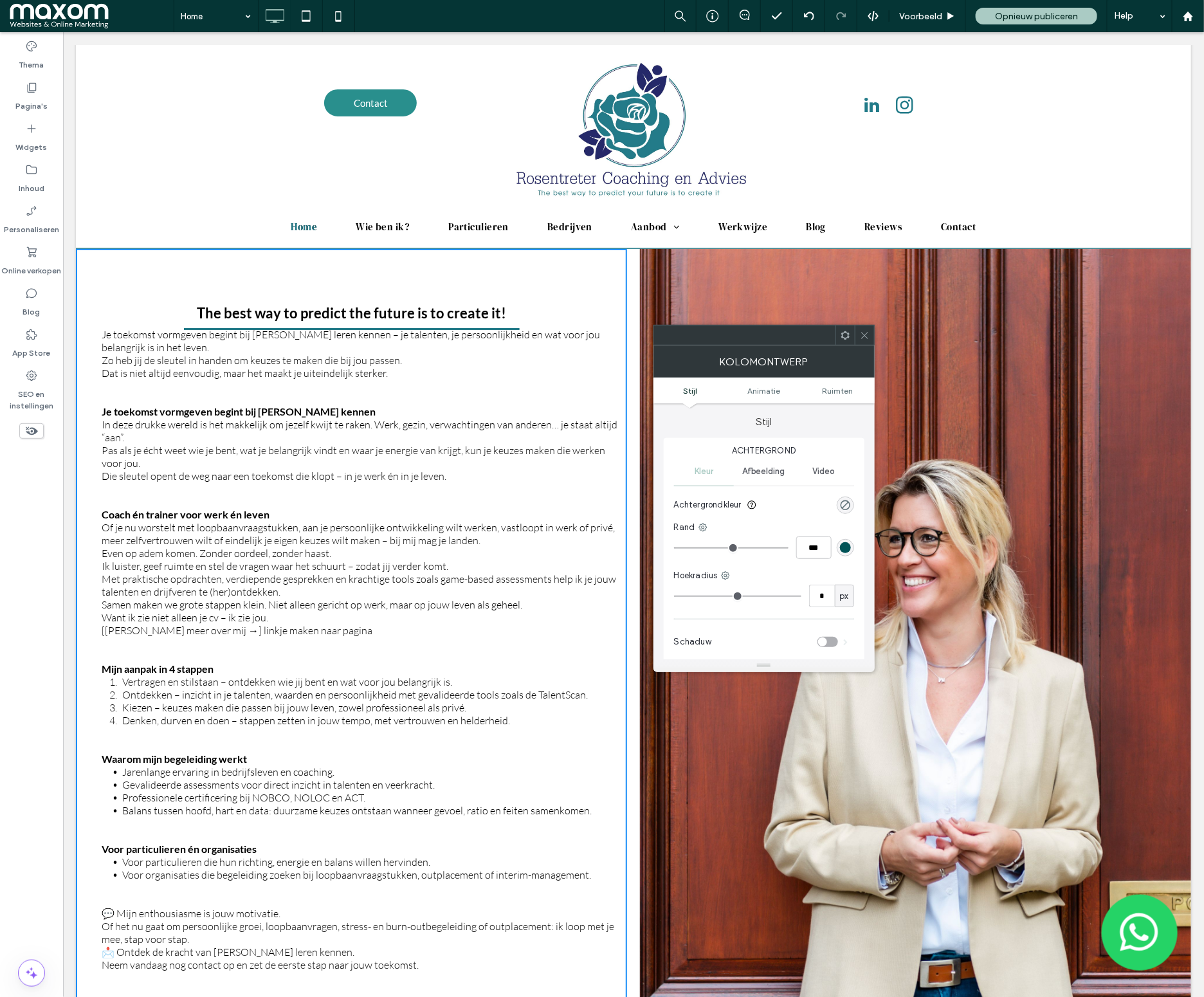
click at [863, 338] on icon at bounding box center [864, 335] width 10 height 10
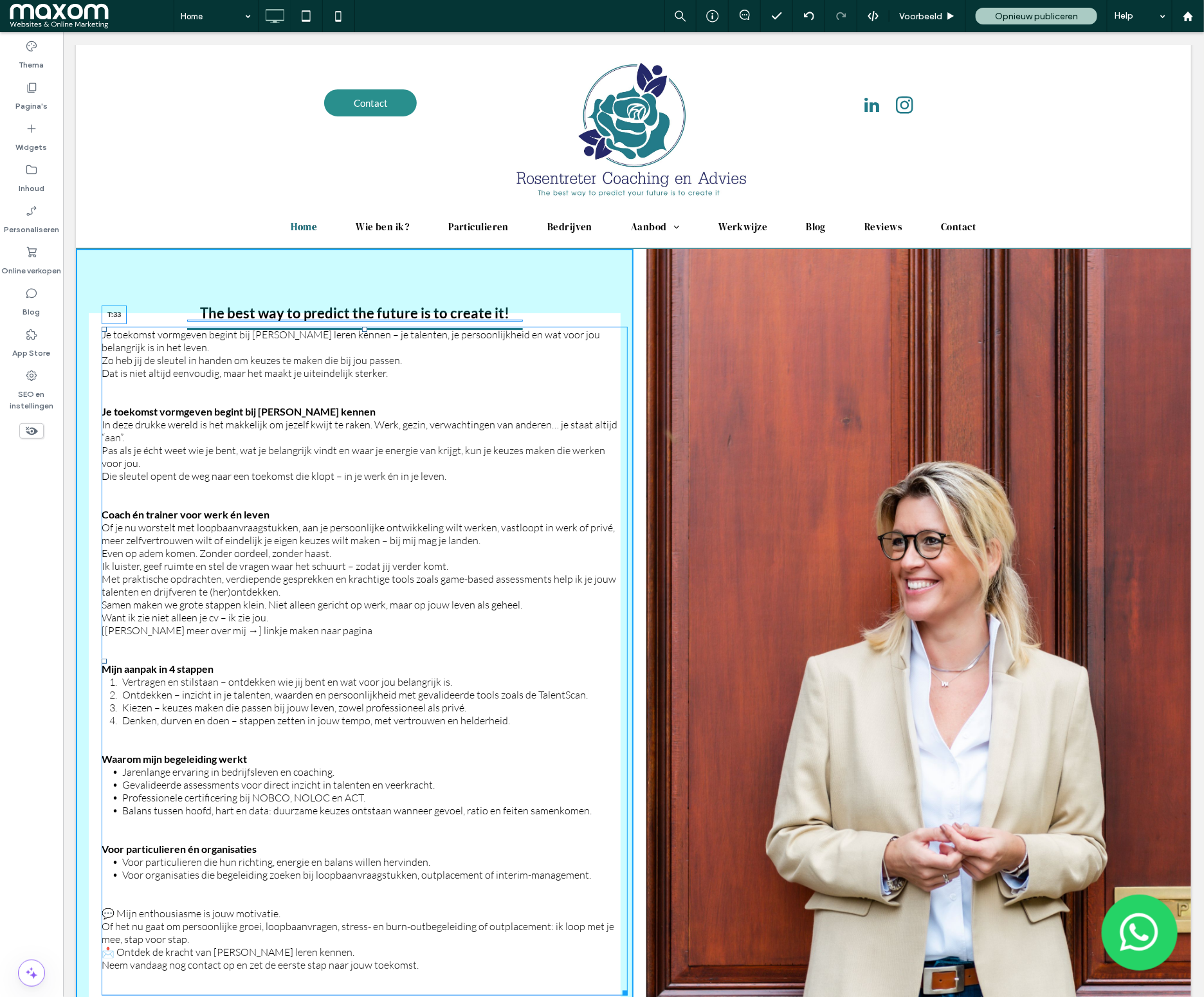
drag, startPoint x: 363, startPoint y: 327, endPoint x: 360, endPoint y: 343, distance: 16.3
click at [362, 331] on div at bounding box center [364, 329] width 5 height 5
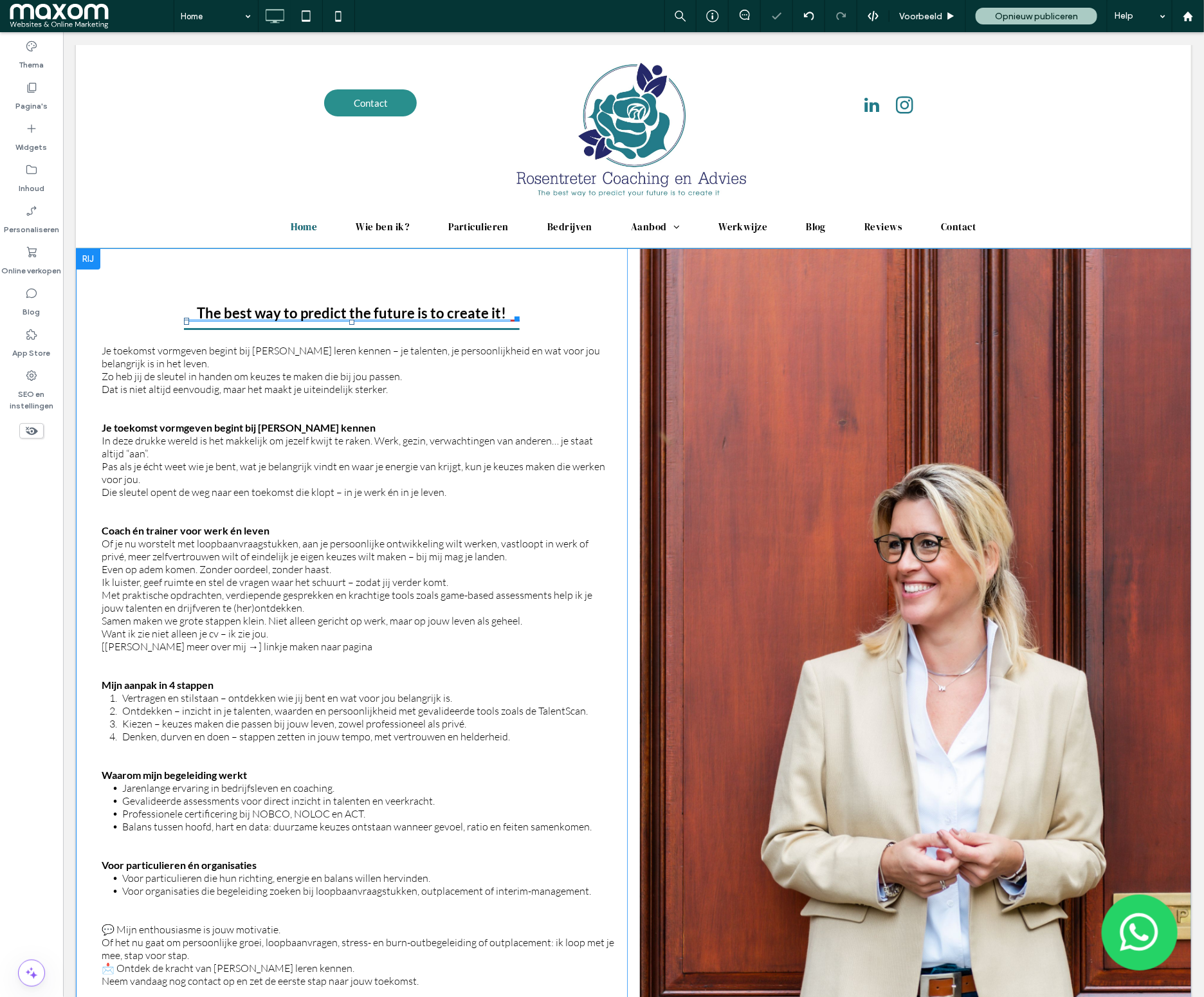
click at [404, 307] on h3 "The best way to predict the future is to create it!" at bounding box center [351, 312] width 309 height 17
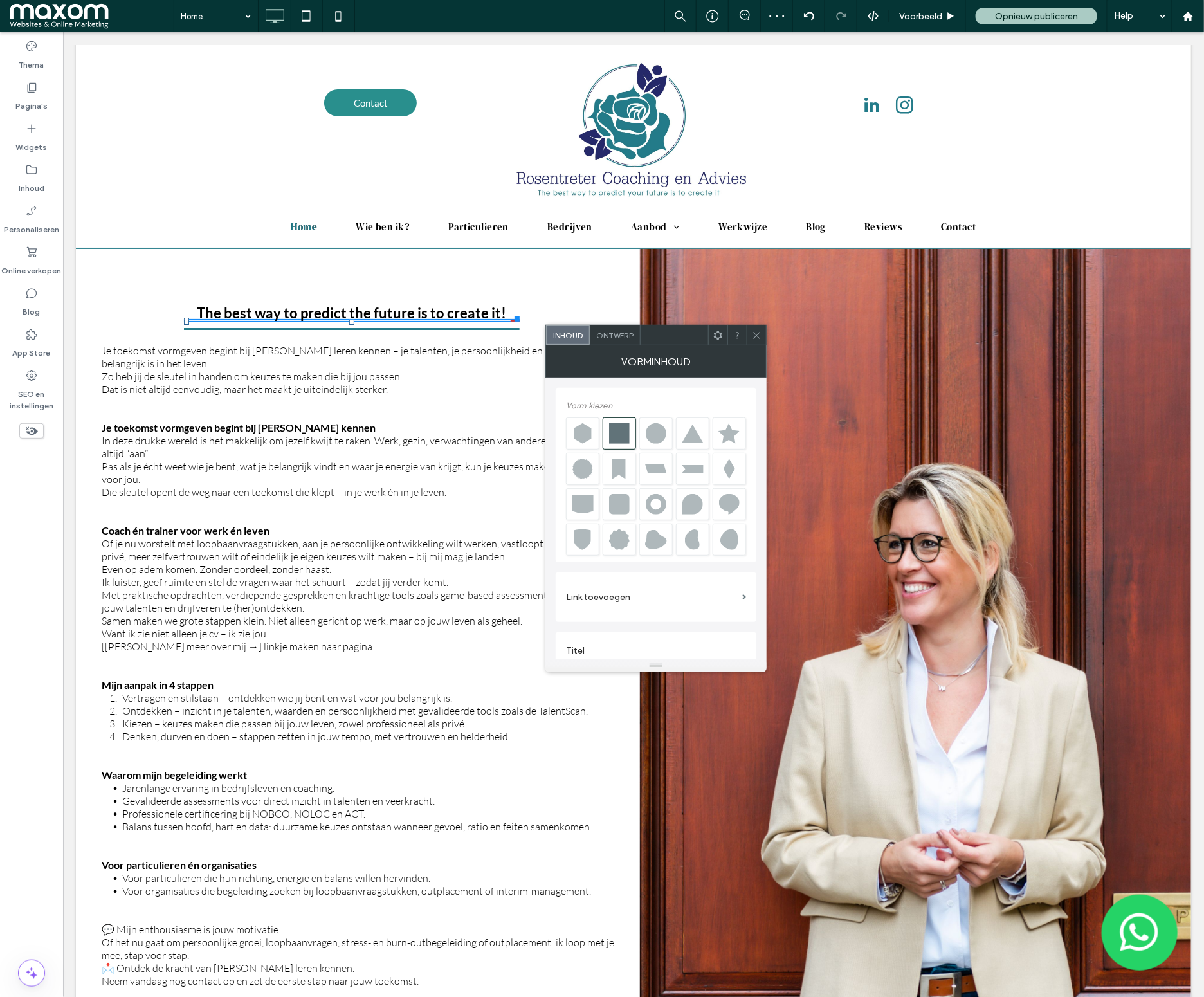
scroll to position [0, 36]
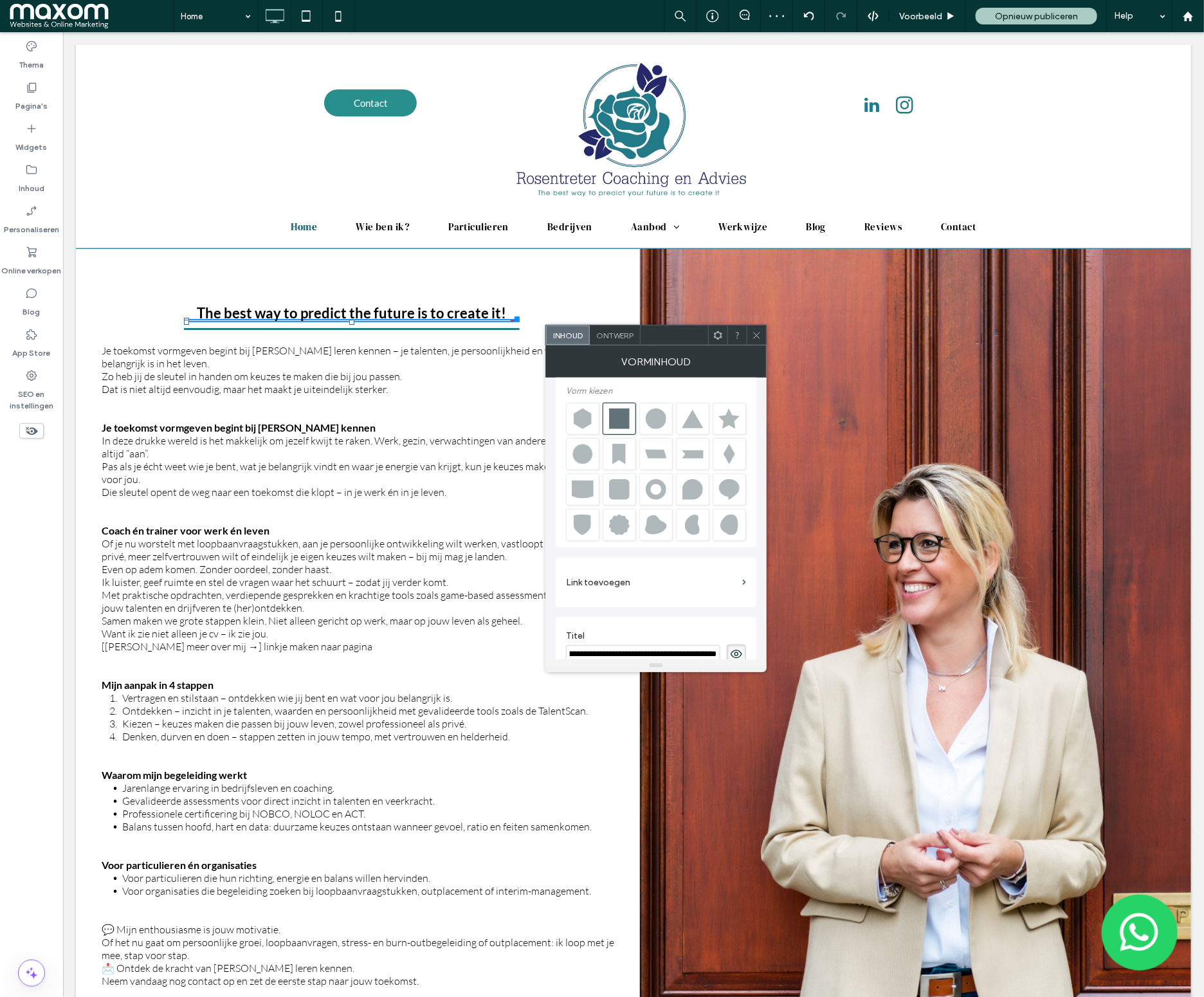
click at [518, 276] on div "The best way to predict the future is to create it! The best way to predict the…" at bounding box center [351, 675] width 551 height 855
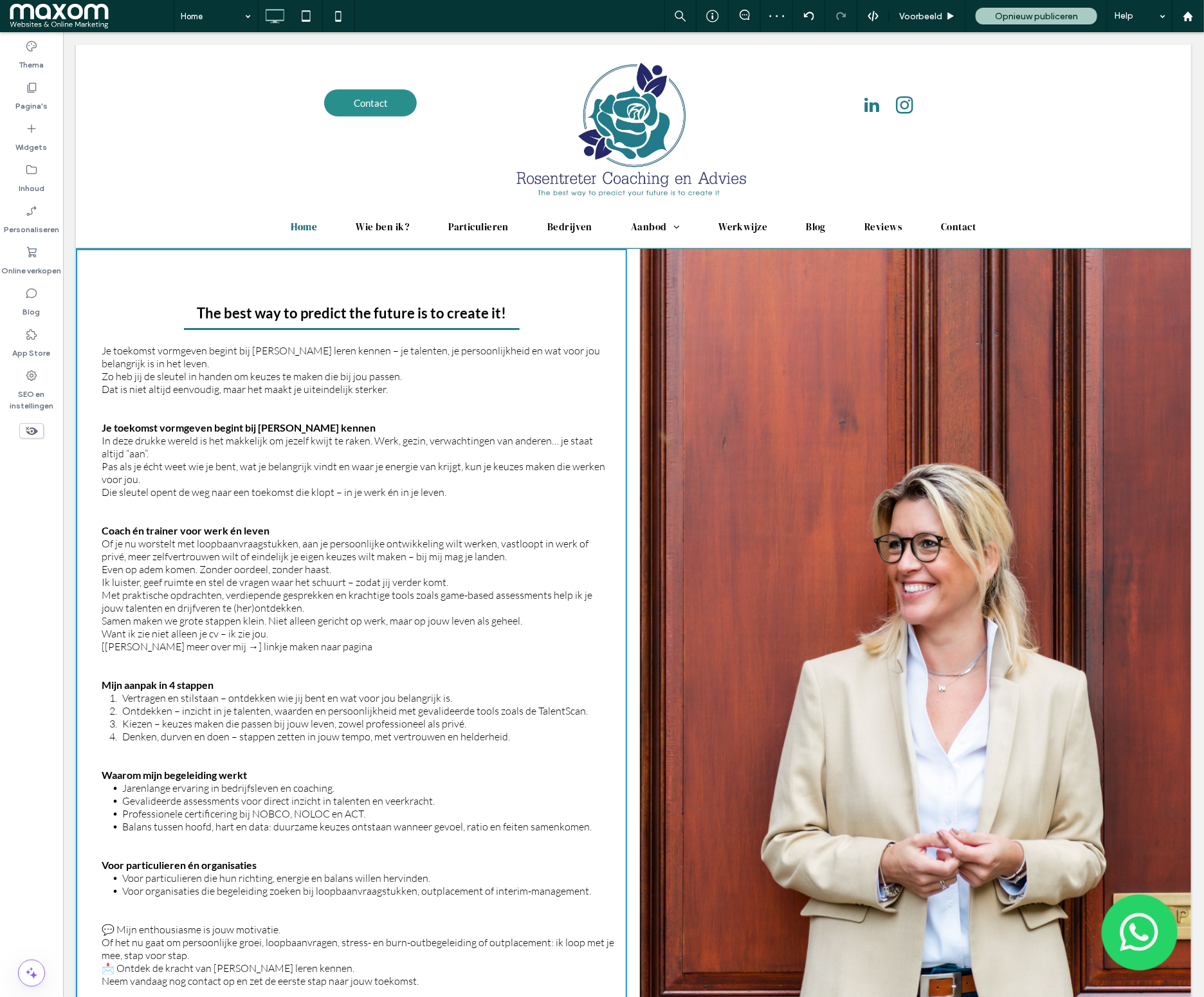
click at [505, 278] on div "The best way to predict the future is to create it! The best way to predict the…" at bounding box center [351, 675] width 551 height 855
click at [315, 305] on h3 "The best way to predict the future is to create it!" at bounding box center [351, 312] width 309 height 17
click at [315, 305] on h3 "The best way to predict the future is to create it!" at bounding box center [351, 312] width 309 height 17
click at [300, 289] on div "The best way to predict the future is to create it! The best way to predict the…" at bounding box center [351, 675] width 551 height 855
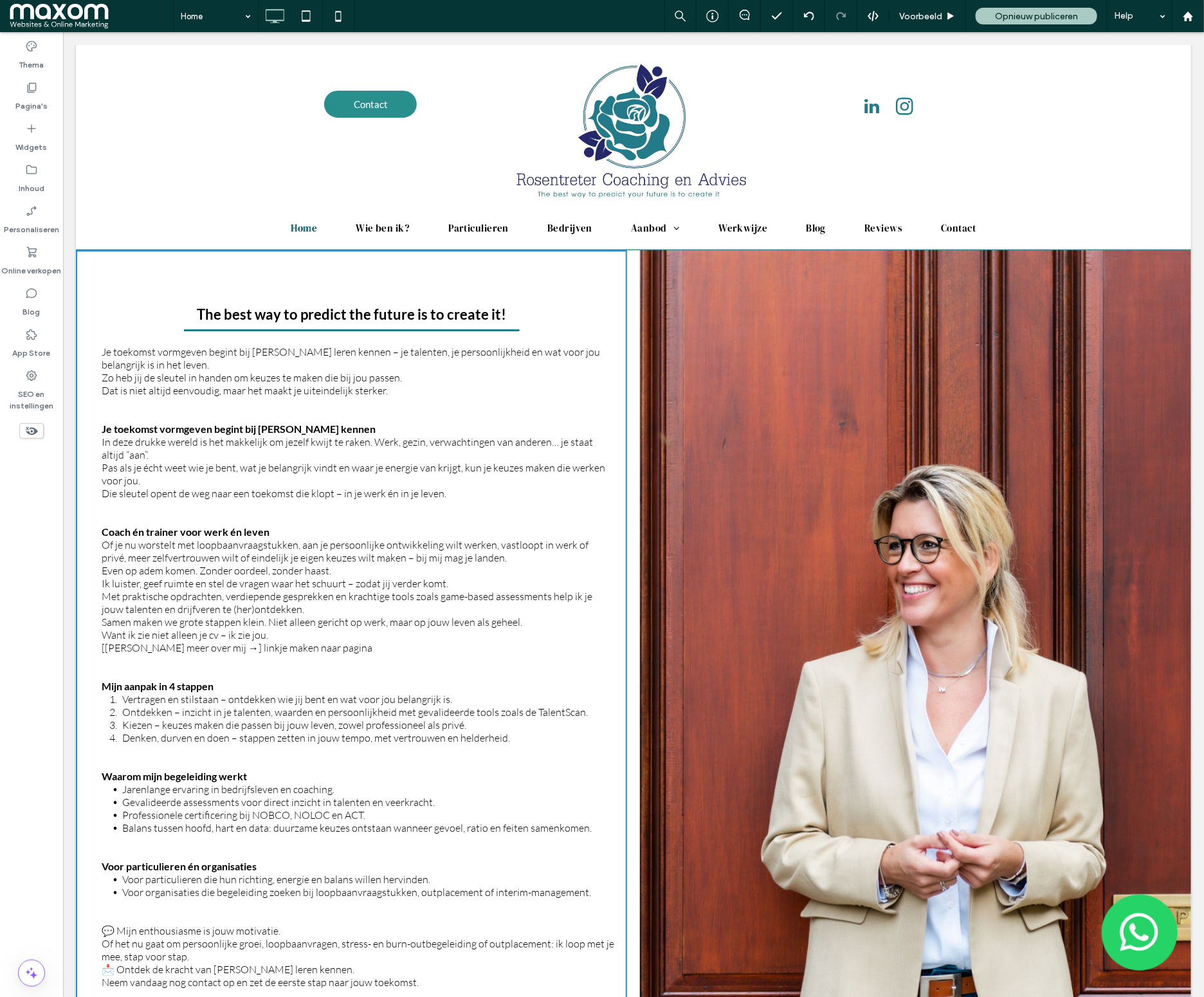
click at [222, 391] on span "Zo heb jij de sleutel in handen om keuzes te maken die bij jou passen. Dat is n…" at bounding box center [251, 383] width 300 height 26
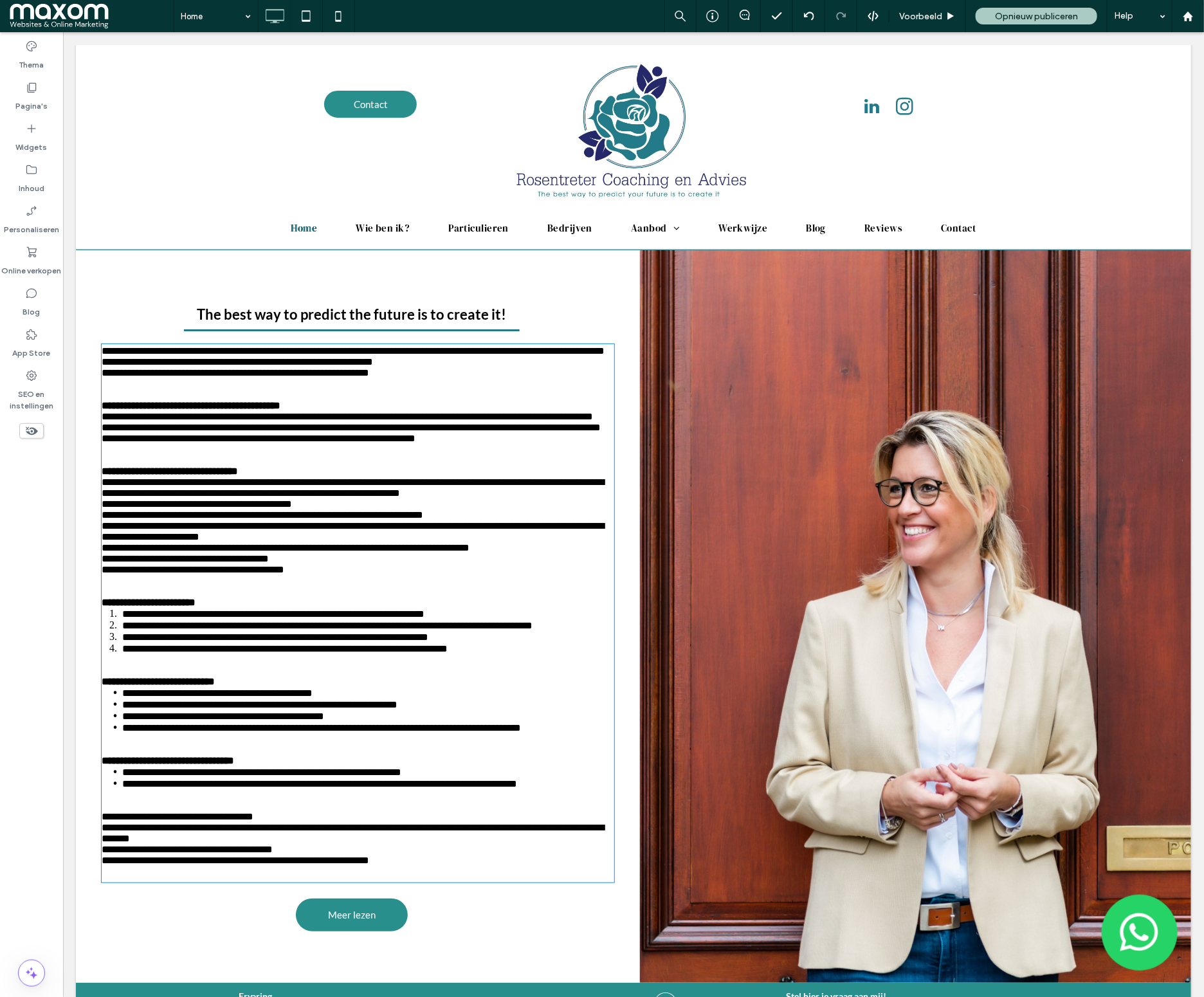
type input "****"
type input "**"
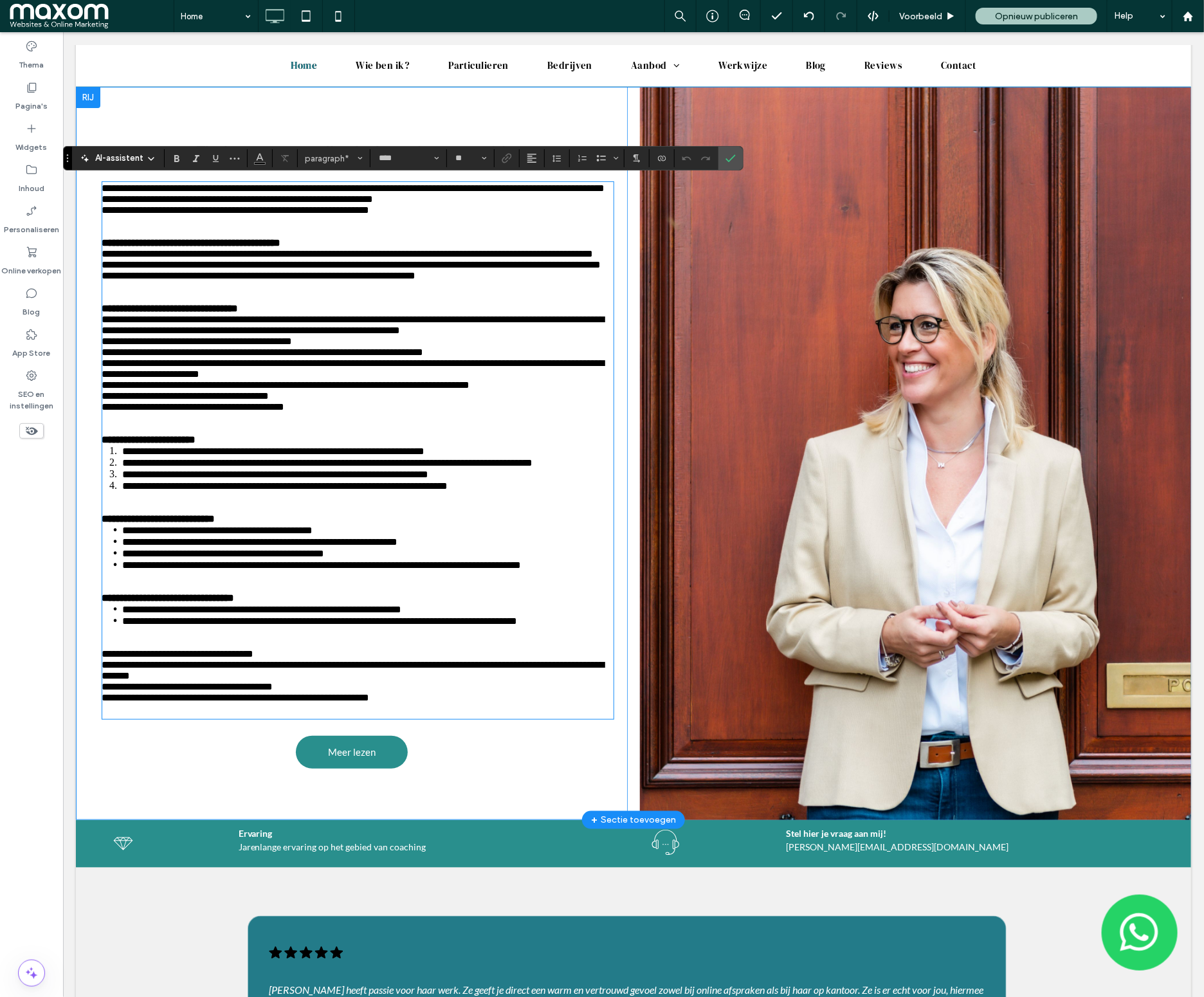
click at [104, 213] on span "**********" at bounding box center [237, 204] width 271 height 21
drag, startPoint x: 735, startPoint y: 163, endPoint x: 632, endPoint y: 139, distance: 105.8
click at [735, 163] on icon "Bevestigen" at bounding box center [731, 158] width 10 height 10
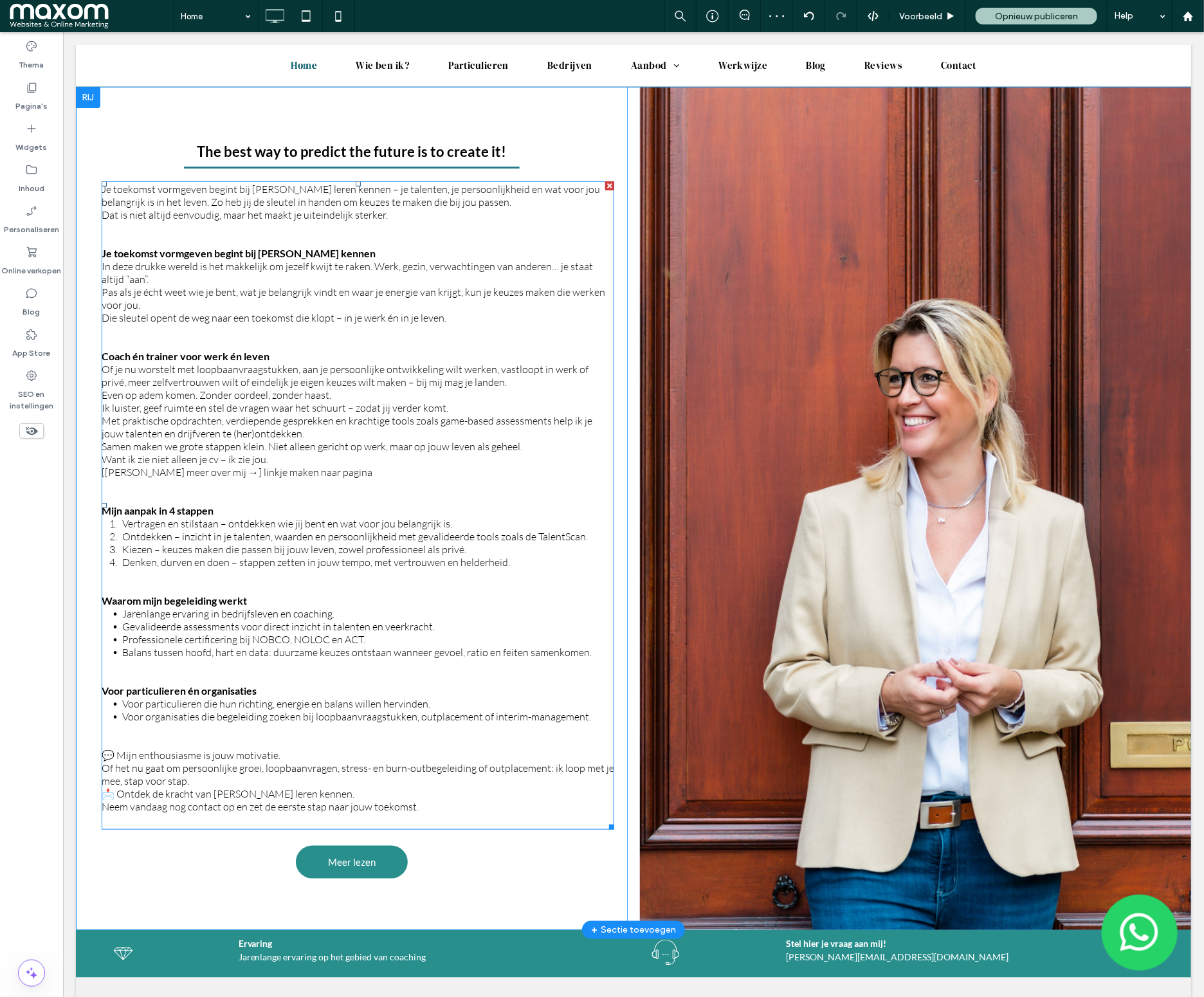
click at [134, 289] on span "Pas als je écht weet wie je bent, wat je belangrijk vindt en waar je energie va…" at bounding box center [353, 304] width 503 height 39
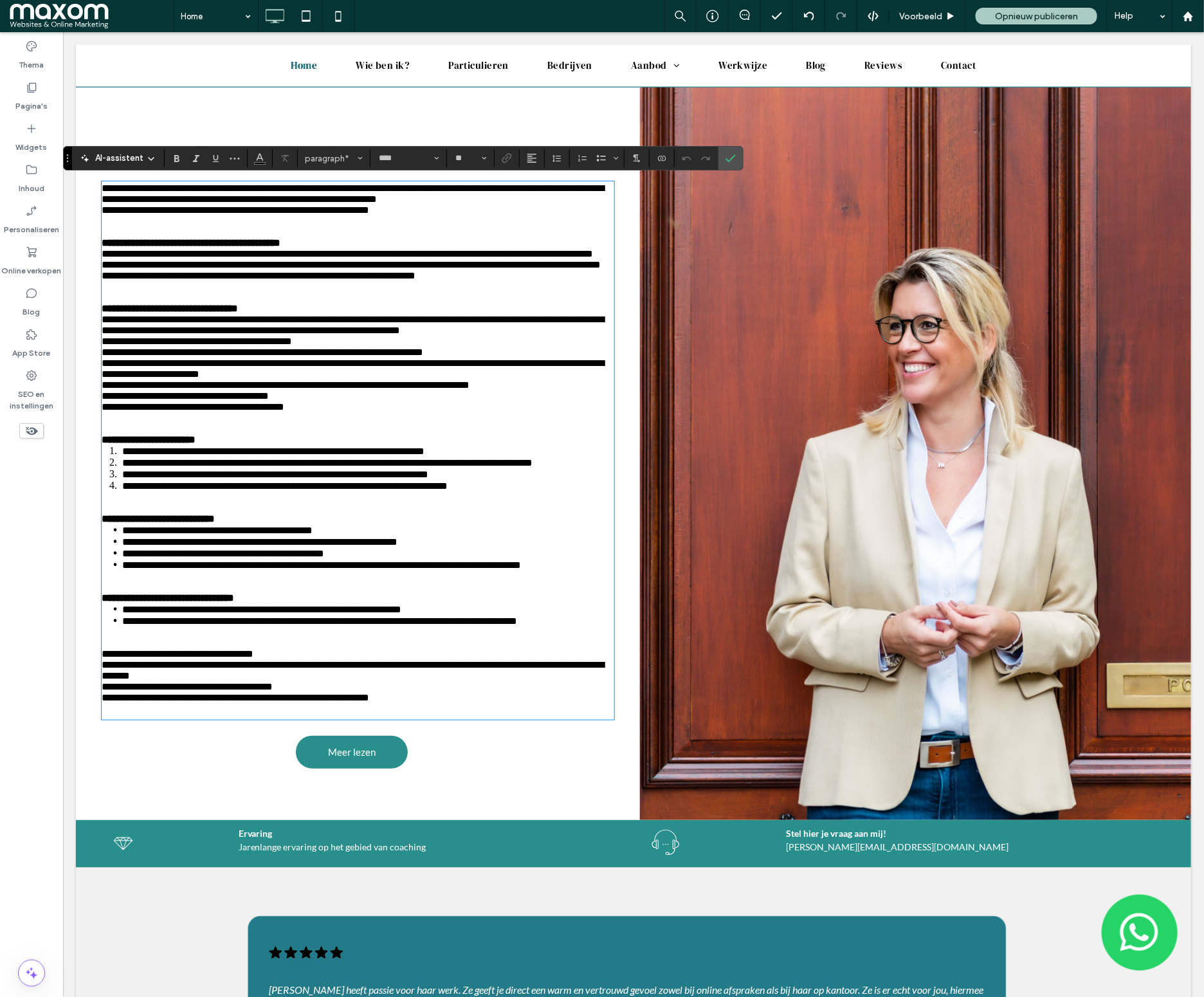
click at [105, 280] on span "**********" at bounding box center [351, 269] width 499 height 21
click at [114, 280] on span "**********" at bounding box center [352, 264] width 502 height 32
click at [108, 280] on span "**********" at bounding box center [352, 264] width 502 height 32
click at [726, 160] on icon "Bevestigen" at bounding box center [731, 158] width 10 height 10
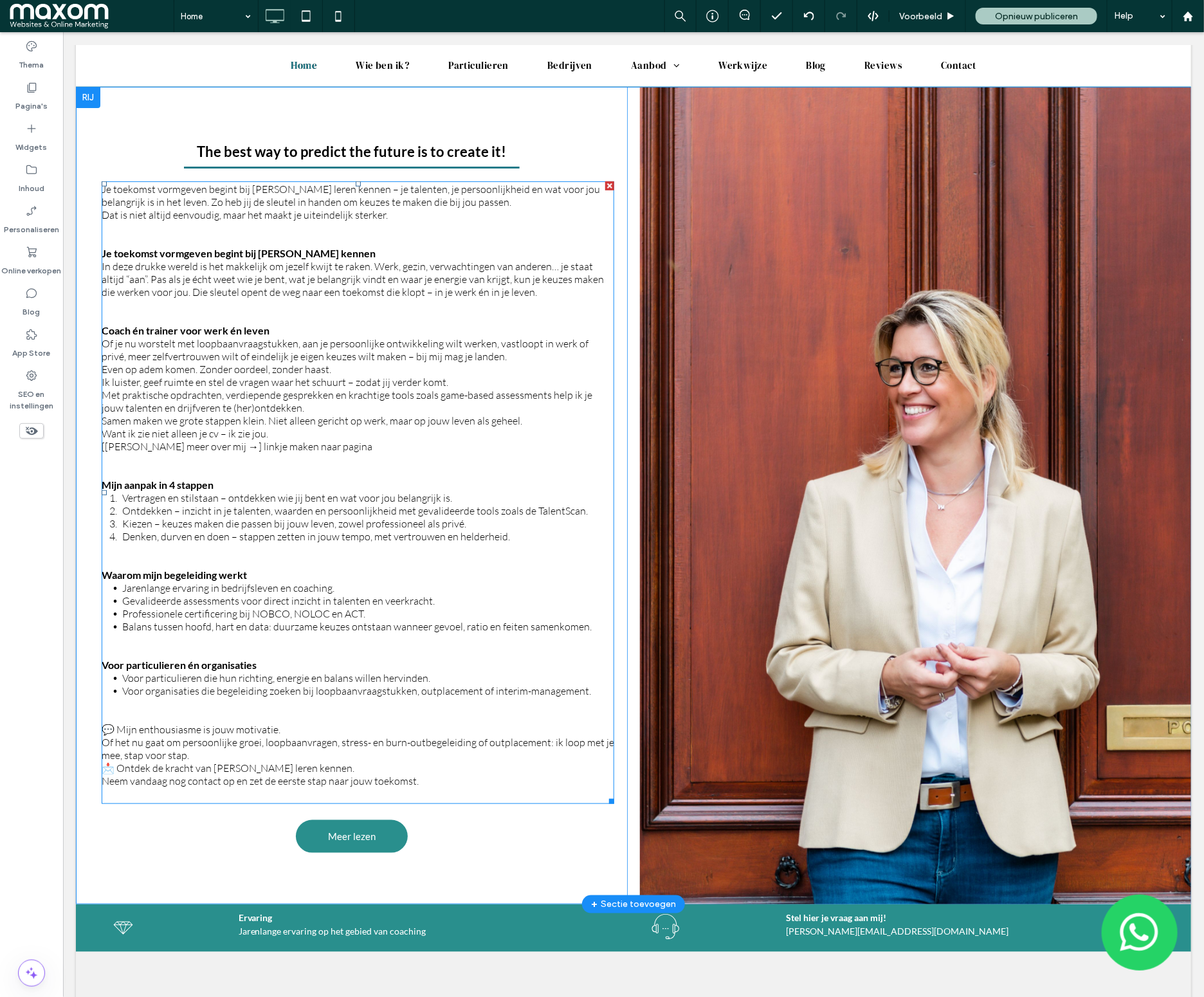
click at [268, 527] on span "Kiezen – keuzes maken die passen bij jouw leven, zowel professioneel als privé." at bounding box center [294, 523] width 344 height 13
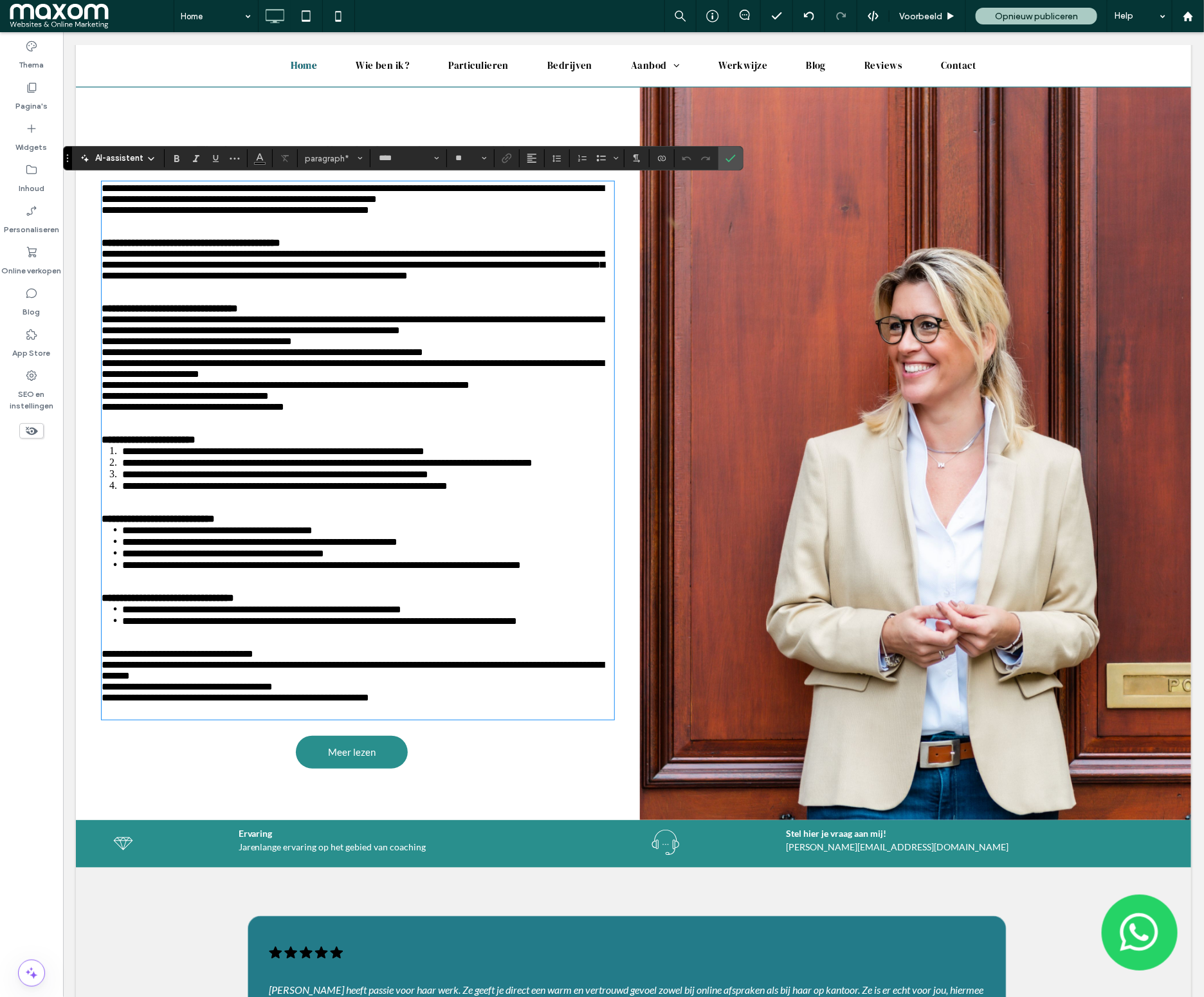
click at [336, 412] on p "**********" at bounding box center [357, 395] width 512 height 33
drag, startPoint x: 287, startPoint y: 449, endPoint x: 318, endPoint y: 449, distance: 31.0
click at [287, 411] on span "**********" at bounding box center [285, 395] width 368 height 32
drag, startPoint x: 332, startPoint y: 448, endPoint x: 101, endPoint y: 447, distance: 231.0
click at [101, 412] on p "**********" at bounding box center [357, 395] width 512 height 33
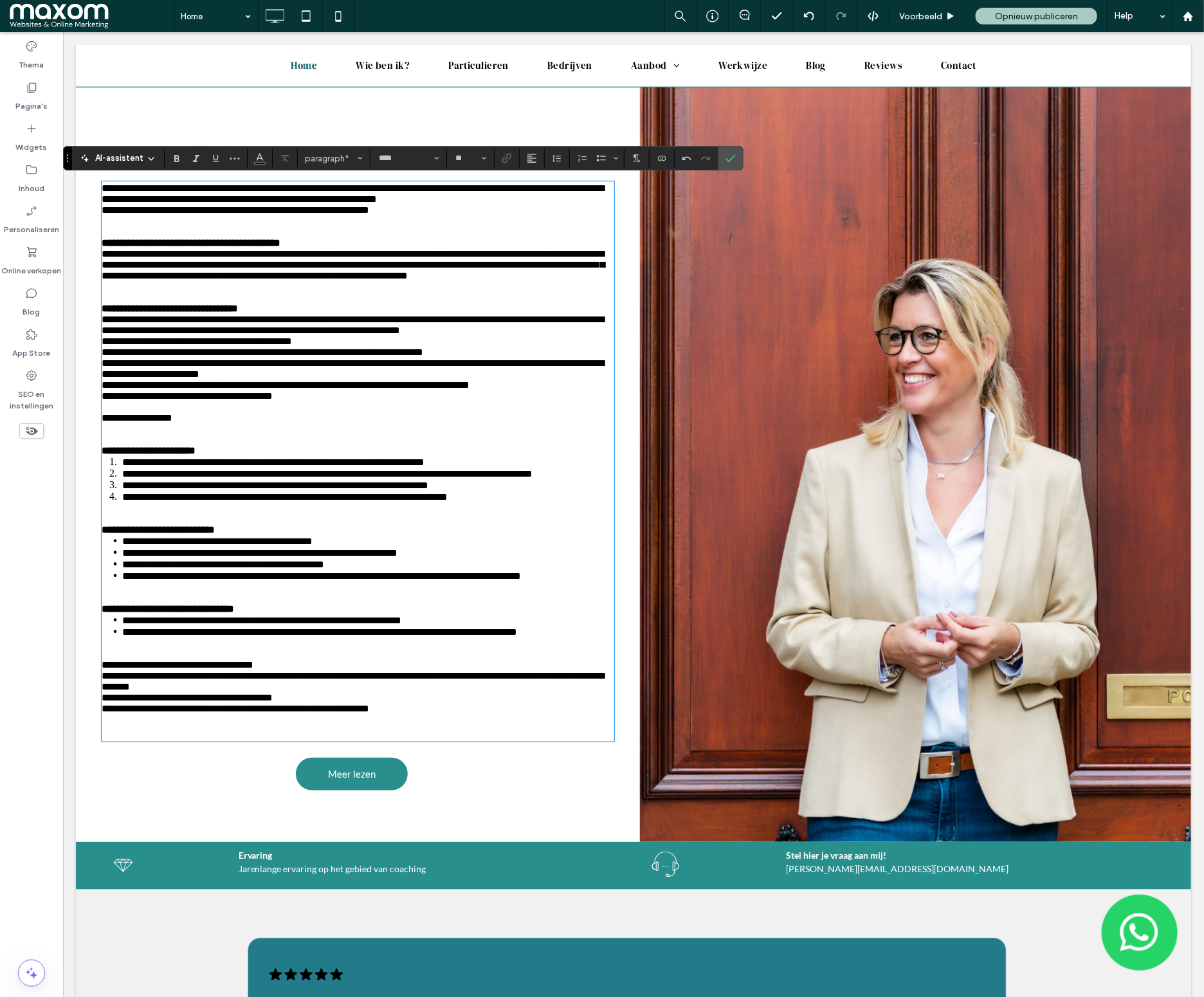
click at [142, 422] on span "**********" at bounding box center [137, 417] width 71 height 10
click at [503, 160] on icon "Link" at bounding box center [507, 158] width 10 height 10
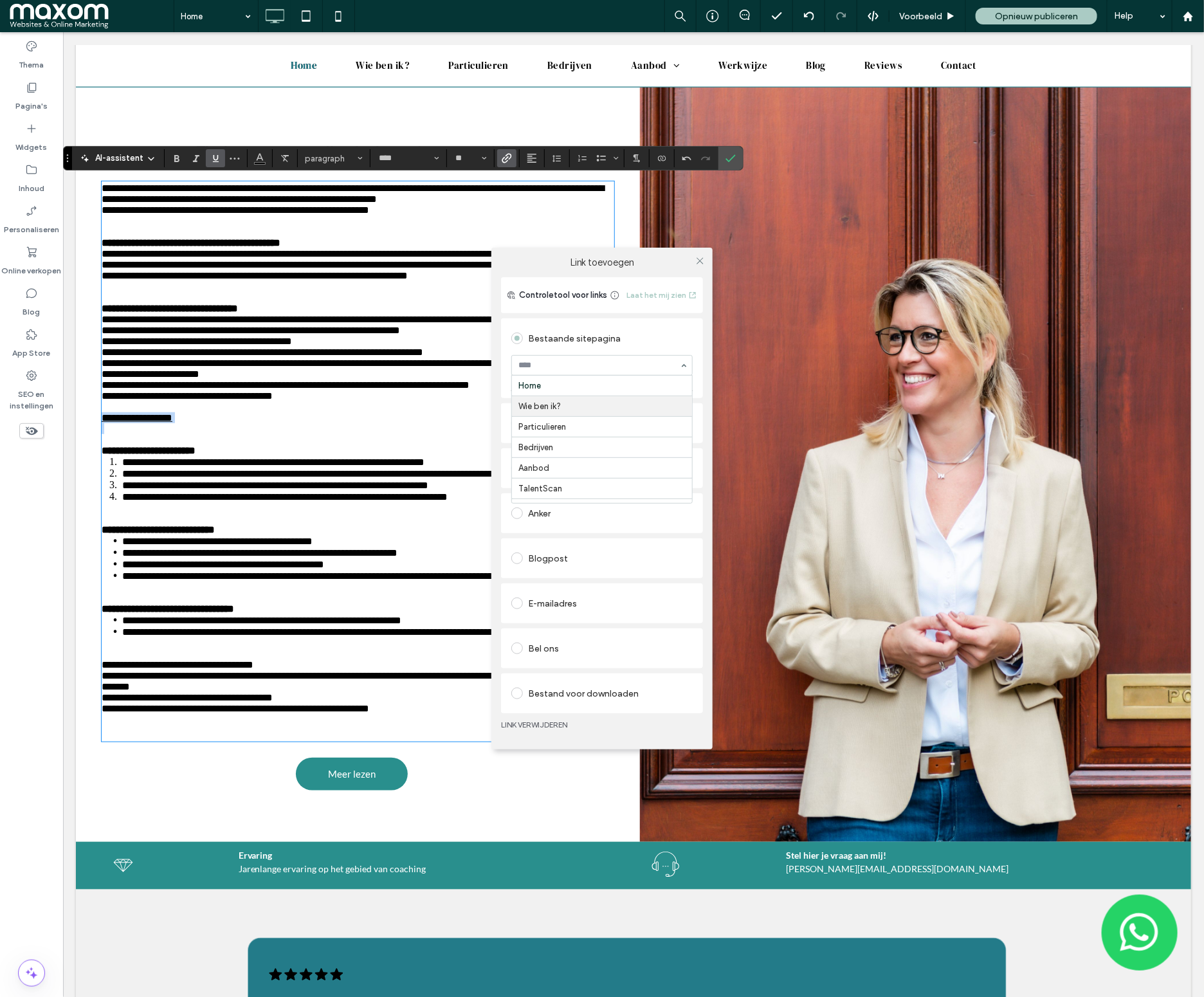
drag, startPoint x: 585, startPoint y: 414, endPoint x: 693, endPoint y: 319, distance: 143.8
click at [703, 263] on icon at bounding box center [700, 260] width 10 height 10
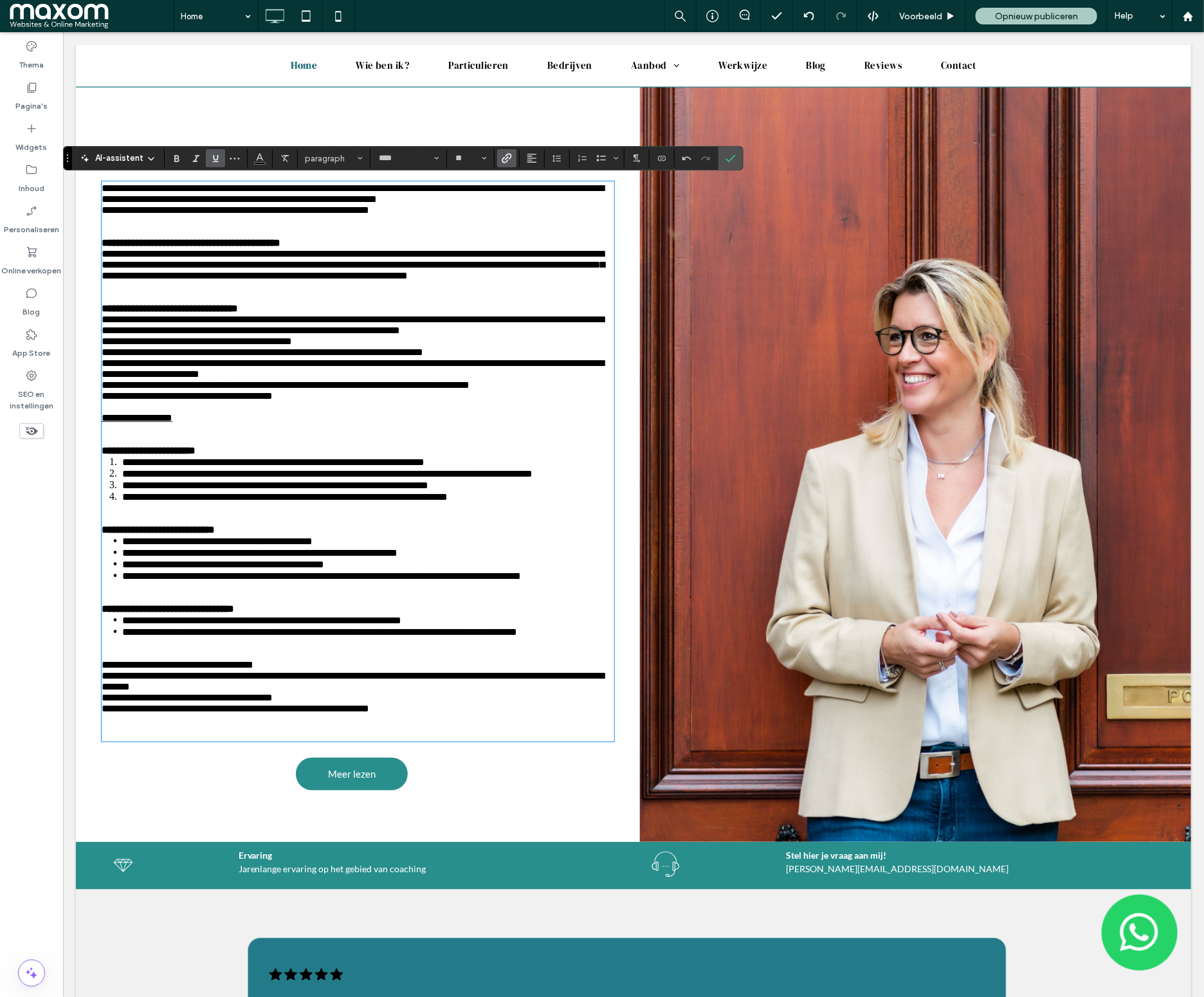
drag, startPoint x: 333, startPoint y: 471, endPoint x: 208, endPoint y: 474, distance: 125.0
click at [333, 434] on p at bounding box center [357, 428] width 512 height 11
click at [200, 434] on p at bounding box center [357, 428] width 512 height 11
click at [193, 445] on p at bounding box center [357, 439] width 512 height 11
click at [736, 160] on icon "Bevestigen" at bounding box center [731, 158] width 10 height 10
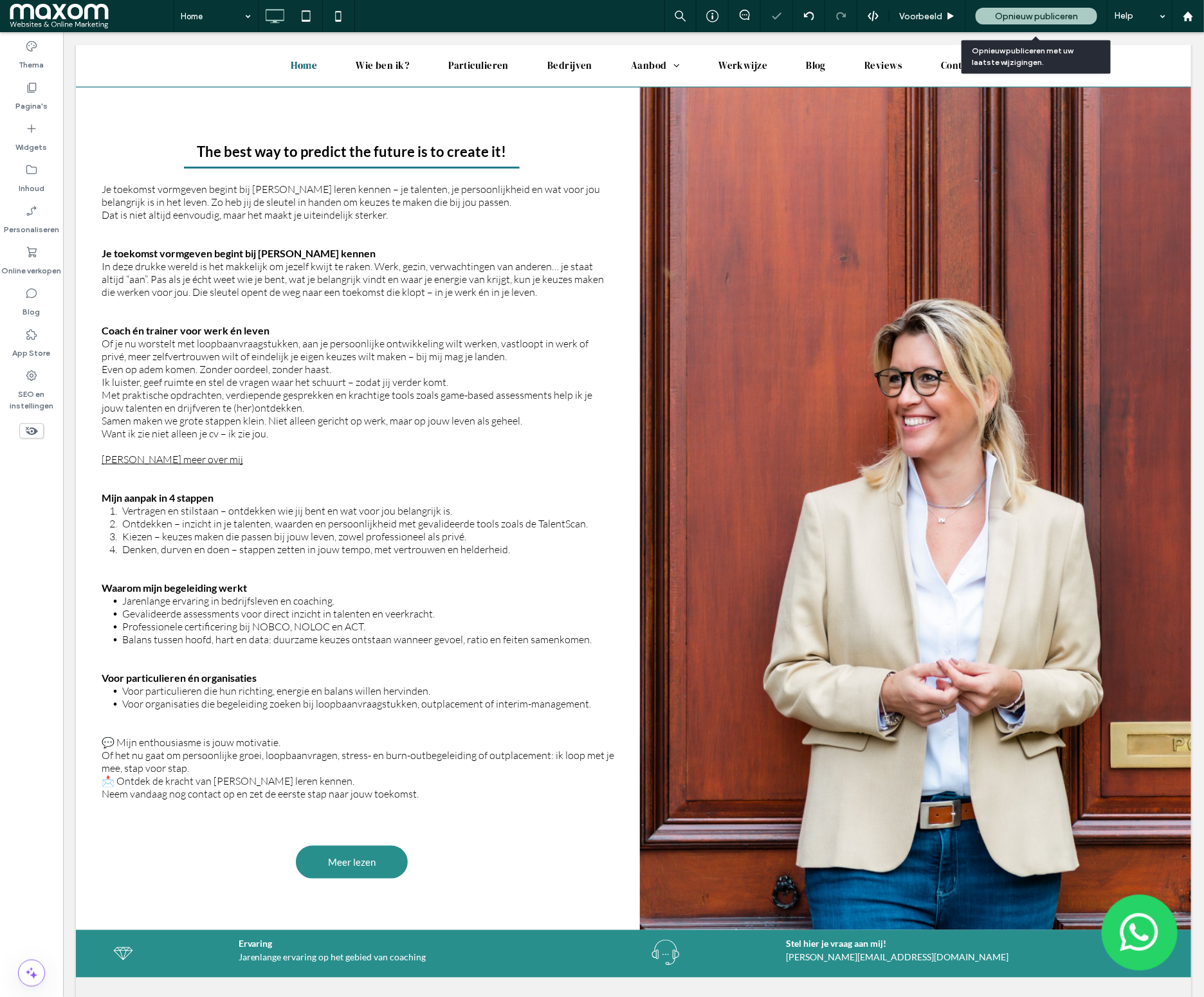
click at [1020, 21] on span "Opnieuw publiceren" at bounding box center [1036, 16] width 83 height 11
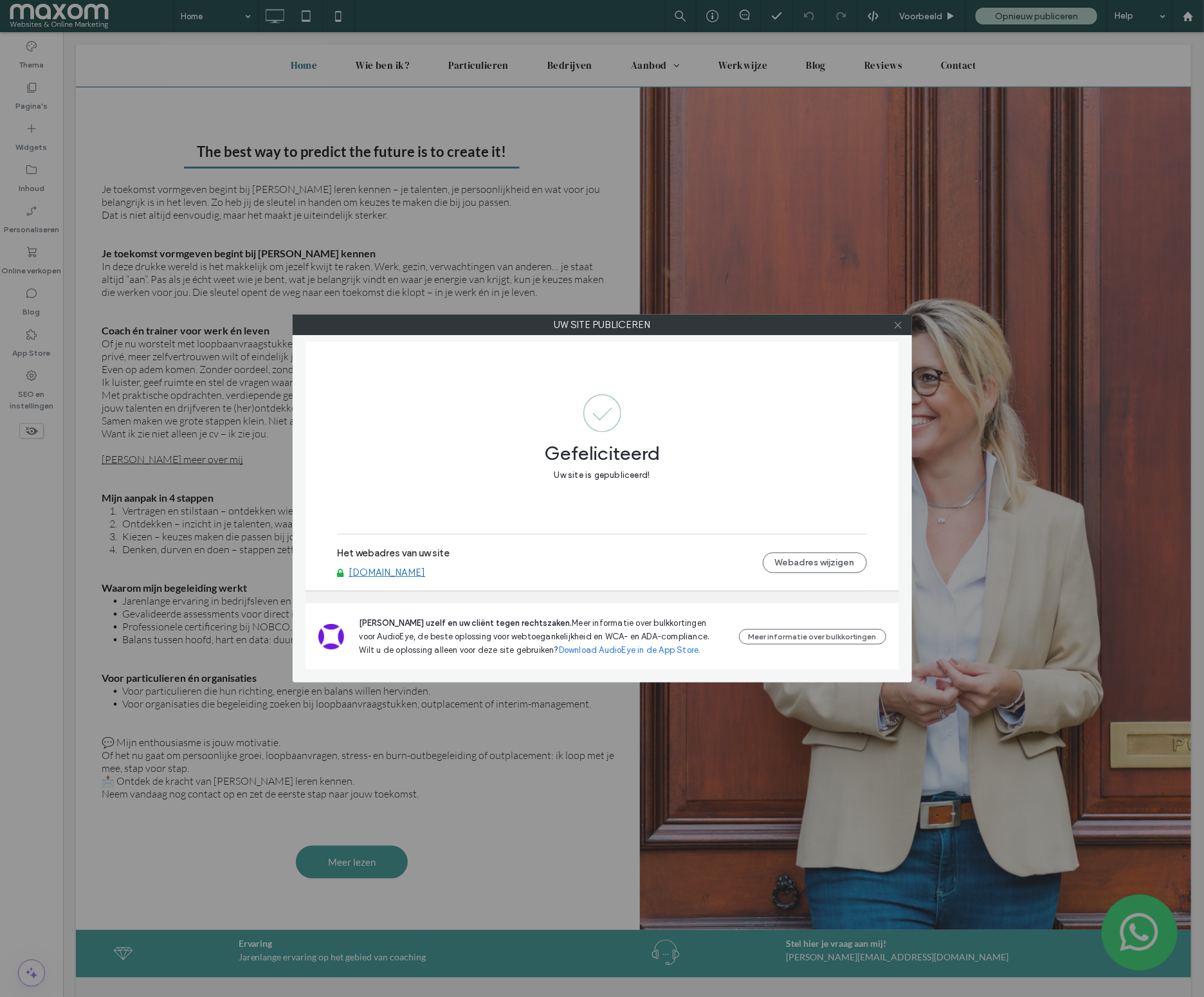
click at [896, 325] on icon at bounding box center [898, 325] width 10 height 10
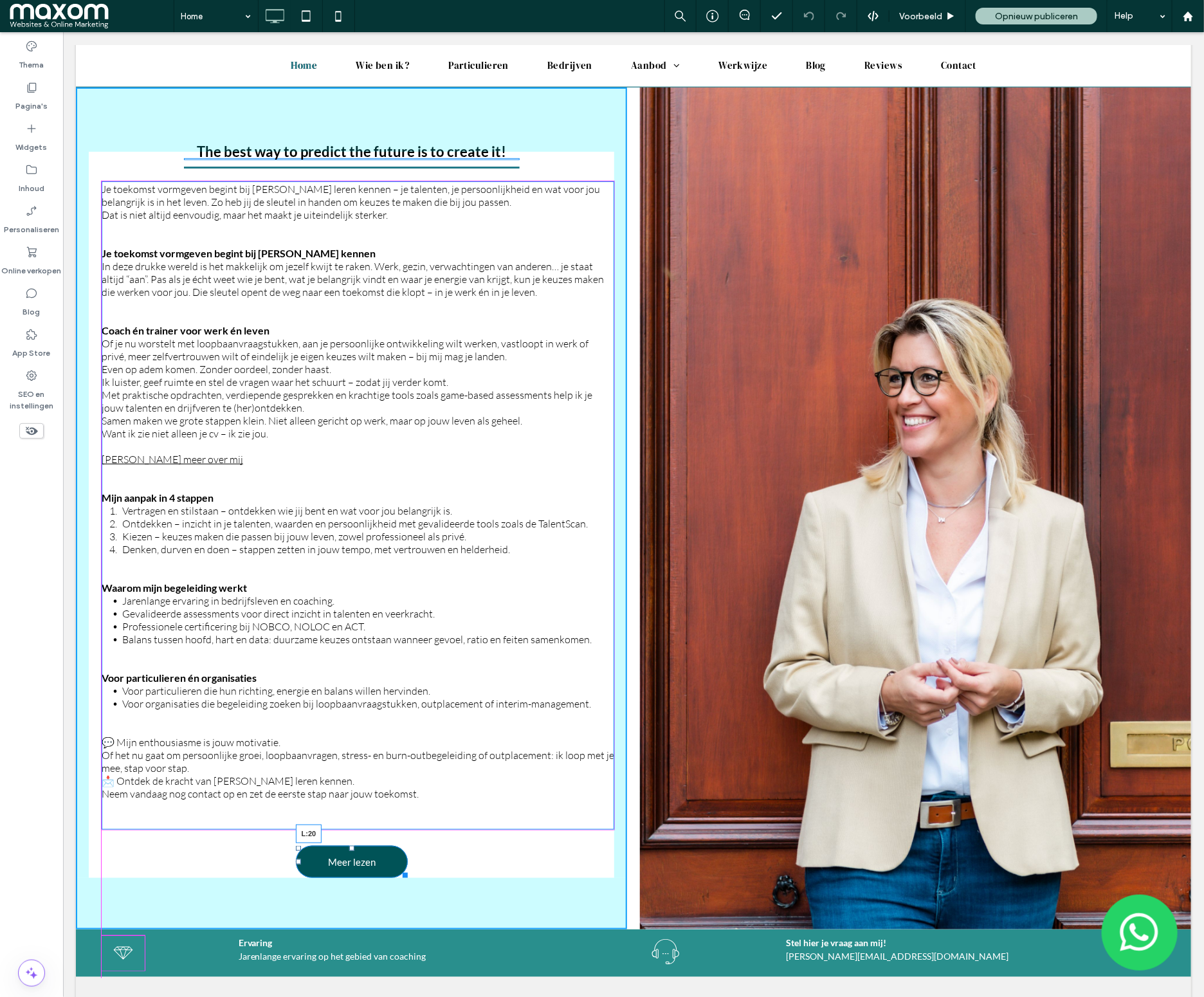
drag, startPoint x: 296, startPoint y: 869, endPoint x: 102, endPoint y: 866, distance: 194.0
click at [295, 864] on div at bounding box center [298, 861] width 5 height 5
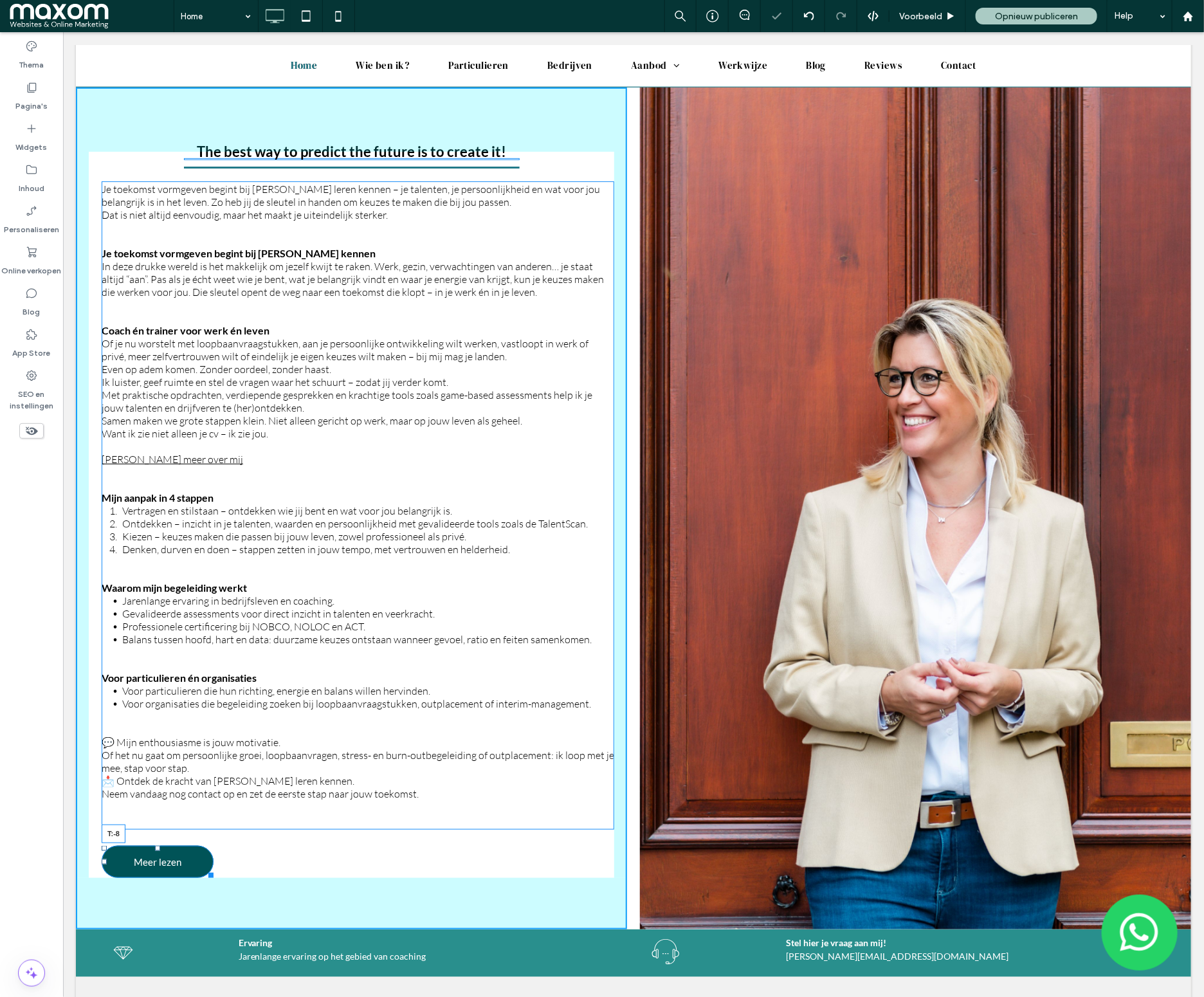
drag, startPoint x: 155, startPoint y: 855, endPoint x: 155, endPoint y: 821, distance: 34.0
click at [155, 821] on div "The best way to predict the future is to create it! The best way to predict the…" at bounding box center [351, 508] width 551 height 842
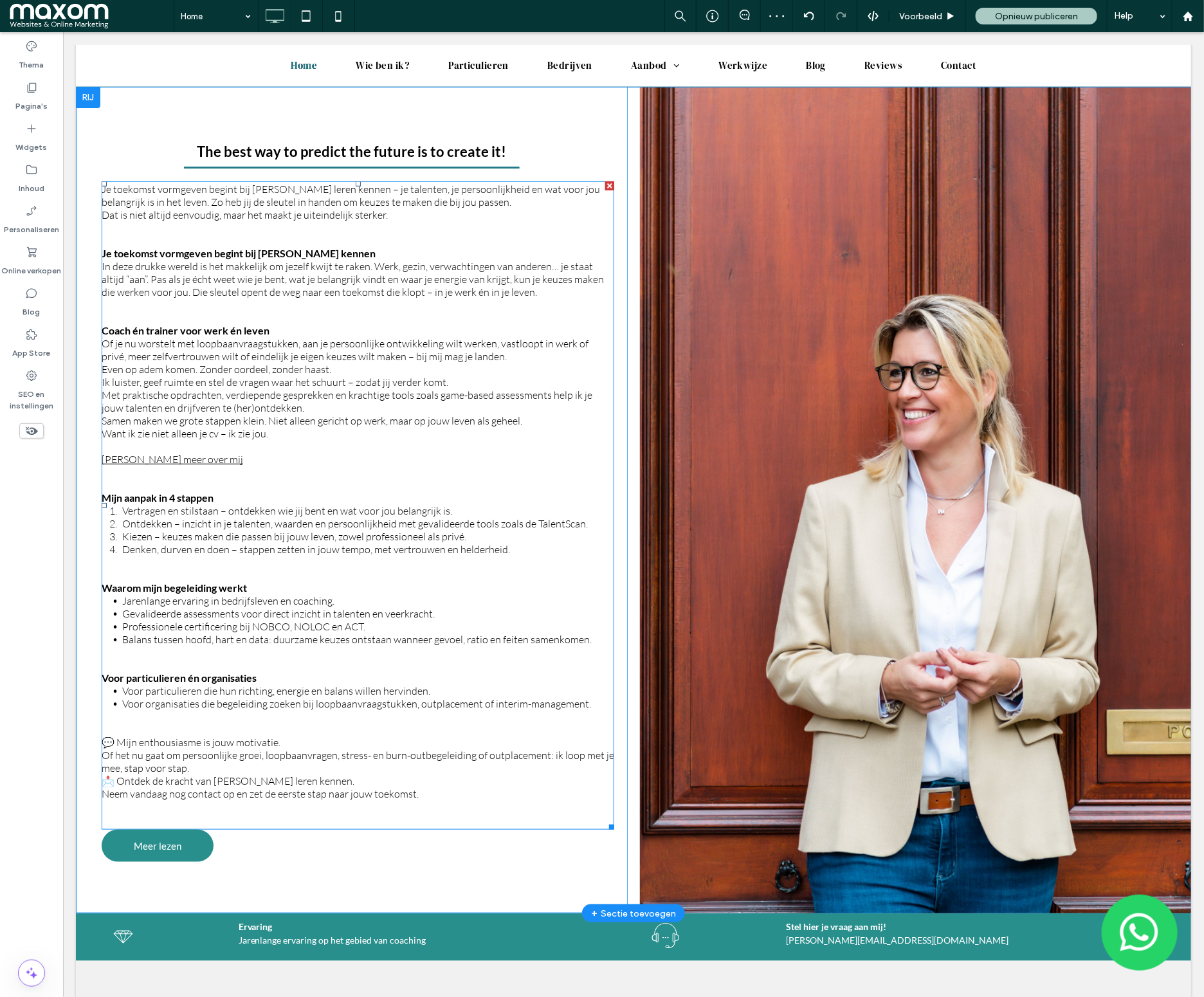
click at [204, 822] on p at bounding box center [357, 821] width 512 height 13
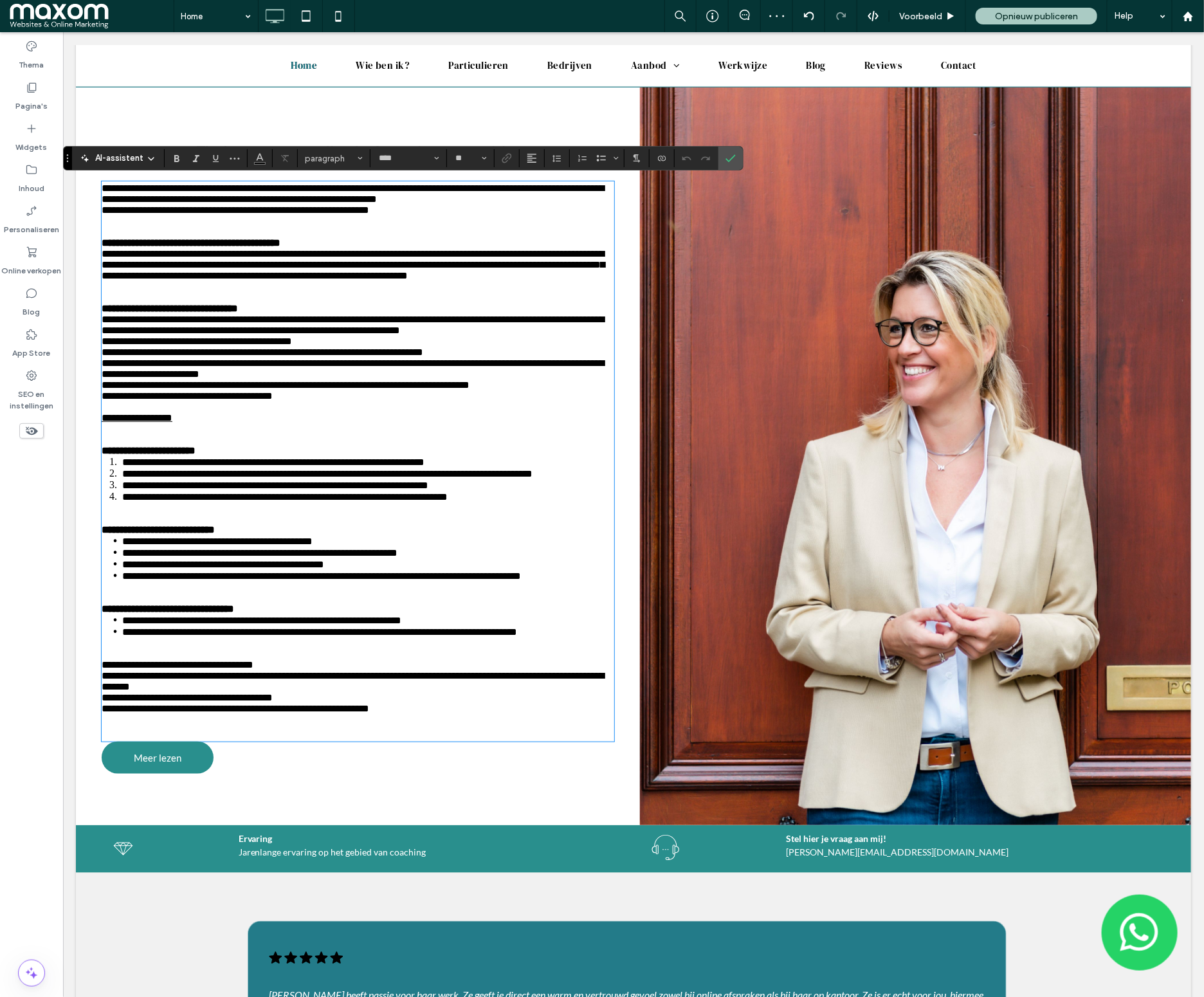
click at [179, 740] on p at bounding box center [357, 734] width 512 height 11
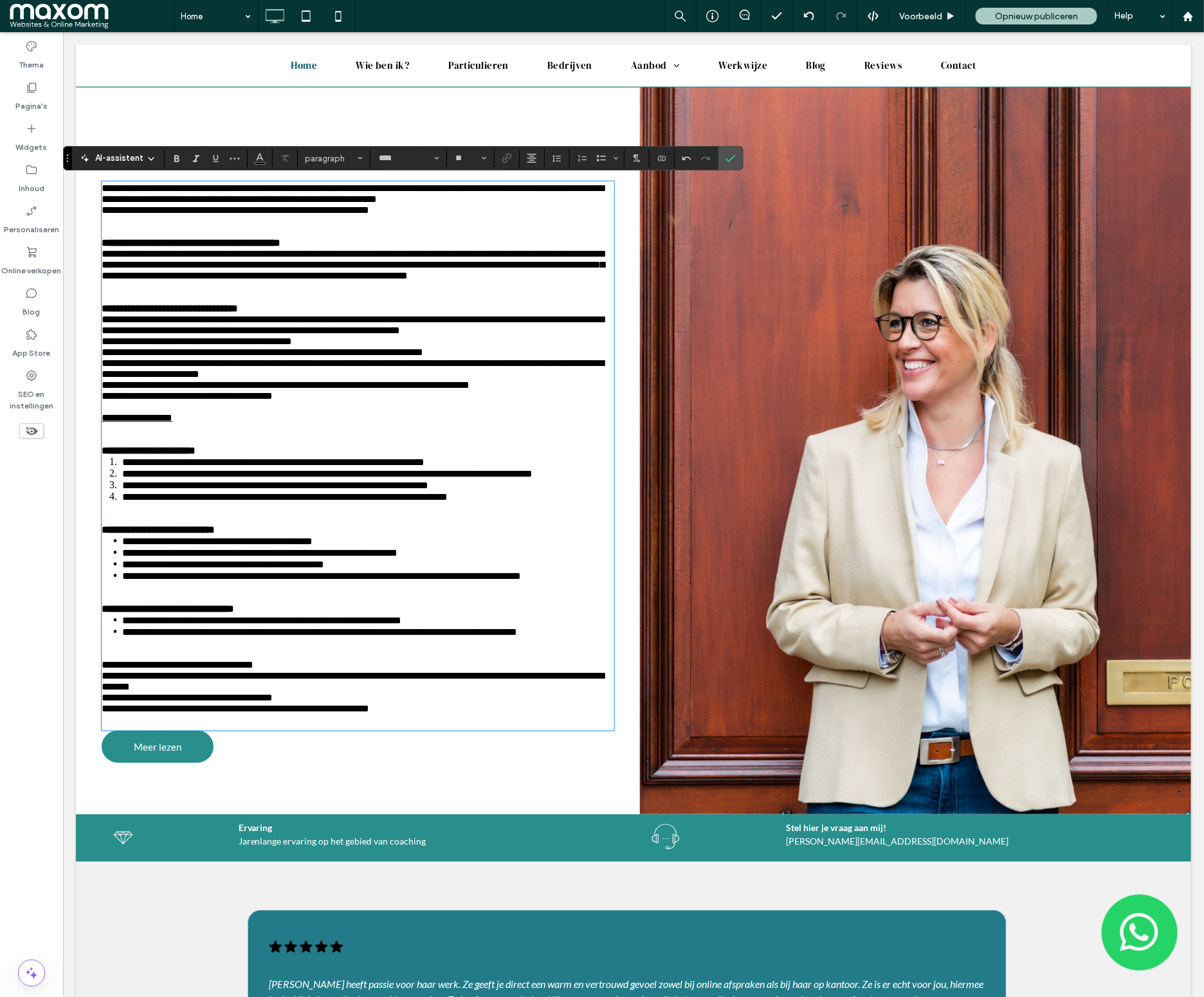
click at [619, 546] on div "**********" at bounding box center [351, 450] width 551 height 728
click at [363, 814] on div "**********" at bounding box center [351, 450] width 551 height 728
click at [260, 114] on div "**********" at bounding box center [351, 450] width 551 height 728
click at [737, 160] on label "Bevestigen" at bounding box center [731, 159] width 19 height 23
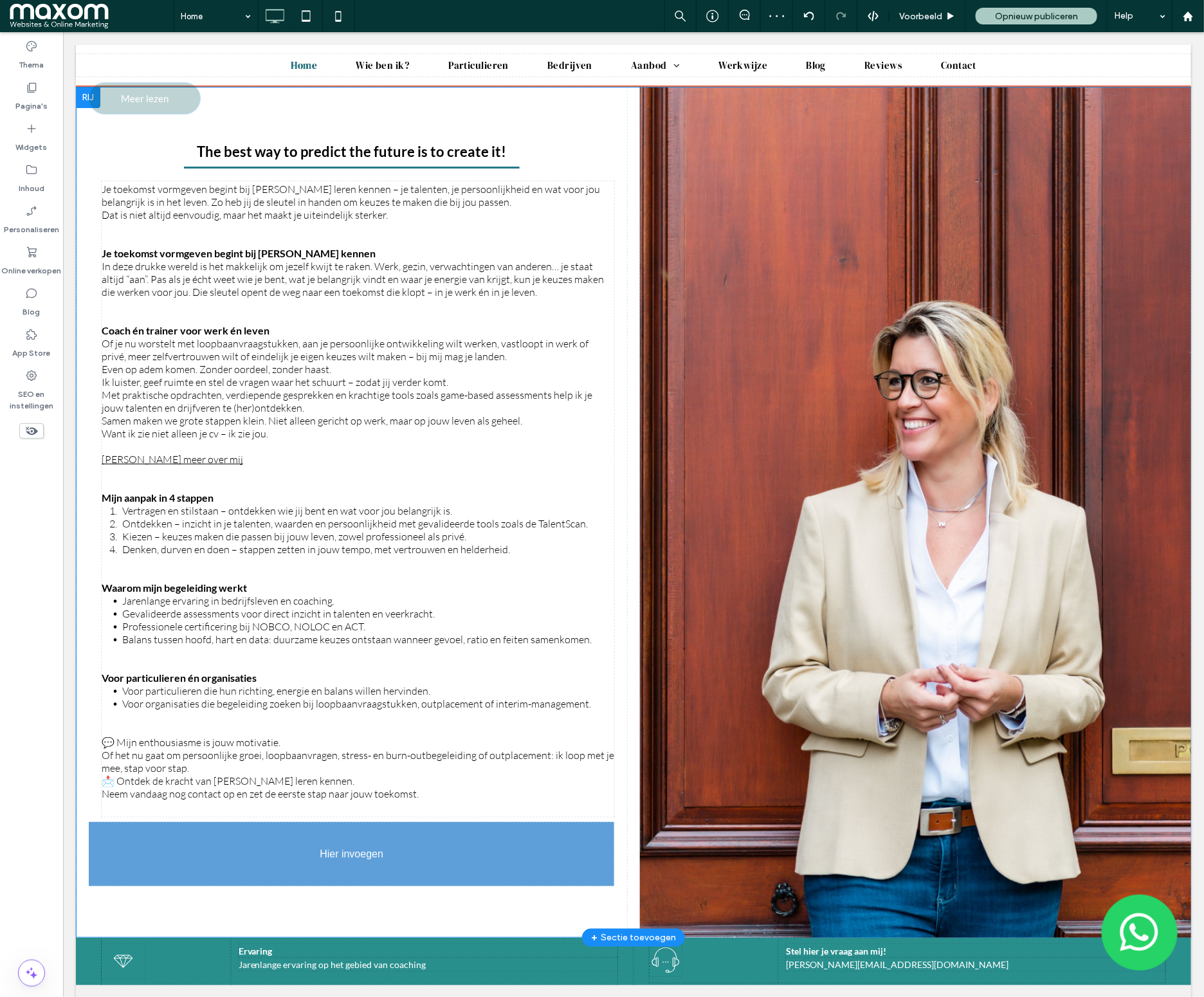
drag, startPoint x: 156, startPoint y: 828, endPoint x: 153, endPoint y: 840, distance: 12.4
drag, startPoint x: 155, startPoint y: 829, endPoint x: 217, endPoint y: 868, distance: 73.2
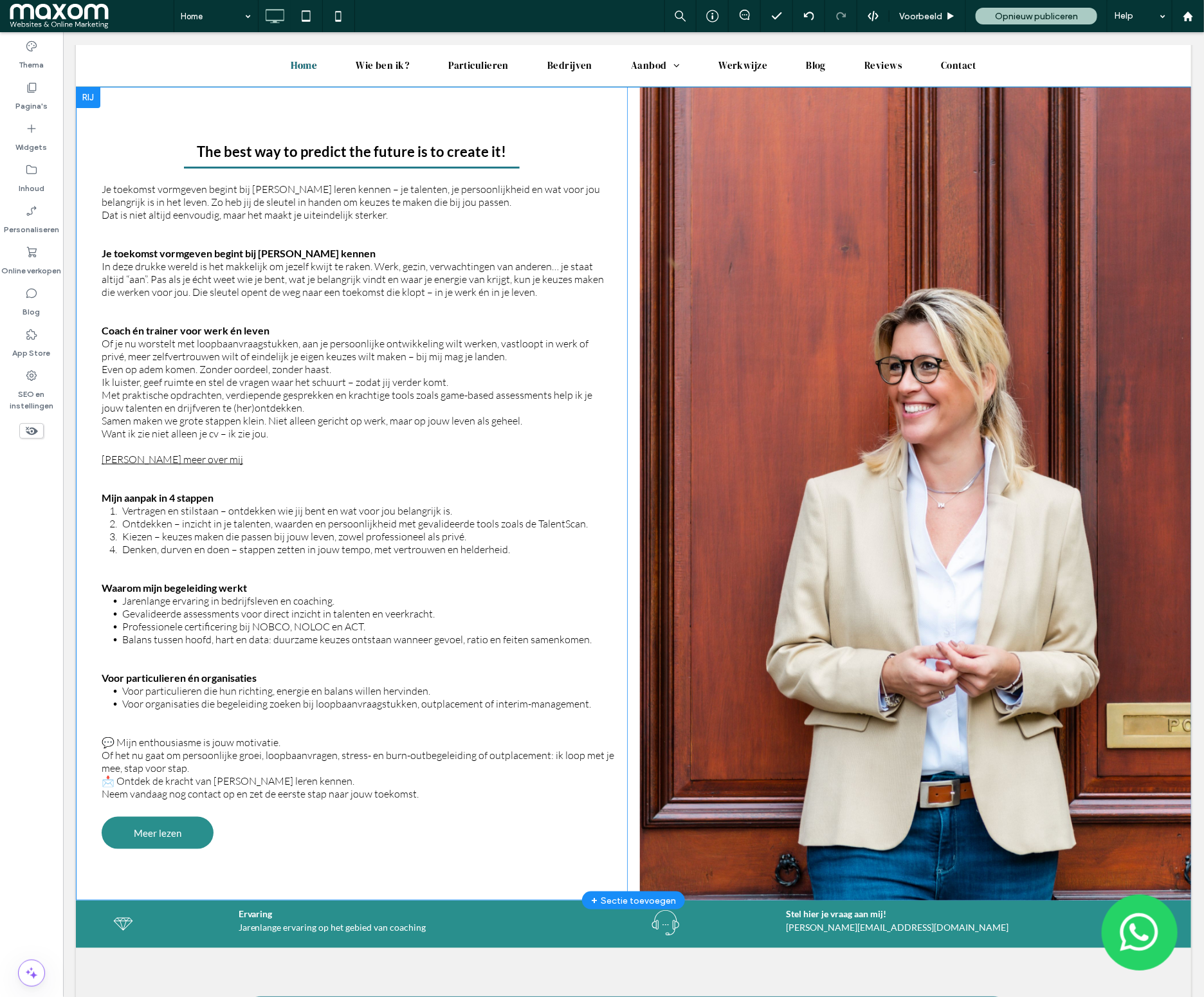
click at [474, 877] on div "The best way to predict the future is to create it! The best way to predict the…" at bounding box center [351, 494] width 551 height 813
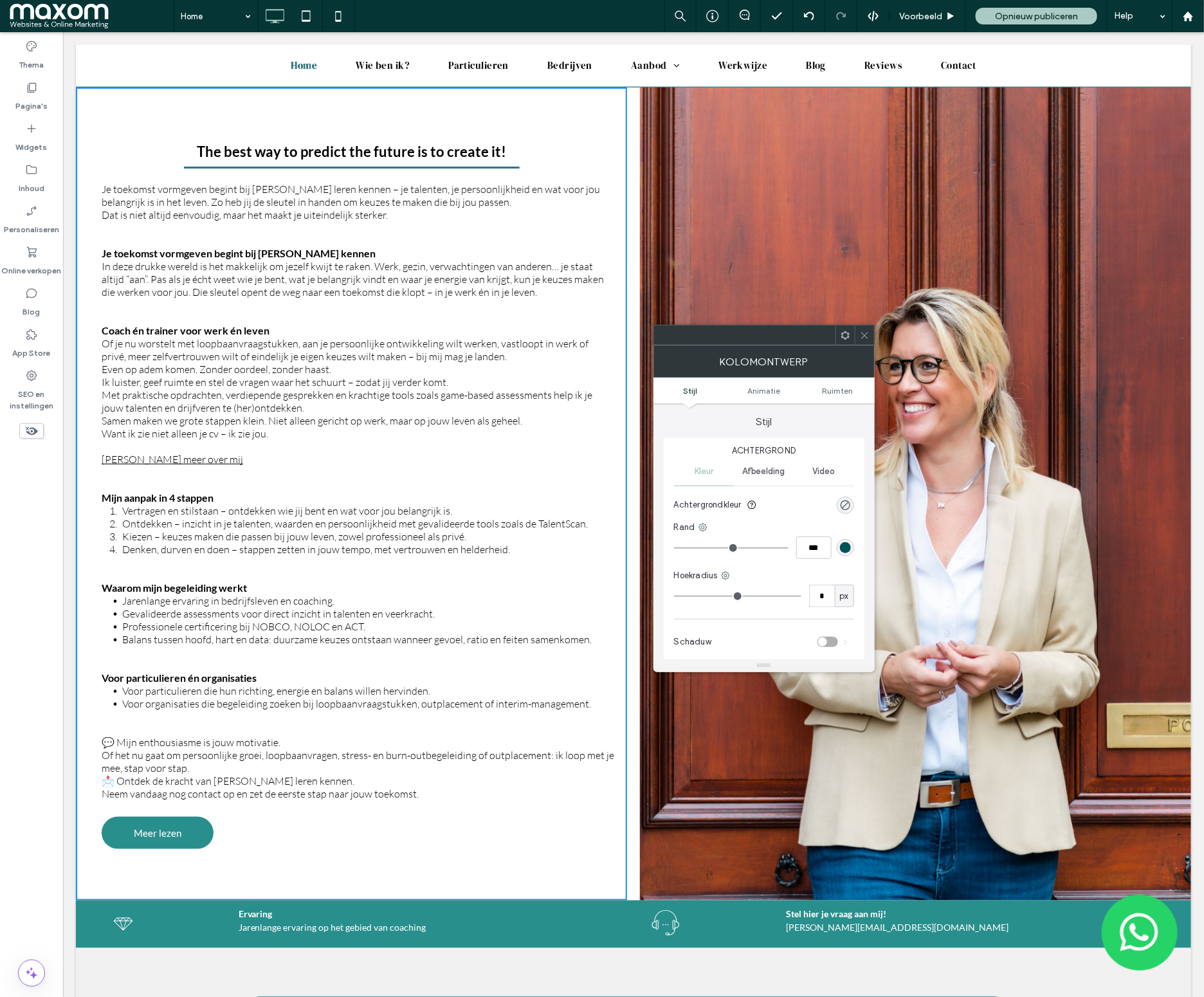
click at [869, 338] on div at bounding box center [864, 335] width 19 height 19
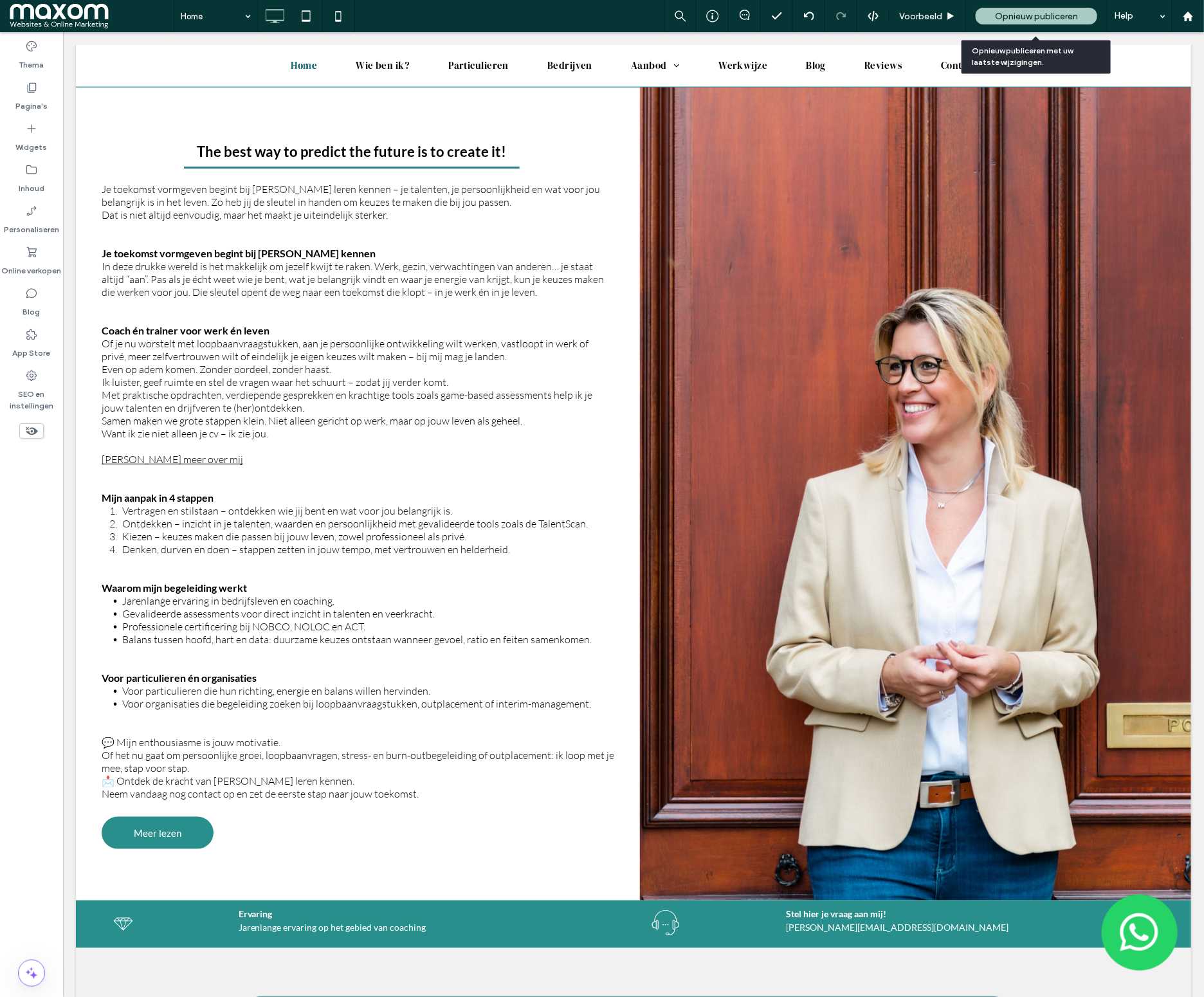
click at [1024, 19] on span "Opnieuw publiceren" at bounding box center [1036, 16] width 83 height 11
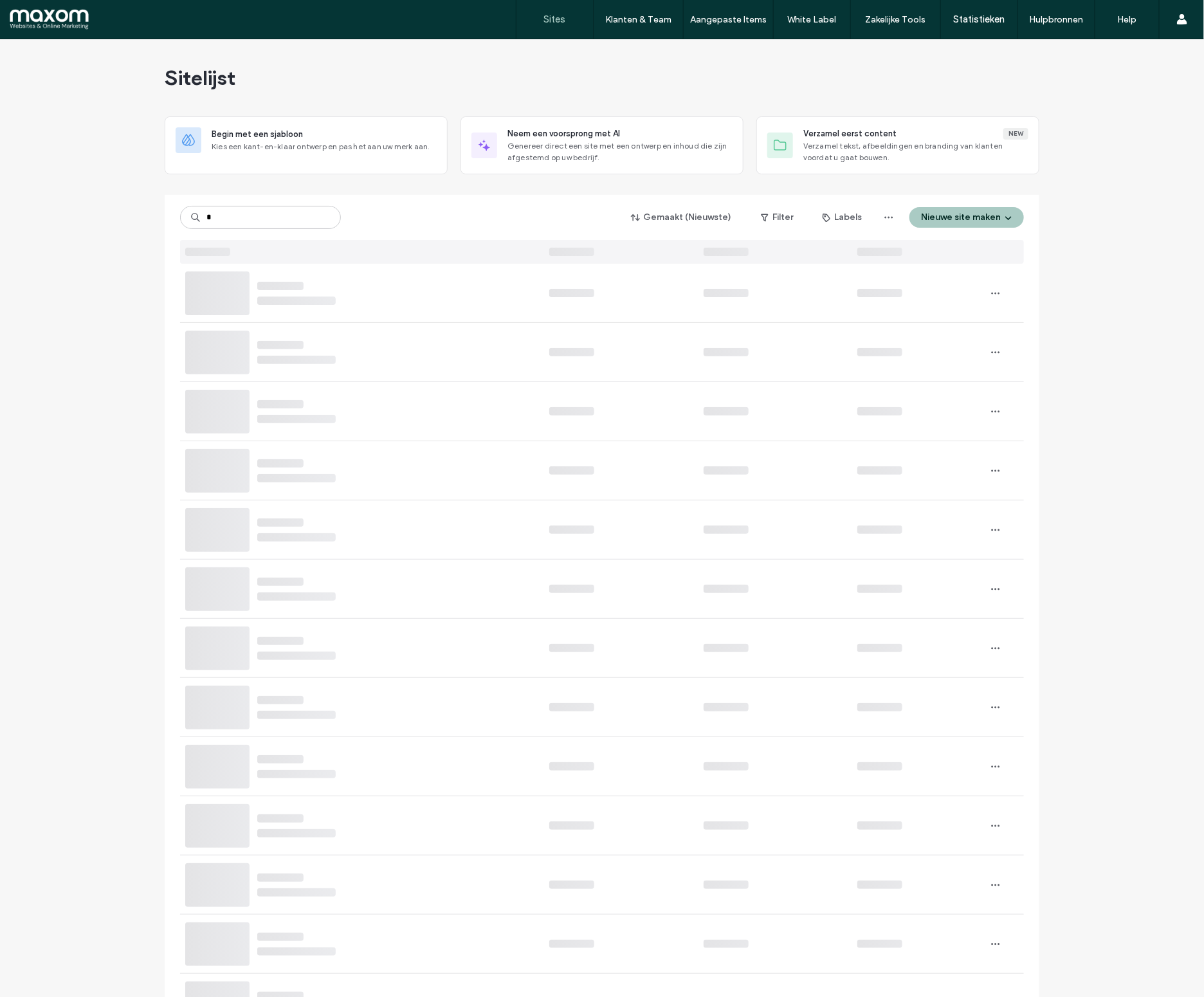
type input "*"
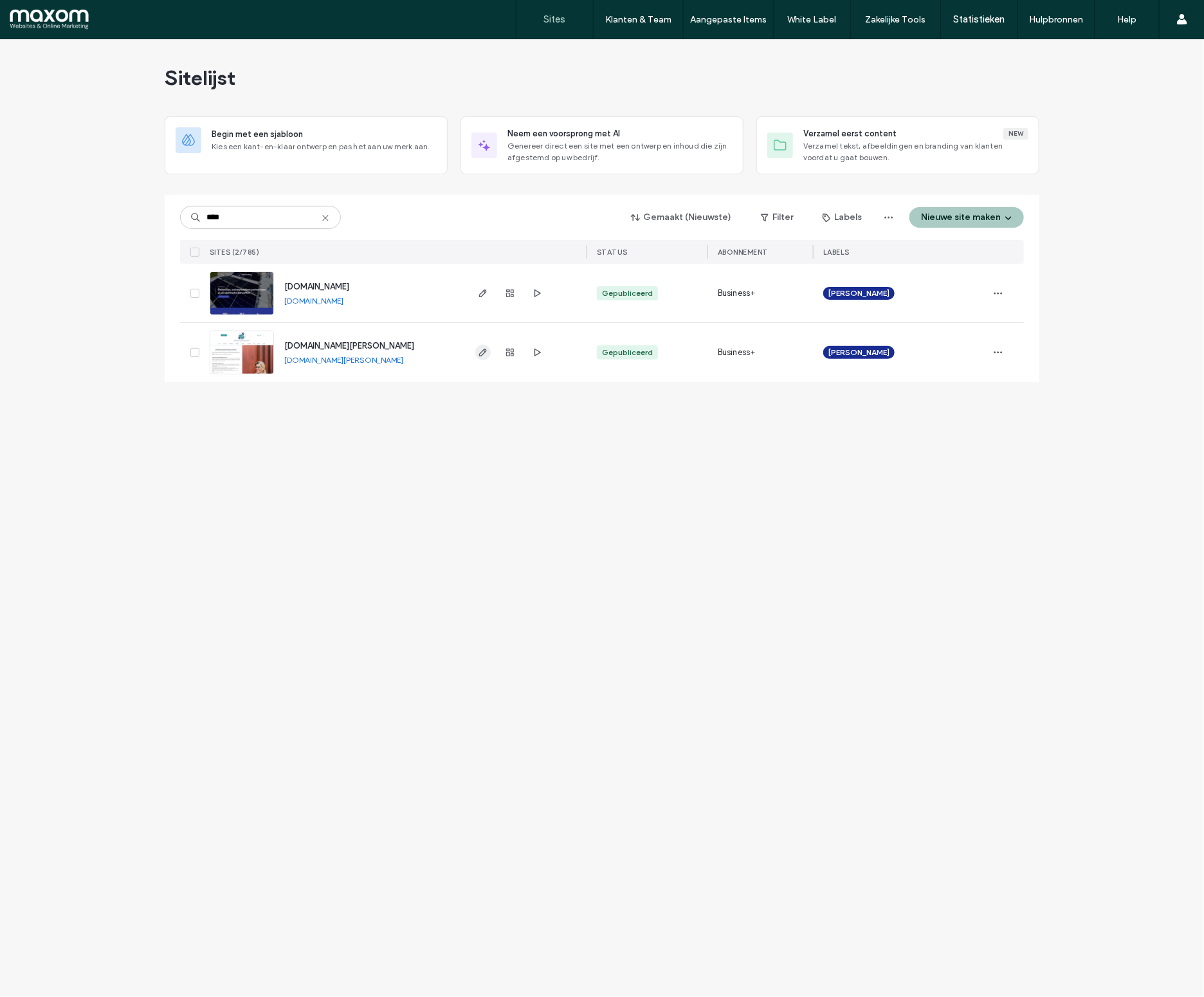
type input "****"
click at [485, 354] on icon "button" at bounding box center [483, 353] width 10 height 10
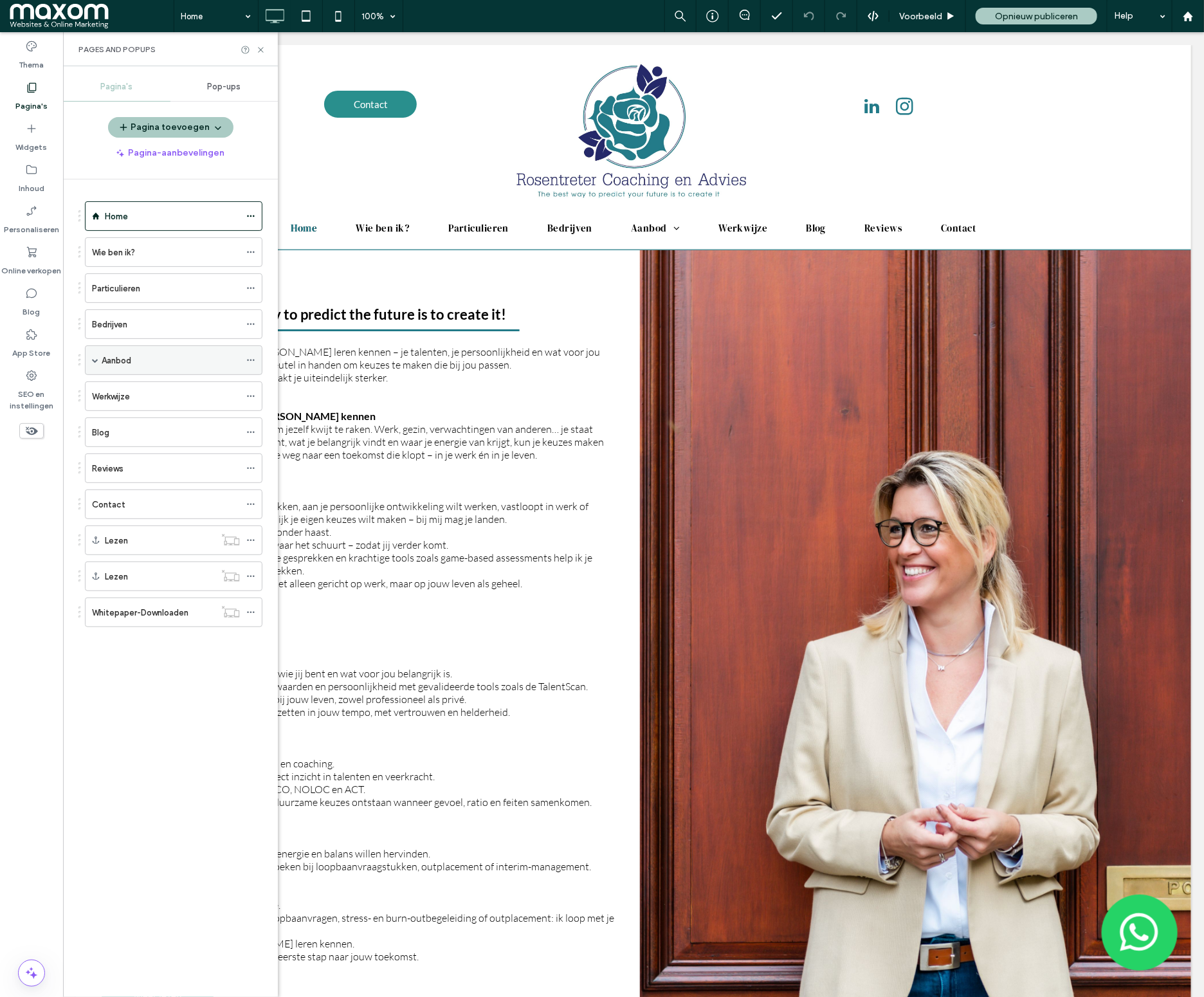
click at [92, 362] on span at bounding box center [95, 360] width 6 height 6
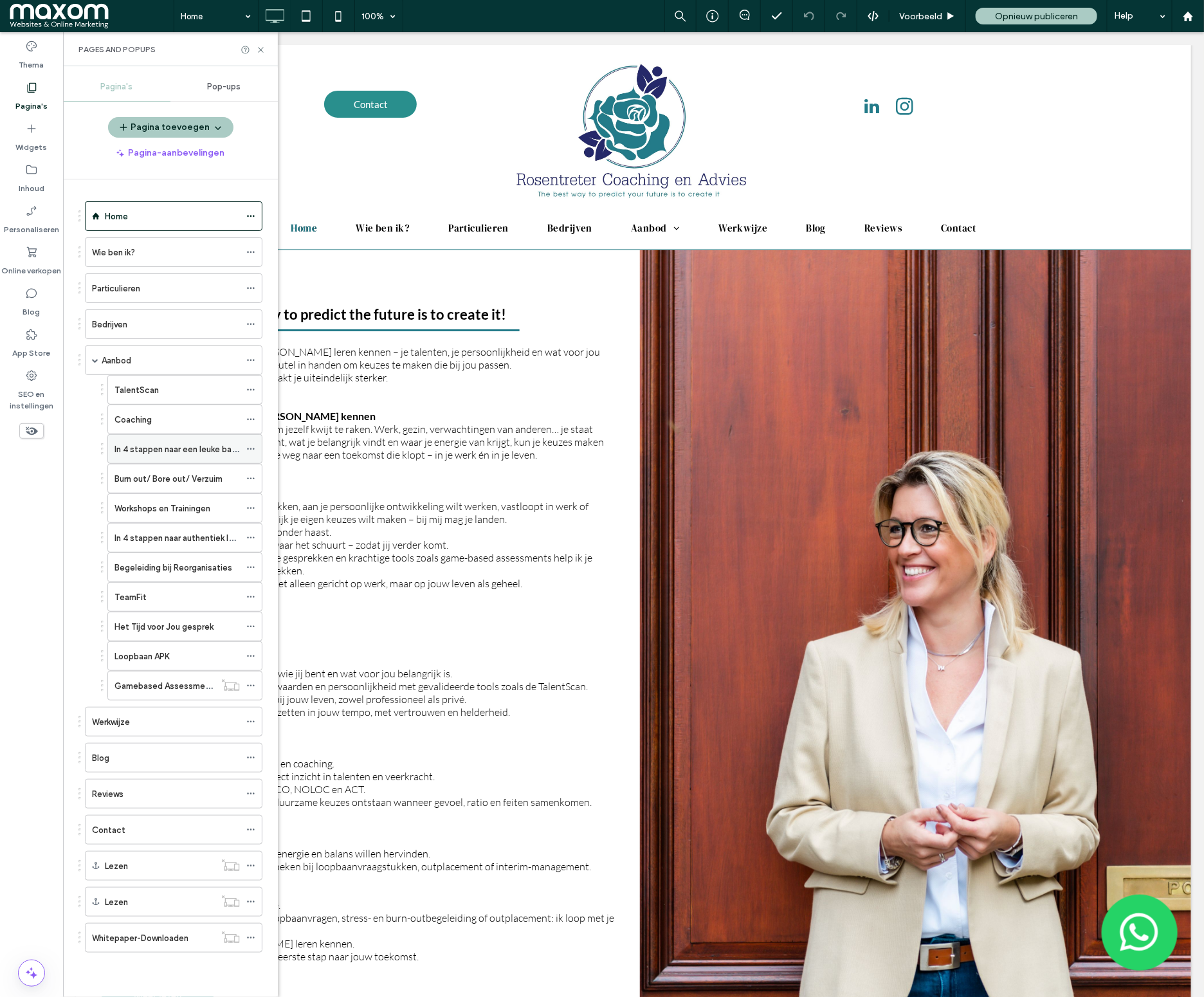
click at [162, 461] on div "In 4 stappen naar een leuke baan" at bounding box center [177, 449] width 126 height 28
click at [261, 51] on icon at bounding box center [260, 50] width 10 height 10
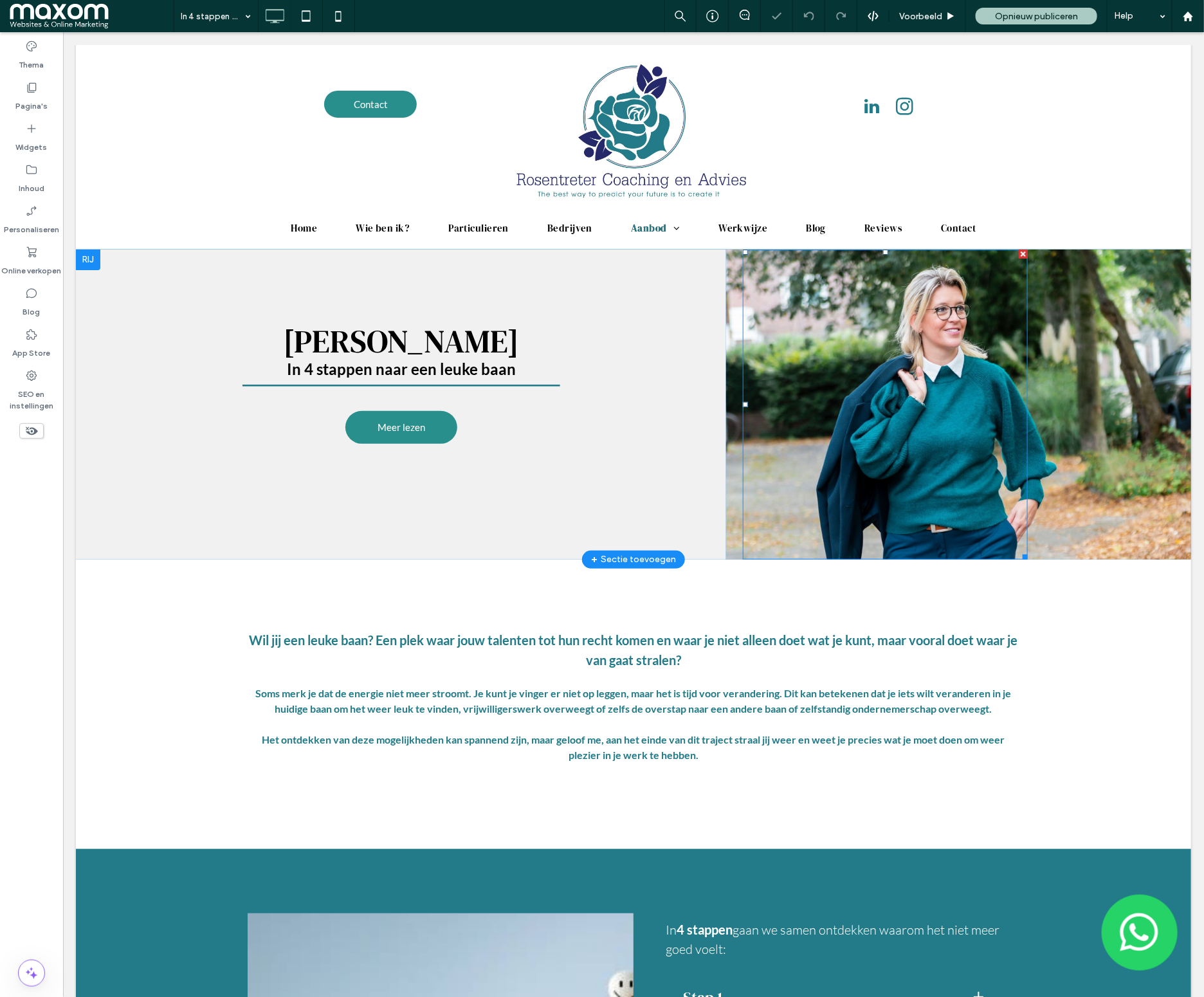
click at [805, 333] on div at bounding box center [884, 403] width 284 height 310
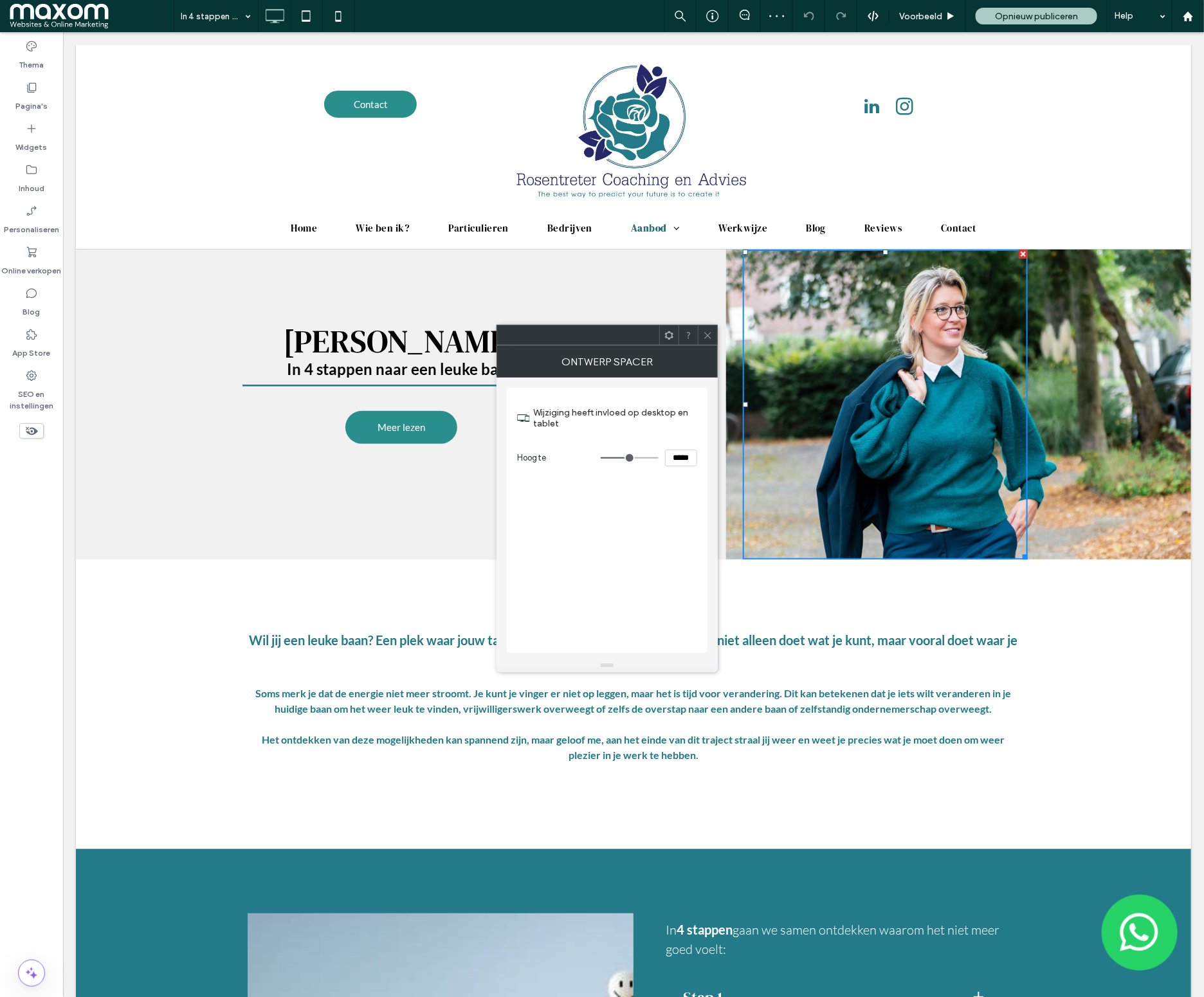
drag, startPoint x: 710, startPoint y: 338, endPoint x: 696, endPoint y: 352, distance: 19.8
click at [710, 338] on use at bounding box center [708, 335] width 6 height 6
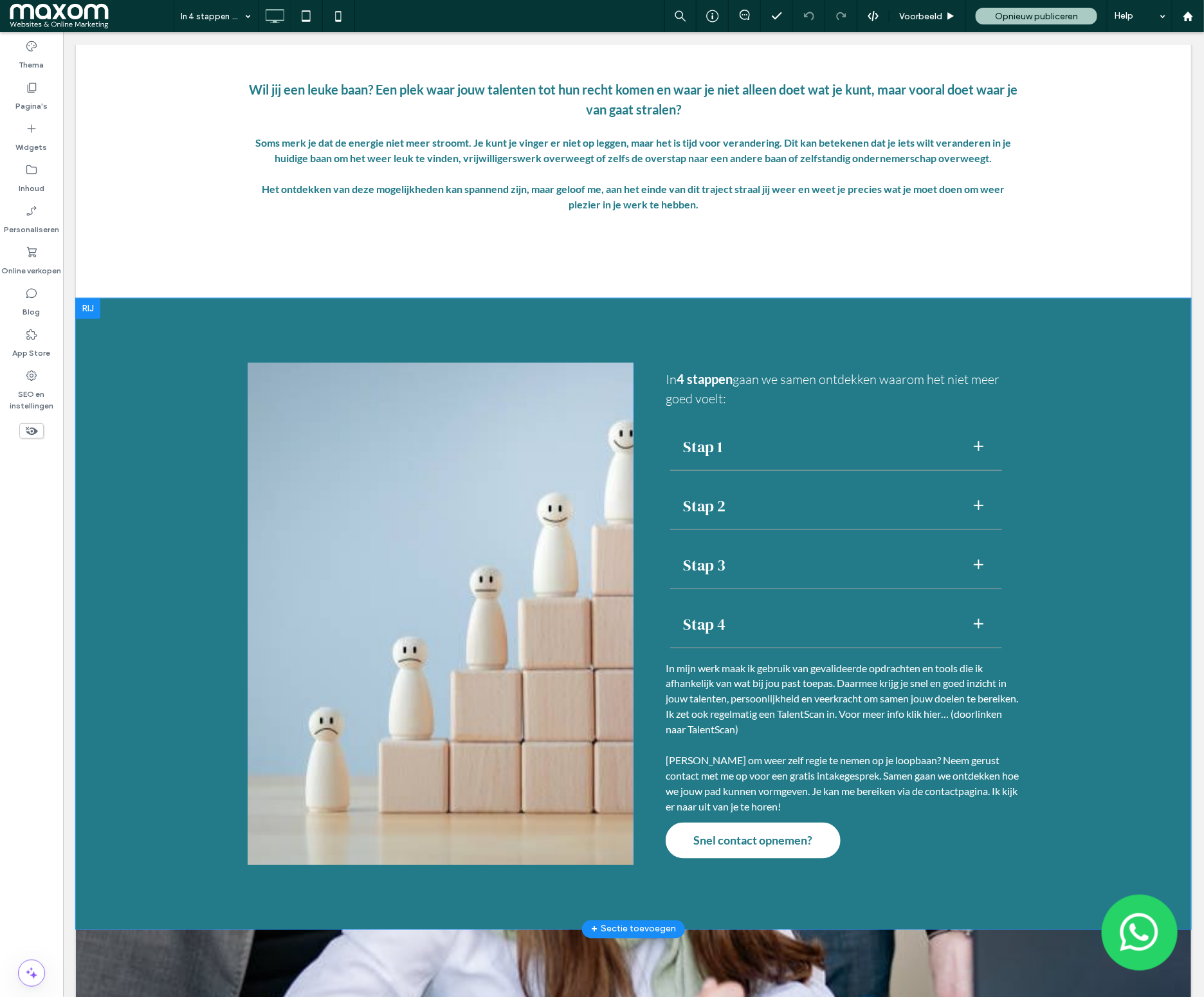
scroll to position [713, 0]
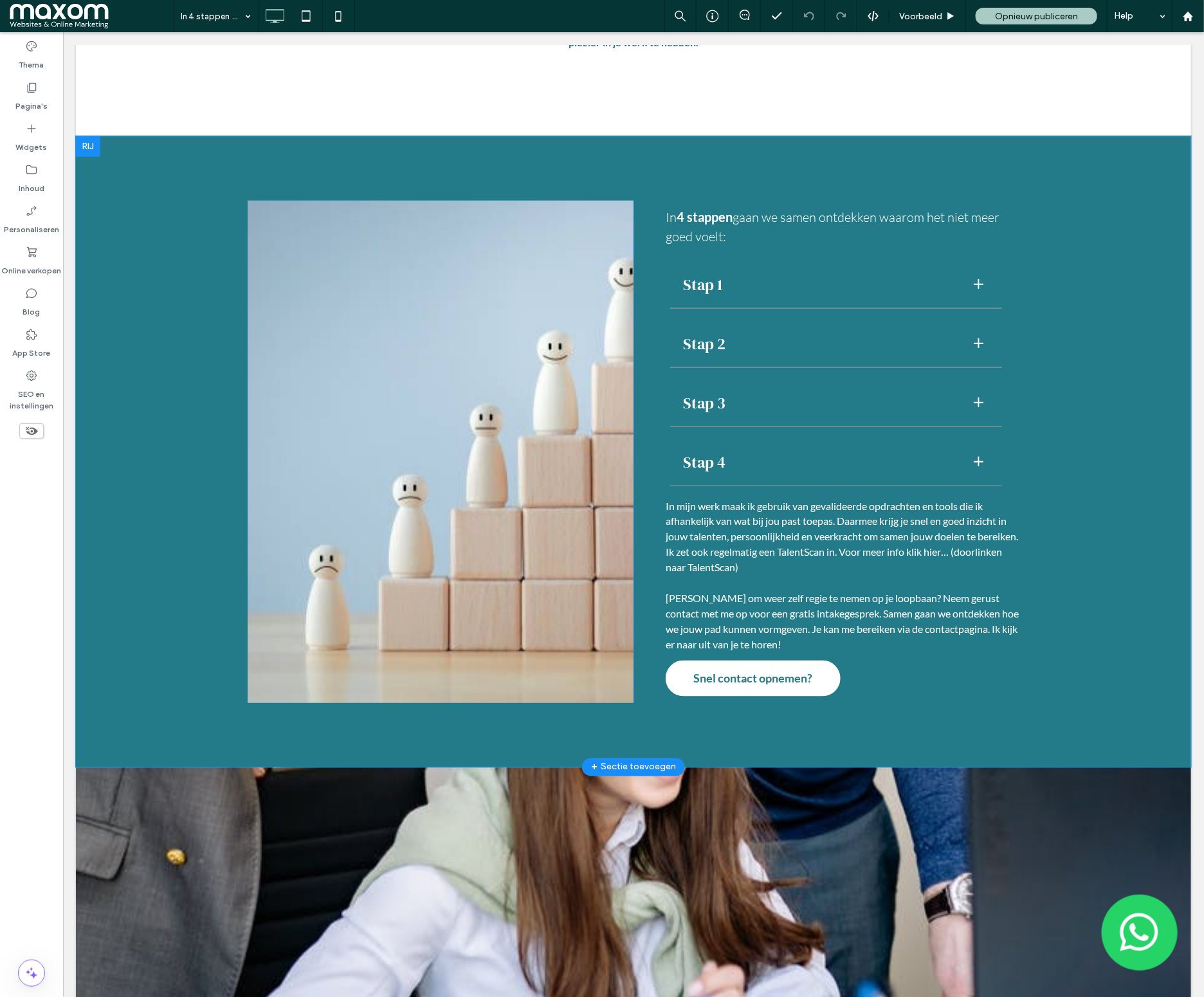
click at [262, 337] on div "Click To Paste" at bounding box center [440, 450] width 386 height 502
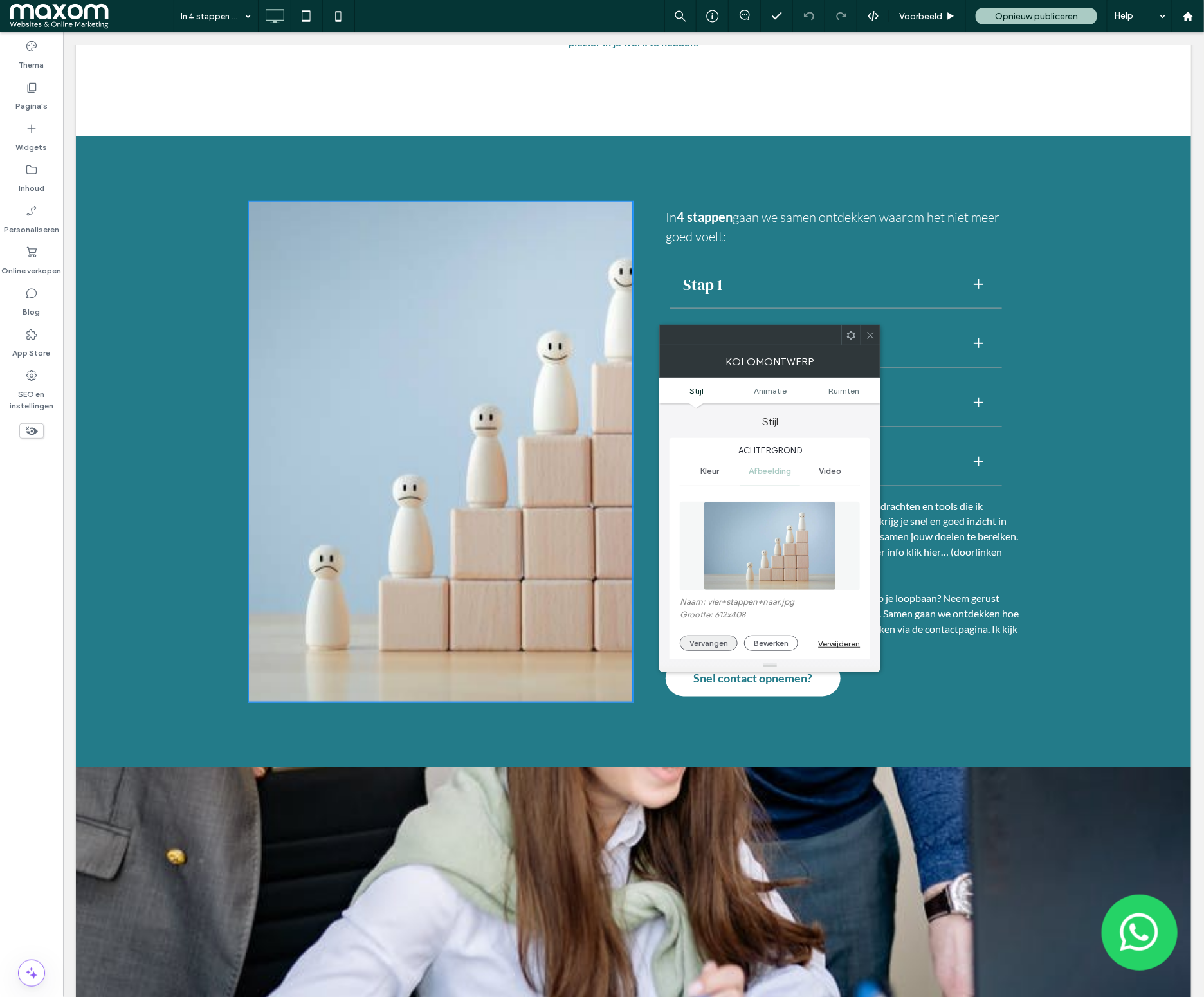
click at [718, 646] on button "Vervangen" at bounding box center [709, 643] width 58 height 15
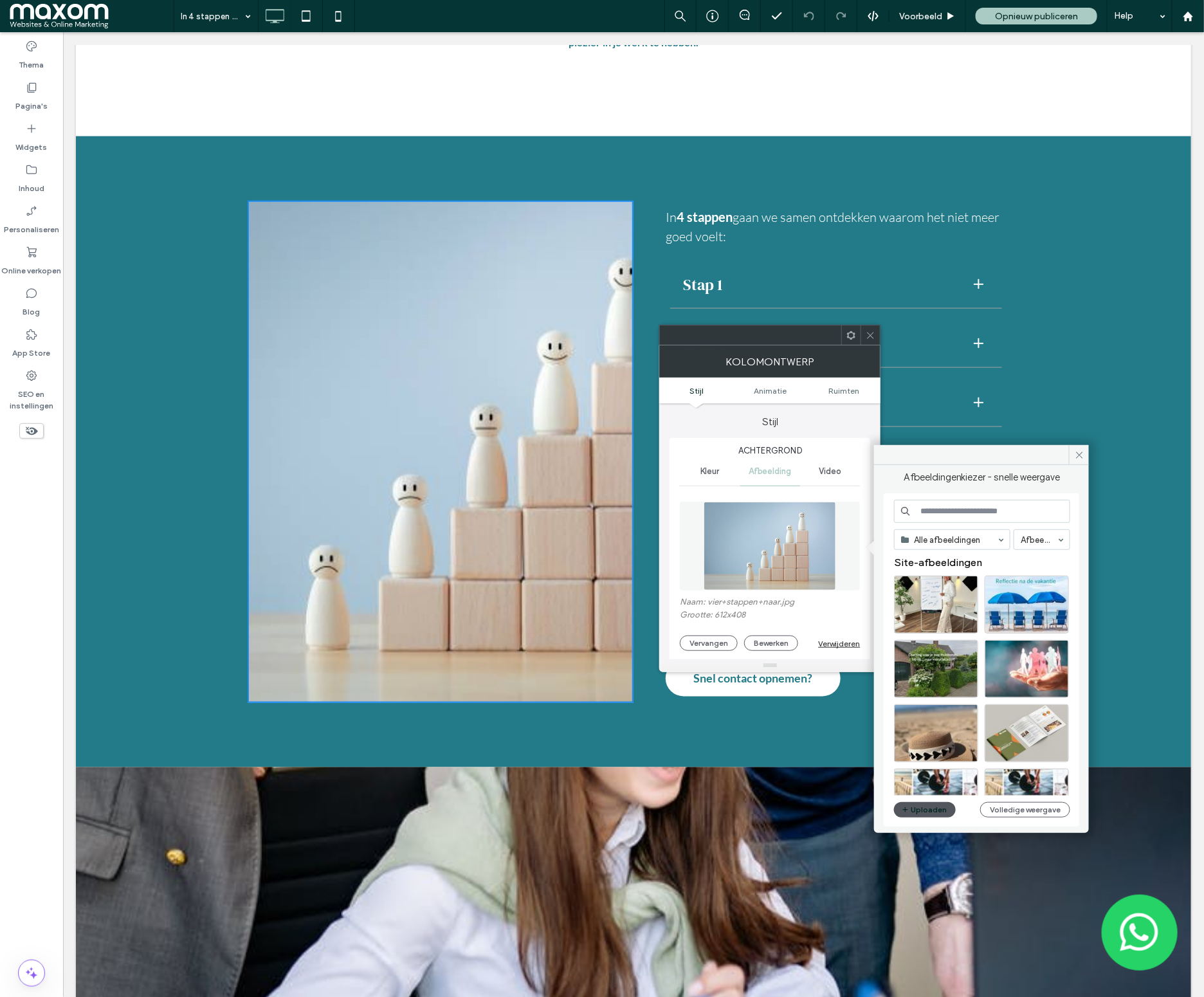
click at [932, 811] on button "Uploaden" at bounding box center [925, 809] width 62 height 15
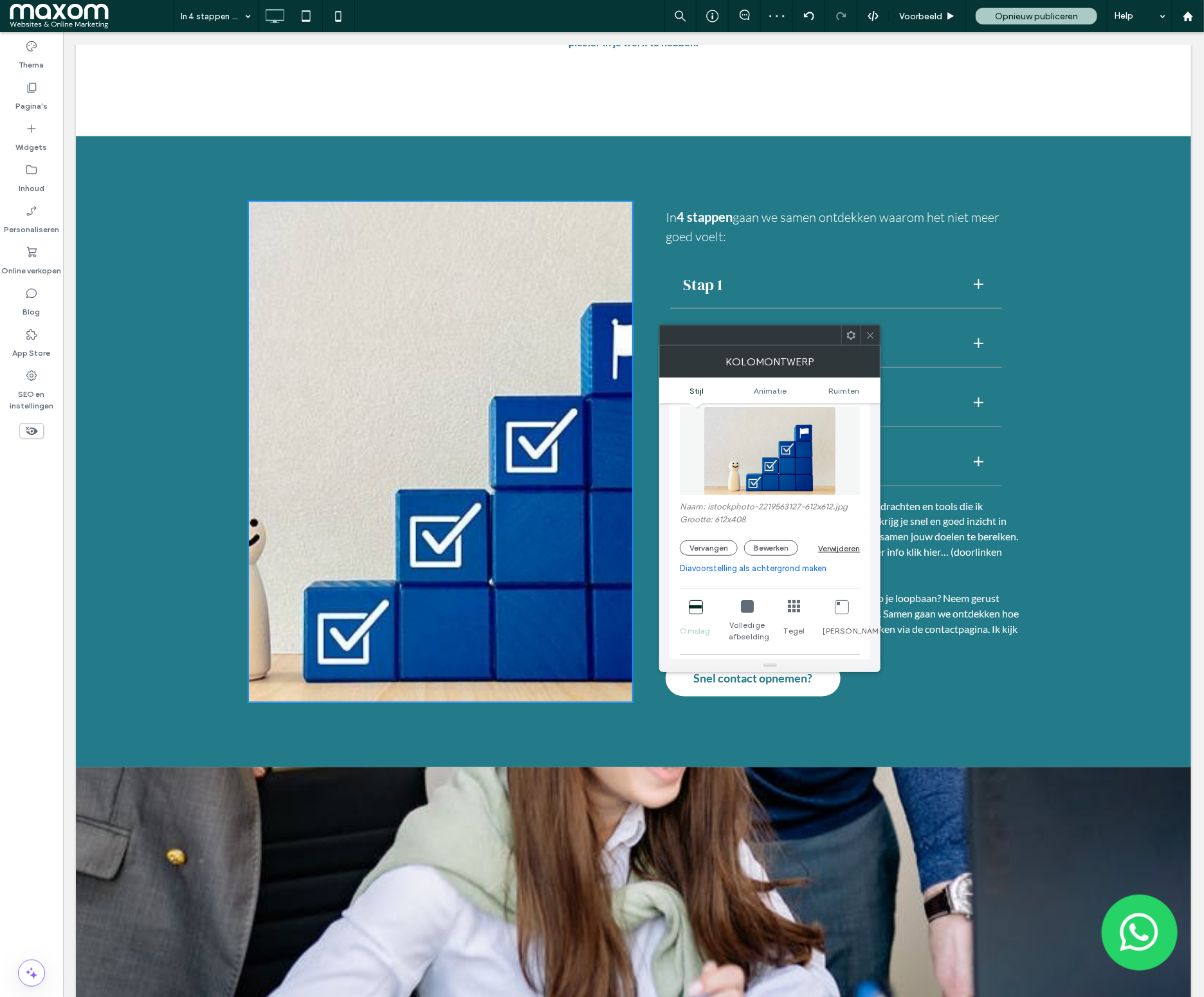
scroll to position [122, 0]
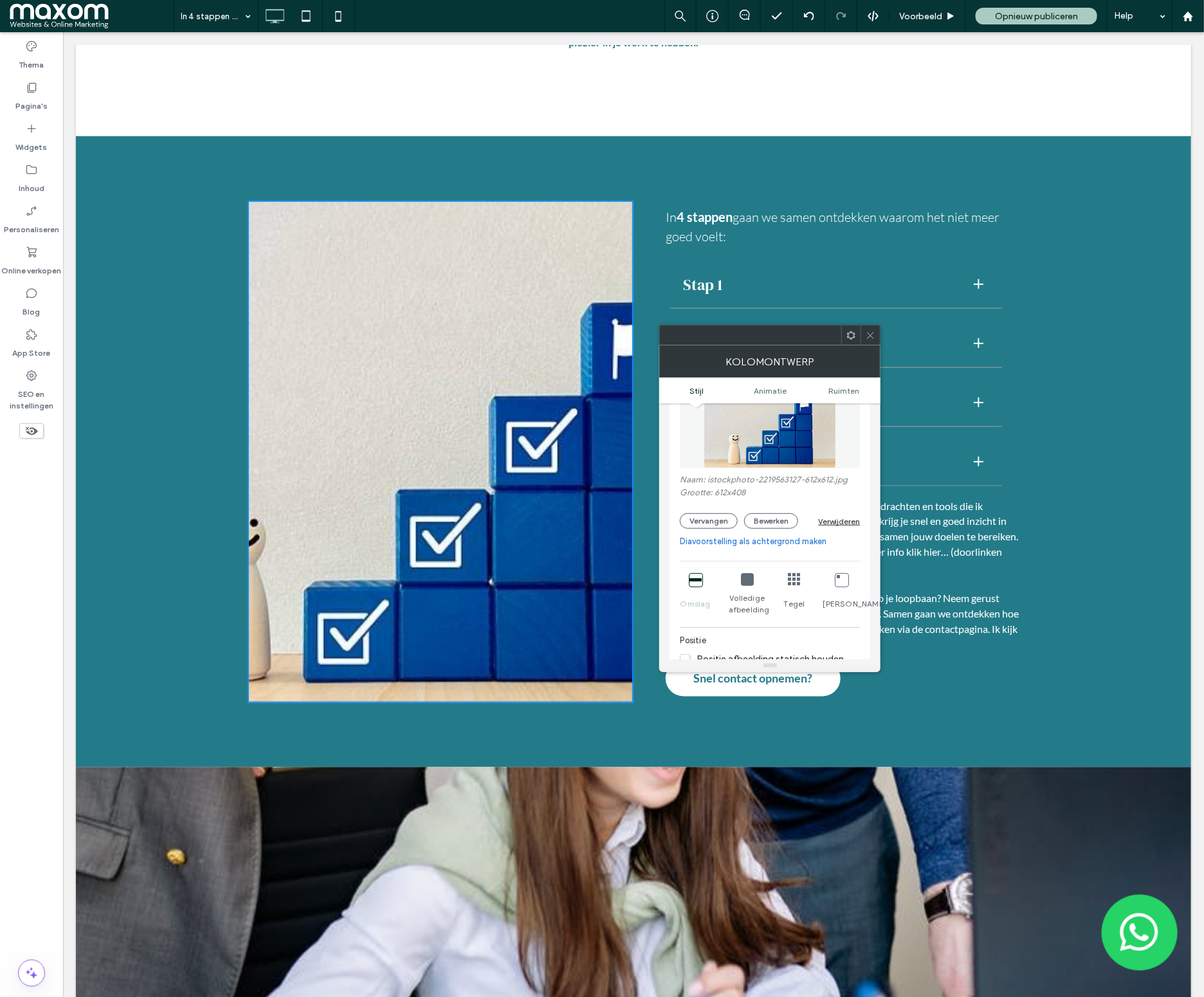
click at [746, 583] on icon at bounding box center [748, 579] width 13 height 13
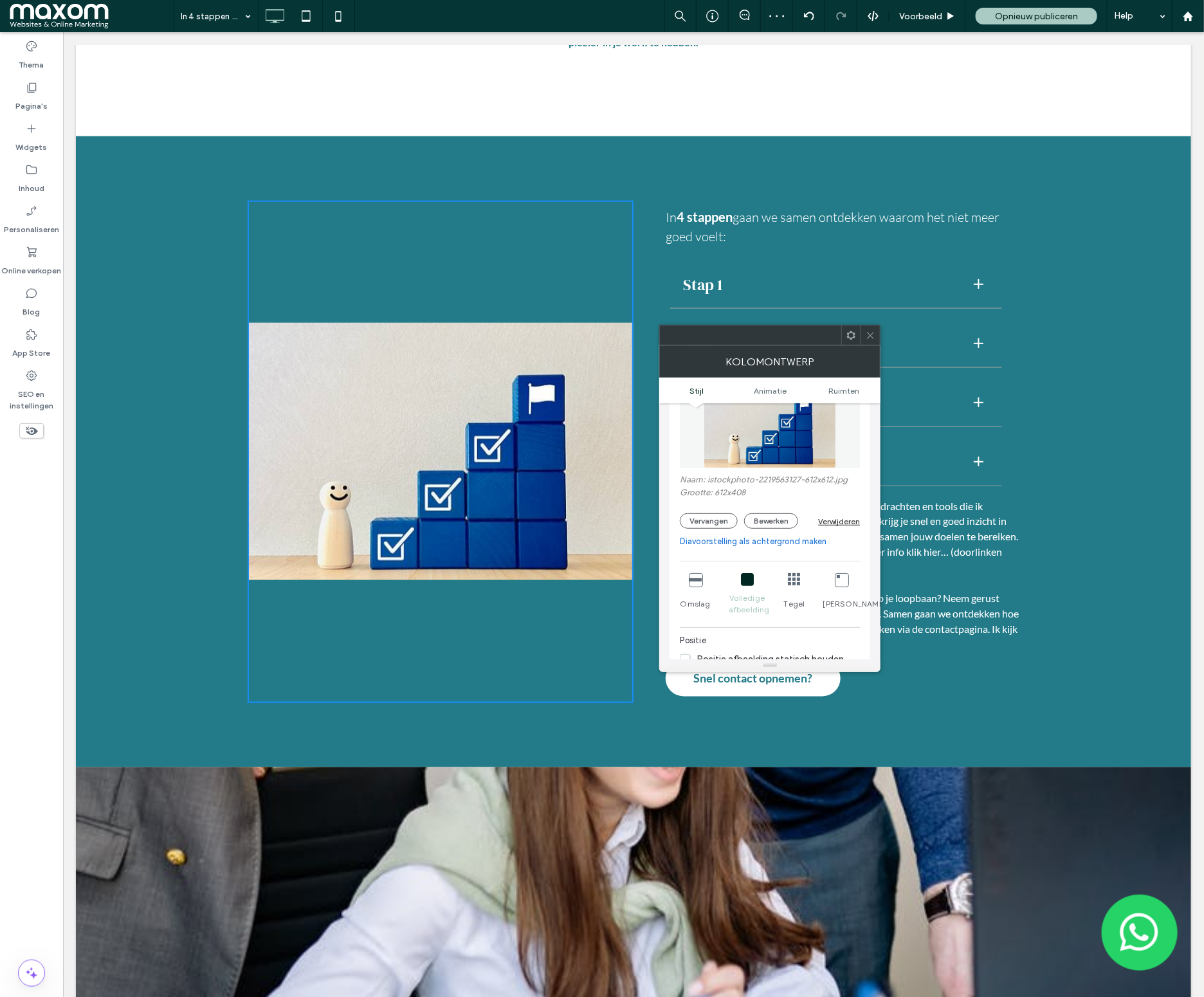
click at [694, 585] on icon at bounding box center [695, 579] width 13 height 13
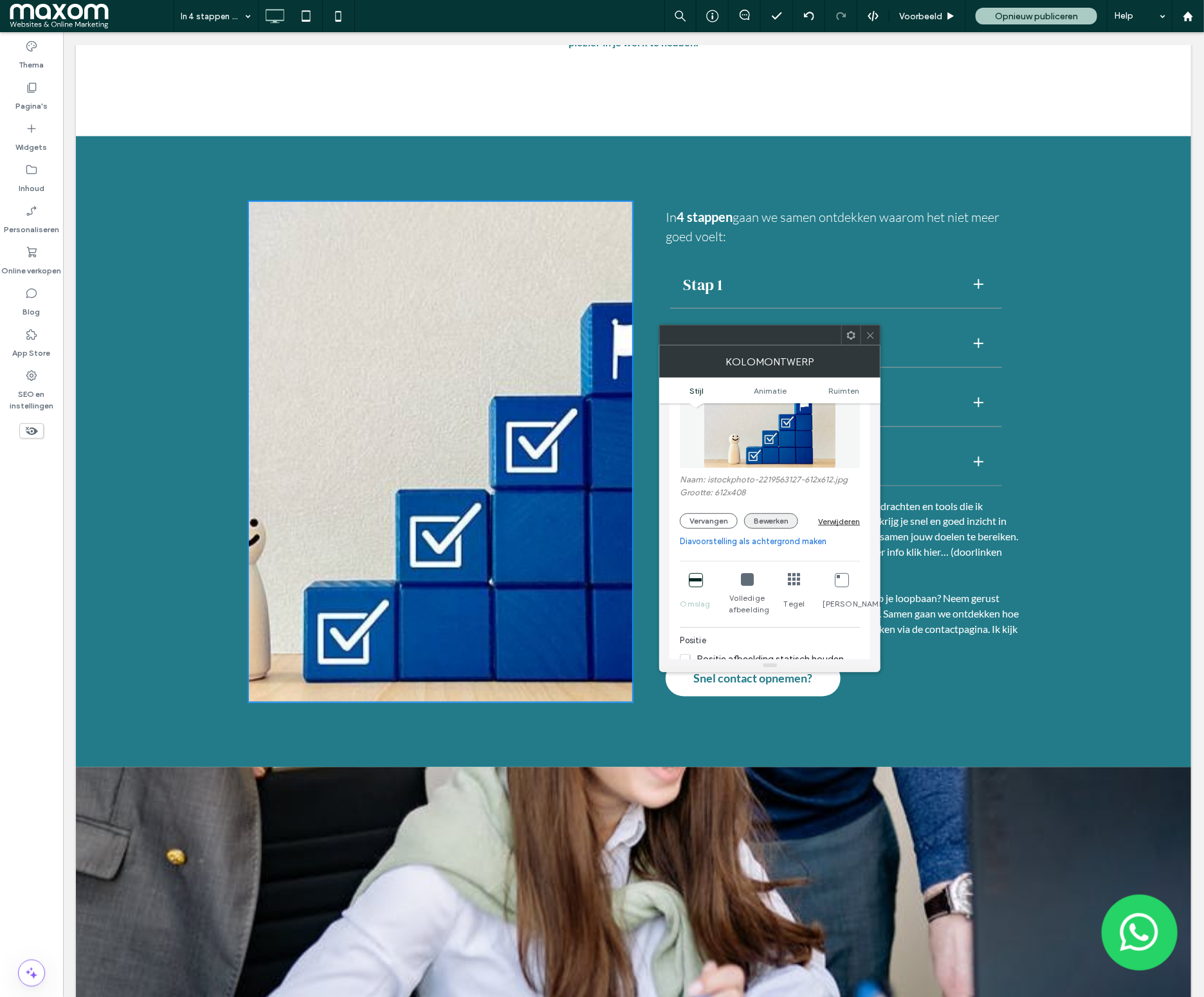
click at [784, 525] on button "Bewerken" at bounding box center [772, 521] width 54 height 15
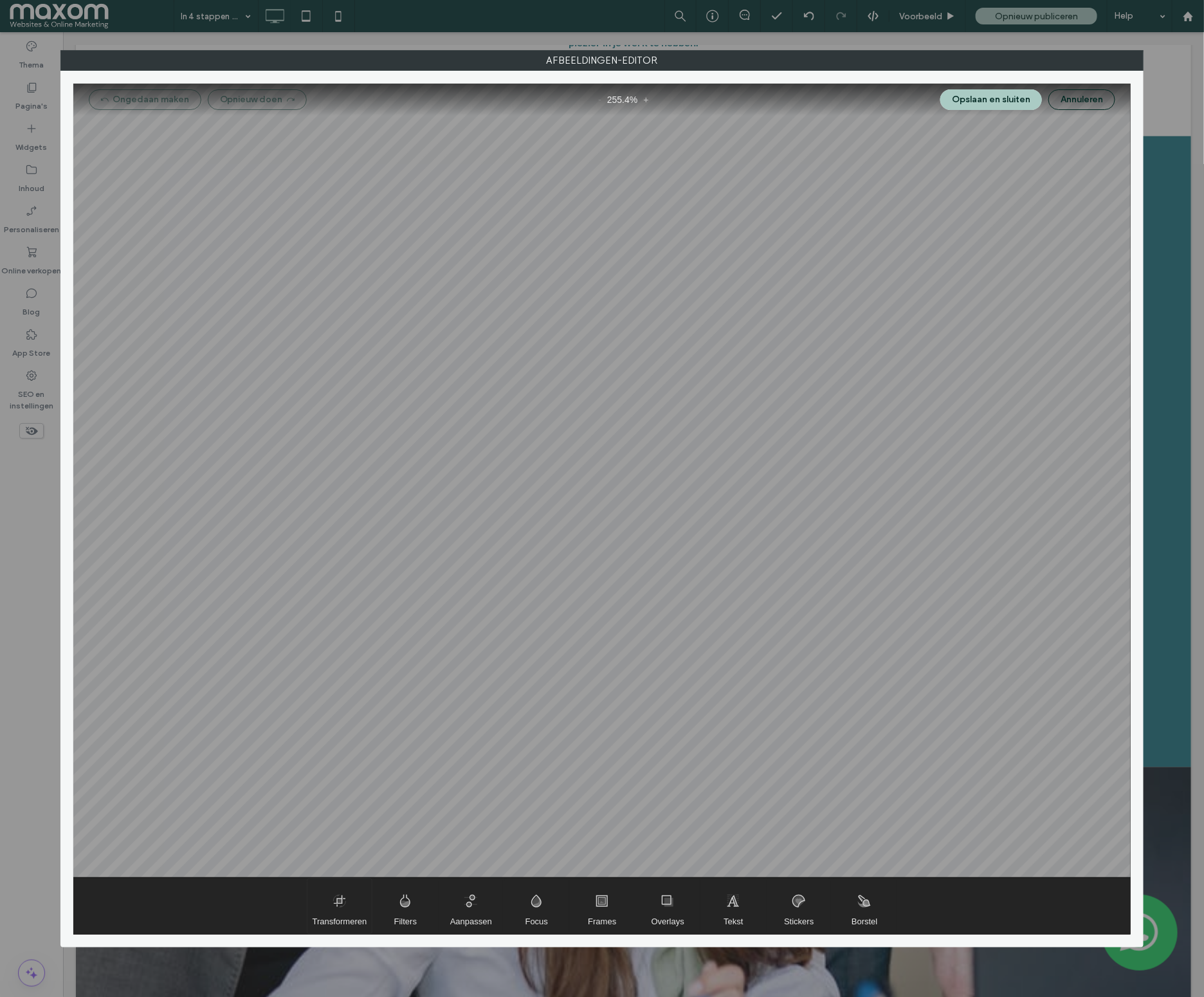
drag, startPoint x: 344, startPoint y: 902, endPoint x: 336, endPoint y: 899, distance: 8.5
click at [344, 902] on span "Transformeren" at bounding box center [340, 906] width 65 height 55
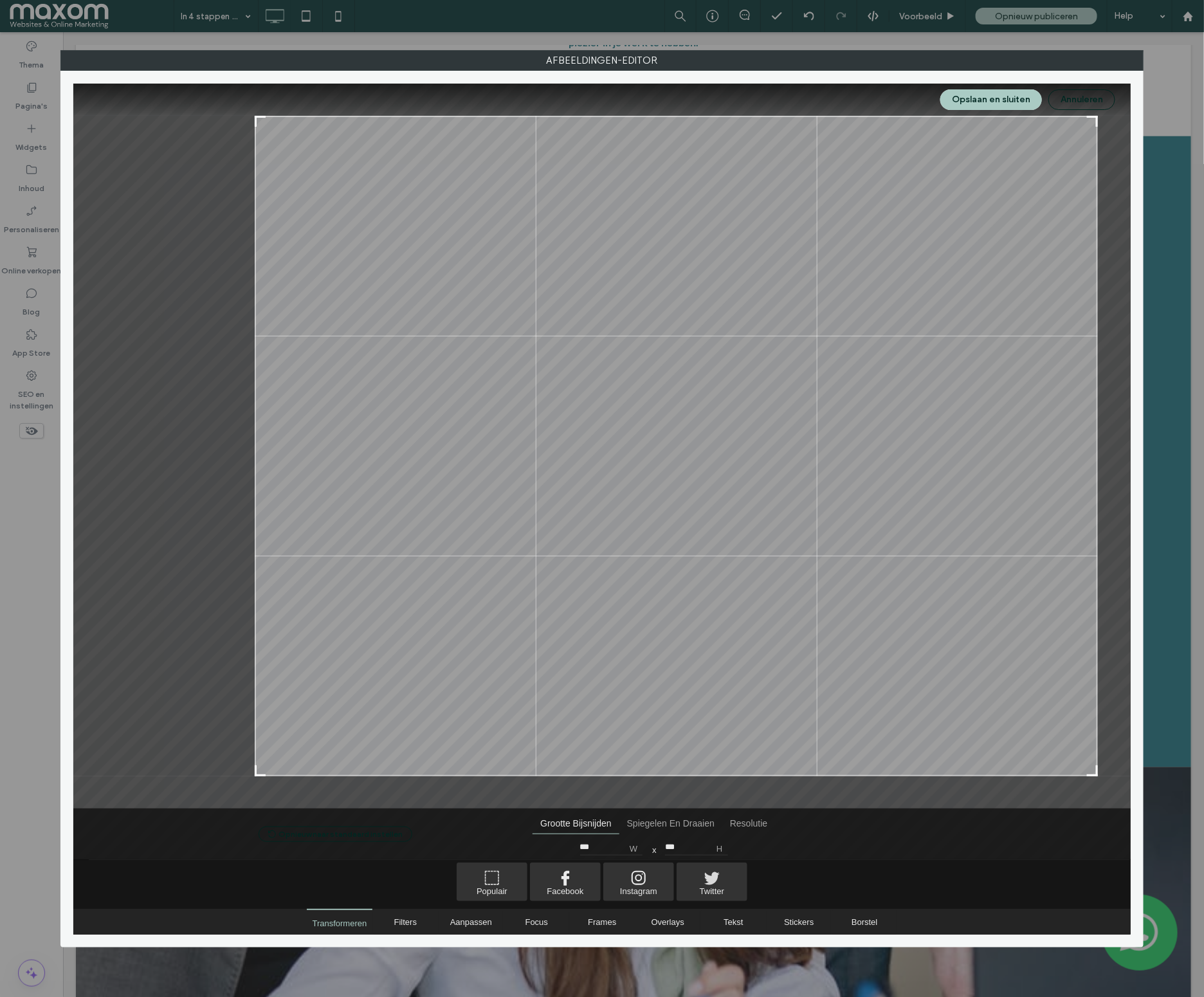
drag, startPoint x: 115, startPoint y: 771, endPoint x: 255, endPoint y: 783, distance: 140.5
click at [255, 783] on div at bounding box center [602, 446] width 1058 height 725
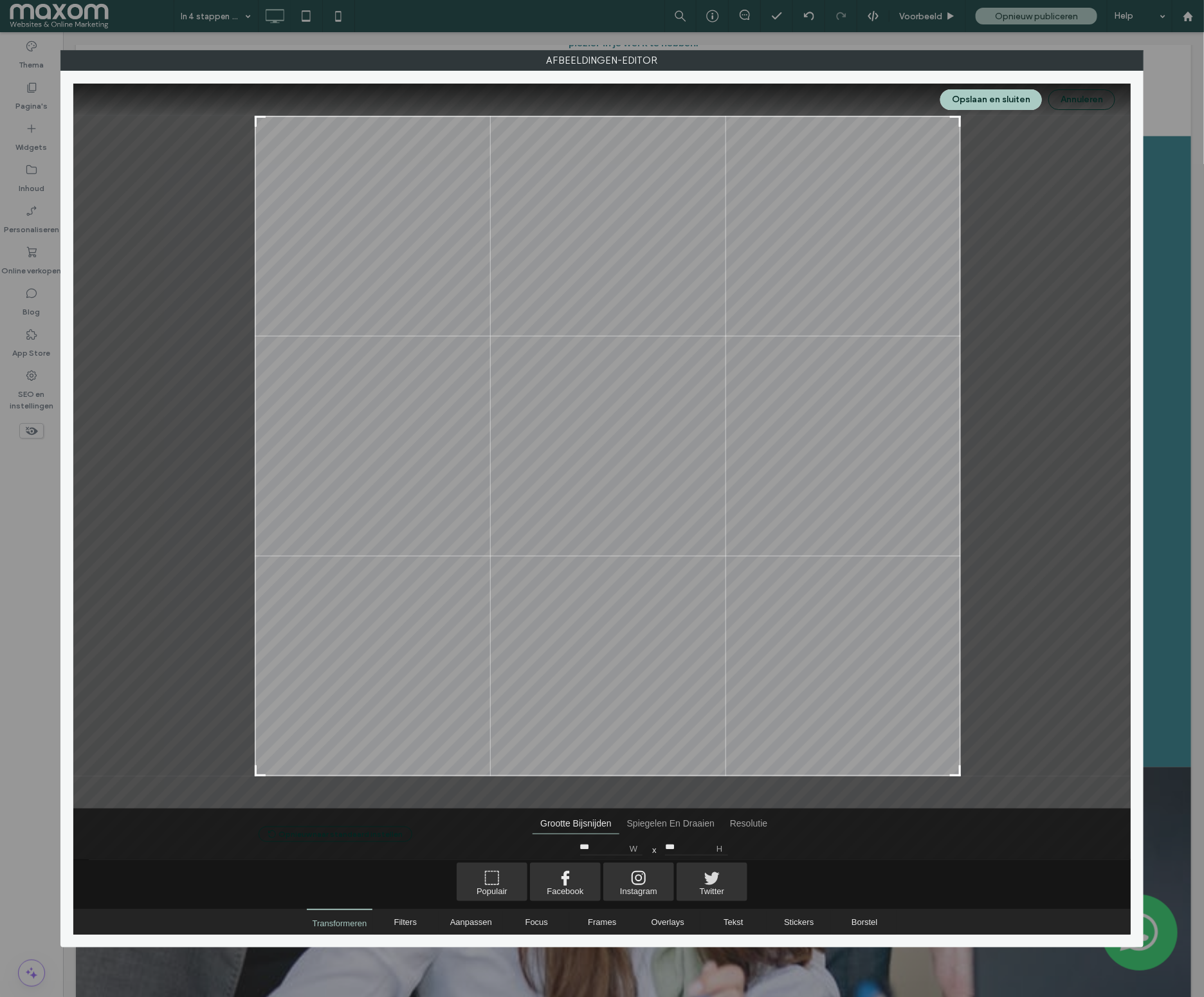
type input "***"
drag, startPoint x: 1096, startPoint y: 774, endPoint x: 966, endPoint y: 781, distance: 130.2
click at [966, 781] on div at bounding box center [602, 446] width 1058 height 725
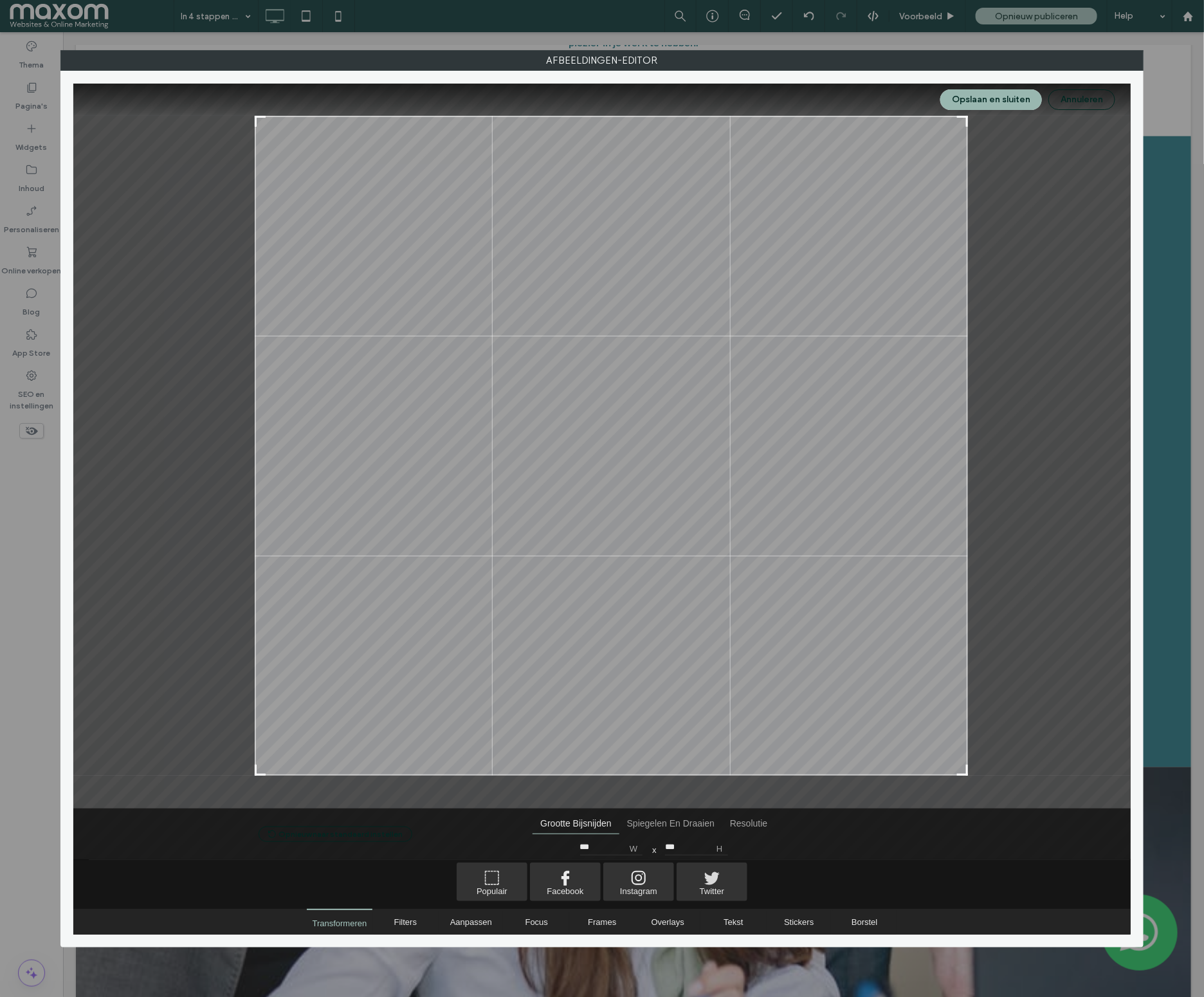
click at [1007, 95] on button "Opslaan en sluiten" at bounding box center [991, 100] width 102 height 21
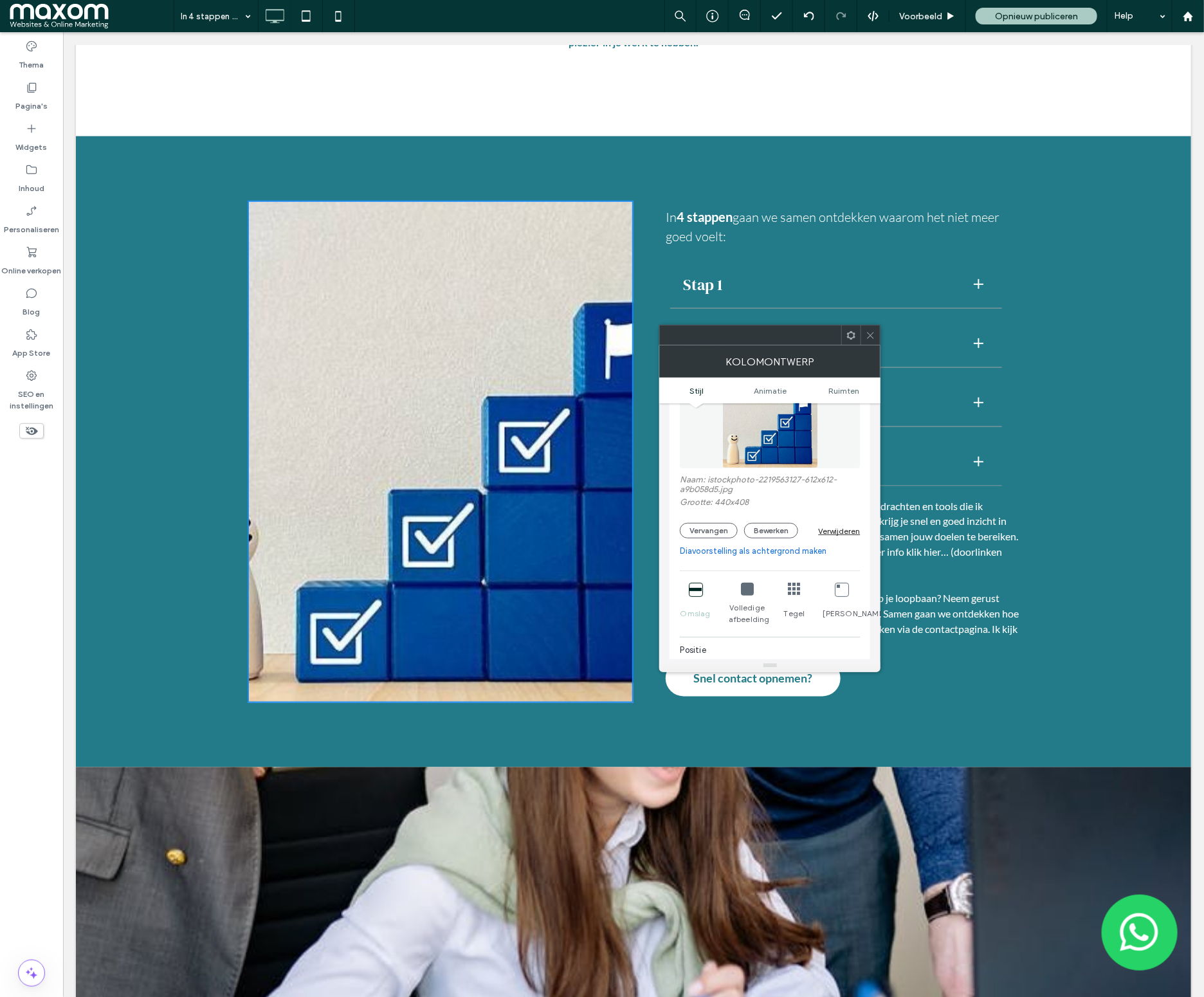
click at [875, 336] on icon at bounding box center [870, 335] width 10 height 10
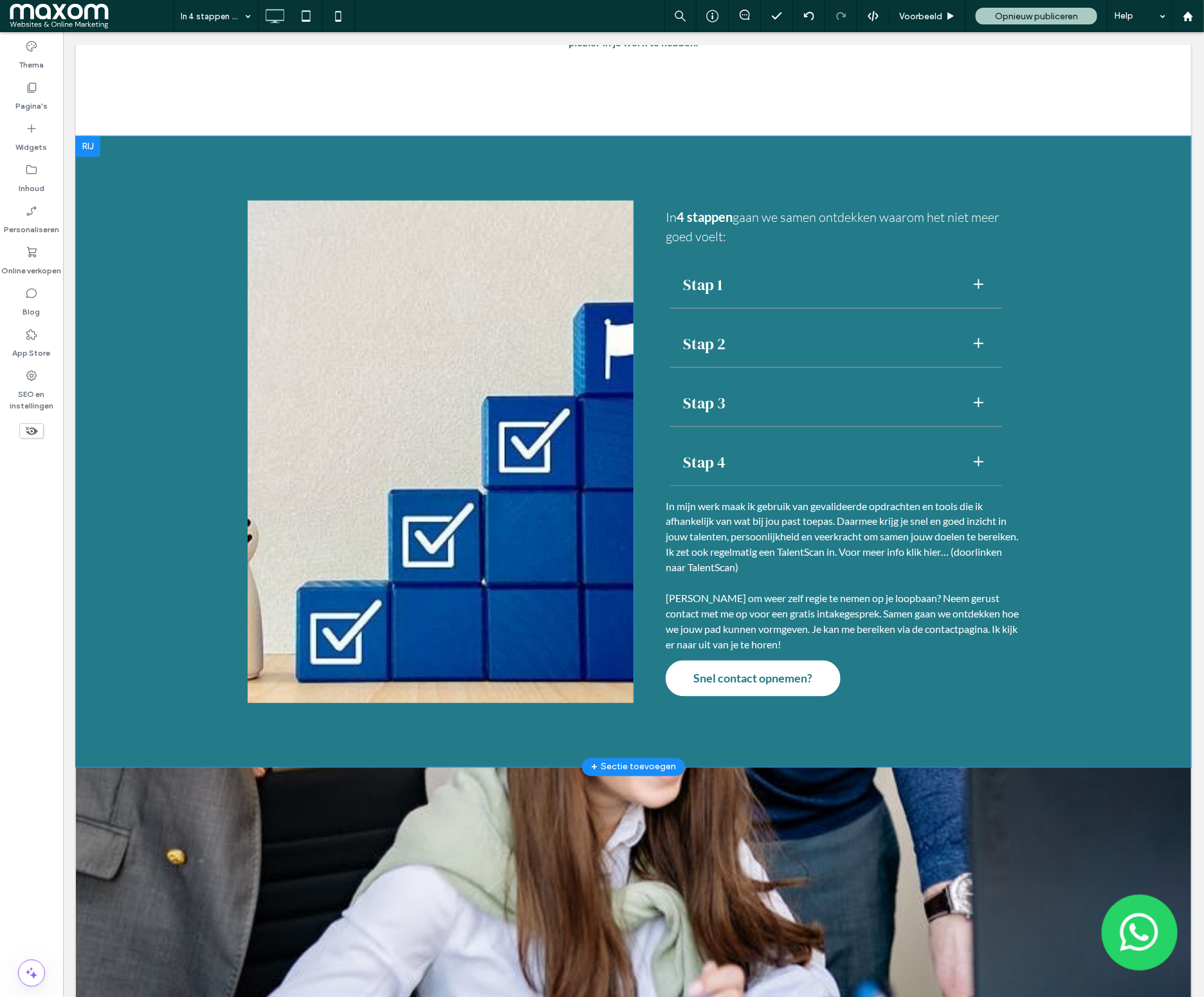
click at [537, 672] on div "Click To Paste" at bounding box center [440, 450] width 386 height 502
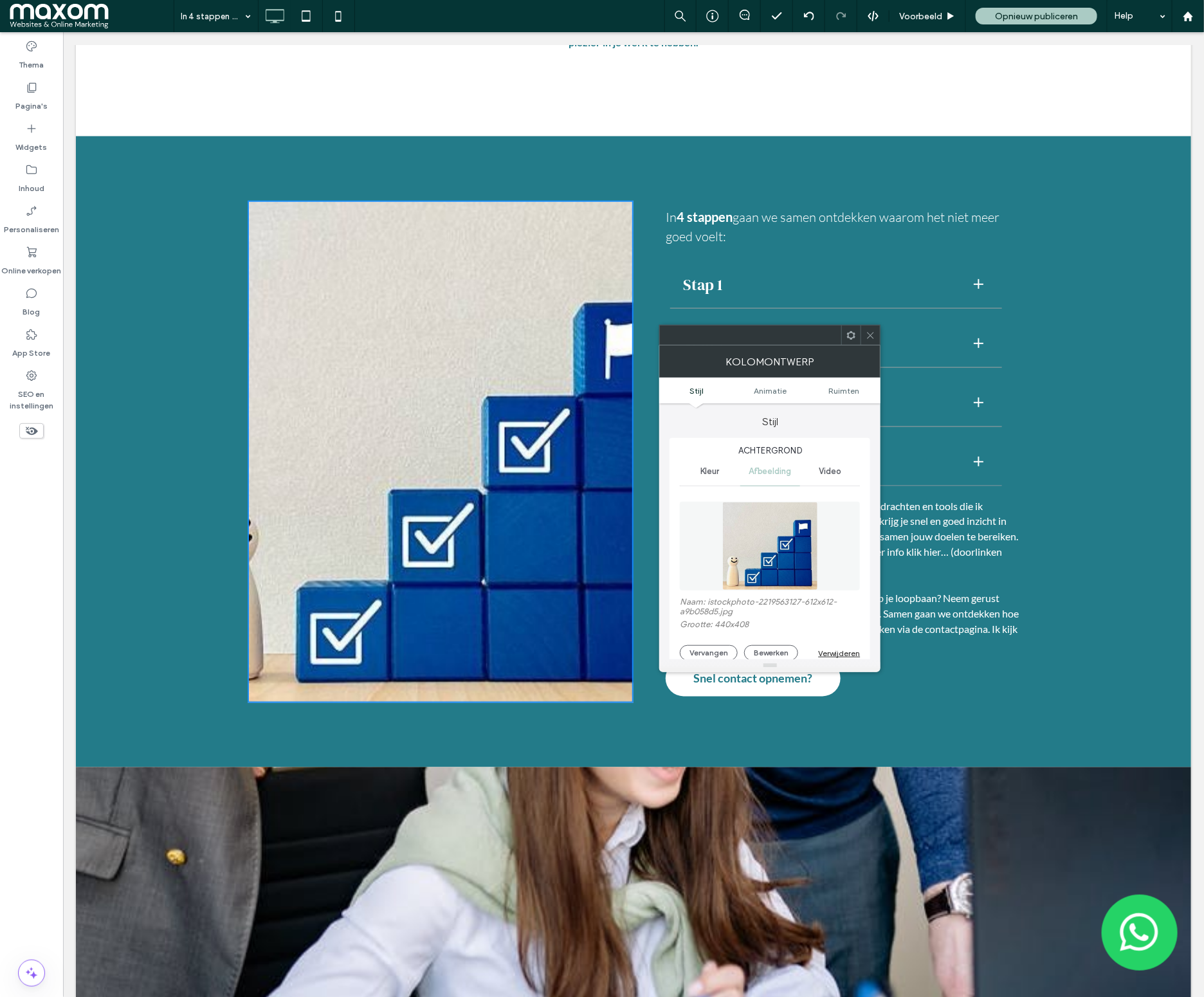
click at [872, 337] on icon at bounding box center [870, 335] width 10 height 10
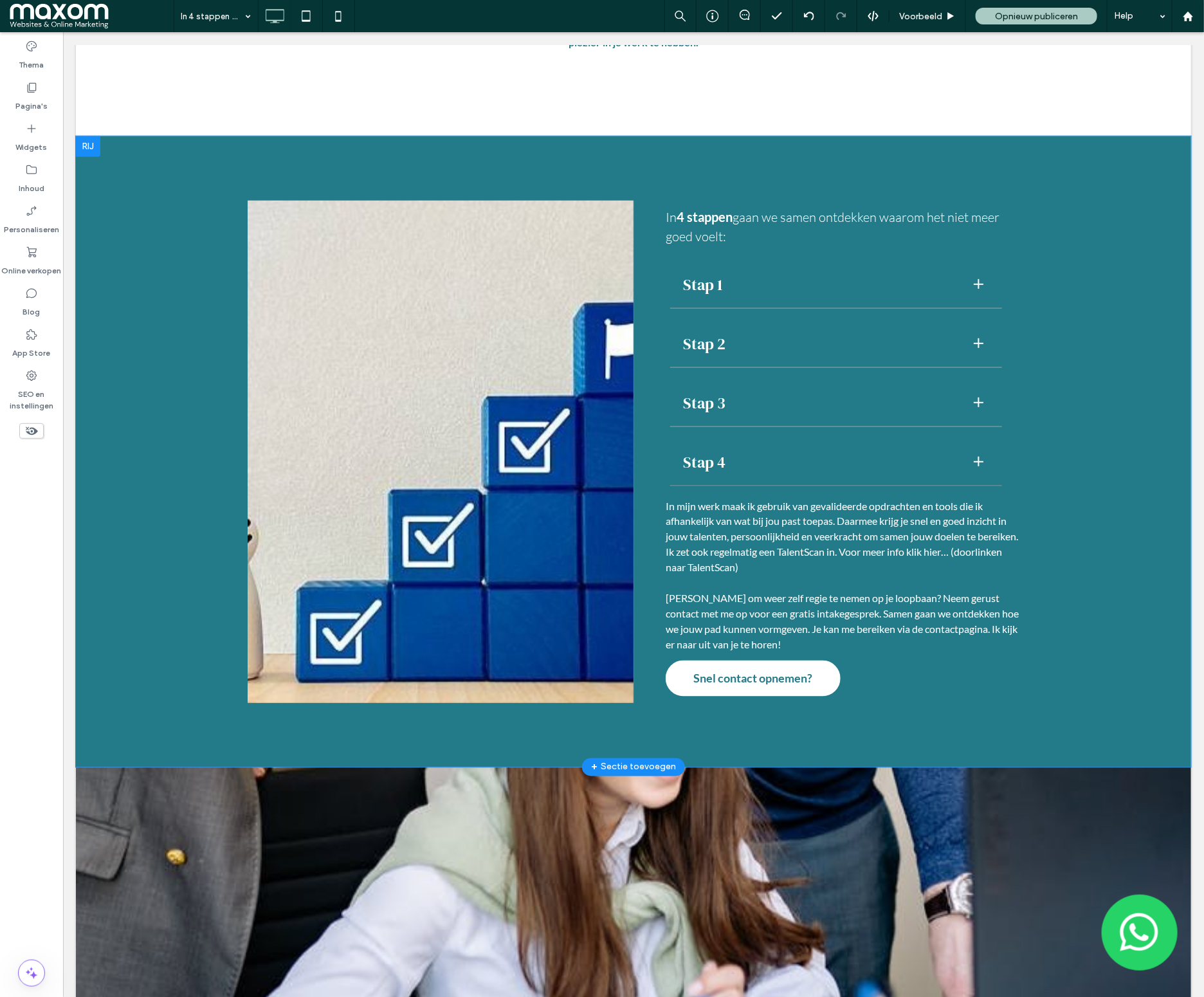
click at [254, 206] on div "Click To Paste" at bounding box center [440, 450] width 386 height 502
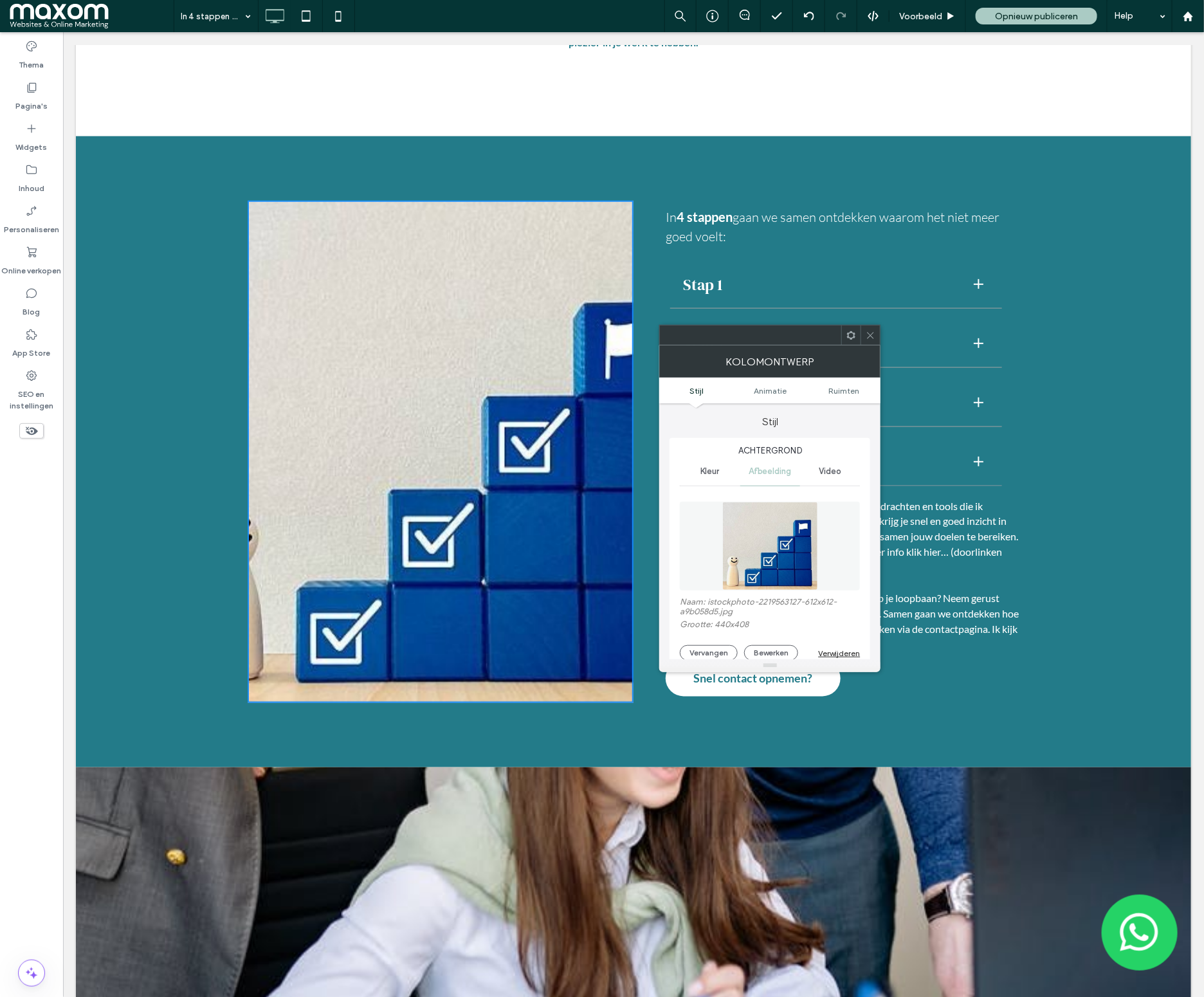
click at [315, 227] on div at bounding box center [442, 373] width 327 height 345
click at [873, 340] on icon at bounding box center [870, 335] width 10 height 10
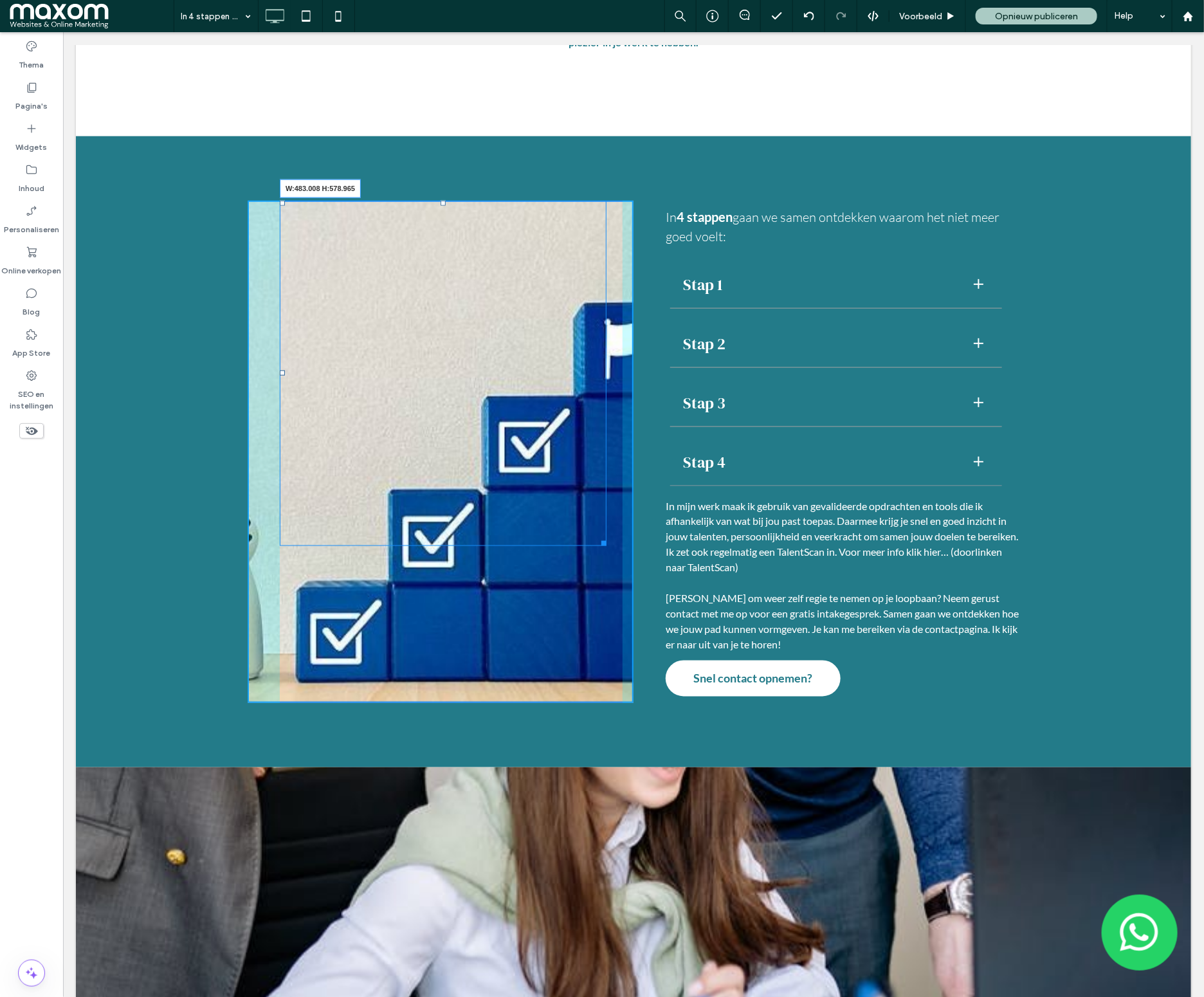
drag, startPoint x: 603, startPoint y: 544, endPoint x: 648, endPoint y: 598, distance: 70.3
click at [596, 545] on div at bounding box center [601, 540] width 10 height 10
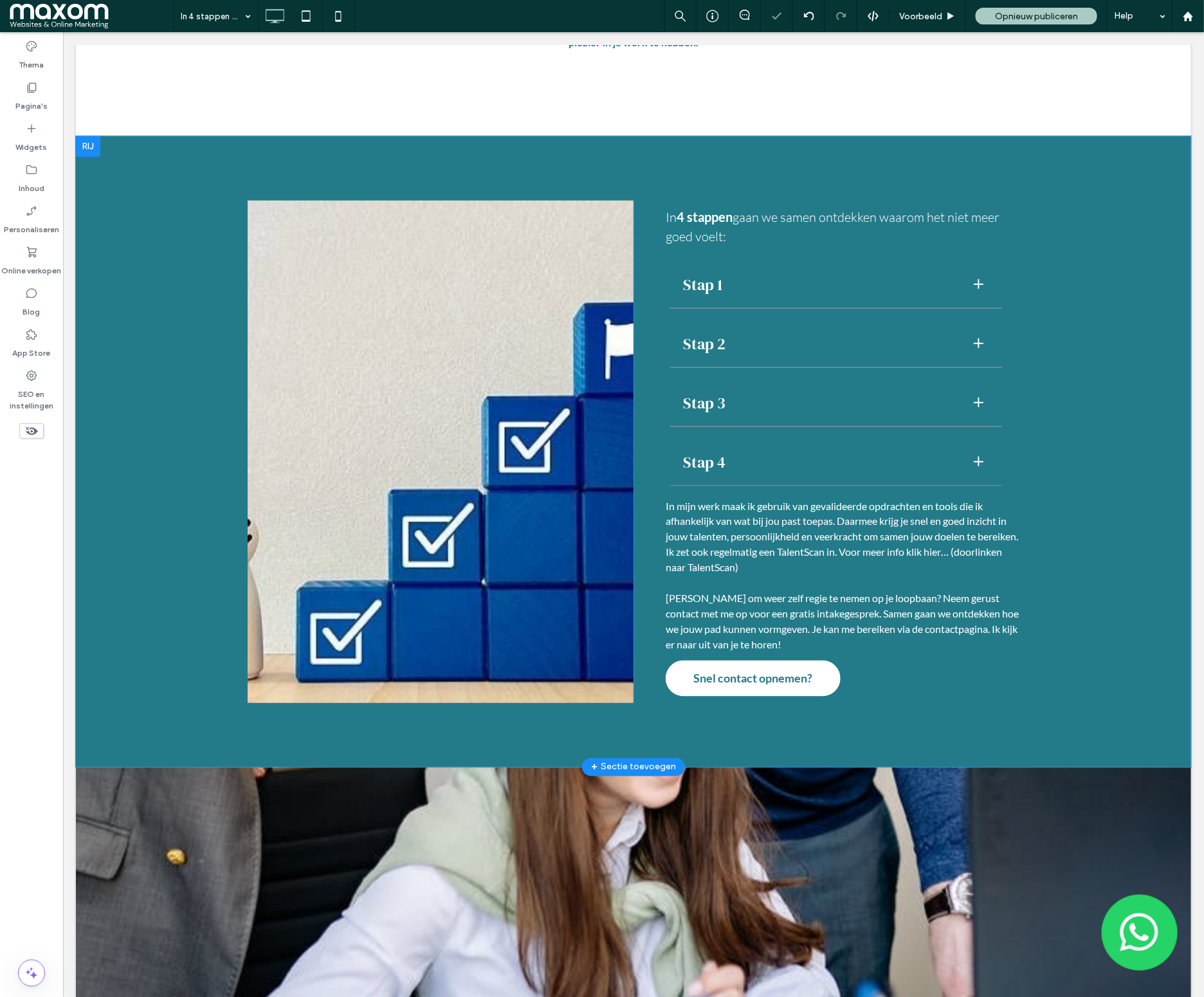
click at [609, 697] on div "Click To Paste" at bounding box center [440, 450] width 386 height 502
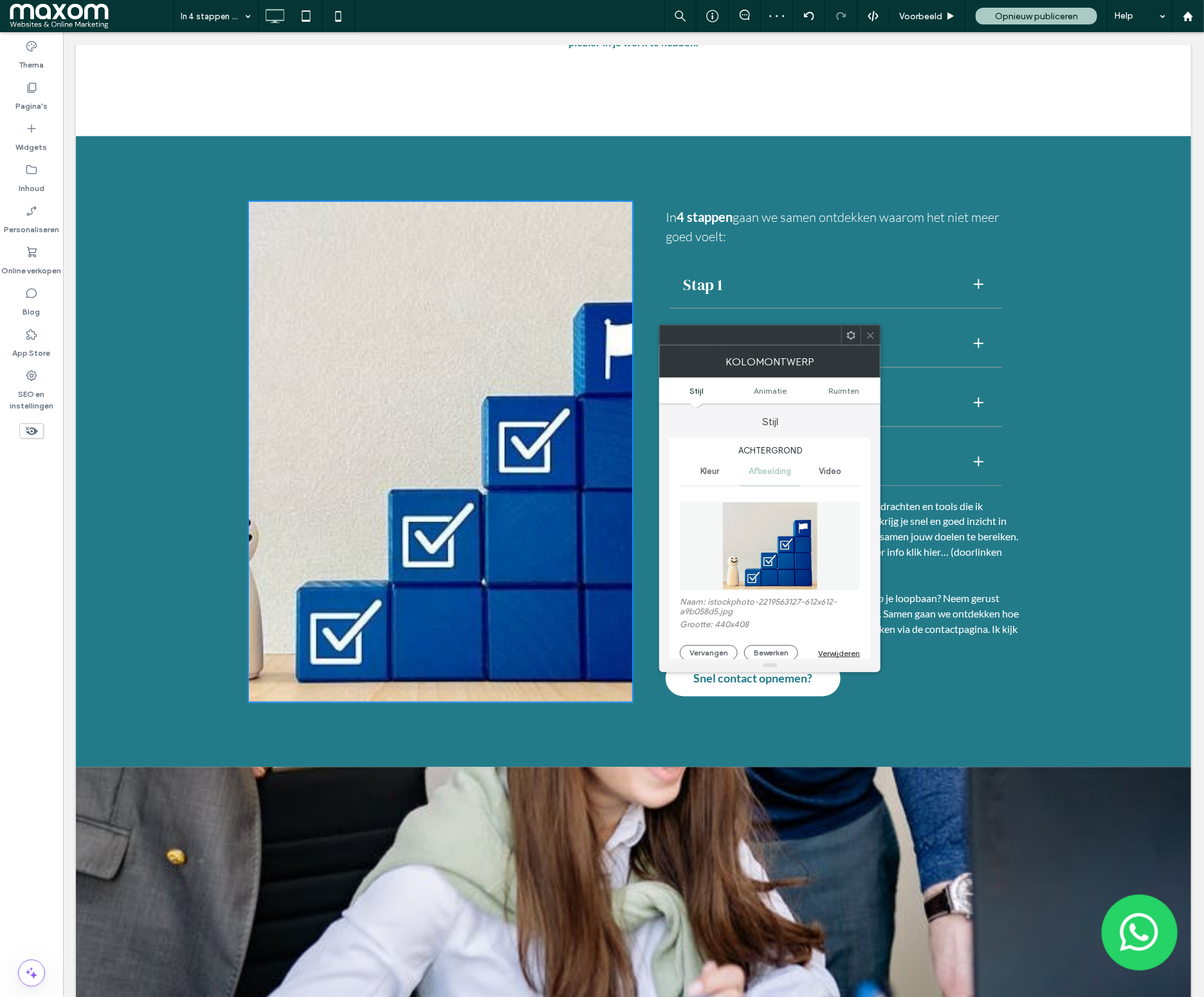
click at [872, 333] on icon at bounding box center [870, 335] width 10 height 10
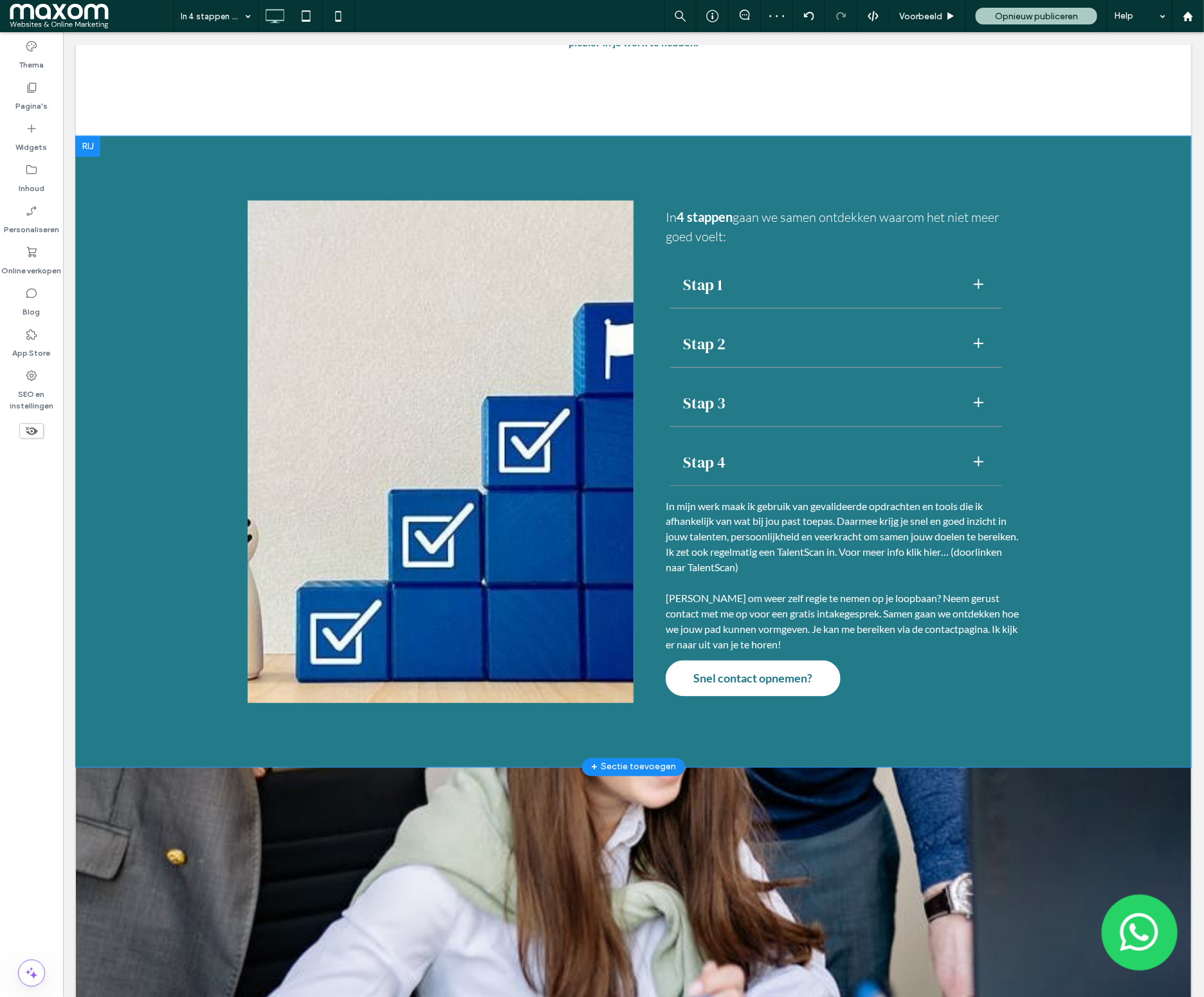
click at [251, 429] on div "Click To Paste" at bounding box center [440, 450] width 386 height 502
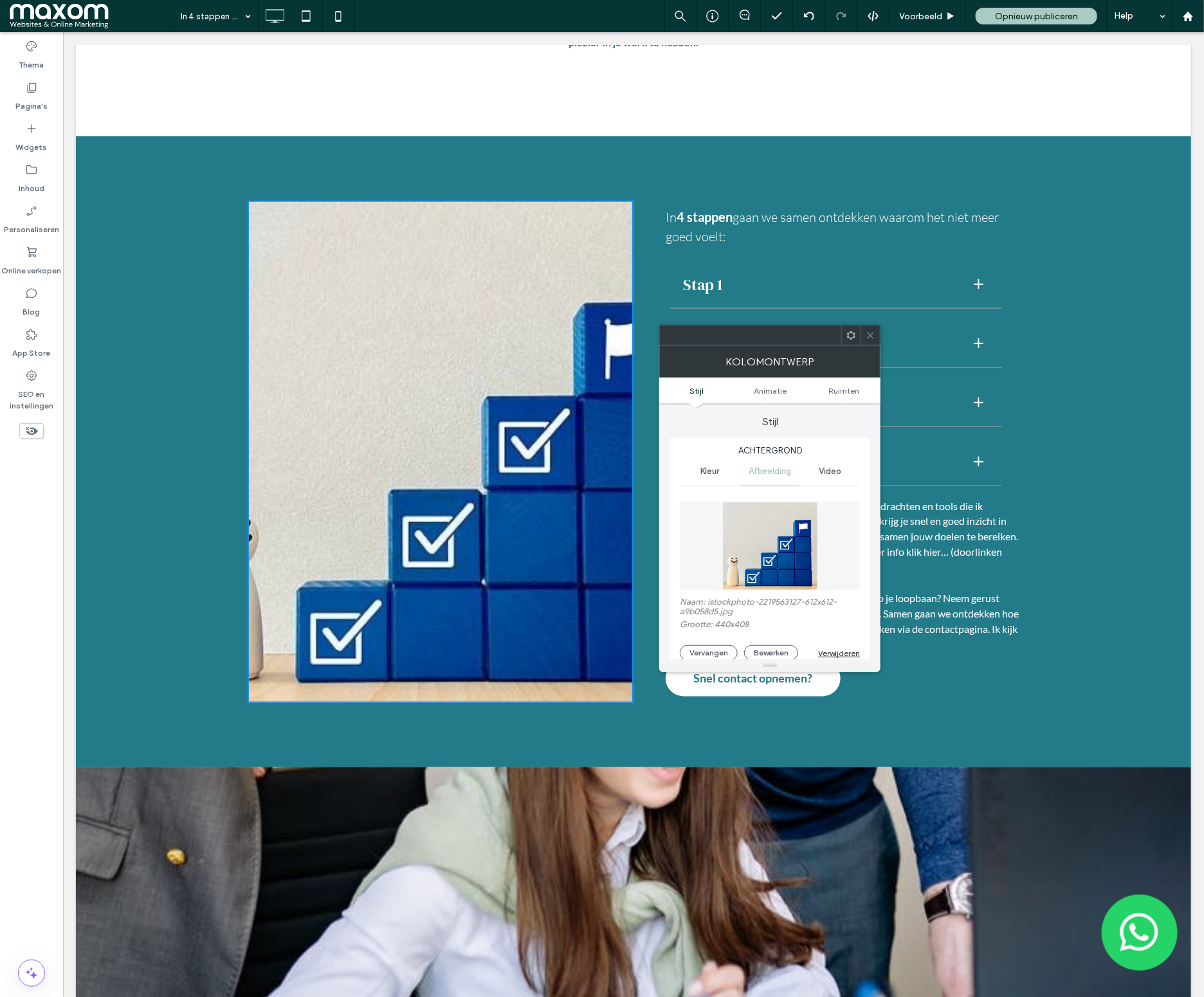
drag, startPoint x: 875, startPoint y: 337, endPoint x: 703, endPoint y: 385, distance: 178.6
click at [875, 337] on icon at bounding box center [870, 335] width 10 height 10
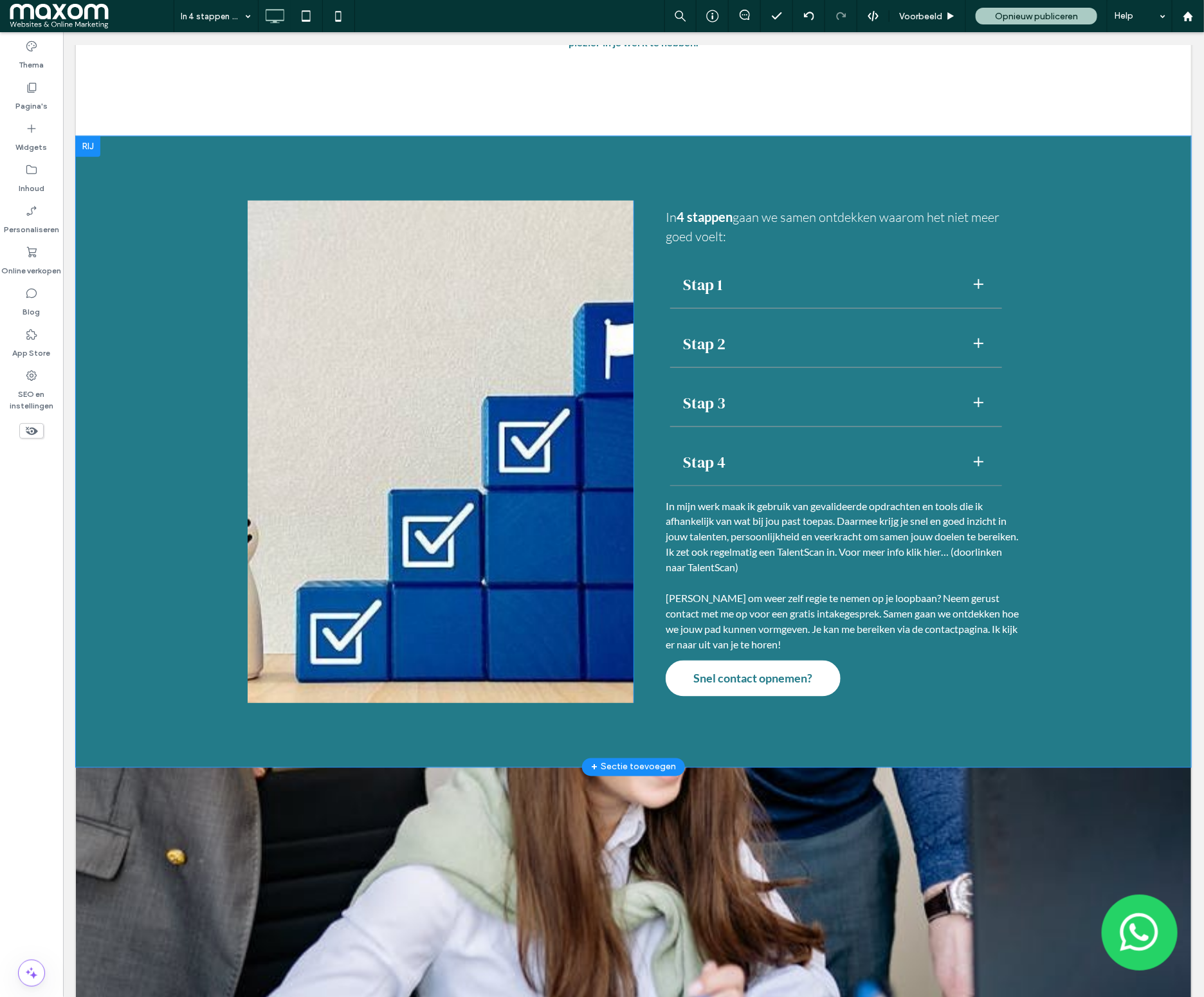
click at [264, 327] on div "Click To Paste" at bounding box center [440, 450] width 386 height 502
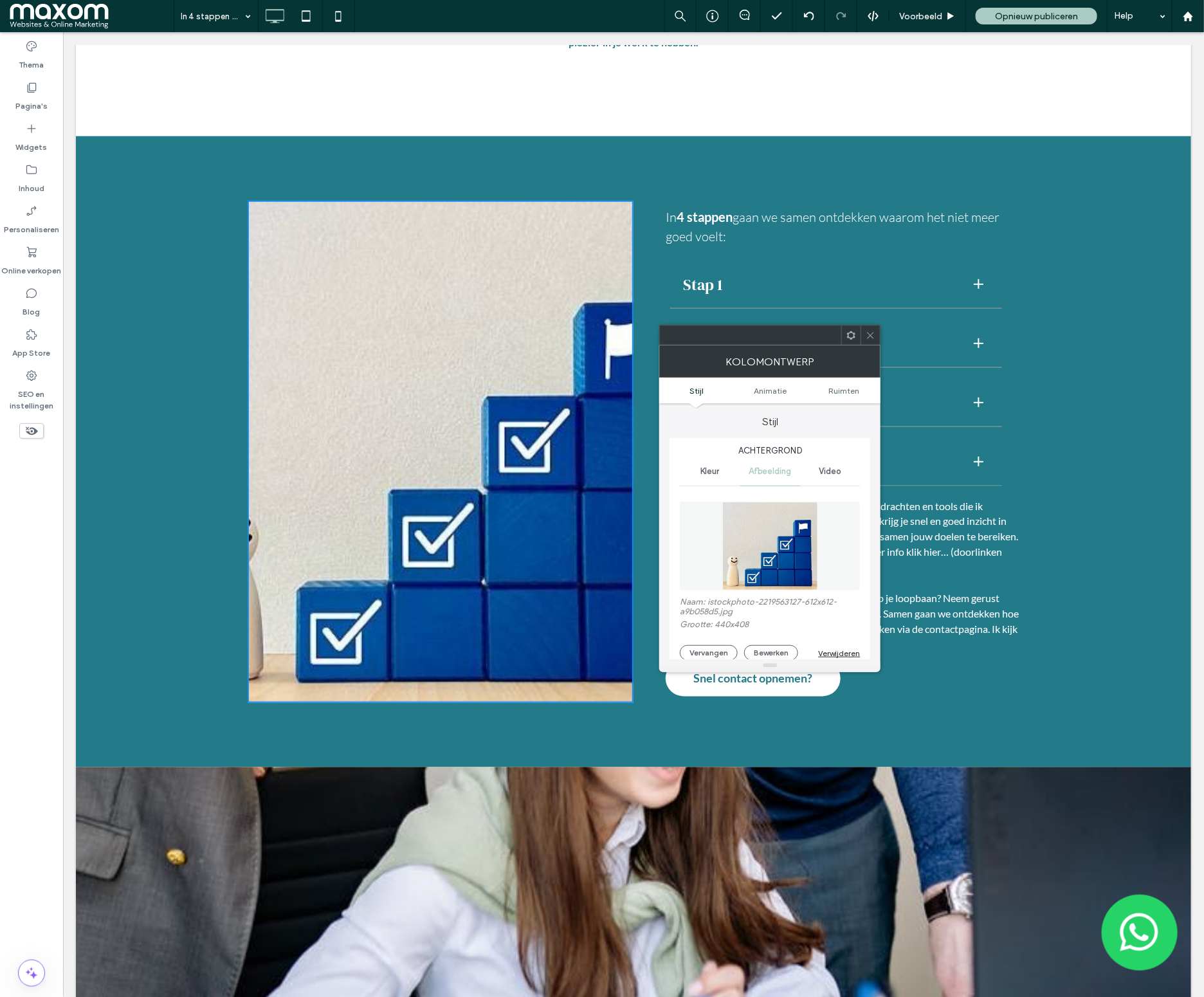
click at [871, 338] on icon at bounding box center [870, 335] width 10 height 10
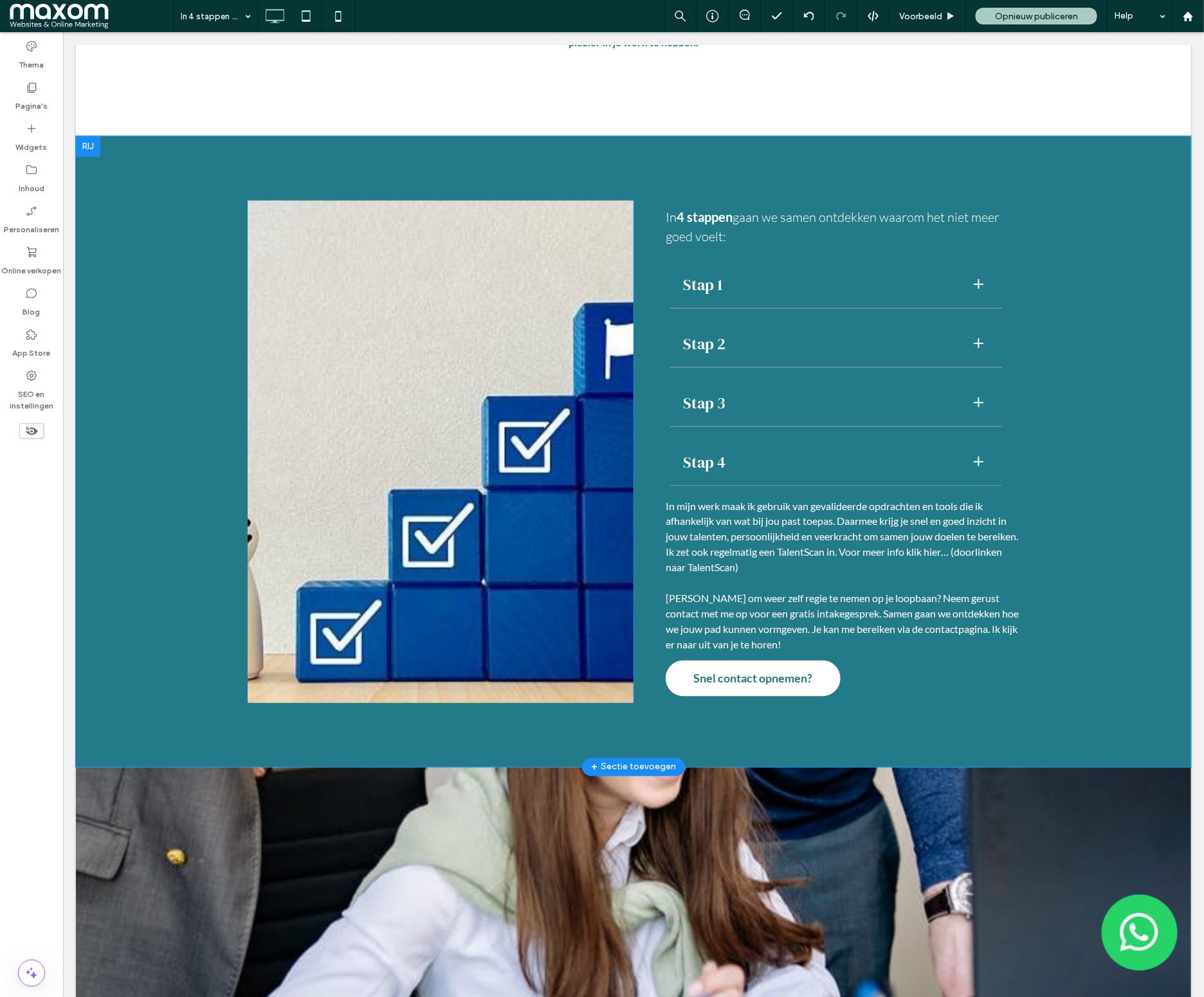
click at [237, 411] on div "Click To Paste In 4 stappen gaan we samen ontdekken waarom het niet meer goed v…" at bounding box center [633, 451] width 1115 height 631
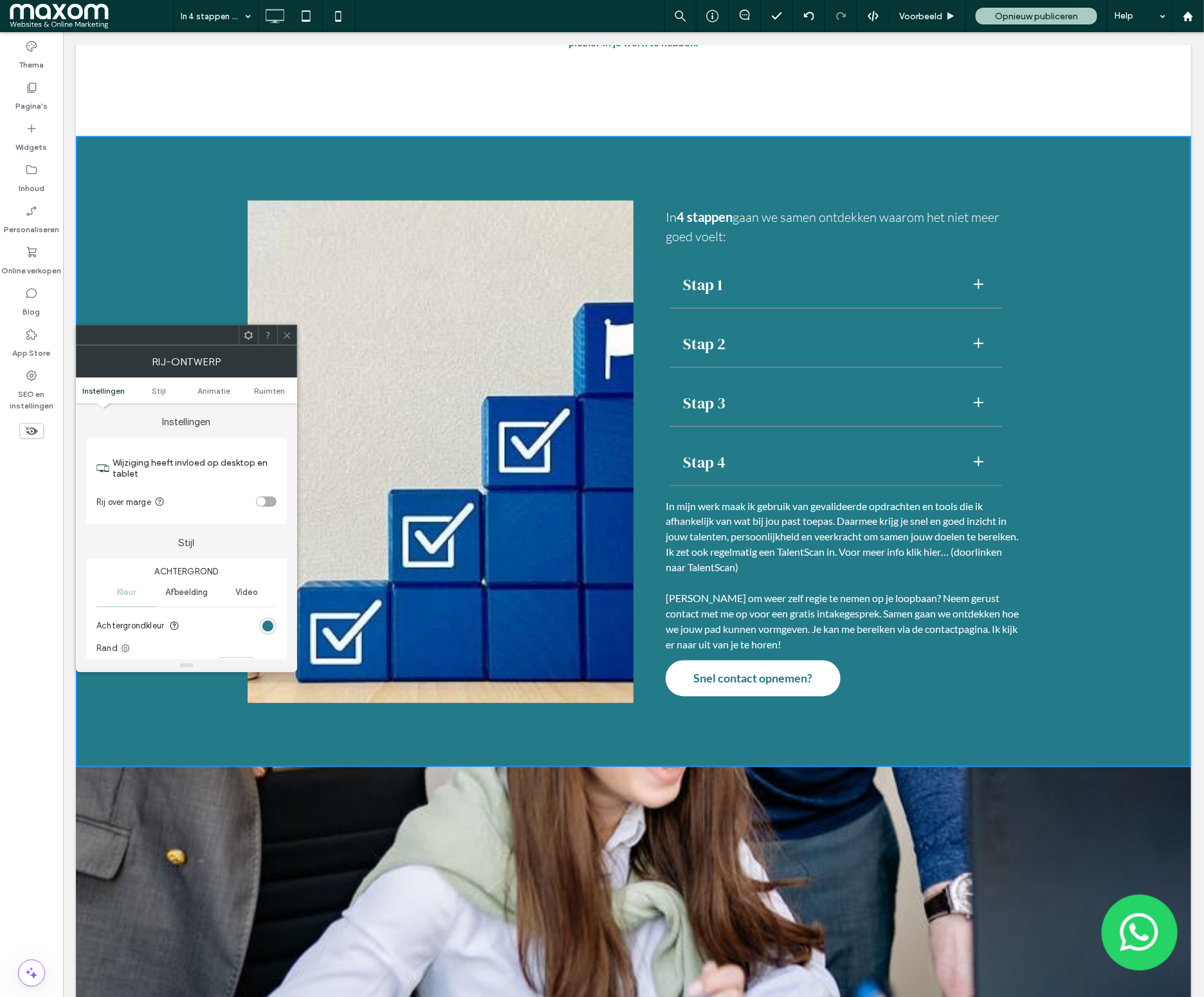
click at [286, 335] on icon at bounding box center [287, 335] width 10 height 10
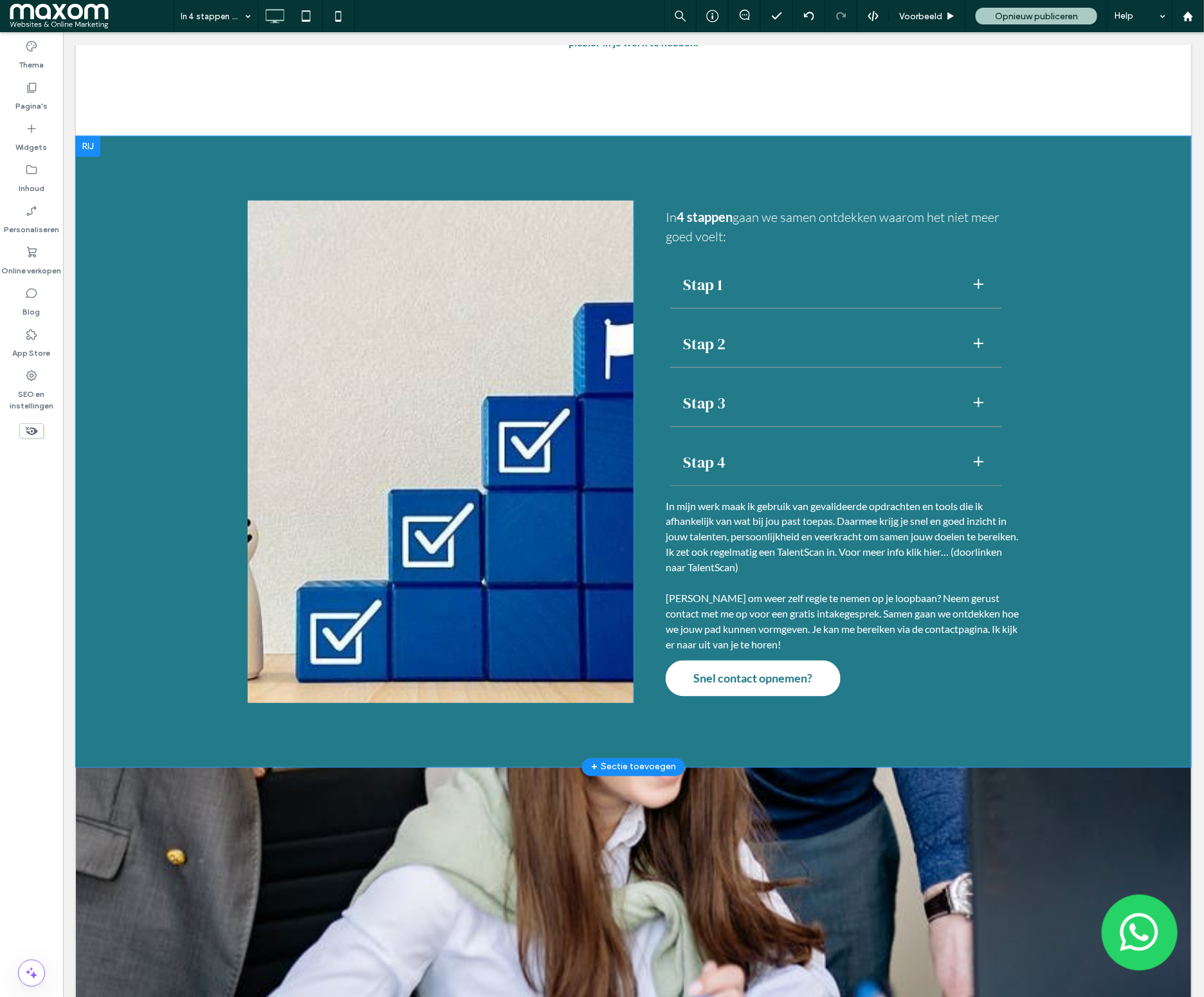
click at [267, 305] on div "Click To Paste" at bounding box center [440, 450] width 386 height 502
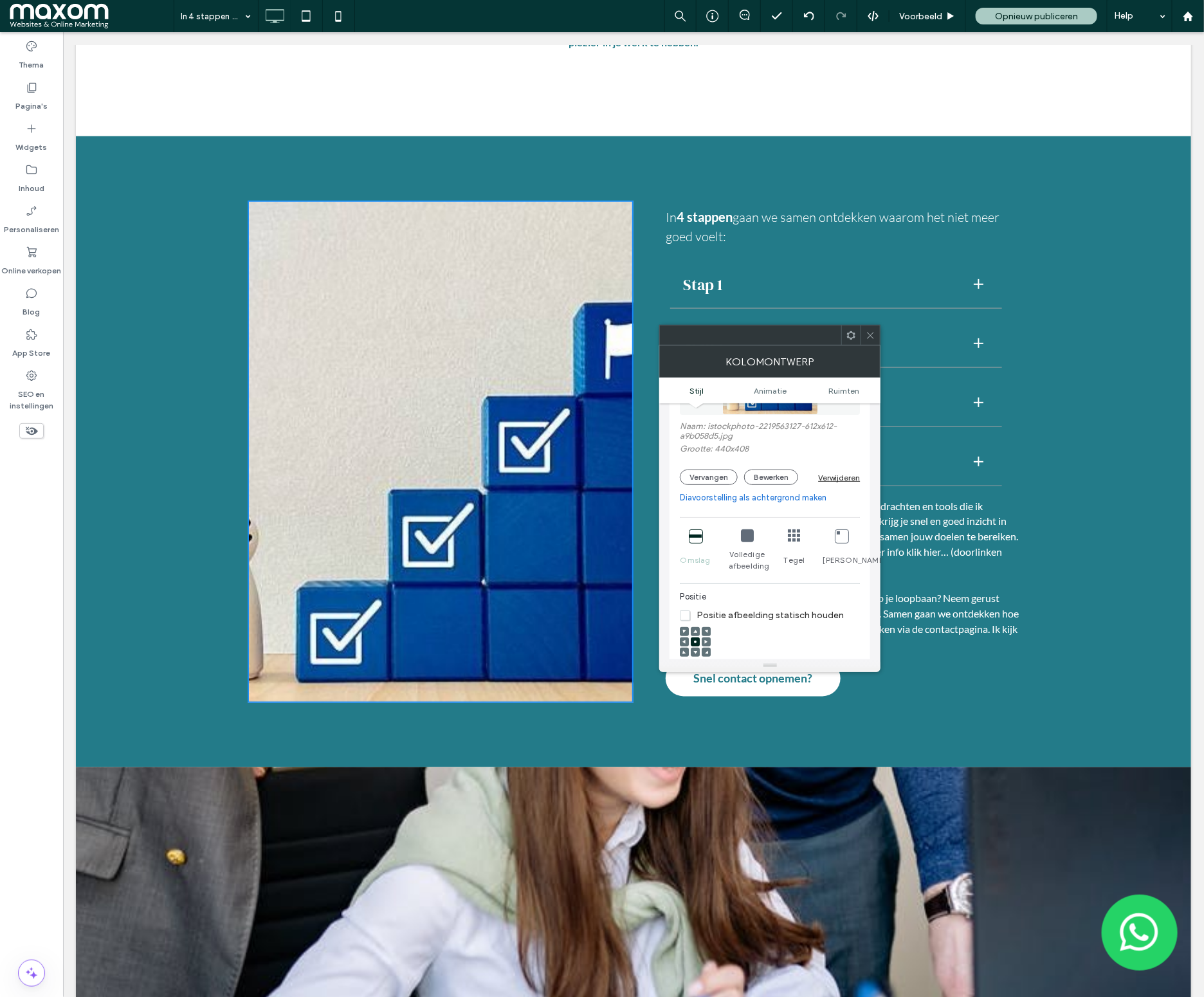
scroll to position [198, 0]
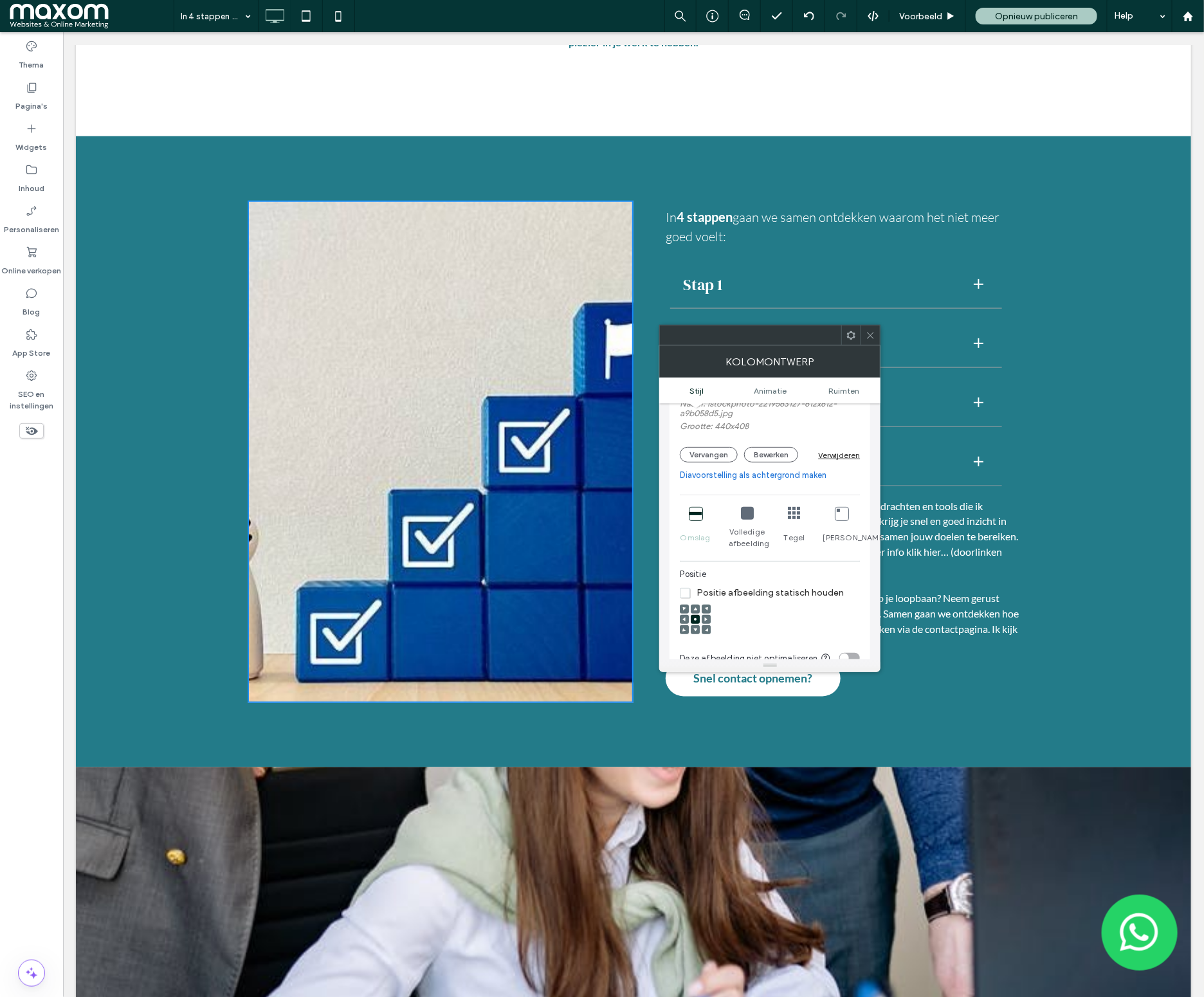
click at [686, 598] on span "Positie afbeelding statisch houden" at bounding box center [761, 592] width 163 height 11
click at [687, 598] on span "Positie afbeelding statisch houden" at bounding box center [761, 592] width 163 height 11
click at [746, 516] on icon at bounding box center [748, 513] width 13 height 13
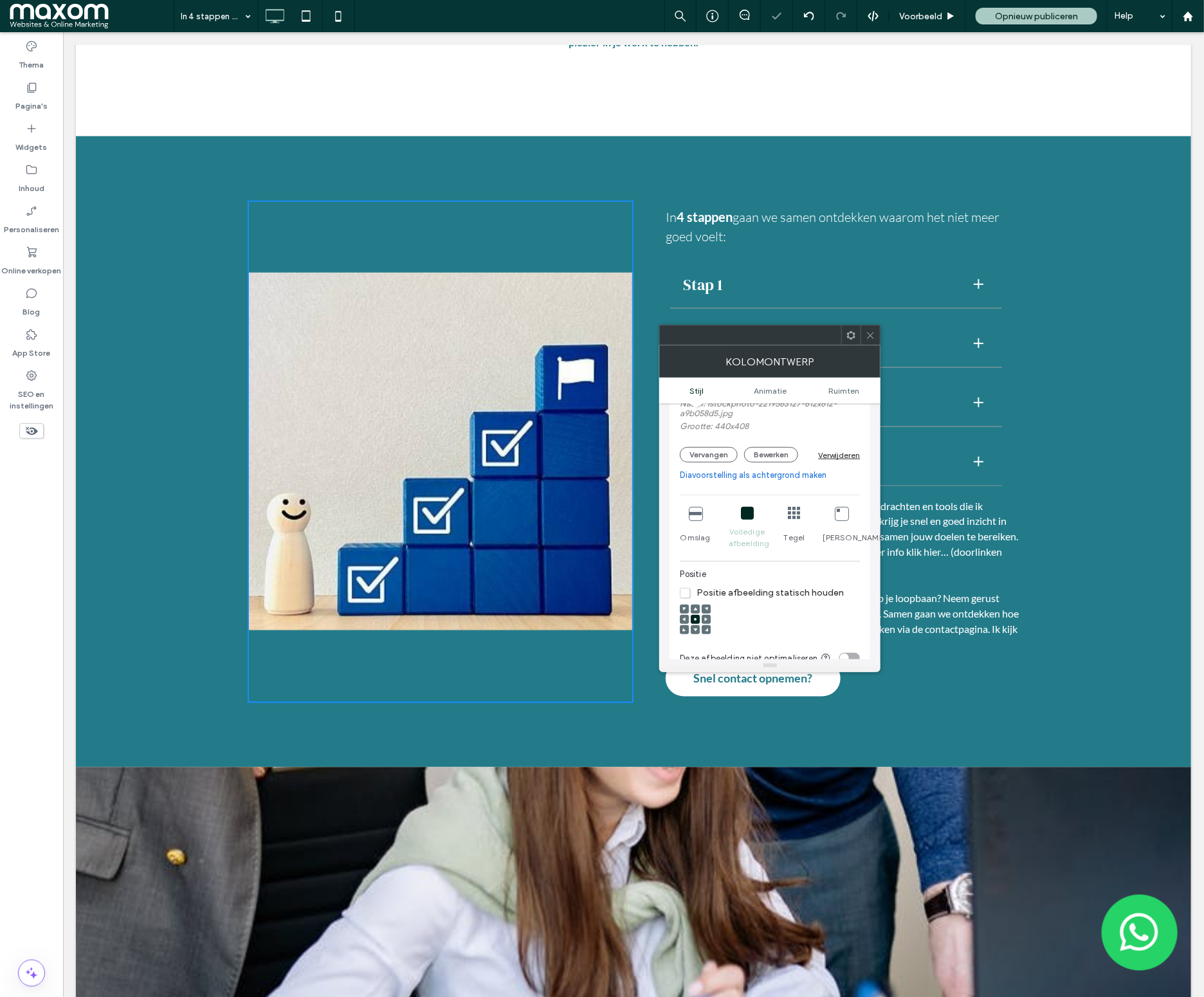
click at [874, 332] on icon at bounding box center [870, 335] width 10 height 10
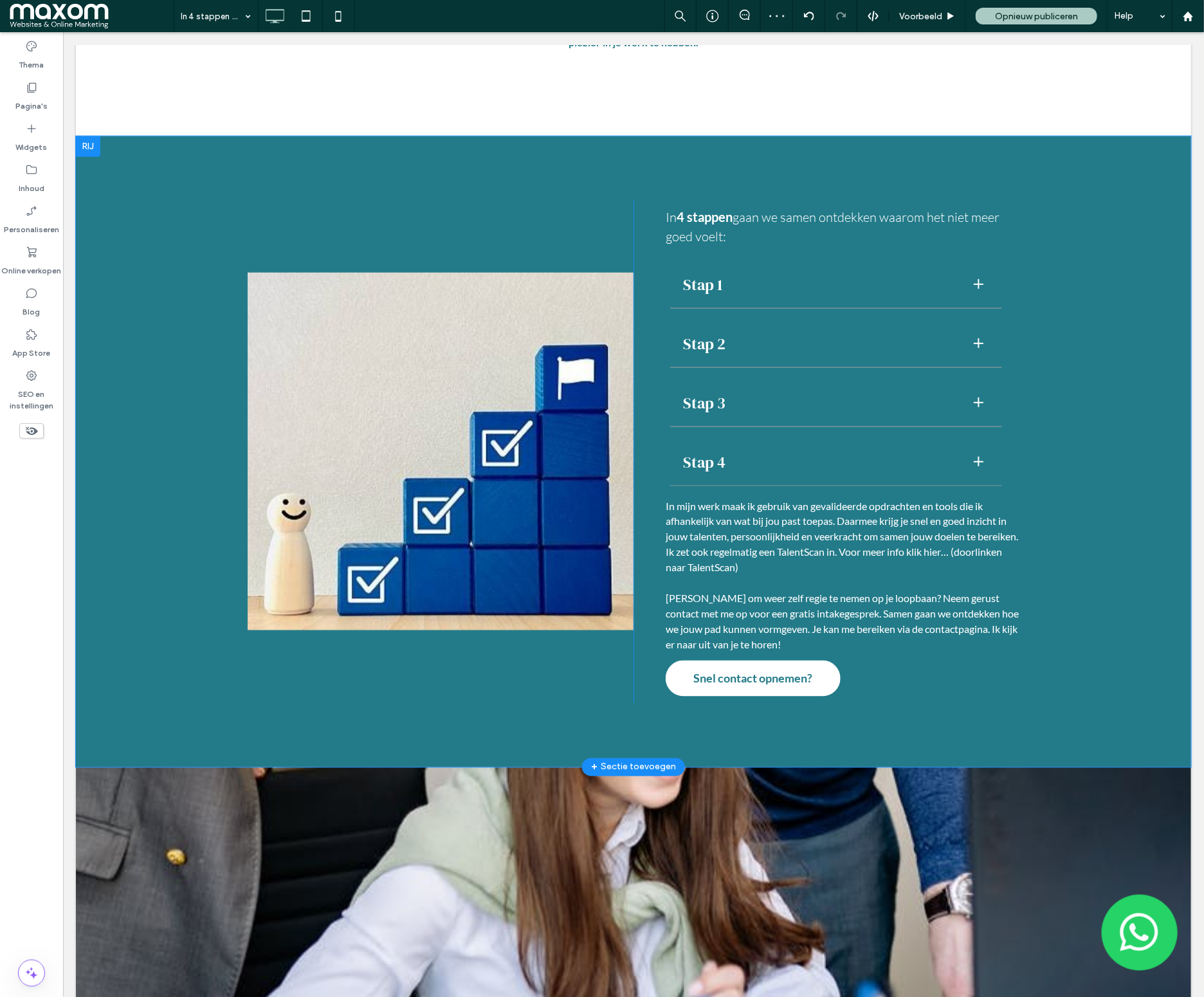
click at [151, 264] on div "Click To Paste In 4 stappen gaan we samen ontdekken waarom het niet meer goed v…" at bounding box center [633, 451] width 1115 height 631
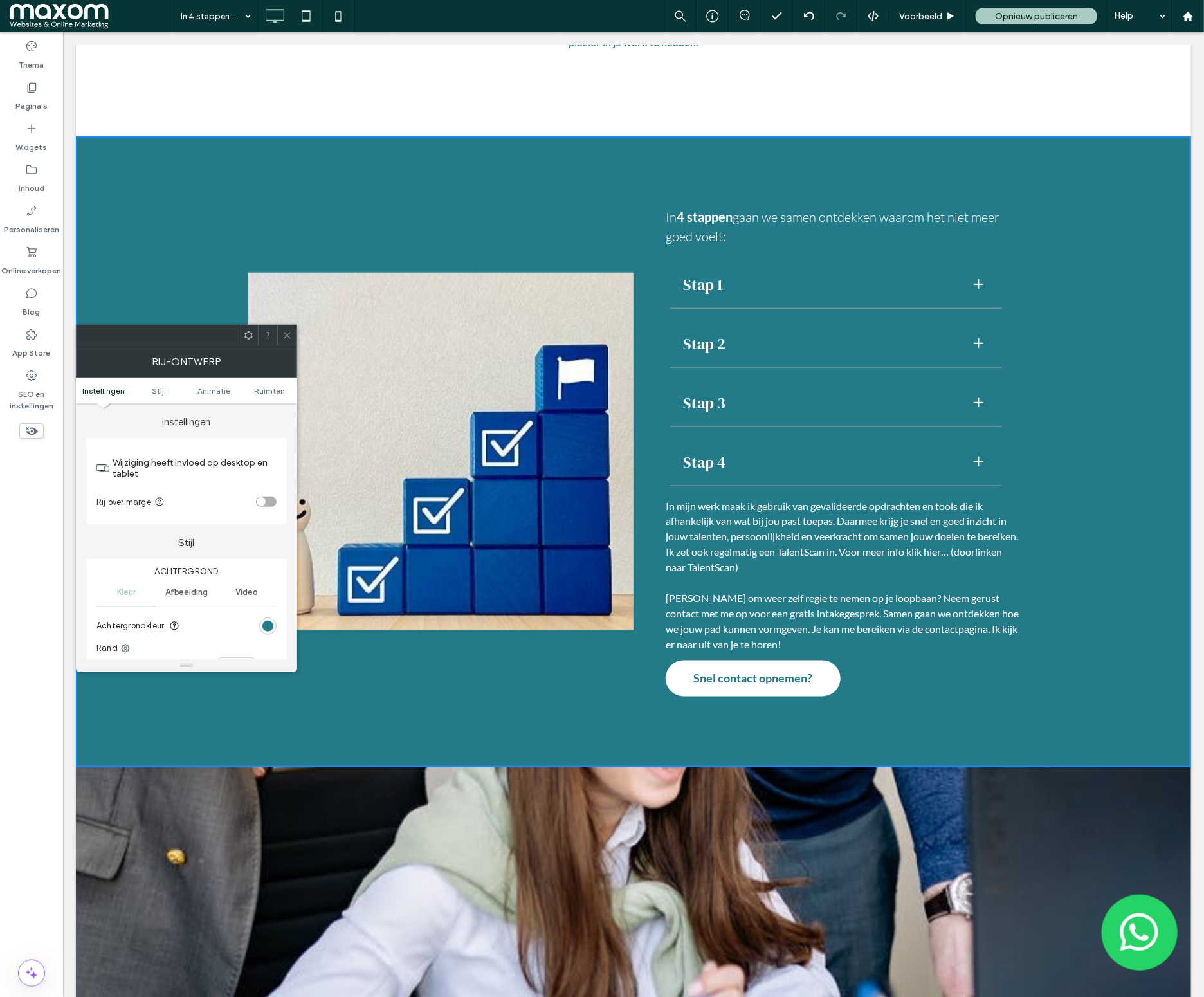
click at [288, 339] on icon at bounding box center [287, 335] width 10 height 10
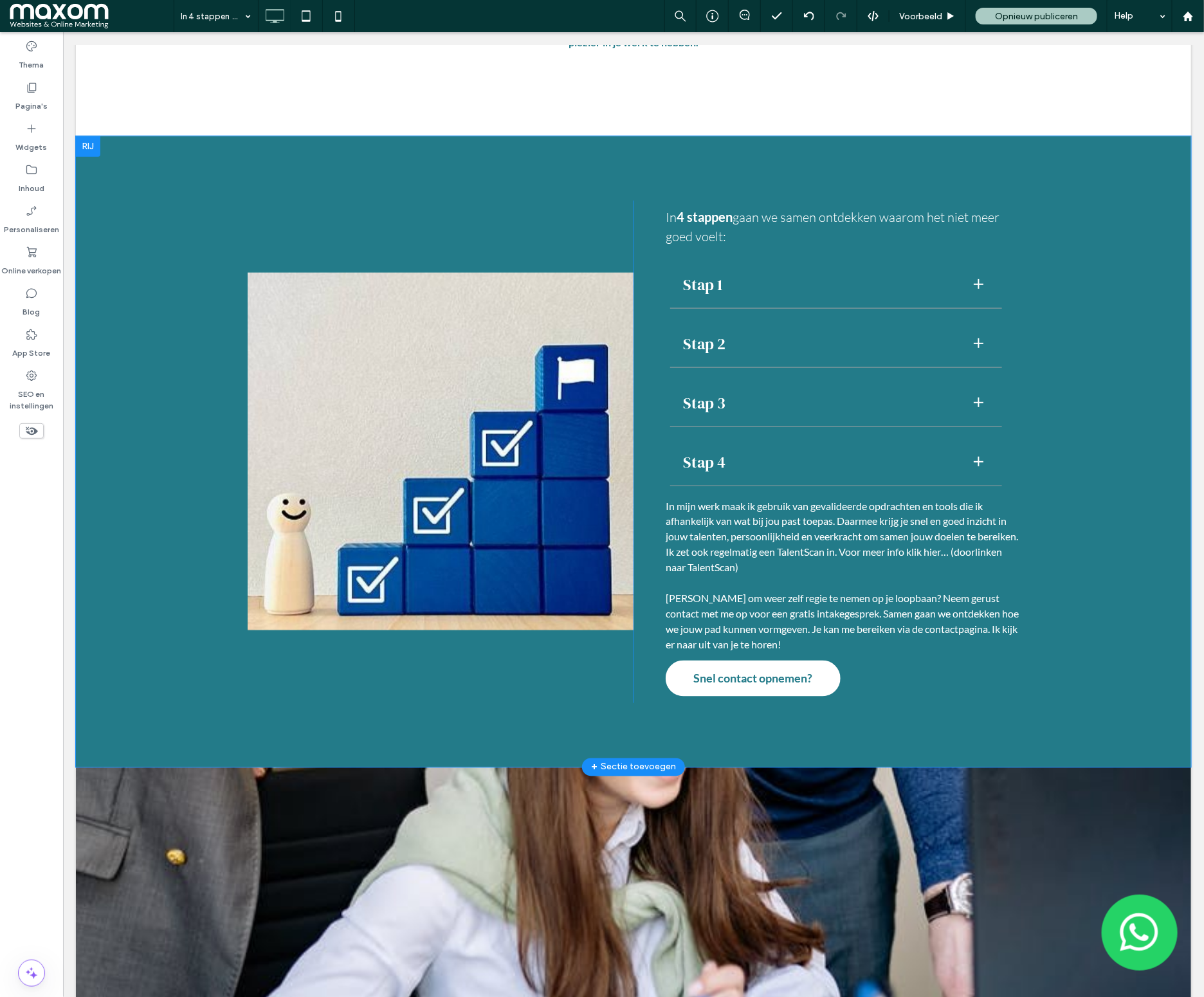
drag, startPoint x: 1109, startPoint y: 334, endPoint x: 827, endPoint y: 697, distance: 459.7
click at [1109, 334] on div "Click To Paste In 4 stappen gaan we samen ontdekken waarom het niet meer goed v…" at bounding box center [633, 451] width 1115 height 631
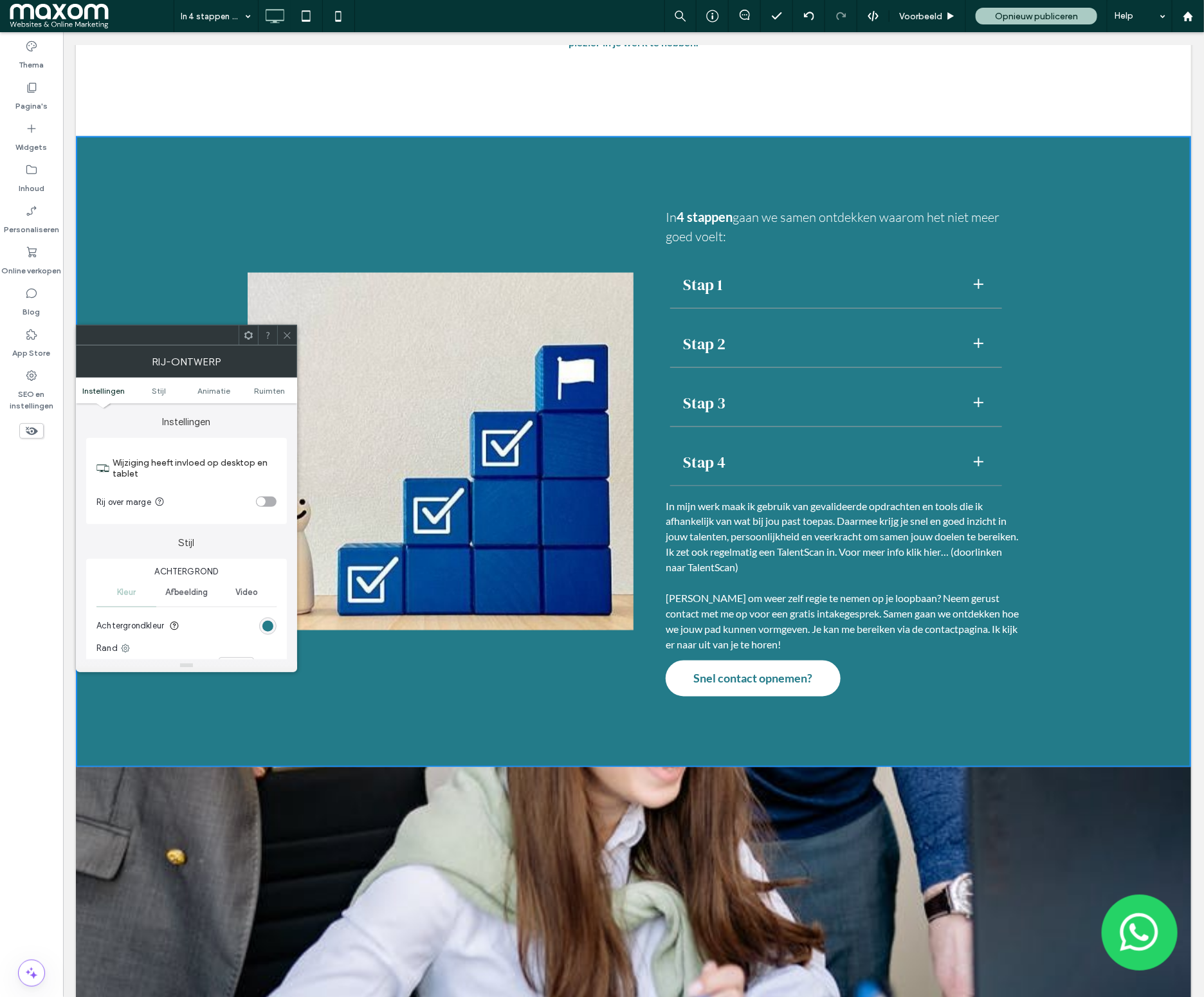
drag, startPoint x: 292, startPoint y: 340, endPoint x: 292, endPoint y: 378, distance: 38.0
click at [292, 340] on div at bounding box center [287, 335] width 19 height 19
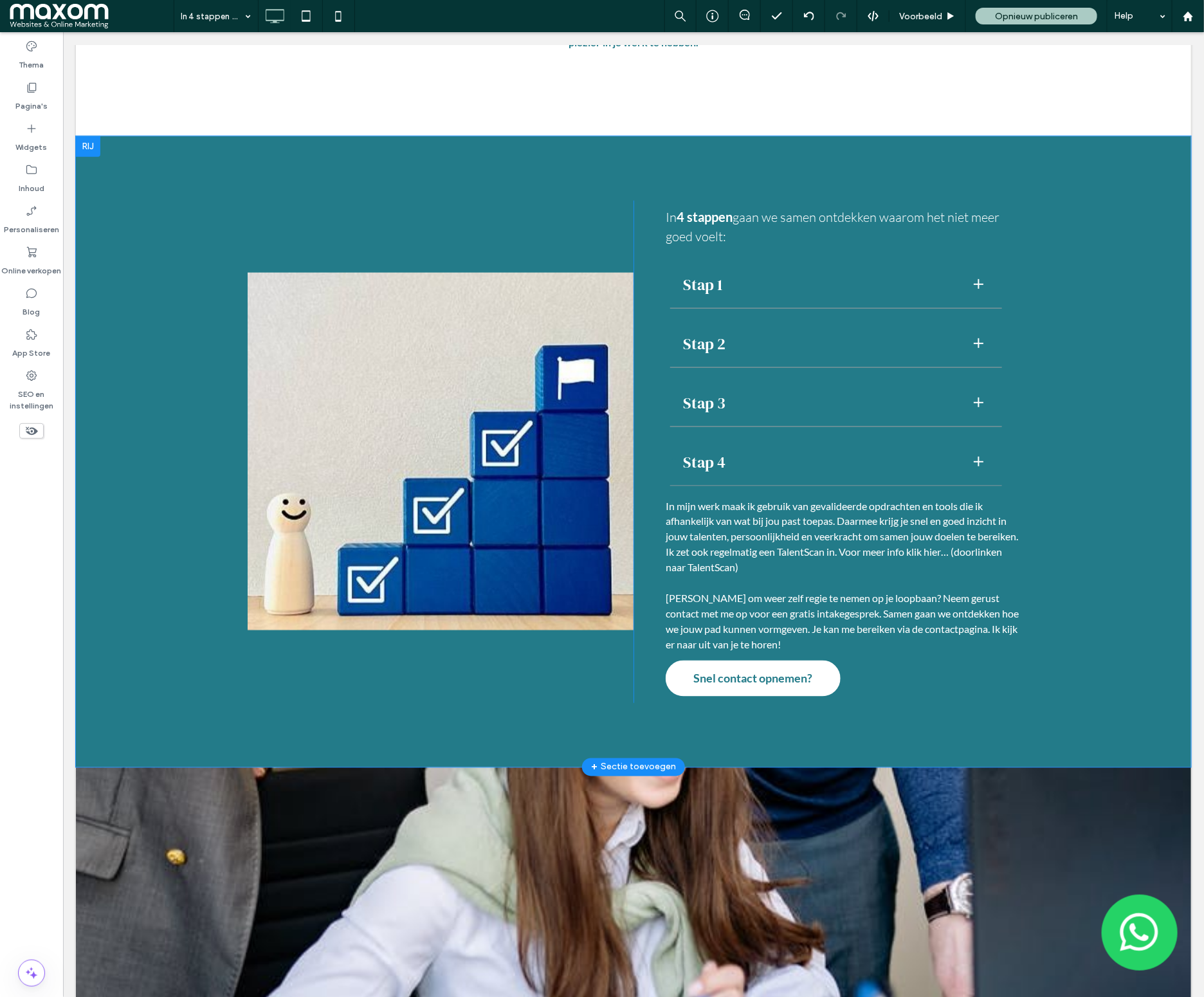
click at [385, 744] on div "Click To Paste In 4 stappen gaan we samen ontdekken waarom het niet meer goed v…" at bounding box center [633, 451] width 1115 height 631
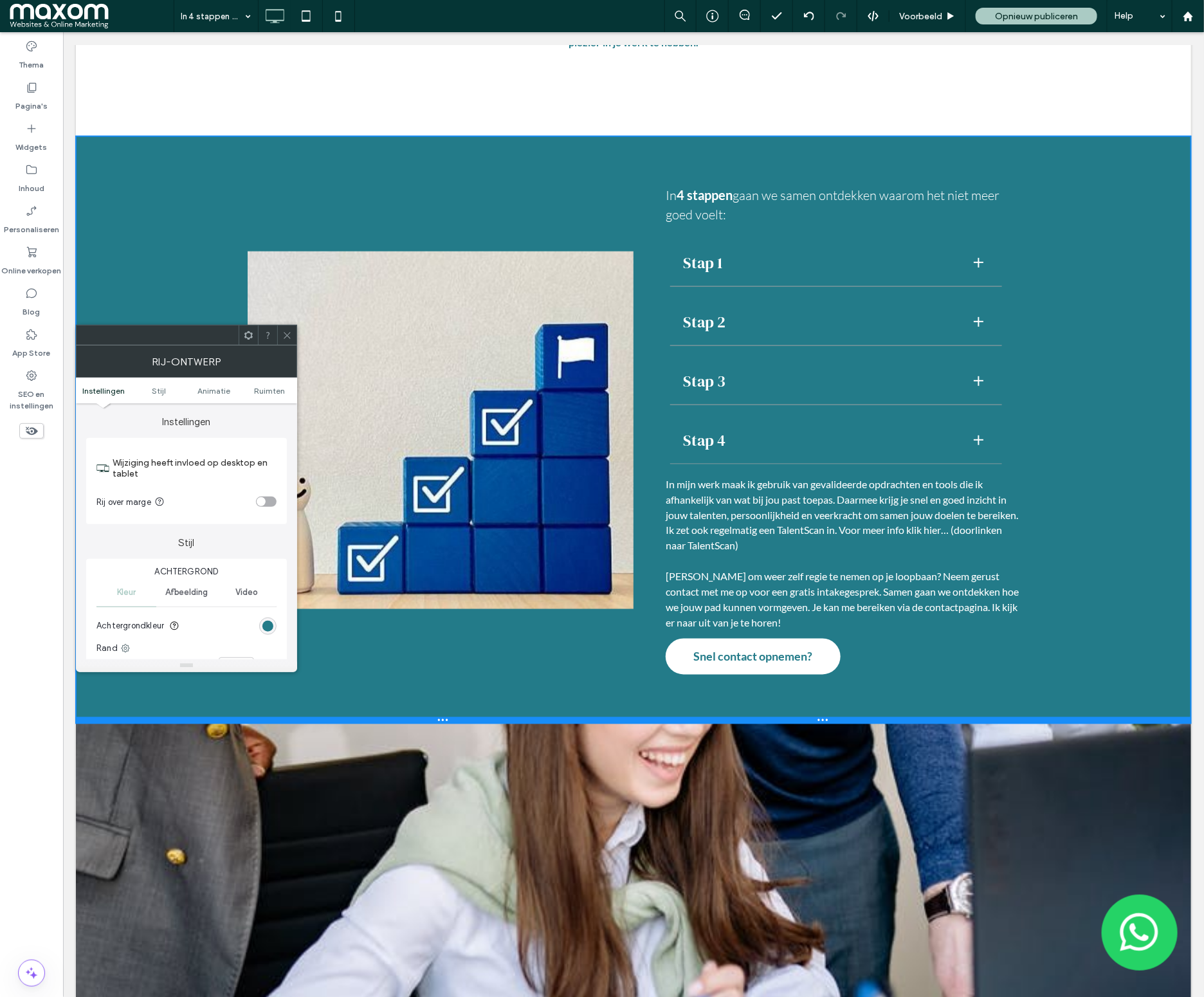
drag, startPoint x: 400, startPoint y: 761, endPoint x: 406, endPoint y: 719, distance: 42.4
click at [406, 719] on div at bounding box center [633, 720] width 1115 height 6
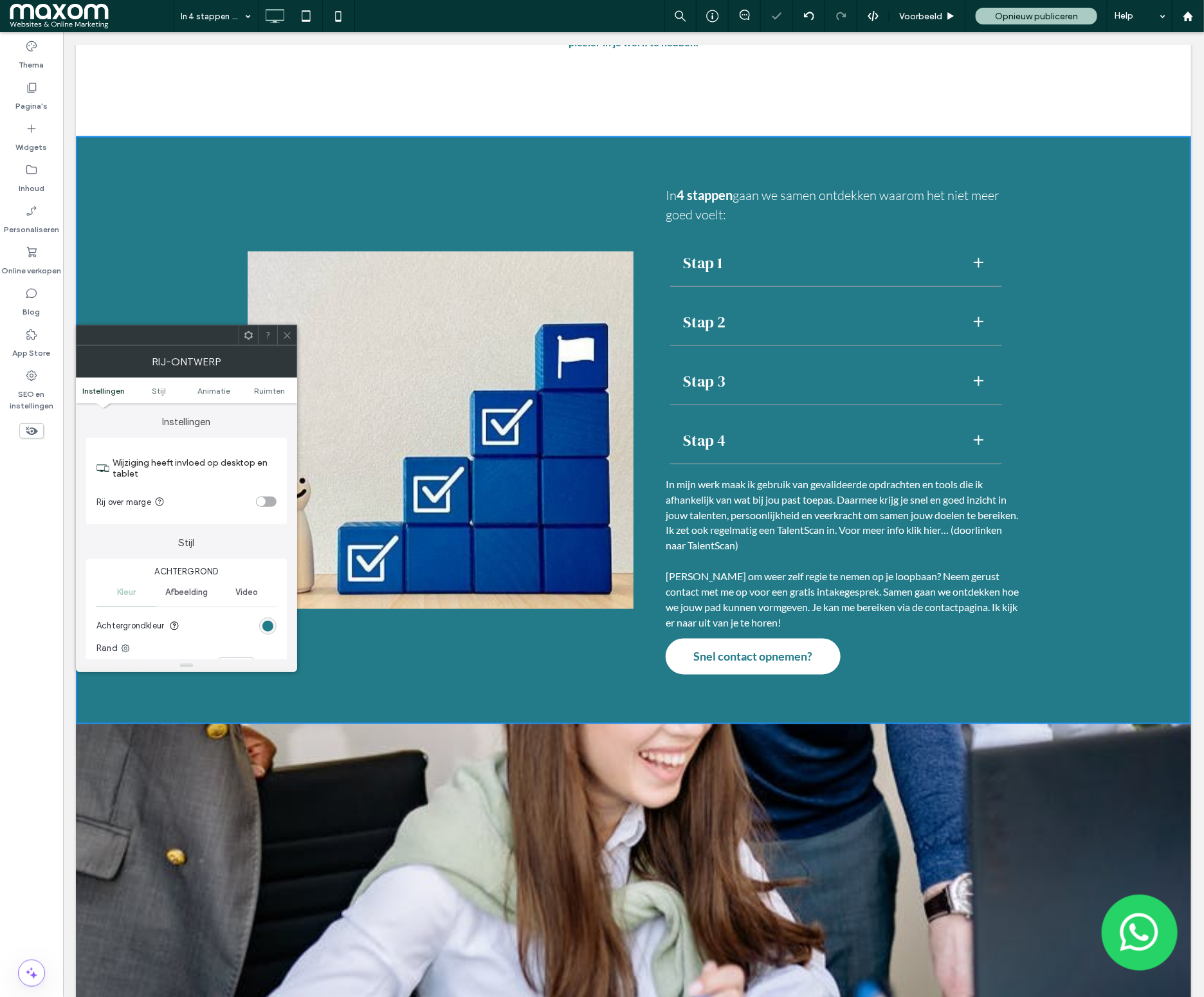
click at [289, 335] on icon at bounding box center [287, 335] width 10 height 10
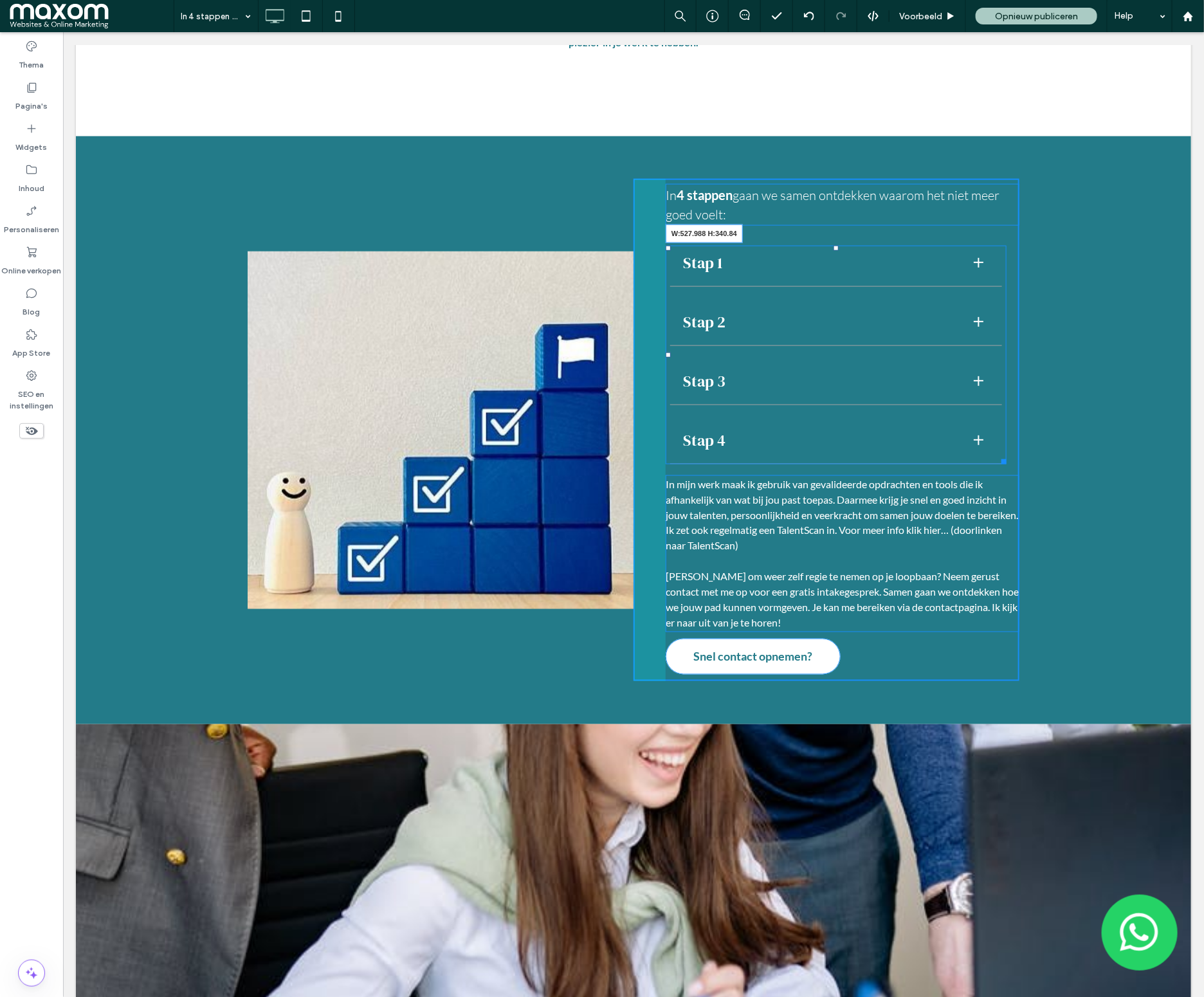
drag, startPoint x: 1004, startPoint y: 461, endPoint x: 1002, endPoint y: 440, distance: 21.1
click at [1002, 440] on div "Stap 1 We kijken naar wie jij bent in je privéleven. Wat is belangrijk voor jou…" at bounding box center [835, 354] width 341 height 218
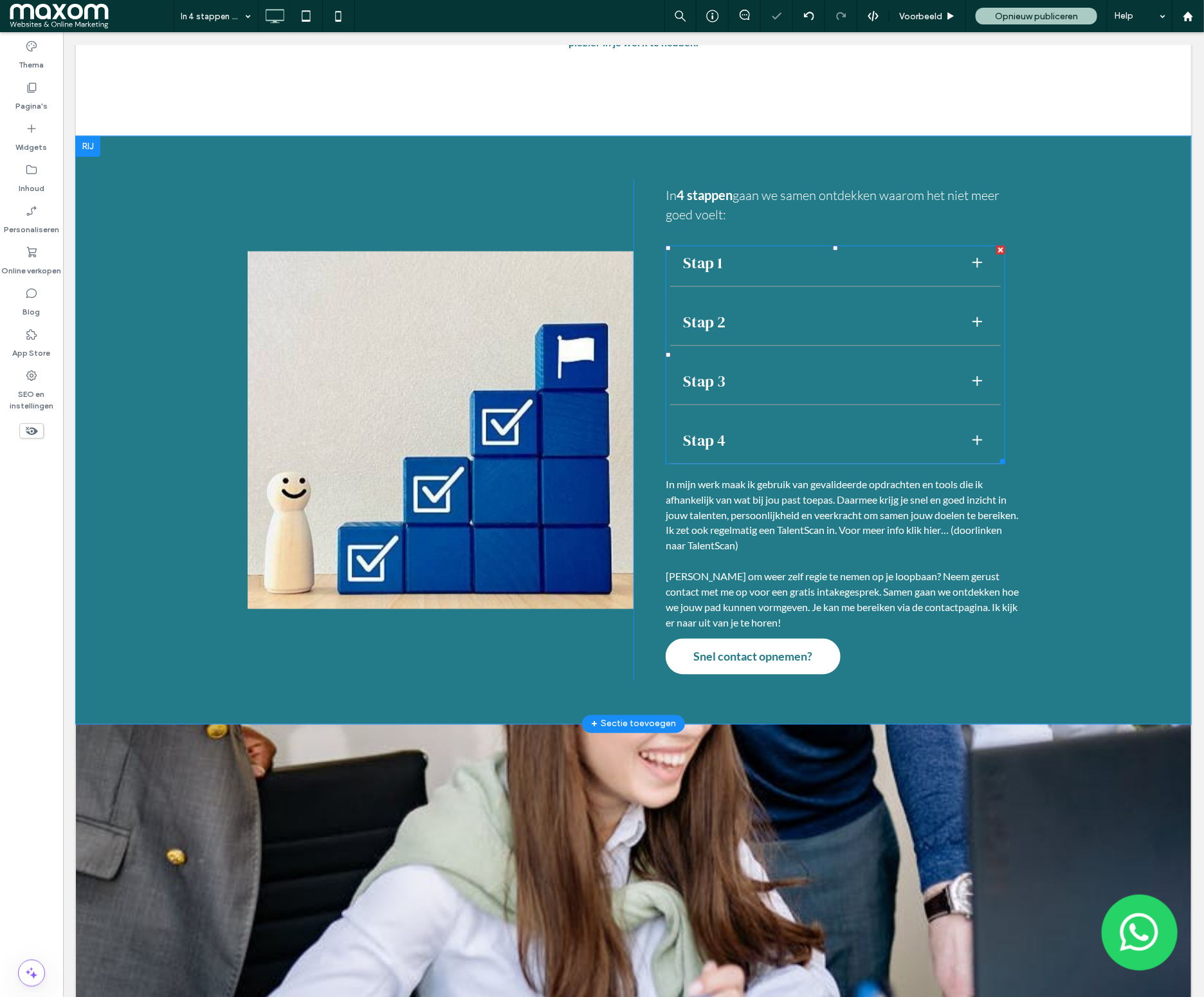
click at [774, 262] on span at bounding box center [835, 354] width 340 height 218
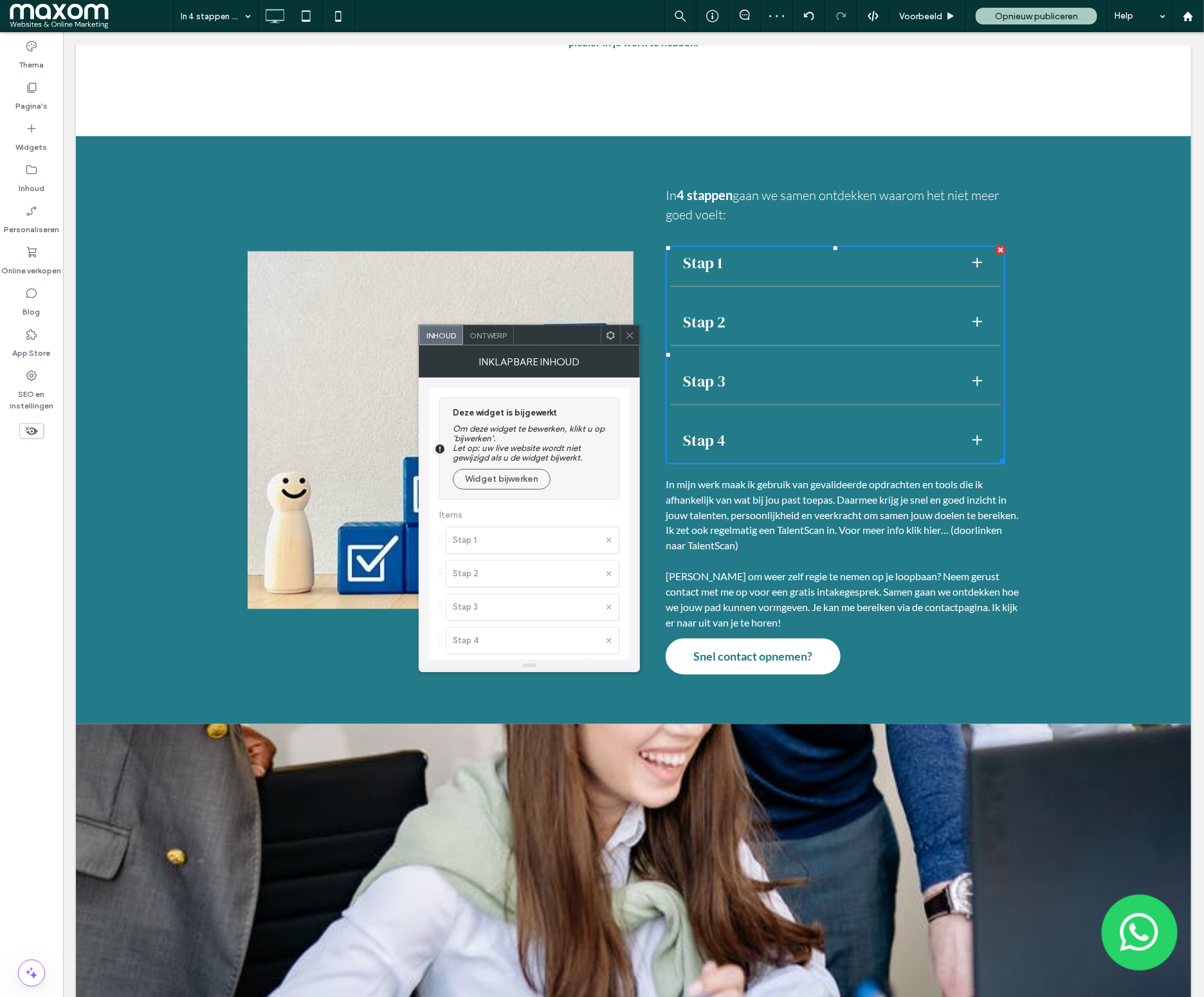
click at [485, 335] on span "Ontwerp" at bounding box center [488, 335] width 37 height 10
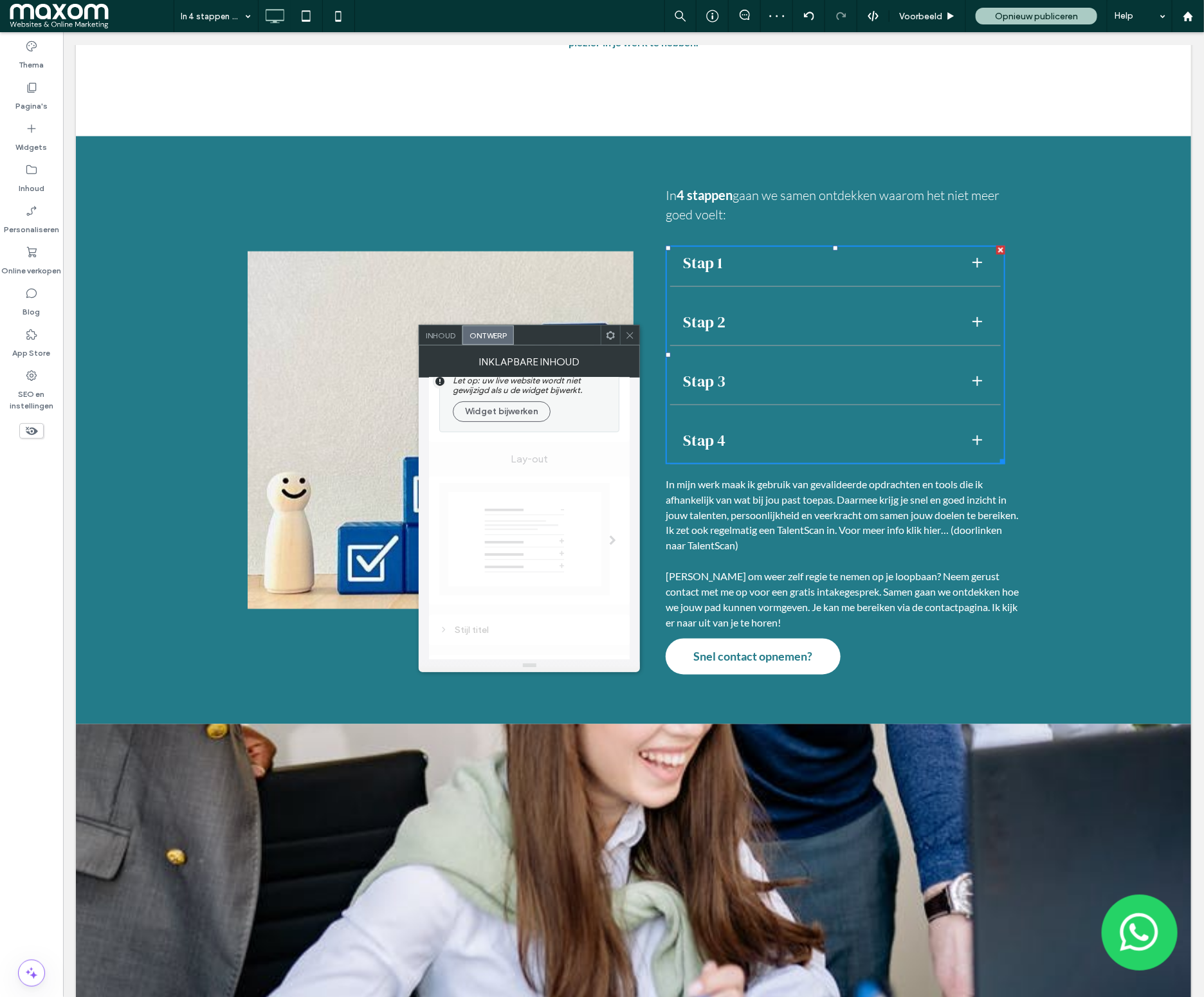
scroll to position [200, 0]
click at [517, 421] on button "Widget bijwerken" at bounding box center [502, 411] width 98 height 21
click at [519, 463] on button "Widget bijwerken" at bounding box center [502, 454] width 98 height 21
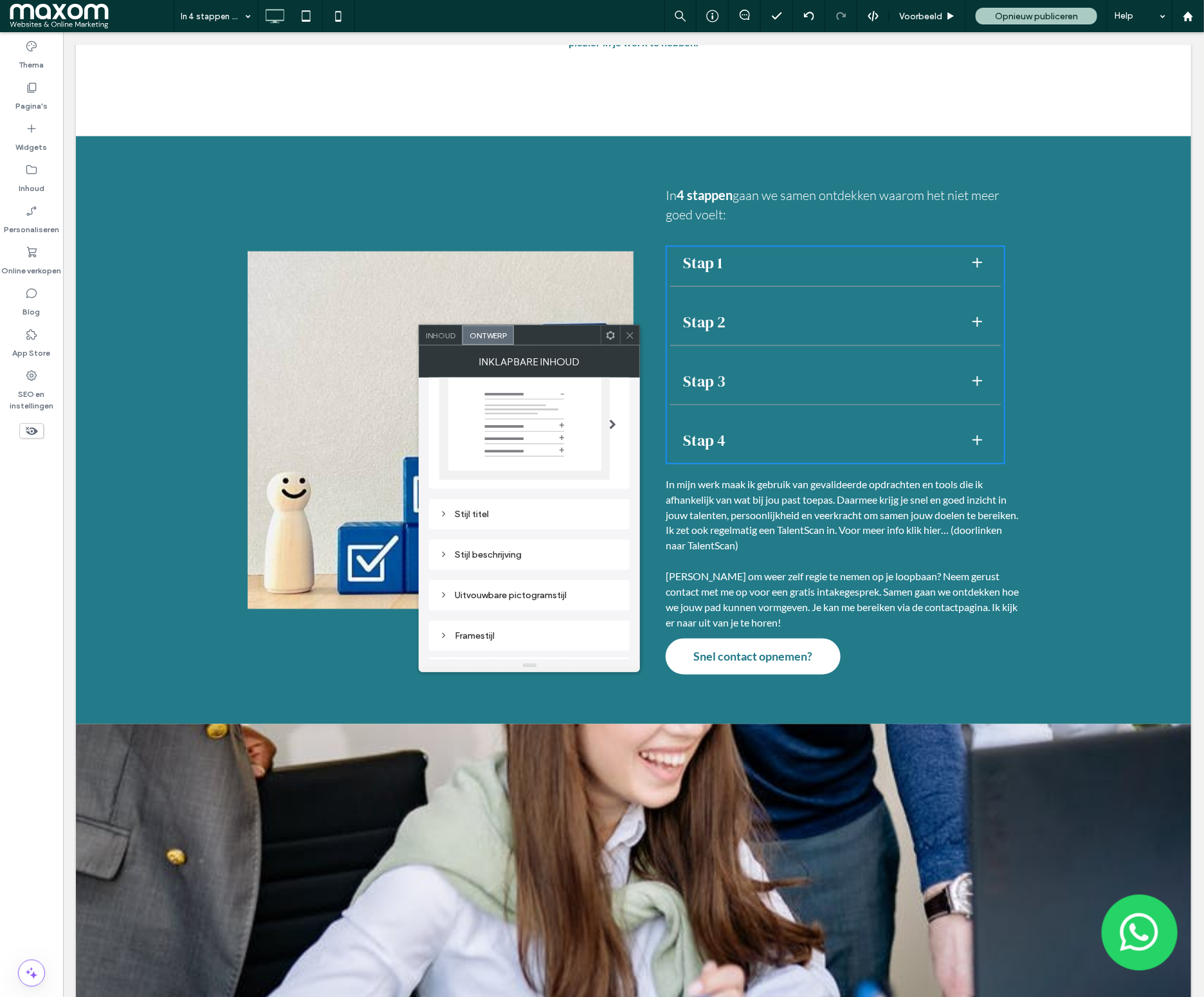
click at [444, 514] on icon at bounding box center [444, 514] width 9 height 9
click at [584, 620] on section "Kleur lettertype" at bounding box center [529, 636] width 180 height 32
type input "*"
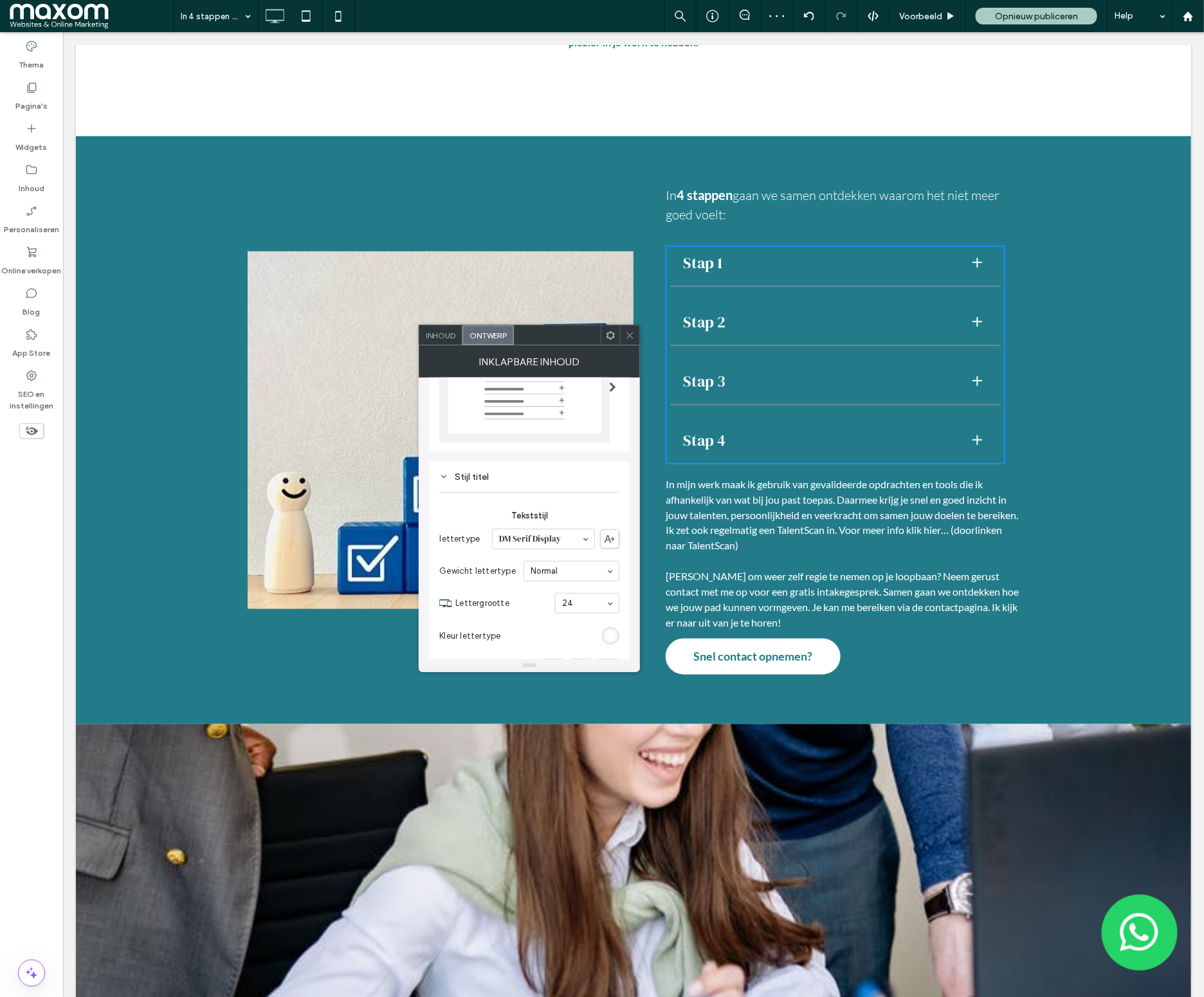
click at [633, 336] on icon at bounding box center [630, 335] width 10 height 10
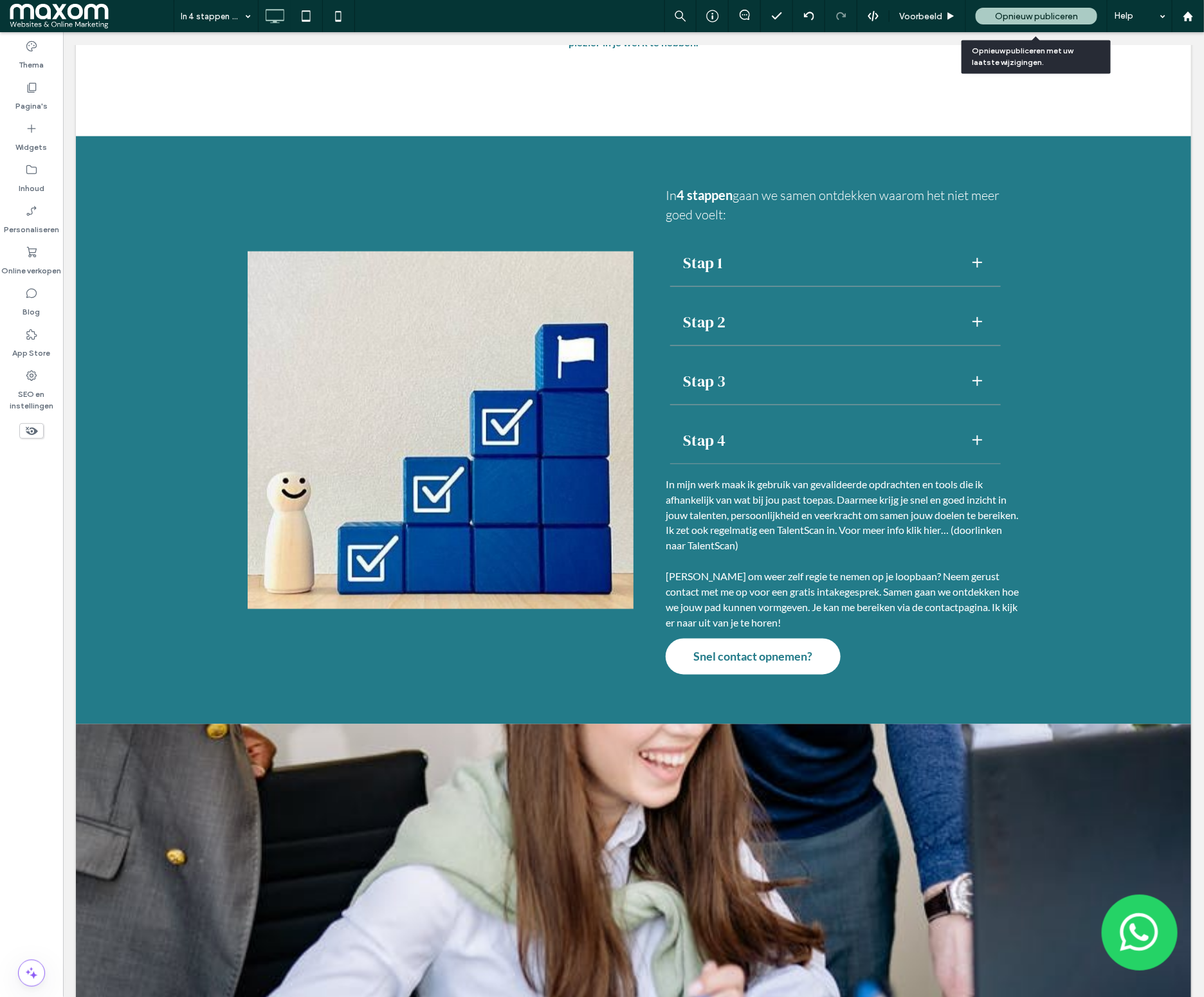
drag, startPoint x: 1035, startPoint y: 22, endPoint x: 1020, endPoint y: 5, distance: 22.7
click at [1035, 22] on div "Opnieuw publiceren" at bounding box center [1036, 16] width 122 height 17
